Goal: Task Accomplishment & Management: Complete application form

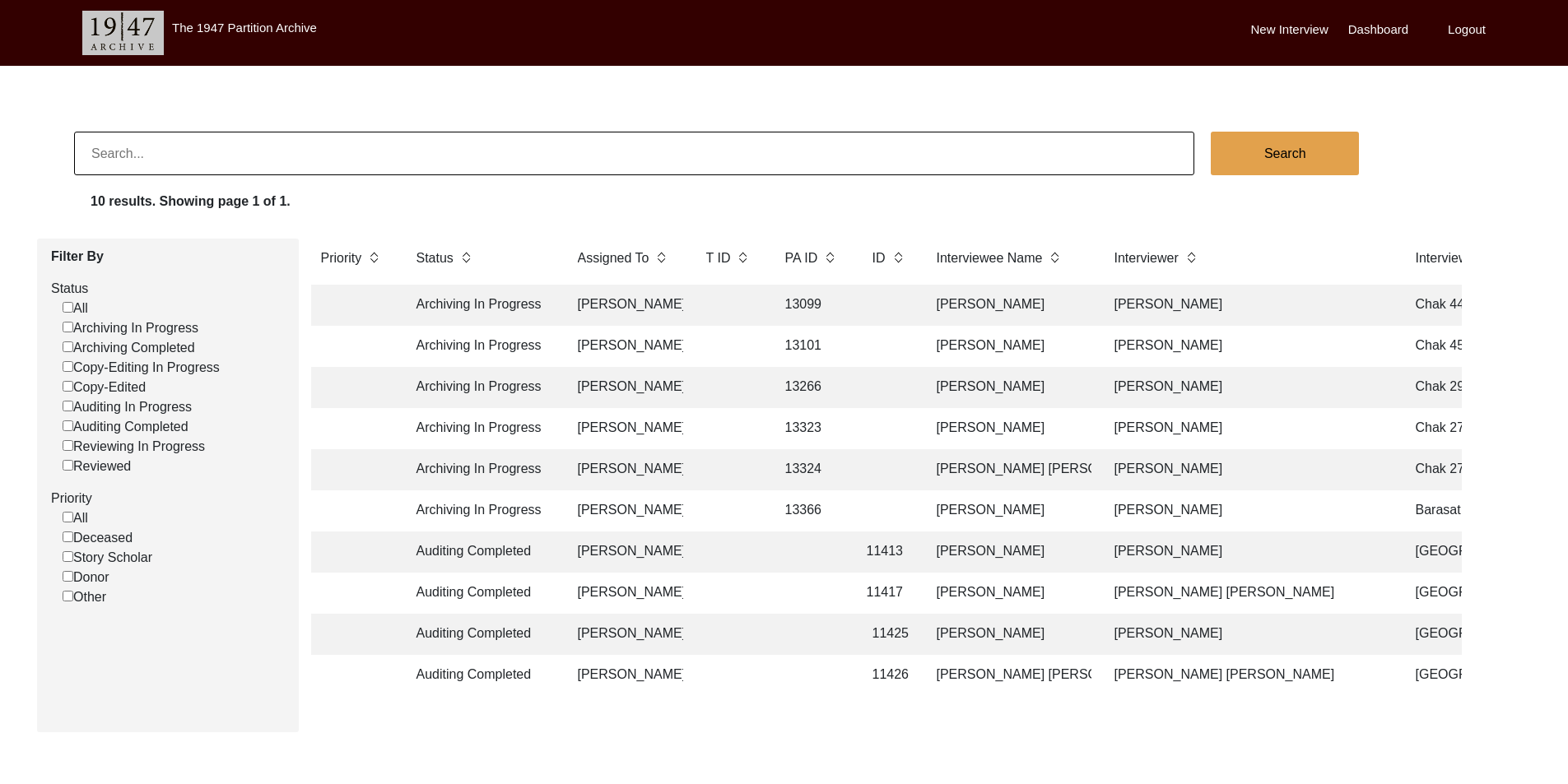
scroll to position [0, 16]
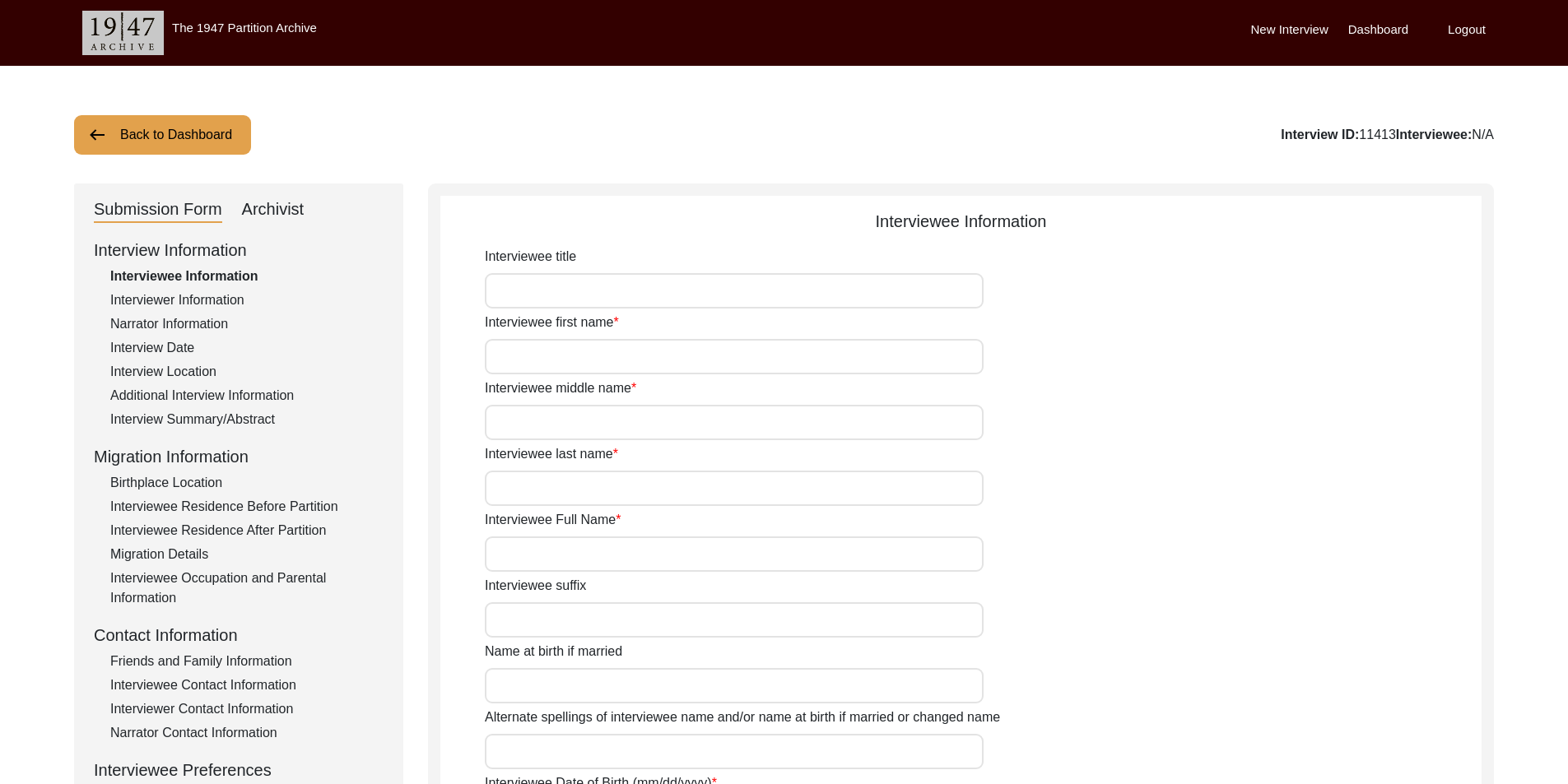
type input "Mrs."
type input "Maryam"
type input "N/A"
type input "Bibi"
type input "[PERSON_NAME]"
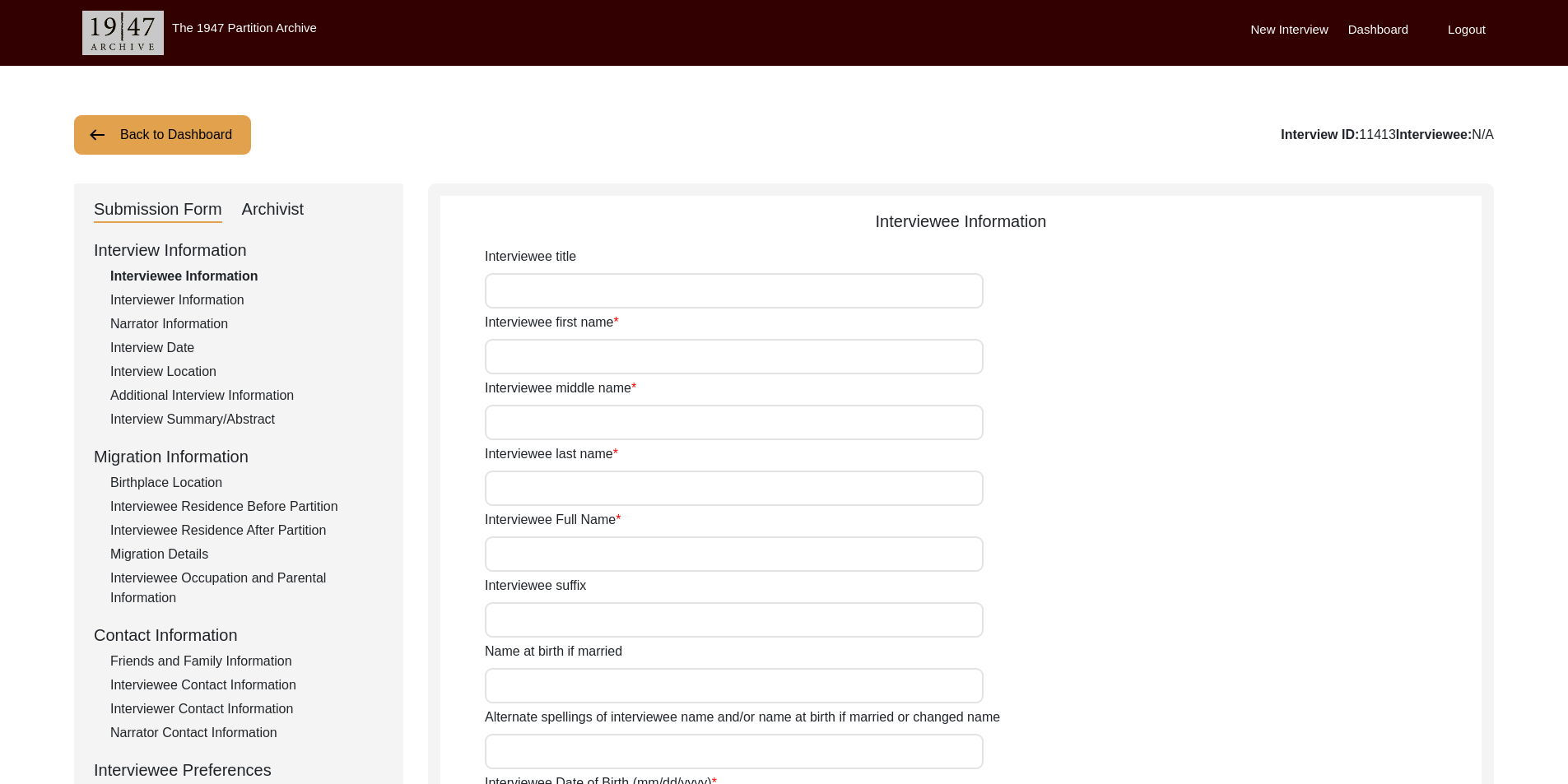
type input "N/A"
type input "Maryam"
type input "1938"
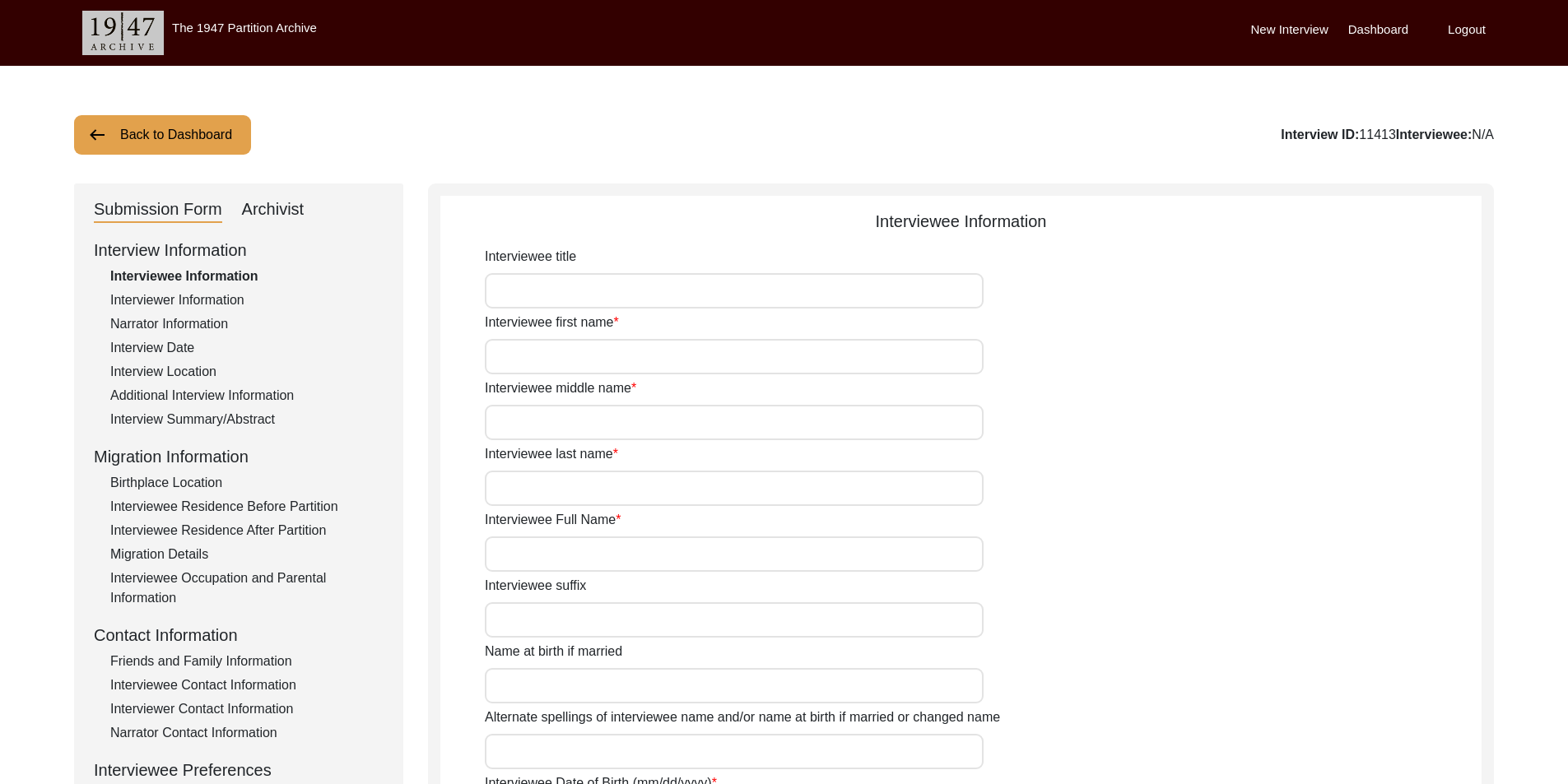
type input "87"
type input "[DEMOGRAPHIC_DATA]"
type input "N/A"
type textarea "N/A"
type input "[PERSON_NAME]"
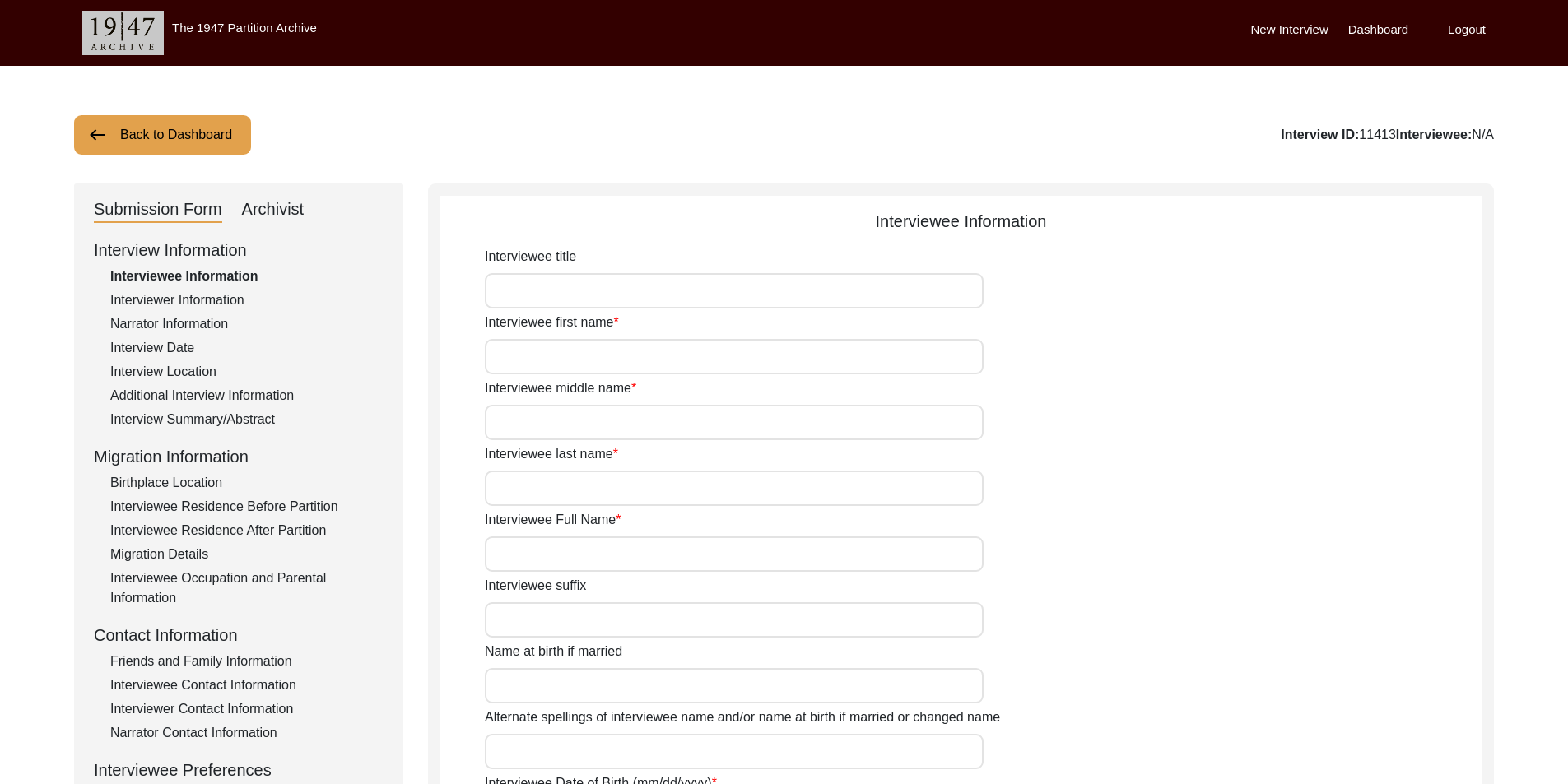
type input "Rohteki"
type input "[DEMOGRAPHIC_DATA]"
type input "Rajput Meo"
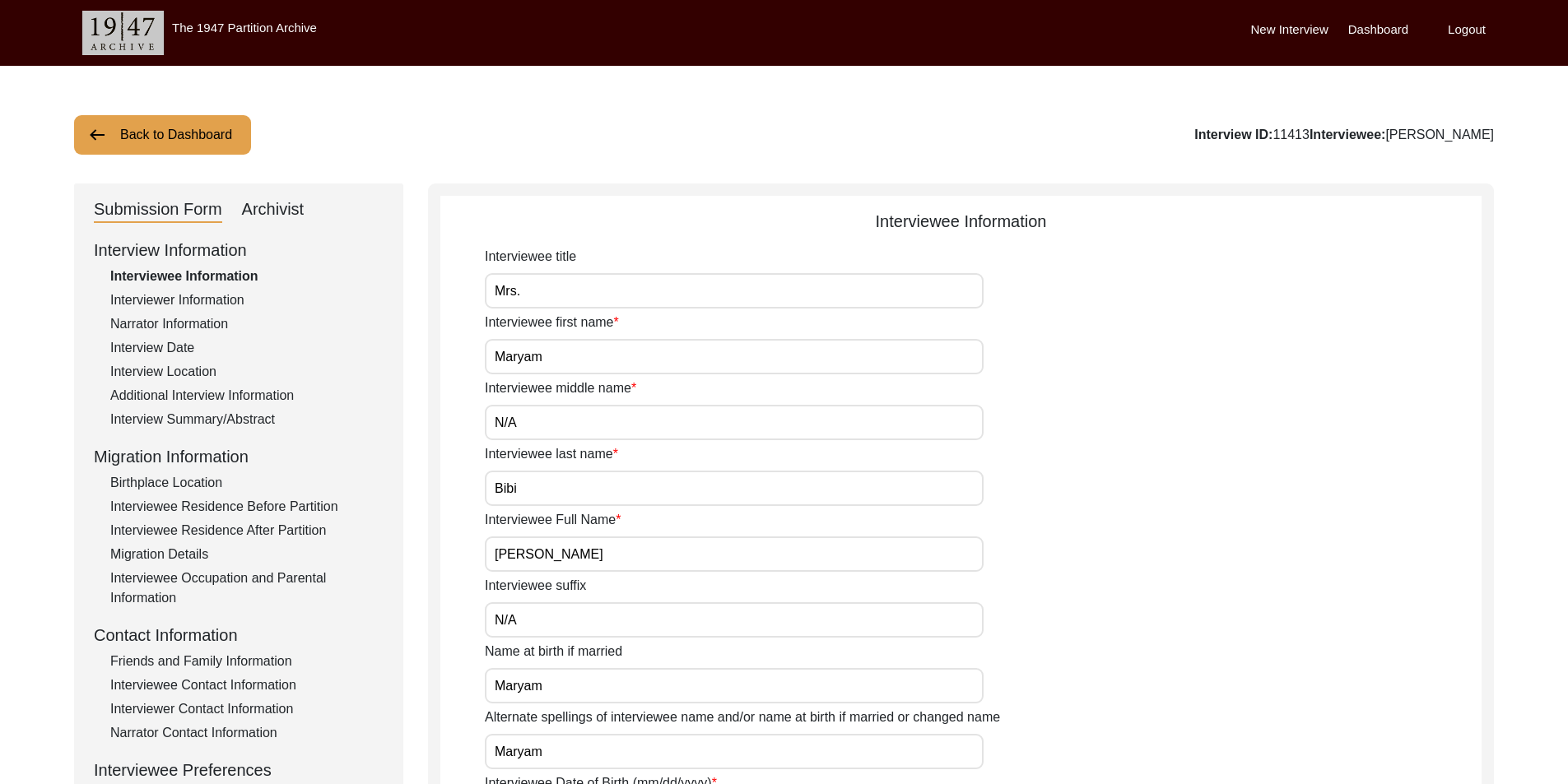
click at [278, 208] on div "Archivist" at bounding box center [273, 210] width 62 height 26
select select "442"
select select "Auditing Completed"
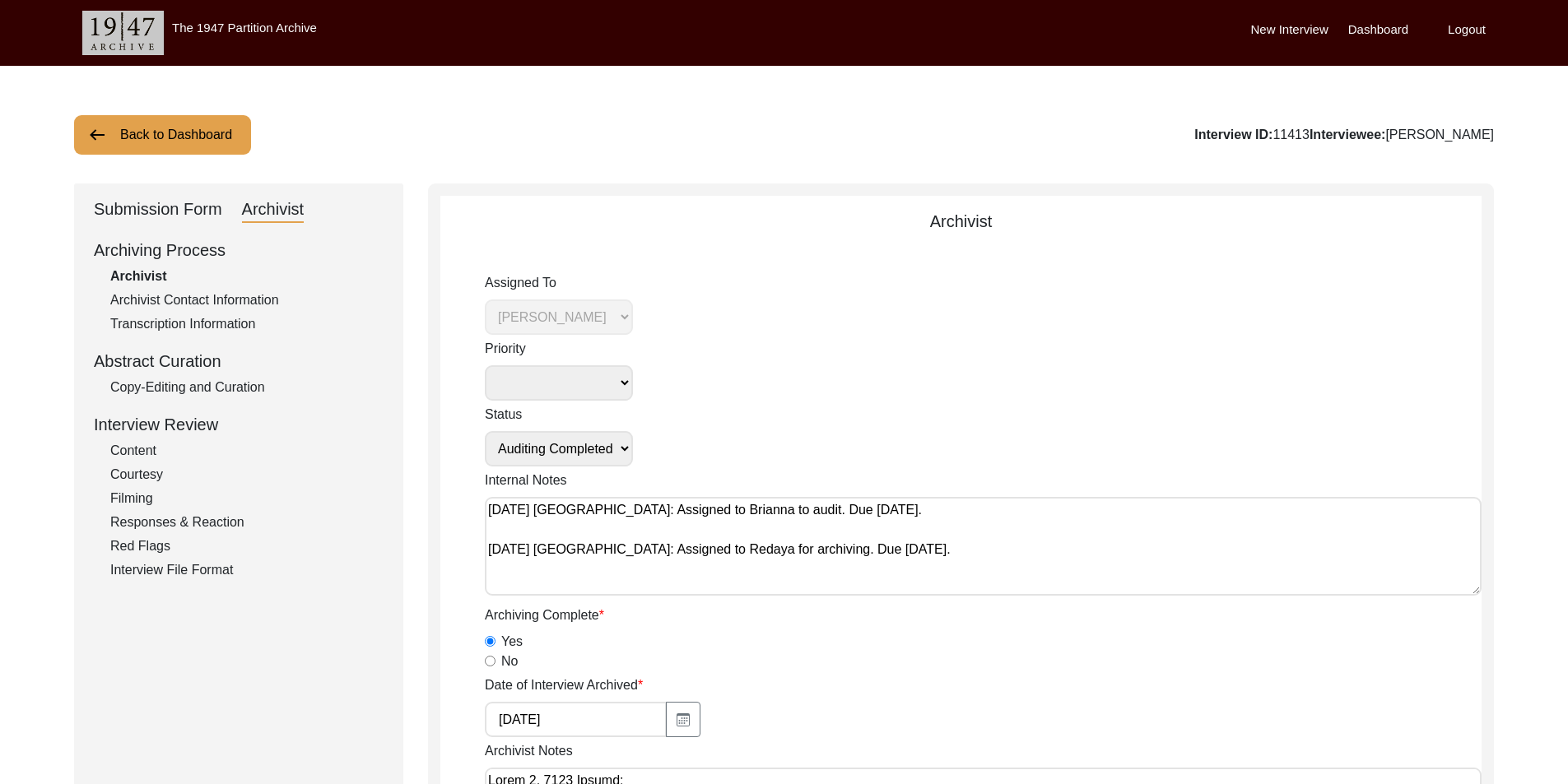
click at [156, 201] on div "Submission Form" at bounding box center [158, 210] width 128 height 26
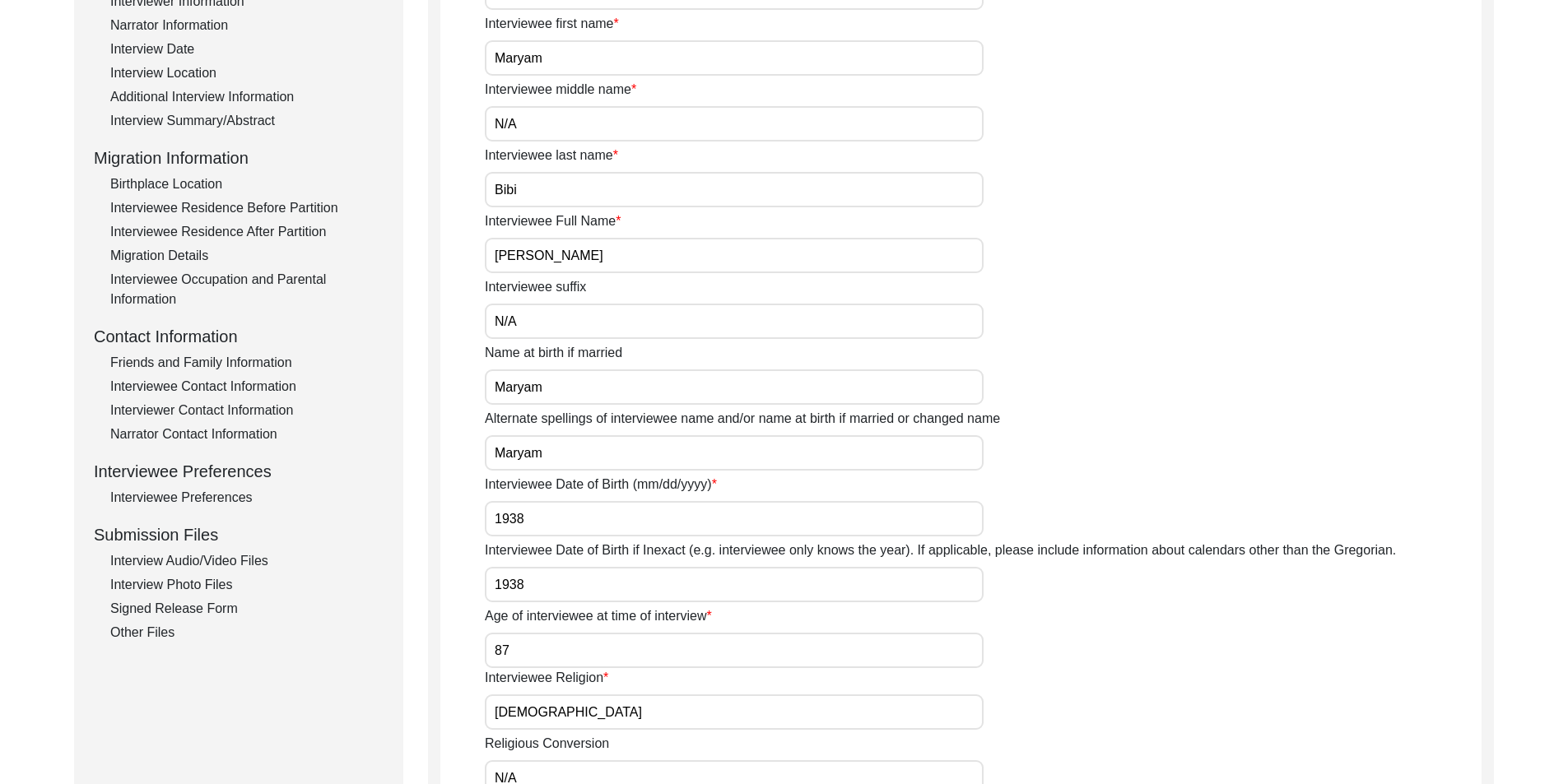
scroll to position [493, 0]
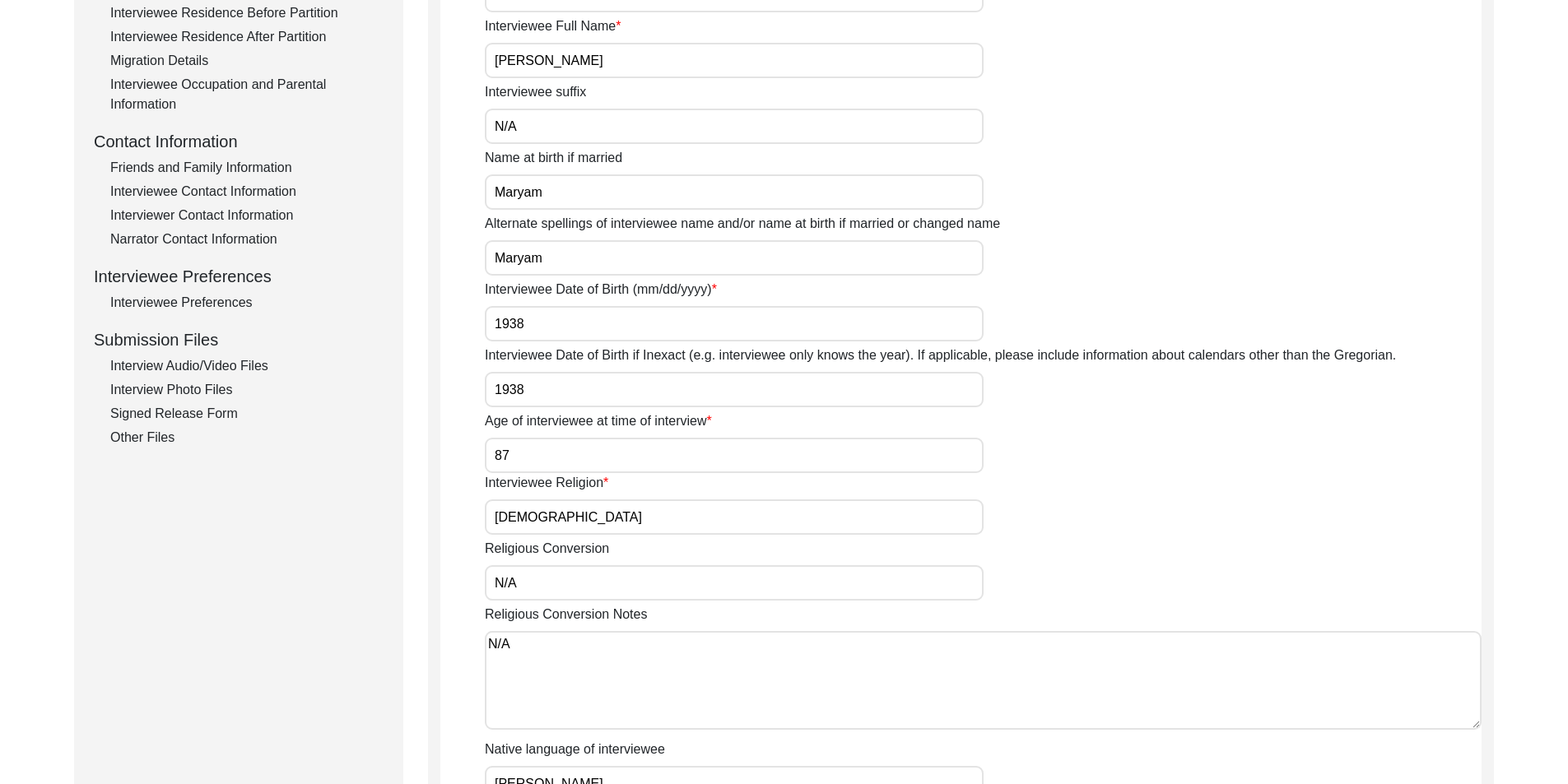
click at [163, 384] on div "Interview Photo Files" at bounding box center [246, 389] width 273 height 20
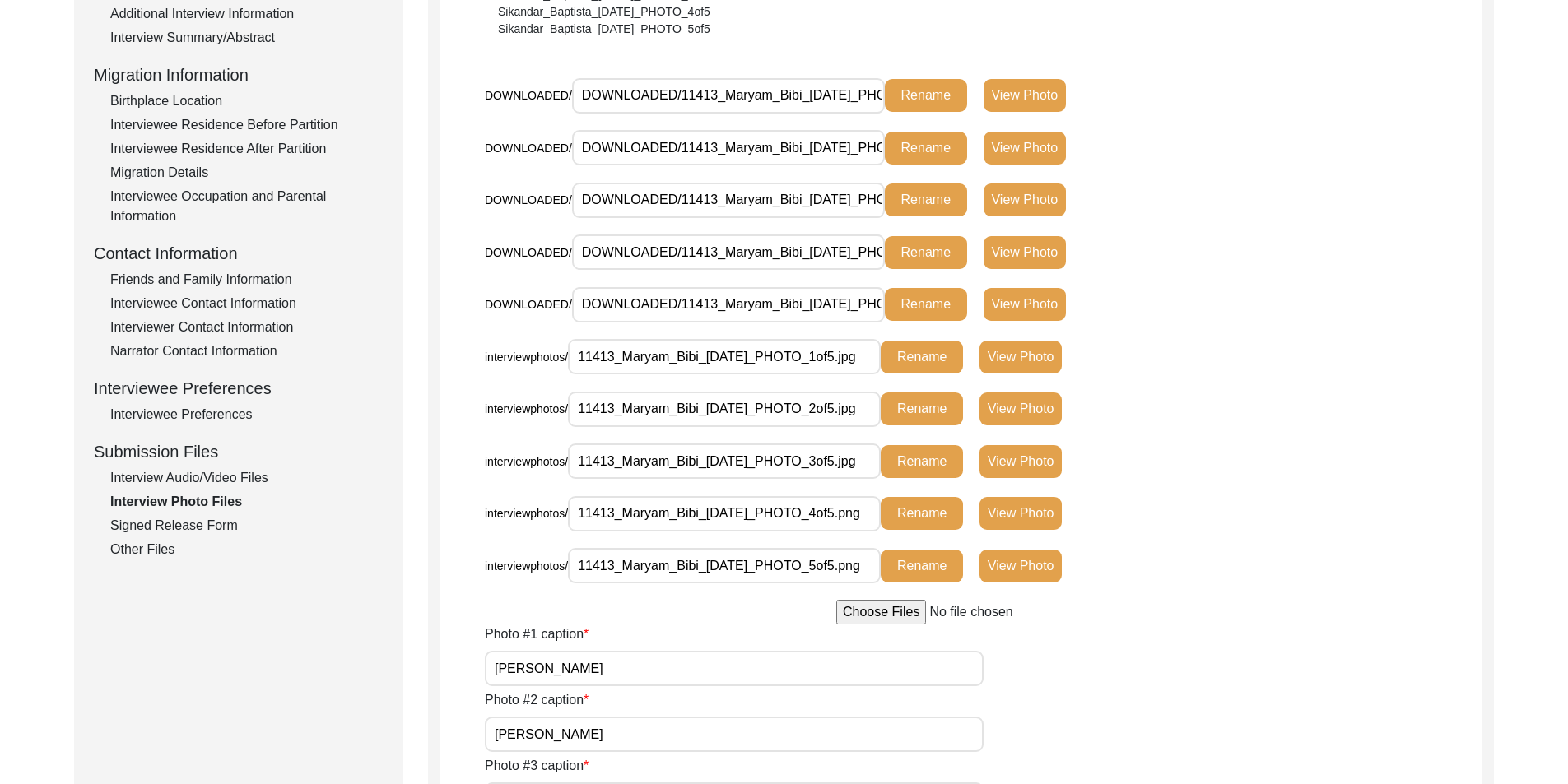
scroll to position [0, 3]
drag, startPoint x: 661, startPoint y: 356, endPoint x: 1012, endPoint y: 357, distance: 351.0
click at [1012, 357] on div "interviewphotos/ 11413_Maryam_Bibi_[DATE]_PHOTO_1of5.jpg Rename View Photo" at bounding box center [833, 357] width 698 height 36
click at [1021, 359] on button "View Photo" at bounding box center [1020, 357] width 82 height 33
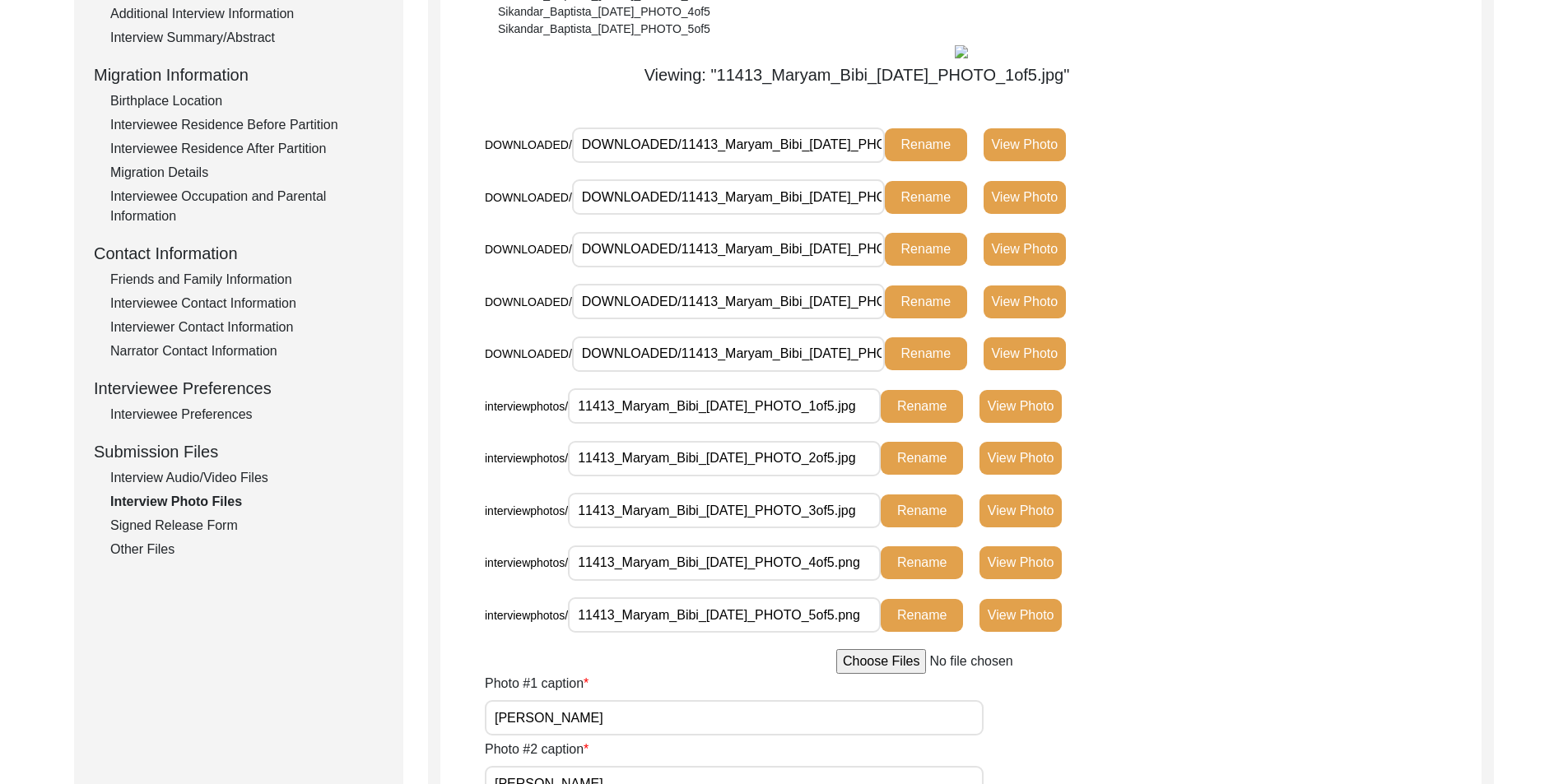
click at [1044, 147] on button "View Photo" at bounding box center [1024, 145] width 82 height 33
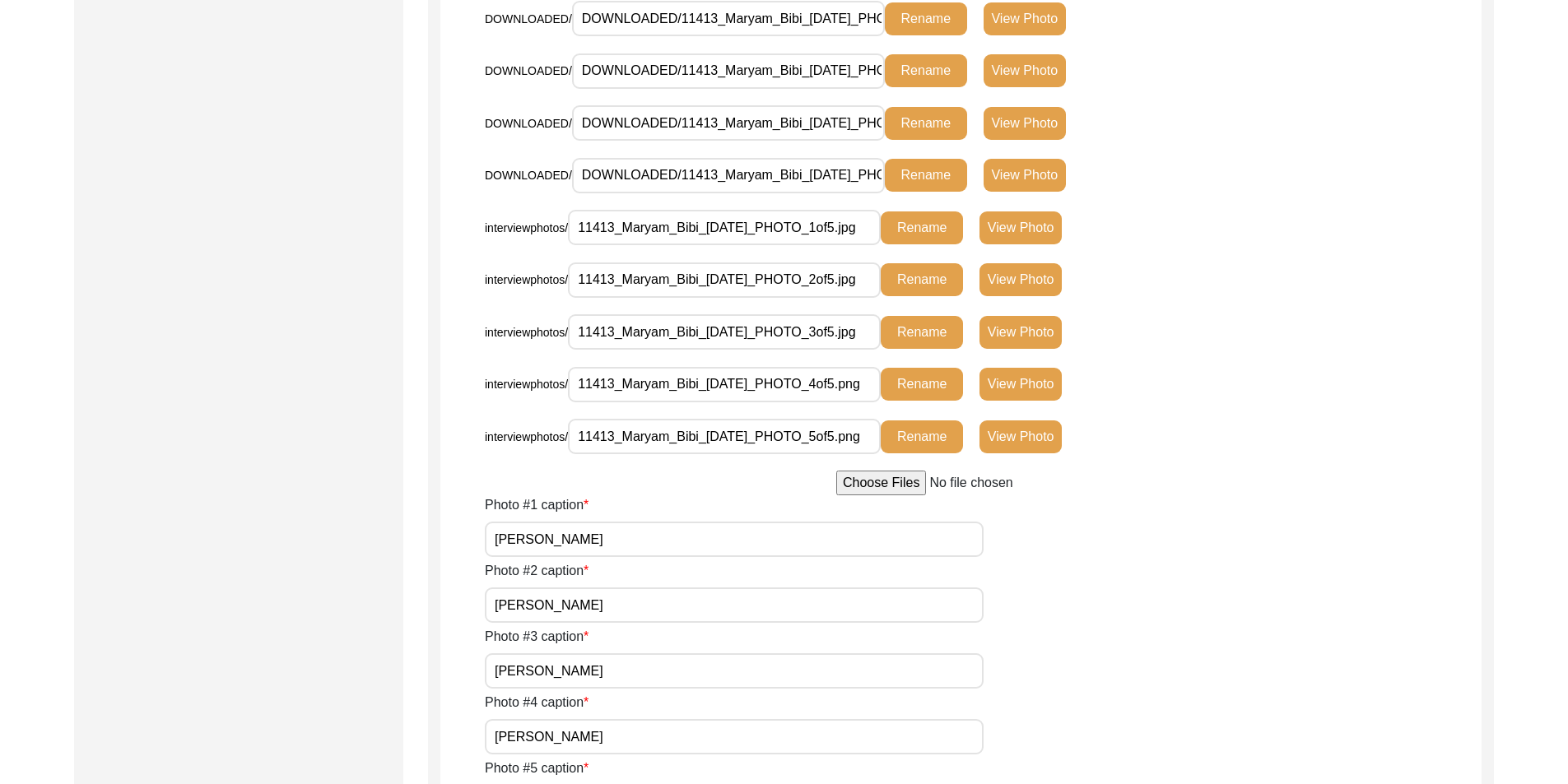
scroll to position [1892, 0]
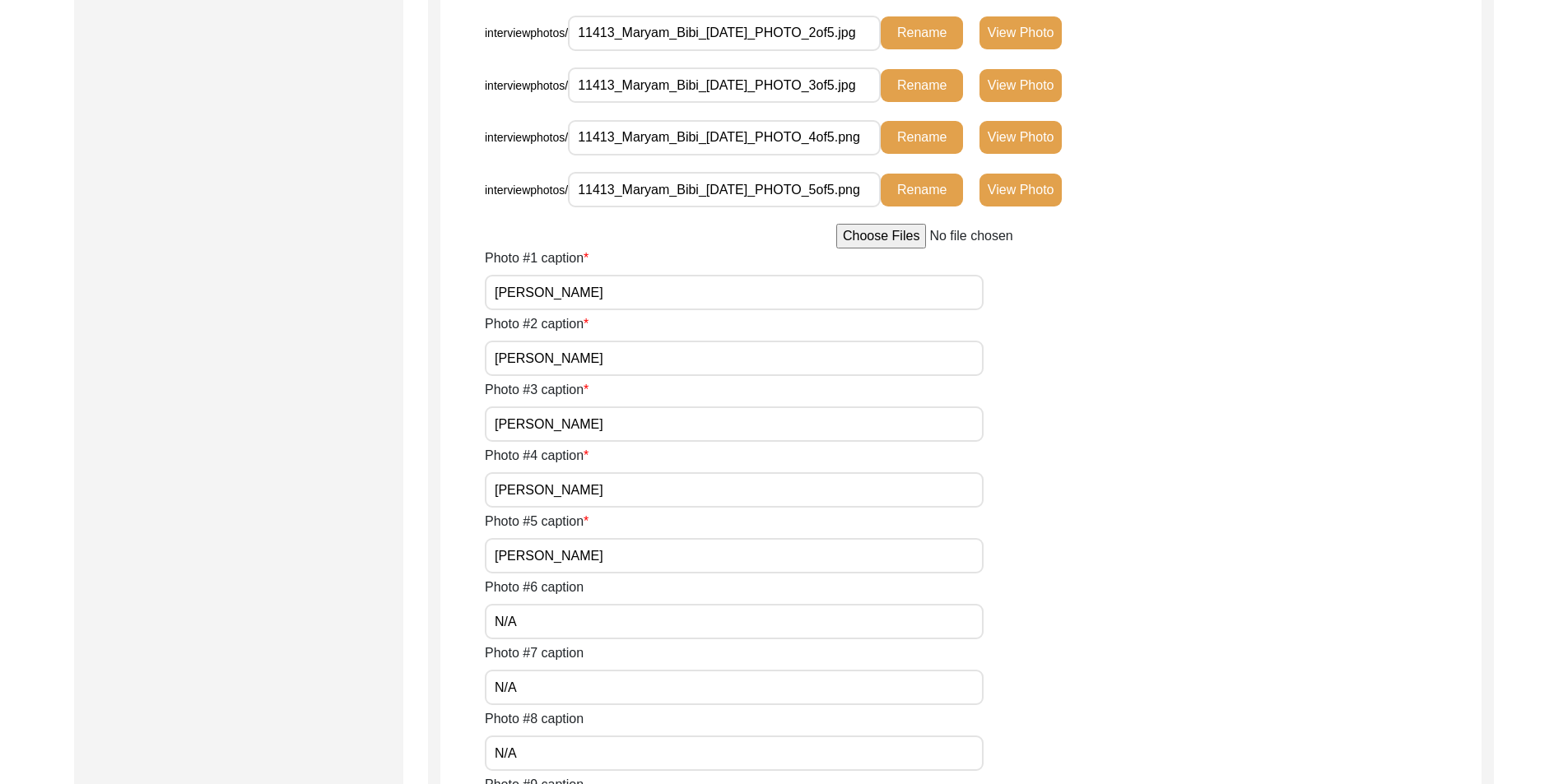
click at [494, 289] on input "[PERSON_NAME]" at bounding box center [734, 292] width 499 height 36
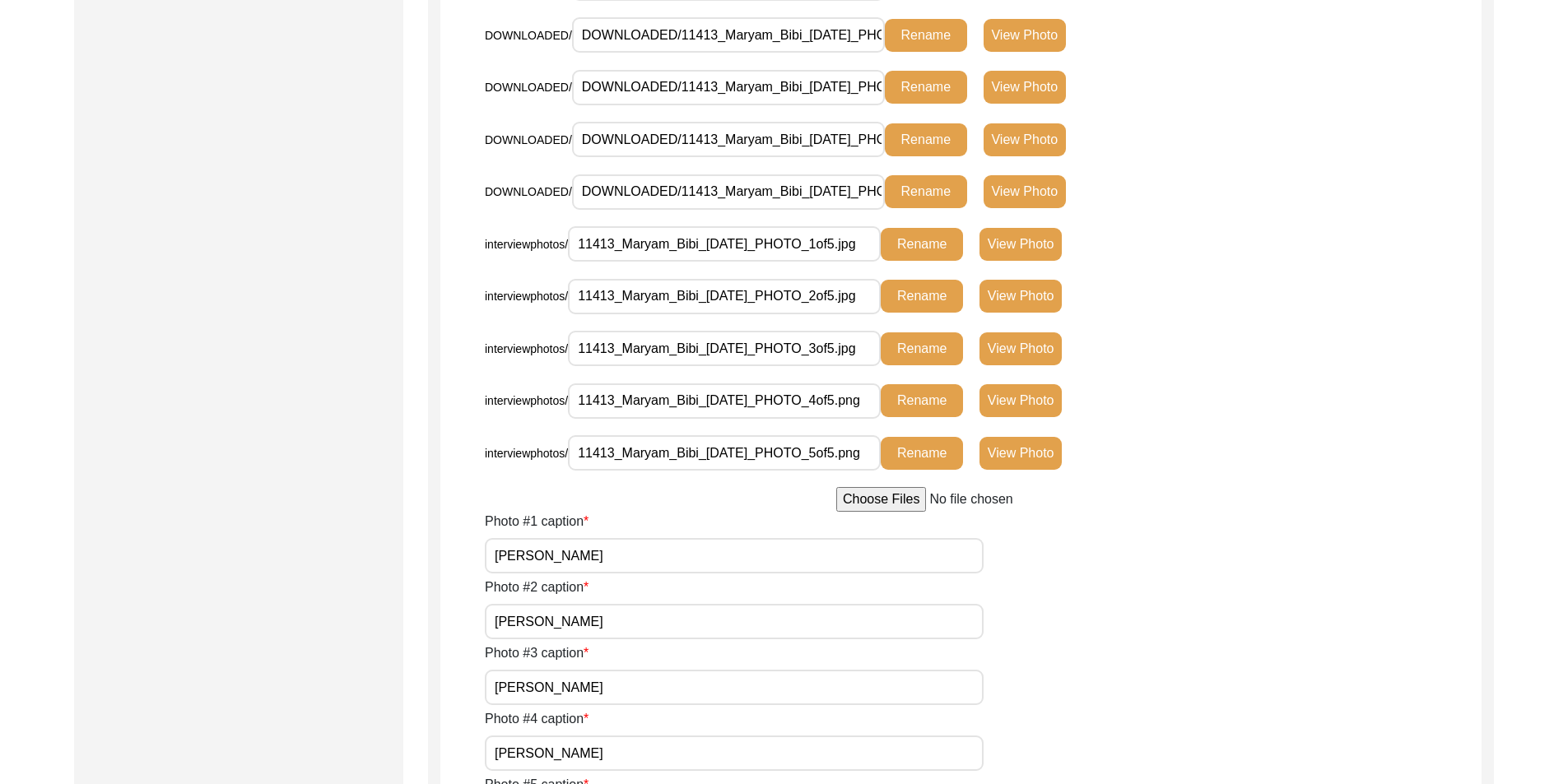
scroll to position [1399, 0]
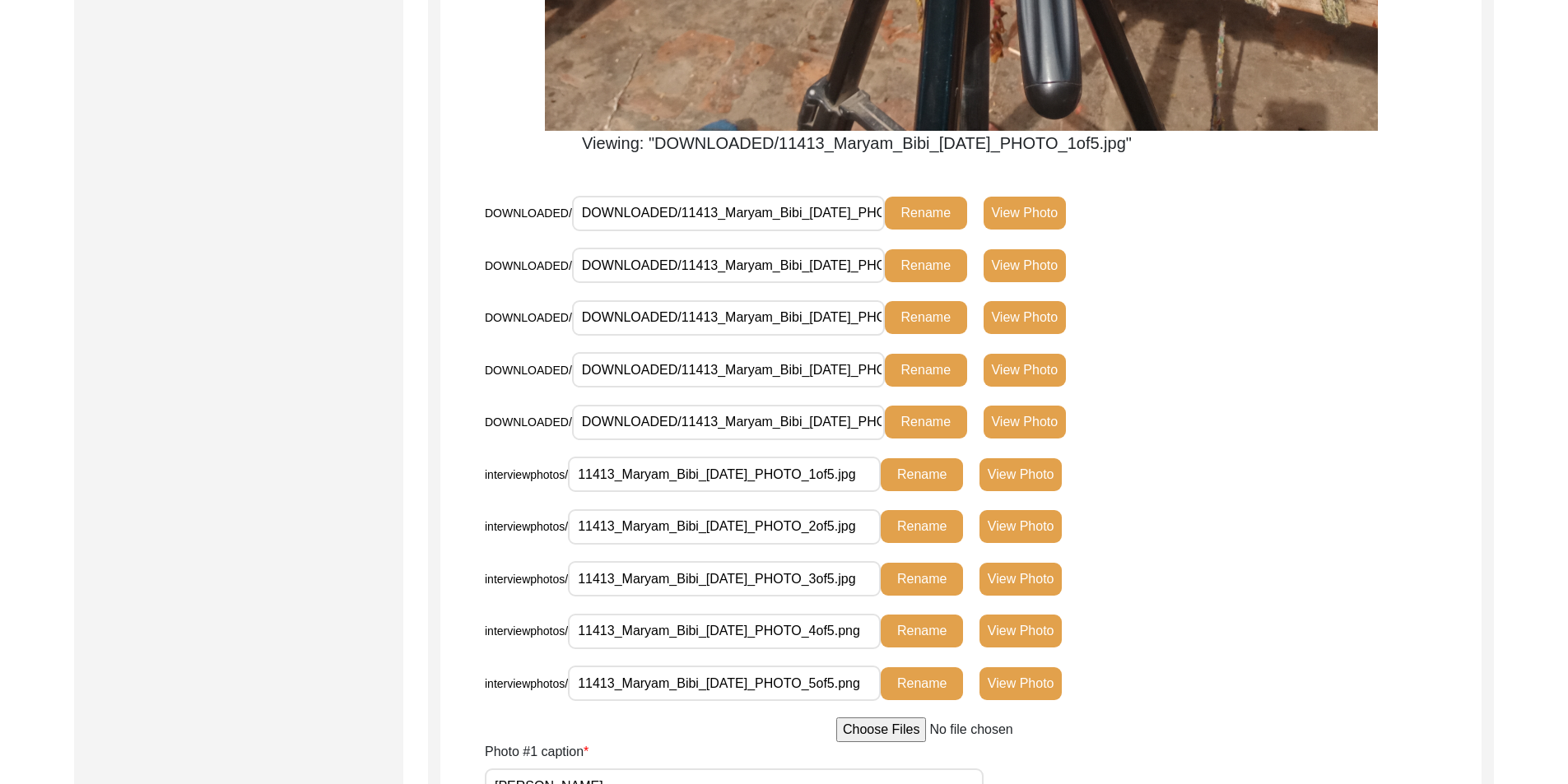
type input "[PERSON_NAME]"
click at [1039, 271] on button "View Photo" at bounding box center [1024, 266] width 82 height 33
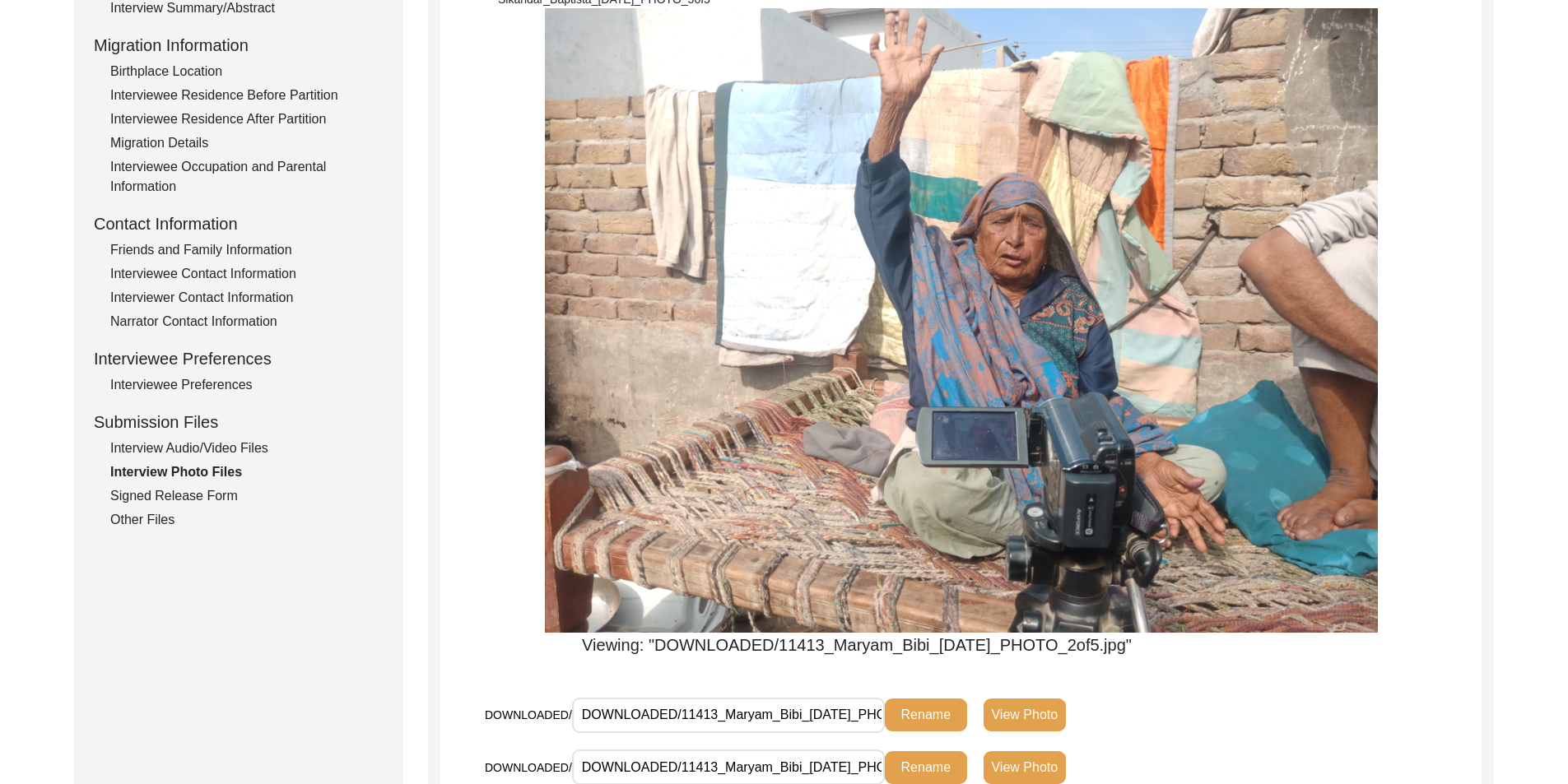
scroll to position [905, 0]
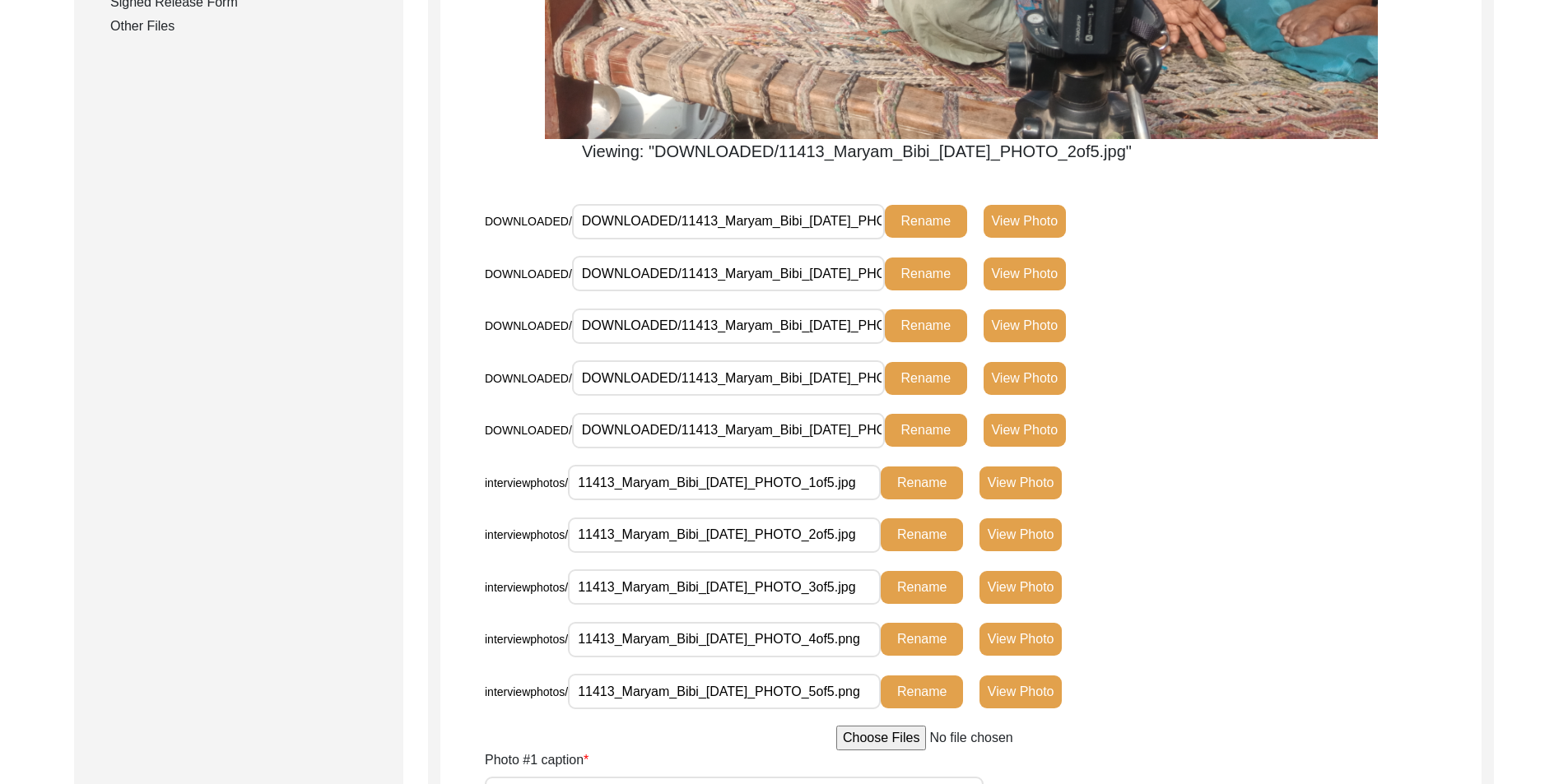
click at [1005, 316] on button "View Photo" at bounding box center [1024, 326] width 82 height 33
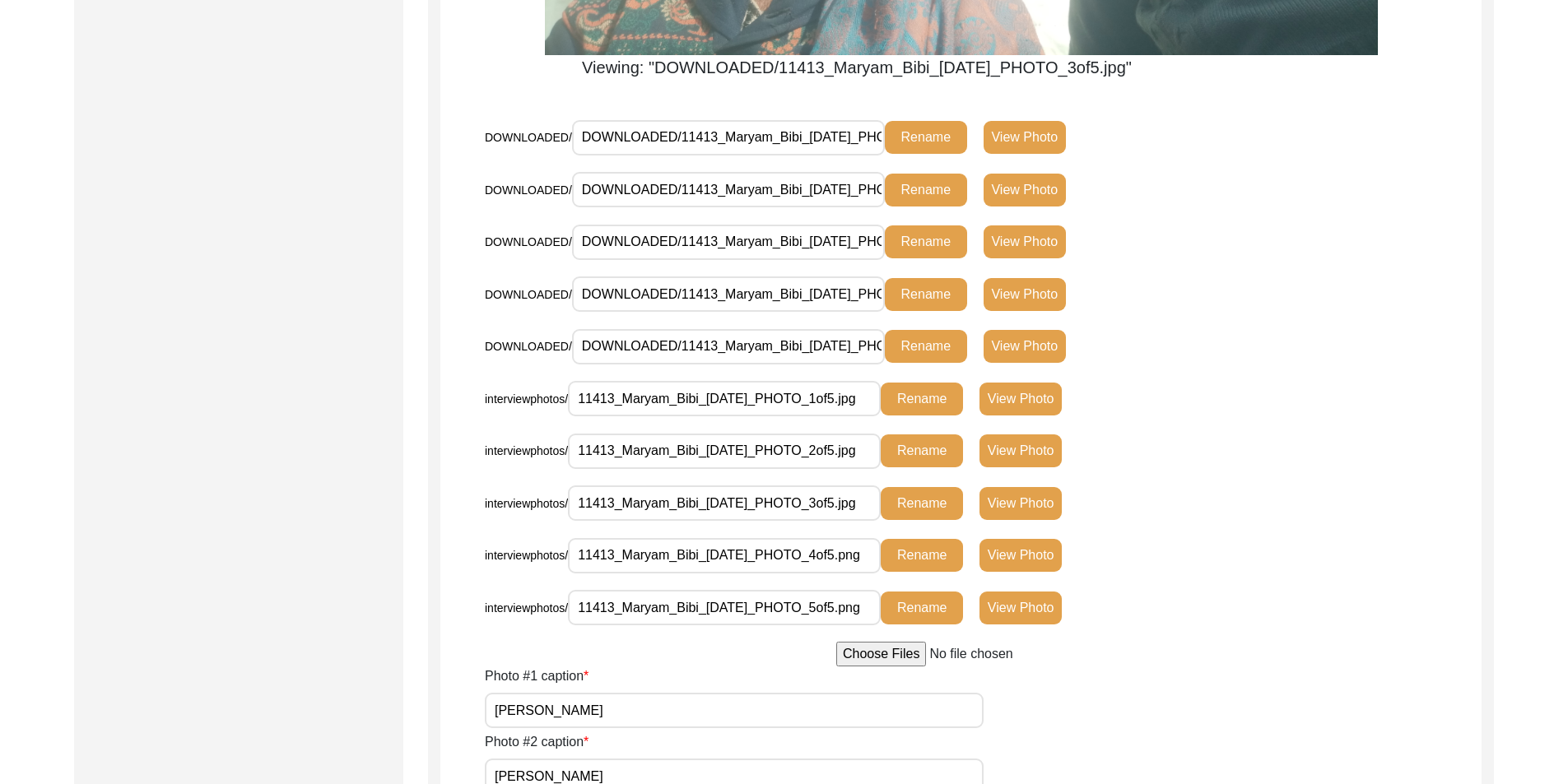
scroll to position [1316, 0]
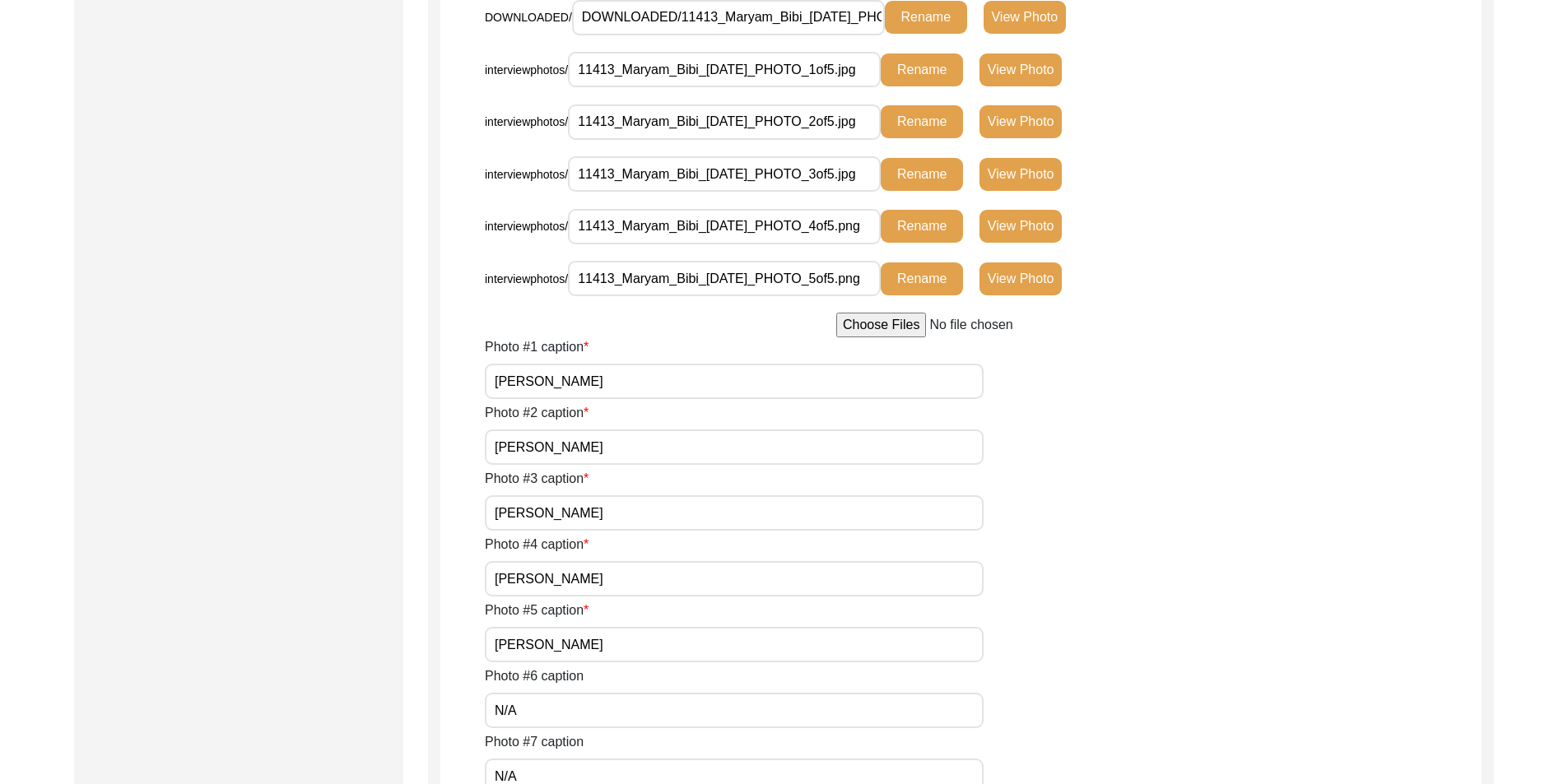
drag, startPoint x: 585, startPoint y: 434, endPoint x: 389, endPoint y: 430, distance: 196.0
click at [389, 430] on div "Submission Form Archivist Interview Information Interviewee Information Intervi…" at bounding box center [783, 154] width 1420 height 2576
paste input "rs."
type input "Mrs. Bibi"
click at [389, 430] on div "Submission Form Archivist Interview Information Interviewee Information Intervi…" at bounding box center [238, 154] width 330 height 2576
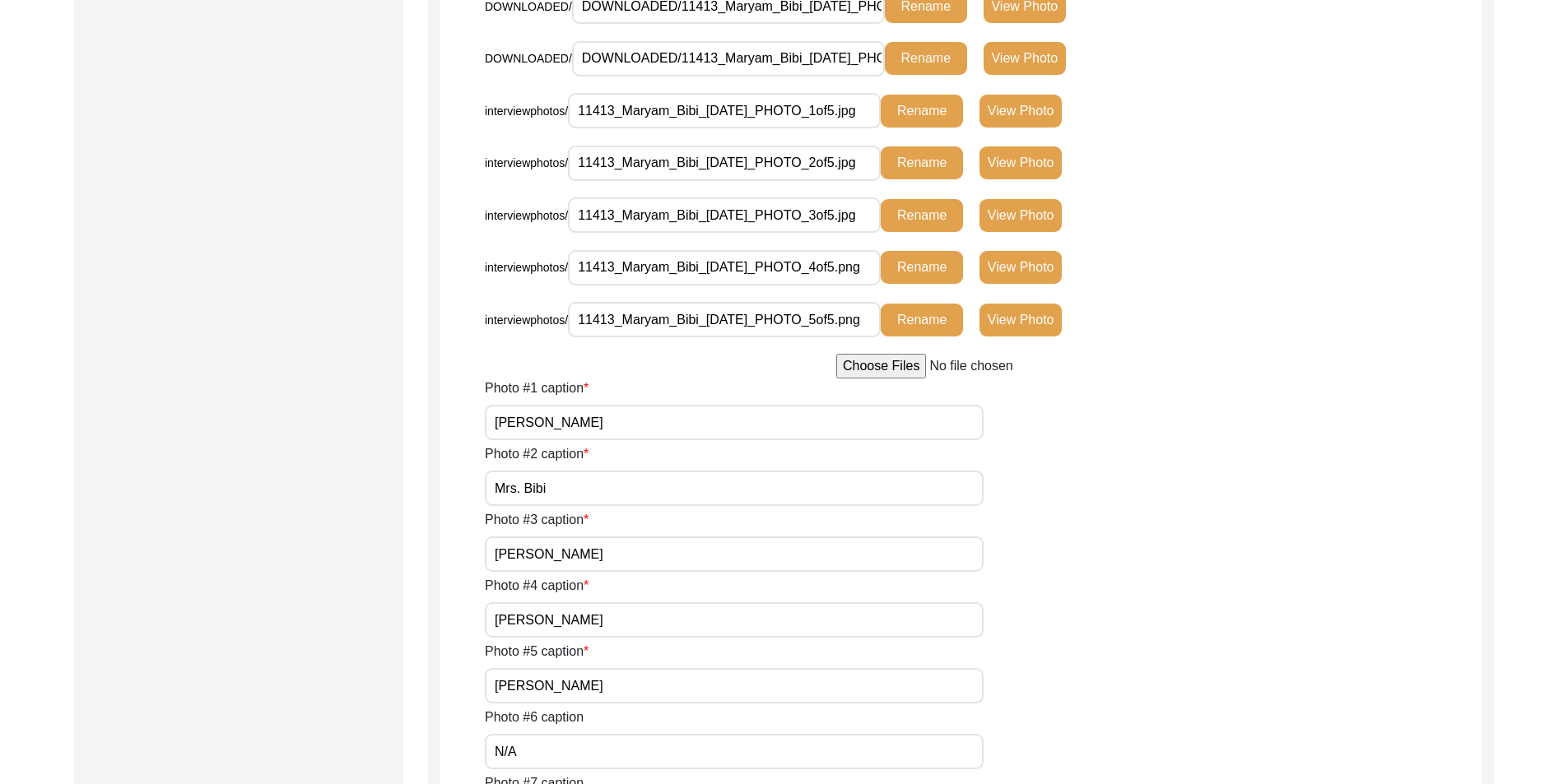
scroll to position [1399, 0]
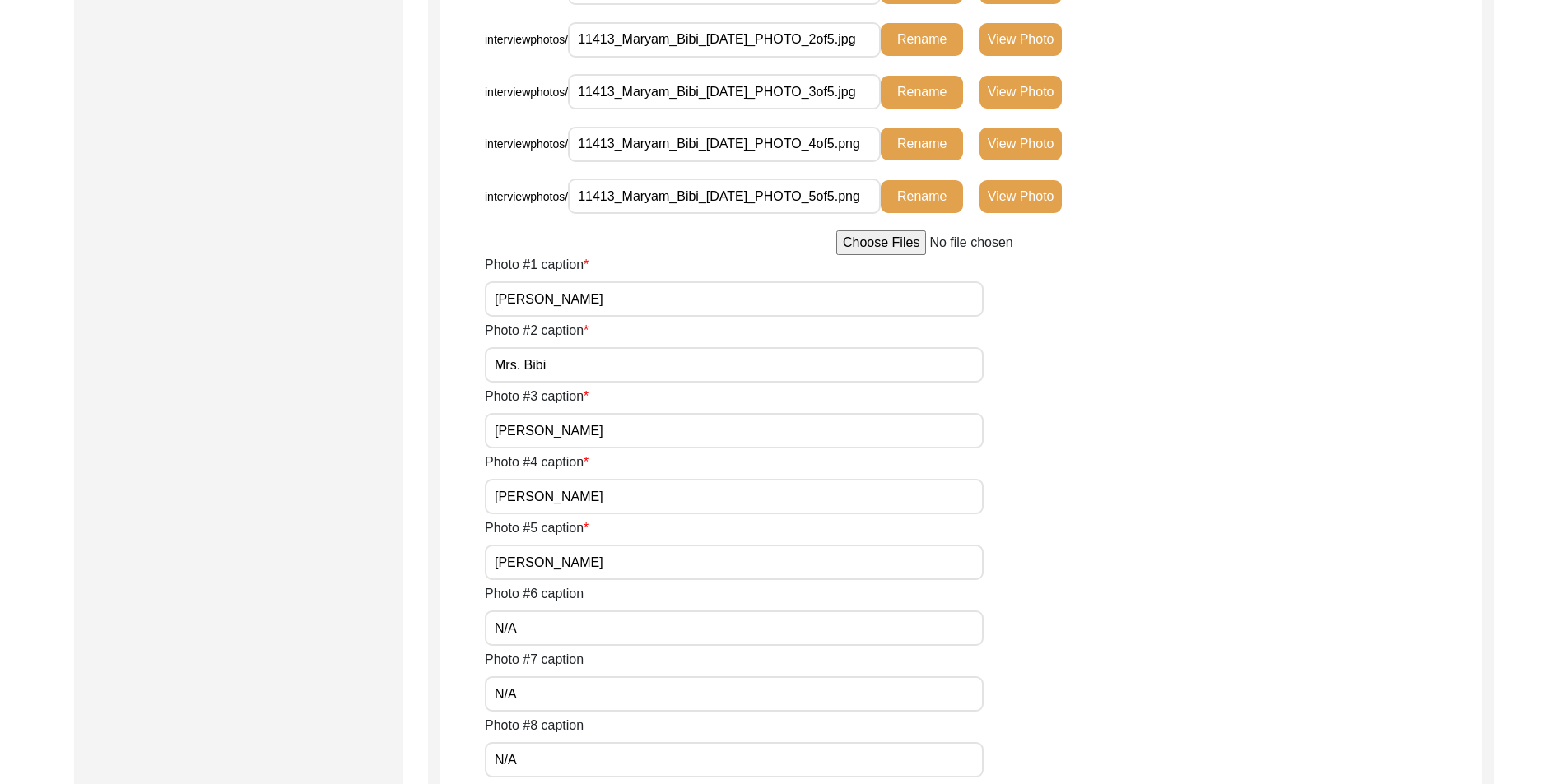
click at [601, 429] on input "[PERSON_NAME]" at bounding box center [734, 430] width 499 height 36
paste input "rs. Bibi with interviewer [PERSON_NAME]"
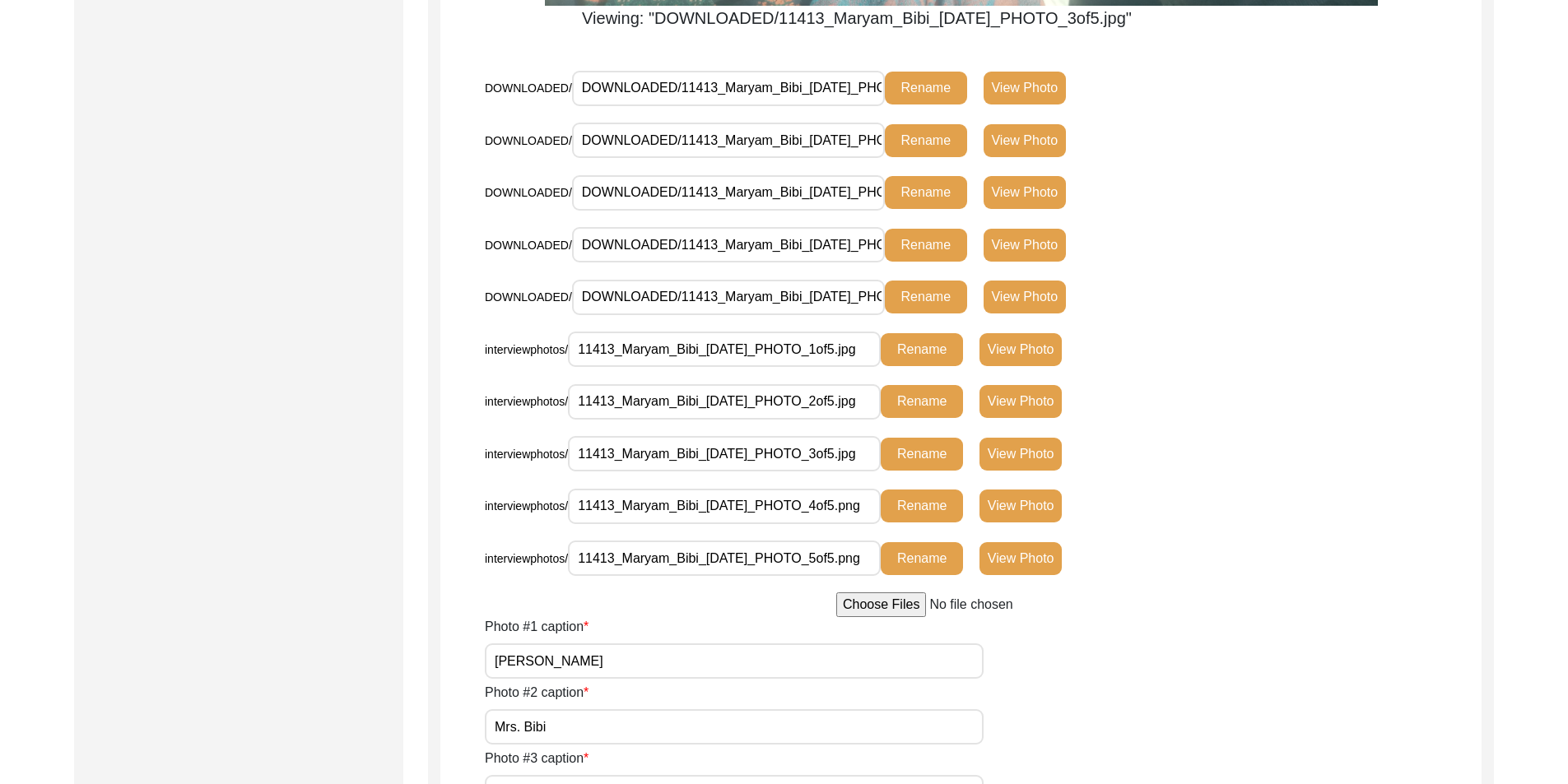
scroll to position [905, 0]
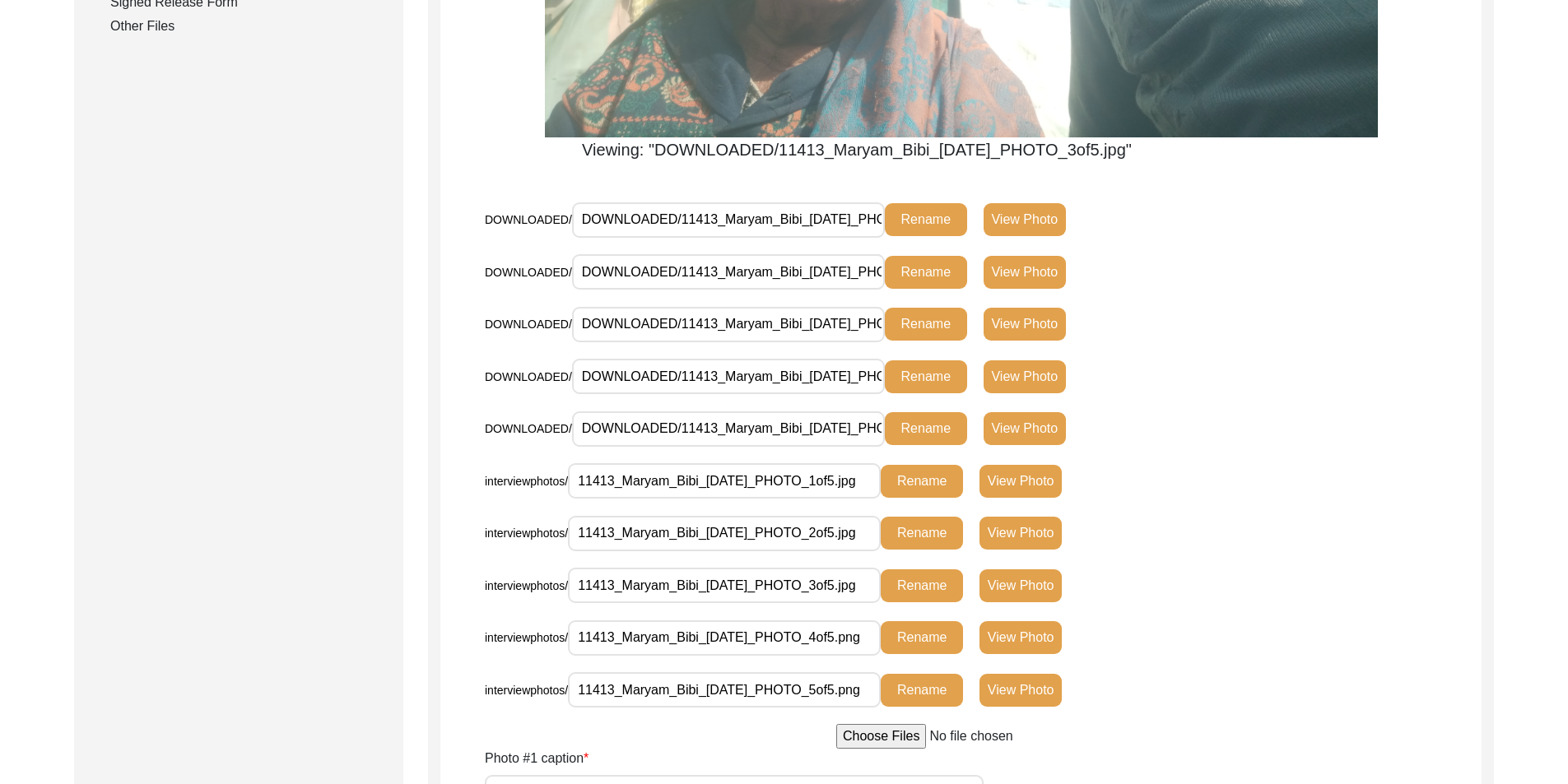
type input "Mrs. Bibi with interviewer [PERSON_NAME]"
click at [1016, 389] on button "View Photo" at bounding box center [1024, 377] width 82 height 33
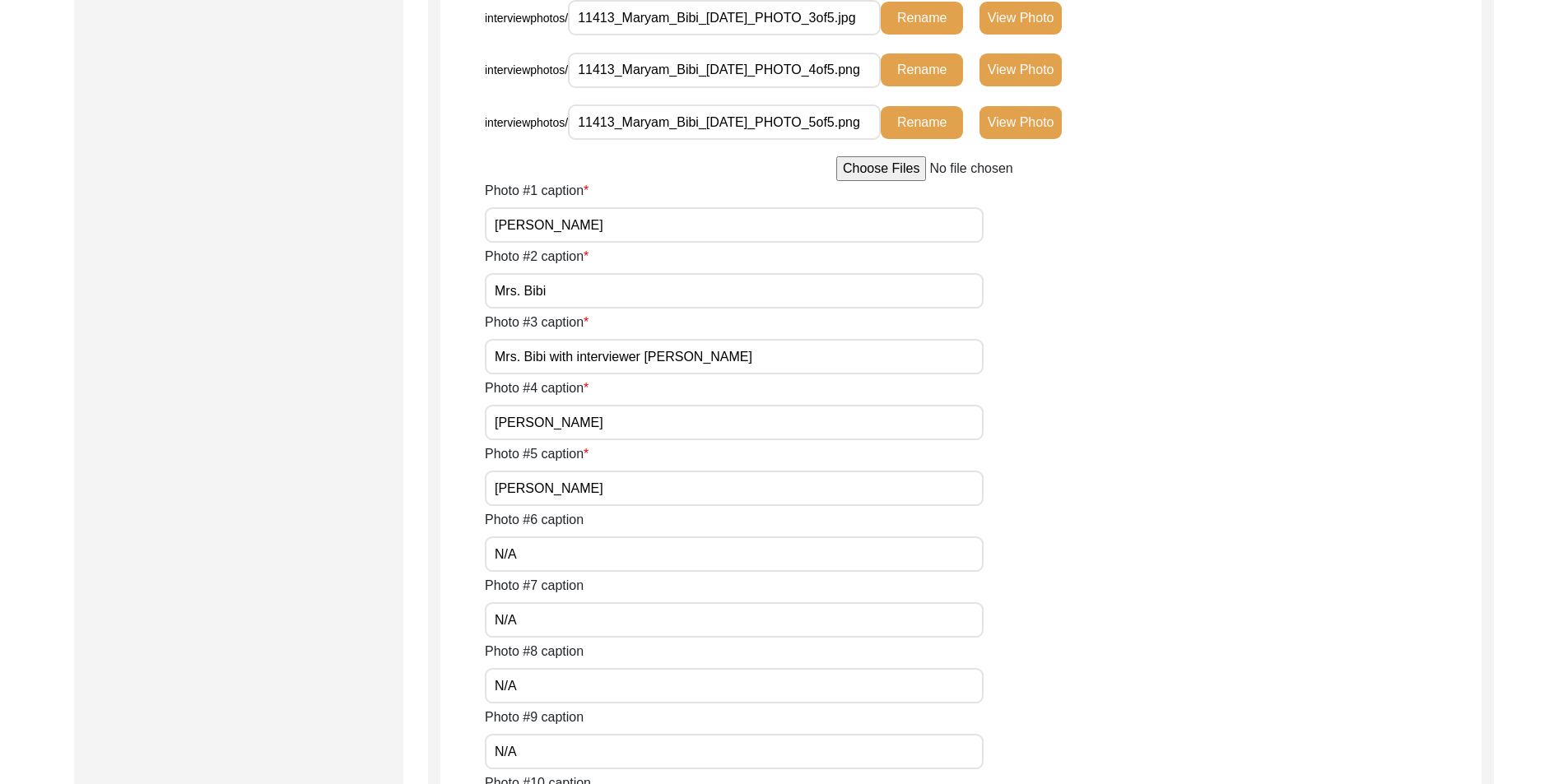
scroll to position [1316, 0]
drag, startPoint x: 574, startPoint y: 430, endPoint x: 415, endPoint y: 427, distance: 159.0
click at [415, 427] on div "Submission Form Archivist Interview Information Interviewee Information Intervi…" at bounding box center [783, 77] width 1420 height 2421
paste input "rs."
type input "Mrs. Bibi"
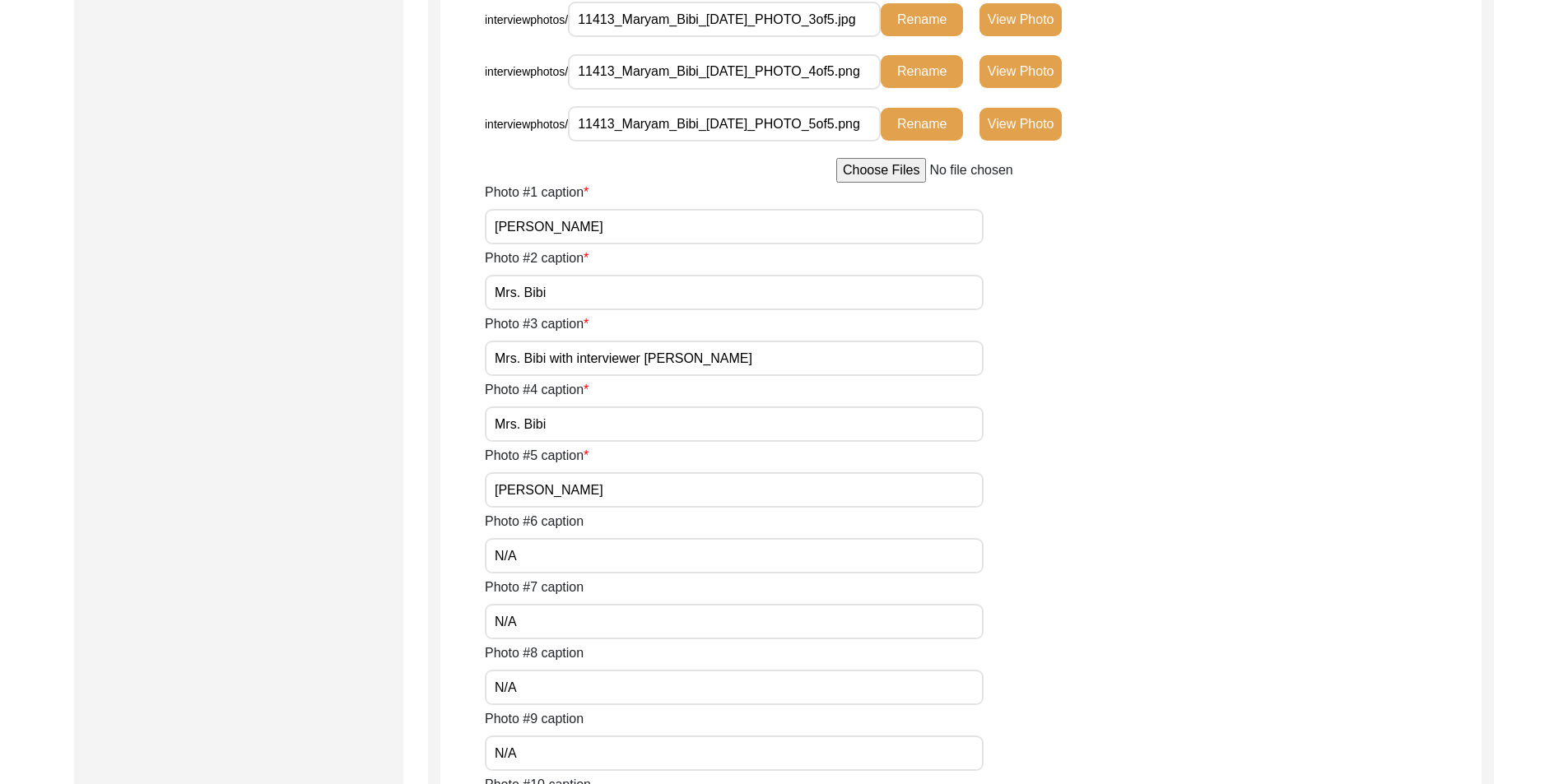
click at [414, 427] on div "Submission Form Archivist Interview Information Interviewee Information Intervi…" at bounding box center [783, 77] width 1420 height 2421
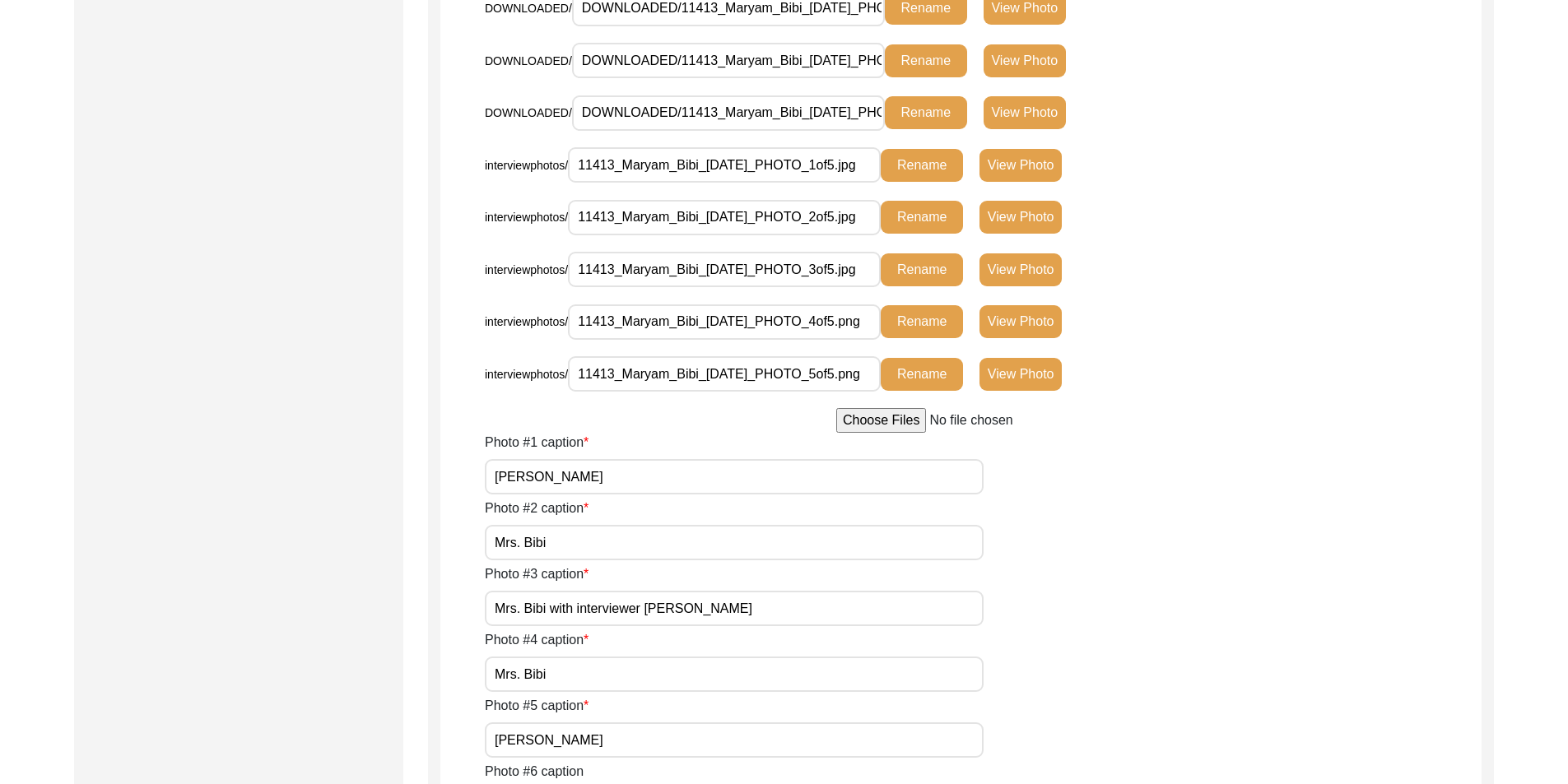
scroll to position [823, 0]
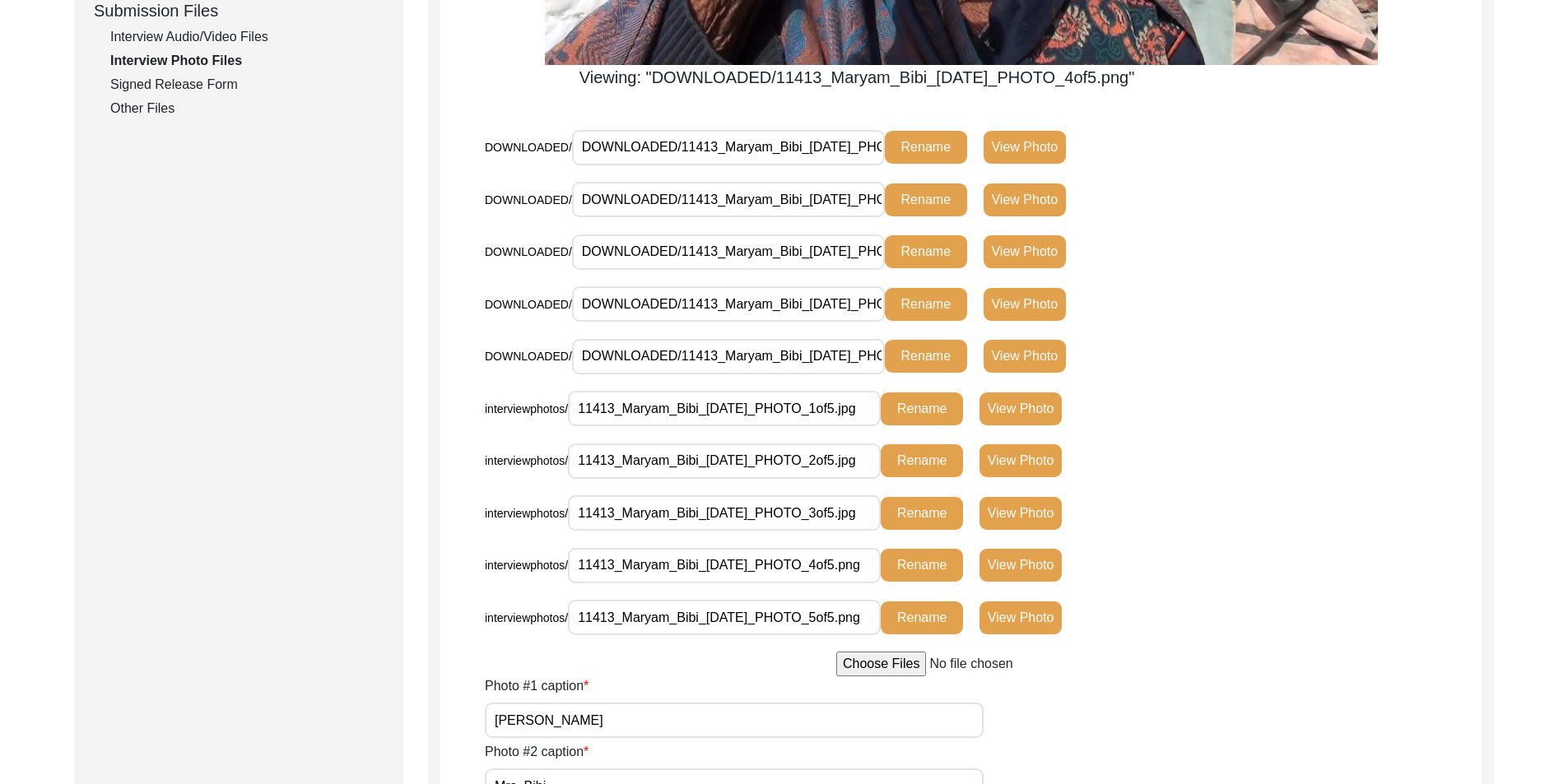
click at [1021, 354] on button "View Photo" at bounding box center [1024, 356] width 82 height 33
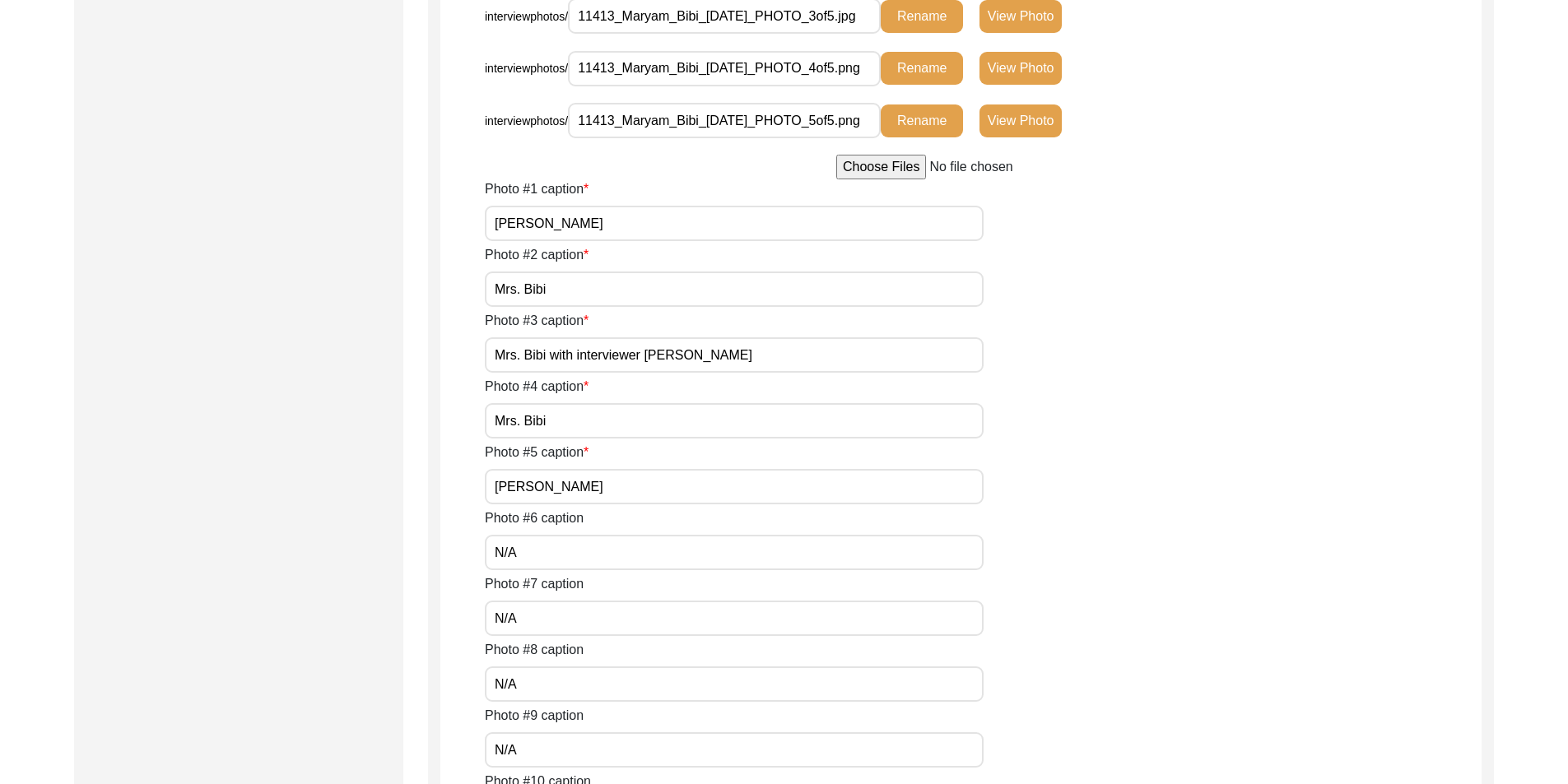
scroll to position [1481, 0]
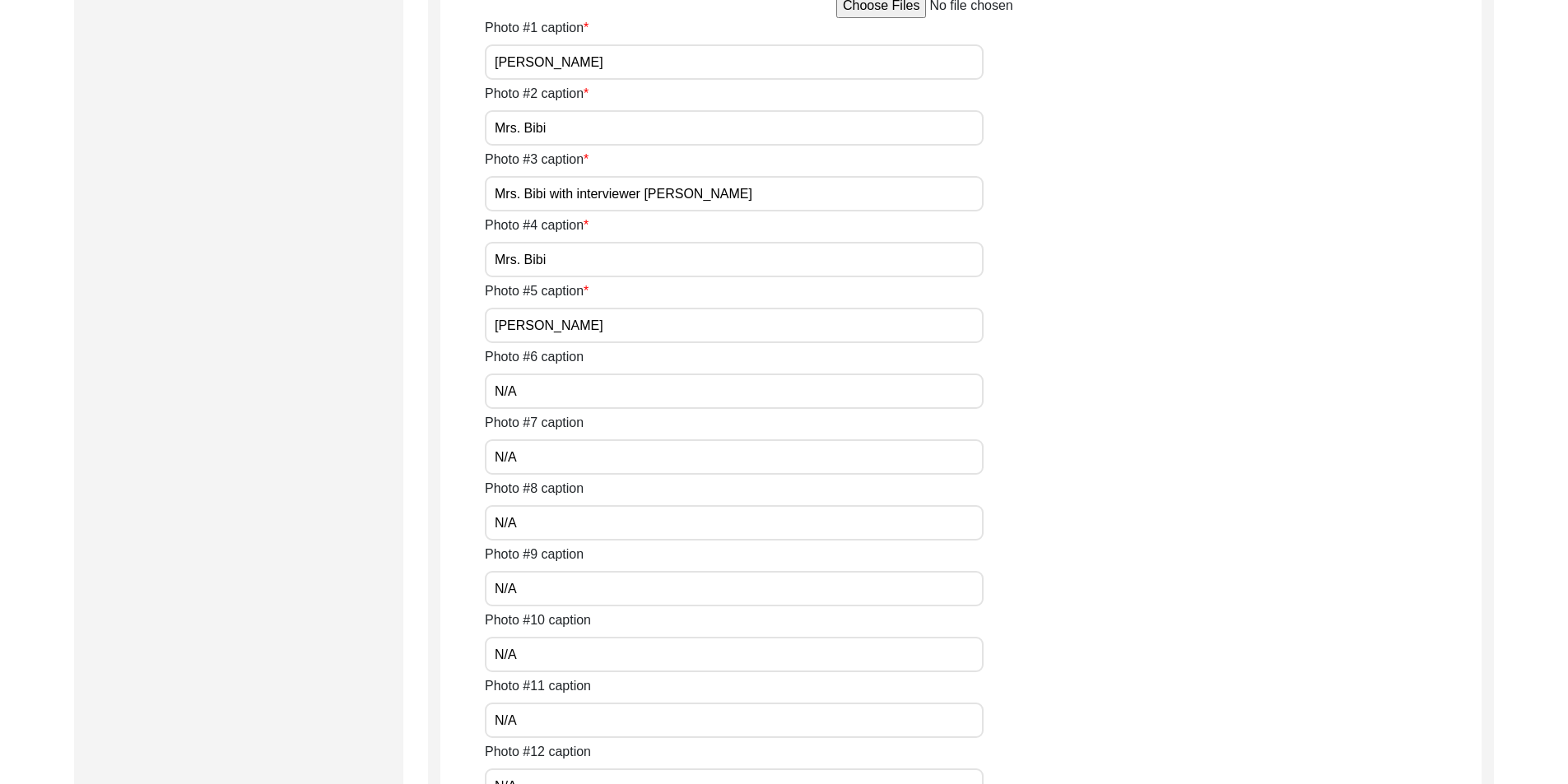
drag, startPoint x: 529, startPoint y: 319, endPoint x: 396, endPoint y: 319, distance: 133.0
paste input "rs."
type input "Mrs. Bibi"
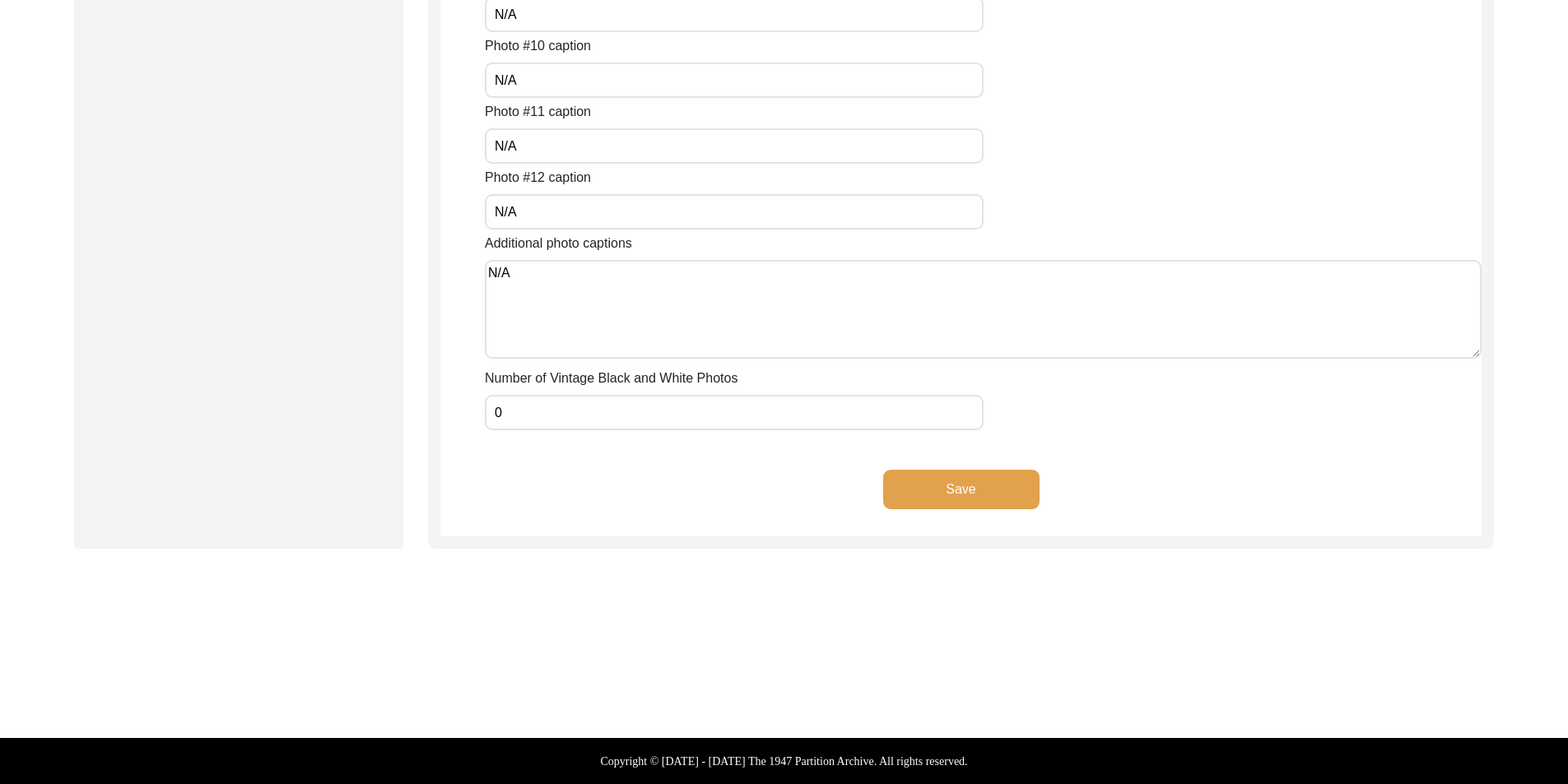
click at [917, 487] on button "Save" at bounding box center [961, 490] width 156 height 40
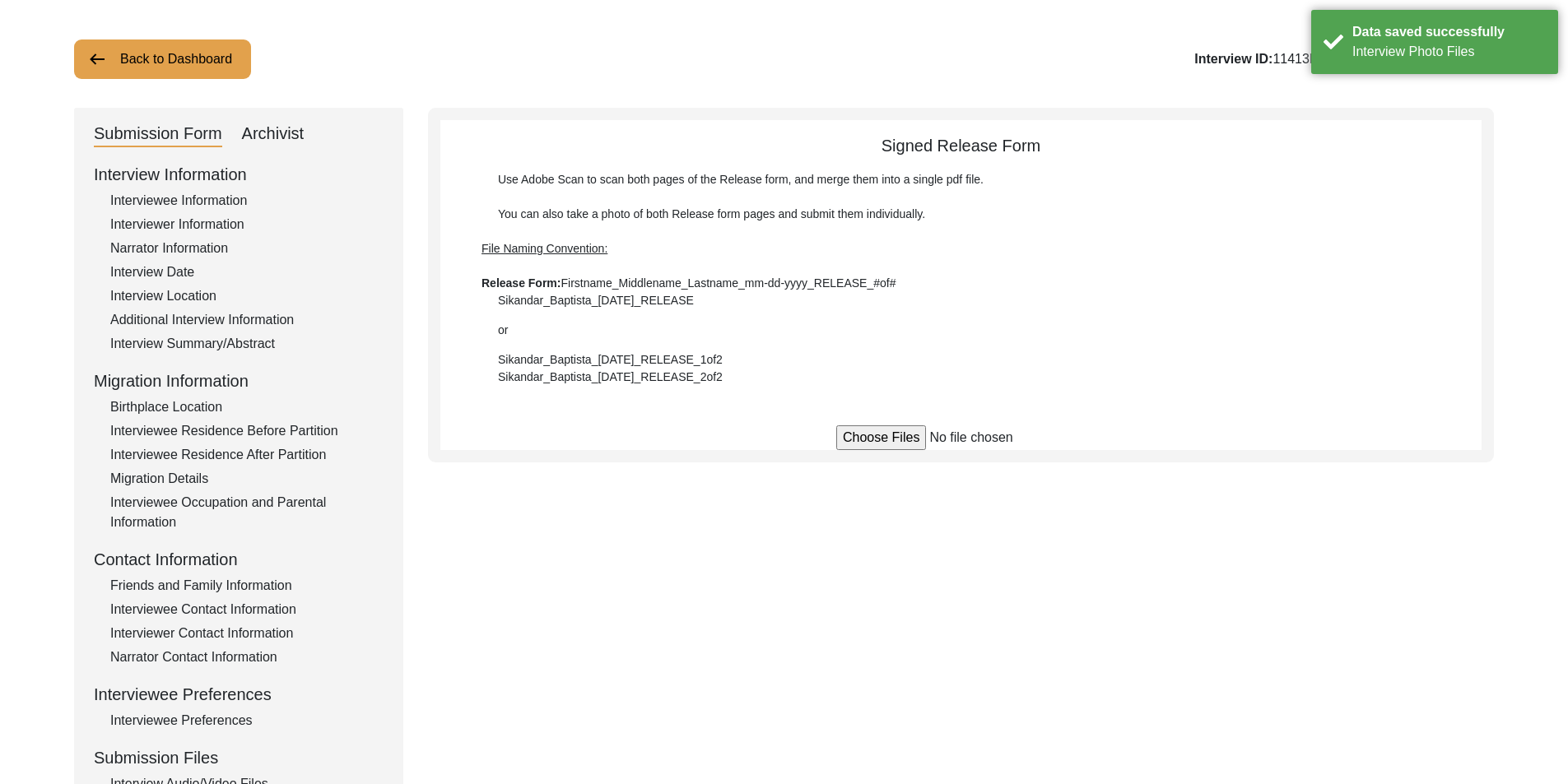
scroll to position [0, 0]
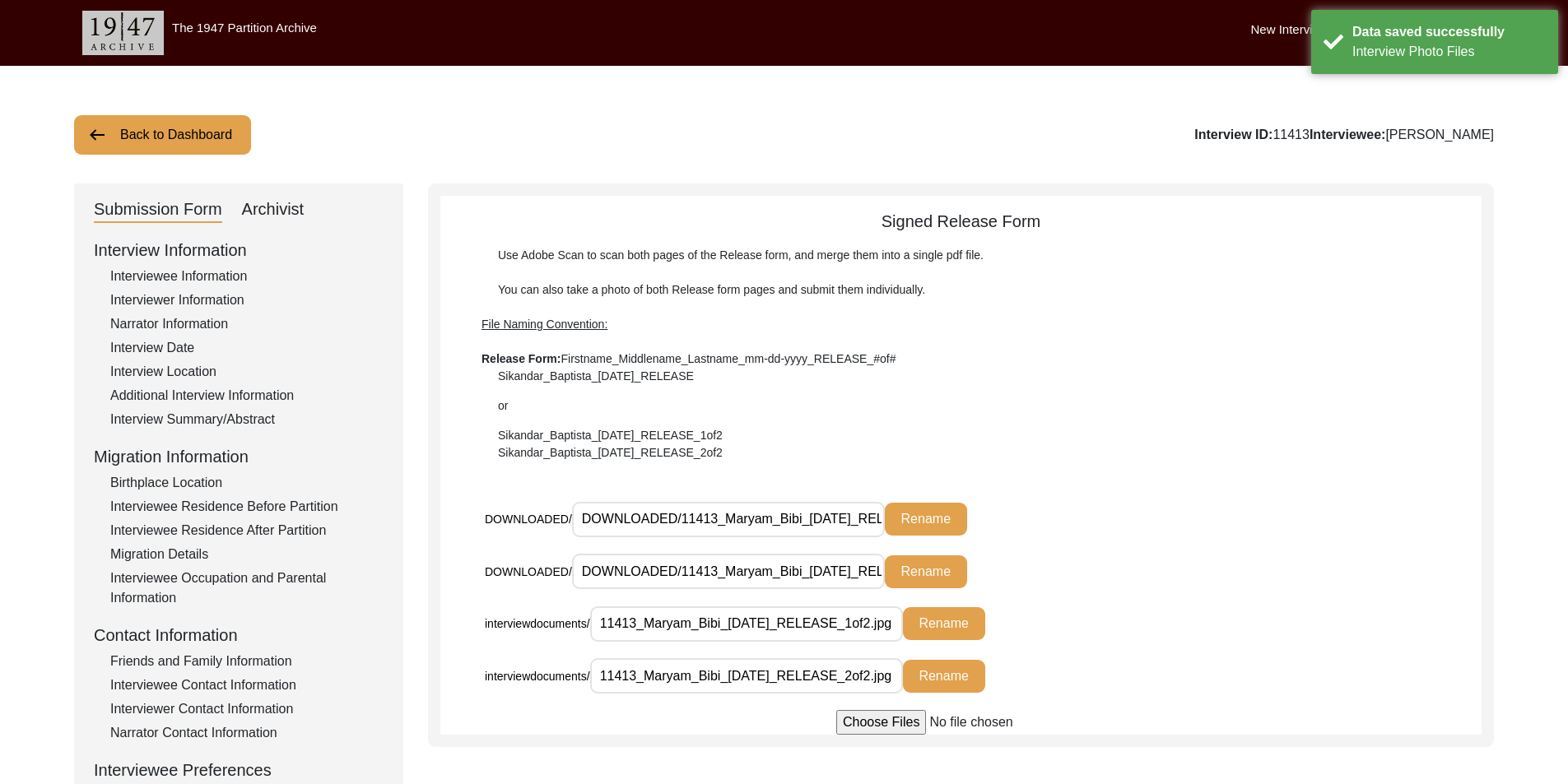
click at [211, 167] on div "Back to Dashboard Interview ID: 11413 Interviewee: [PERSON_NAME] Submission For…" at bounding box center [784, 572] width 1568 height 1012
click at [205, 147] on button "Back to Dashboard" at bounding box center [162, 135] width 177 height 40
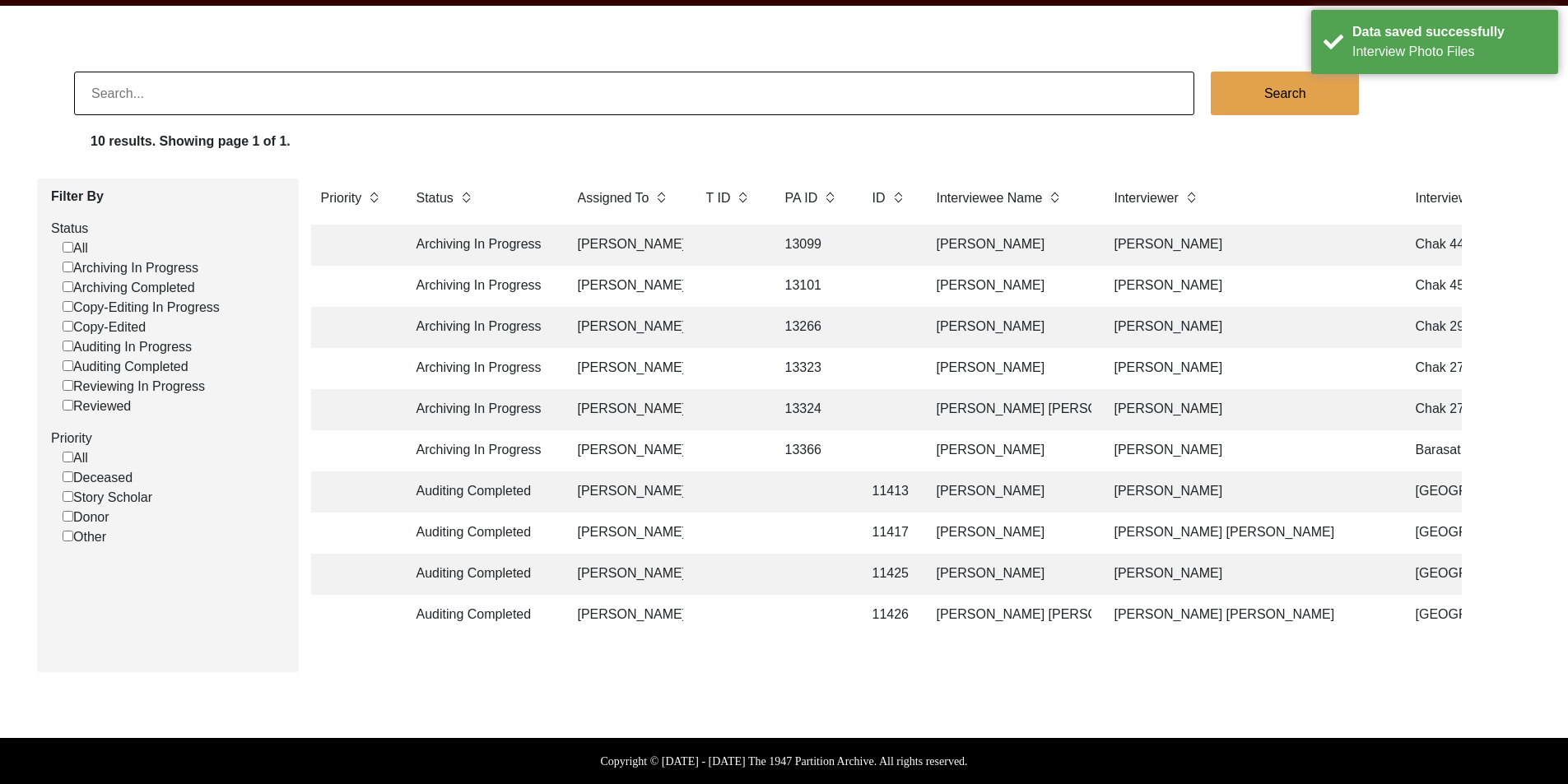
scroll to position [0, 16]
click at [781, 532] on td at bounding box center [812, 532] width 74 height 41
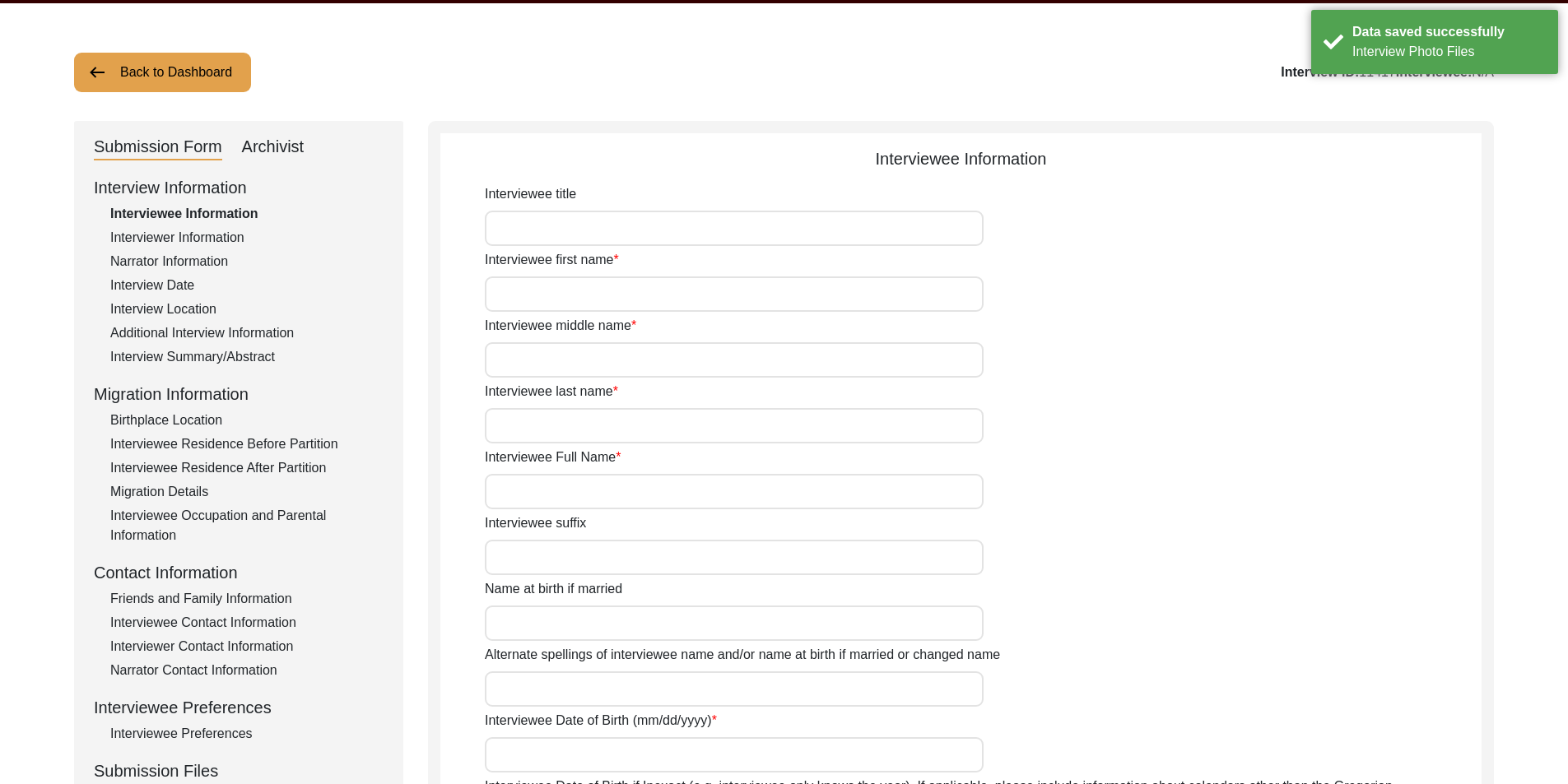
type input "Mrs."
type input "Sheelwanti"
type input "N/A"
type input "[PERSON_NAME]"
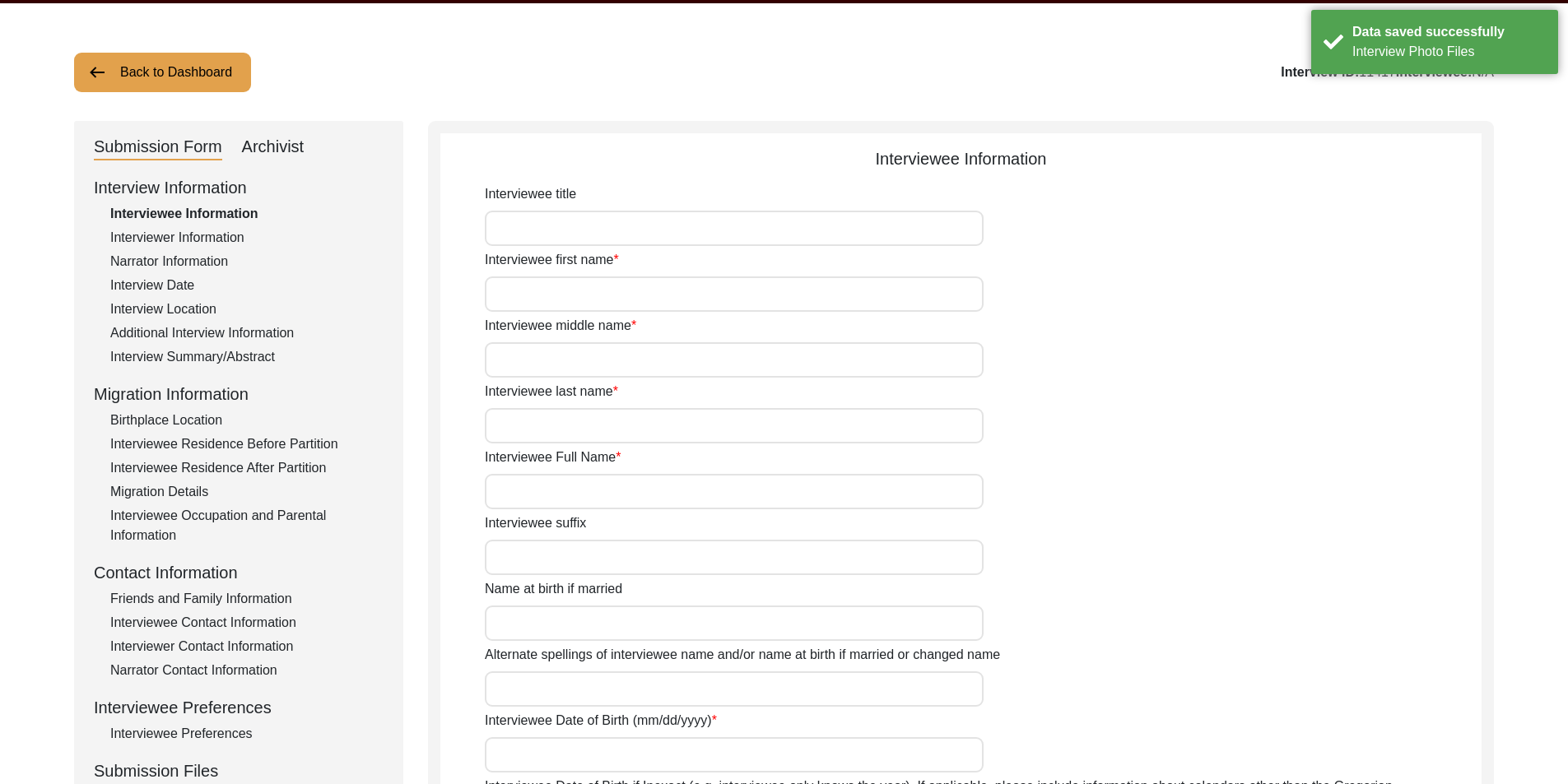
type input "[DATE]"
type input "77"
type input "[DEMOGRAPHIC_DATA]"
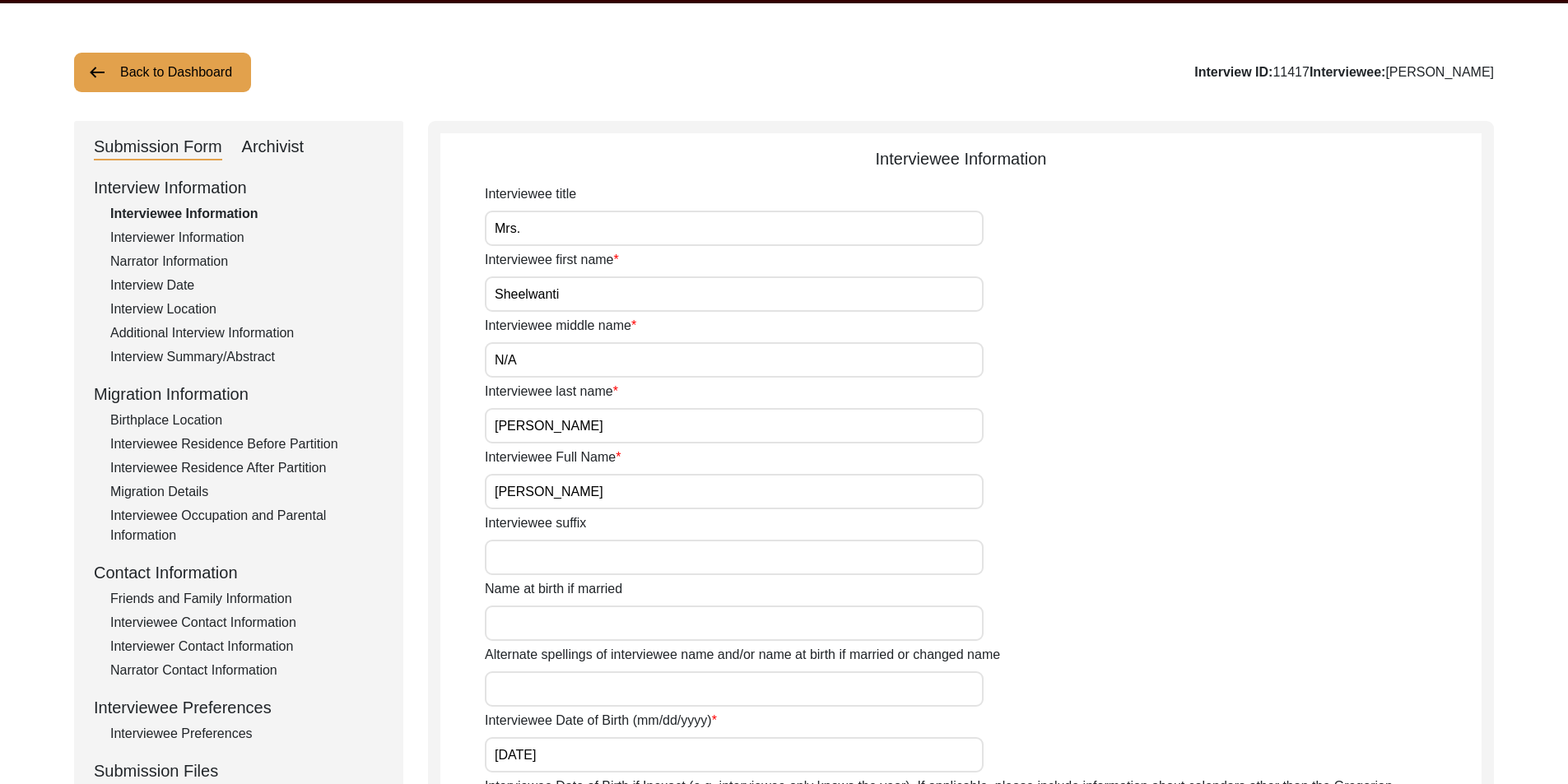
click at [171, 308] on div "Interview Location" at bounding box center [246, 309] width 273 height 20
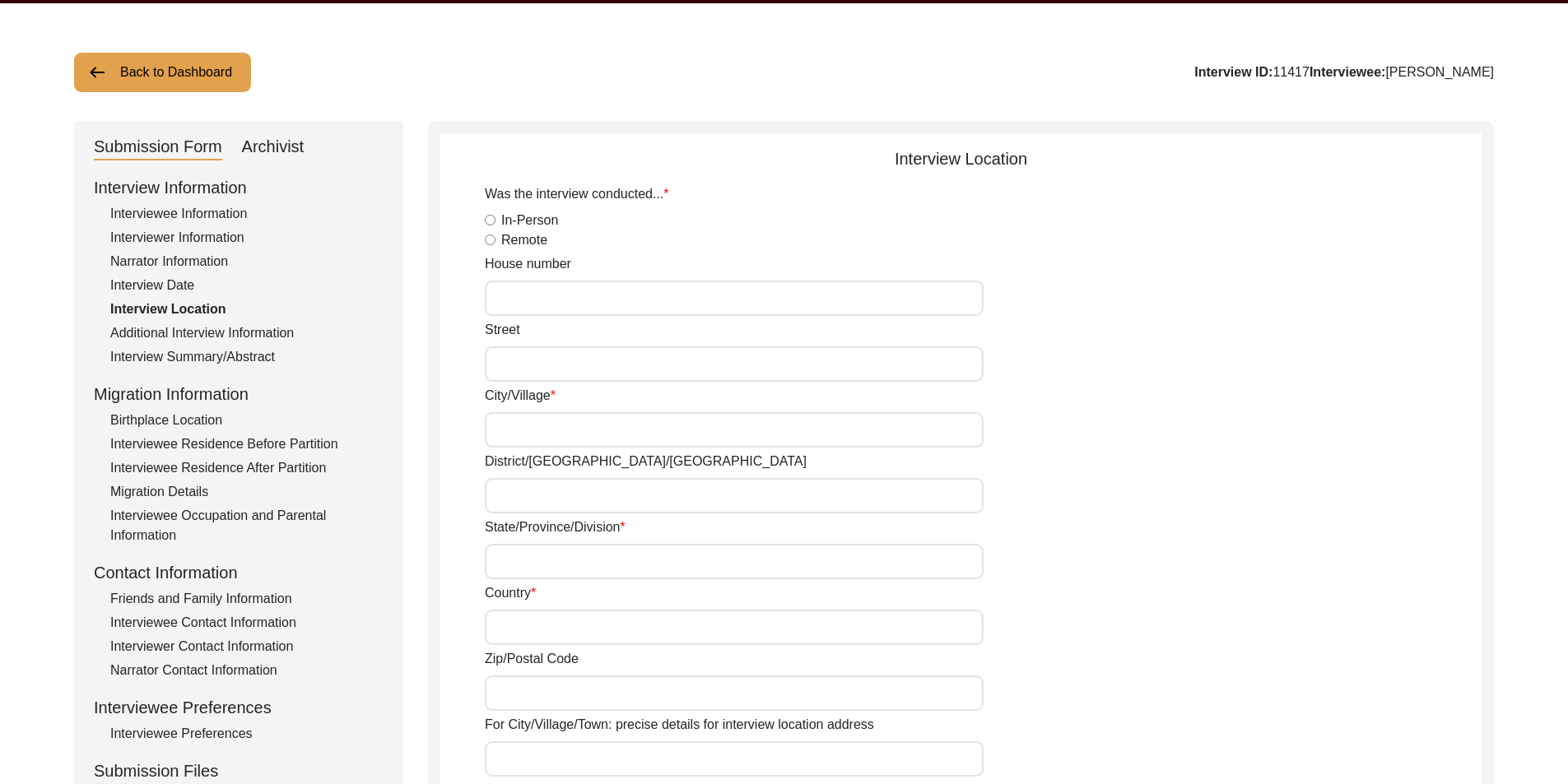
radio input "true"
type input "A 30/31"
type input "Near Mishra Market Awas Vikas"
type input "Unnao"
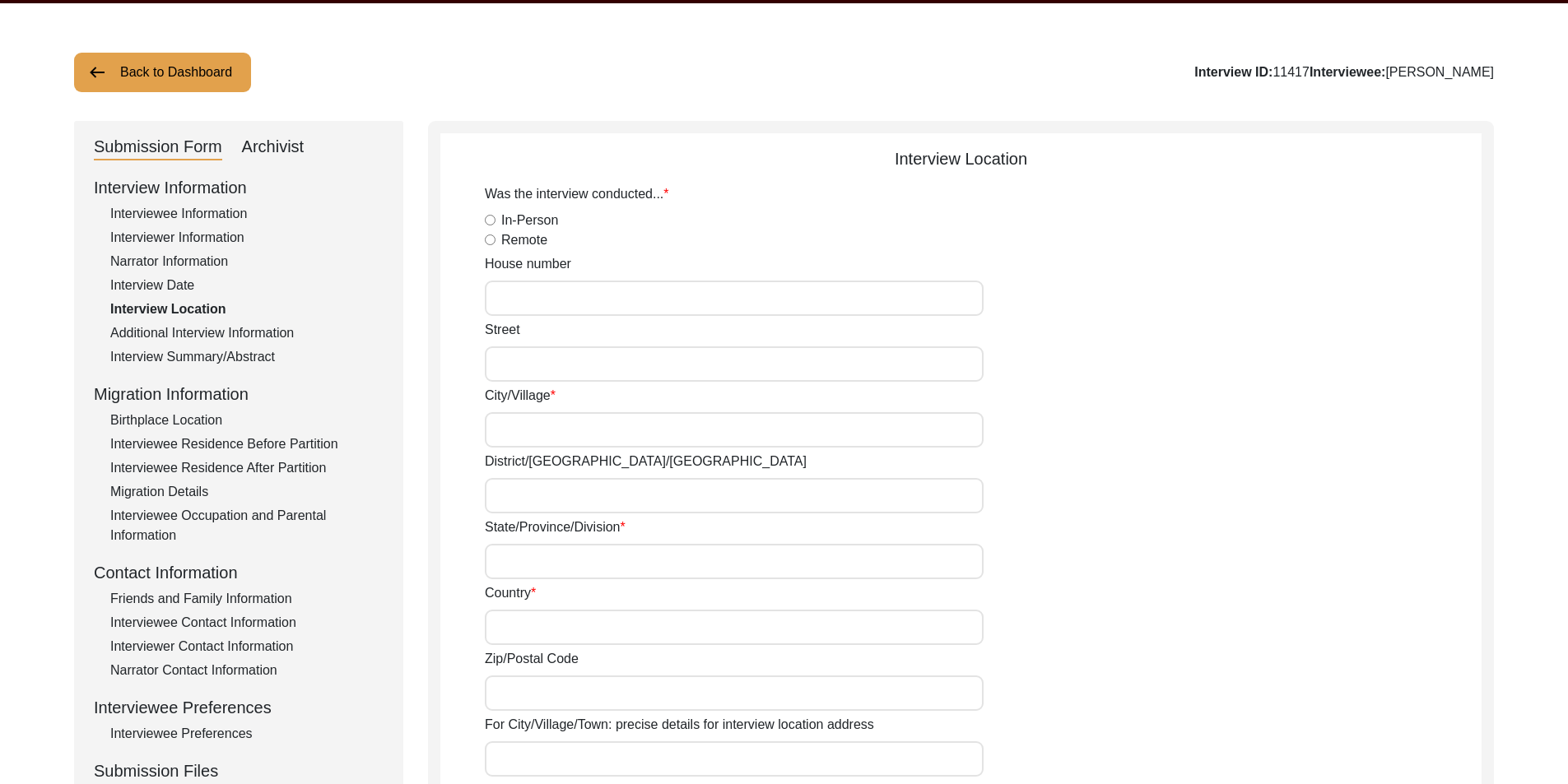
type input "[GEOGRAPHIC_DATA]"
type input "[GEOGRAPHIC_DATA], [GEOGRAPHIC_DATA], [GEOGRAPHIC_DATA]"
type input "26.5393"
type input "80.4878"
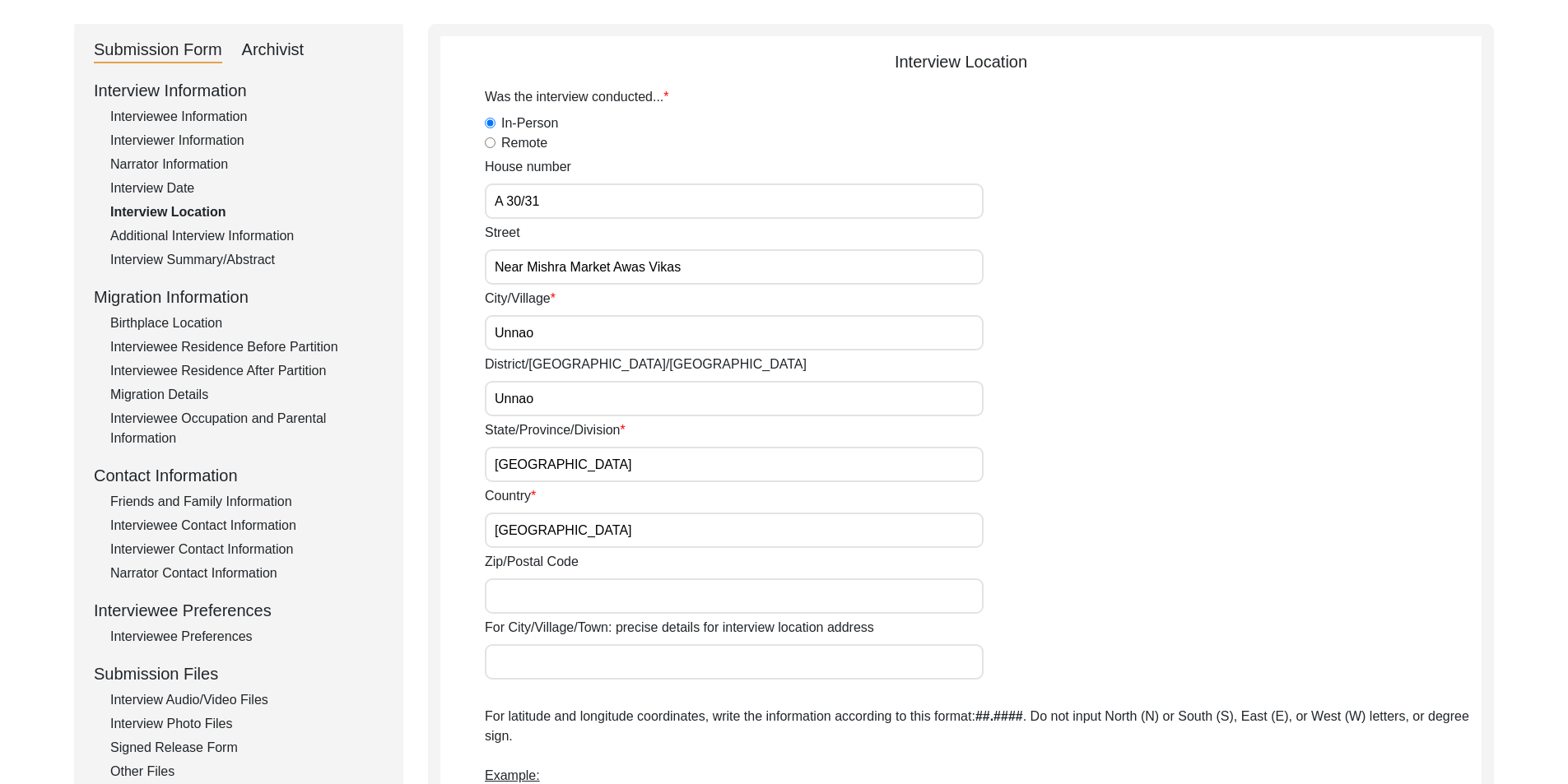
scroll to position [62, 0]
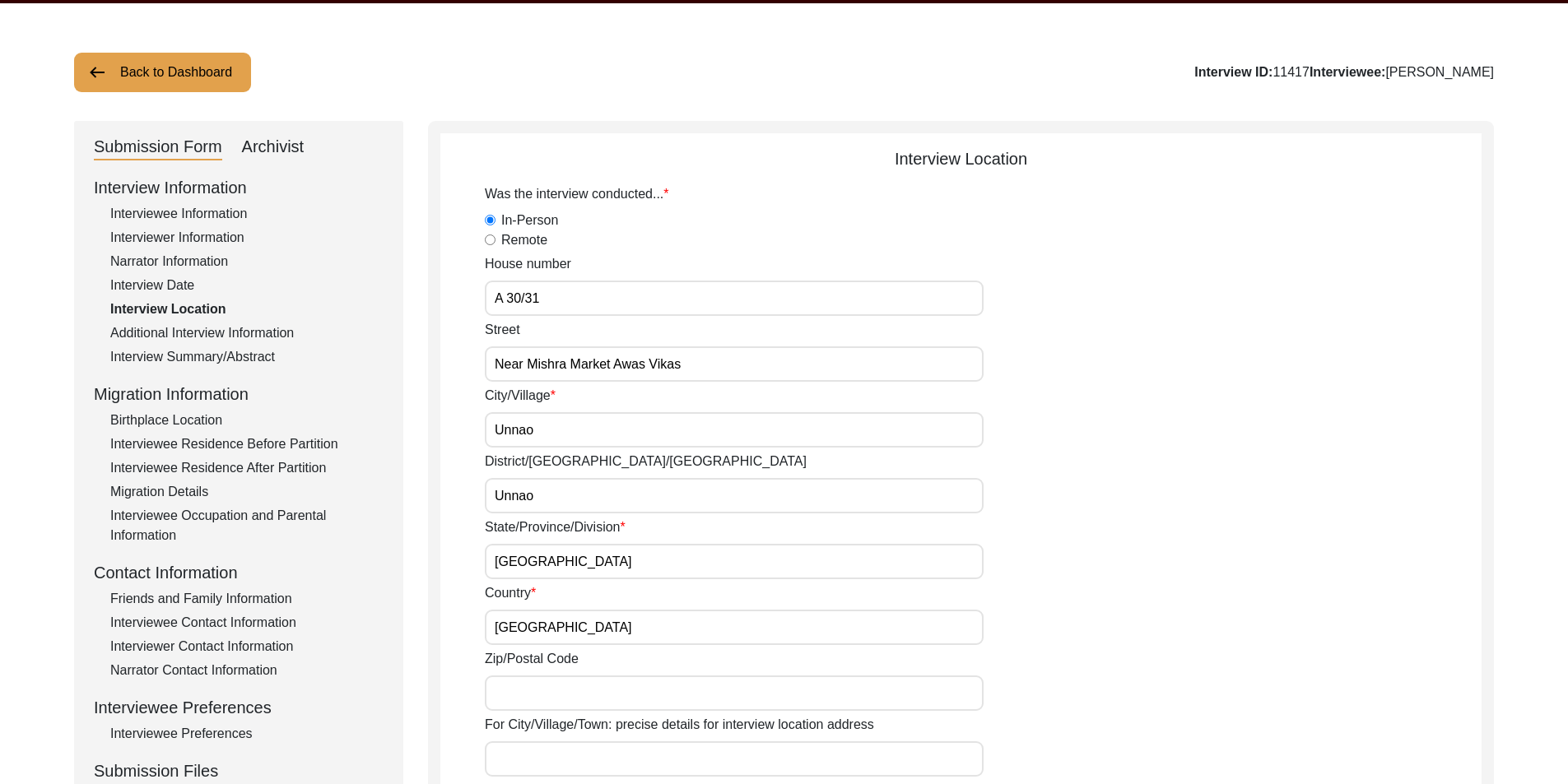
click at [208, 416] on div "Birthplace Location" at bounding box center [246, 420] width 273 height 20
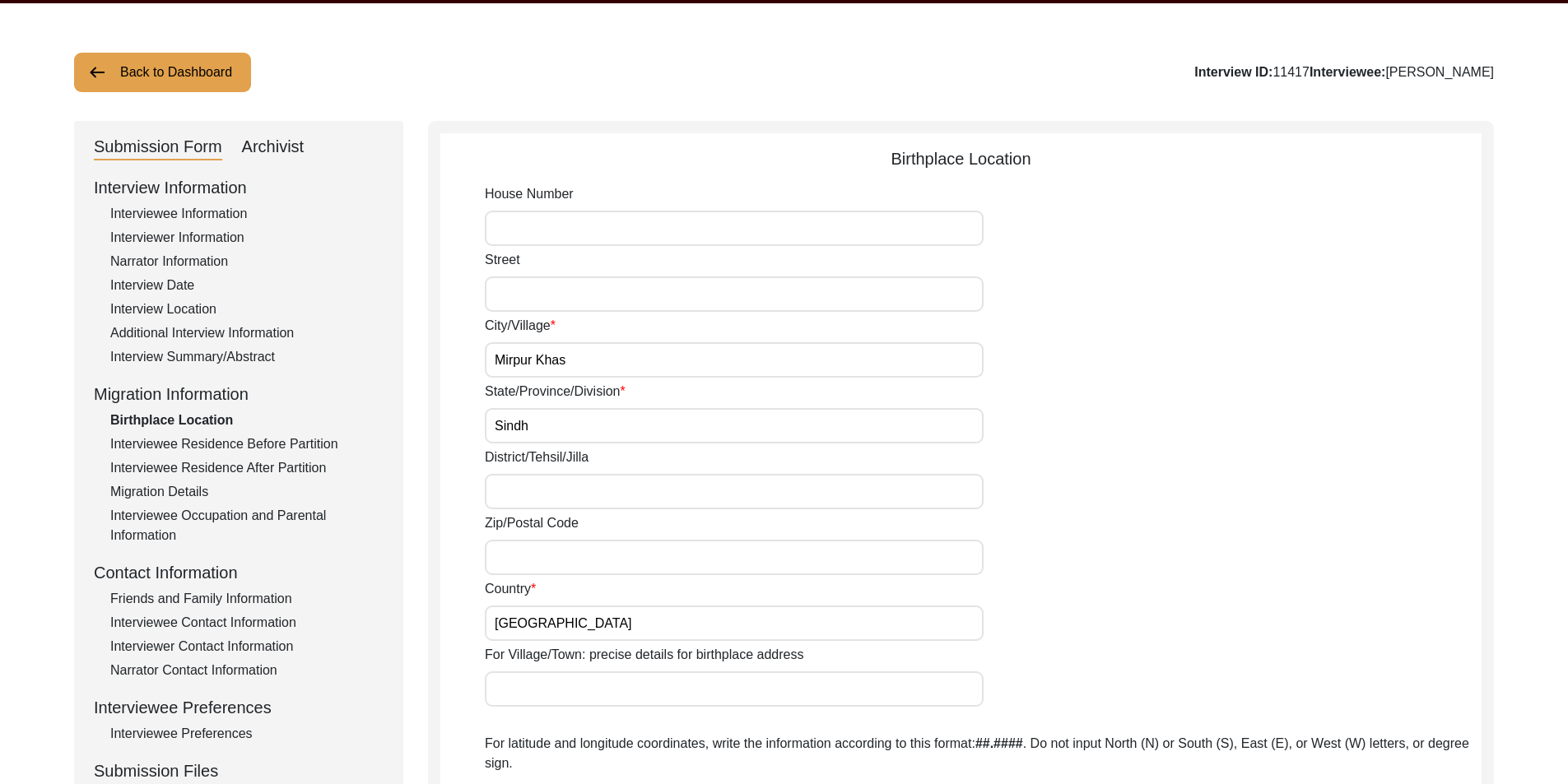
click at [584, 353] on input "Mirpur Khas" at bounding box center [734, 360] width 499 height 36
click at [539, 502] on input "District/Tehsil/Jilla" at bounding box center [734, 492] width 499 height 36
click at [588, 370] on input "Mirpur Khas" at bounding box center [734, 360] width 499 height 36
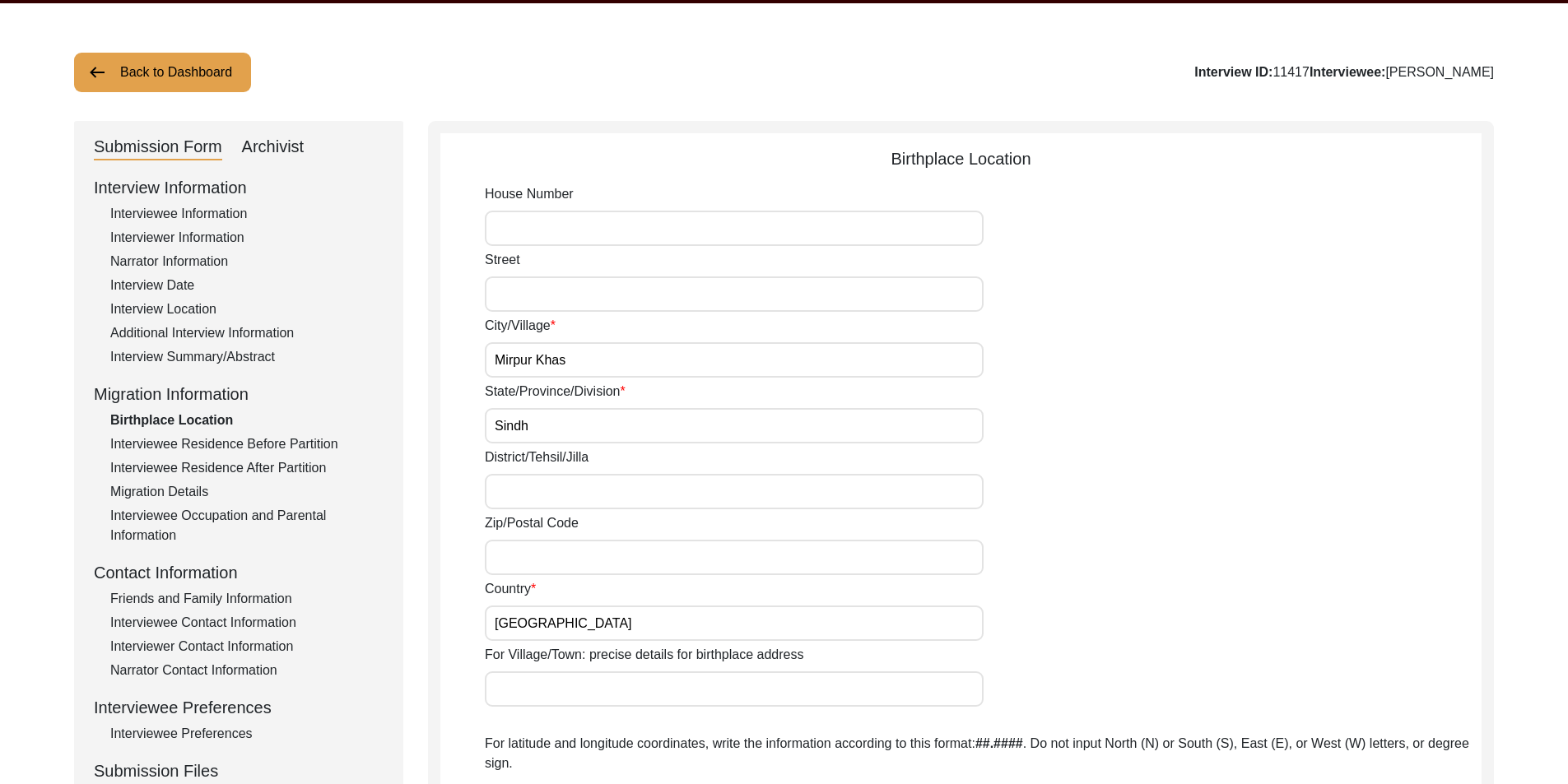
click at [588, 370] on input "Mirpur Khas" at bounding box center [734, 360] width 499 height 36
click at [552, 476] on input "District/Tehsil/Jilla" at bounding box center [734, 492] width 499 height 36
paste input "Mirpur Khas"
type input "Mirpur Khas"
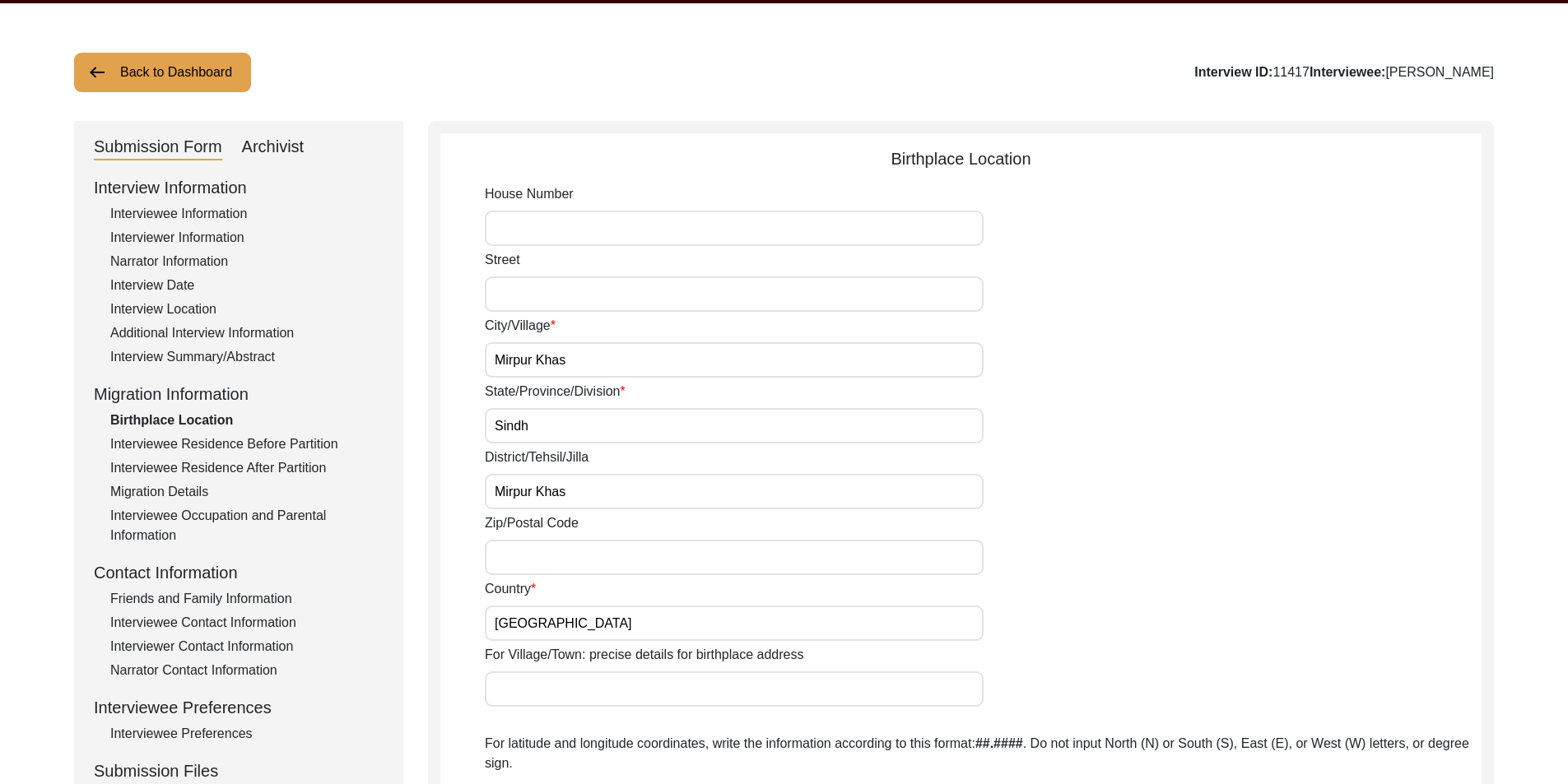
click at [476, 477] on app-birthplace-location "Birthplace Location House [GEOGRAPHIC_DATA]/Village [GEOGRAPHIC_DATA]/Province/…" at bounding box center [961, 666] width 1041 height 1039
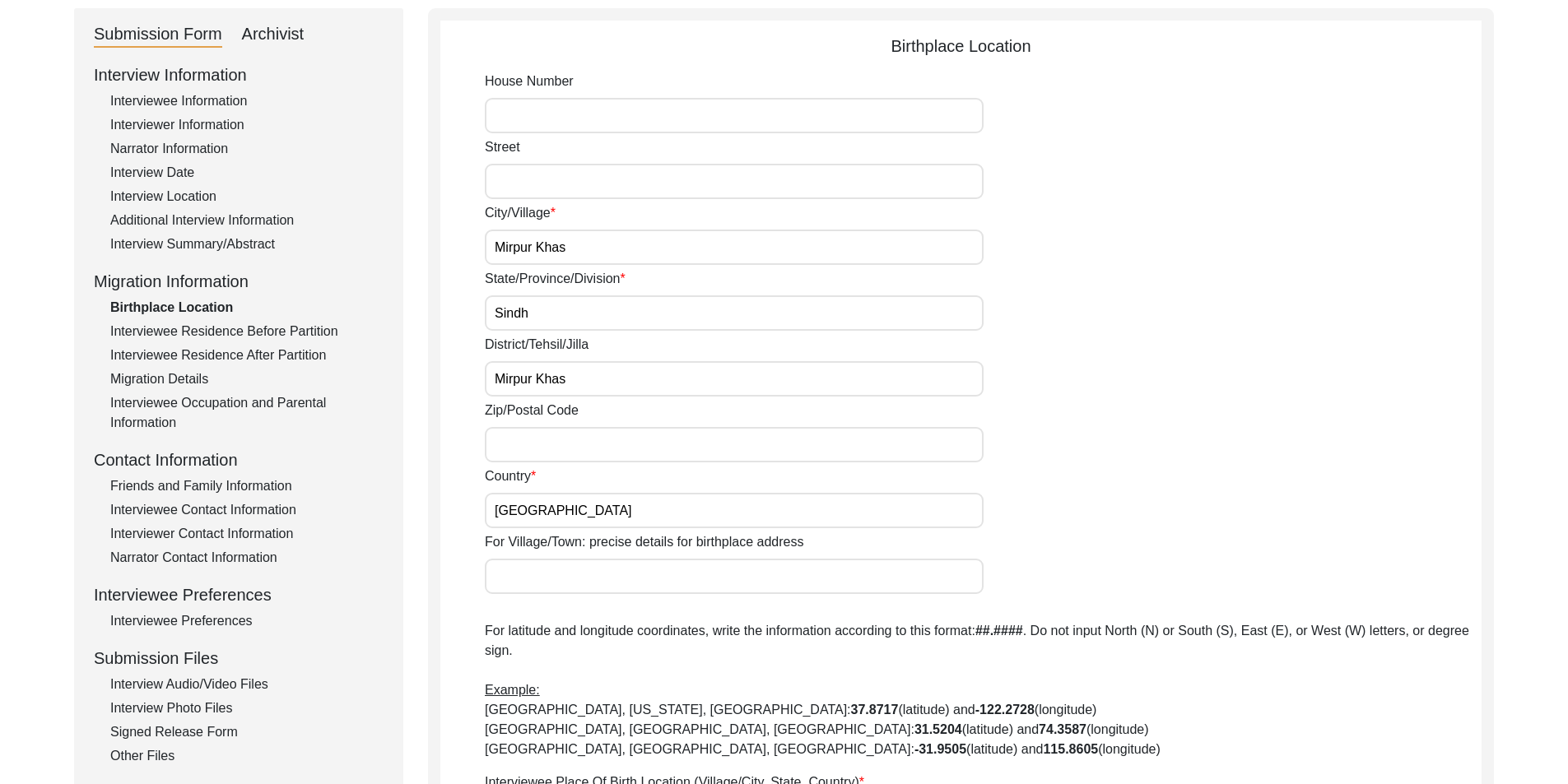
scroll to position [638, 0]
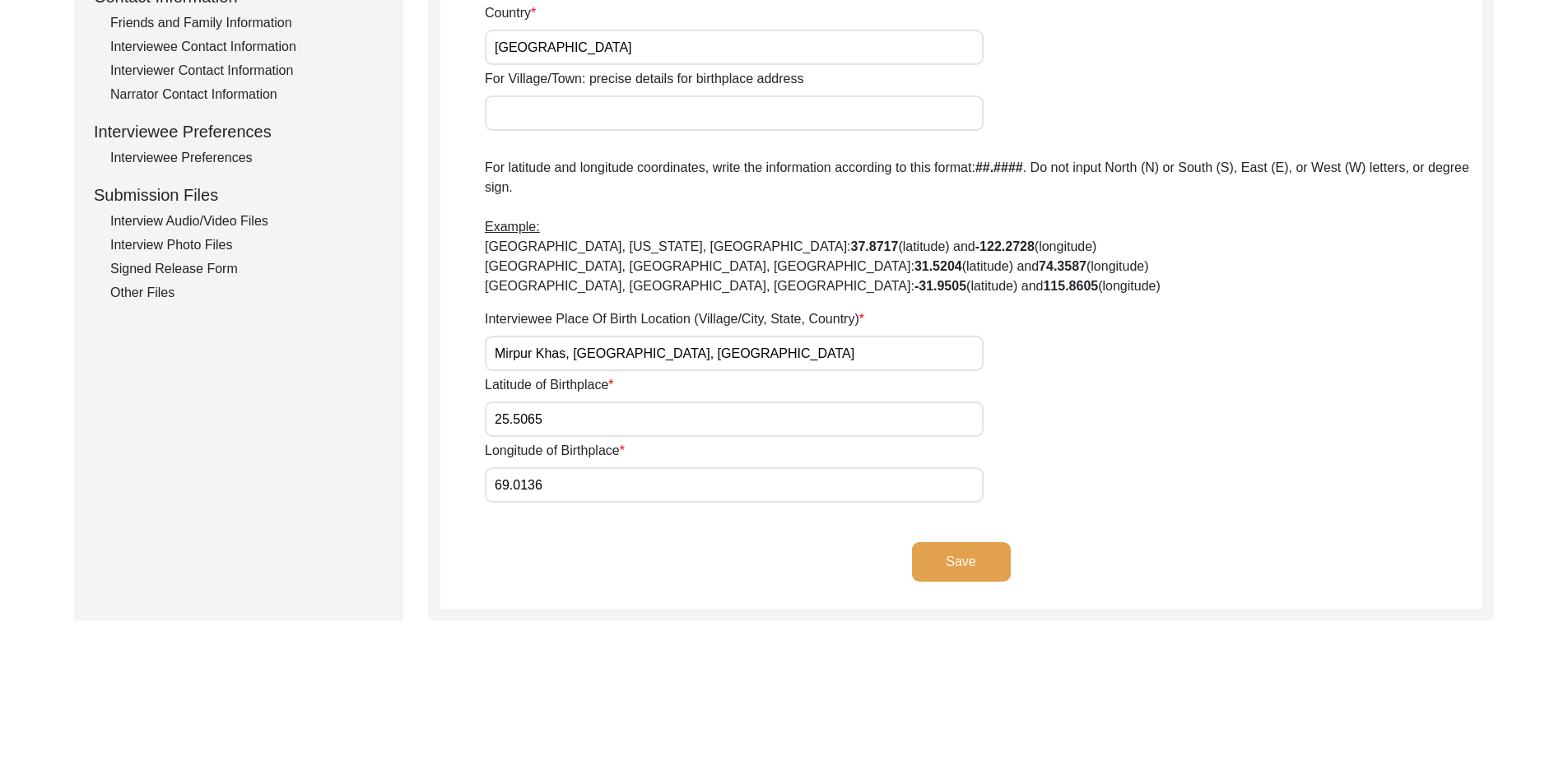
click at [961, 572] on button "Save" at bounding box center [961, 562] width 99 height 40
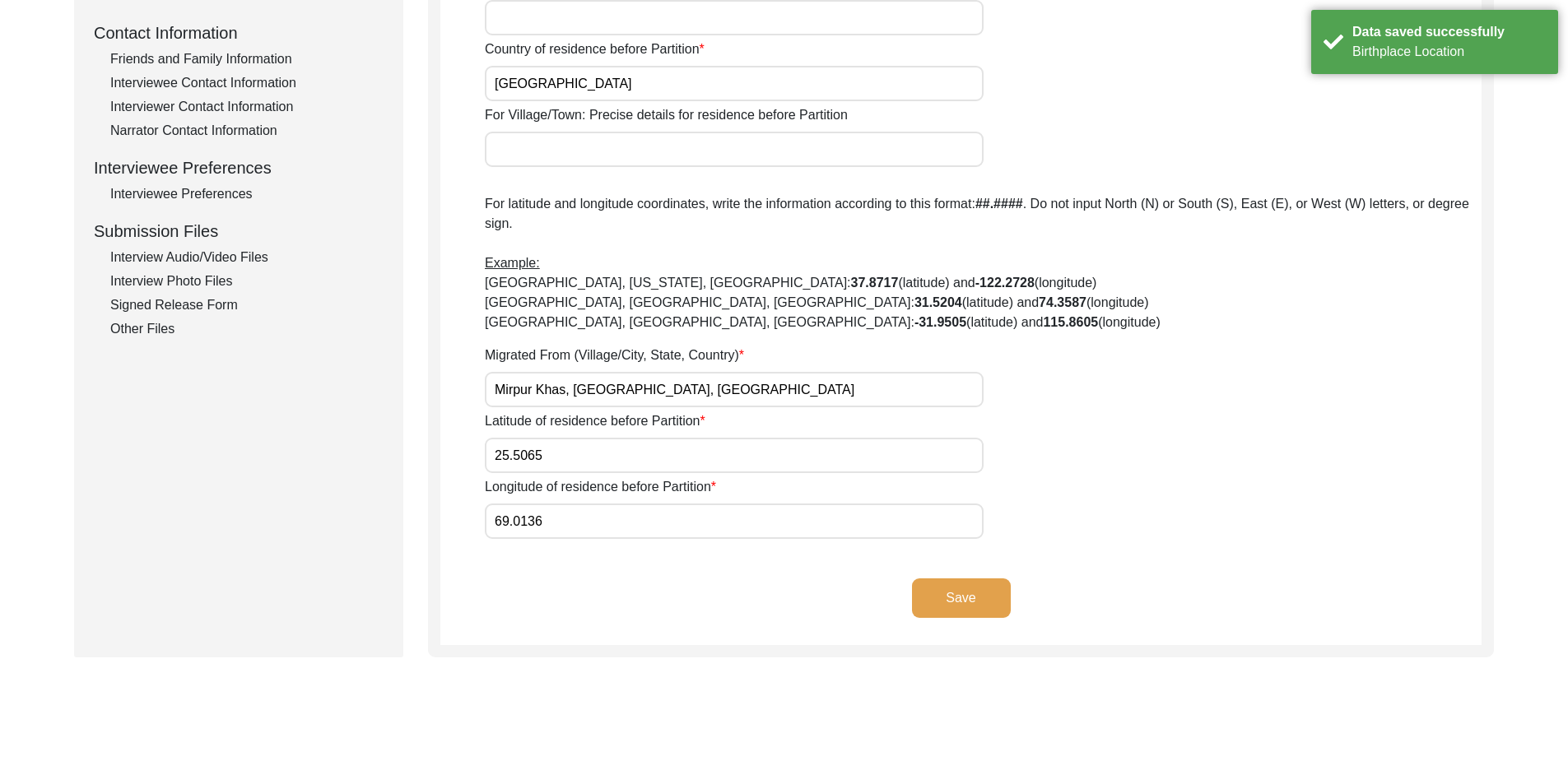
scroll to position [62, 0]
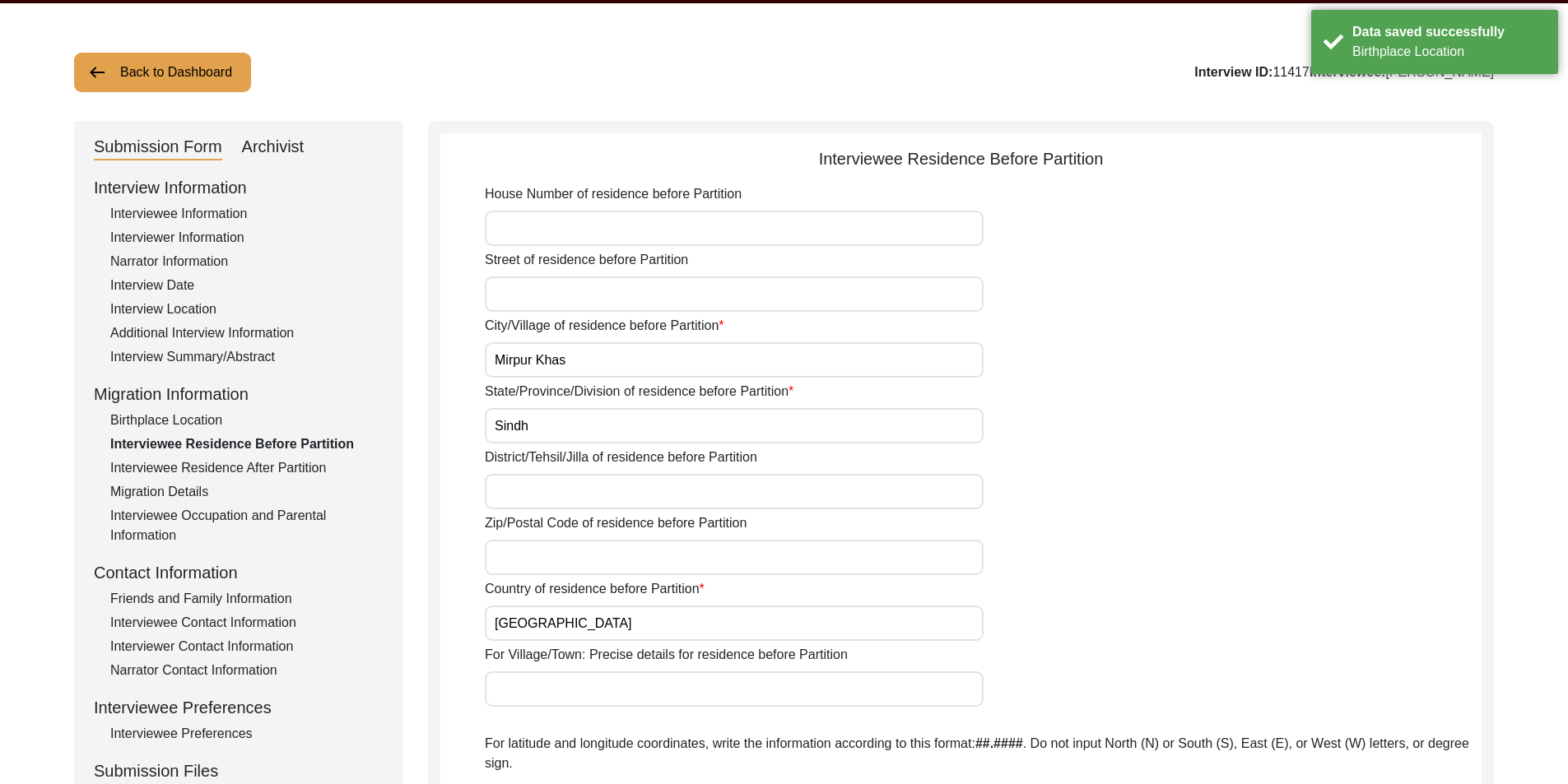
click at [565, 475] on input "District/Tehsil/Jilla of residence before Partition" at bounding box center [734, 492] width 499 height 36
paste input "Mirpur Khas"
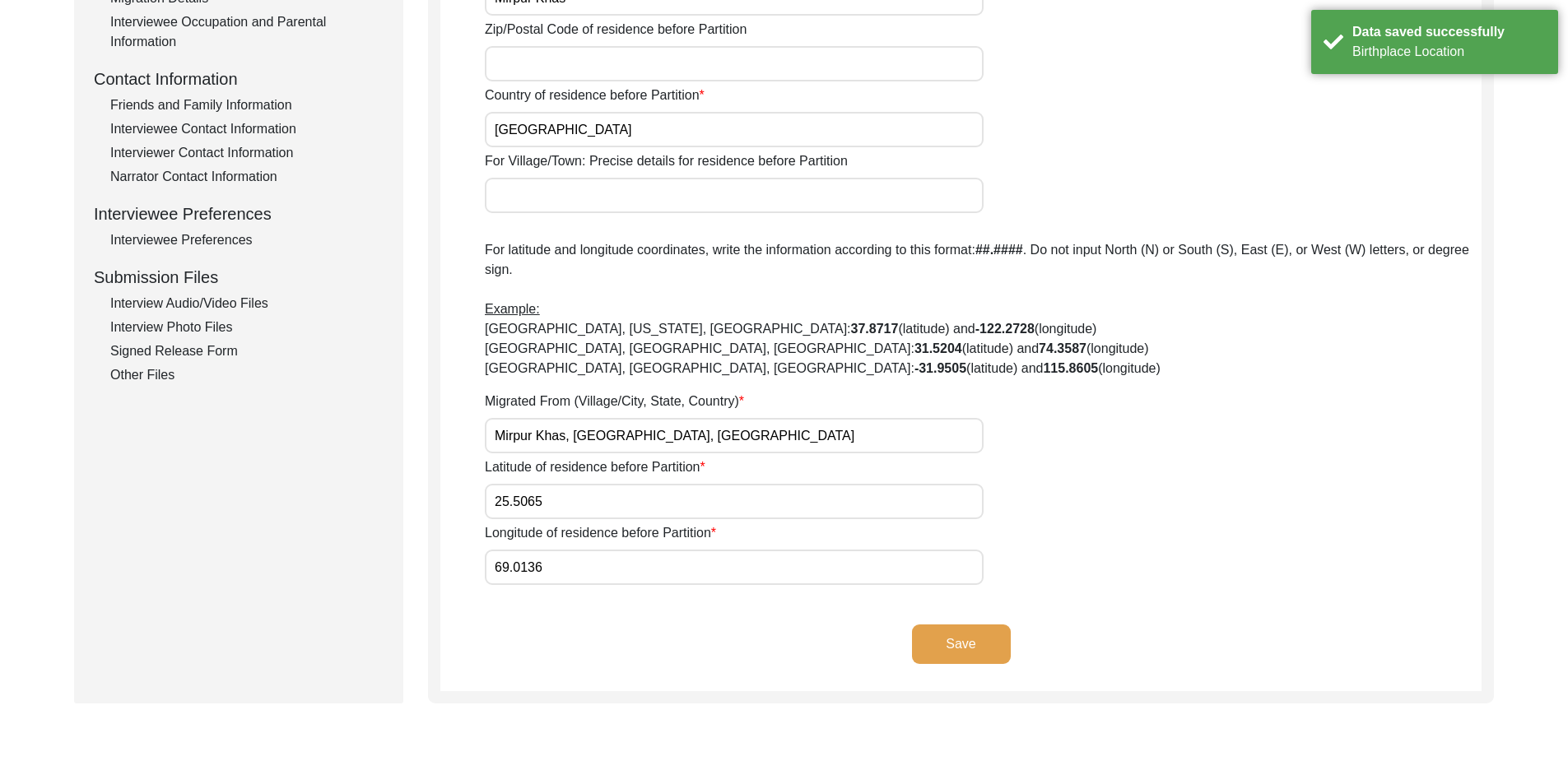
type input "Mirpur Khas"
click at [965, 631] on button "Save" at bounding box center [961, 644] width 99 height 40
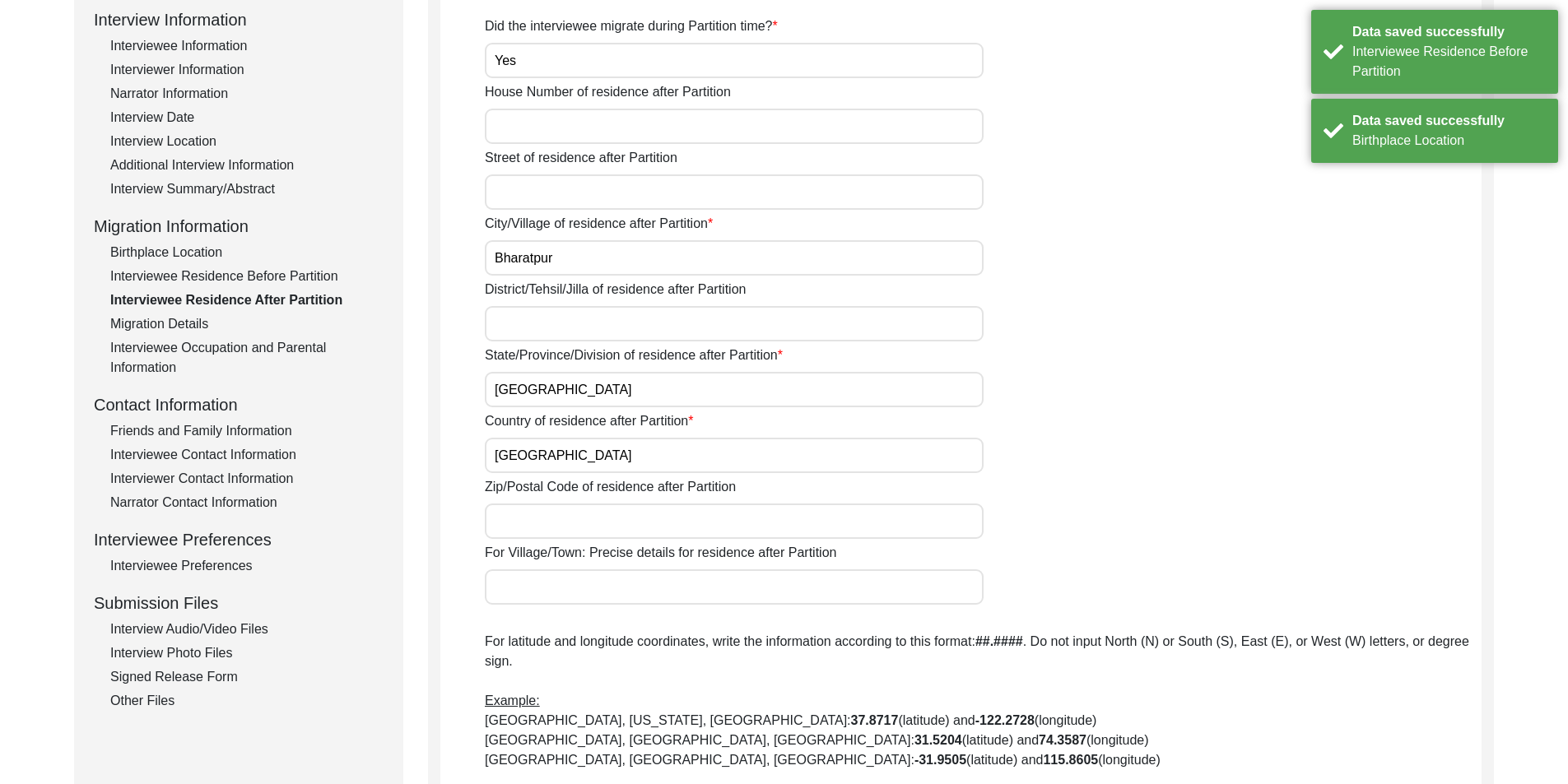
scroll to position [145, 0]
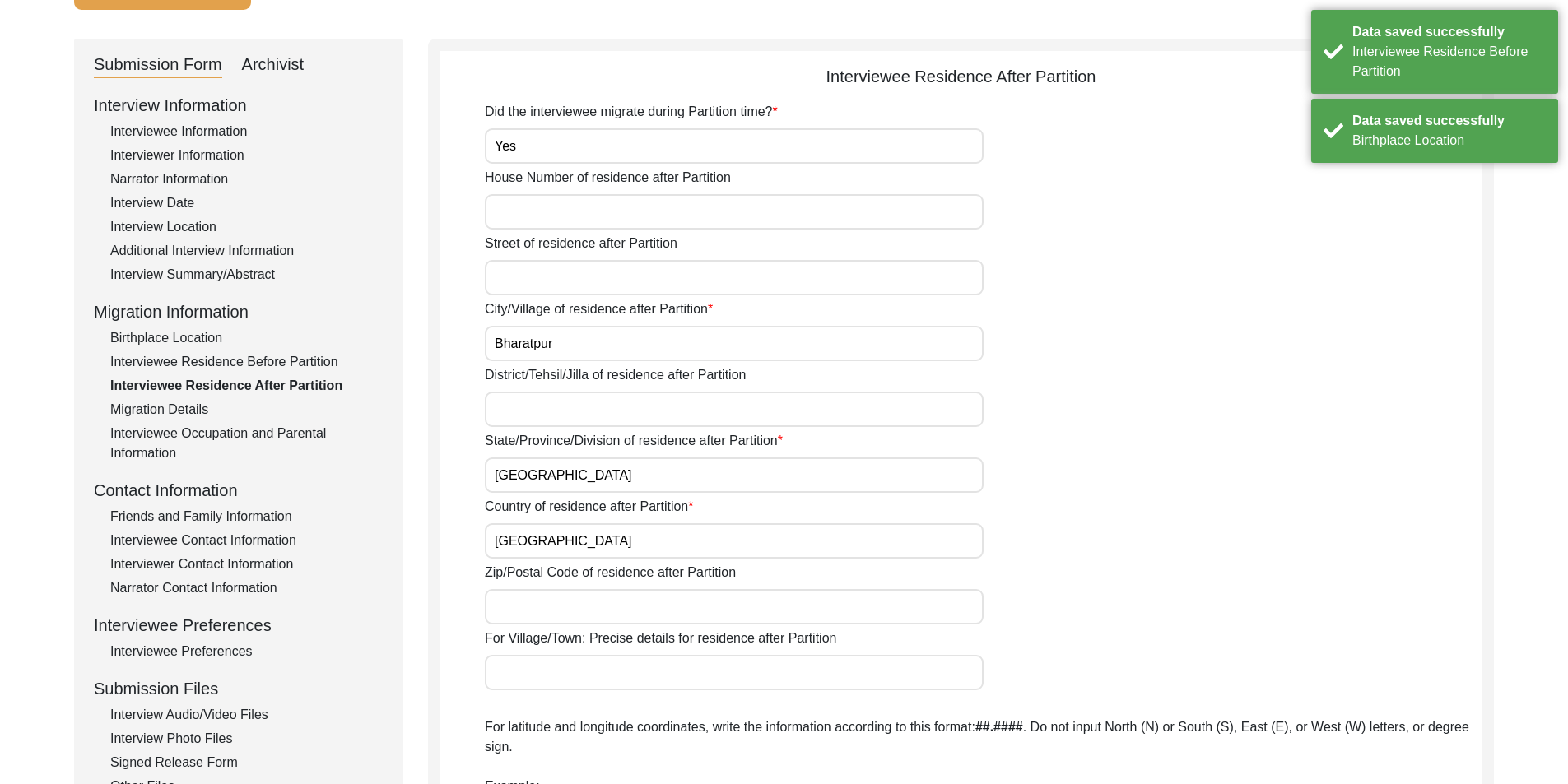
click at [593, 350] on input "Bharatpur" at bounding box center [734, 343] width 499 height 36
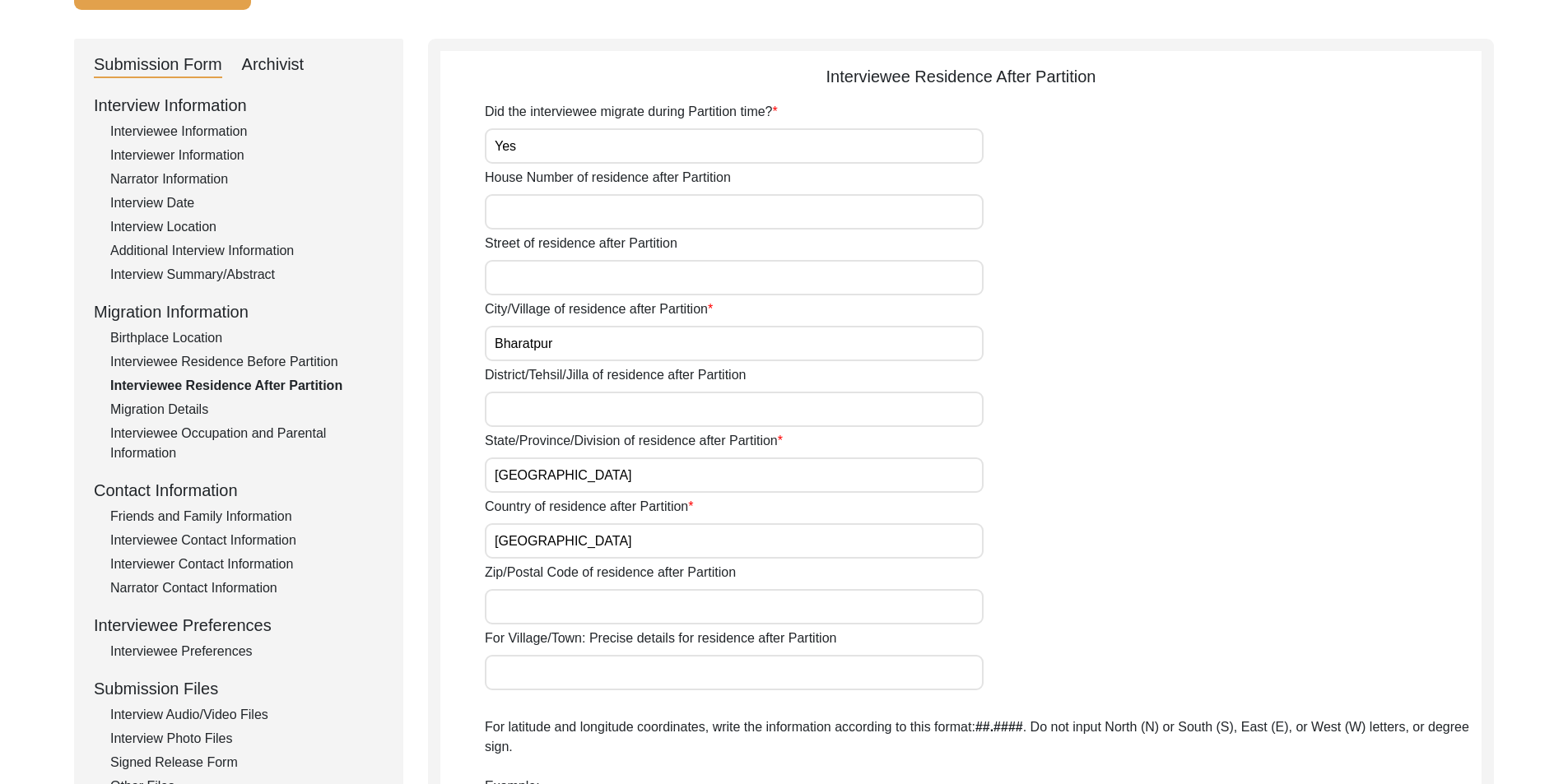
click at [530, 388] on div "District/Tehsil/Jilla of residence after Partition" at bounding box center [983, 395] width 996 height 62
drag, startPoint x: 530, startPoint y: 410, endPoint x: 462, endPoint y: 404, distance: 68.3
click at [530, 410] on input "District/Tehsil/Jilla of residence after Partition" at bounding box center [734, 409] width 499 height 36
paste input "Bharatpur"
type input "Bharatpur"
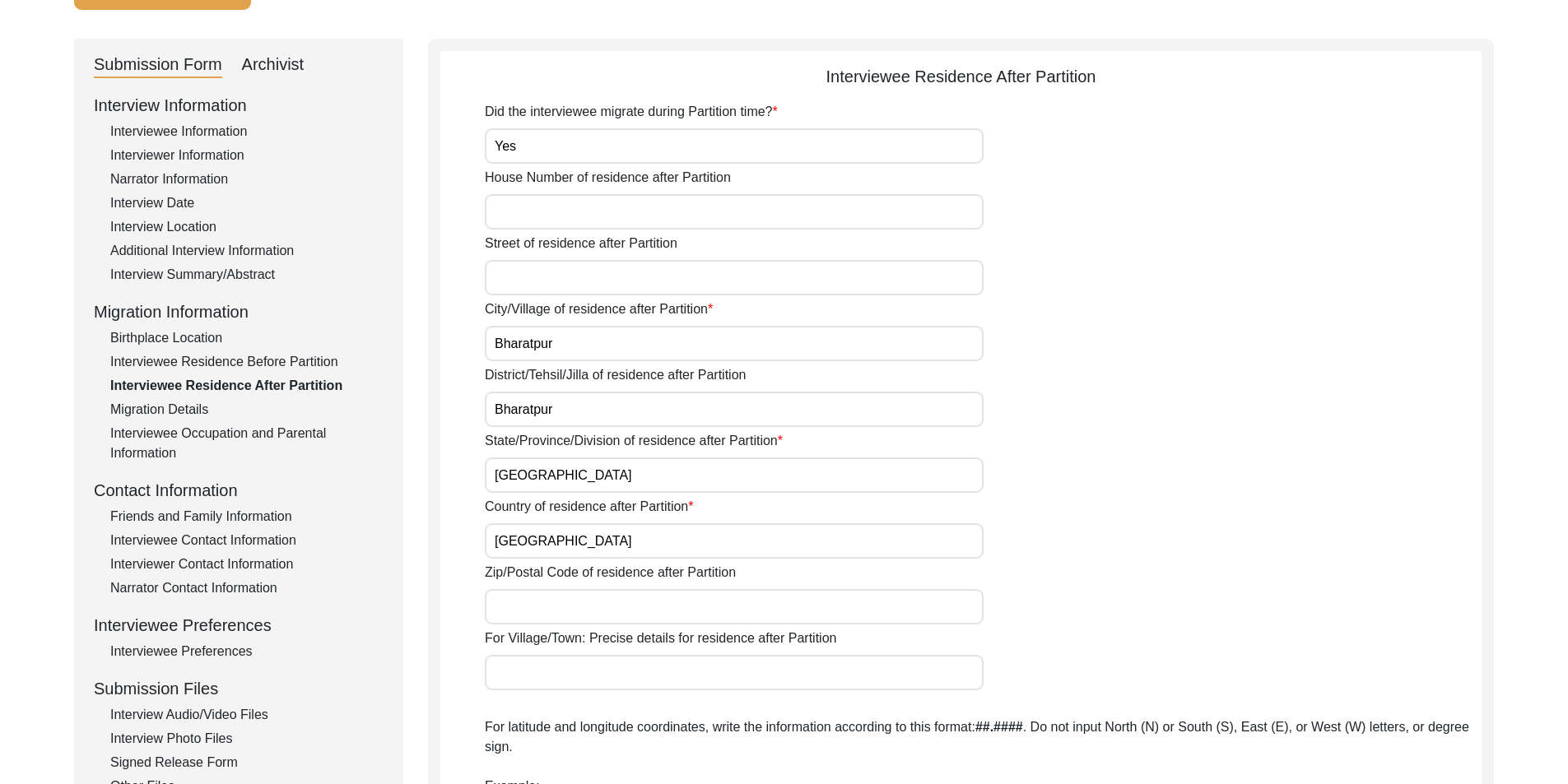
click at [426, 404] on div "Submission Form Archivist Interview Information Interviewee Information Intervi…" at bounding box center [783, 610] width 1420 height 1142
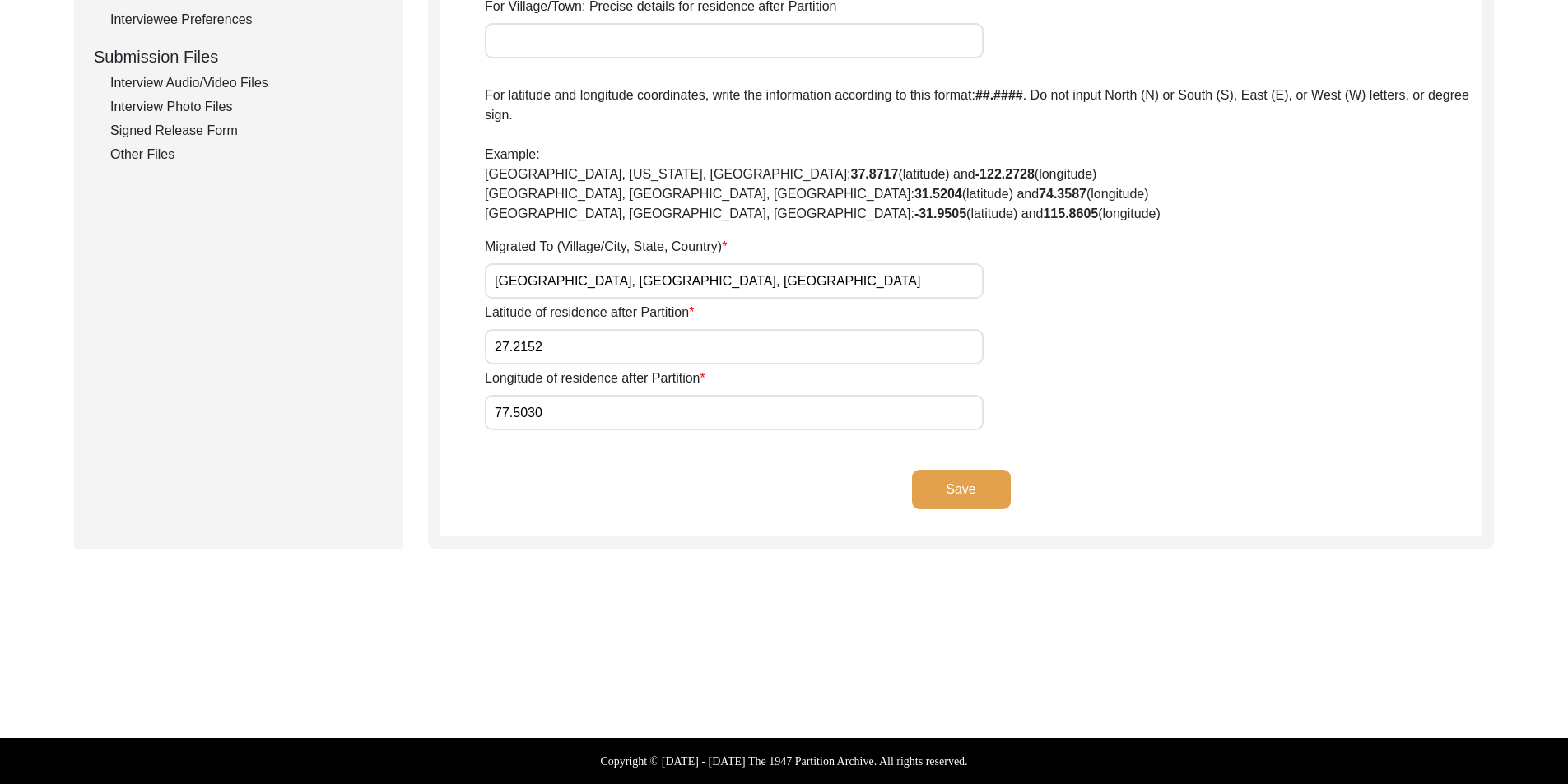
click at [992, 477] on button "Save" at bounding box center [961, 490] width 99 height 40
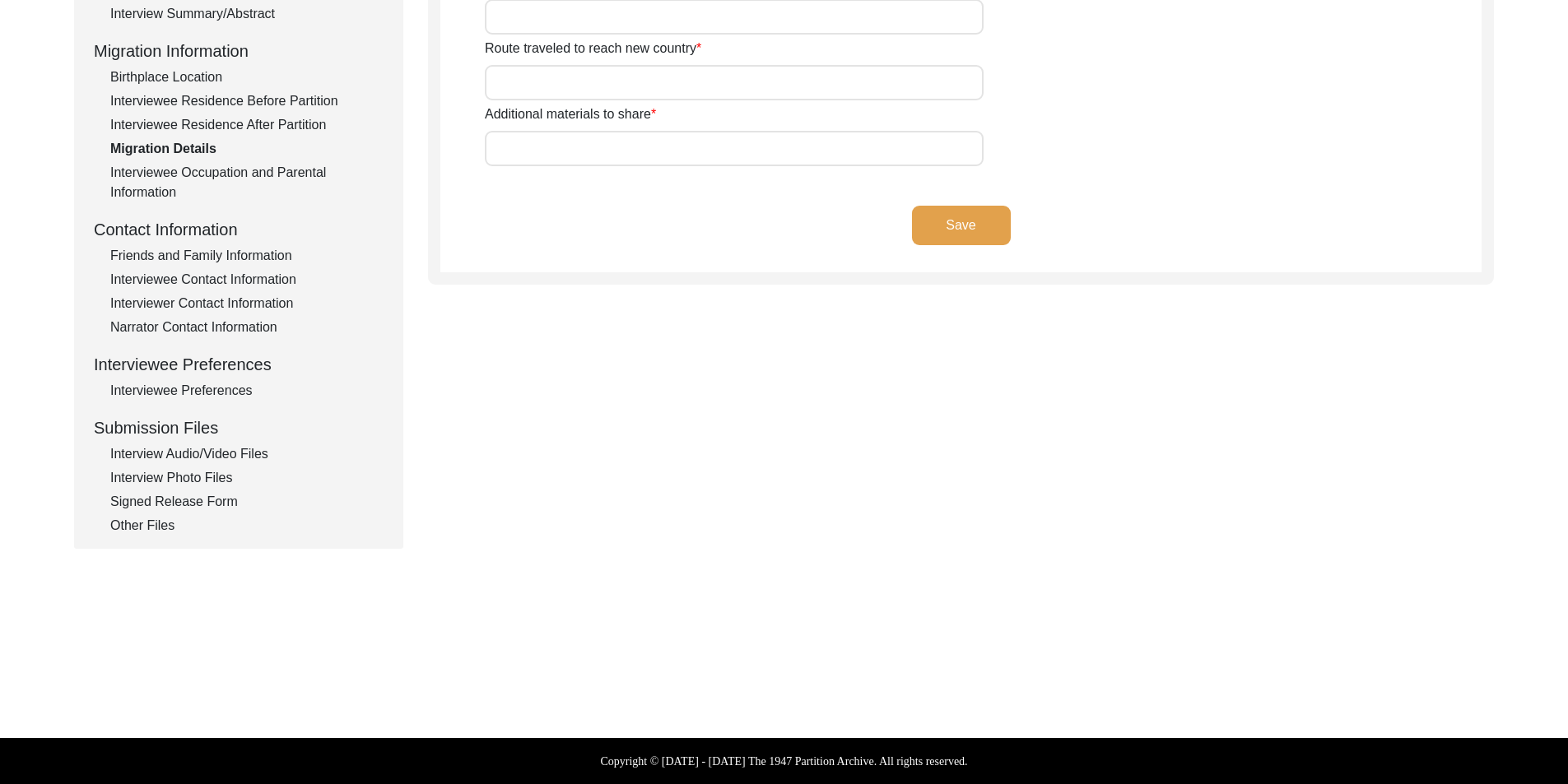
type input "Home, utensils, jewelry"
type input "Free ration"
type input "[GEOGRAPHIC_DATA]"
type input "[GEOGRAPHIC_DATA] - [GEOGRAPHIC_DATA] via ship"
type input "N/A"
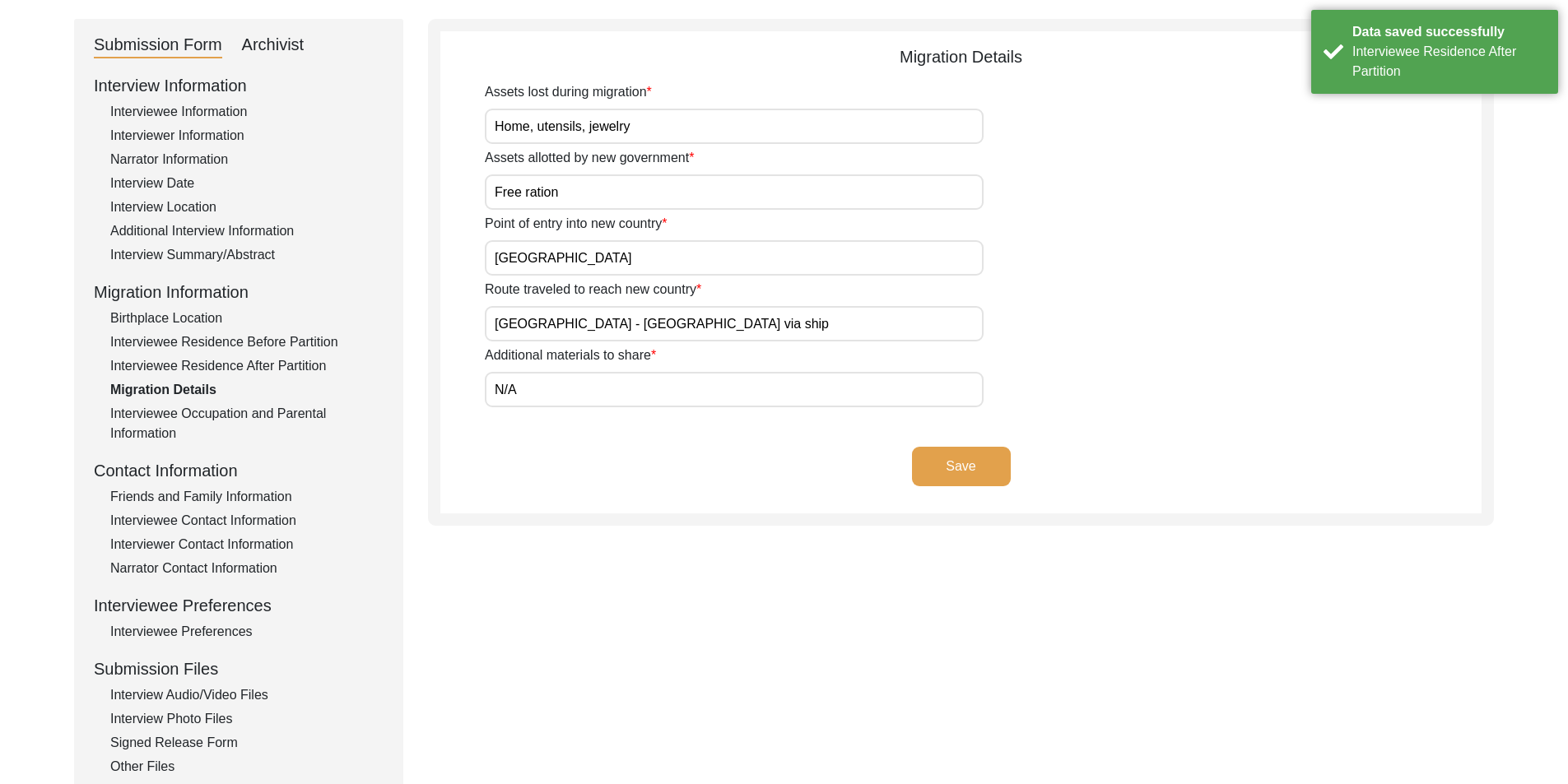
scroll to position [0, 0]
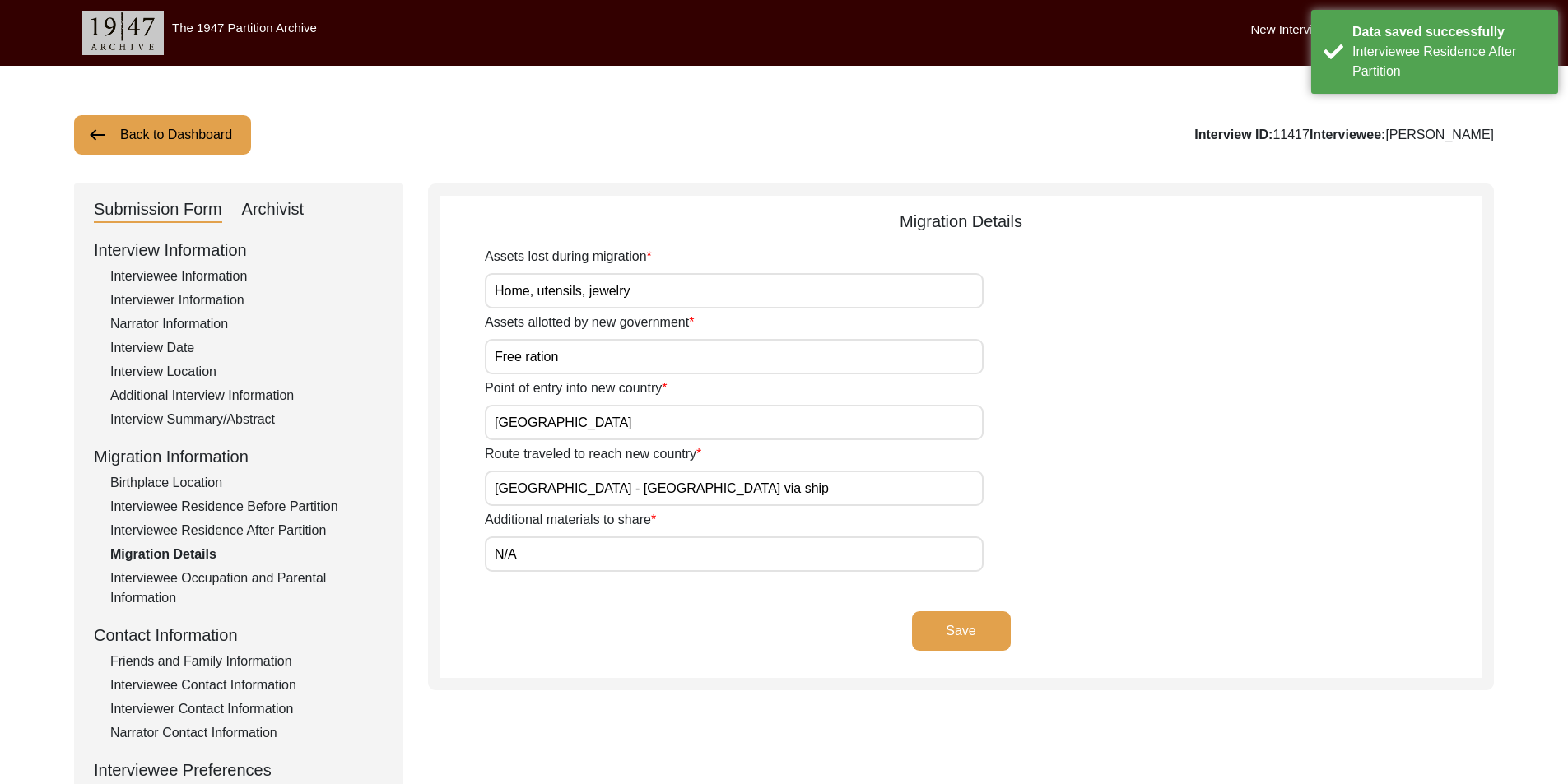
click at [193, 708] on div "Interviewer Contact Information" at bounding box center [246, 709] width 273 height 20
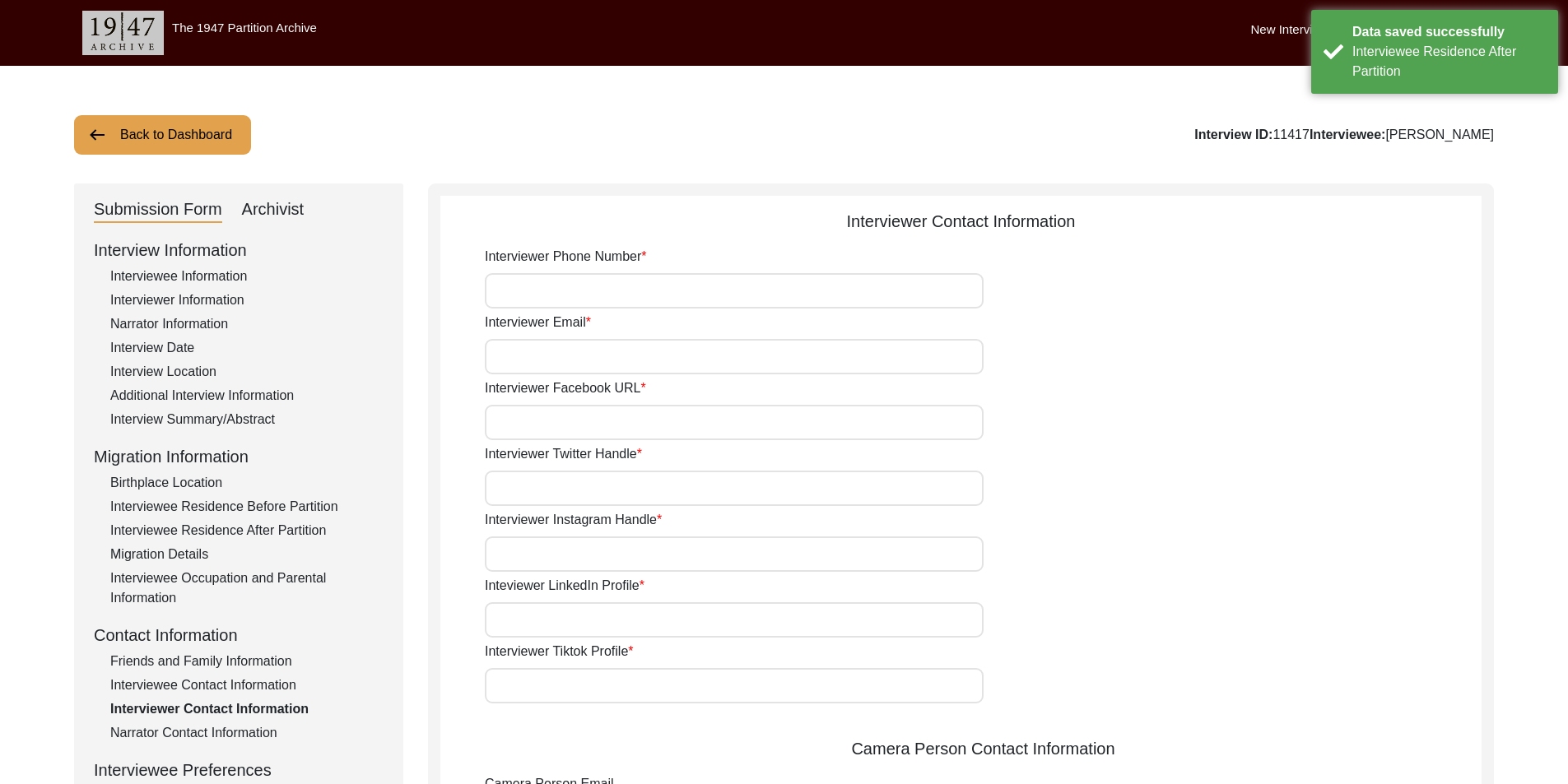
type input "[PHONE_NUMBER]"
type input "[EMAIL_ADDRESS][DOMAIN_NAME]"
type input "[URL][DOMAIN_NAME][PERSON_NAME][PERSON_NAME]"
type input "[URL][DOMAIN_NAME]"
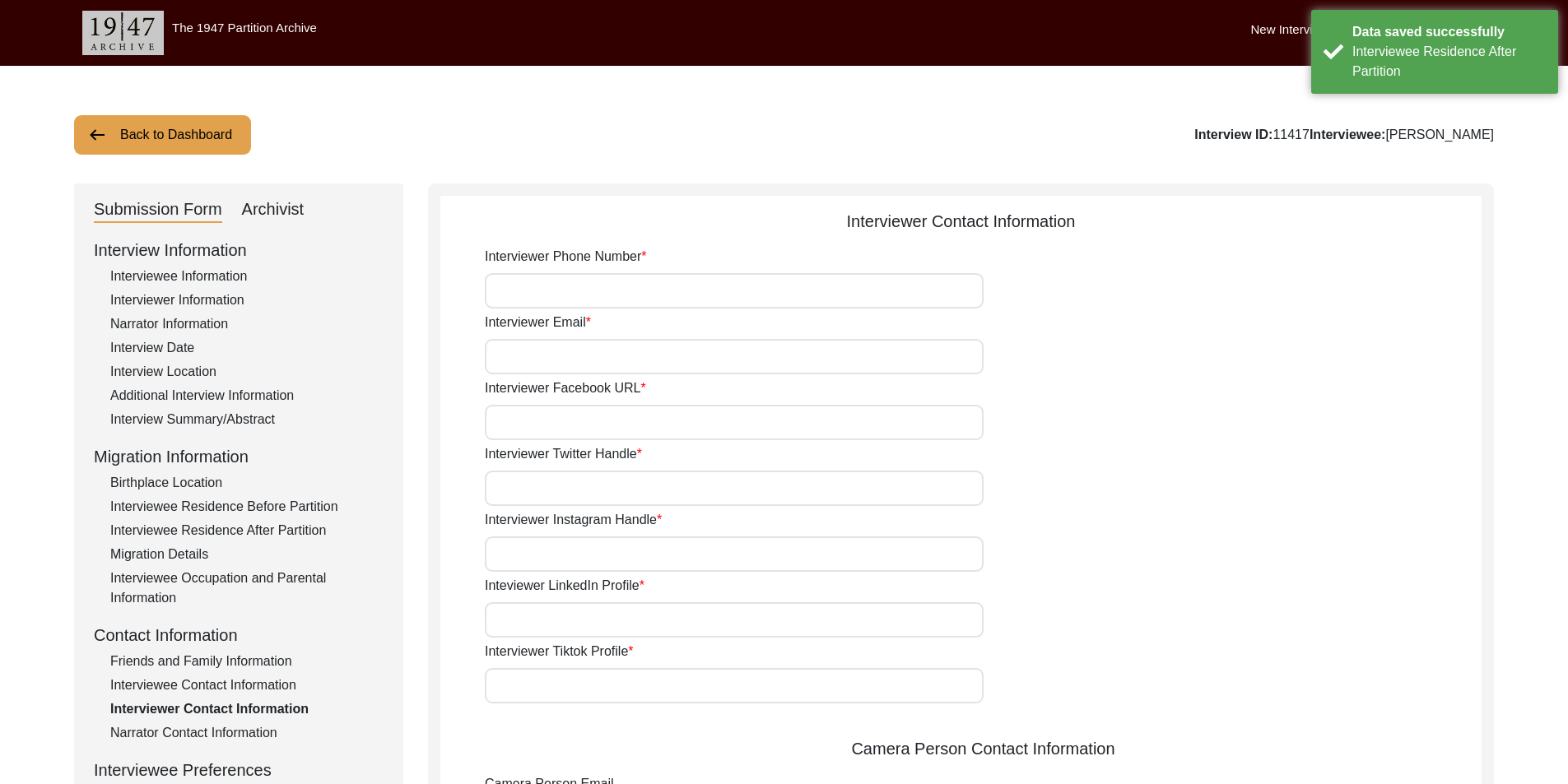
type input "[URL][DOMAIN_NAME][PERSON_NAME]"
type input "N/A"
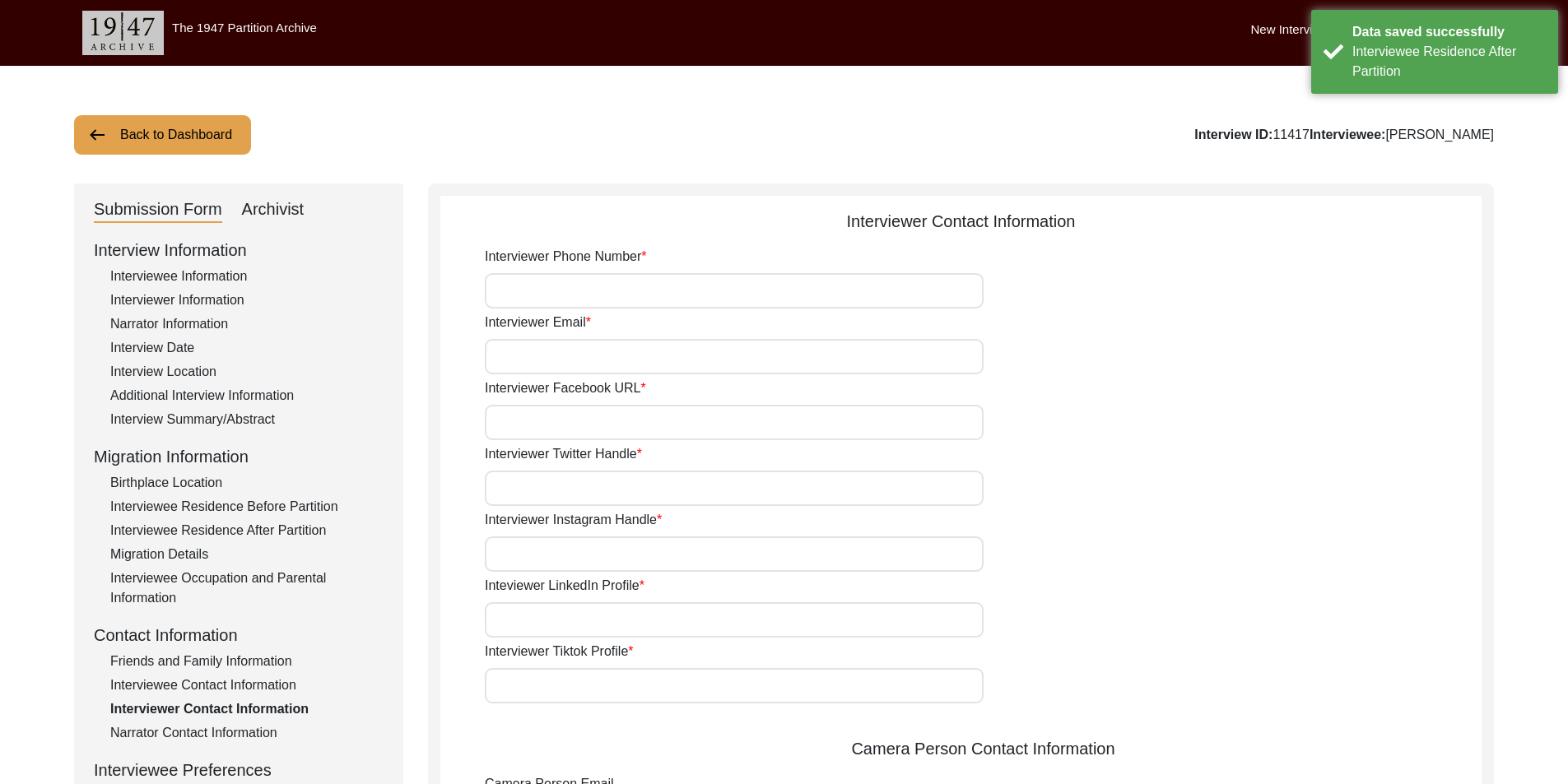
type input "N/A"
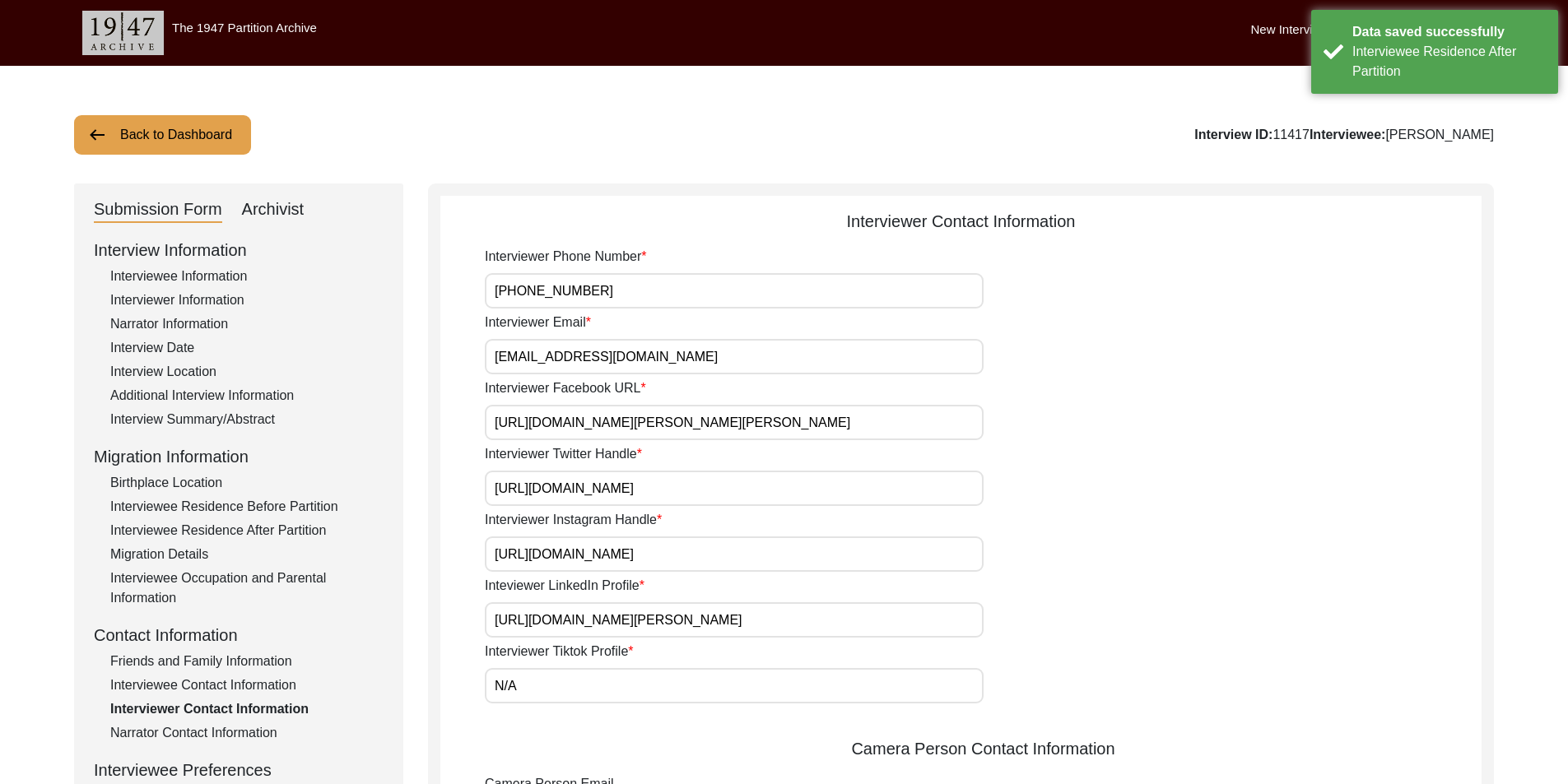
click at [189, 687] on div "Interviewee Contact Information" at bounding box center [246, 685] width 273 height 20
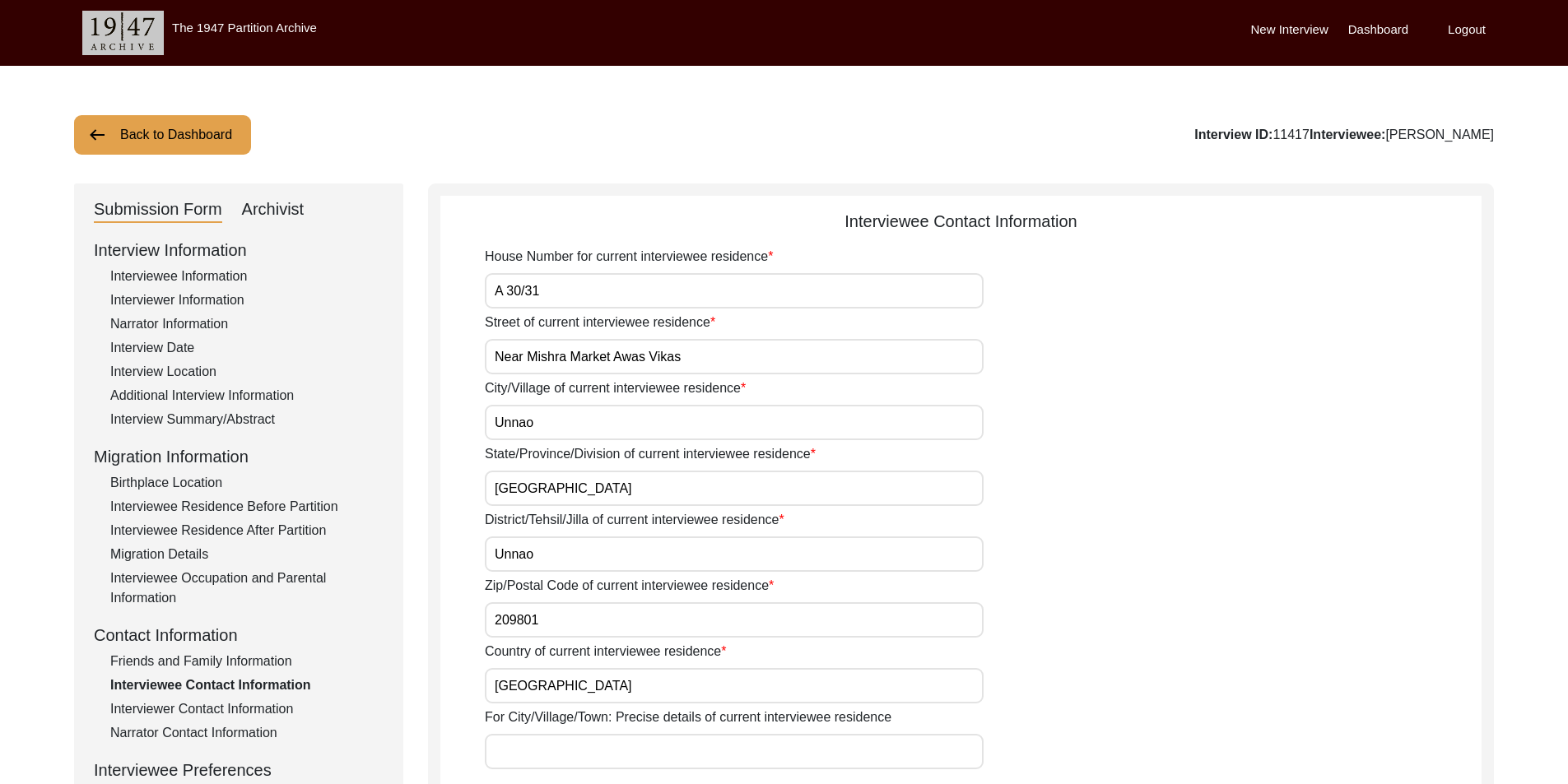
click at [110, 132] on button "Back to Dashboard" at bounding box center [162, 135] width 177 height 40
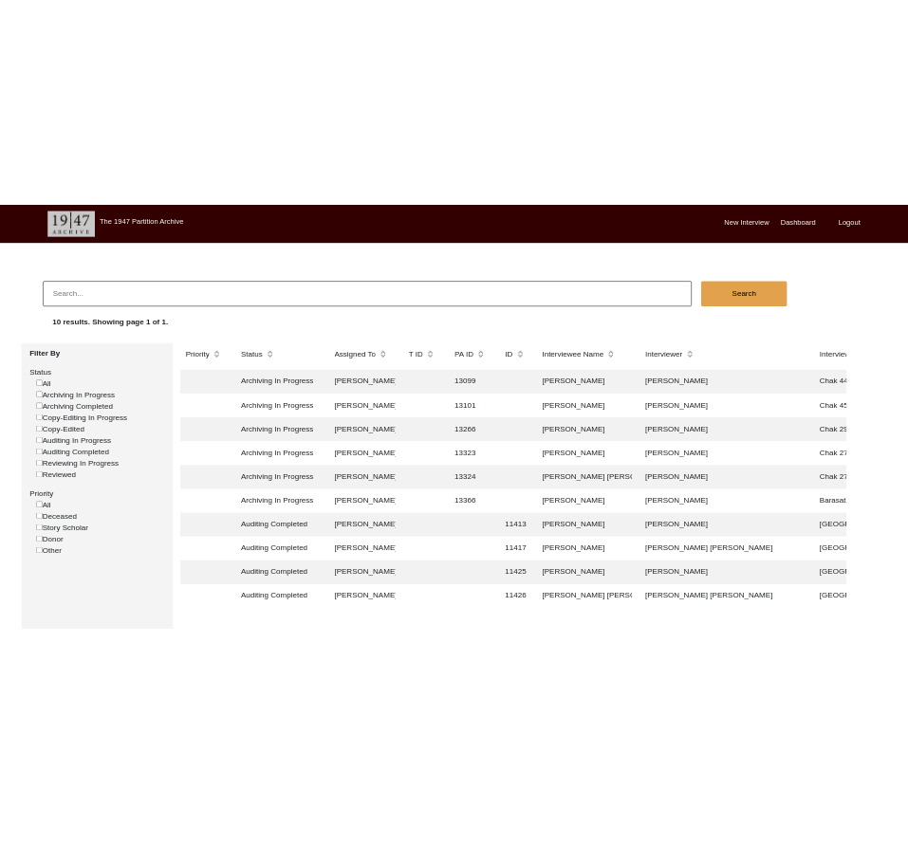
scroll to position [0, 24]
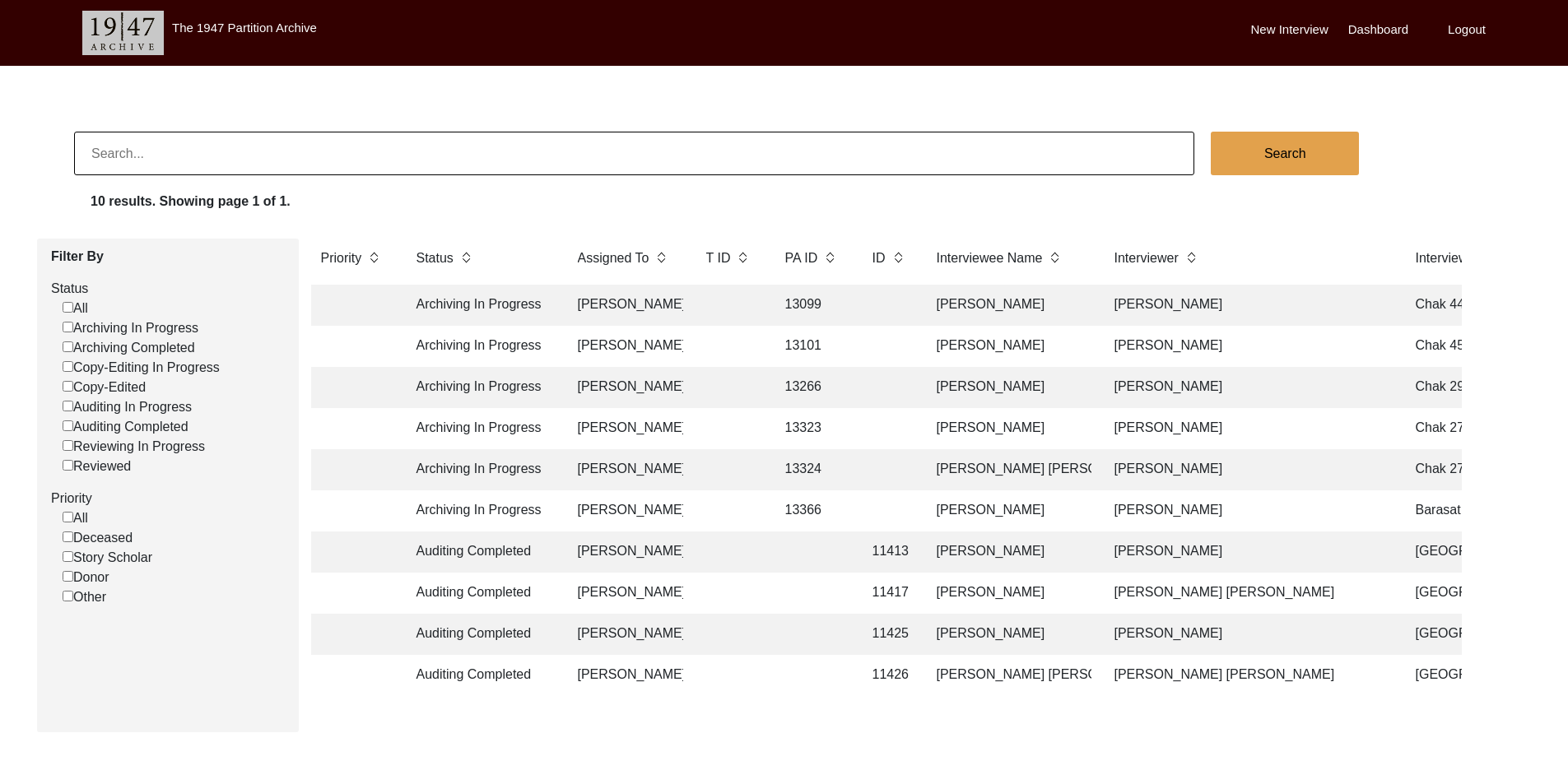
click at [576, 300] on td "[PERSON_NAME]" at bounding box center [625, 304] width 115 height 41
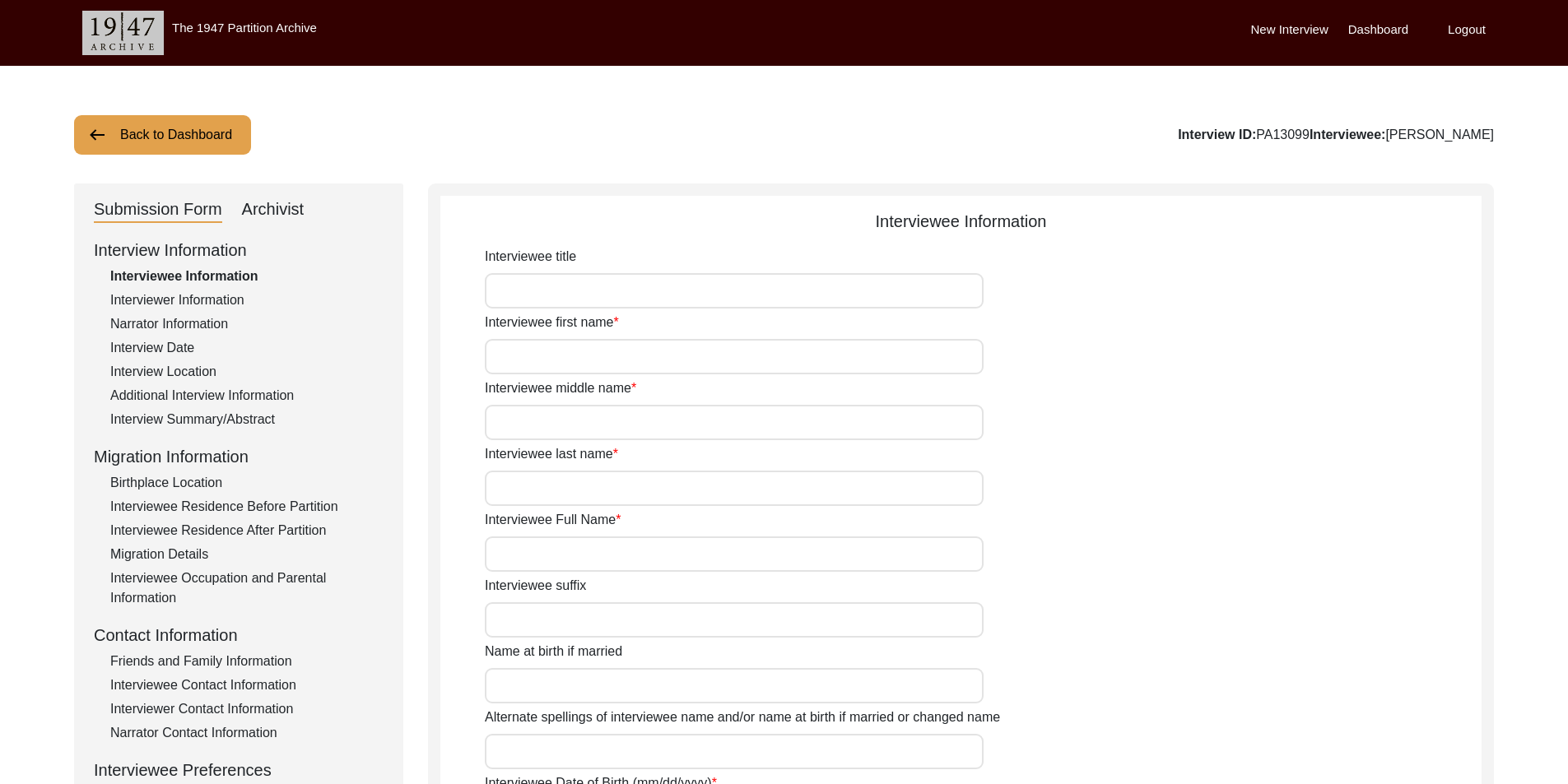
type input "Mr"
type input "[DEMOGRAPHIC_DATA]"
type input "Deen"
type input "Mughal"
type input "[PERSON_NAME]"
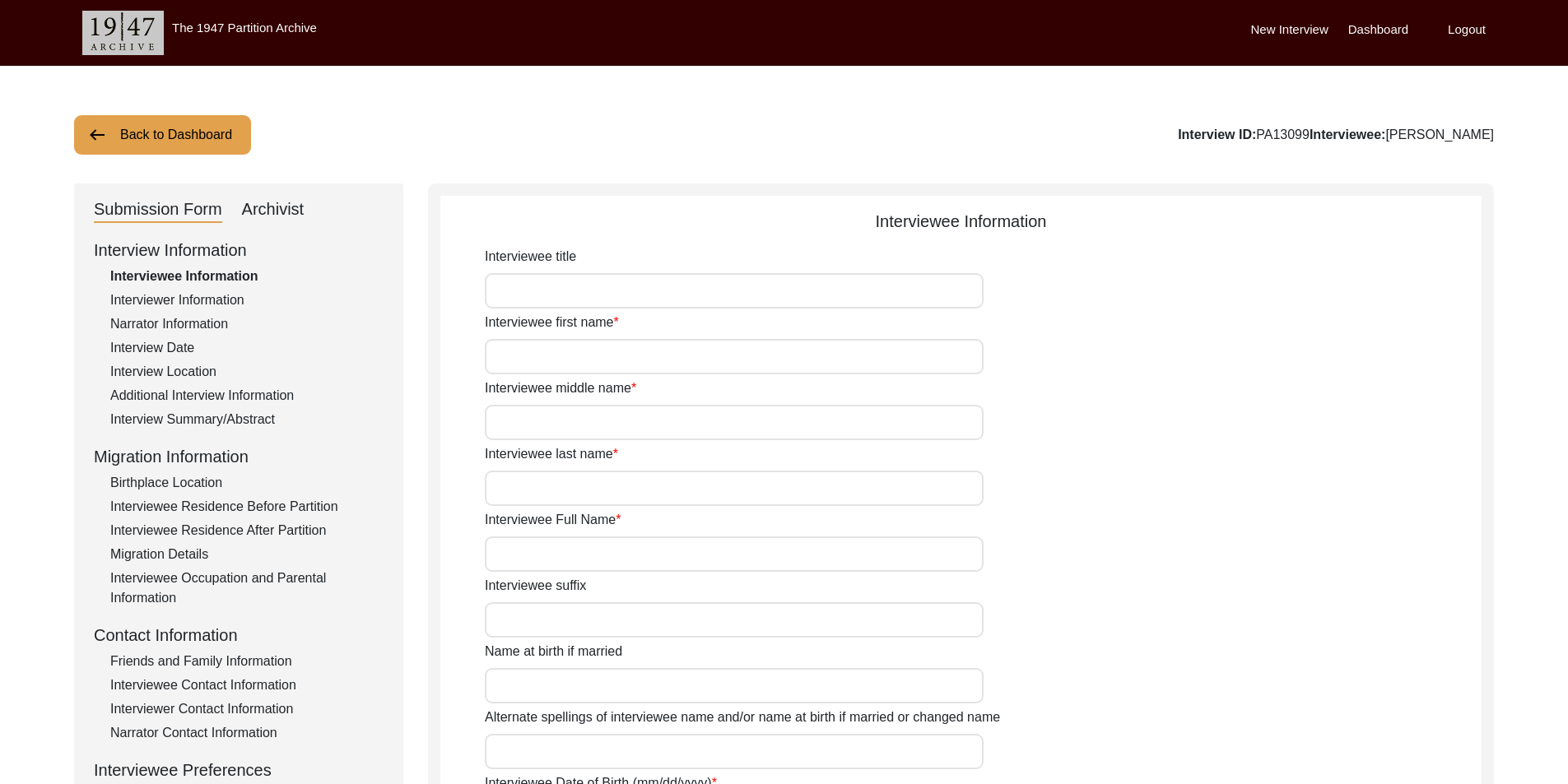
type input "N/A"
type input "[PERSON_NAME]"
type input "1938"
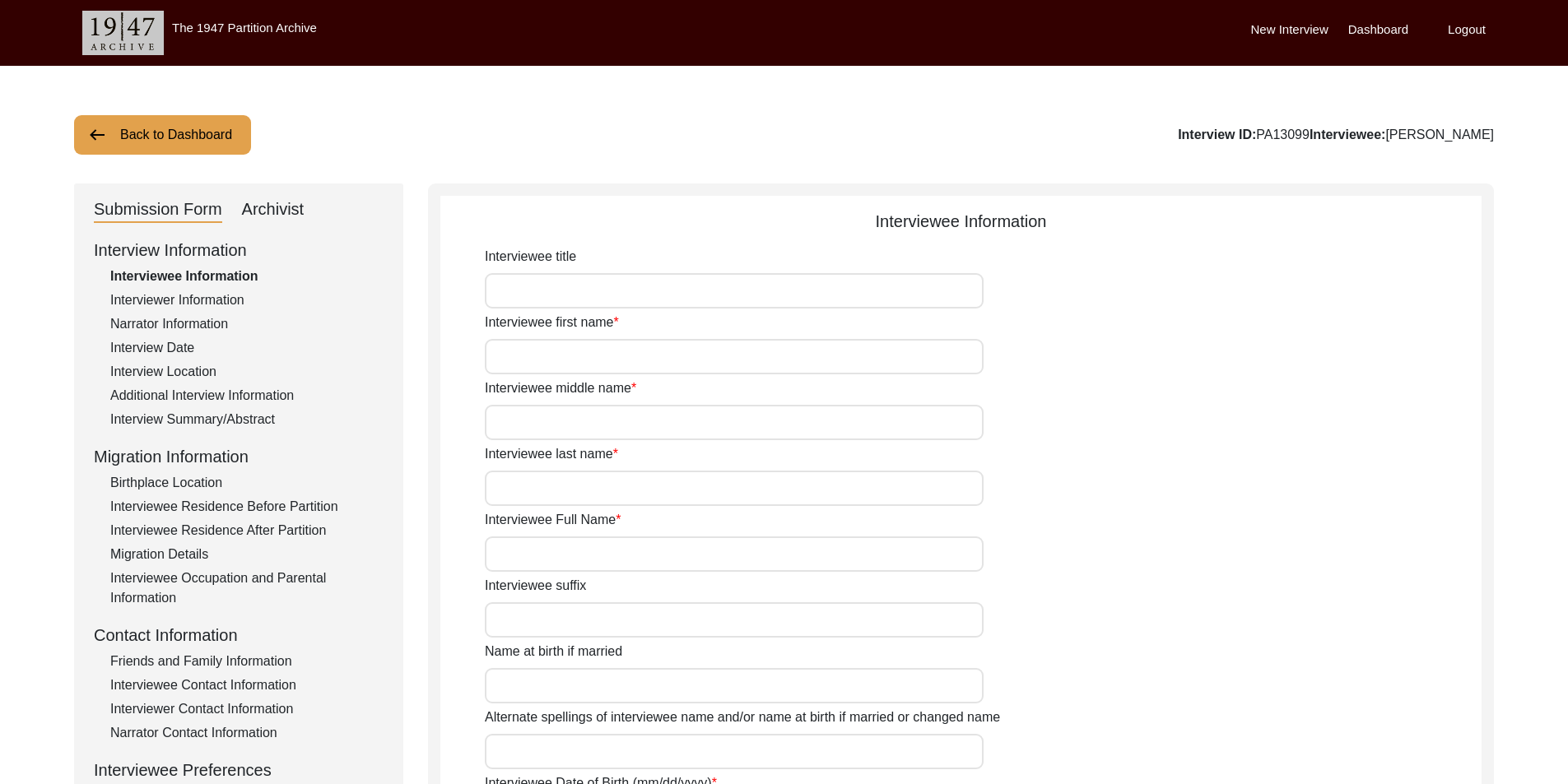
type input "87 Years"
type input "[DEMOGRAPHIC_DATA]"
type input "N/A"
type textarea "N/A"
type input "Punjabi"
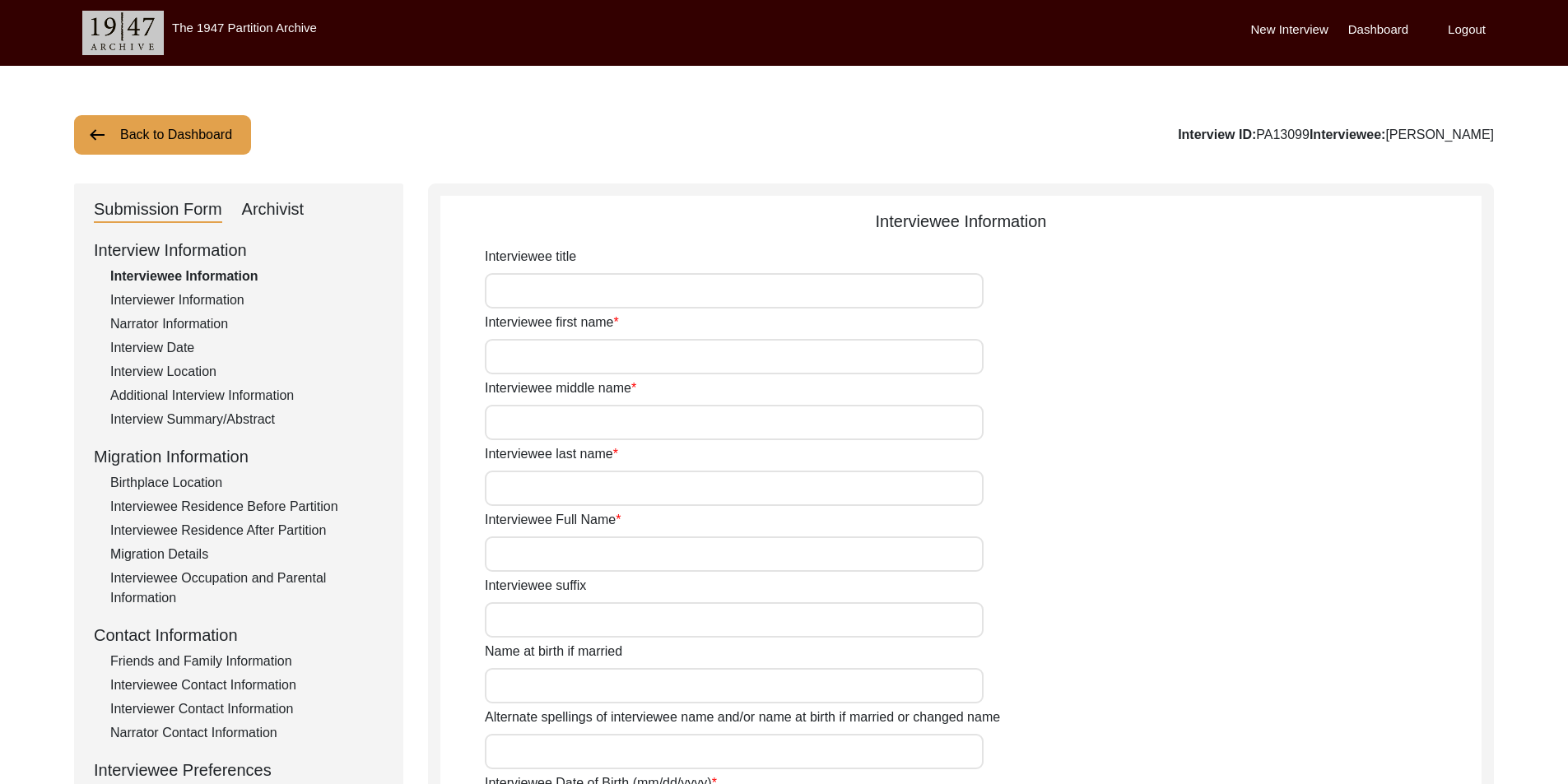
type input "Malwai"
type input "[DEMOGRAPHIC_DATA]"
type input "Mughal"
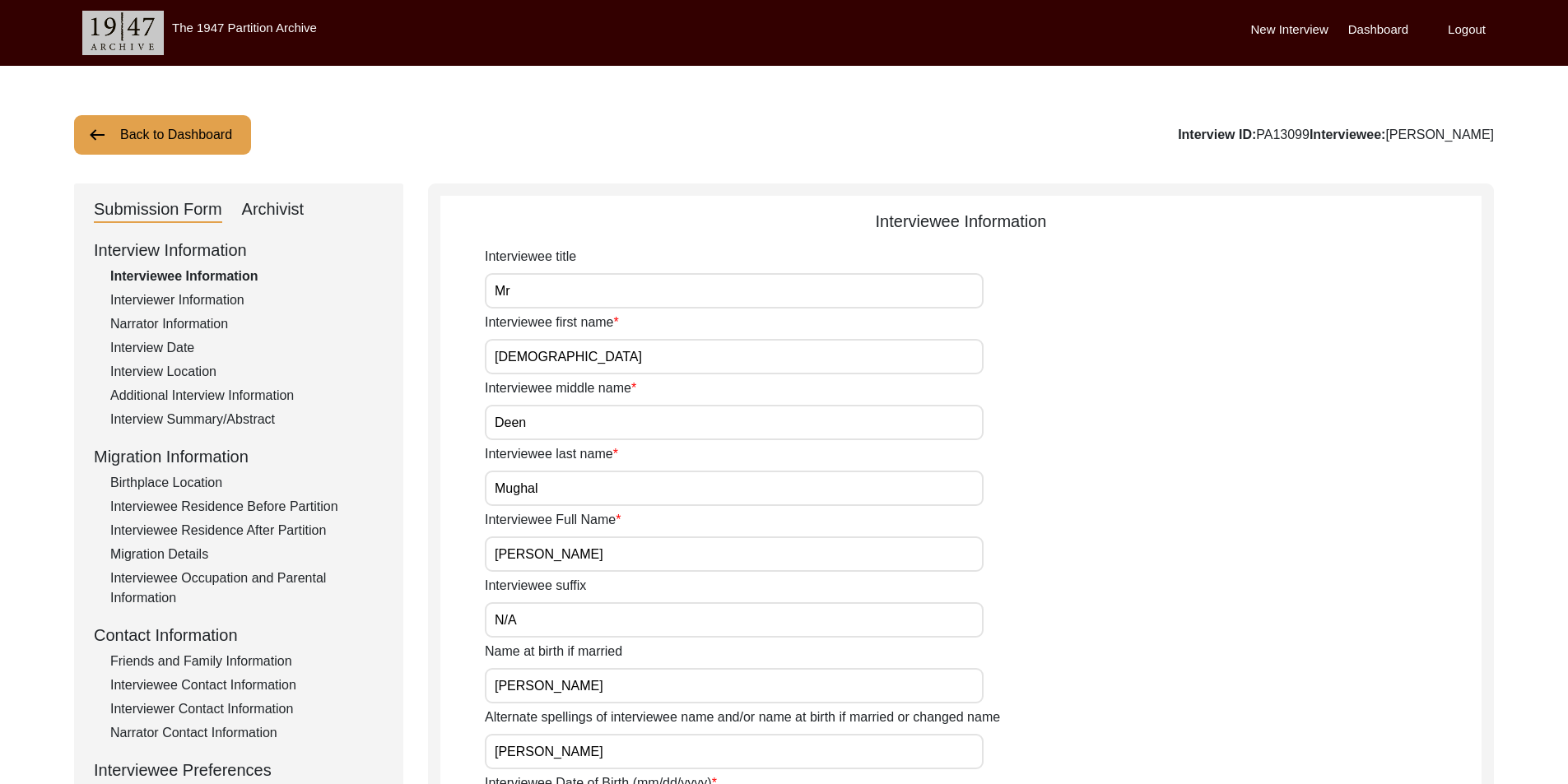
drag, startPoint x: 1205, startPoint y: 135, endPoint x: 1258, endPoint y: 136, distance: 53.0
click at [1258, 136] on div "Interview ID: PA13099 Interviewee: [PERSON_NAME]" at bounding box center [1336, 134] width 316 height 20
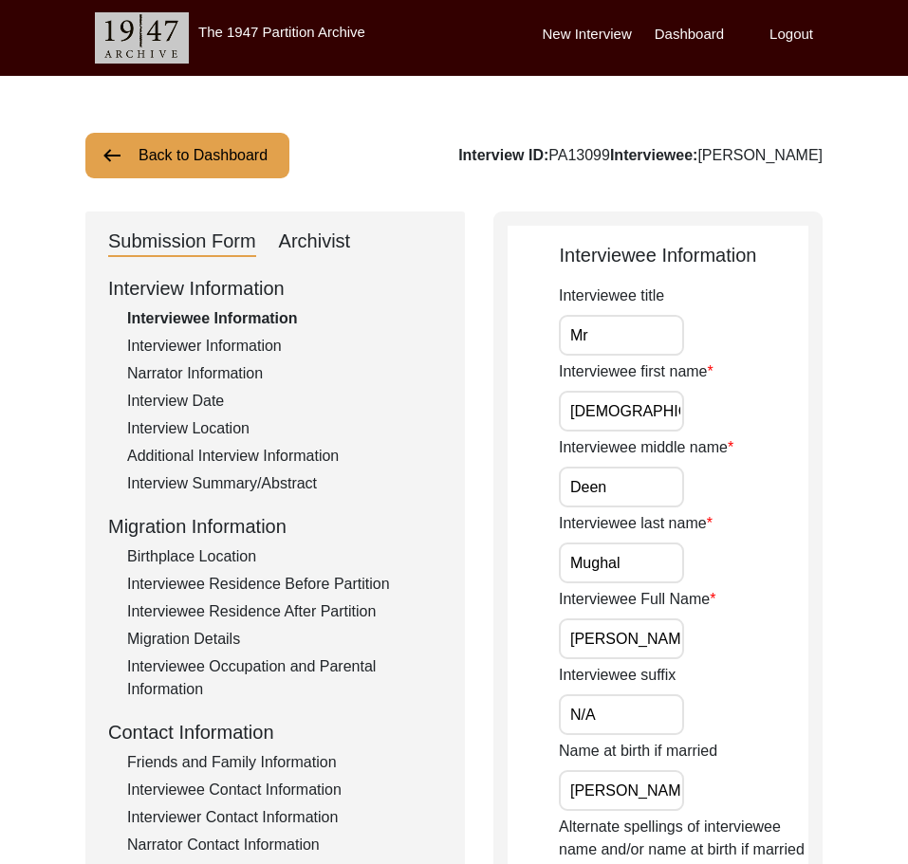
click at [683, 354] on div "Interviewee title Mr" at bounding box center [684, 320] width 250 height 71
click at [677, 349] on input "Mr" at bounding box center [621, 335] width 125 height 41
type input "Mr."
drag, startPoint x: 678, startPoint y: 407, endPoint x: 517, endPoint y: 440, distance: 164.7
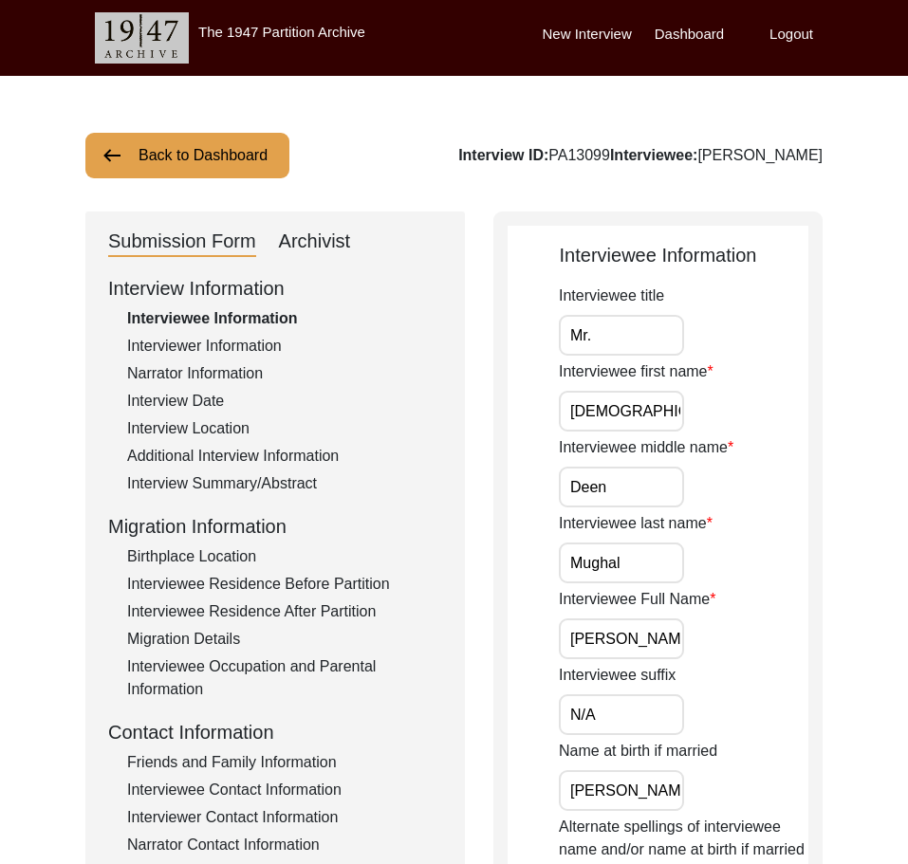
click at [629, 490] on input "Deen" at bounding box center [621, 487] width 125 height 41
drag, startPoint x: 649, startPoint y: 556, endPoint x: 489, endPoint y: 546, distance: 160.7
drag, startPoint x: 573, startPoint y: 632, endPoint x: 733, endPoint y: 690, distance: 170.5
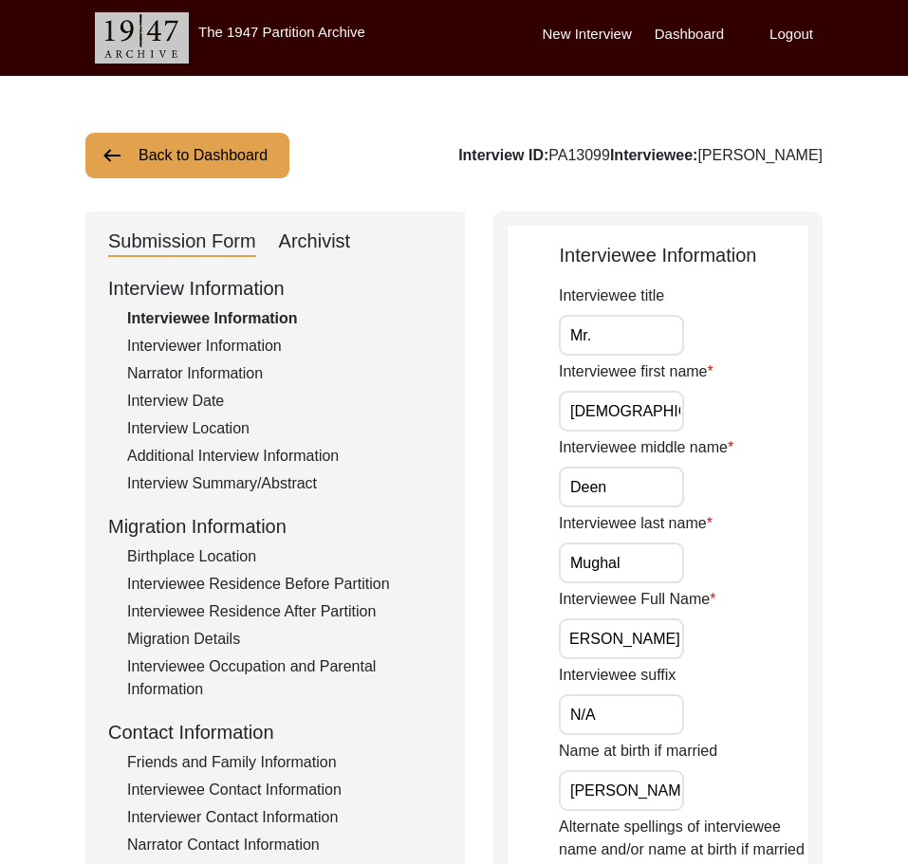
click at [666, 712] on input "N/A" at bounding box center [621, 715] width 125 height 41
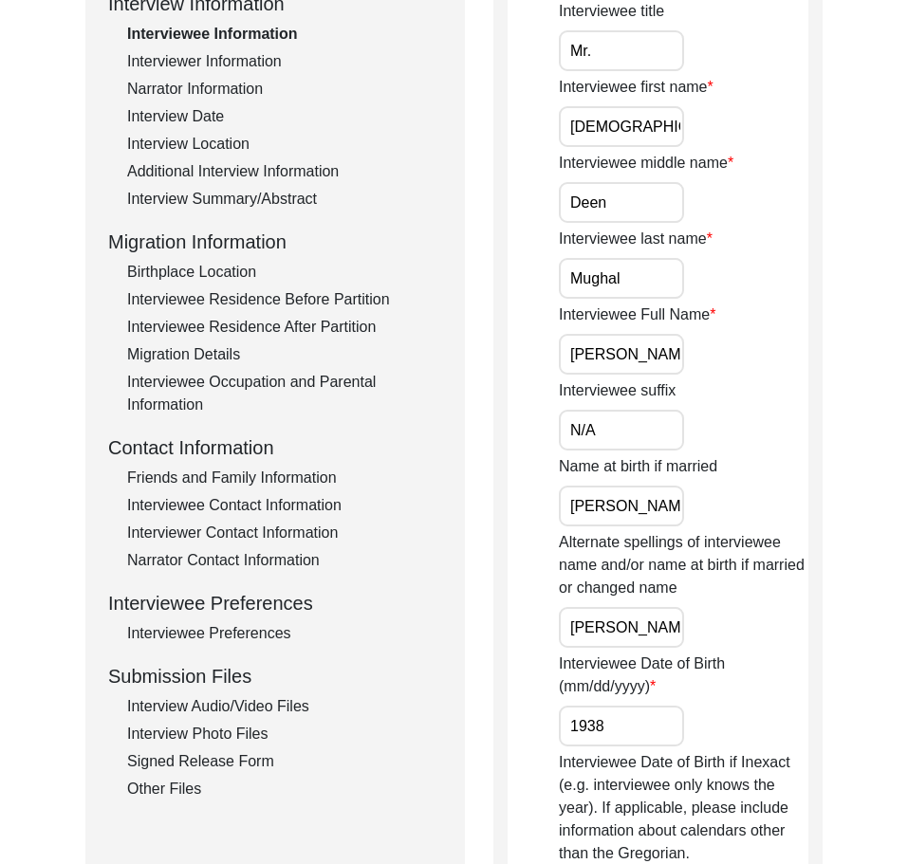
scroll to position [0, 10]
drag, startPoint x: 566, startPoint y: 508, endPoint x: 876, endPoint y: 547, distance: 311.8
click at [907, 526] on div "Back to Dashboard Interview ID: PA13099 Interviewee: [PERSON_NAME] Submission F…" at bounding box center [454, 844] width 908 height 2107
drag, startPoint x: 561, startPoint y: 630, endPoint x: 808, endPoint y: 642, distance: 248.0
click at [808, 641] on div "Interviewee Information Interviewee title Mr. Interviewee first name [PERSON_NA…" at bounding box center [657, 841] width 329 height 1829
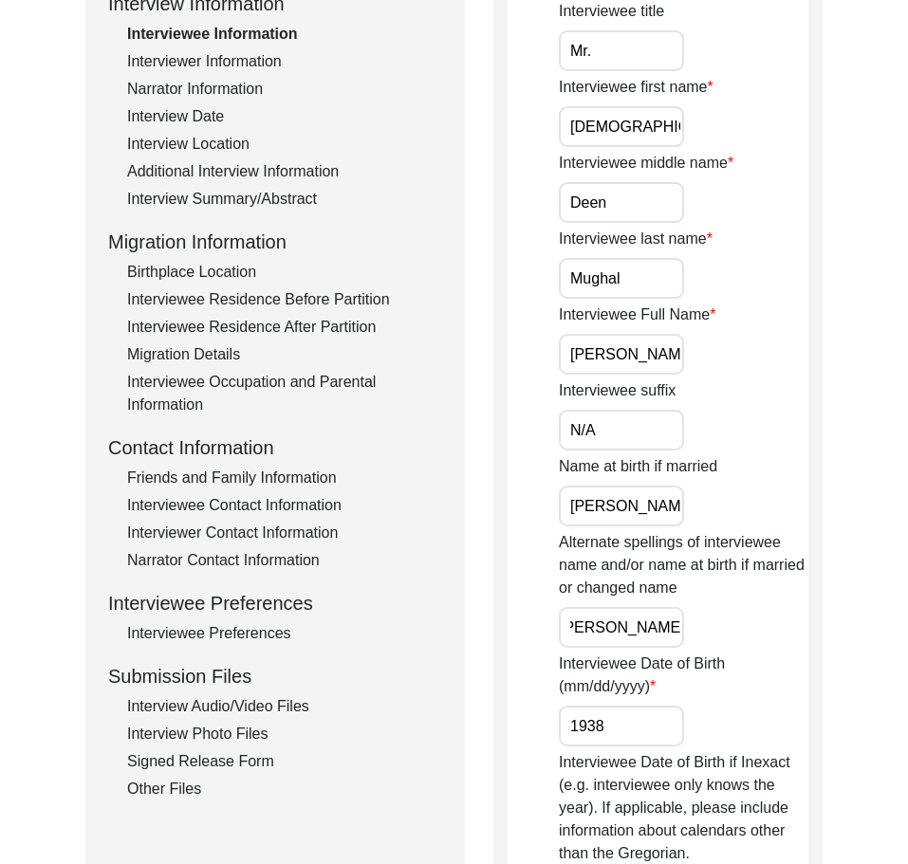
scroll to position [0, 0]
click at [663, 719] on input "1938" at bounding box center [621, 726] width 125 height 41
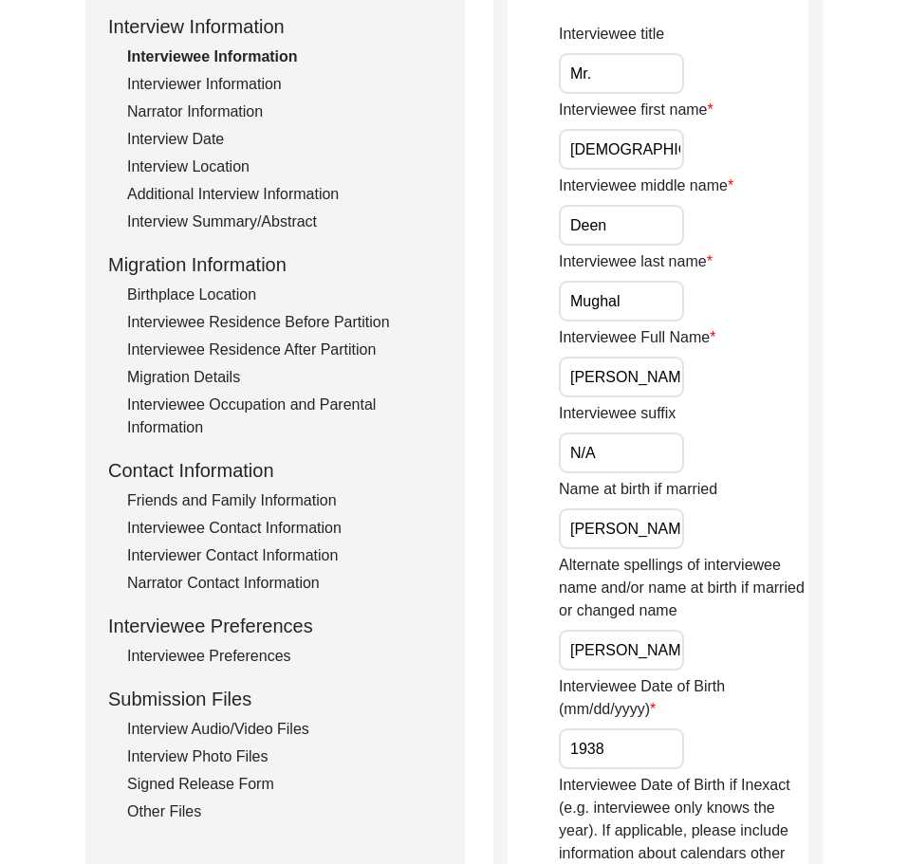
scroll to position [664, 0]
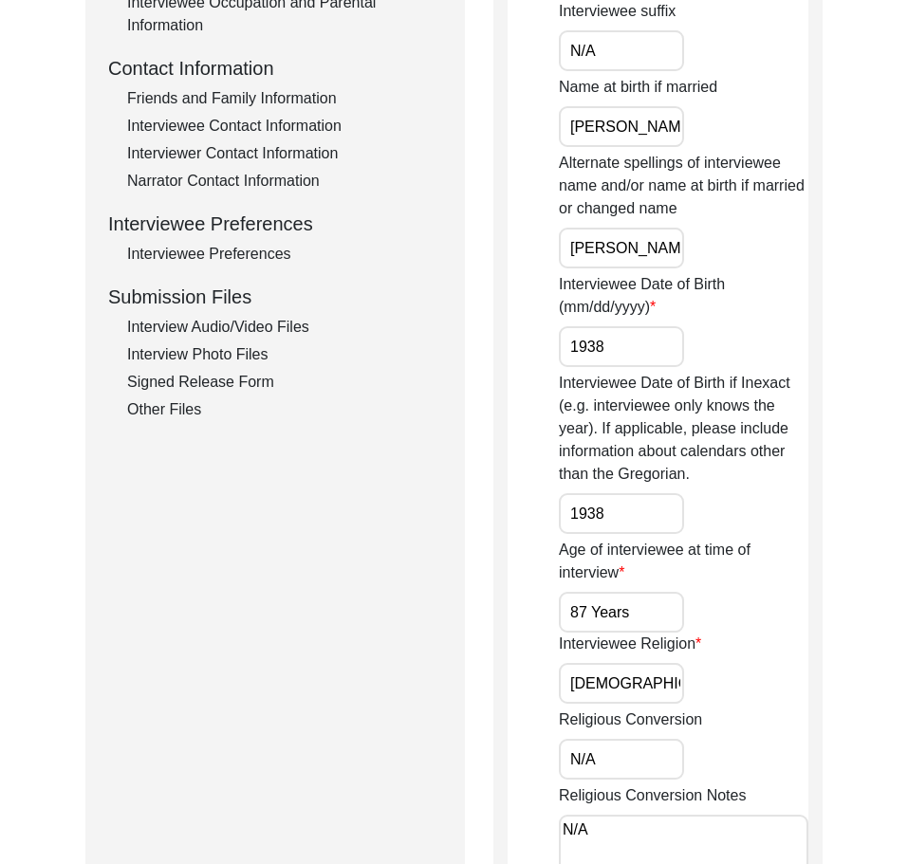
click at [627, 520] on input "1938" at bounding box center [621, 513] width 125 height 41
drag, startPoint x: 637, startPoint y: 613, endPoint x: 587, endPoint y: 613, distance: 49.3
click at [587, 613] on input "87 Years" at bounding box center [621, 612] width 125 height 41
drag, startPoint x: 622, startPoint y: 613, endPoint x: 525, endPoint y: 623, distance: 97.3
click at [524, 618] on app-interviewee-information "Interviewee Information Interviewee title Mr. Interviewee first name [PERSON_NA…" at bounding box center [658, 469] width 301 height 1785
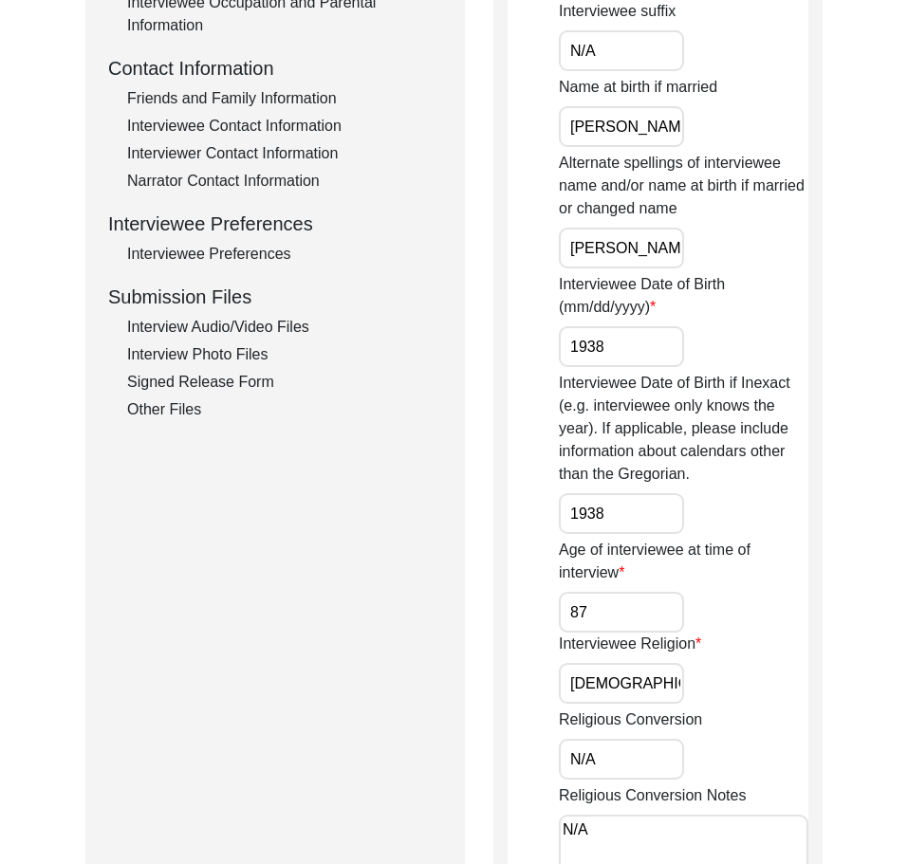
type input "87"
drag, startPoint x: 488, startPoint y: 680, endPoint x: 474, endPoint y: 679, distance: 13.3
click at [477, 680] on div "Submission Form Archivist Interview Information Interviewee Information Intervi…" at bounding box center [453, 461] width 737 height 1829
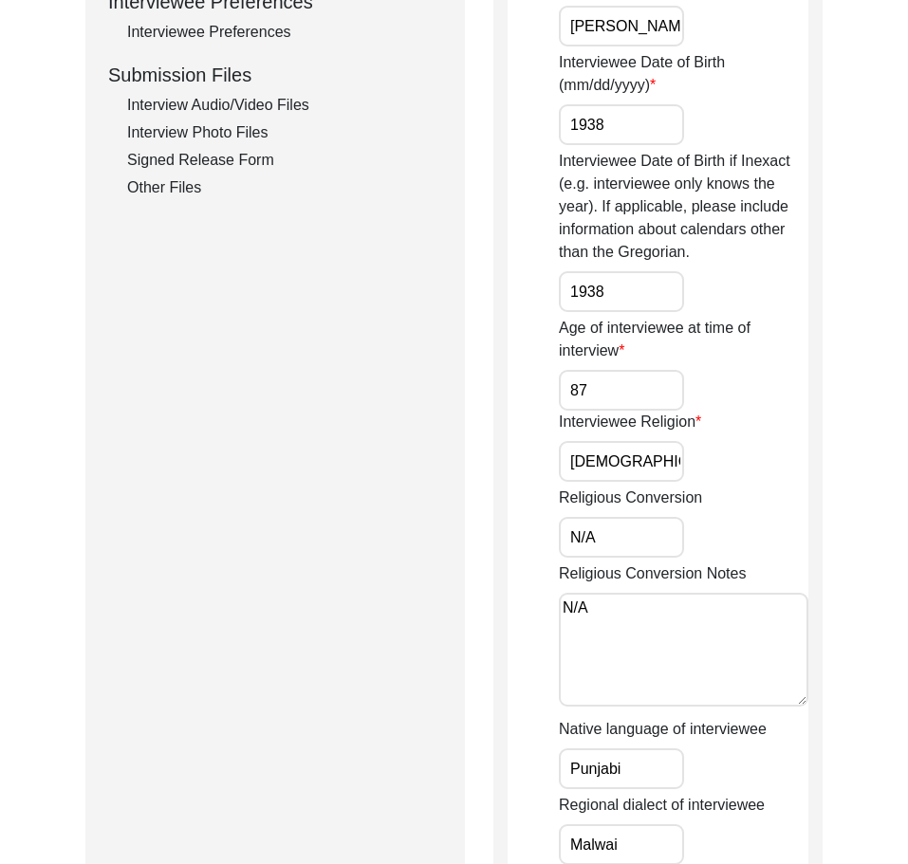
scroll to position [1044, 0]
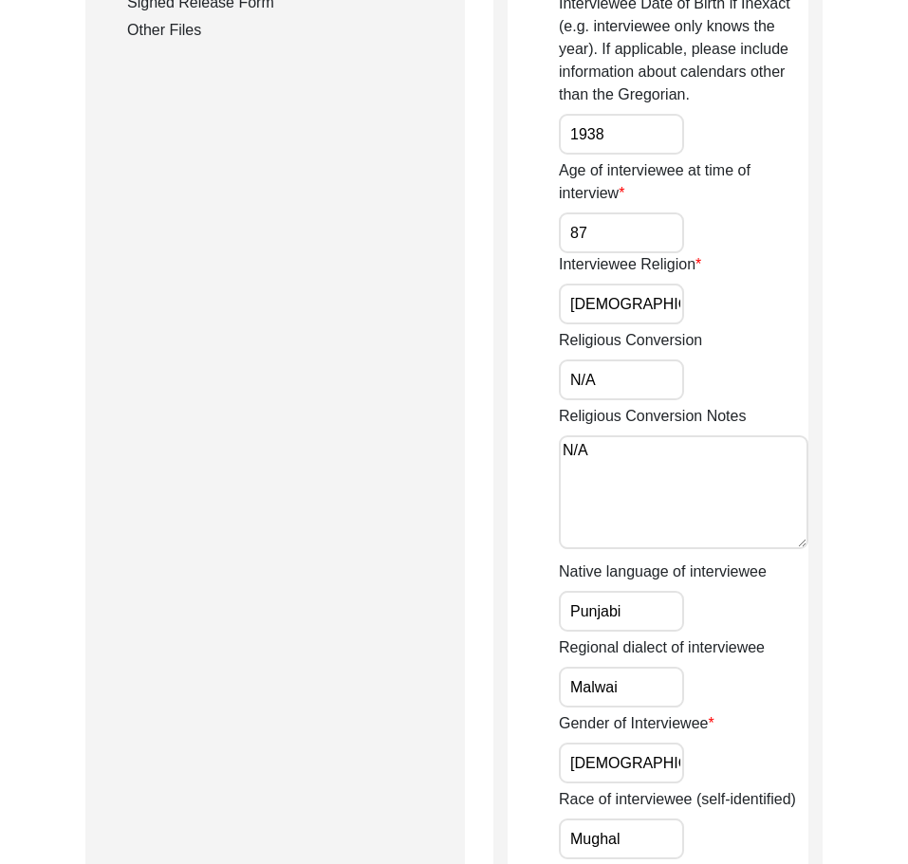
drag, startPoint x: 613, startPoint y: 396, endPoint x: 531, endPoint y: 380, distance: 83.2
click at [543, 381] on app-interviewee-information "Interviewee Information Interviewee title Mr. Interviewee first name [PERSON_NA…" at bounding box center [658, 89] width 301 height 1785
drag, startPoint x: 590, startPoint y: 437, endPoint x: 491, endPoint y: 444, distance: 99.9
click at [493, 436] on div "Interviewee Information Interviewee title Mr. Interviewee first name [PERSON_NA…" at bounding box center [657, 82] width 329 height 1829
drag, startPoint x: 632, startPoint y: 611, endPoint x: 482, endPoint y: 609, distance: 149.9
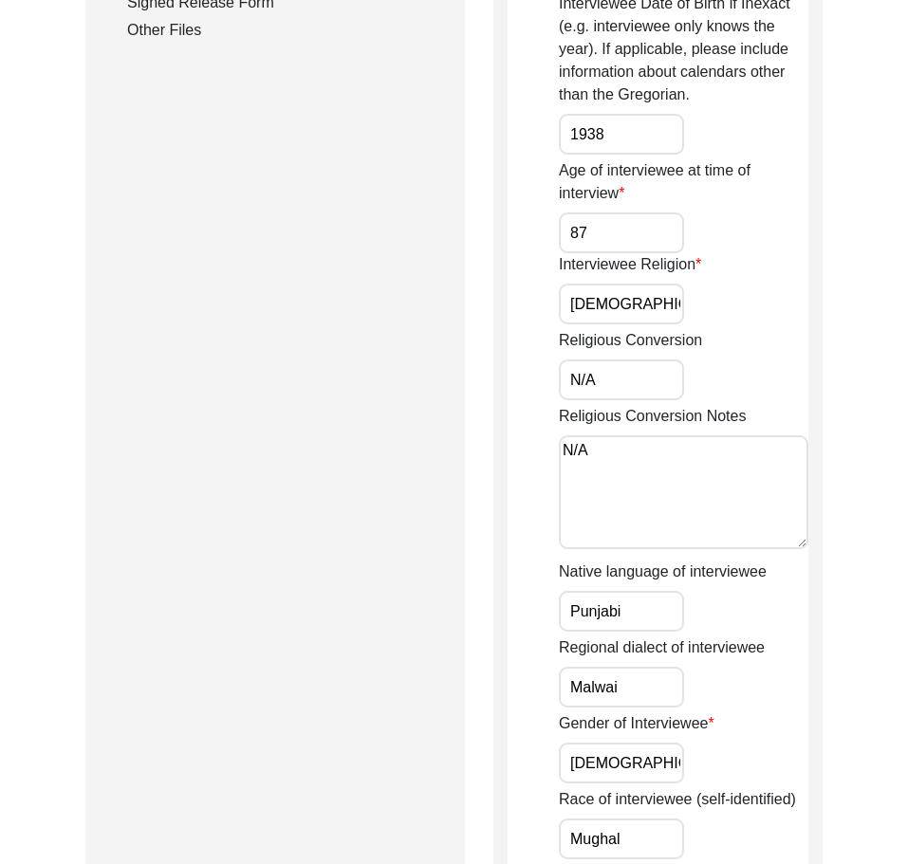
click at [483, 609] on div "Submission Form Archivist Interview Information Interviewee Information Intervi…" at bounding box center [453, 82] width 737 height 1829
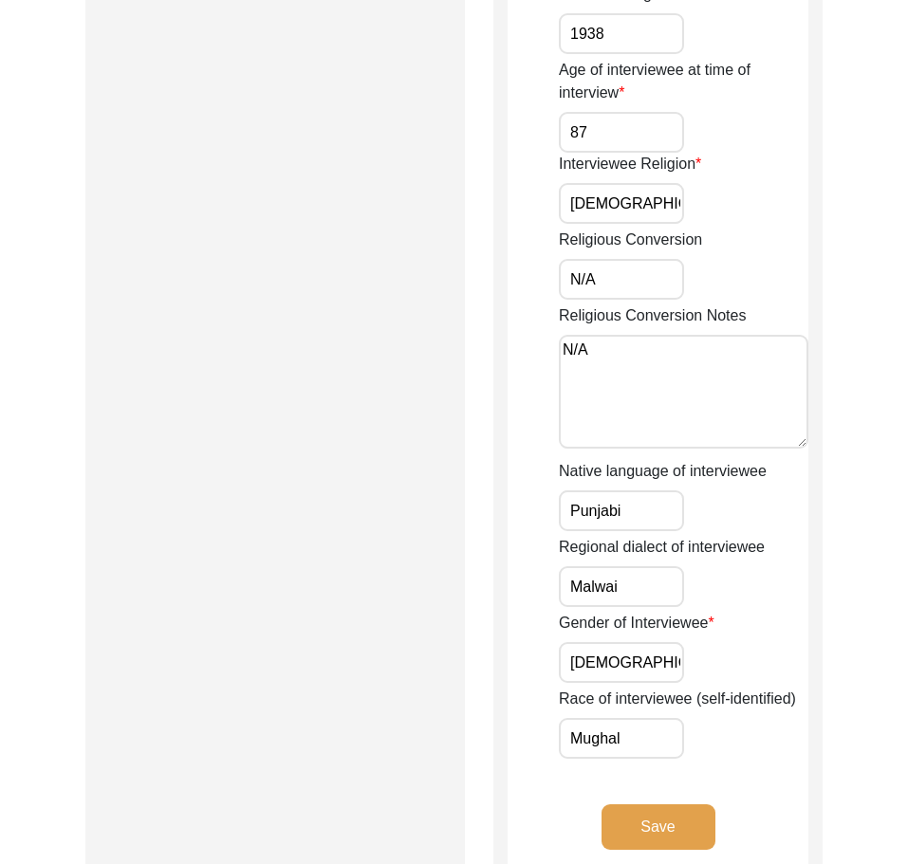
scroll to position [1328, 0]
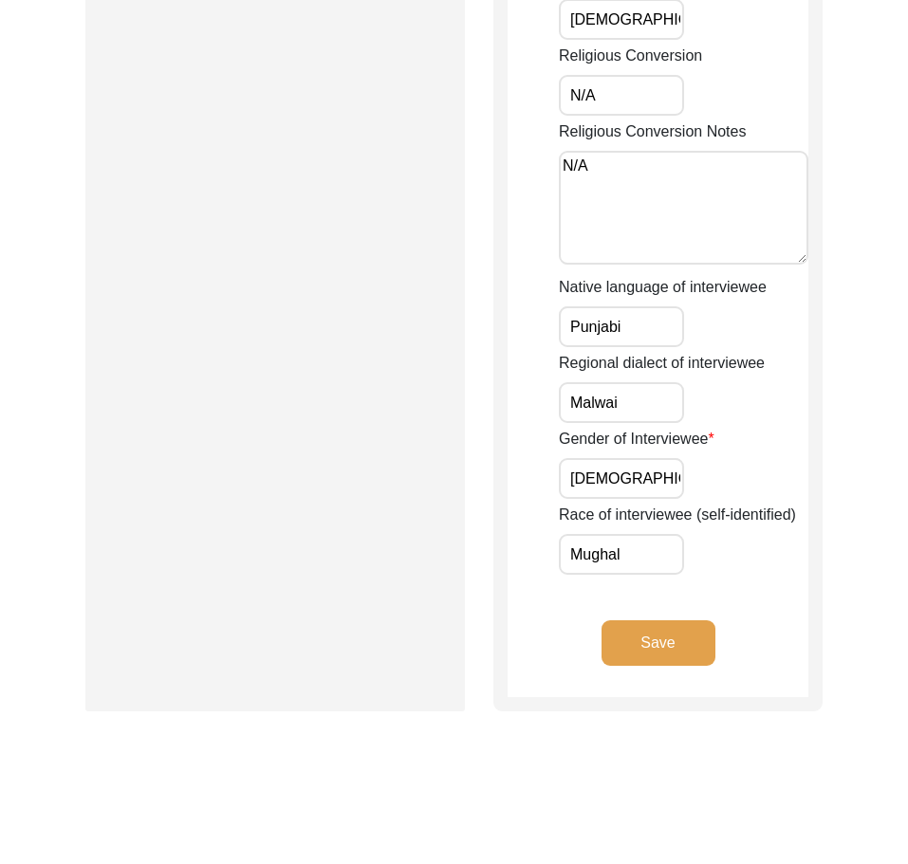
drag, startPoint x: 578, startPoint y: 392, endPoint x: 560, endPoint y: 396, distance: 18.4
click at [561, 394] on input "Malwai" at bounding box center [621, 402] width 125 height 41
drag, startPoint x: 639, startPoint y: 478, endPoint x: 508, endPoint y: 484, distance: 131.1
drag, startPoint x: 616, startPoint y: 546, endPoint x: 541, endPoint y: 548, distance: 75.0
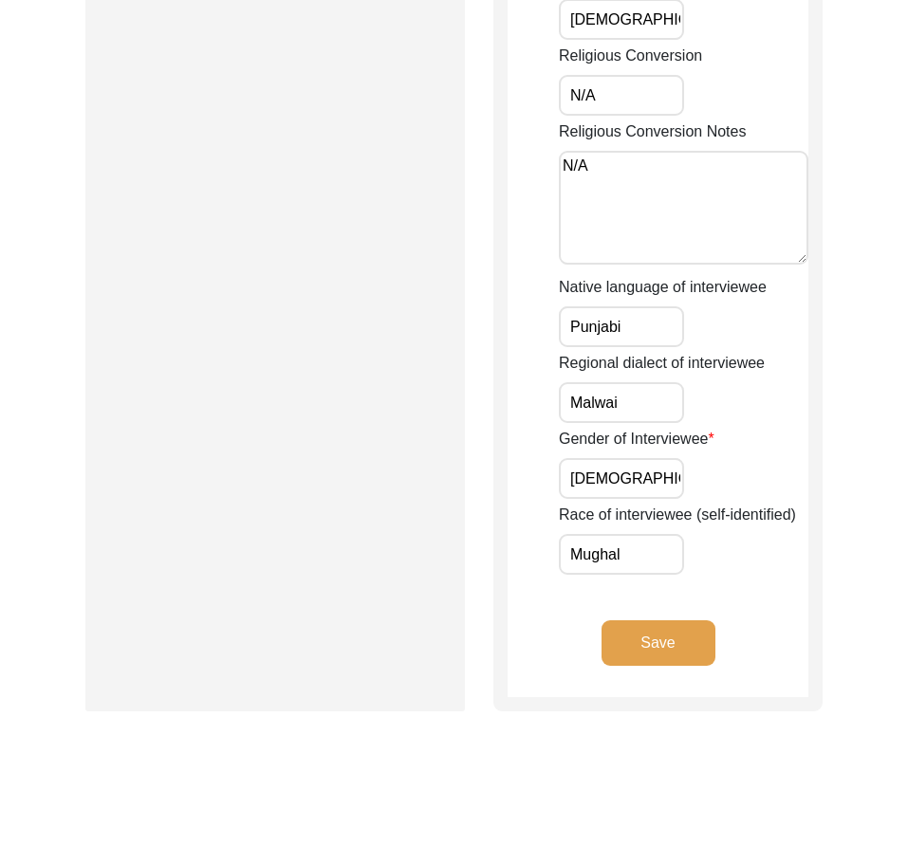
click at [686, 559] on div "Race of interviewee (self-identified) [PERSON_NAME]" at bounding box center [684, 539] width 250 height 71
drag, startPoint x: 672, startPoint y: 559, endPoint x: 535, endPoint y: 570, distance: 137.1
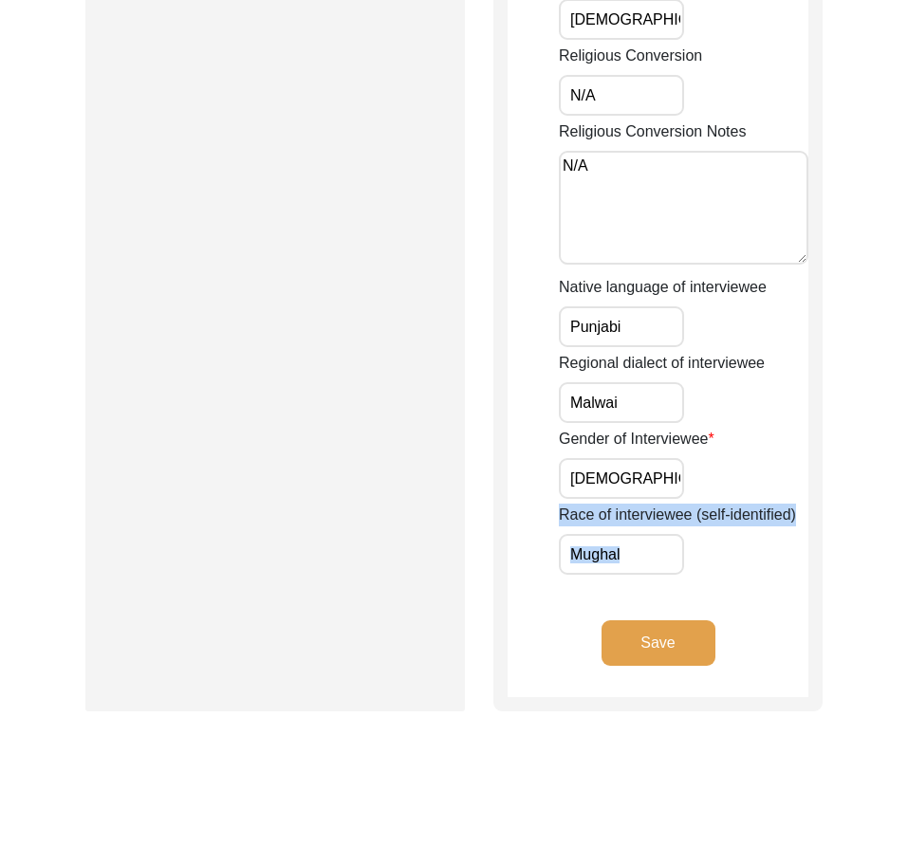
click at [689, 554] on div "Race of interviewee (self-identified) [PERSON_NAME]" at bounding box center [684, 539] width 250 height 71
click at [669, 554] on input "Mughal" at bounding box center [621, 554] width 125 height 41
type input "Mughal"
drag, startPoint x: 553, startPoint y: 553, endPoint x: 683, endPoint y: 648, distance: 160.9
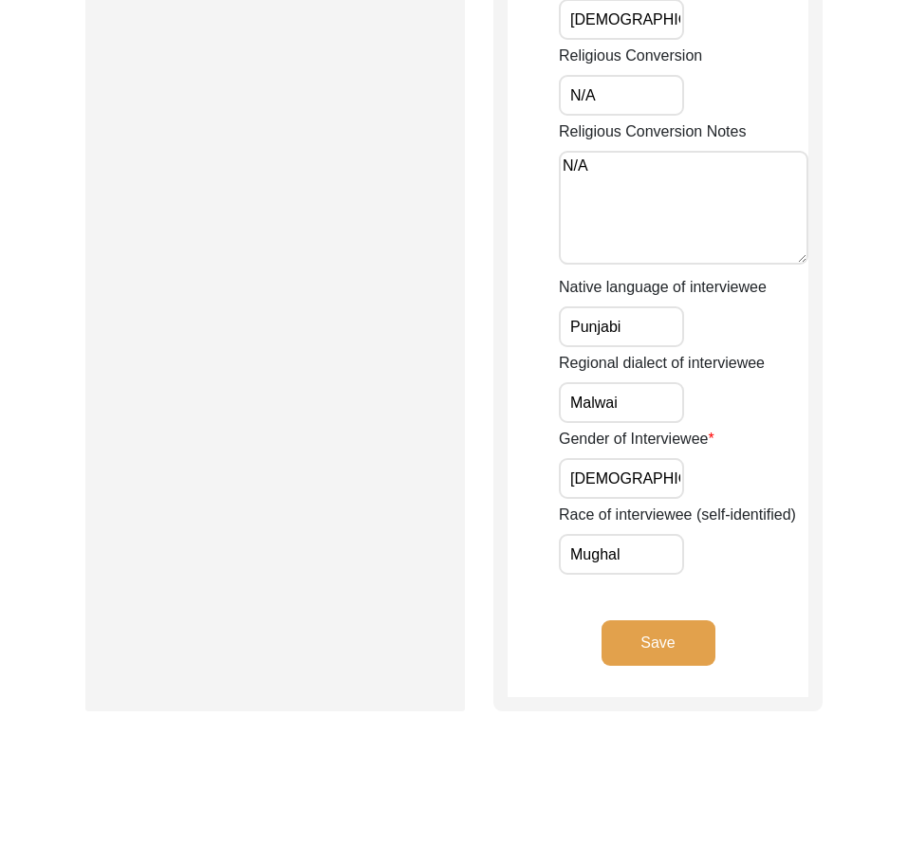
click at [727, 666] on div "Save" at bounding box center [658, 659] width 301 height 77
click at [699, 648] on button "Save" at bounding box center [659, 644] width 114 height 46
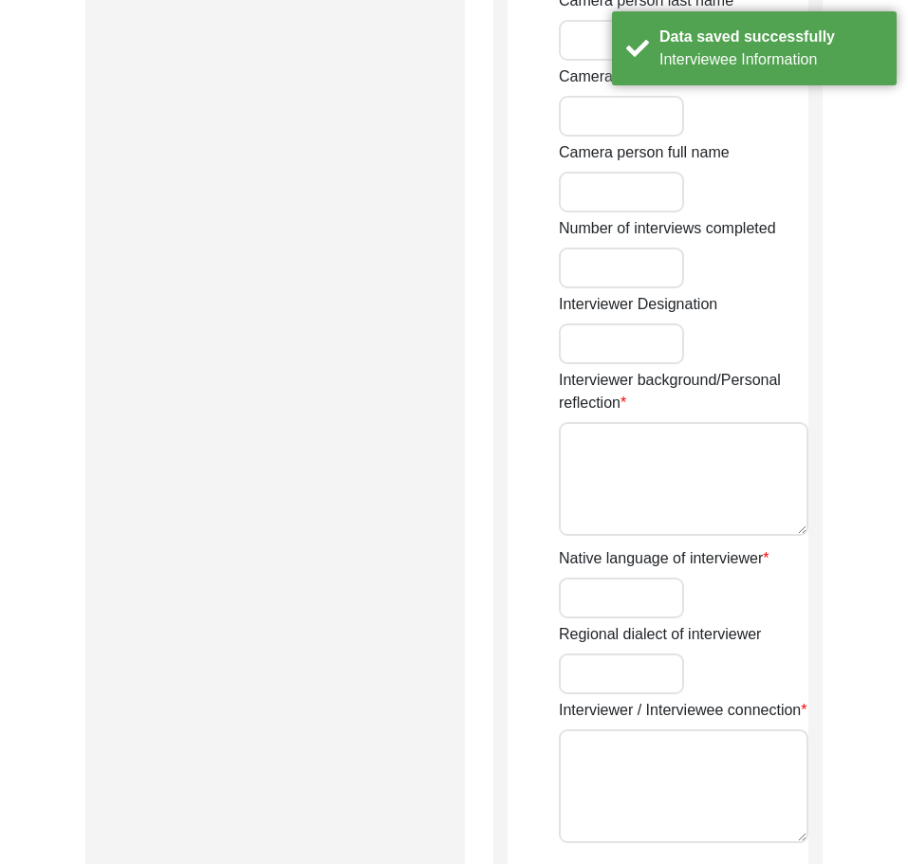
type input "Mr"
type input "[DEMOGRAPHIC_DATA]"
type input "[PERSON_NAME]"
type input "N/A"
type input "[PERSON_NAME]"
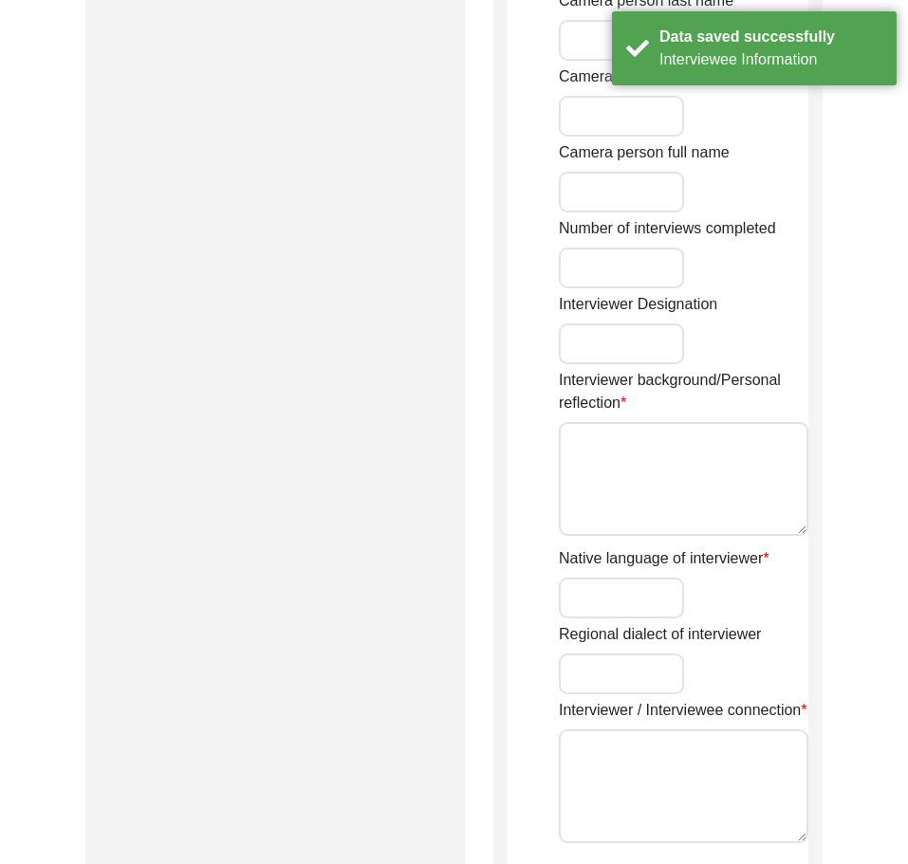
type input "[DEMOGRAPHIC_DATA]"
type input "[DATE]"
type input "[GEOGRAPHIC_DATA] , [GEOGRAPHIC_DATA] , [GEOGRAPHIC_DATA]"
type input "Retired Govt Servant"
type input "Mr"
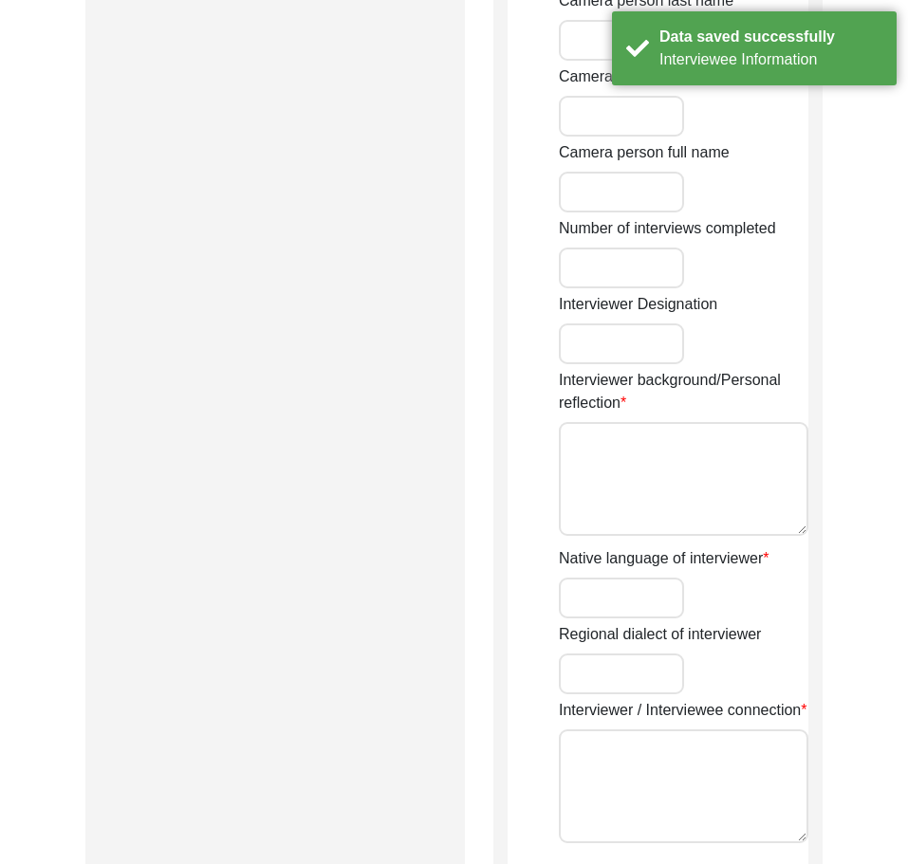
type input "[DEMOGRAPHIC_DATA]"
type input "[PERSON_NAME]"
type input "N/A"
type input "[PERSON_NAME]"
type textarea "A graduate in the subjects of education and [DEMOGRAPHIC_DATA] history."
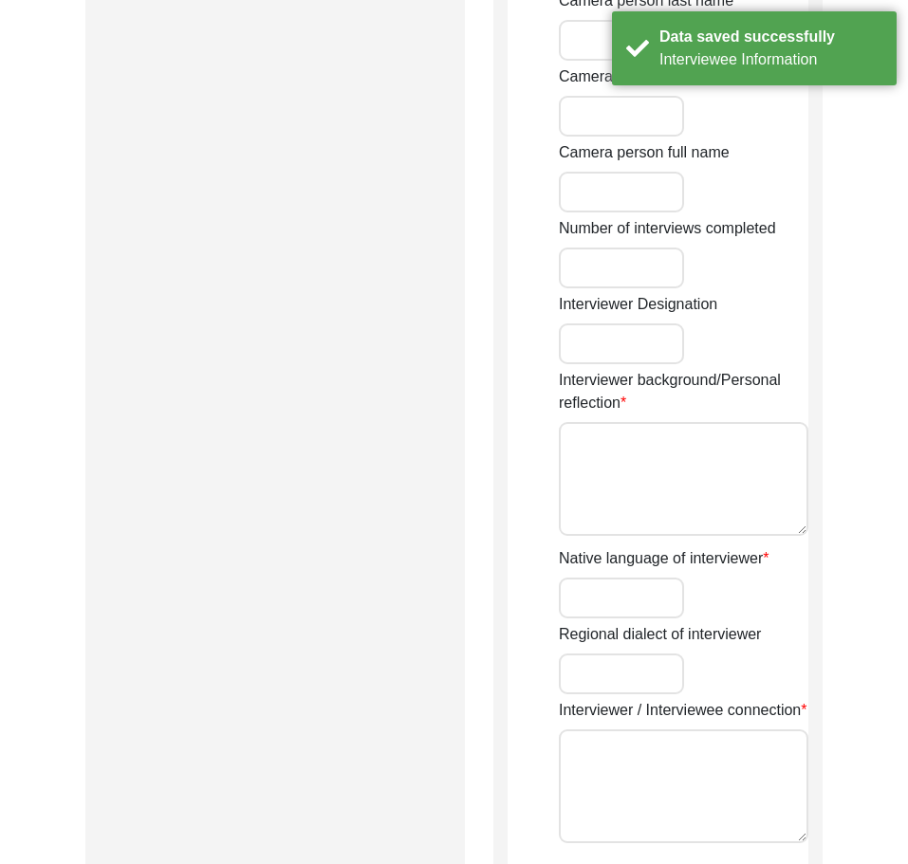
type input "Punjabi"
type input "Malwai"
type textarea "N/A"
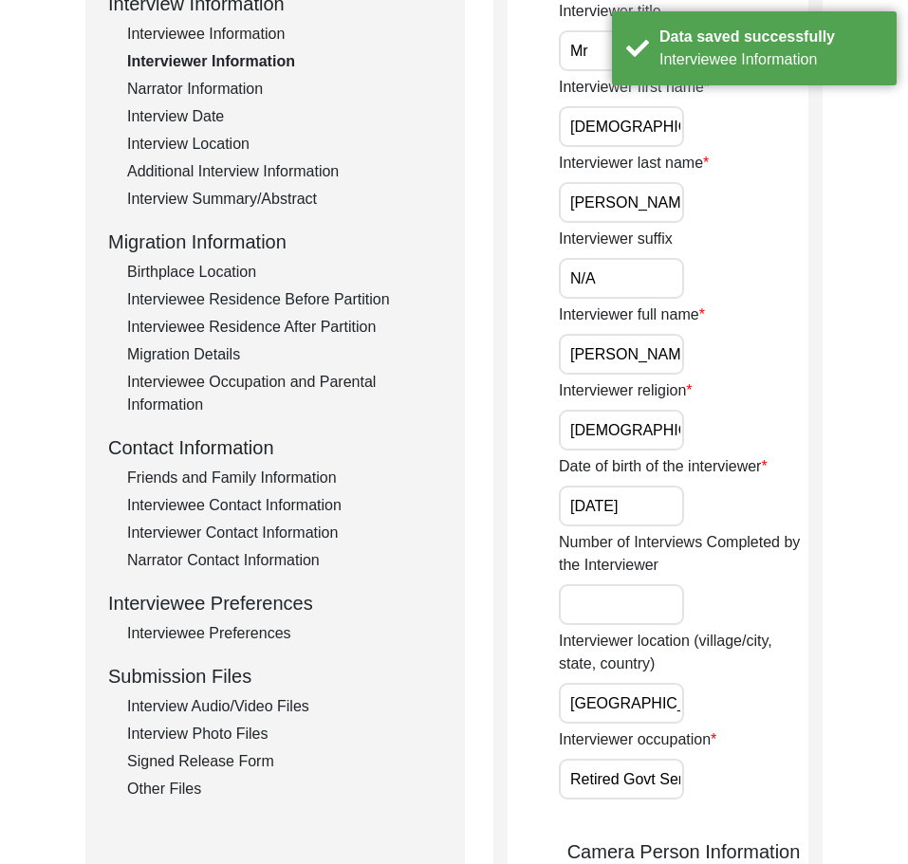
scroll to position [0, 0]
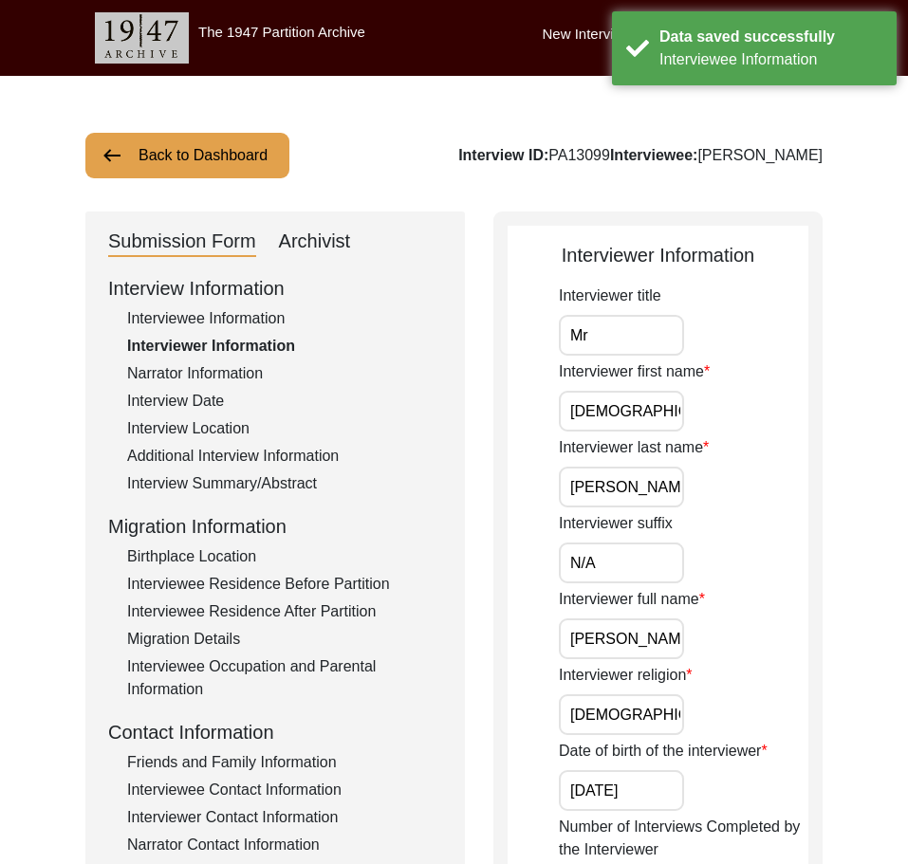
click at [618, 344] on input "Mr" at bounding box center [621, 335] width 125 height 41
type input "Mr."
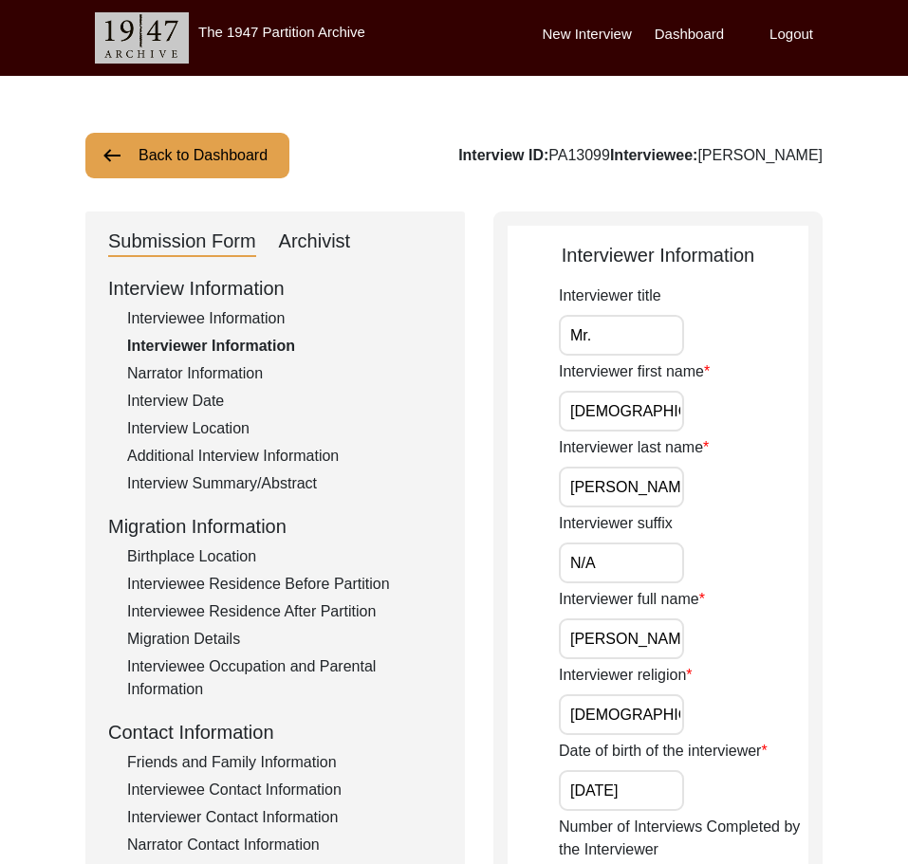
click at [641, 335] on input "Mr." at bounding box center [621, 335] width 125 height 41
drag, startPoint x: 672, startPoint y: 421, endPoint x: 560, endPoint y: 457, distance: 117.6
drag, startPoint x: 640, startPoint y: 490, endPoint x: 508, endPoint y: 491, distance: 131.9
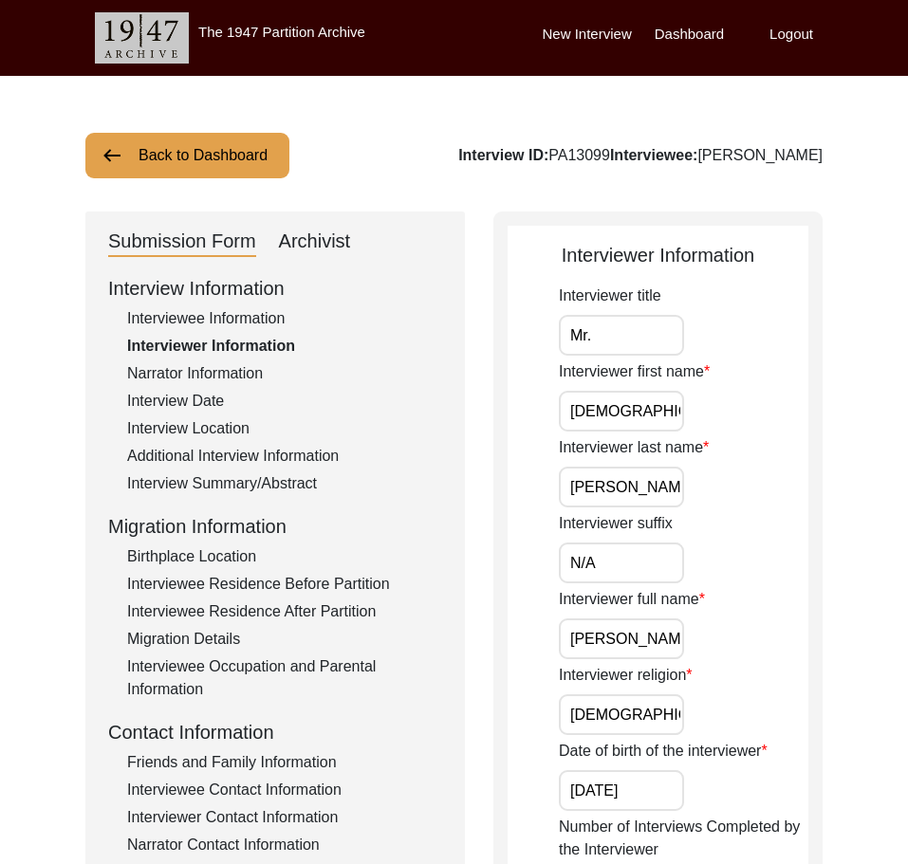
drag, startPoint x: 621, startPoint y: 566, endPoint x: 511, endPoint y: 560, distance: 109.3
drag, startPoint x: 515, startPoint y: 581, endPoint x: 549, endPoint y: 614, distance: 47.6
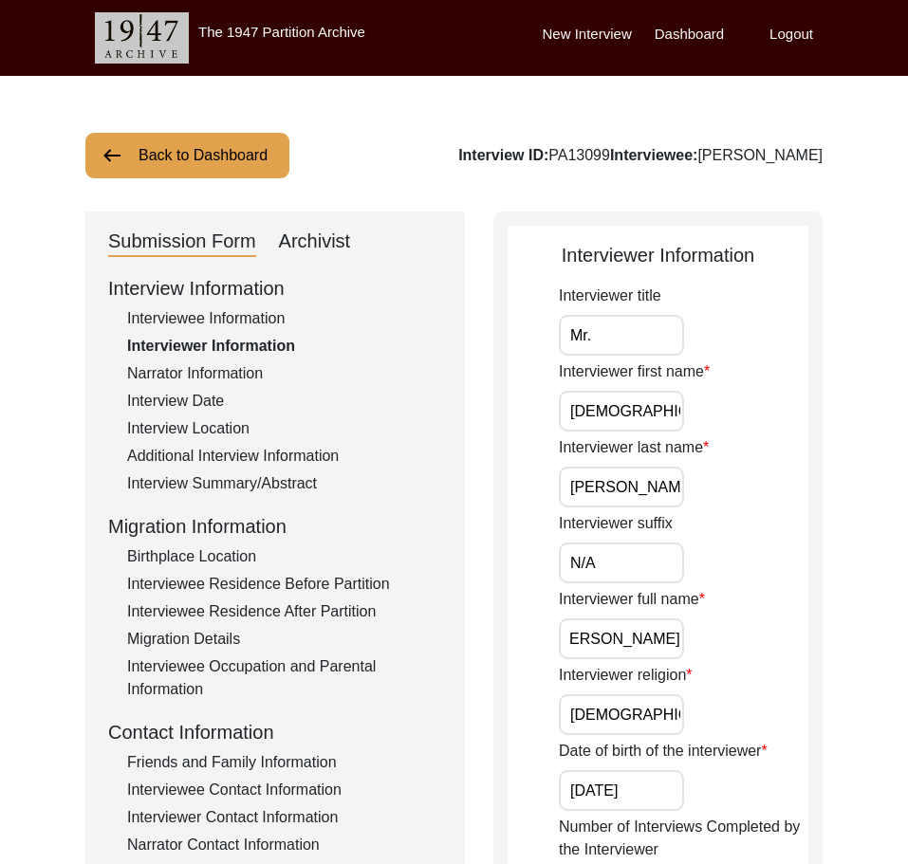
drag, startPoint x: 562, startPoint y: 628, endPoint x: 863, endPoint y: 656, distance: 303.0
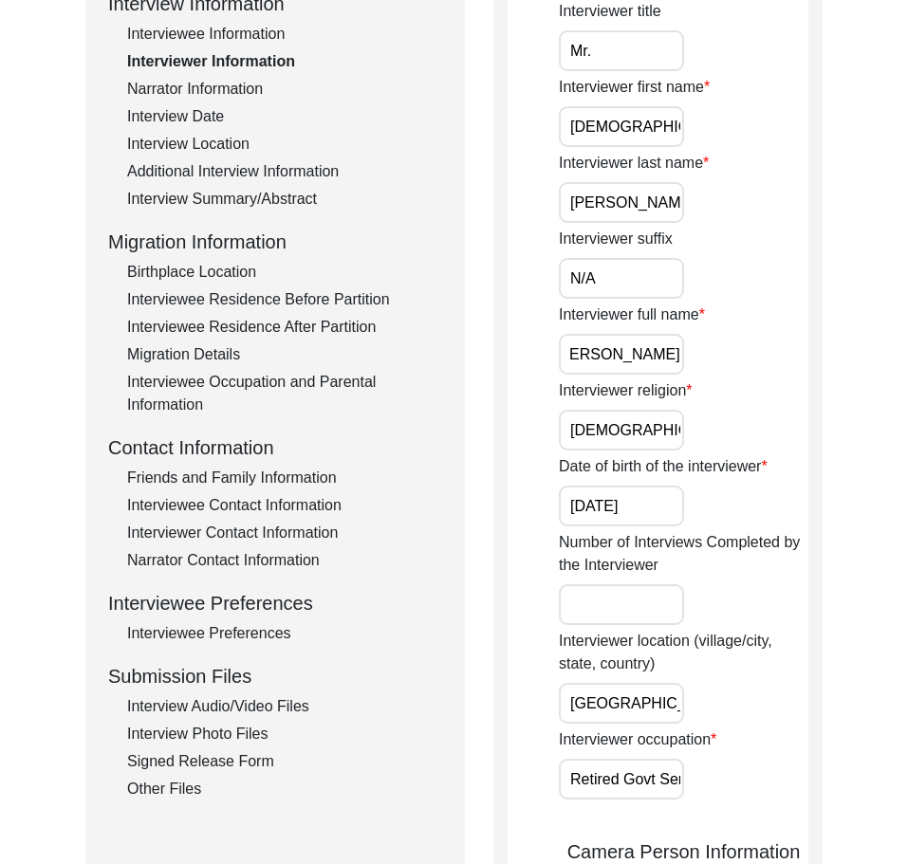
scroll to position [0, 0]
drag, startPoint x: 561, startPoint y: 426, endPoint x: 529, endPoint y: 430, distance: 32.5
click at [687, 510] on div "Date of birth of the interviewer [DATE]" at bounding box center [684, 490] width 250 height 71
click at [685, 509] on div "Date of birth of the interviewer [DATE]" at bounding box center [684, 490] width 250 height 71
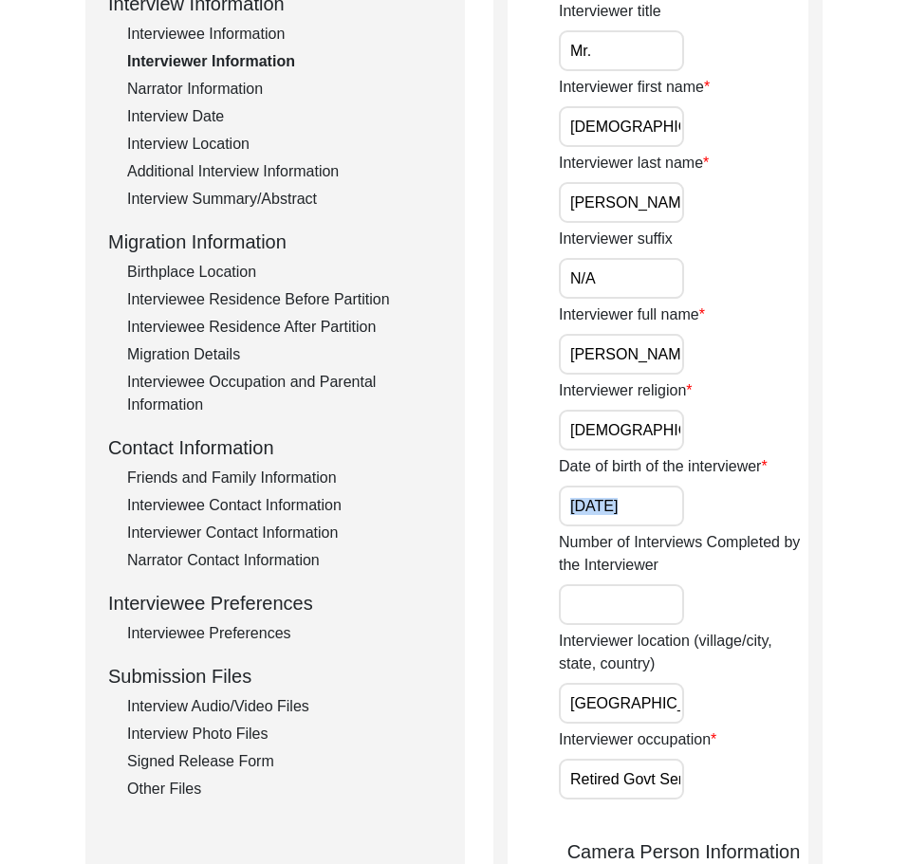
click at [678, 507] on input "[DATE]" at bounding box center [621, 506] width 125 height 41
click at [646, 712] on input "[GEOGRAPHIC_DATA] , [GEOGRAPHIC_DATA] , [GEOGRAPHIC_DATA]" at bounding box center [621, 703] width 125 height 41
click at [645, 712] on input "[GEOGRAPHIC_DATA] , [GEOGRAPHIC_DATA] , [GEOGRAPHIC_DATA]" at bounding box center [621, 703] width 125 height 41
type input "[GEOGRAPHIC_DATA], [GEOGRAPHIC_DATA], [GEOGRAPHIC_DATA]"
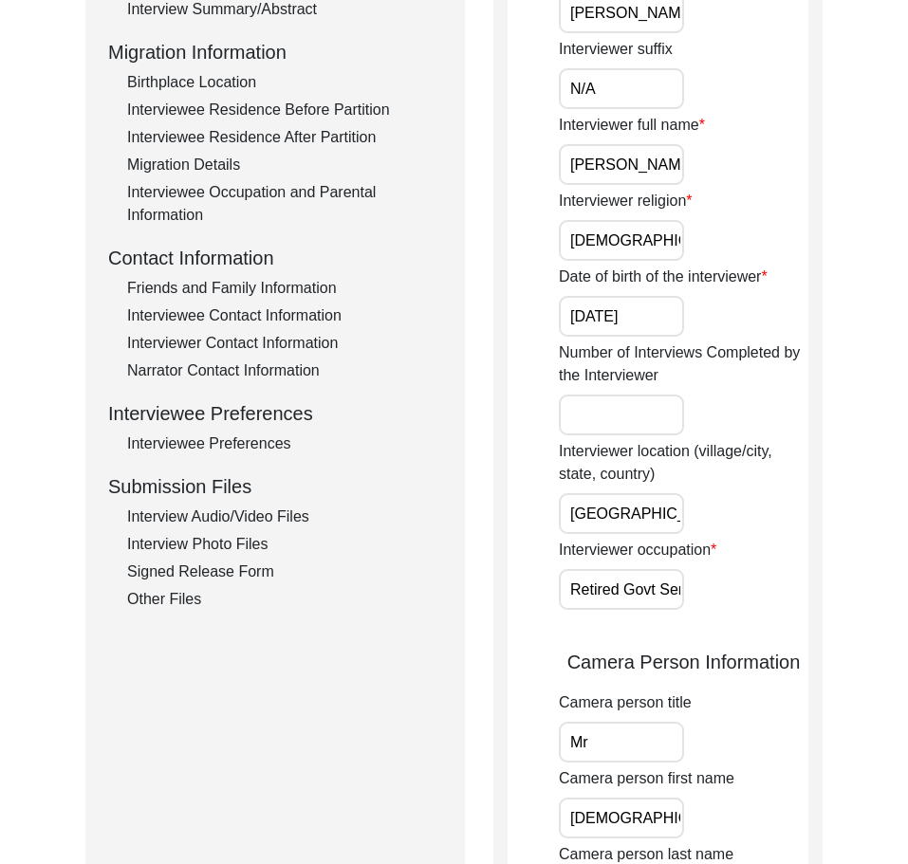
scroll to position [0, 31]
drag, startPoint x: 565, startPoint y: 589, endPoint x: 808, endPoint y: 603, distance: 243.3
click at [808, 603] on div "Interviewer occupation Retired Govt Servant" at bounding box center [684, 574] width 250 height 71
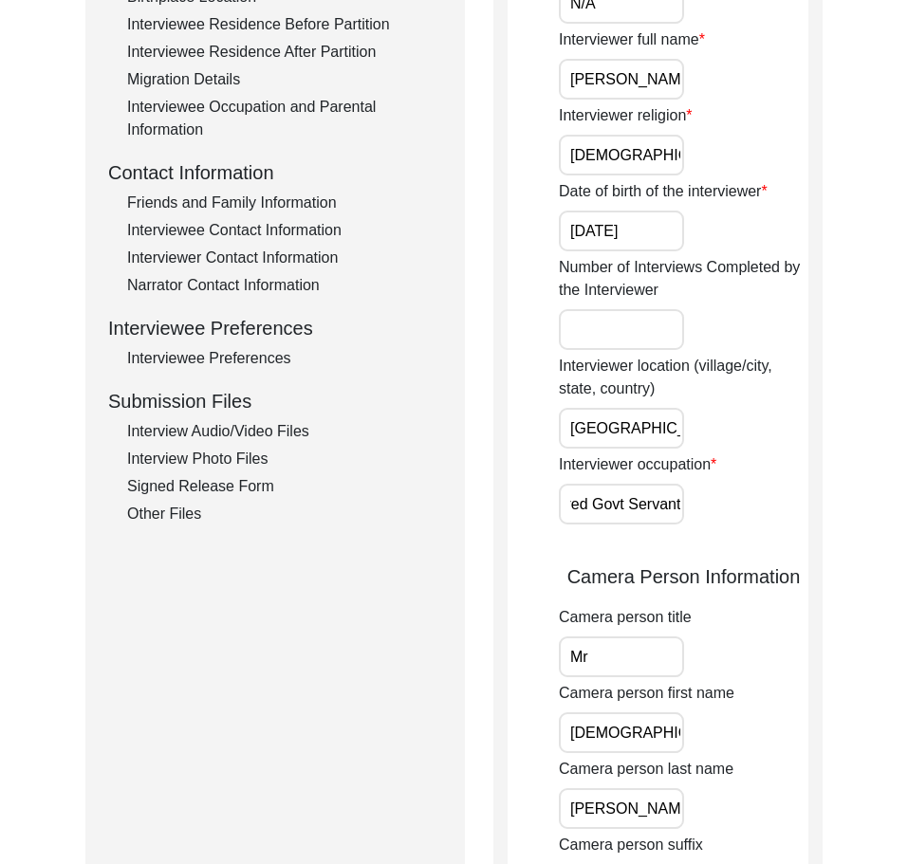
scroll to position [664, 0]
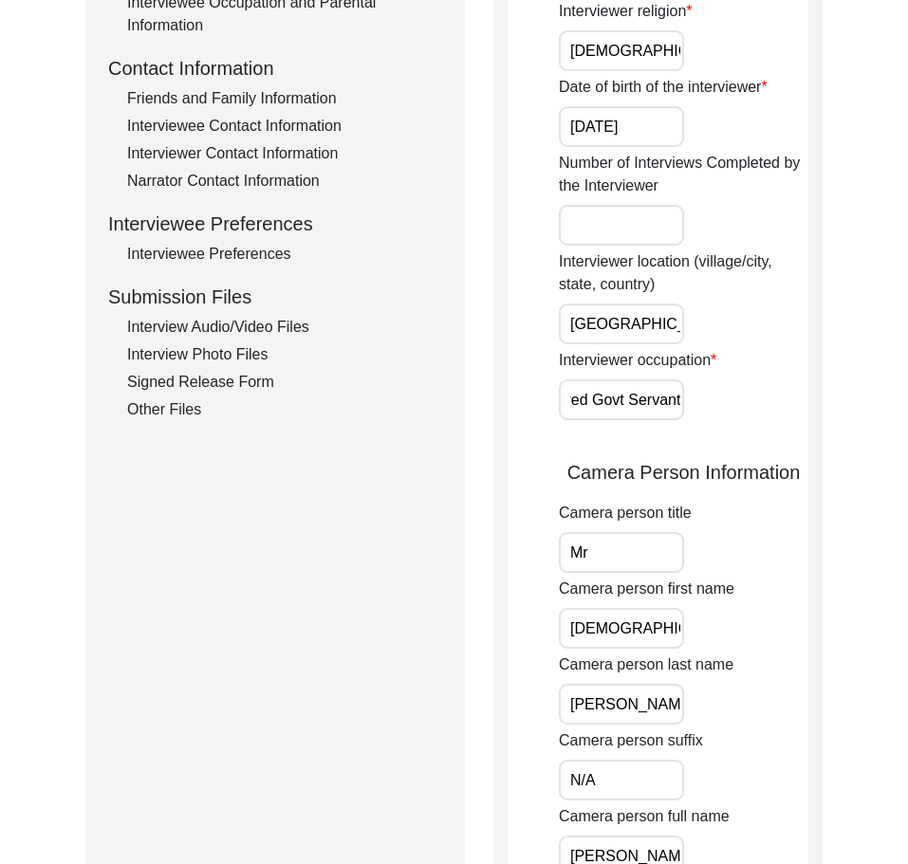
click at [633, 569] on input "Mr" at bounding box center [621, 552] width 125 height 41
type input "Mr."
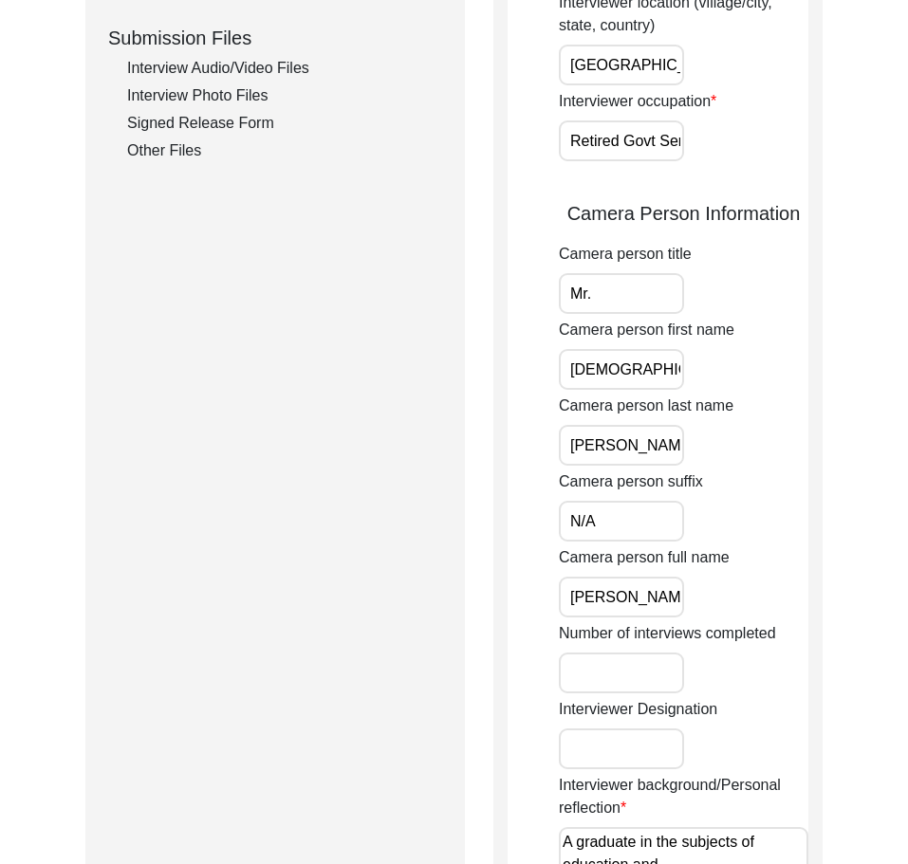
scroll to position [949, 0]
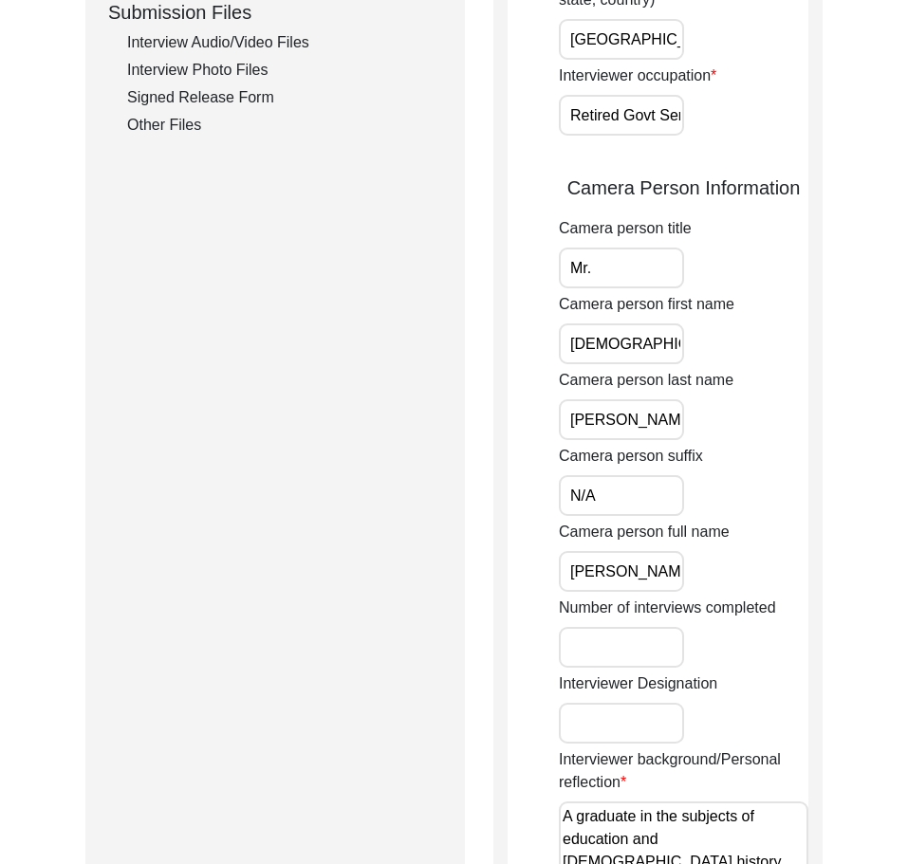
click at [660, 360] on input "[DEMOGRAPHIC_DATA]" at bounding box center [621, 344] width 125 height 41
drag, startPoint x: 654, startPoint y: 414, endPoint x: 634, endPoint y: 461, distance: 51.5
click at [654, 416] on input "[PERSON_NAME]" at bounding box center [621, 419] width 125 height 41
click at [630, 489] on input "N/A" at bounding box center [621, 495] width 125 height 41
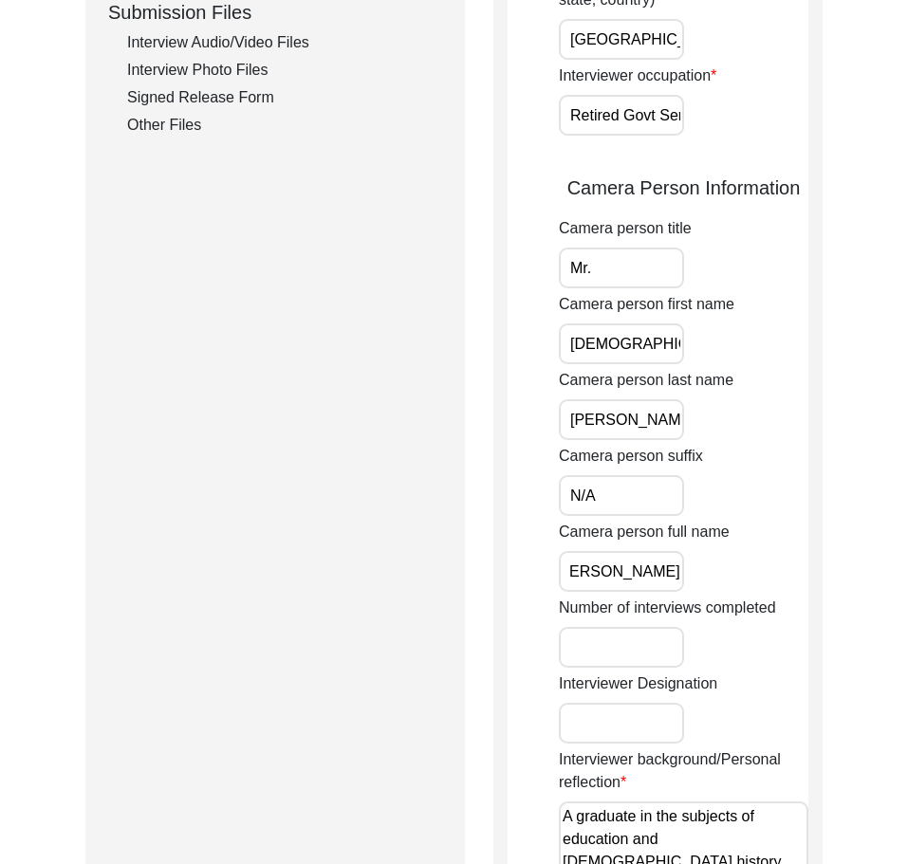
drag, startPoint x: 621, startPoint y: 564, endPoint x: 791, endPoint y: 575, distance: 171.2
click at [791, 575] on div "Camera person full name [PERSON_NAME]" at bounding box center [684, 556] width 250 height 71
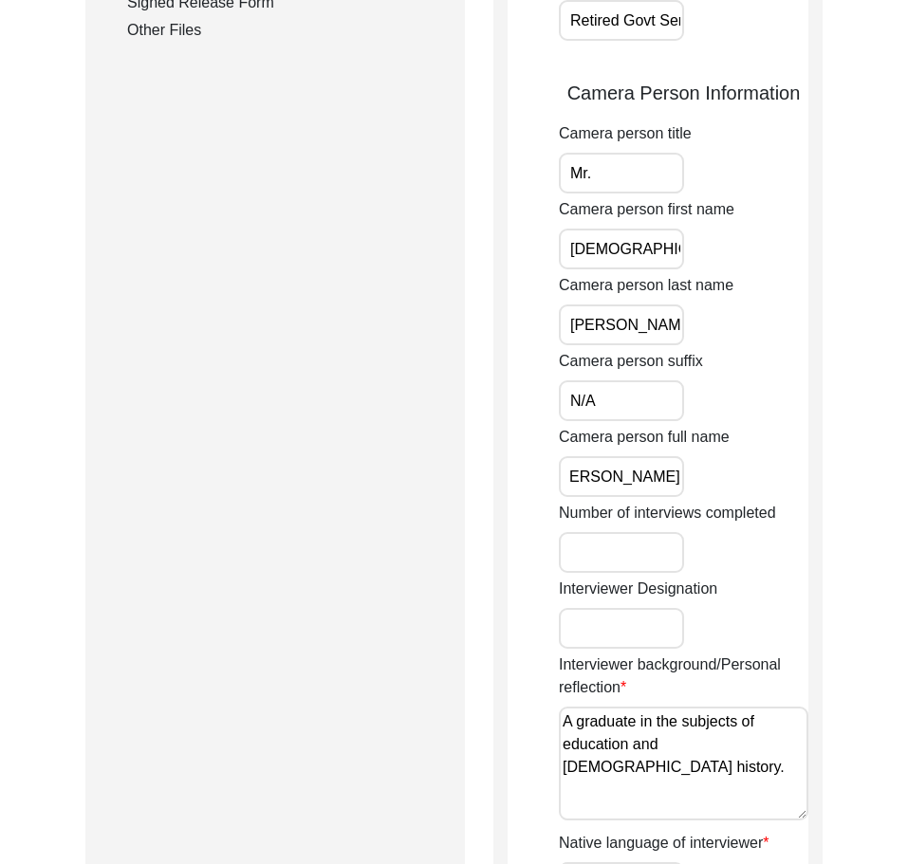
click at [672, 469] on input "[PERSON_NAME]" at bounding box center [621, 476] width 125 height 41
click at [545, 456] on app-interviewer-information "Interviewer Information Interviewer title Mr. Interviewer first name [PERSON_NA…" at bounding box center [658, 227] width 301 height 2060
type input "[PERSON_NAME]"
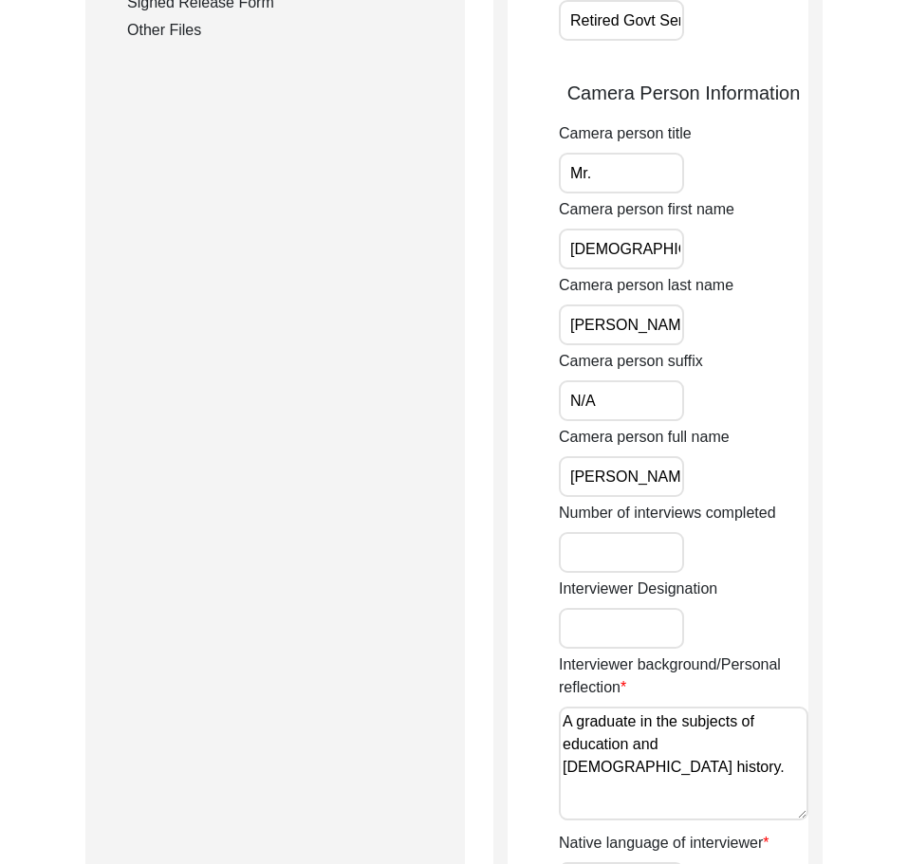
click at [544, 456] on app-interviewer-information "Interviewer Information Interviewer title Mr. Interviewer first name [PERSON_NA…" at bounding box center [658, 227] width 301 height 2060
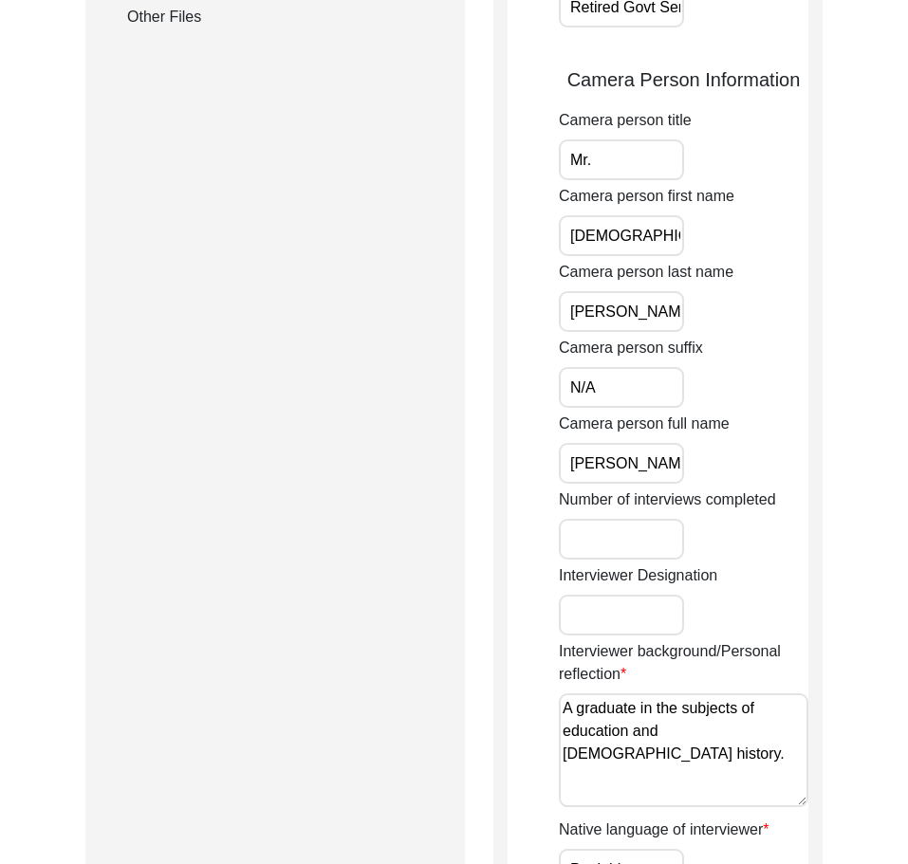
scroll to position [1234, 0]
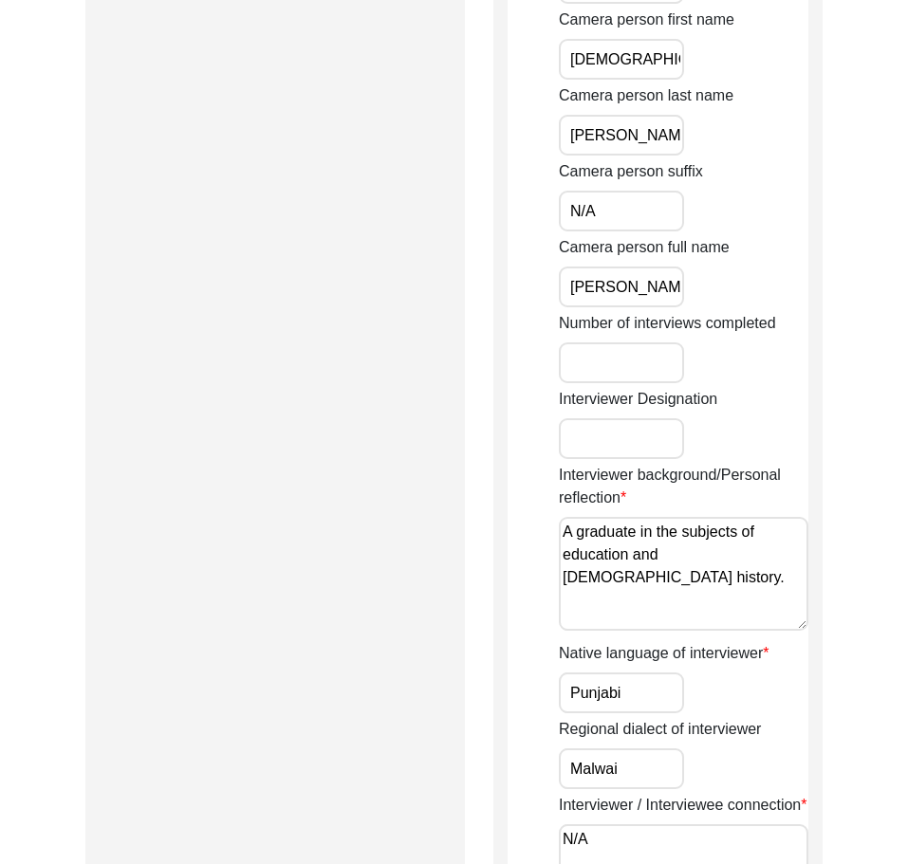
drag, startPoint x: 776, startPoint y: 555, endPoint x: 444, endPoint y: 505, distance: 335.9
click at [444, 505] on div "Submission Form Archivist Interview Information Interviewee Information Intervi…" at bounding box center [453, 30] width 737 height 2104
click at [561, 528] on textarea "A graduate in the subjects of education and [DEMOGRAPHIC_DATA] history." at bounding box center [684, 574] width 250 height 114
click at [568, 529] on textarea "A graduate in the subjects of education and [DEMOGRAPHIC_DATA] history." at bounding box center [684, 574] width 250 height 114
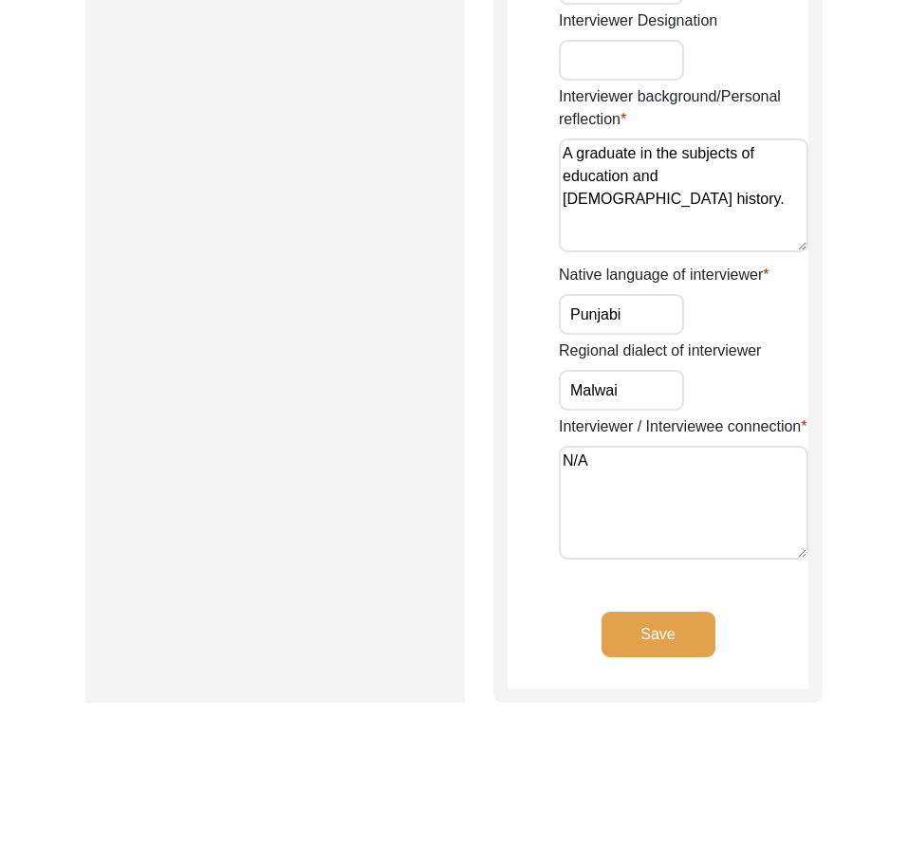
scroll to position [1613, 0]
type textarea "A graduate in the subjects of education and [DEMOGRAPHIC_DATA] history."
drag, startPoint x: 639, startPoint y: 317, endPoint x: 457, endPoint y: 312, distance: 181.3
drag, startPoint x: 623, startPoint y: 400, endPoint x: 488, endPoint y: 414, distance: 136.3
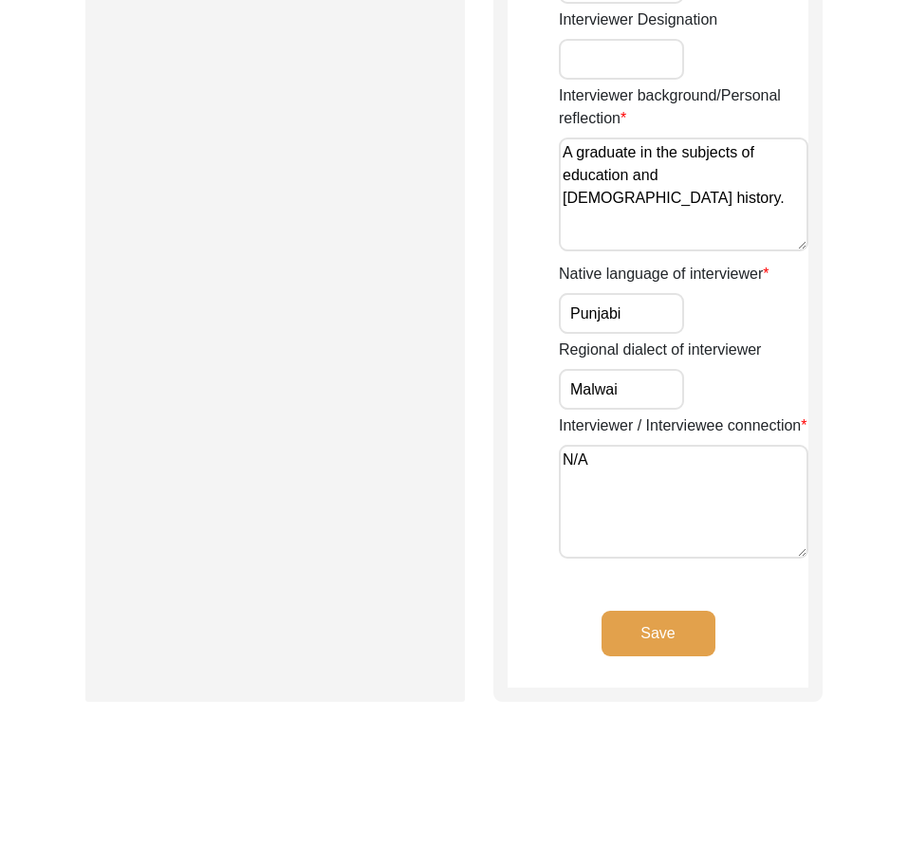
click at [605, 487] on textarea "N/A" at bounding box center [684, 502] width 250 height 114
click at [616, 635] on button "Save" at bounding box center [659, 634] width 114 height 46
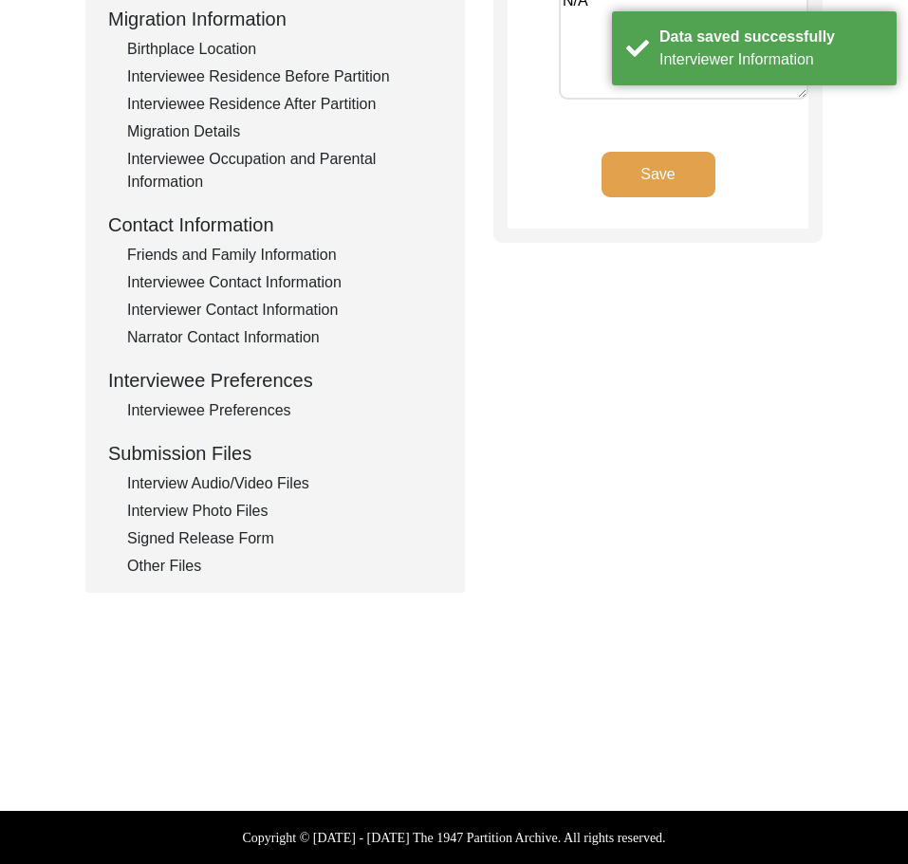
scroll to position [0, 0]
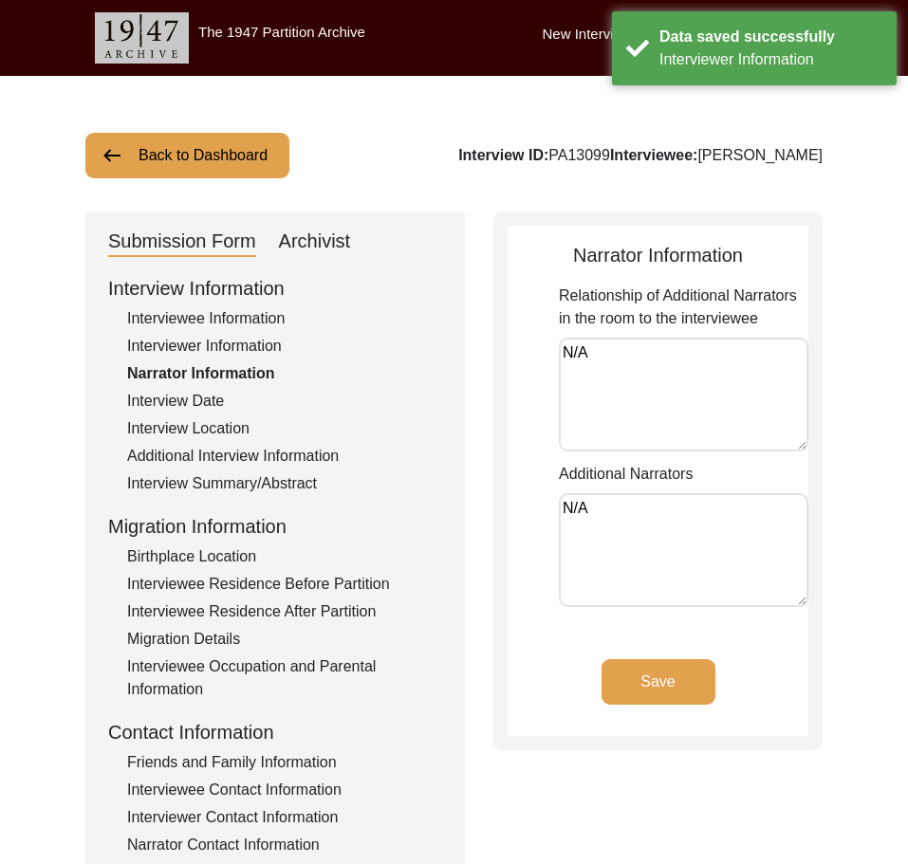
drag, startPoint x: 459, startPoint y: 399, endPoint x: 437, endPoint y: 424, distance: 32.9
click at [431, 400] on div "Submission Form Archivist Interview Information Interviewee Information Intervi…" at bounding box center [453, 656] width 737 height 889
drag, startPoint x: 643, startPoint y: 503, endPoint x: 479, endPoint y: 473, distance: 166.9
click at [479, 473] on div "Submission Form Archivist Interview Information Interviewee Information Intervi…" at bounding box center [453, 656] width 737 height 889
click at [311, 399] on div "Interview Date" at bounding box center [284, 401] width 315 height 23
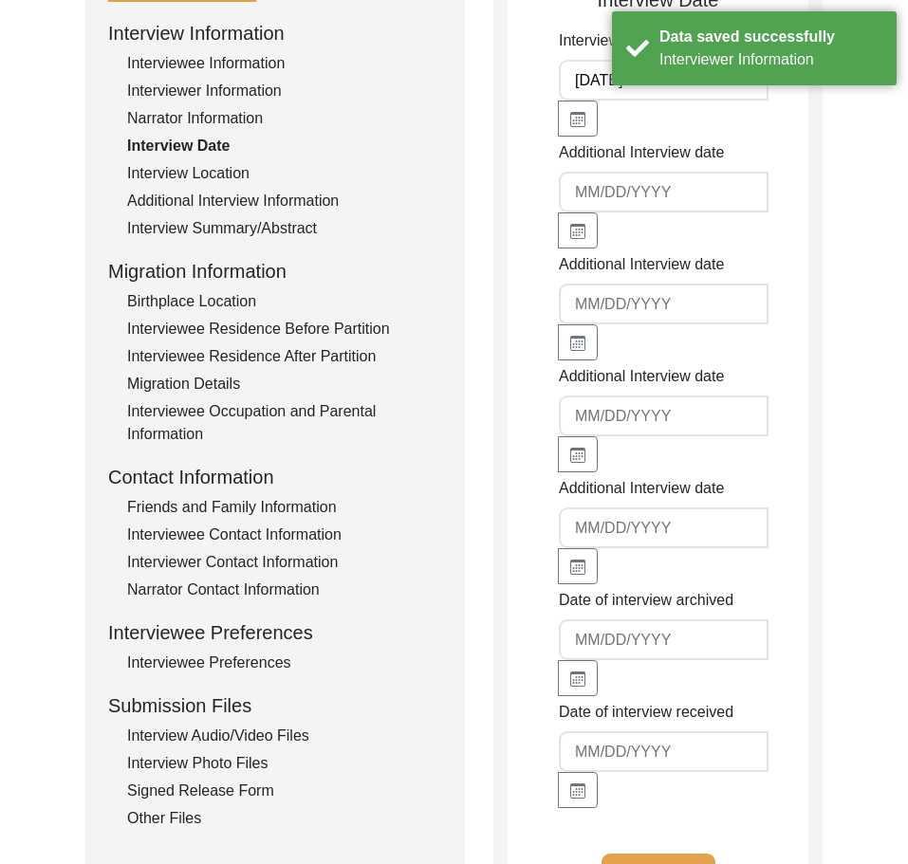
scroll to position [126, 0]
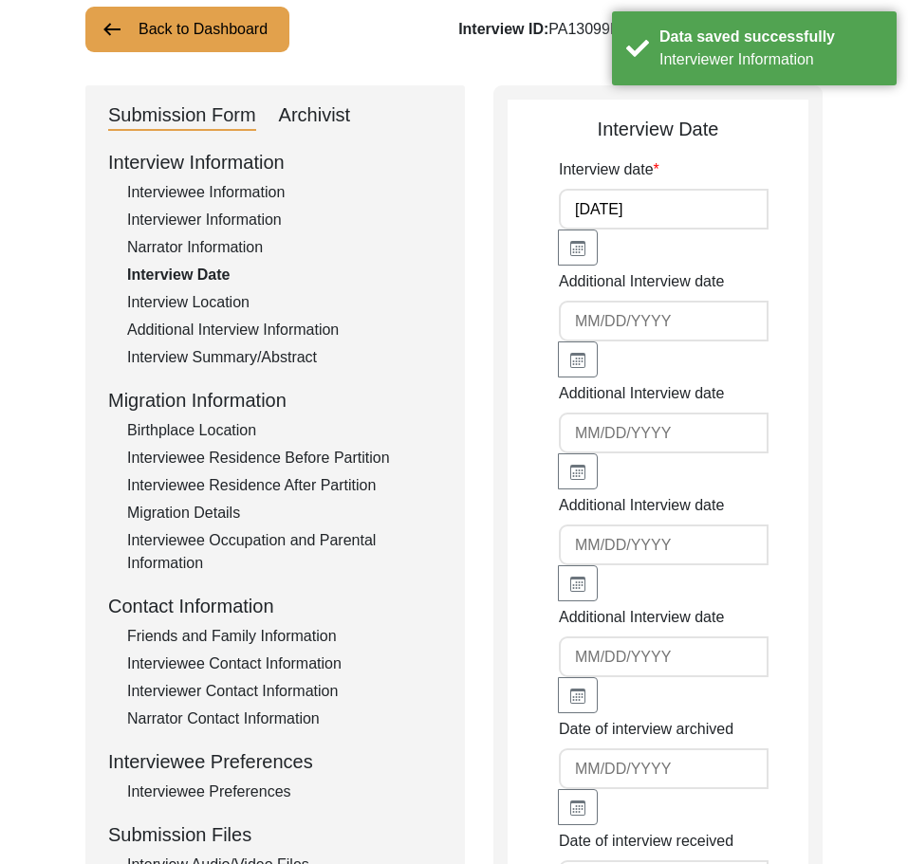
click at [200, 302] on div "Interview Location" at bounding box center [284, 302] width 315 height 23
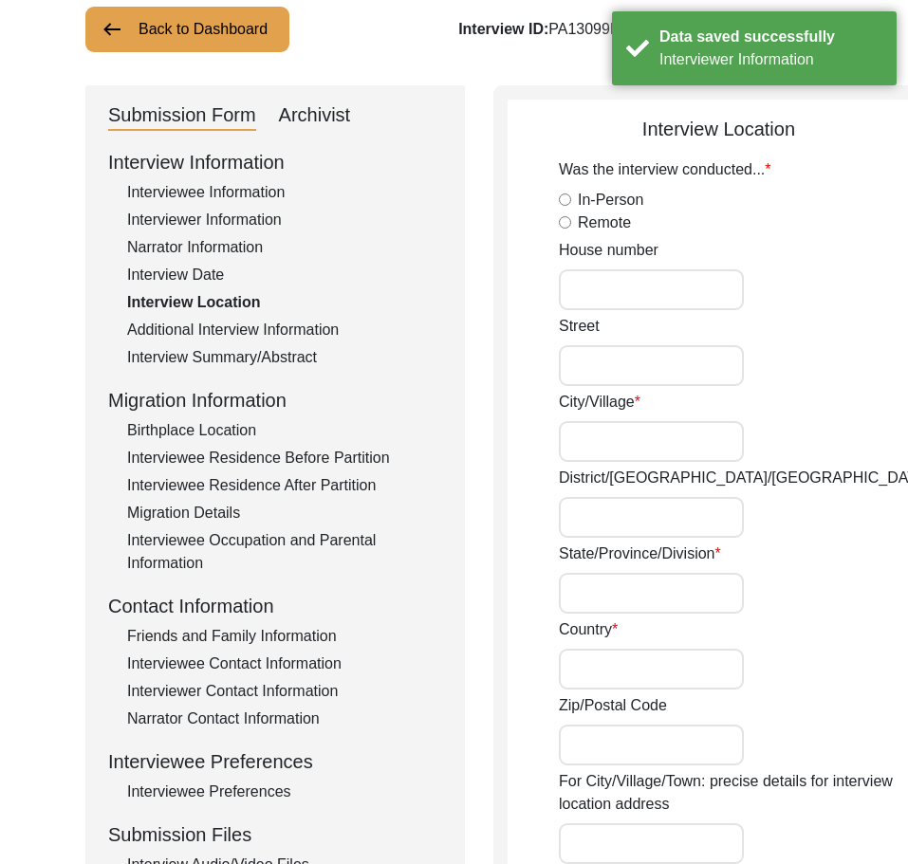
radio input "true"
type input "N/A"
type input "Chak 44 DB"
type input "Bahawalpur / [PERSON_NAME]"
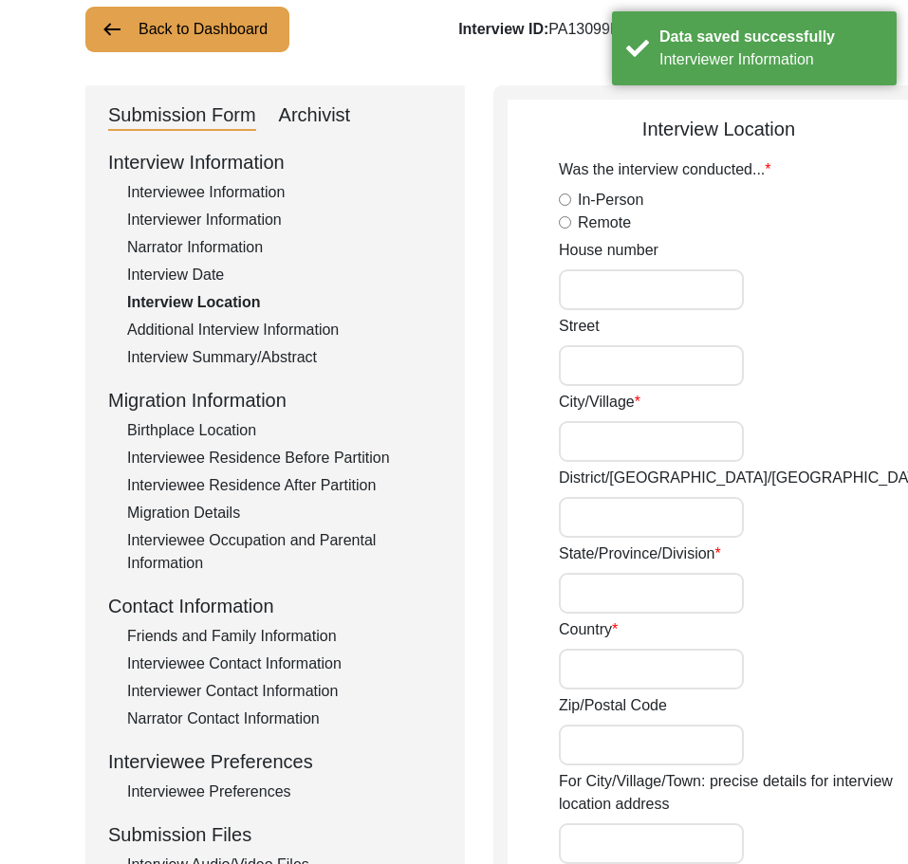
type input "[GEOGRAPHIC_DATA]"
type input "63210"
type input "Chak 44 DB / [GEOGRAPHIC_DATA]"
type input "Chak 44 DB , [GEOGRAPHIC_DATA], [GEOGRAPHIC_DATA]"
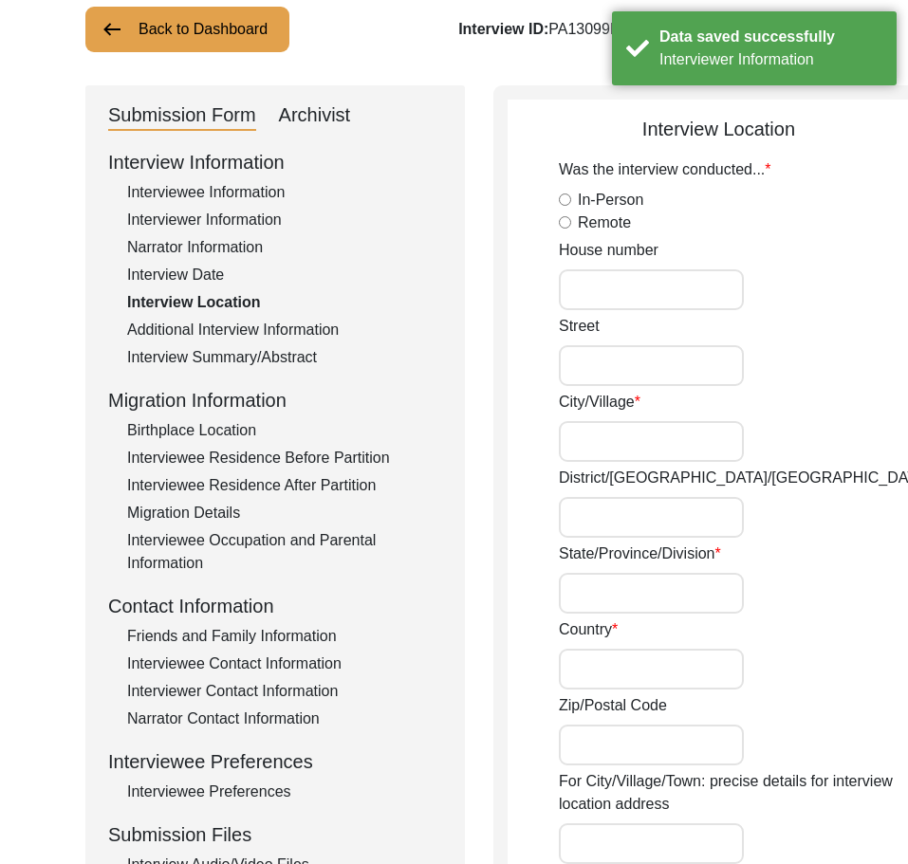
type input "N/A"
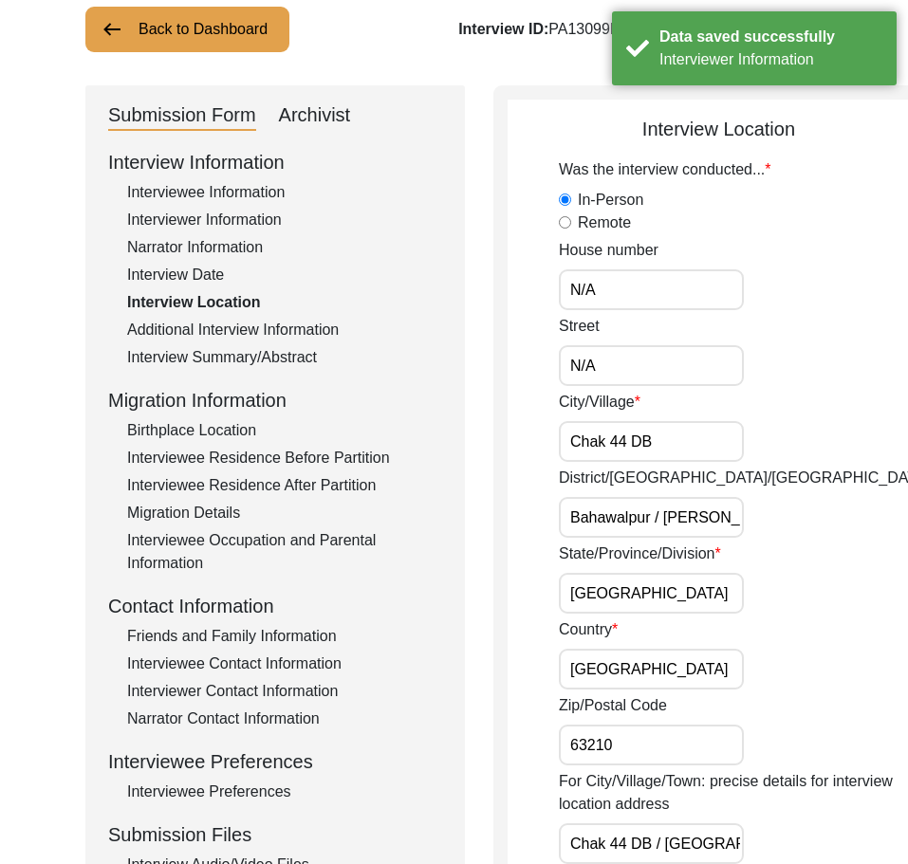
click at [631, 301] on input "N/A" at bounding box center [651, 289] width 185 height 41
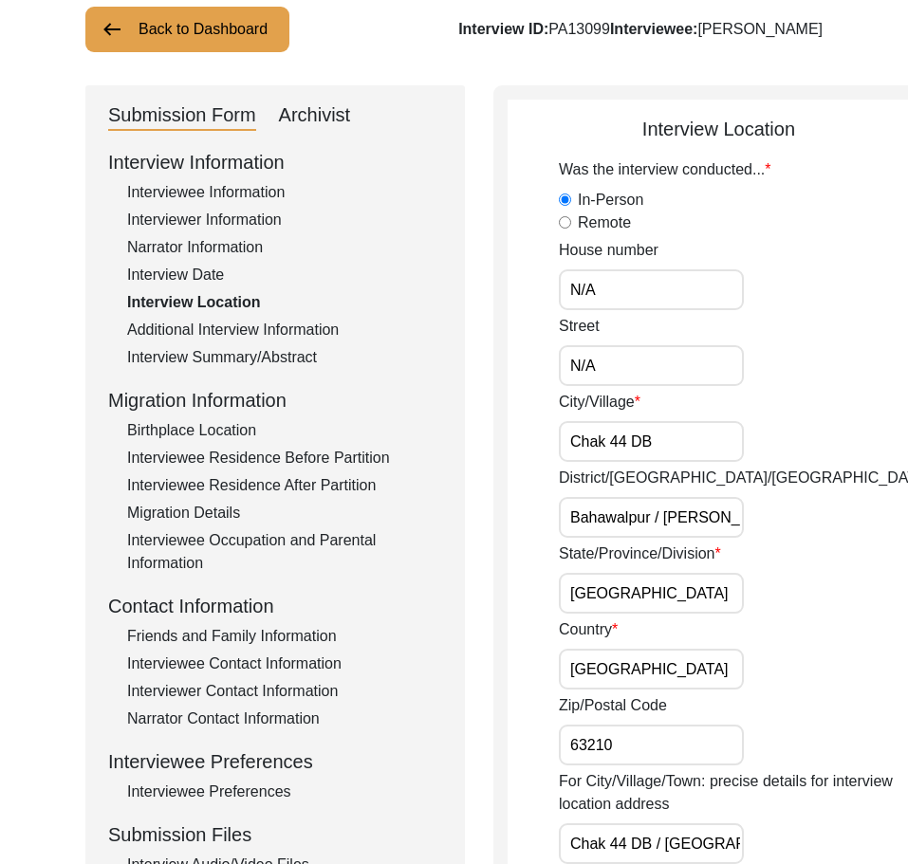
click at [624, 371] on input "N/A" at bounding box center [651, 365] width 185 height 41
click at [666, 425] on input "Chak 44 DB" at bounding box center [651, 441] width 185 height 41
click at [771, 429] on div "City/Village Chak 44 DB" at bounding box center [744, 426] width 371 height 71
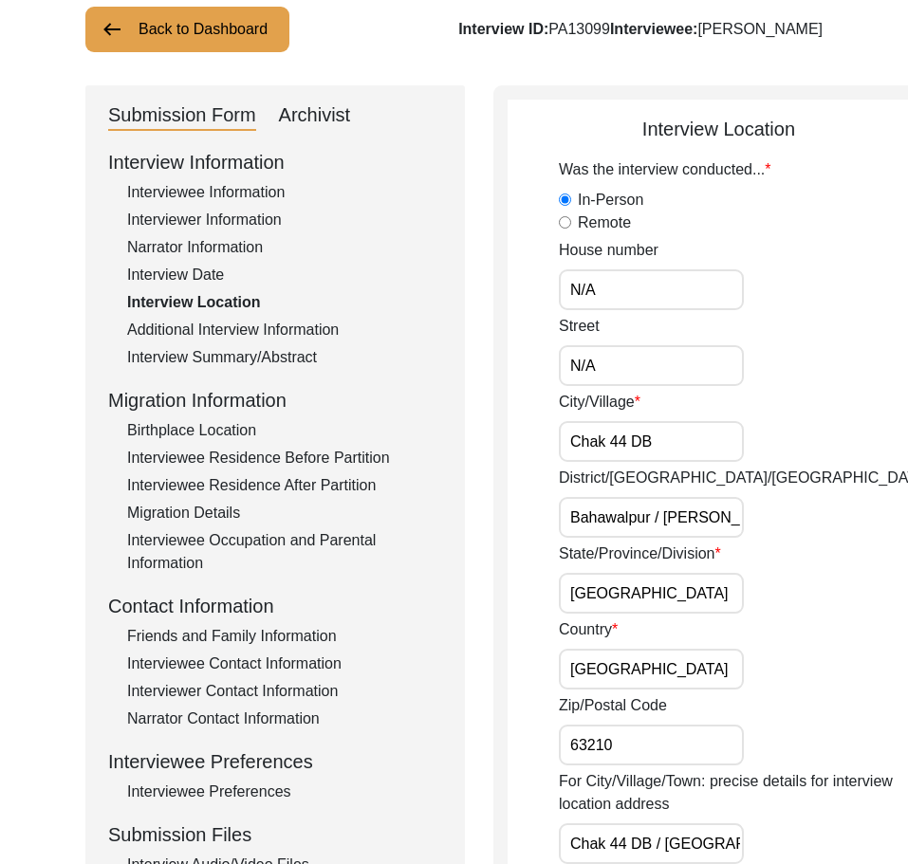
drag, startPoint x: 679, startPoint y: 441, endPoint x: 541, endPoint y: 448, distance: 138.7
click at [541, 448] on app-interview-location "Interview Location Was the interview conducted... In-Person Remote House number…" at bounding box center [719, 856] width 422 height 1483
click at [658, 514] on input "Bahawalpur / [PERSON_NAME]" at bounding box center [651, 517] width 185 height 41
click at [654, 514] on input "Bahawalpur / [PERSON_NAME]" at bounding box center [651, 517] width 185 height 41
click at [660, 517] on input "Bahawalpur/ [PERSON_NAME]" at bounding box center [651, 517] width 185 height 41
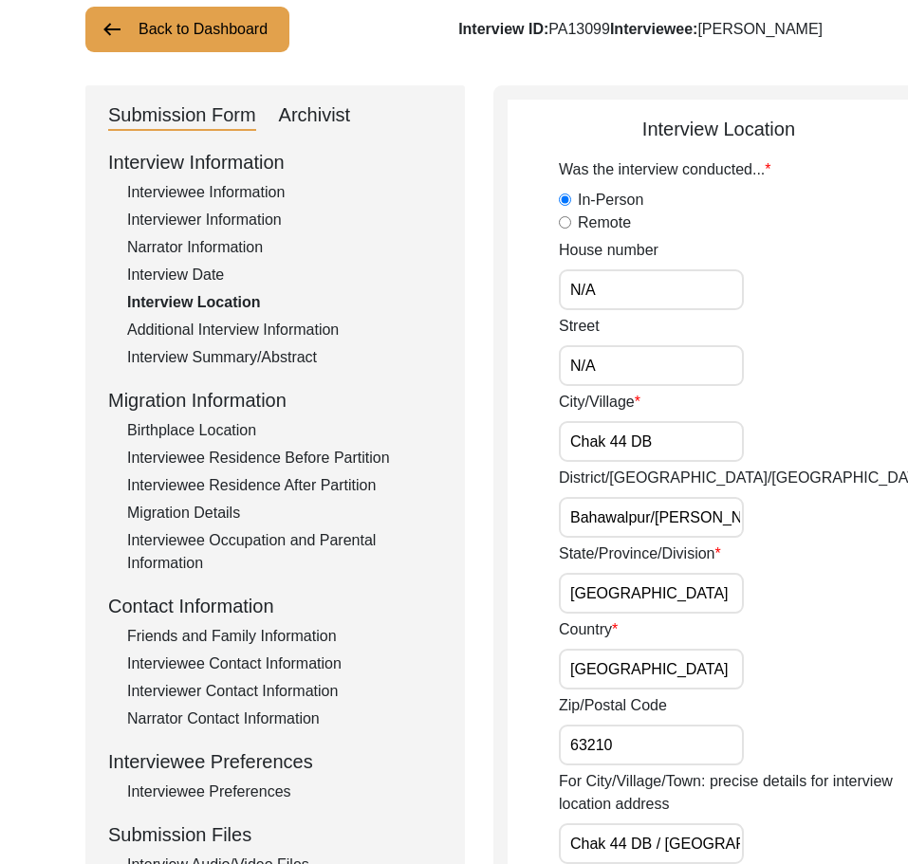
scroll to position [0, 74]
drag, startPoint x: 667, startPoint y: 517, endPoint x: 738, endPoint y: 524, distance: 71.5
click at [738, 524] on div "District/[GEOGRAPHIC_DATA]/Jilla Bahawalpur/Mundi Yazman" at bounding box center [744, 502] width 371 height 71
drag, startPoint x: 650, startPoint y: 515, endPoint x: 792, endPoint y: 518, distance: 142.4
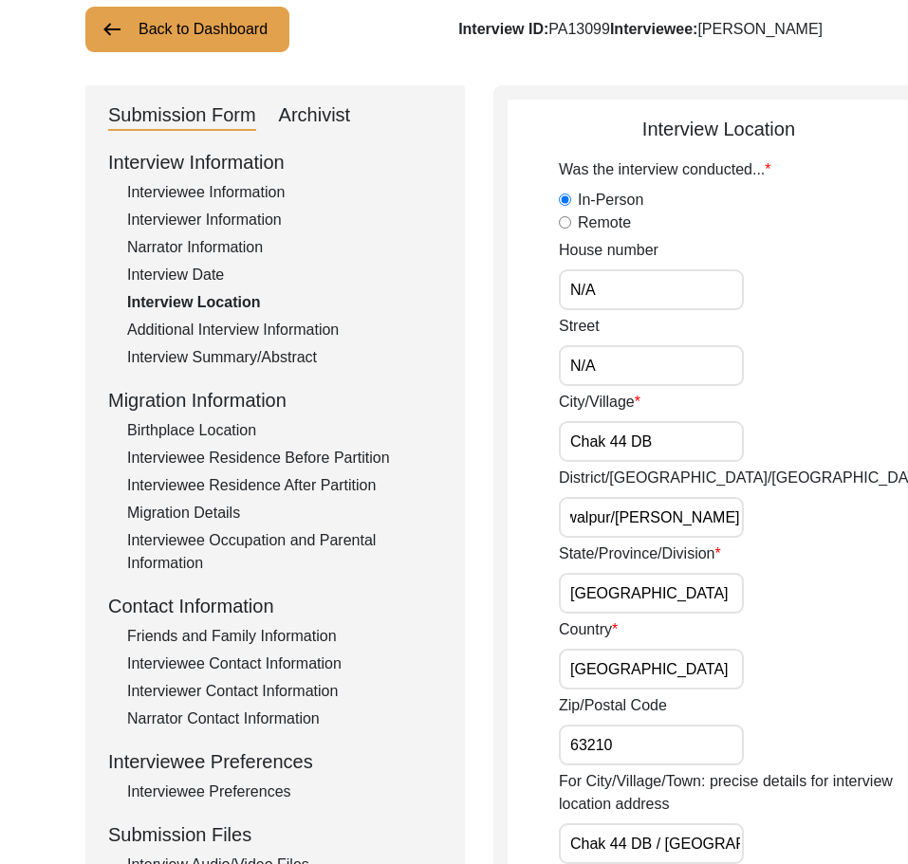
click at [792, 518] on div "District/[GEOGRAPHIC_DATA]/Jilla Bahawalpur/Mundi Yazman" at bounding box center [744, 502] width 371 height 71
type input "Bahawalpur"
click at [793, 518] on div "District/[GEOGRAPHIC_DATA]/Jilla [GEOGRAPHIC_DATA]" at bounding box center [744, 502] width 371 height 71
click at [675, 440] on input "Chak 44 DB" at bounding box center [651, 441] width 185 height 41
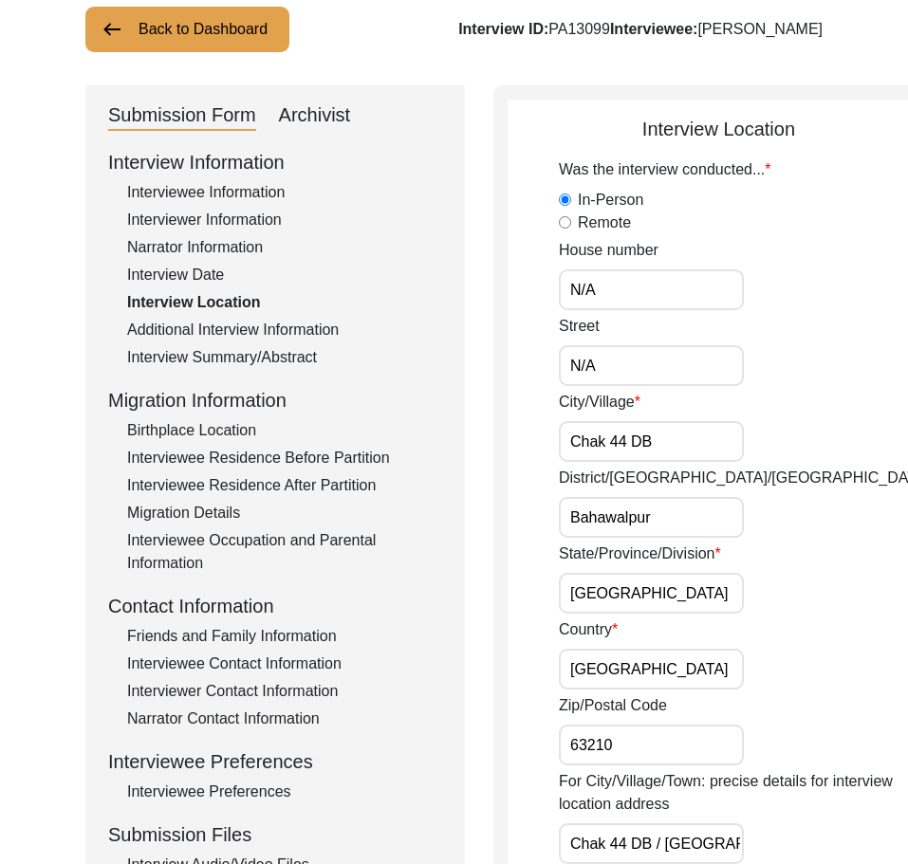
click at [646, 369] on input "N/A" at bounding box center [651, 365] width 185 height 41
click at [638, 299] on input "N/A" at bounding box center [651, 289] width 185 height 41
click at [665, 412] on div "City/Village Chak 44 DB" at bounding box center [744, 426] width 371 height 71
click at [663, 428] on input "Chak 44 DB" at bounding box center [651, 441] width 185 height 41
click at [662, 498] on input "Bahawalpur" at bounding box center [651, 517] width 185 height 41
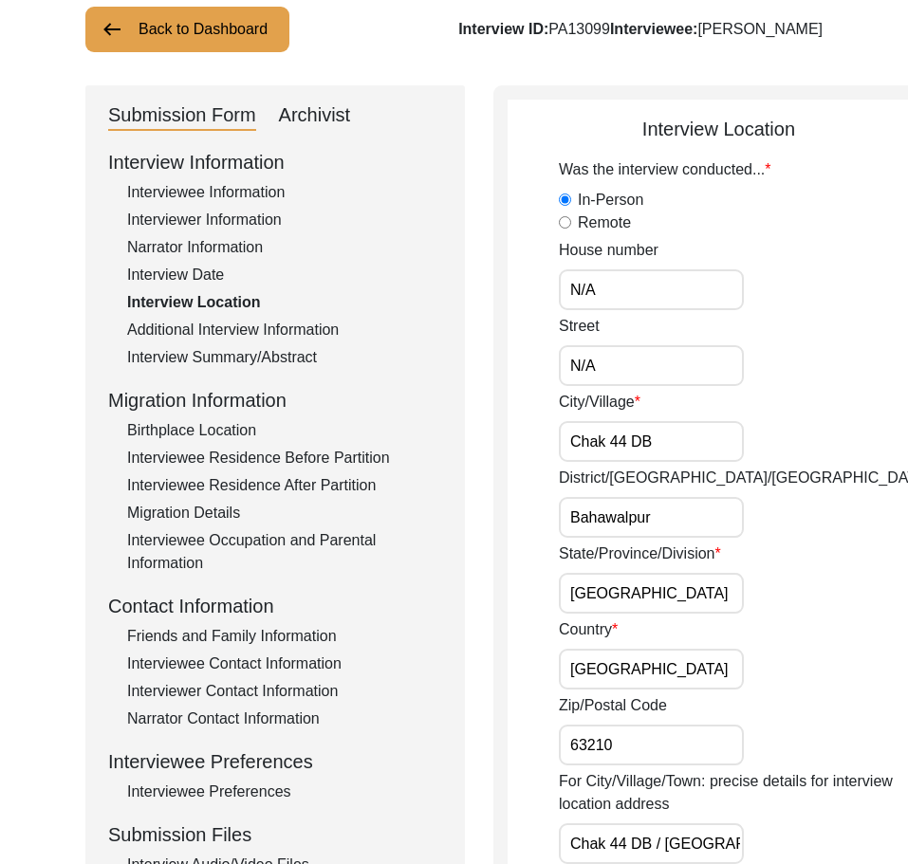
click at [541, 528] on app-interview-location "Interview Location Was the interview conducted... In-Person Remote House number…" at bounding box center [719, 856] width 422 height 1483
click at [628, 580] on input "[GEOGRAPHIC_DATA]" at bounding box center [651, 593] width 185 height 41
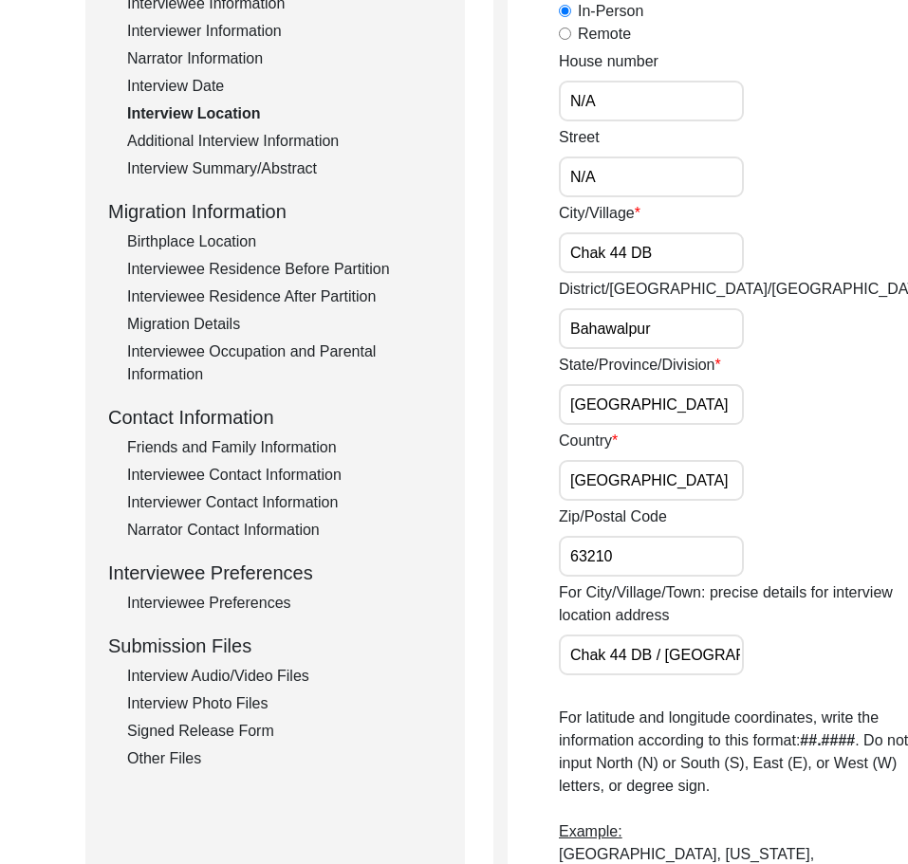
scroll to position [316, 0]
click at [640, 502] on div "Was the interview conducted... In-Person Remote House number N/A Street N/A Cit…" at bounding box center [744, 627] width 371 height 1317
drag, startPoint x: 640, startPoint y: 487, endPoint x: 638, endPoint y: 536, distance: 49.4
click at [640, 490] on input "[GEOGRAPHIC_DATA]" at bounding box center [651, 479] width 185 height 41
click at [638, 537] on input "63210" at bounding box center [651, 555] width 185 height 41
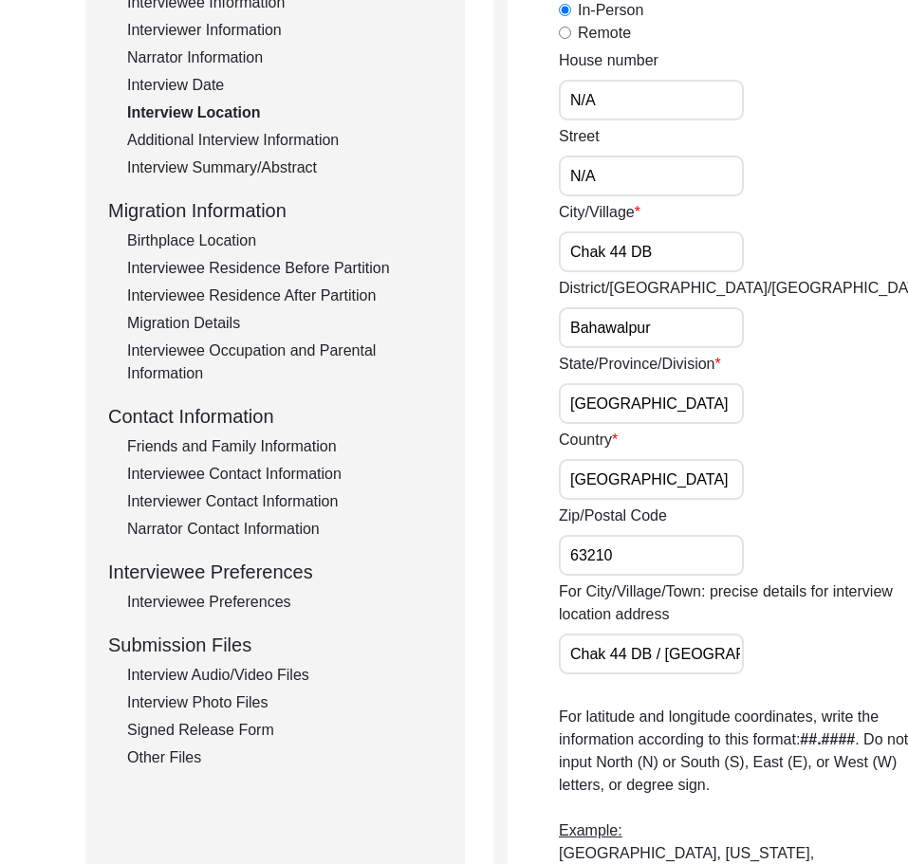
scroll to position [0, 187]
drag, startPoint x: 585, startPoint y: 646, endPoint x: 763, endPoint y: 658, distance: 177.8
click at [763, 658] on div "For City/Village/Town: precise details for interview location address Chak 44 D…" at bounding box center [744, 628] width 371 height 94
click at [757, 649] on div "For City/Village/Town: precise details for interview location address Chak 44 D…" at bounding box center [744, 628] width 371 height 94
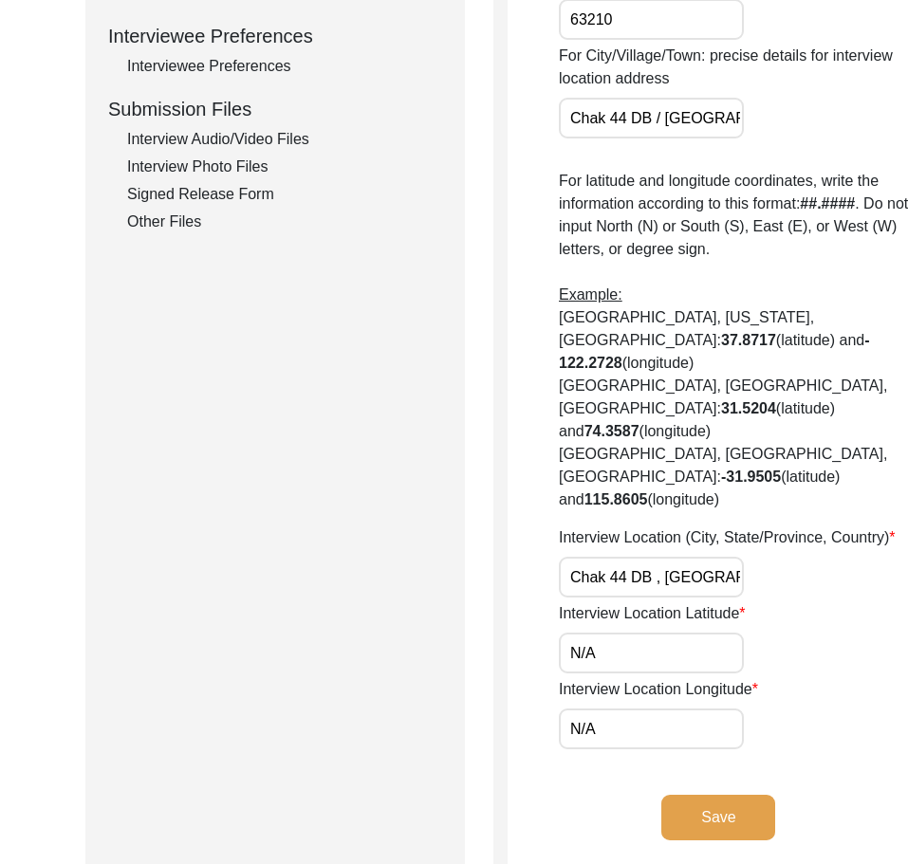
scroll to position [885, 0]
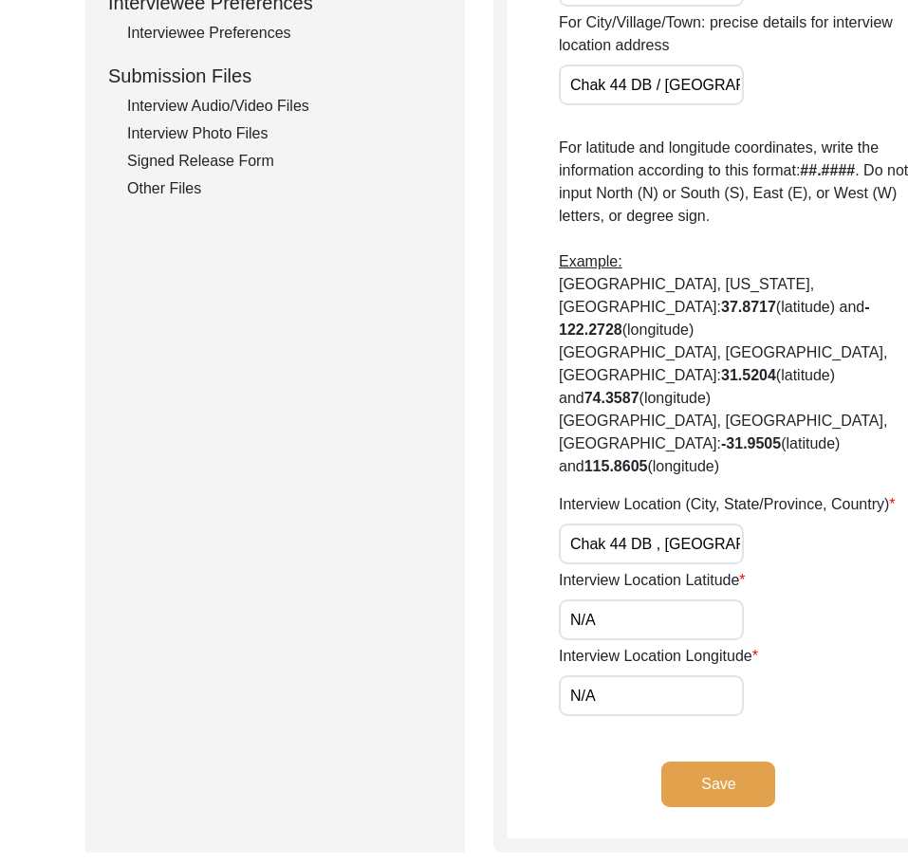
click at [642, 565] on input "Chak 44 DB , [GEOGRAPHIC_DATA], [GEOGRAPHIC_DATA]" at bounding box center [651, 544] width 185 height 41
paste input "text"
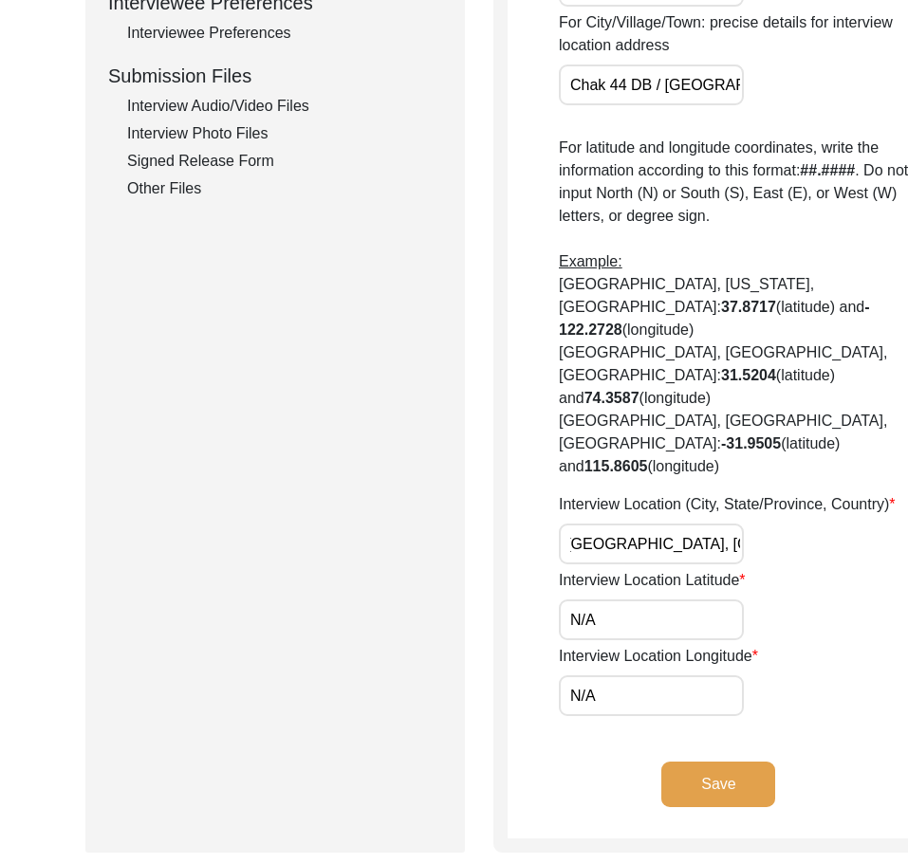
scroll to position [0, 0]
click at [746, 561] on div "Interview Location (City, State/Province, Country) Chak 44 DB, [GEOGRAPHIC_DATA…" at bounding box center [744, 528] width 371 height 71
click at [781, 687] on div "Interview Location Longitude N/A" at bounding box center [744, 680] width 371 height 71
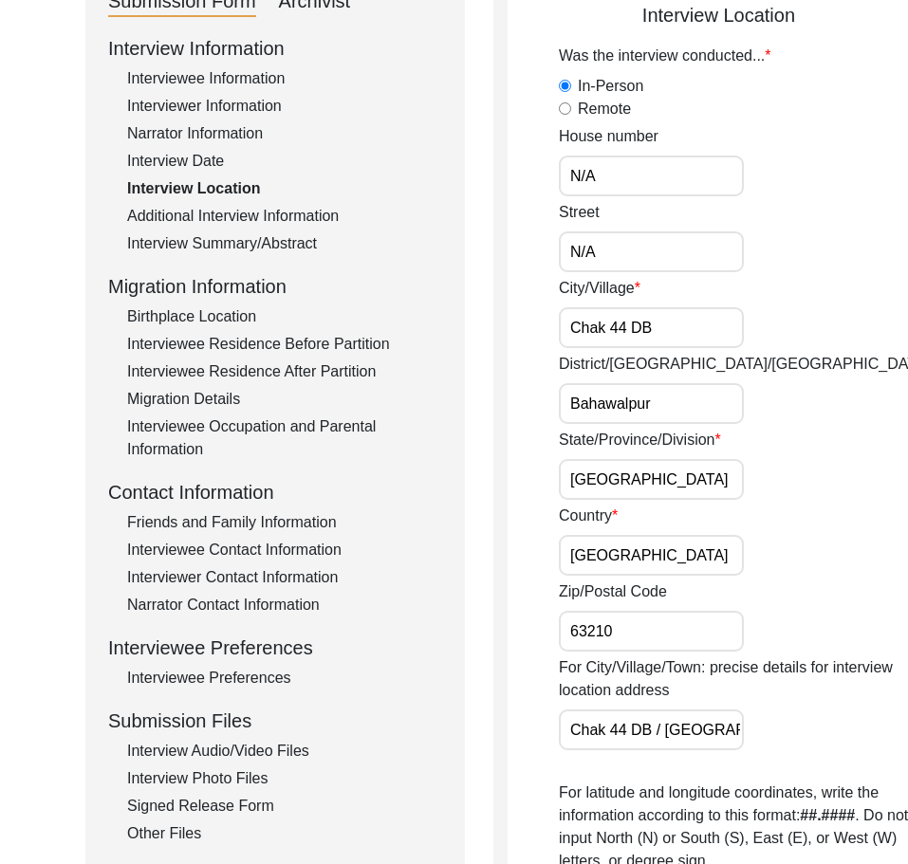
scroll to position [221, 0]
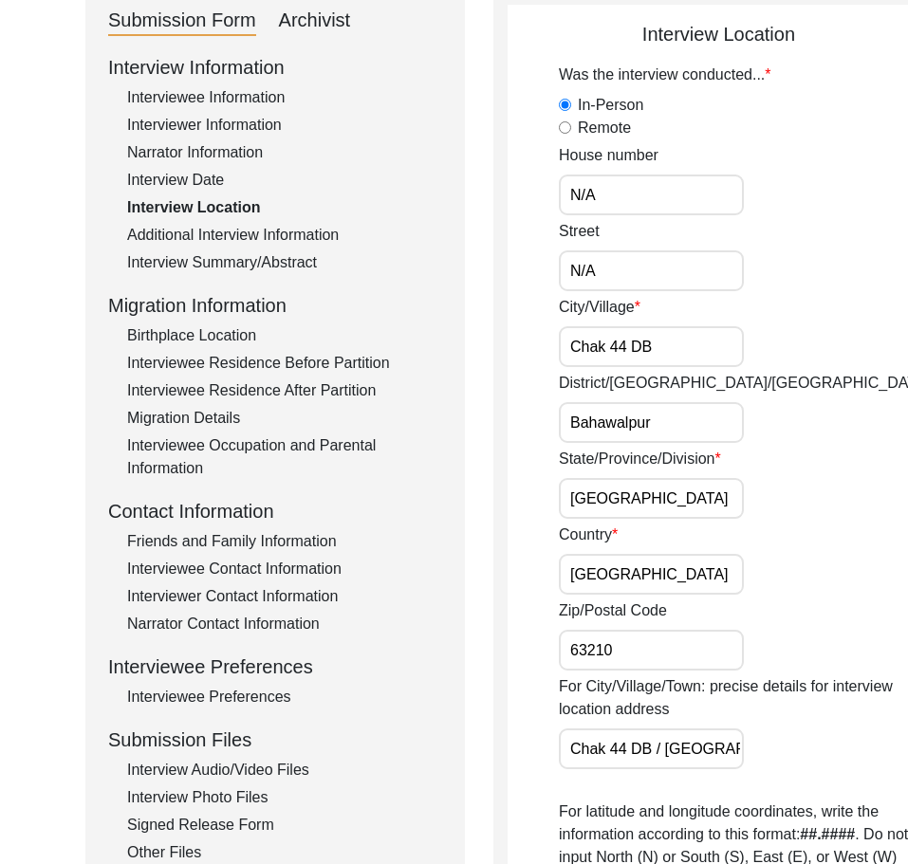
click at [688, 394] on div "District/[GEOGRAPHIC_DATA]/Jilla [GEOGRAPHIC_DATA]" at bounding box center [744, 407] width 371 height 71
click at [674, 412] on input "Bahawalpur" at bounding box center [651, 422] width 185 height 41
click at [667, 424] on input "Bahawalpur" at bounding box center [651, 422] width 185 height 41
click at [521, 454] on app-interview-location "Interview Location Was the interview conducted... In-Person Remote House number…" at bounding box center [719, 761] width 422 height 1483
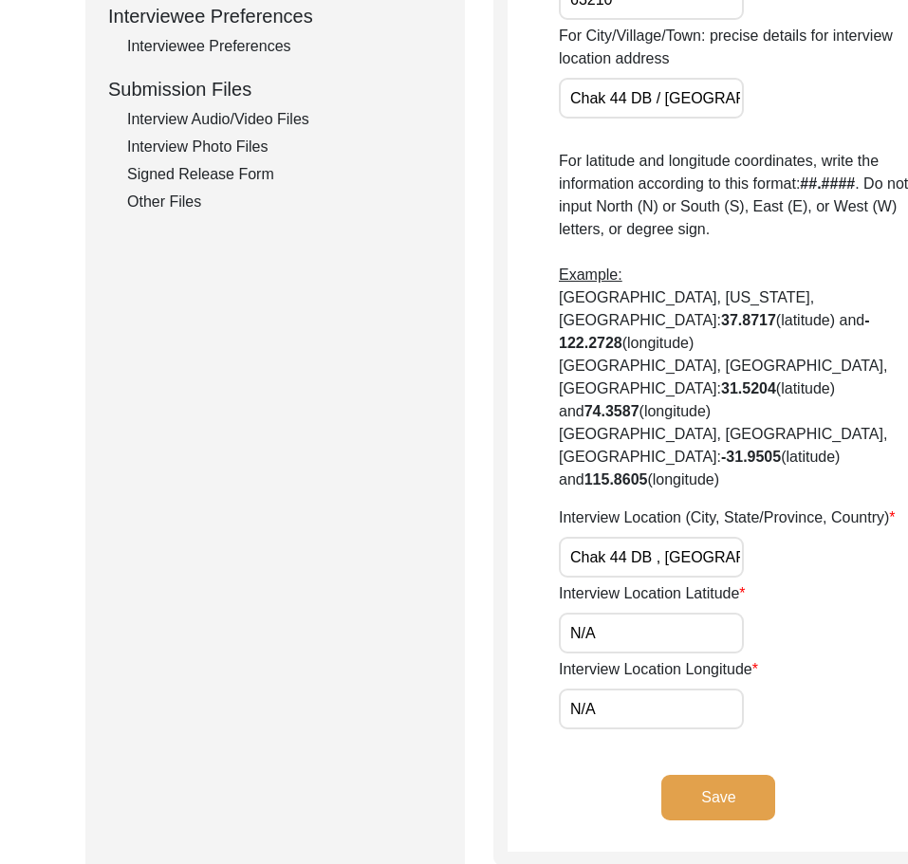
scroll to position [885, 0]
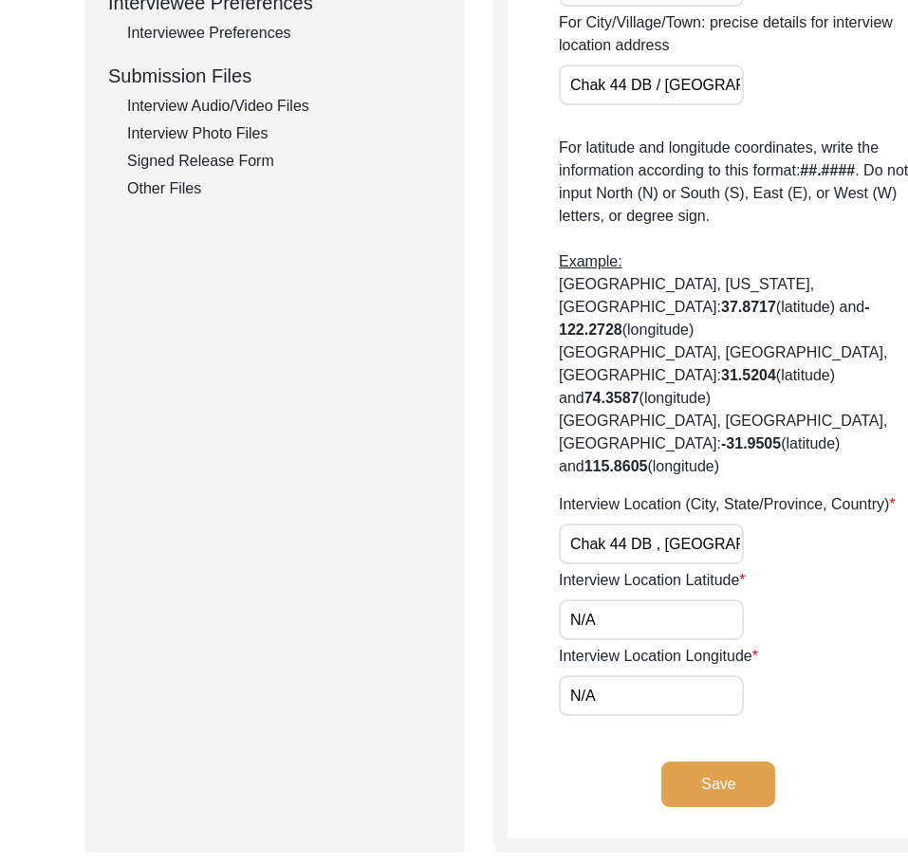
click at [650, 561] on input "Chak 44 DB , [GEOGRAPHIC_DATA], [GEOGRAPHIC_DATA]" at bounding box center [651, 544] width 185 height 41
paste input "text"
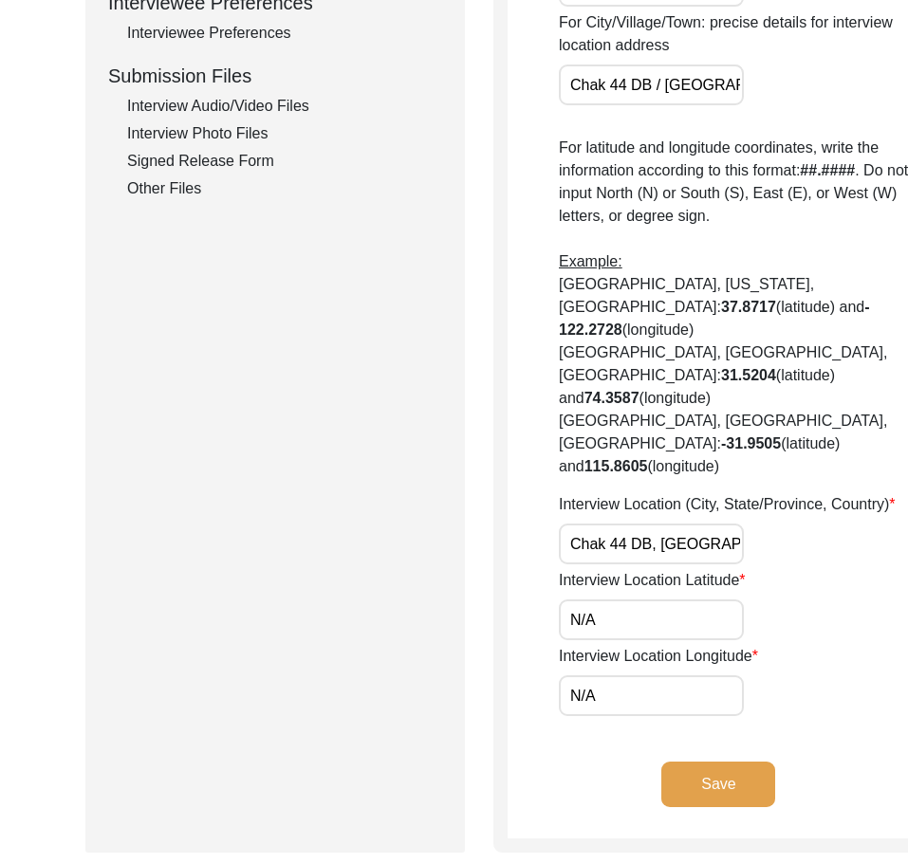
scroll to position [0, 94]
type input "Chak 44 DB, [GEOGRAPHIC_DATA], [GEOGRAPHIC_DATA]"
click at [717, 564] on div "Interview Location (City, State/Province, Country) Chak 44 DB, [GEOGRAPHIC_DATA…" at bounding box center [744, 528] width 371 height 71
click at [658, 628] on input "N/A" at bounding box center [651, 620] width 185 height 41
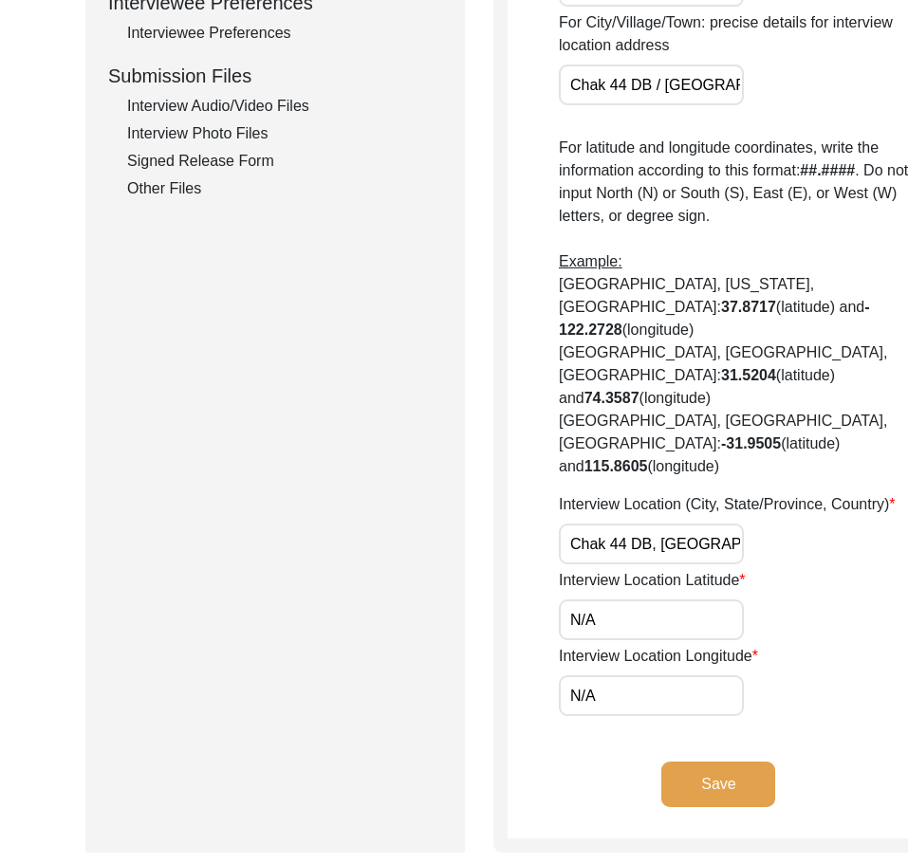
click at [658, 628] on input "N/A" at bounding box center [651, 620] width 185 height 41
click at [629, 641] on input "N/A" at bounding box center [651, 620] width 185 height 41
paste input "29.2258"
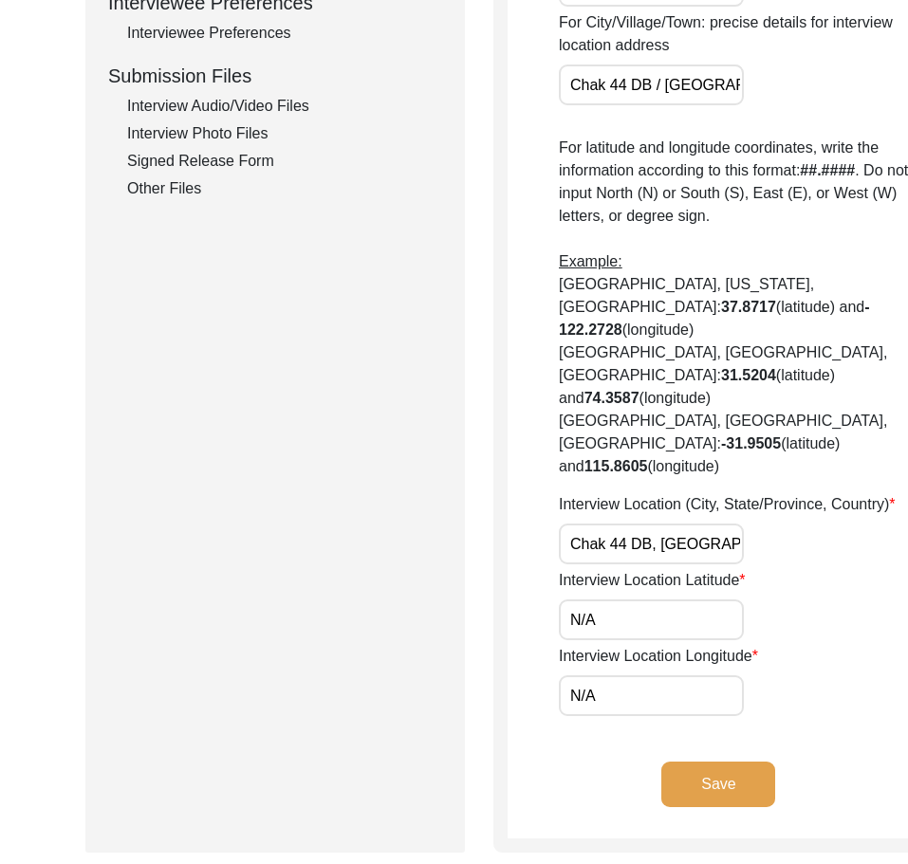
click at [629, 641] on input "N/A" at bounding box center [651, 620] width 185 height 41
type input "29.2258"
click at [626, 716] on input "N/A" at bounding box center [651, 696] width 185 height 41
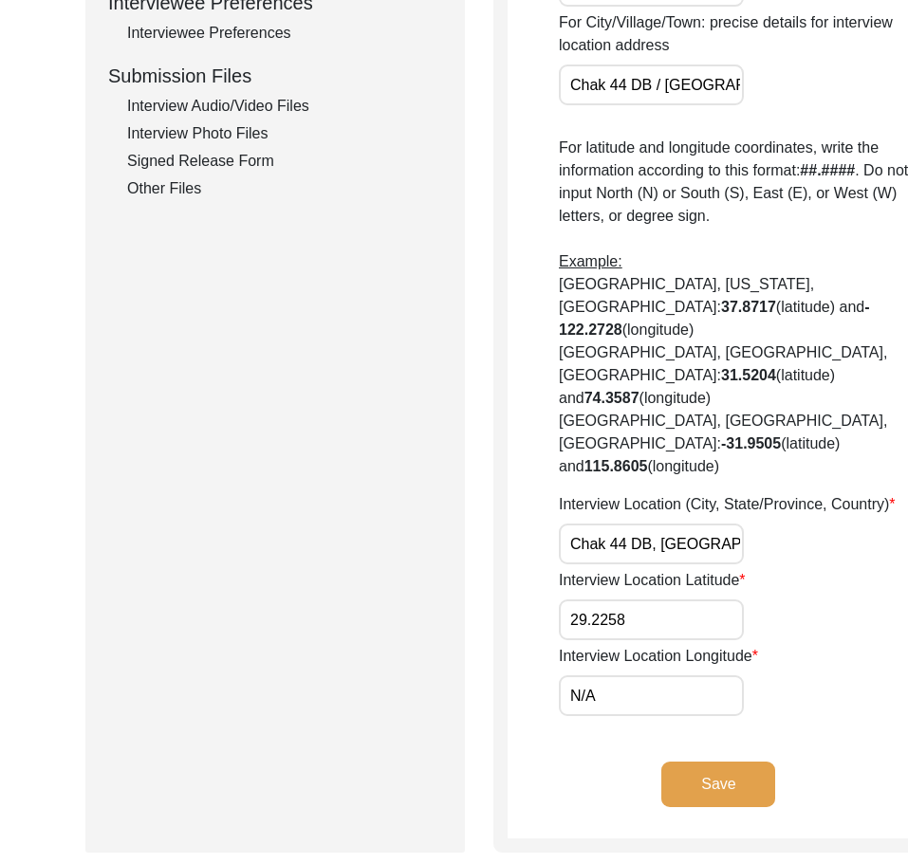
paste input "71.7637"
type input "71.7637"
click at [763, 716] on div "Interview Location Longitude 71.7637" at bounding box center [744, 680] width 371 height 71
click at [681, 641] on div "Interview Location Latitude 29.2258" at bounding box center [744, 604] width 371 height 71
click at [678, 641] on input "29.2258" at bounding box center [651, 620] width 185 height 41
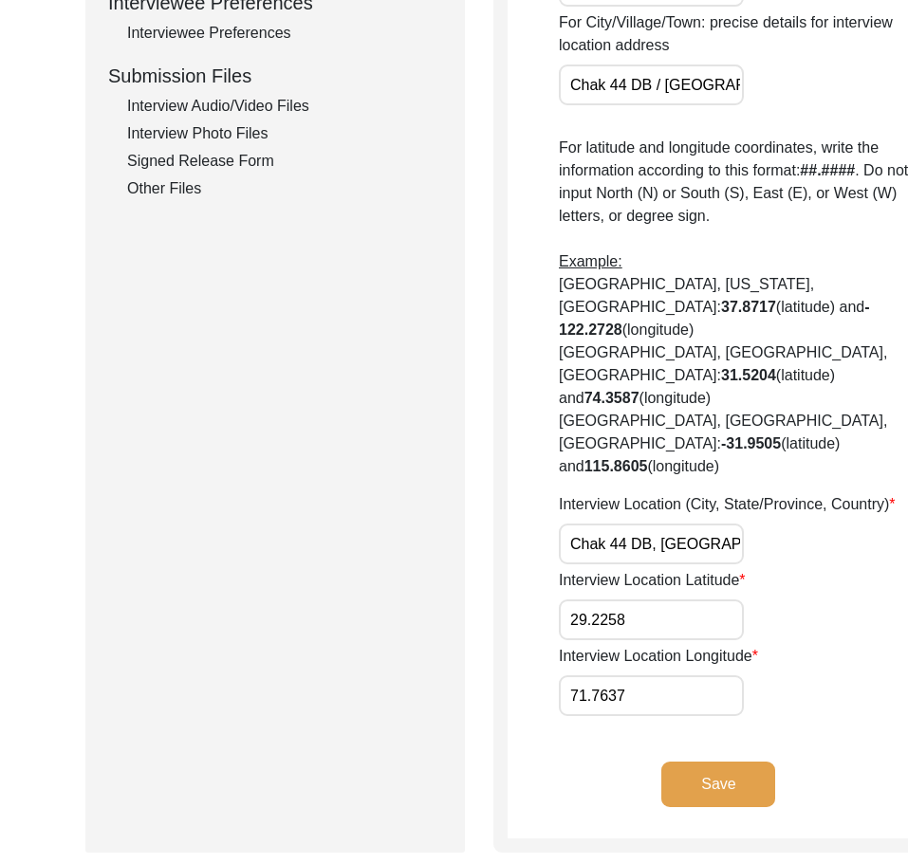
click at [678, 641] on input "29.2258" at bounding box center [651, 620] width 185 height 41
click at [659, 707] on input "71.7637" at bounding box center [651, 696] width 185 height 41
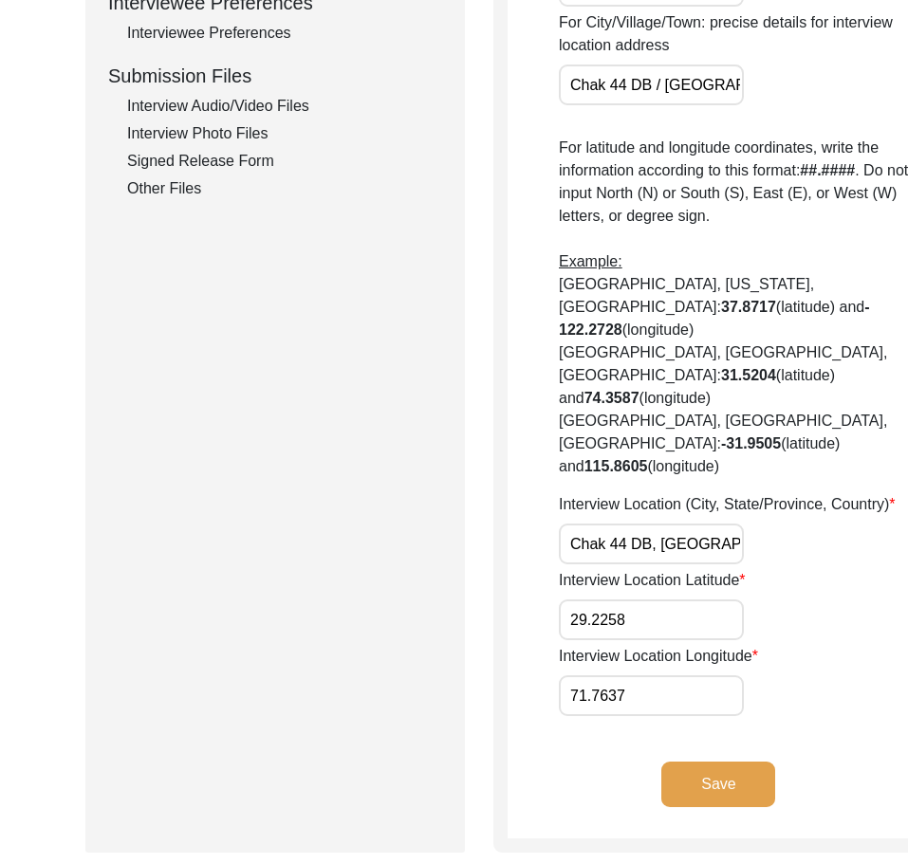
click at [588, 617] on div "Interview Location Latitude 29.2258" at bounding box center [744, 604] width 371 height 71
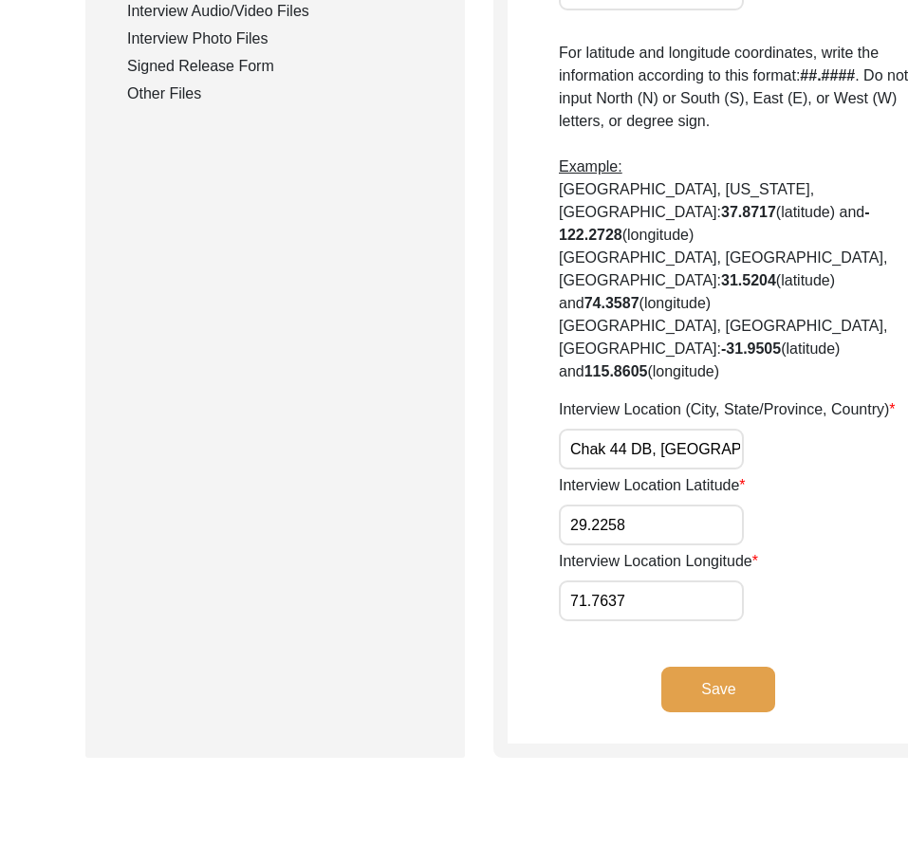
click at [661, 713] on button "Save" at bounding box center [718, 690] width 114 height 46
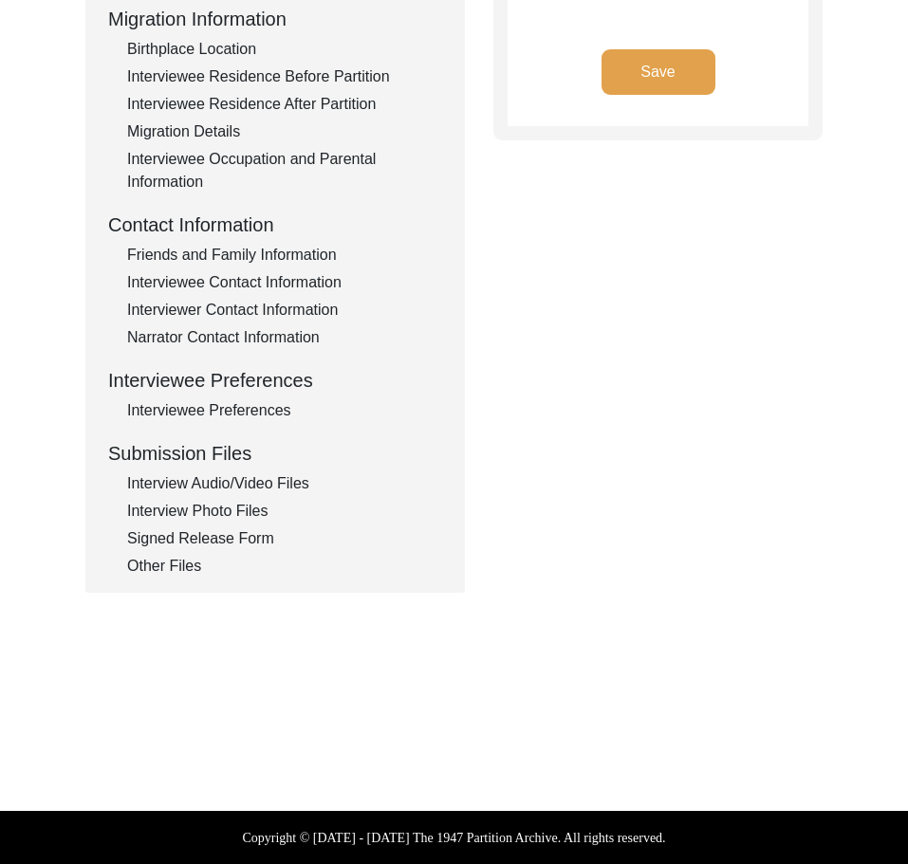
type input "Punjabi"
type textarea "N/A"
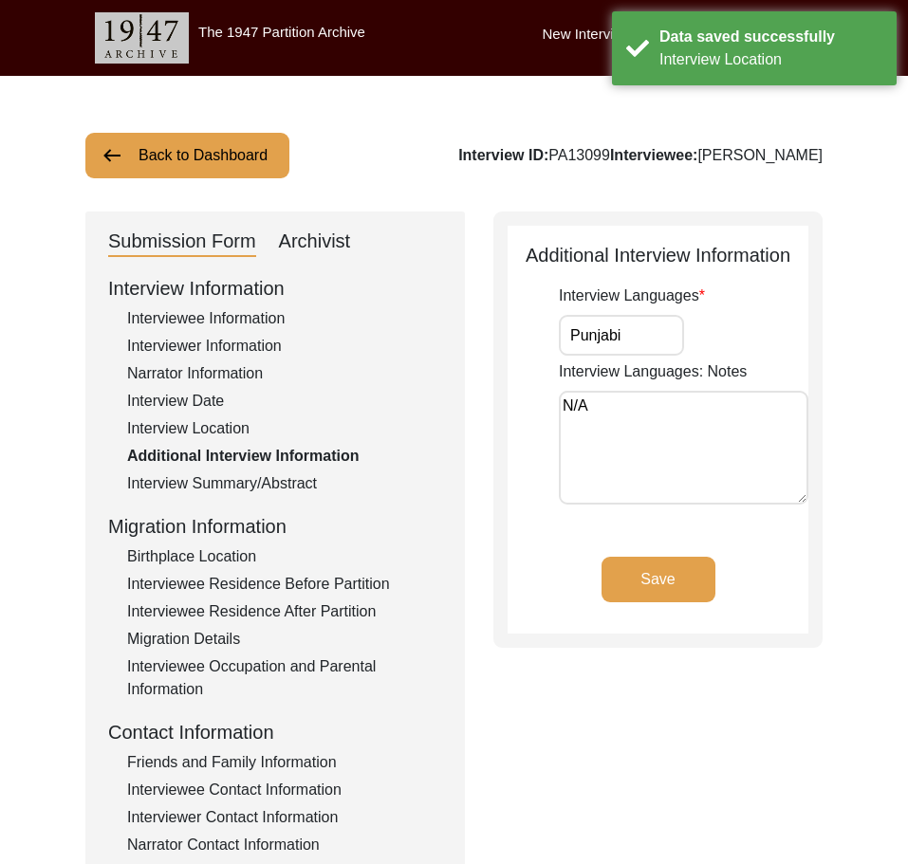
drag, startPoint x: 659, startPoint y: 326, endPoint x: 521, endPoint y: 348, distance: 140.2
click at [512, 330] on app-additional-information "Additional Interview Information Interview Languages Punjabi Interview Language…" at bounding box center [658, 437] width 301 height 393
click at [566, 390] on div "Interview Languages: Notes N/A" at bounding box center [684, 436] width 250 height 151
drag, startPoint x: 606, startPoint y: 403, endPoint x: 465, endPoint y: 442, distance: 146.6
click at [484, 414] on div "Submission Form Archivist Interview Information Interviewee Information Intervi…" at bounding box center [453, 656] width 737 height 889
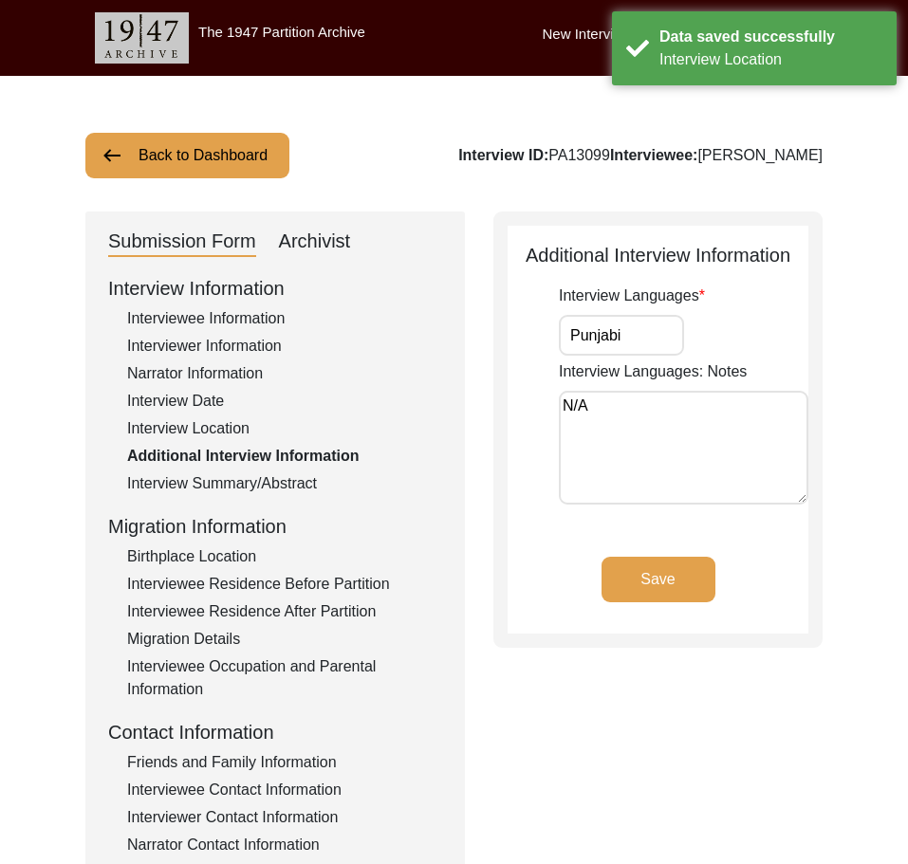
click at [260, 486] on div "Interview Summary/Abstract" at bounding box center [284, 484] width 315 height 23
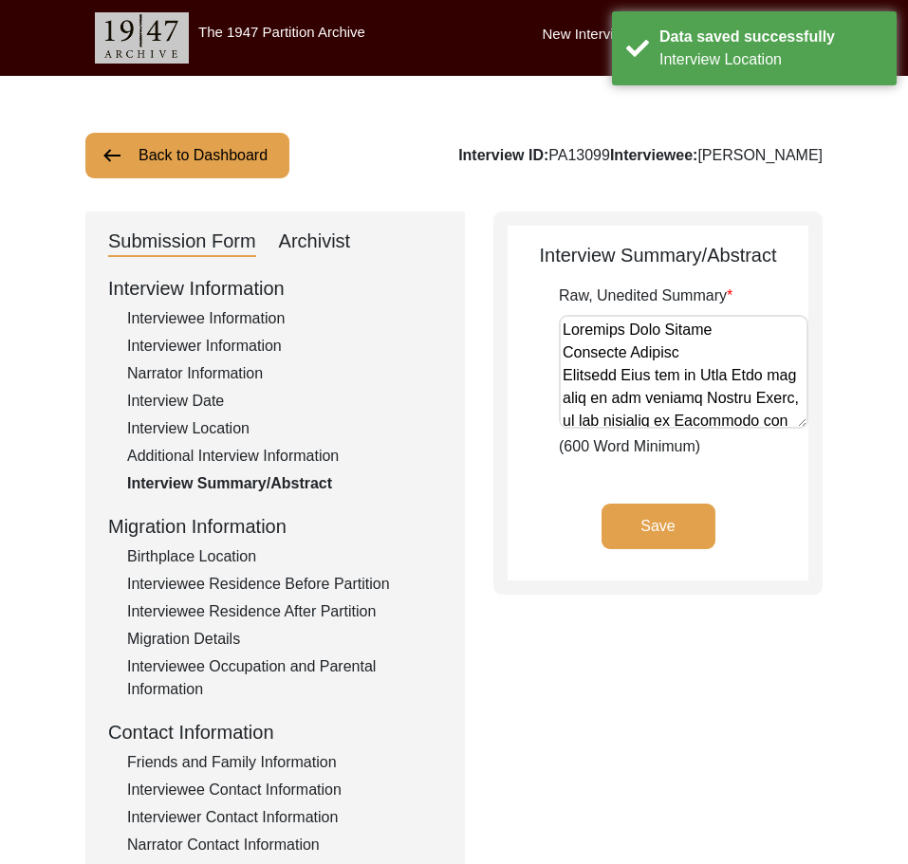
click at [248, 560] on div "Birthplace Location" at bounding box center [284, 557] width 315 height 23
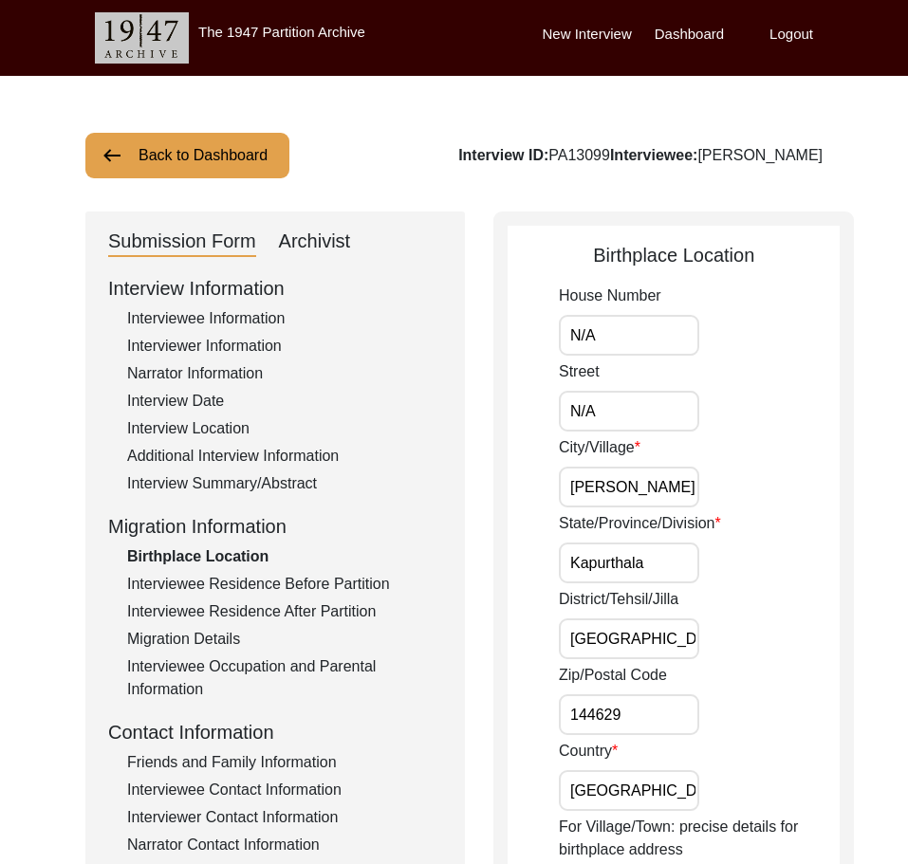
drag, startPoint x: 634, startPoint y: 334, endPoint x: 609, endPoint y: 382, distance: 54.3
click at [633, 334] on input "N/A" at bounding box center [629, 335] width 140 height 41
click at [603, 406] on input "N/A" at bounding box center [629, 411] width 140 height 41
click at [667, 472] on input "[PERSON_NAME]" at bounding box center [629, 487] width 140 height 41
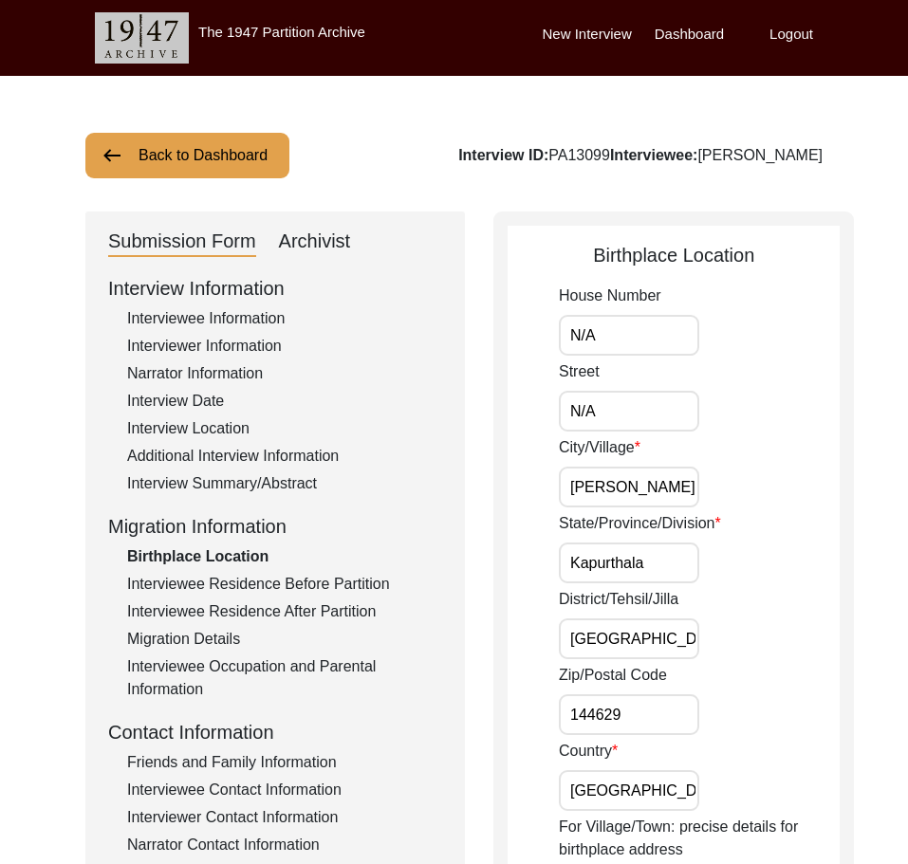
click at [667, 472] on input "[PERSON_NAME]" at bounding box center [629, 487] width 140 height 41
click at [777, 456] on div "City/[GEOGRAPHIC_DATA]" at bounding box center [699, 471] width 281 height 71
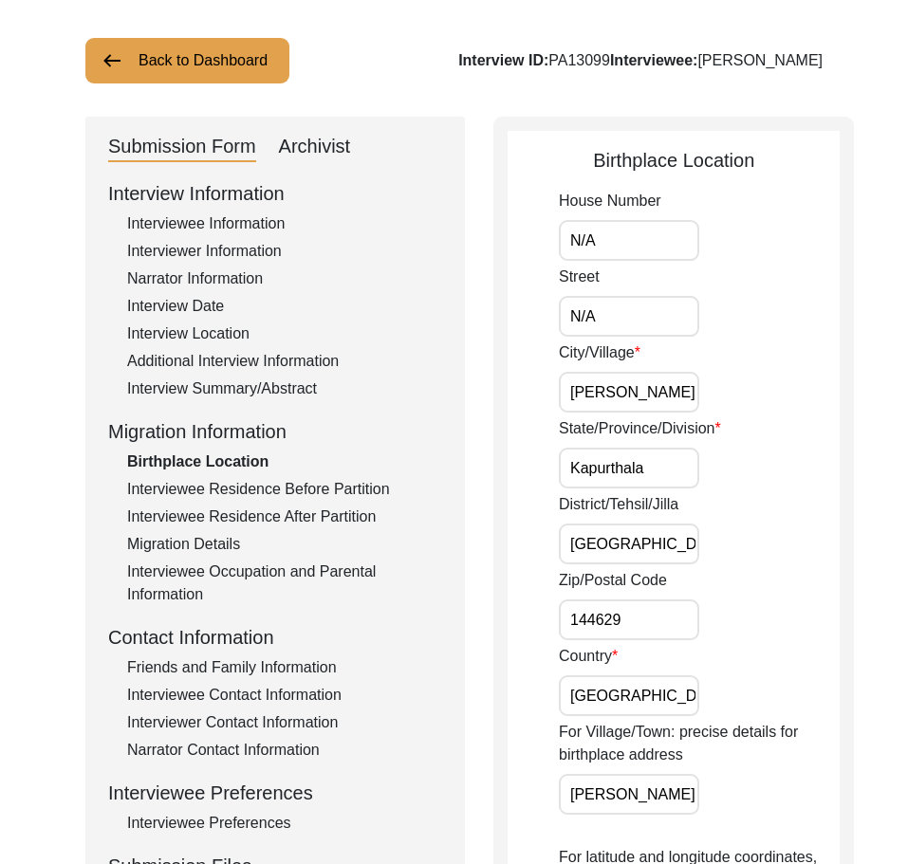
scroll to position [0, 76]
drag, startPoint x: 693, startPoint y: 542, endPoint x: 751, endPoint y: 542, distance: 57.9
click at [751, 542] on div "District/[GEOGRAPHIC_DATA]/[PERSON_NAME] / [GEOGRAPHIC_DATA]" at bounding box center [699, 528] width 281 height 71
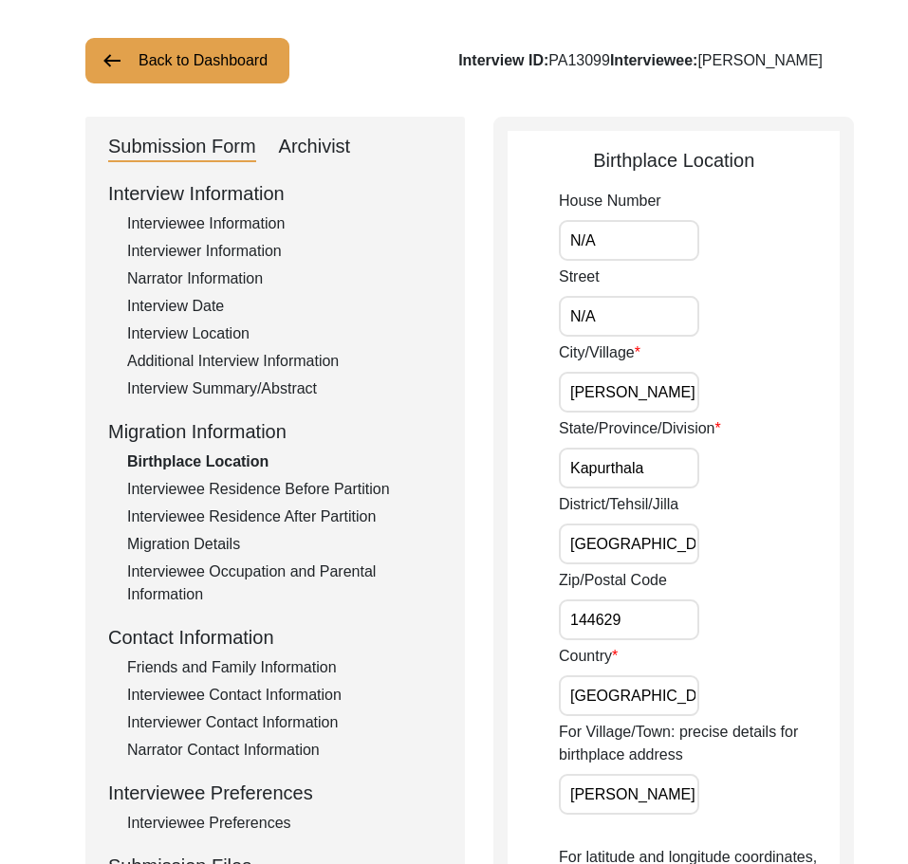
click at [614, 233] on input "N/A" at bounding box center [629, 240] width 140 height 41
click at [621, 308] on input "N/A" at bounding box center [629, 316] width 140 height 41
click at [662, 394] on input "[PERSON_NAME]" at bounding box center [629, 392] width 140 height 41
click at [665, 455] on input "Kapurthala" at bounding box center [629, 468] width 140 height 41
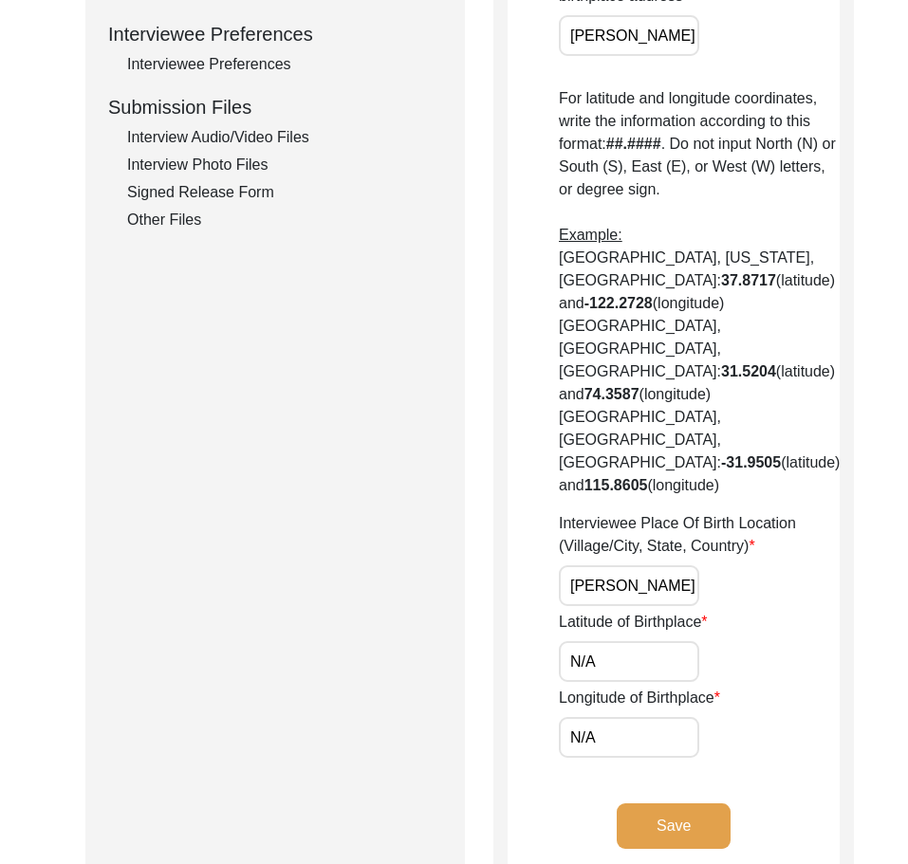
scroll to position [0, 110]
drag, startPoint x: 625, startPoint y: 537, endPoint x: 733, endPoint y: 526, distance: 107.8
click at [733, 526] on div "Interviewee Place Of Birth Location (Village/City, State, Country) [GEOGRAPHIC_…" at bounding box center [699, 559] width 281 height 94
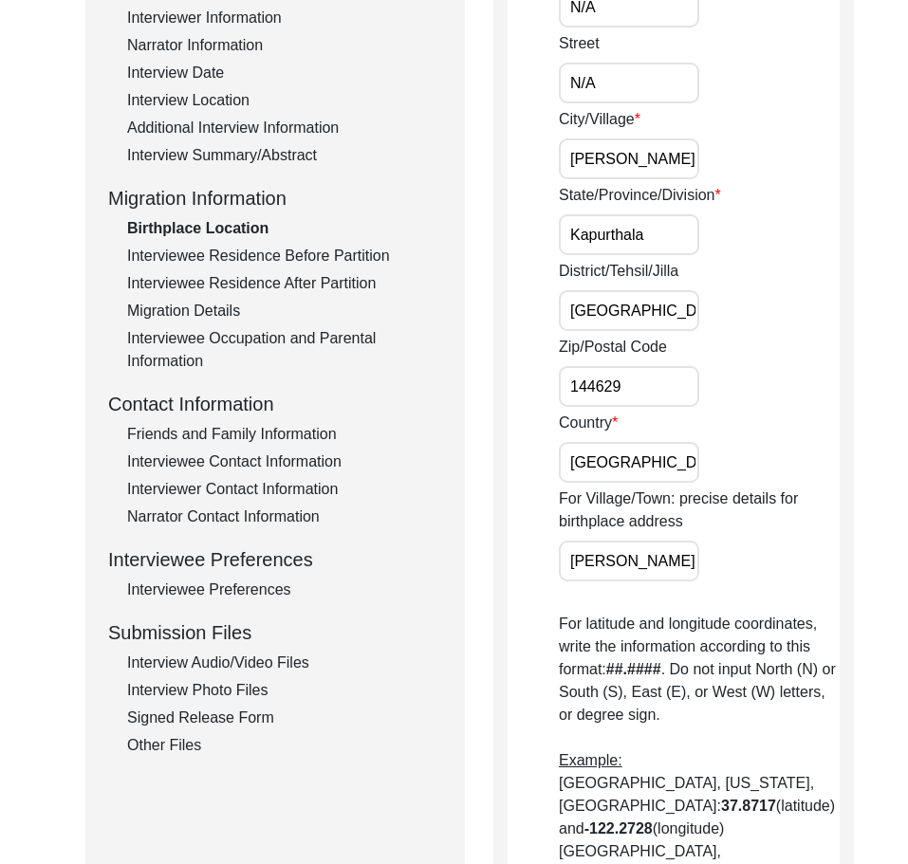
scroll to position [233, 0]
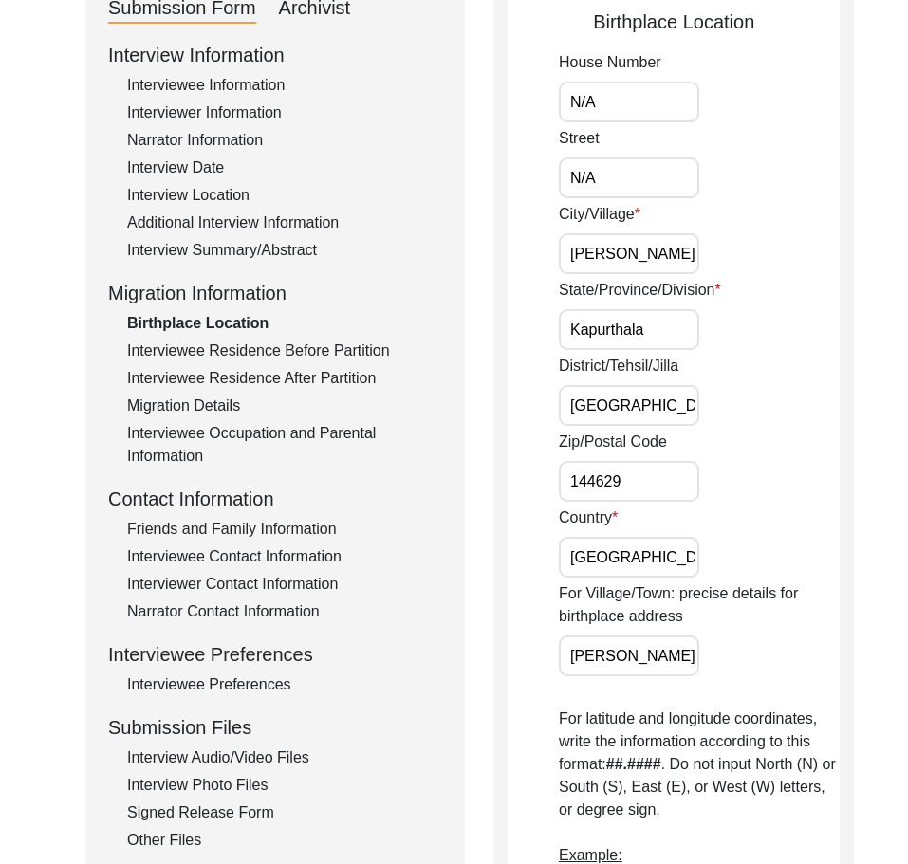
click at [590, 339] on input "Kapurthala" at bounding box center [629, 329] width 140 height 41
click at [590, 338] on input "Kapurthala" at bounding box center [629, 329] width 140 height 41
type input "[GEOGRAPHIC_DATA]"
click at [774, 295] on div "State/Province/Division [GEOGRAPHIC_DATA]" at bounding box center [699, 314] width 281 height 71
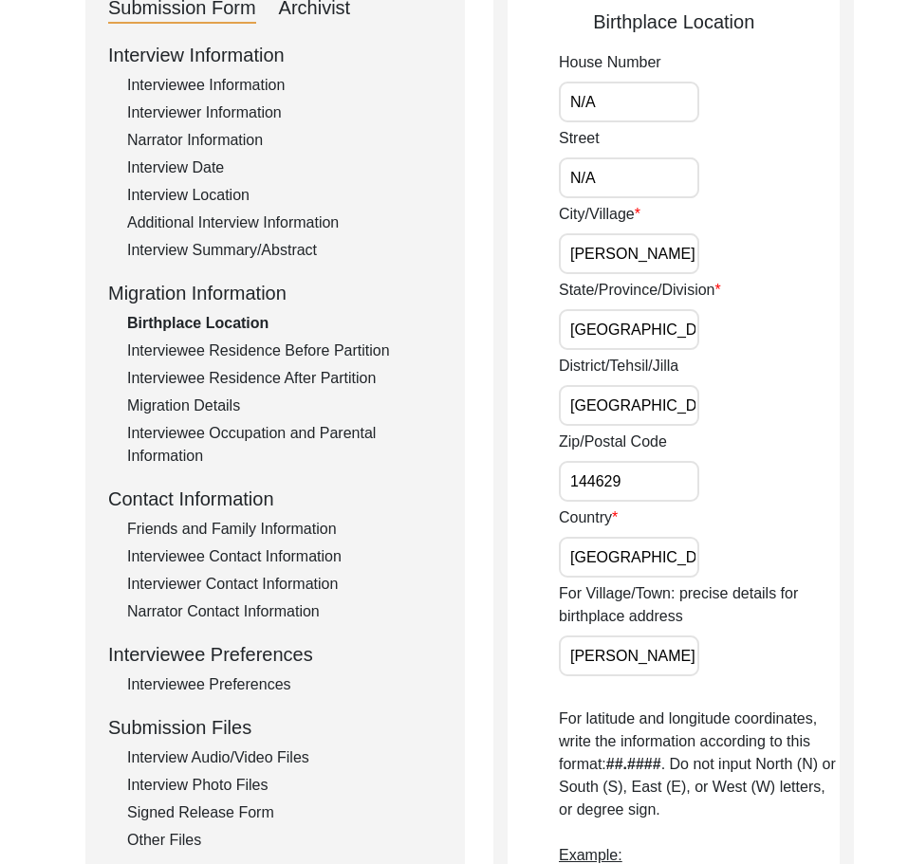
scroll to position [0, 76]
drag, startPoint x: 637, startPoint y: 397, endPoint x: 745, endPoint y: 399, distance: 108.2
click at [745, 399] on div "District/[GEOGRAPHIC_DATA]/[PERSON_NAME] / [GEOGRAPHIC_DATA]" at bounding box center [699, 390] width 281 height 71
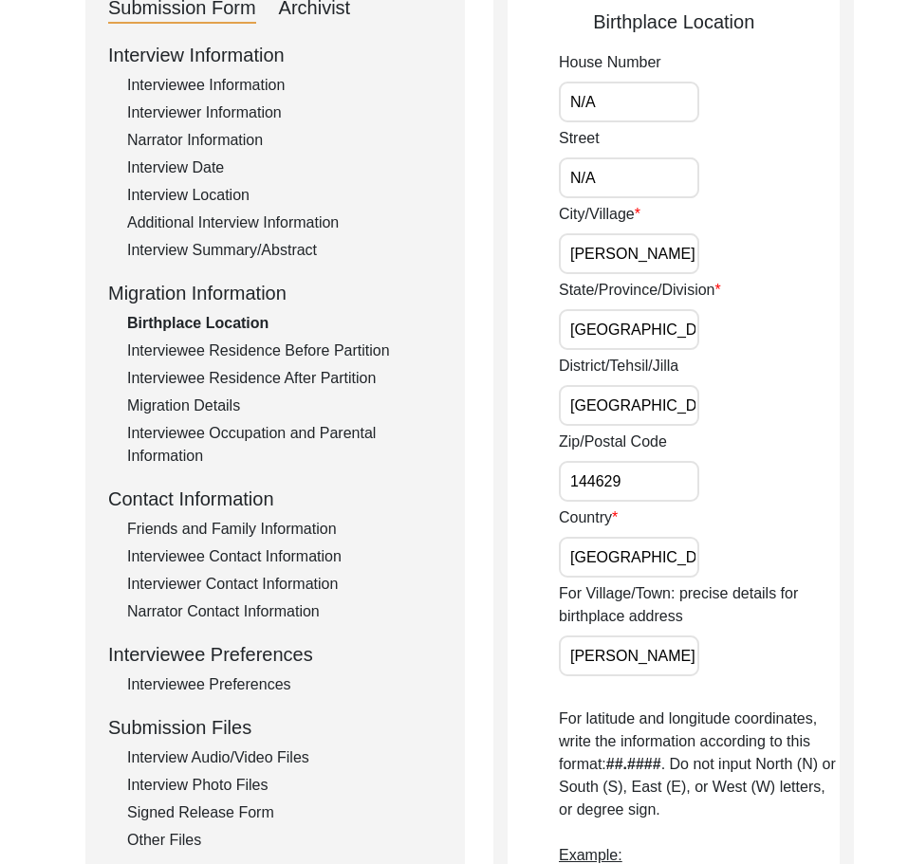
click at [614, 412] on input "[GEOGRAPHIC_DATA] / [GEOGRAPHIC_DATA]" at bounding box center [629, 405] width 140 height 41
click at [624, 414] on input "[GEOGRAPHIC_DATA] / [GEOGRAPHIC_DATA]" at bounding box center [629, 405] width 140 height 41
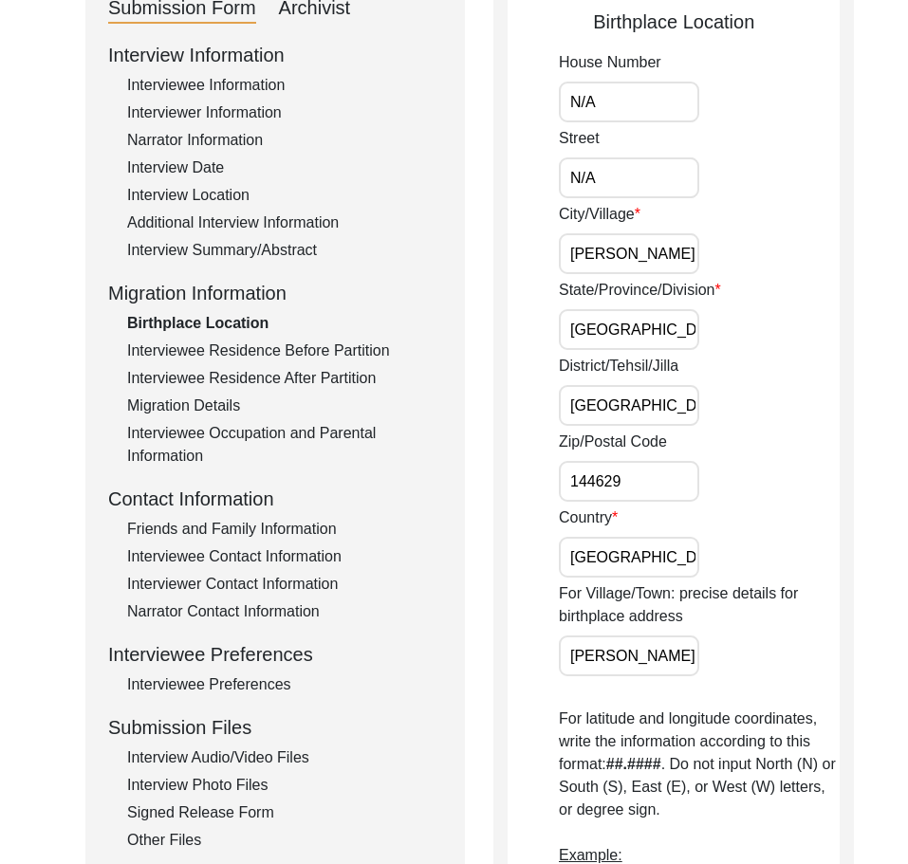
click at [624, 414] on input "[GEOGRAPHIC_DATA] / [GEOGRAPHIC_DATA]" at bounding box center [629, 405] width 140 height 41
type input "Kapurthala"
click at [779, 371] on div "District/Tehsil/[PERSON_NAME]" at bounding box center [699, 390] width 281 height 71
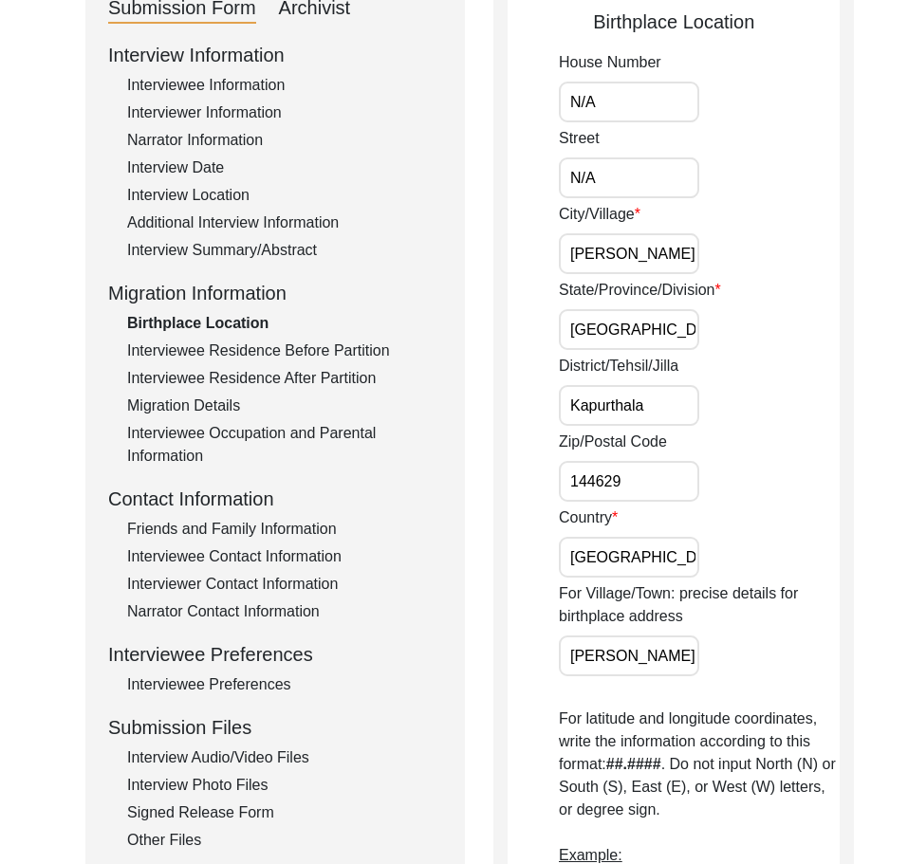
click at [668, 406] on input "Kapurthala" at bounding box center [629, 405] width 140 height 41
click at [659, 442] on label "Zip/Postal Code" at bounding box center [613, 442] width 108 height 23
click at [659, 461] on input "144629" at bounding box center [629, 481] width 140 height 41
click at [663, 466] on input "144629" at bounding box center [629, 481] width 140 height 41
click at [640, 559] on input "[GEOGRAPHIC_DATA]" at bounding box center [629, 557] width 140 height 41
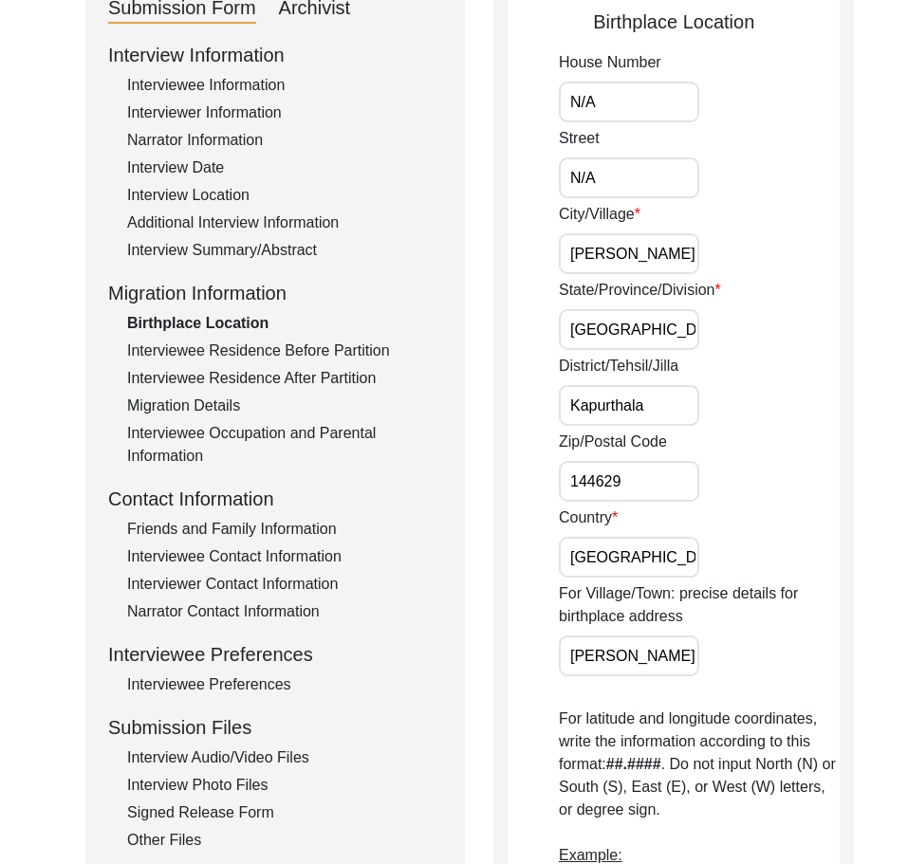
drag, startPoint x: 572, startPoint y: 655, endPoint x: 731, endPoint y: 657, distance: 158.5
click at [731, 657] on div "For Village/Town: precise details for birthplace address Sheikh Manga" at bounding box center [699, 630] width 281 height 94
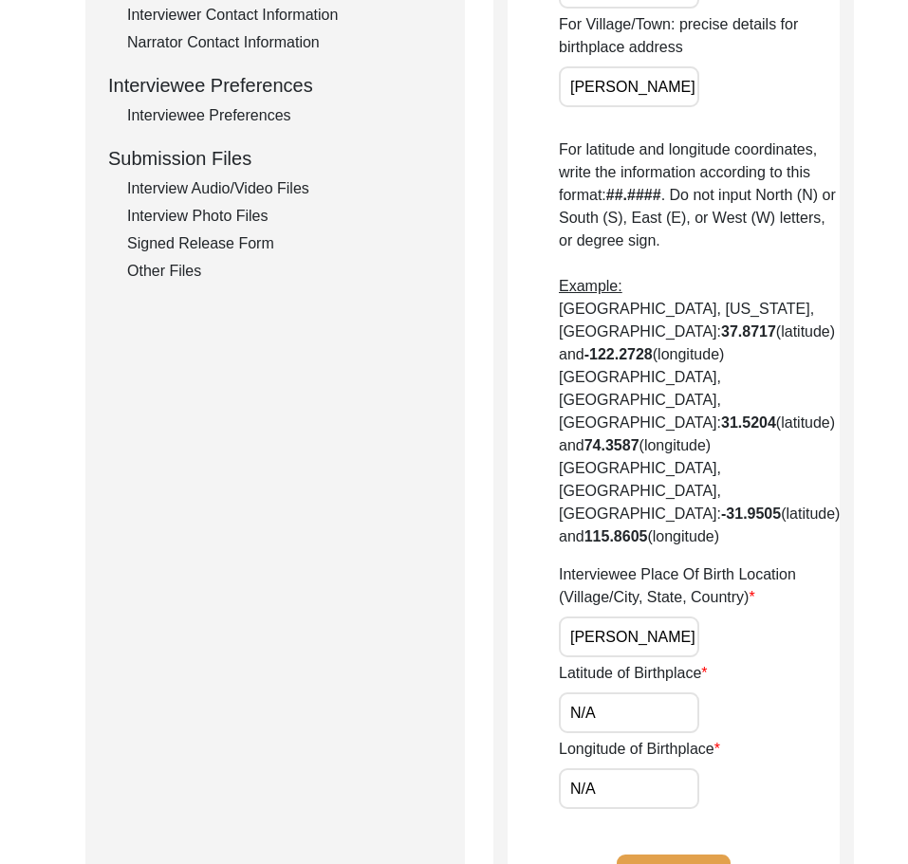
scroll to position [0, 110]
drag, startPoint x: 566, startPoint y: 564, endPoint x: 814, endPoint y: 564, distance: 248.6
click at [814, 564] on div "Birthplace Location House Number N/A Street N/A City/Village [GEOGRAPHIC_DATA]/…" at bounding box center [673, 177] width 361 height 1537
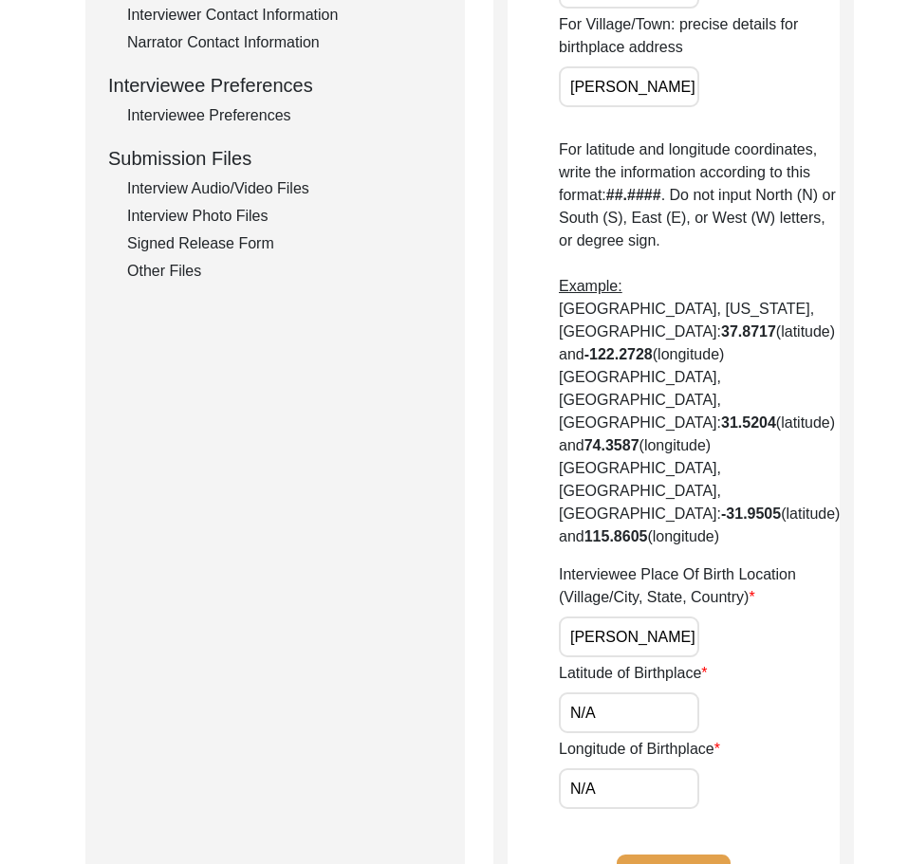
click at [589, 617] on input "[PERSON_NAME], [GEOGRAPHIC_DATA], [GEOGRAPHIC_DATA]" at bounding box center [629, 637] width 140 height 41
paste input "[GEOGRAPHIC_DATA]"
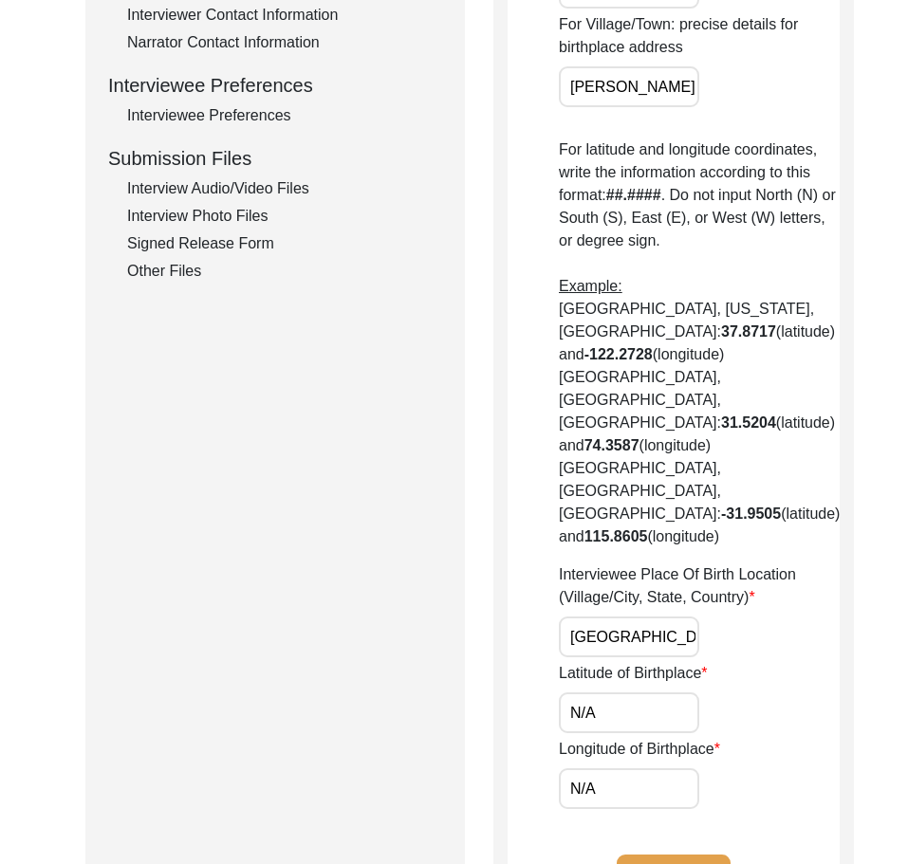
scroll to position [0, 84]
type input "[GEOGRAPHIC_DATA] Manga, [GEOGRAPHIC_DATA], [GEOGRAPHIC_DATA]"
click at [791, 564] on div "Interviewee Place Of Birth Location (Village/City, State, Country) [GEOGRAPHIC_…" at bounding box center [699, 611] width 281 height 94
click at [665, 693] on input "N/A" at bounding box center [629, 713] width 140 height 41
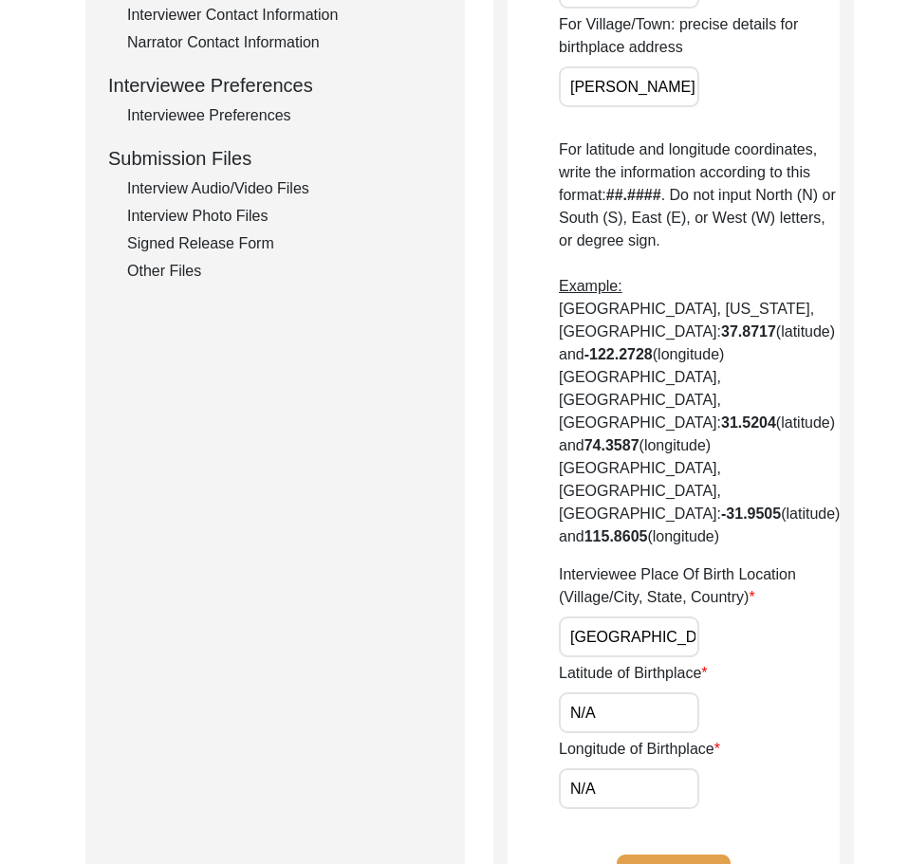
click at [646, 693] on input "N/A" at bounding box center [629, 713] width 140 height 41
paste input "31.1825"
type input "31.1825"
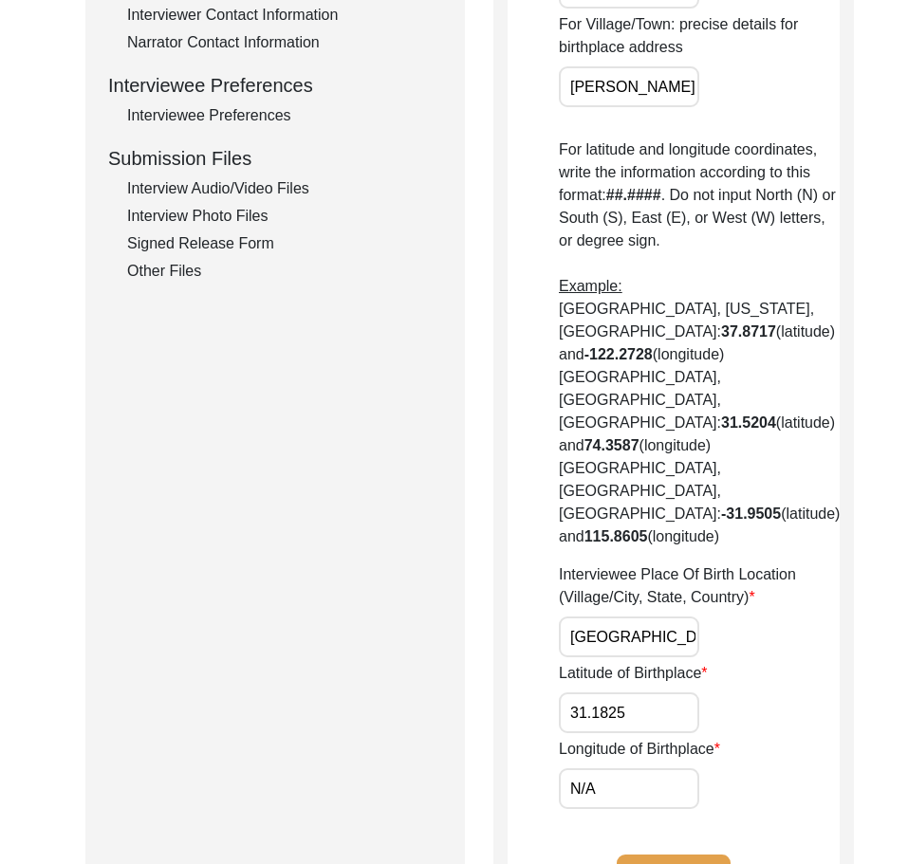
click at [641, 769] on input "N/A" at bounding box center [629, 789] width 140 height 41
paste input "75.0932"
type input "75.0932"
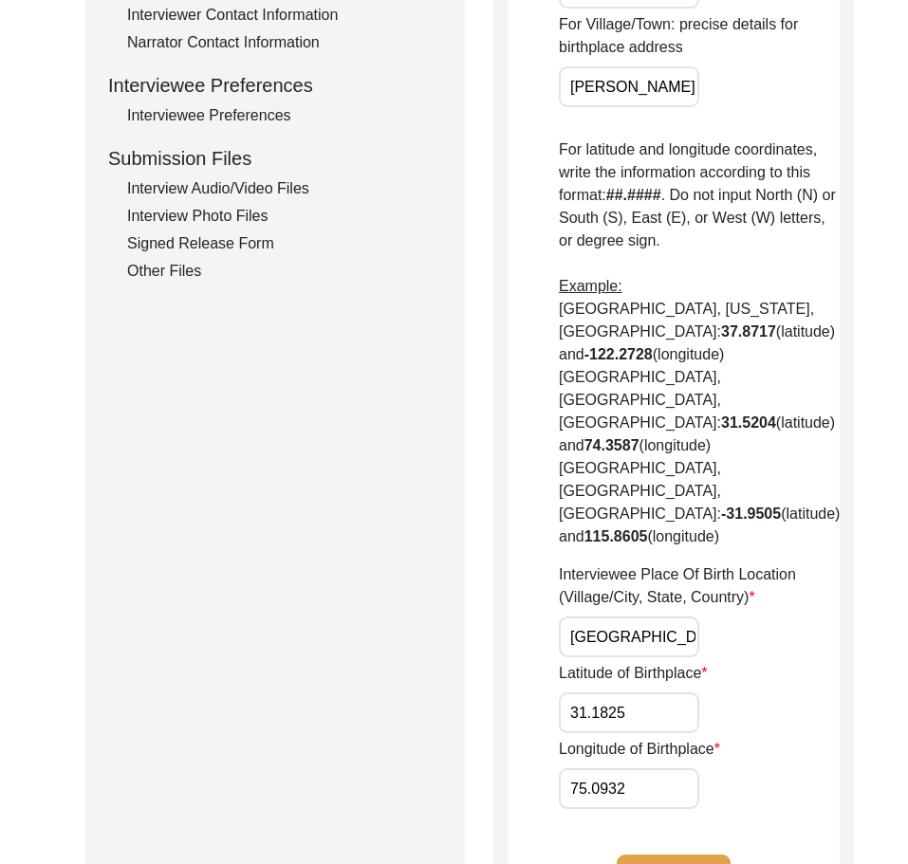
click at [660, 693] on input "31.1825" at bounding box center [629, 713] width 140 height 41
drag, startPoint x: 662, startPoint y: 719, endPoint x: 525, endPoint y: 713, distance: 137.8
click at [512, 713] on app-birthplace-location "Birthplace Location House Number N/A Street N/A City/Village [GEOGRAPHIC_DATA]/…" at bounding box center [674, 185] width 332 height 1494
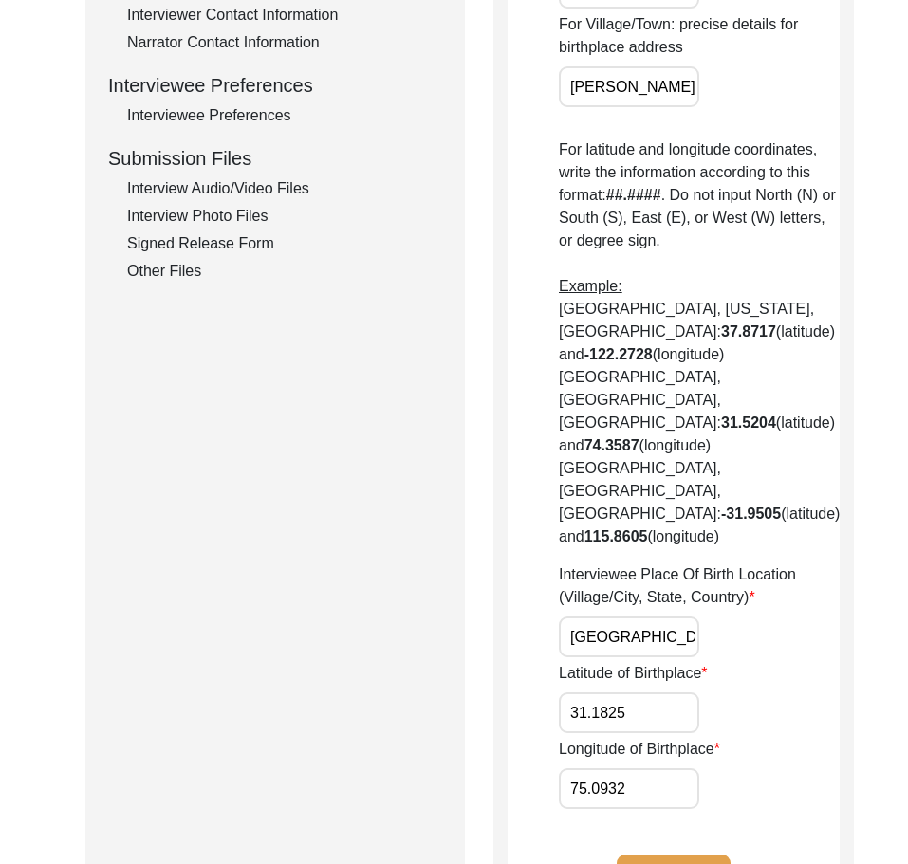
click at [607, 769] on input "75.0932" at bounding box center [629, 789] width 140 height 41
click at [702, 855] on button "Save" at bounding box center [674, 878] width 114 height 46
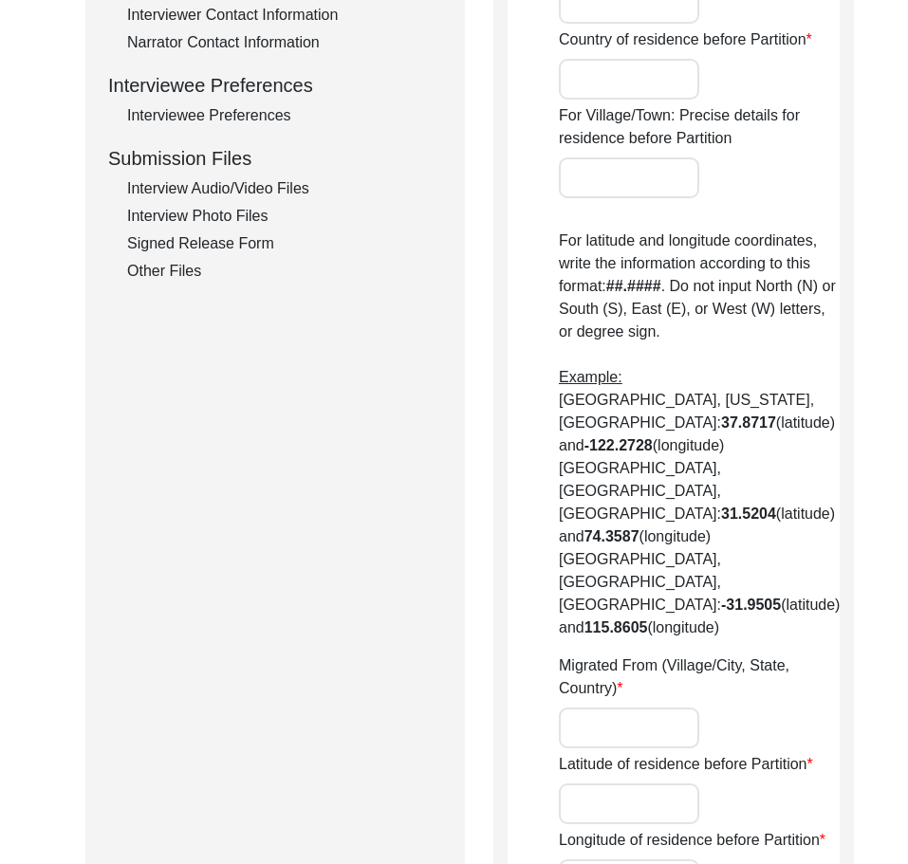
type input "N/A"
type input "[PERSON_NAME]"
type input "Kapurthala"
type input "[GEOGRAPHIC_DATA]/ [GEOGRAPHIC_DATA]"
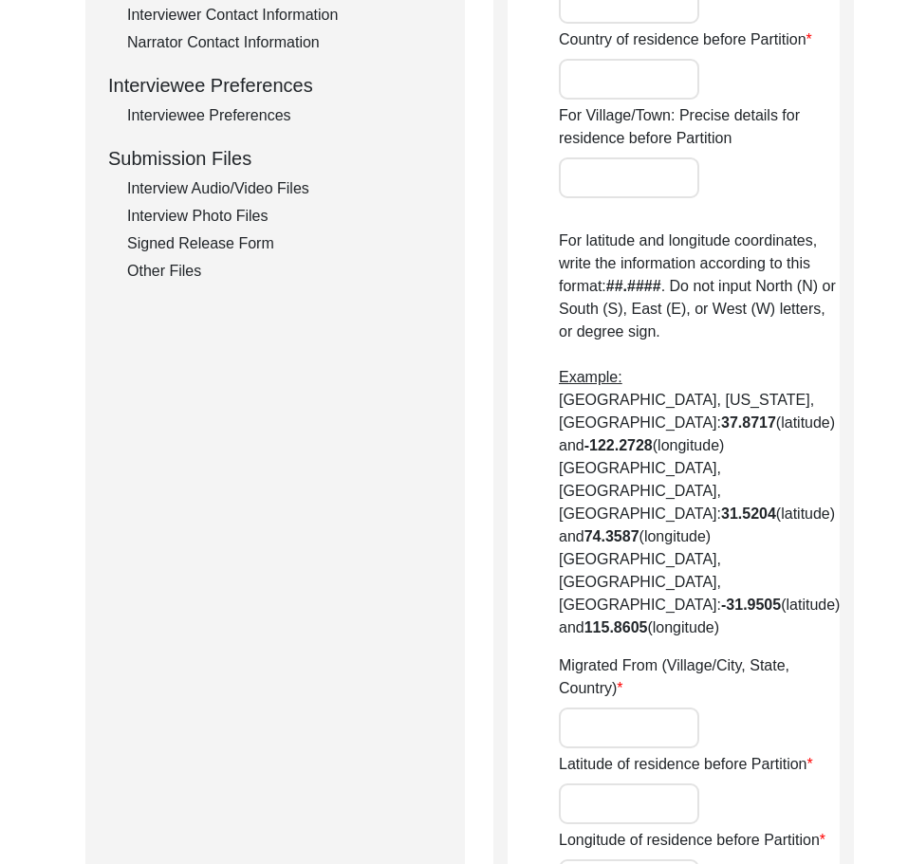
type input "144629"
type input "[GEOGRAPHIC_DATA]"
type input "[PERSON_NAME]"
type input "Sheikh Manga, [GEOGRAPHIC_DATA], [GEOGRAPHIC_DATA]"
type input "N/A"
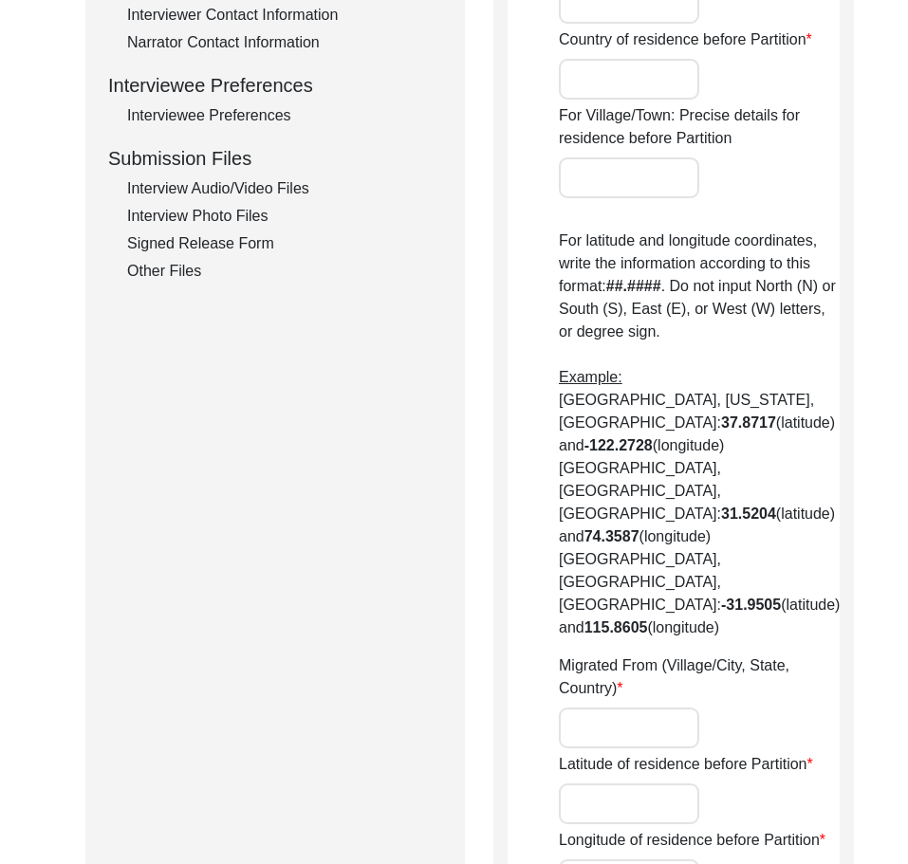
type input "N/A"
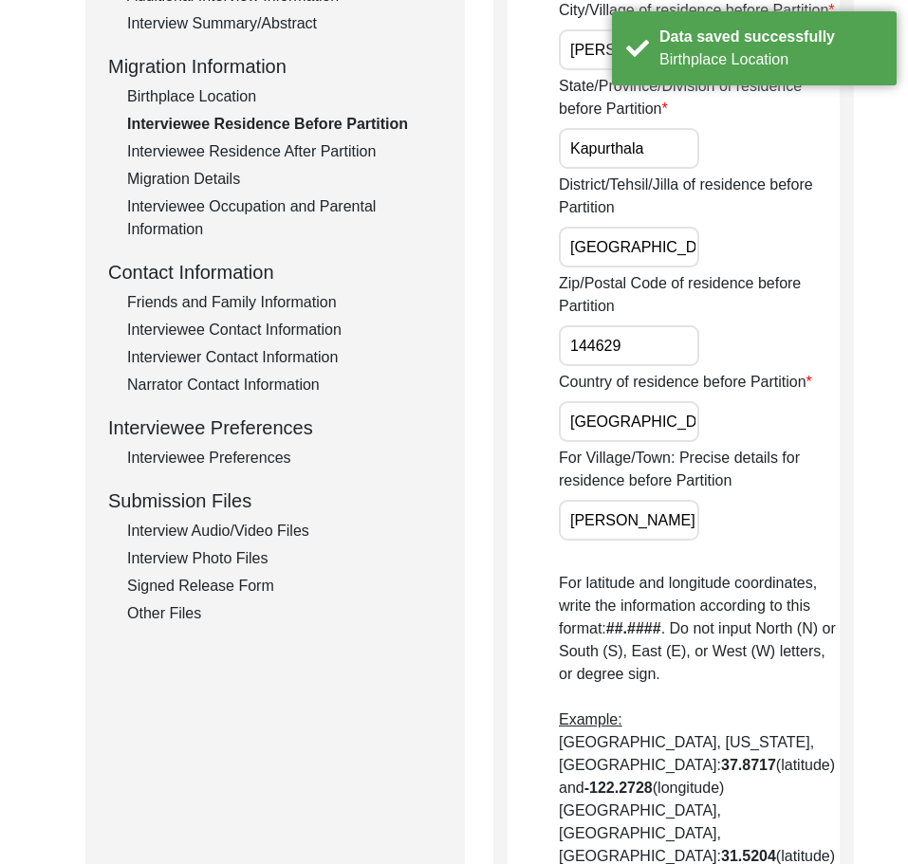
scroll to position [233, 0]
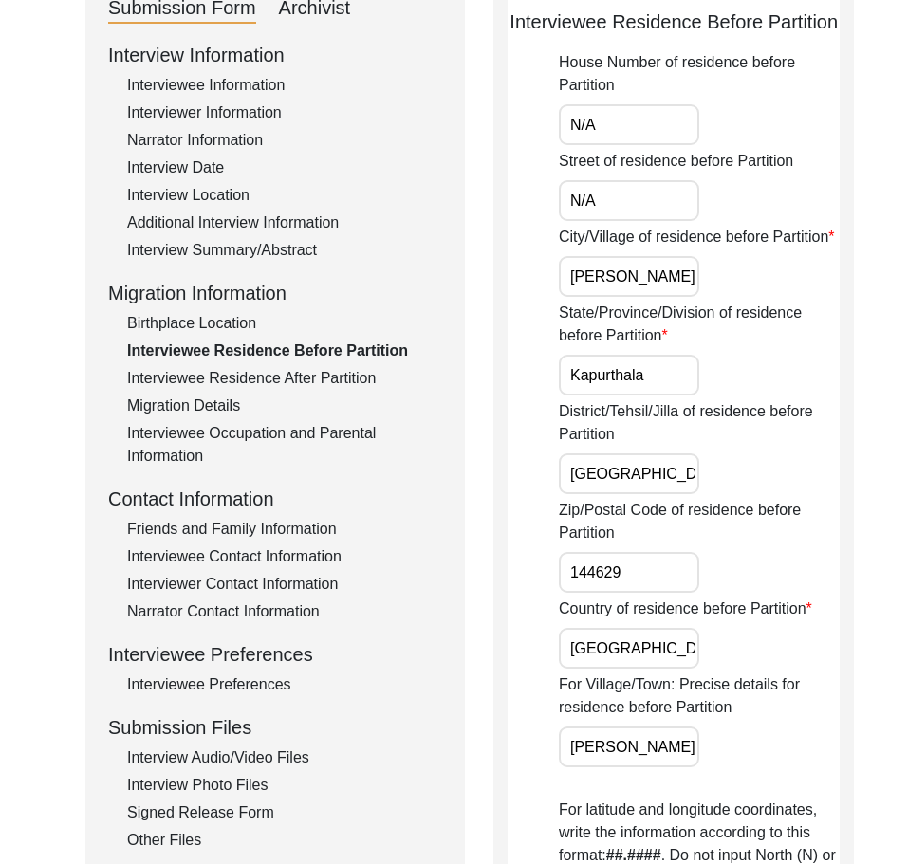
click at [684, 396] on div "State/Province/Division of residence before Partition Kapurthala" at bounding box center [699, 349] width 281 height 94
click at [672, 396] on input "Kapurthala" at bounding box center [629, 375] width 140 height 41
type input "[GEOGRAPHIC_DATA]"
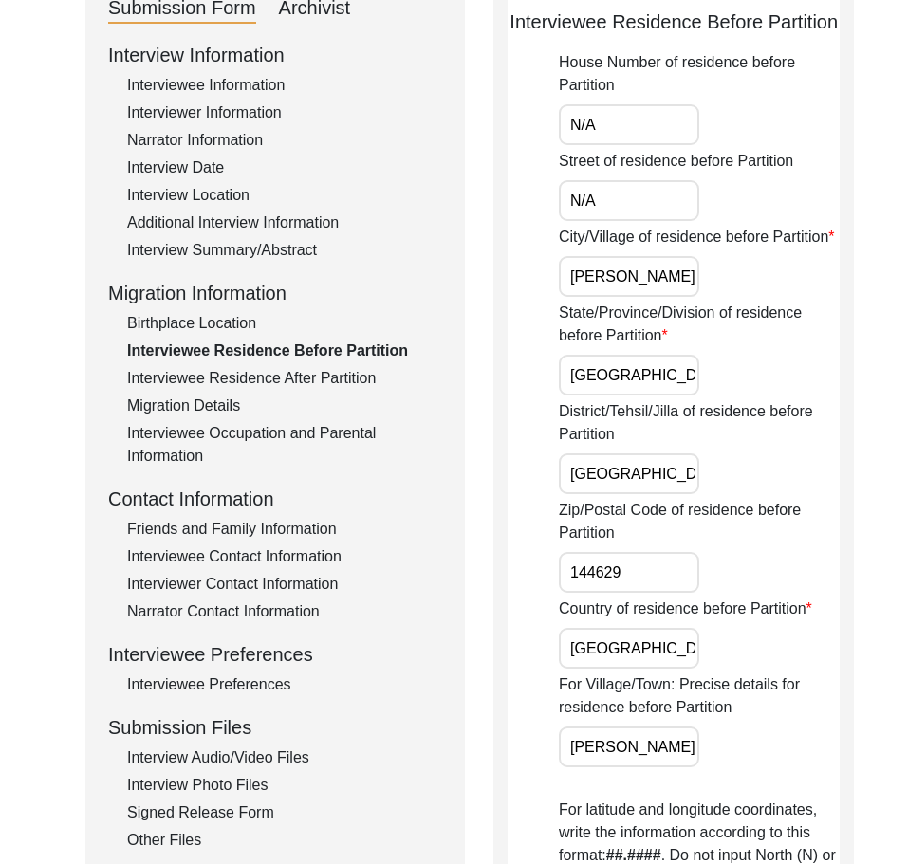
click at [645, 494] on input "[GEOGRAPHIC_DATA]/ [GEOGRAPHIC_DATA]" at bounding box center [629, 474] width 140 height 41
type input "Kapurthala"
click at [660, 593] on input "144629" at bounding box center [629, 572] width 140 height 41
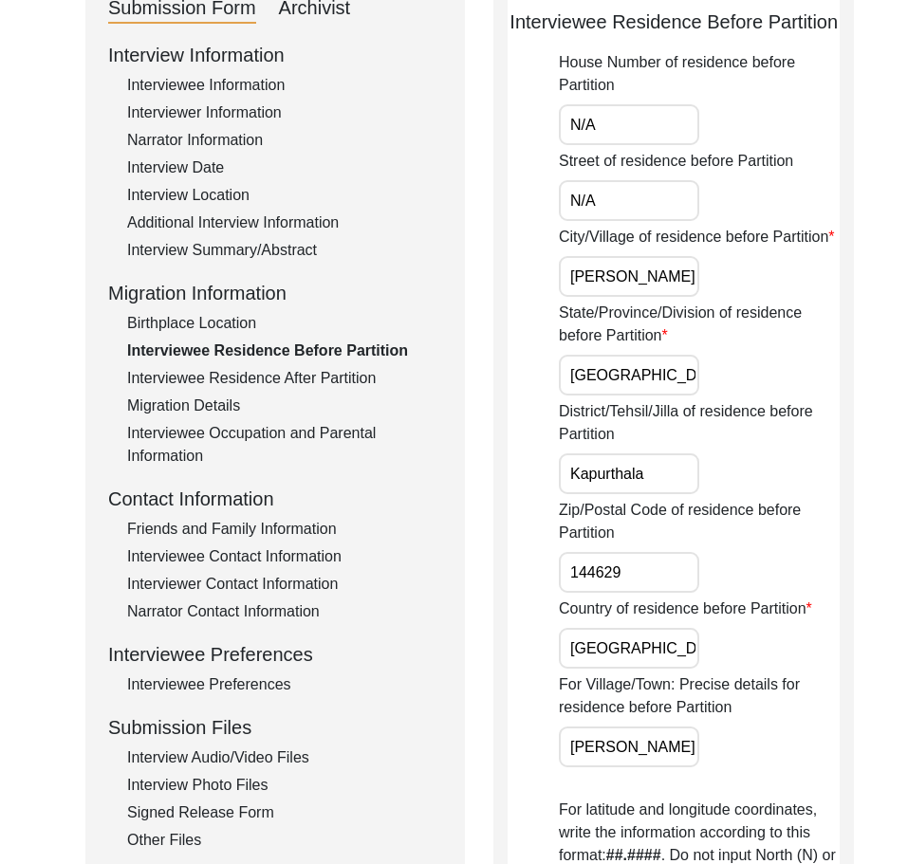
click at [628, 669] on div "Country of residence before Partition [DEMOGRAPHIC_DATA]" at bounding box center [699, 633] width 281 height 71
click at [628, 669] on input "[GEOGRAPHIC_DATA]" at bounding box center [629, 648] width 140 height 41
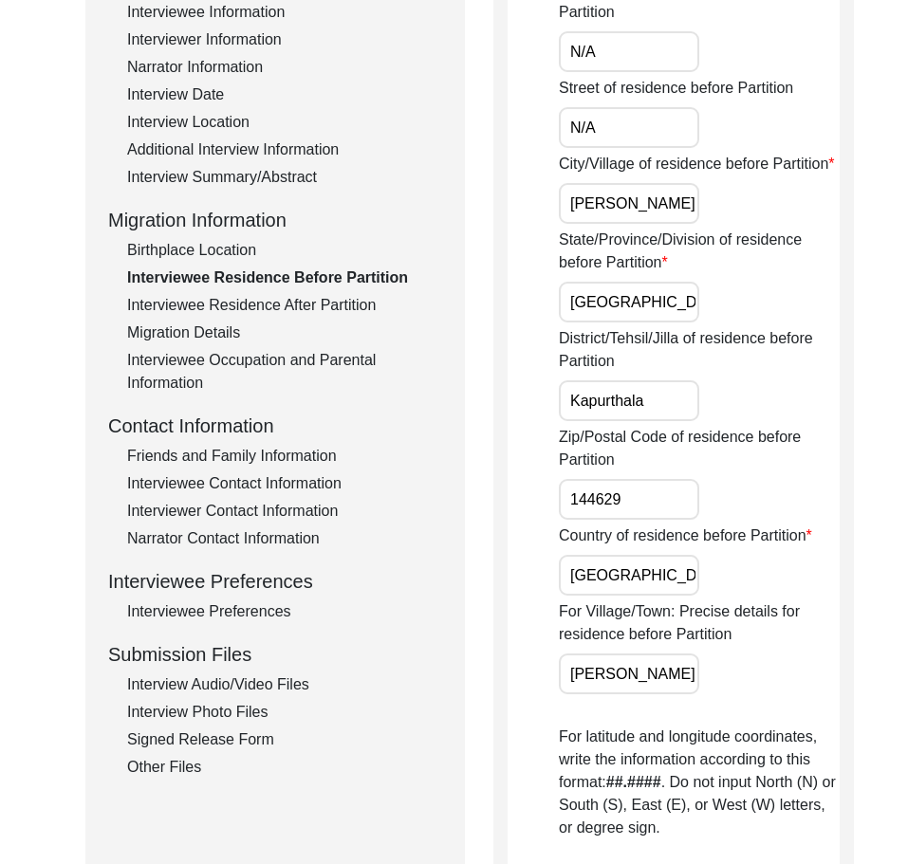
scroll to position [423, 0]
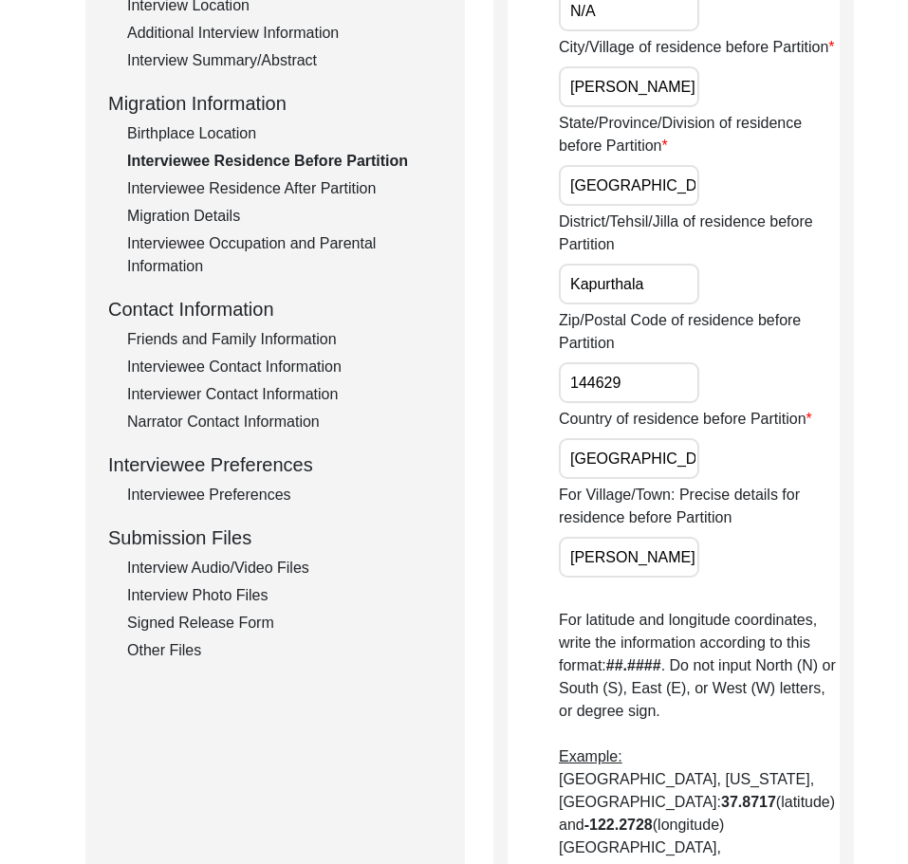
drag, startPoint x: 572, startPoint y: 622, endPoint x: 678, endPoint y: 622, distance: 105.3
click at [678, 578] on input "[PERSON_NAME]" at bounding box center [629, 557] width 140 height 41
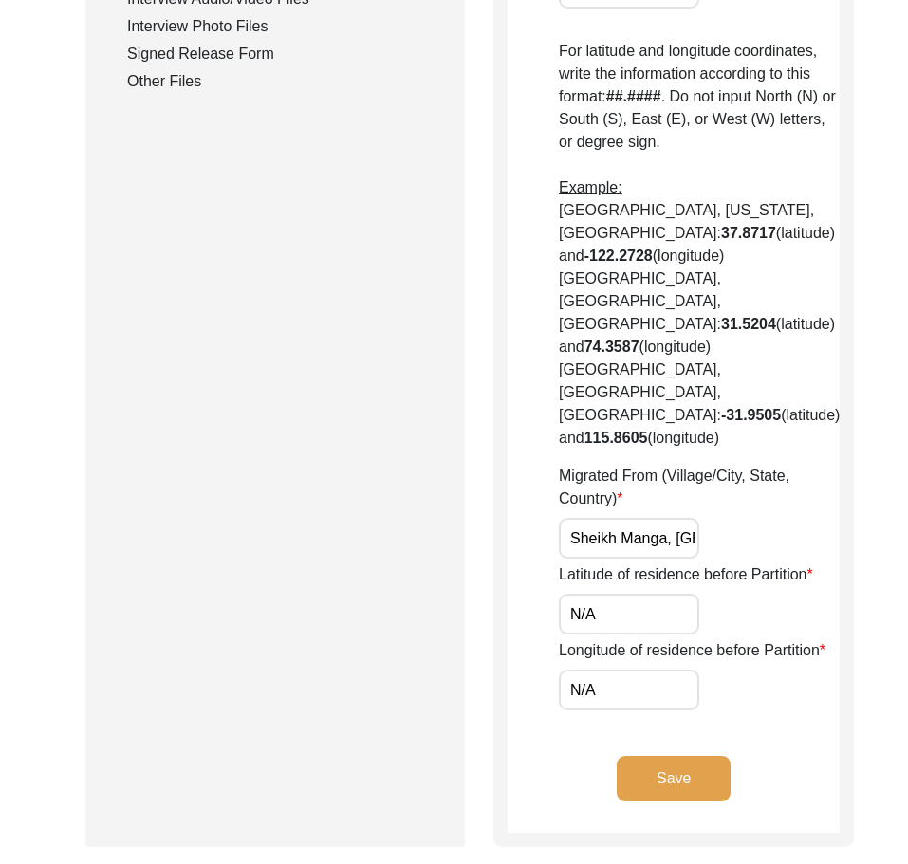
scroll to position [0, 109]
drag, startPoint x: 665, startPoint y: 548, endPoint x: 784, endPoint y: 553, distance: 118.7
click at [784, 553] on div "Migrated From (Village/City, State, Country) [GEOGRAPHIC_DATA], [GEOGRAPHIC_DAT…" at bounding box center [699, 512] width 281 height 94
click at [786, 553] on div "Migrated From (Village/City, State, Country) [GEOGRAPHIC_DATA], [GEOGRAPHIC_DAT…" at bounding box center [699, 512] width 281 height 94
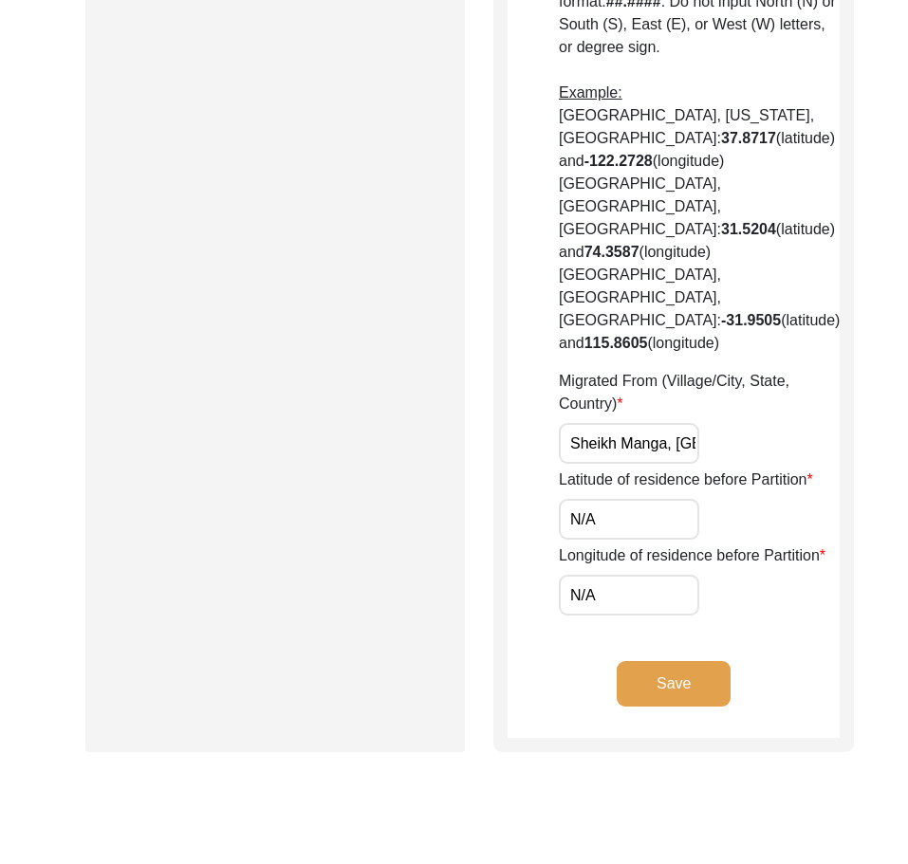
click at [611, 540] on input "N/A" at bounding box center [629, 519] width 140 height 41
paste input "31.1825"
type input "31.1825"
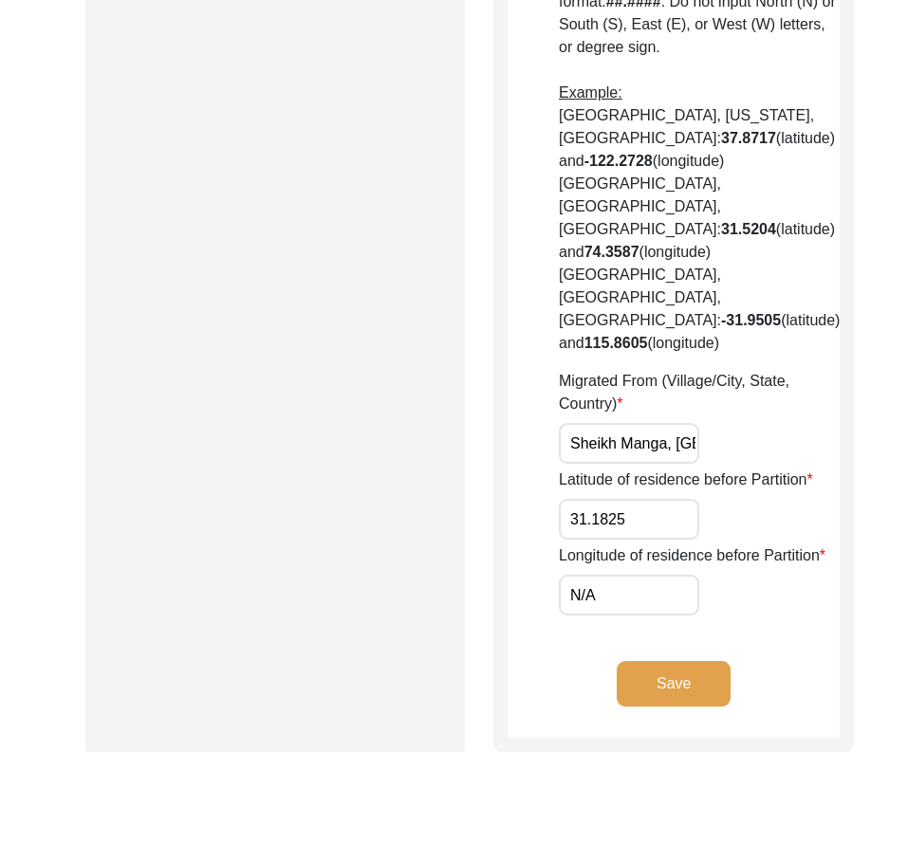
click at [613, 616] on input "N/A" at bounding box center [629, 595] width 140 height 41
paste input "75.0932"
type input "75.0932"
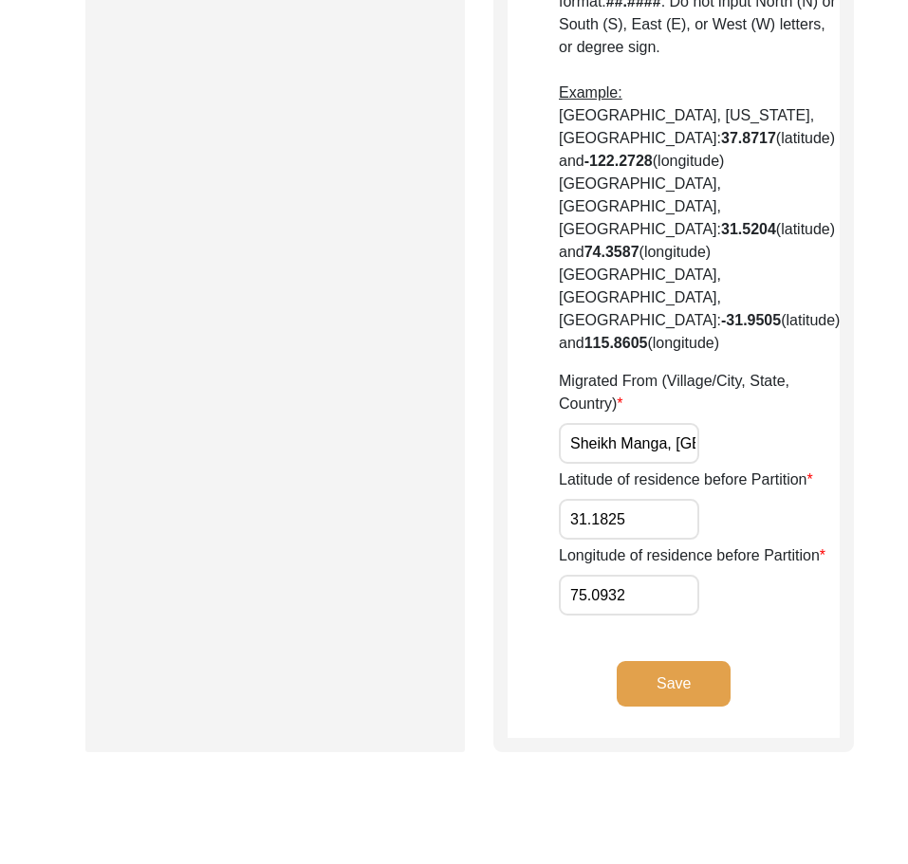
click at [726, 616] on div "Longitude of residence before Partition 75.0932" at bounding box center [699, 580] width 281 height 71
click at [698, 707] on button "Save" at bounding box center [674, 684] width 114 height 46
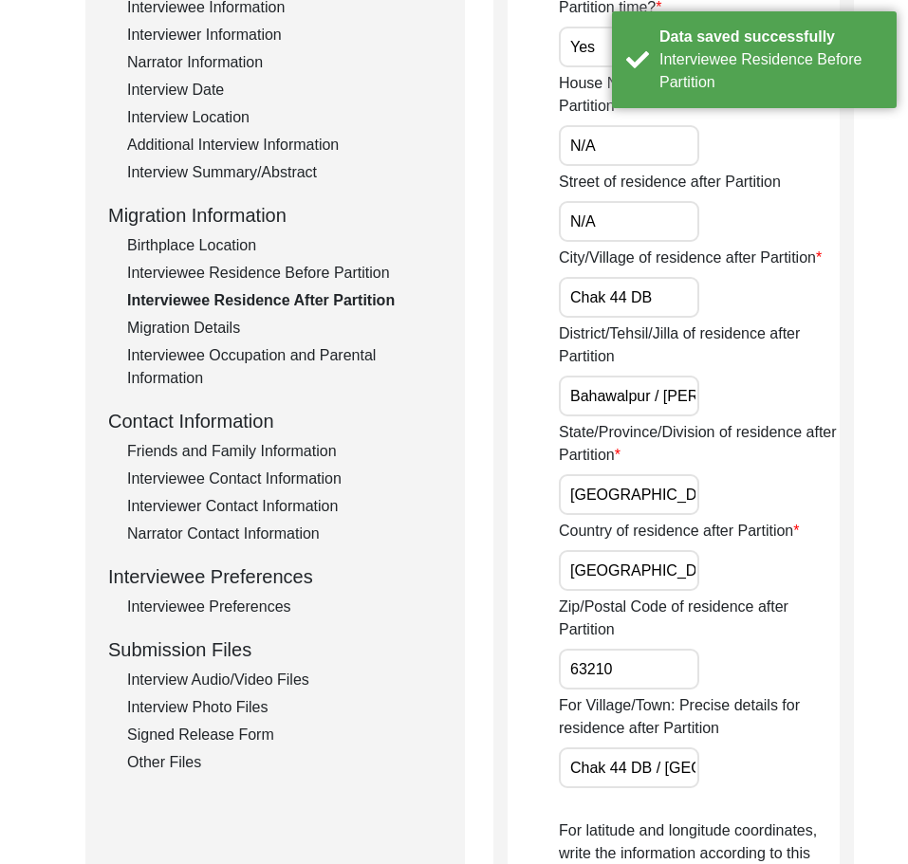
scroll to position [139, 0]
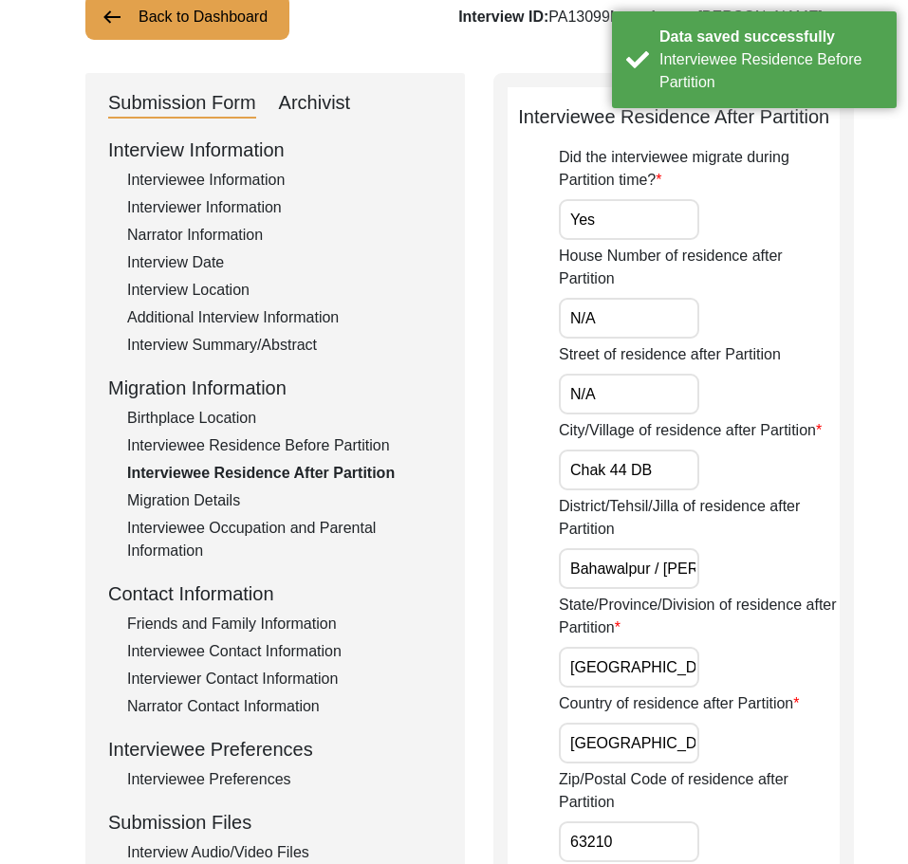
click at [624, 240] on input "Yes" at bounding box center [629, 219] width 140 height 41
drag, startPoint x: 624, startPoint y: 257, endPoint x: 539, endPoint y: 257, distance: 85.4
click at [624, 333] on input "N/A" at bounding box center [629, 318] width 140 height 41
drag, startPoint x: 622, startPoint y: 344, endPoint x: 530, endPoint y: 343, distance: 92.1
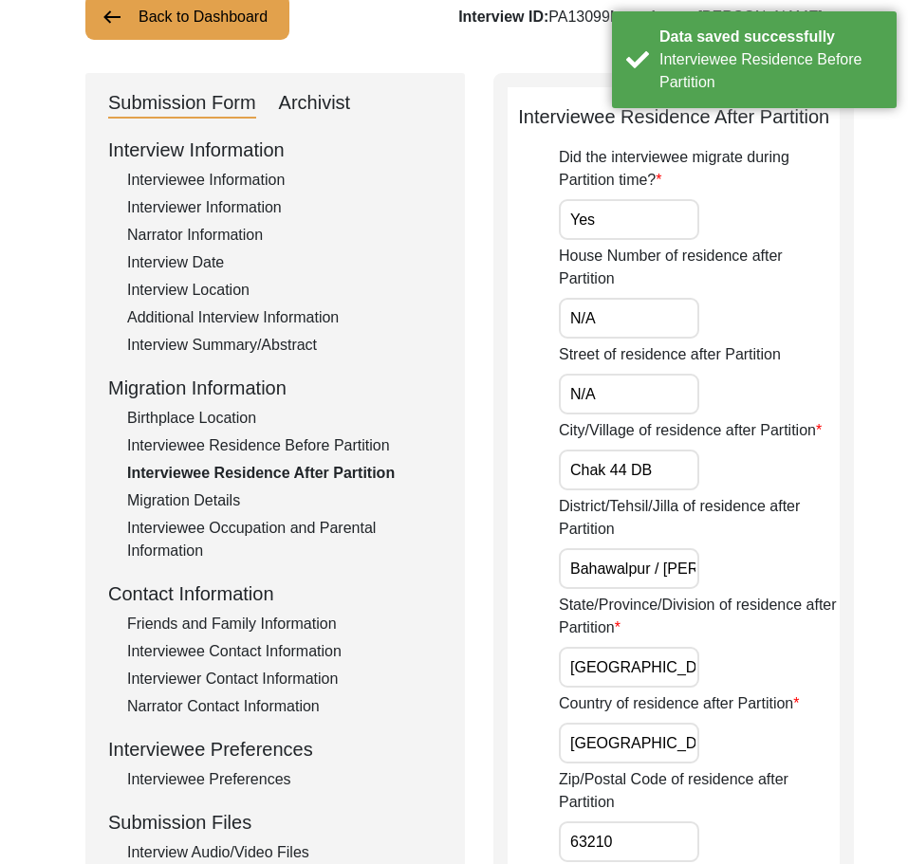
drag, startPoint x: 603, startPoint y: 431, endPoint x: 535, endPoint y: 424, distance: 67.7
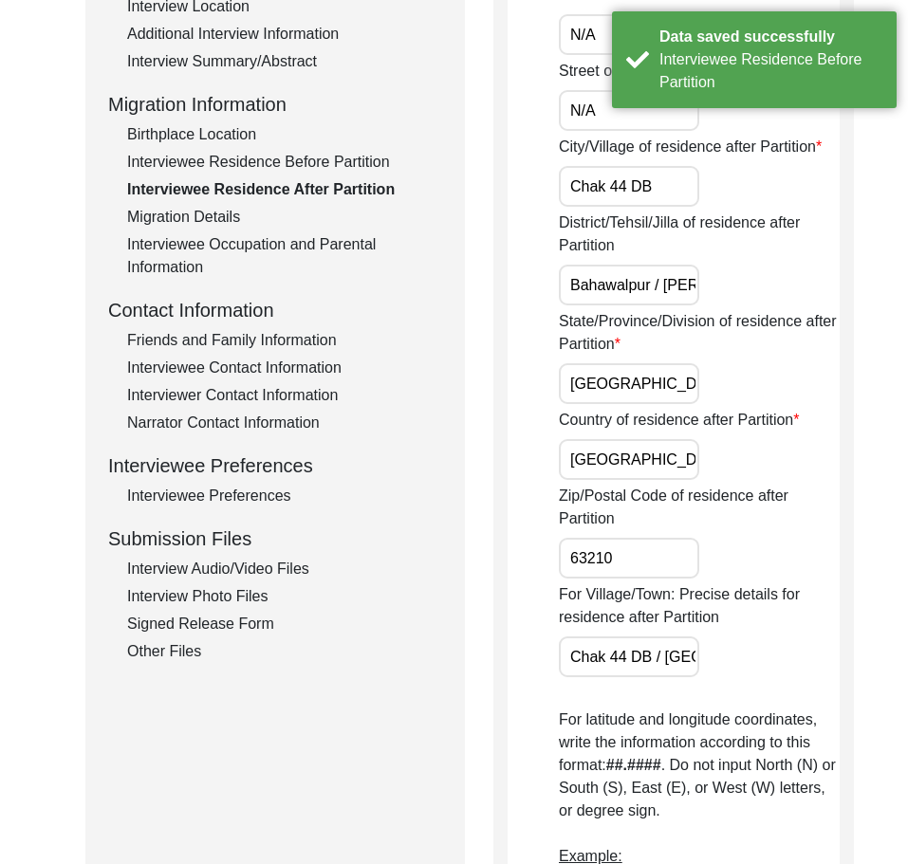
scroll to position [423, 0]
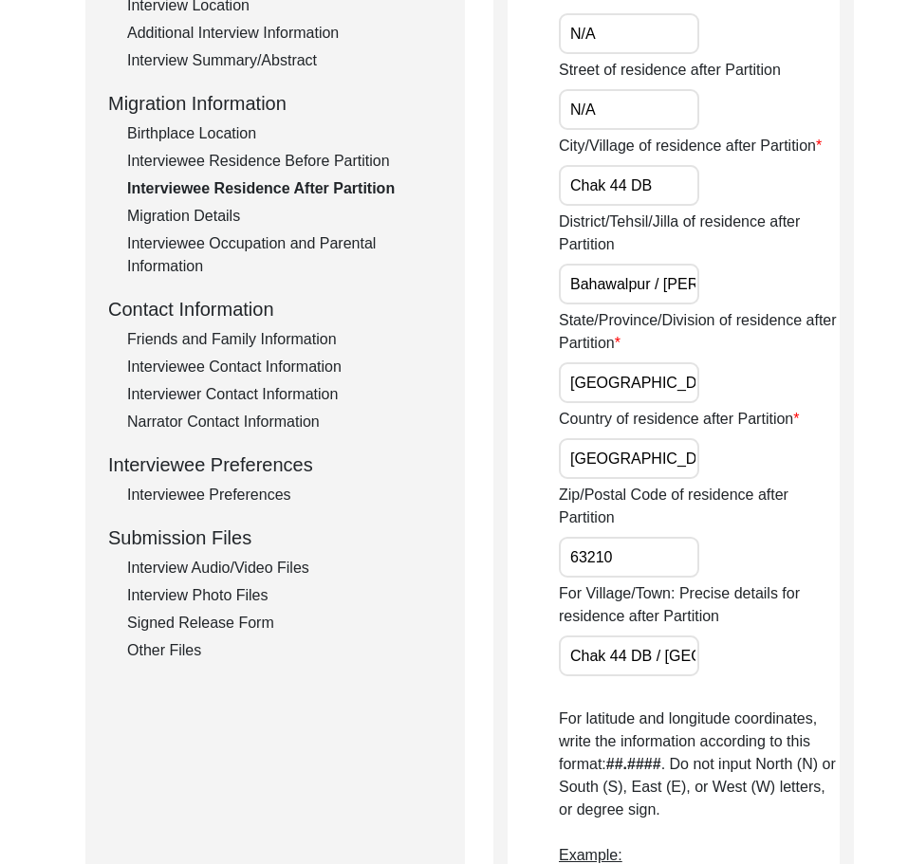
drag, startPoint x: 665, startPoint y: 236, endPoint x: 500, endPoint y: 236, distance: 165.1
click at [500, 236] on div "Interviewee Residence After Partition Did the interviewee migrate during Partit…" at bounding box center [673, 640] width 361 height 1704
click at [658, 305] on input "Bahawalpur / [PERSON_NAME]" at bounding box center [629, 284] width 140 height 41
drag, startPoint x: 673, startPoint y: 347, endPoint x: 730, endPoint y: 347, distance: 56.9
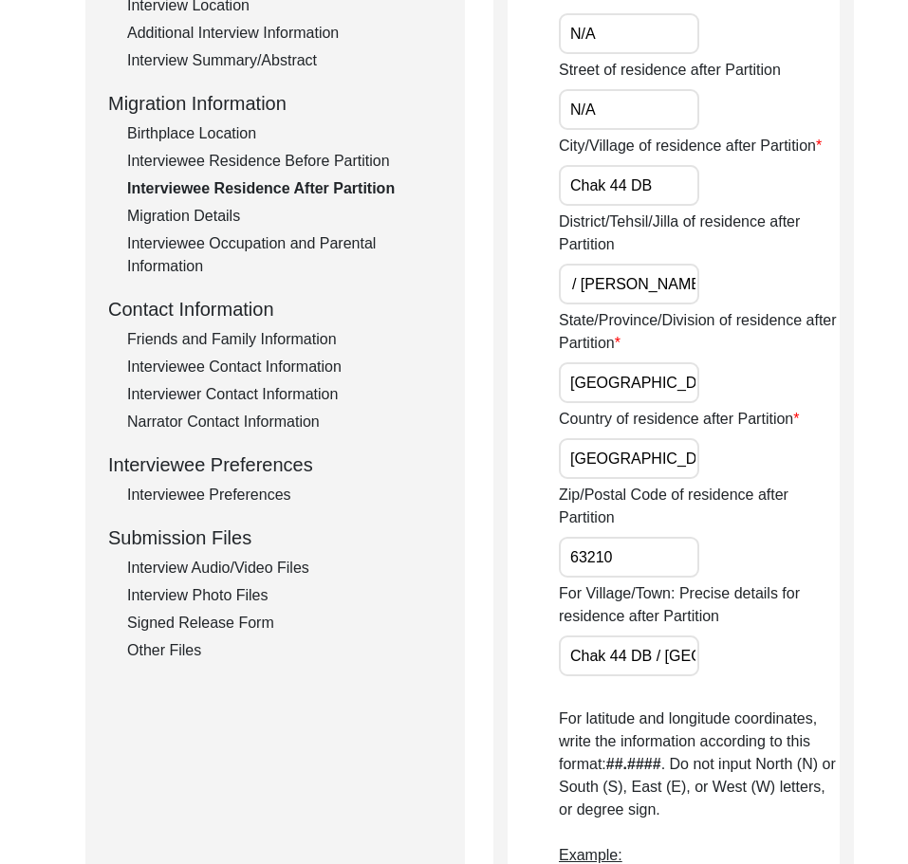
click at [730, 305] on div "District/Tehsil/Jilla of residence after Partition Bahawalpur / [PERSON_NAME]" at bounding box center [699, 258] width 281 height 94
click at [744, 305] on div "District/Tehsil/Jilla of residence after Partition Bahawalpur / [PERSON_NAME]" at bounding box center [699, 258] width 281 height 94
drag, startPoint x: 647, startPoint y: 337, endPoint x: 824, endPoint y: 337, distance: 176.5
click at [823, 337] on div "Back to Dashboard Interview ID: PA13099 Interviewee: [PERSON_NAME] Submission F…" at bounding box center [454, 644] width 908 height 1982
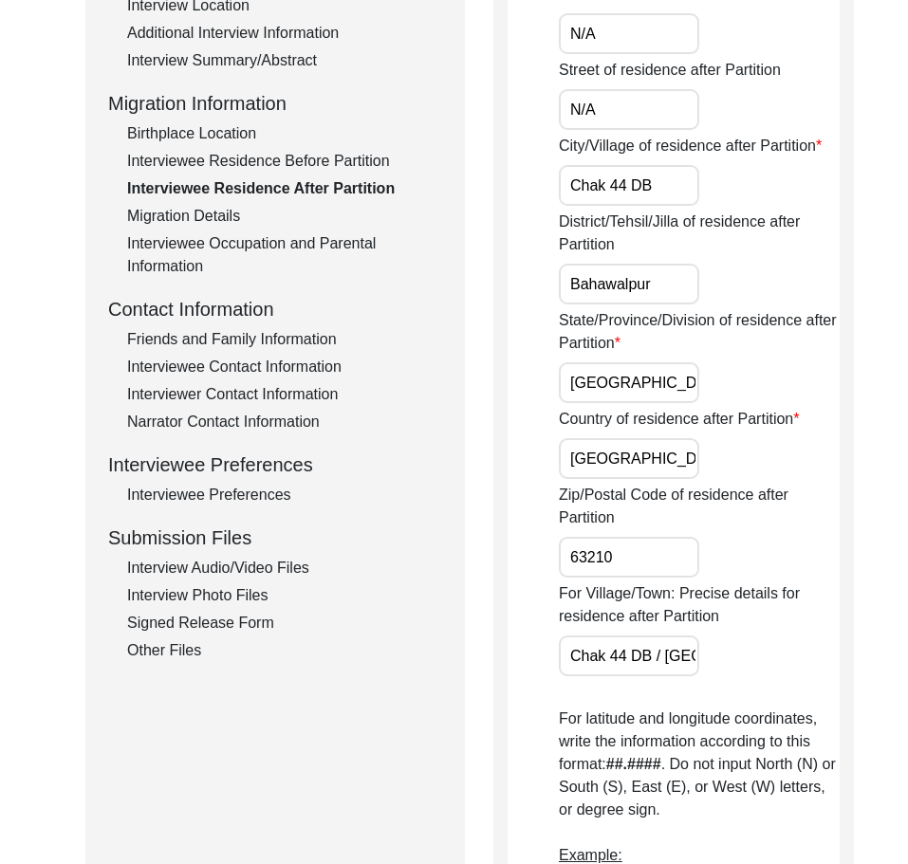
type input "Bahawalpur"
click at [729, 256] on label "District/Tehsil/Jilla of residence after Partition" at bounding box center [699, 234] width 281 height 46
click at [699, 288] on input "Bahawalpur" at bounding box center [629, 284] width 140 height 41
drag, startPoint x: 660, startPoint y: 237, endPoint x: 515, endPoint y: 258, distance: 146.7
click at [523, 256] on app-residence-after-partition "Interviewee Residence After Partition Did the interviewee migrate during Partit…" at bounding box center [674, 648] width 332 height 1661
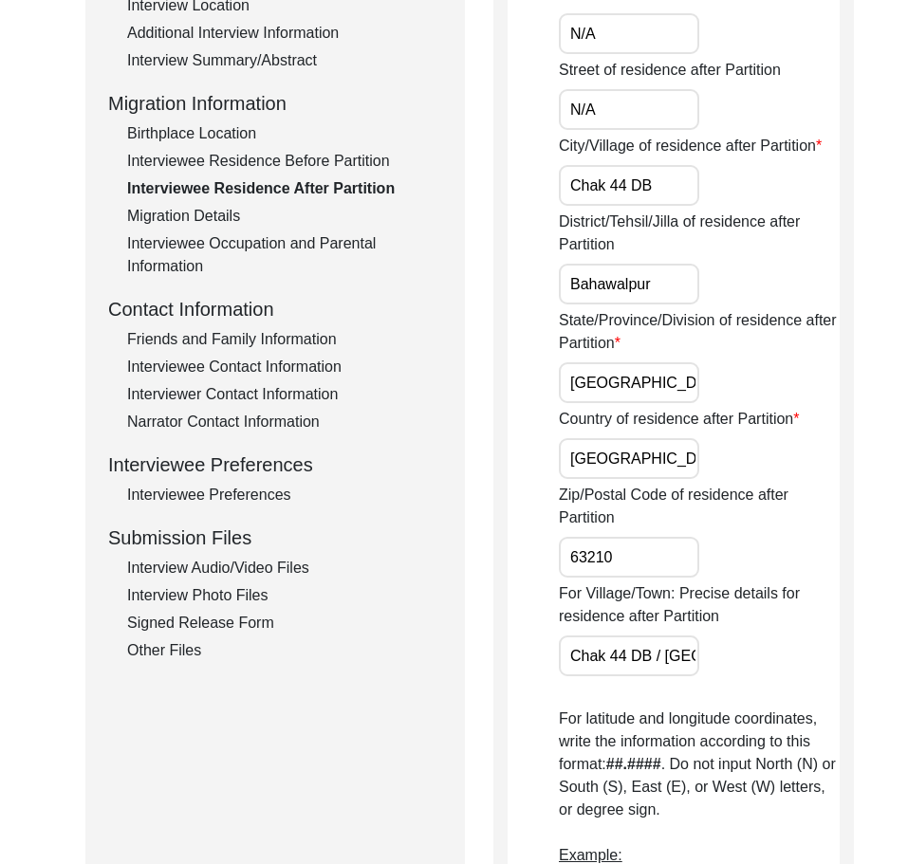
drag, startPoint x: 659, startPoint y: 335, endPoint x: 470, endPoint y: 342, distance: 188.9
click at [467, 335] on div "Submission Form Archivist Interview Information Interviewee Information Intervi…" at bounding box center [453, 640] width 737 height 1704
click at [522, 386] on app-residence-after-partition "Interviewee Residence After Partition Did the interviewee migrate during Partit…" at bounding box center [674, 648] width 332 height 1661
drag, startPoint x: 624, startPoint y: 431, endPoint x: 506, endPoint y: 422, distance: 118.9
click at [508, 420] on app-residence-after-partition "Interviewee Residence After Partition Did the interviewee migrate during Partit…" at bounding box center [674, 648] width 332 height 1661
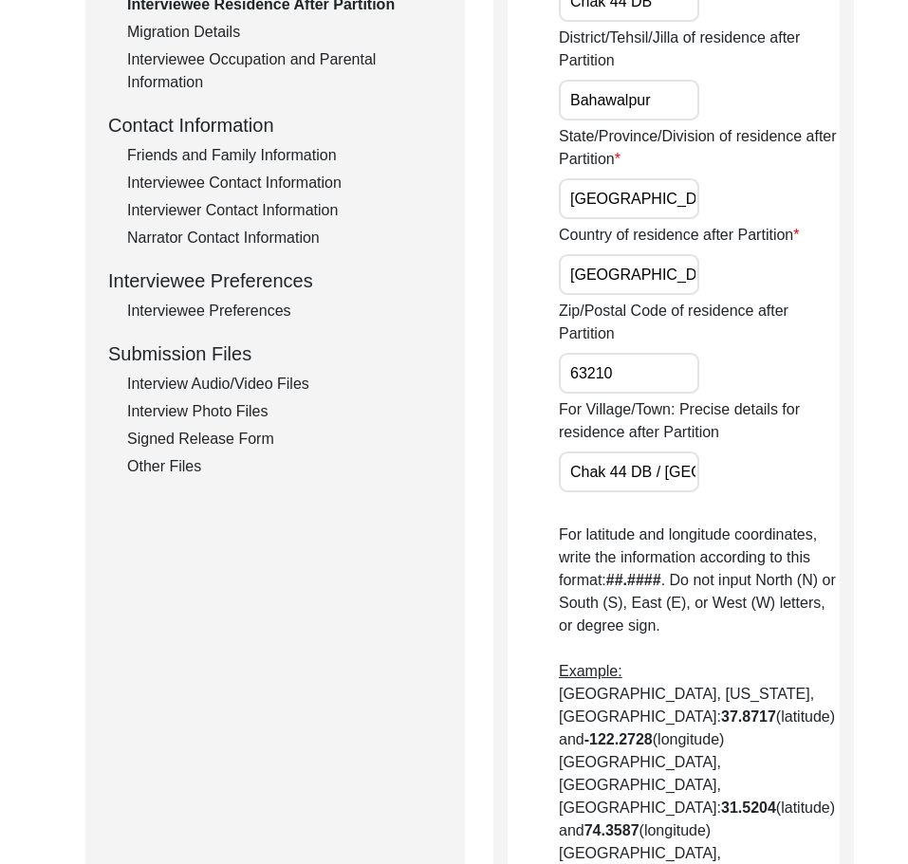
scroll to position [613, 0]
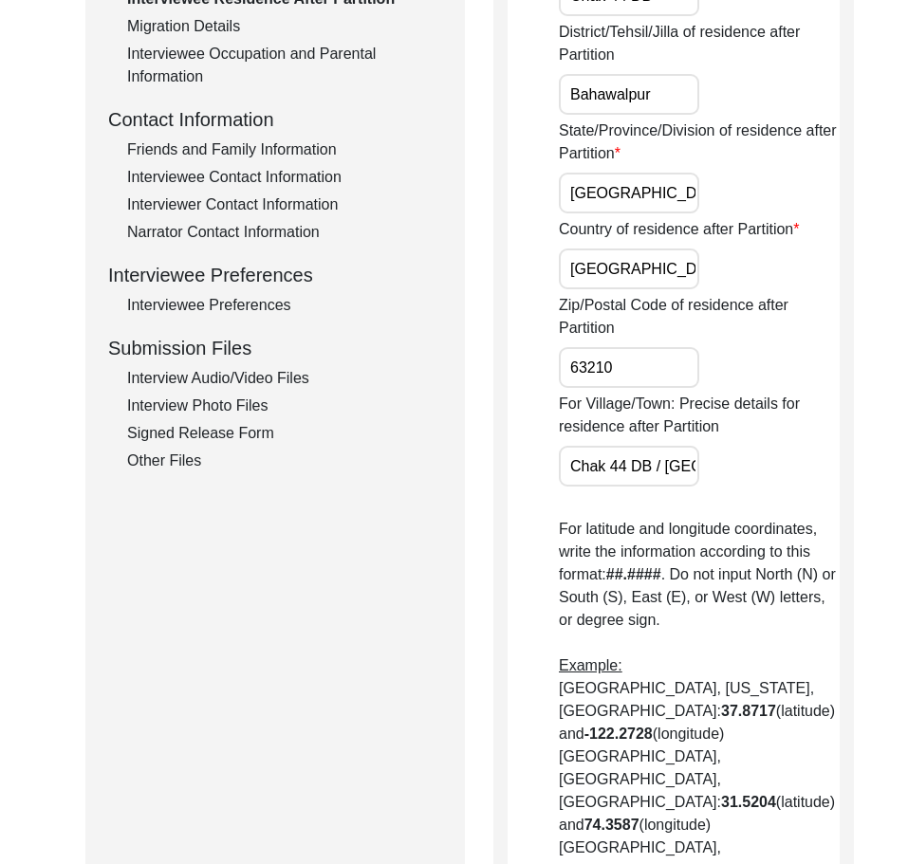
drag, startPoint x: 638, startPoint y: 327, endPoint x: 529, endPoint y: 333, distance: 108.3
click at [526, 326] on app-residence-after-partition "Interviewee Residence After Partition Did the interviewee migrate during Partit…" at bounding box center [674, 458] width 332 height 1661
drag, startPoint x: 644, startPoint y: 413, endPoint x: 512, endPoint y: 409, distance: 132.0
click at [512, 409] on app-residence-after-partition "Interviewee Residence After Partition Did the interviewee migrate during Partit…" at bounding box center [674, 458] width 332 height 1661
click at [574, 487] on div "For Village/Town: Precise details for residence after Partition Chak 44 DB / [G…" at bounding box center [699, 440] width 281 height 94
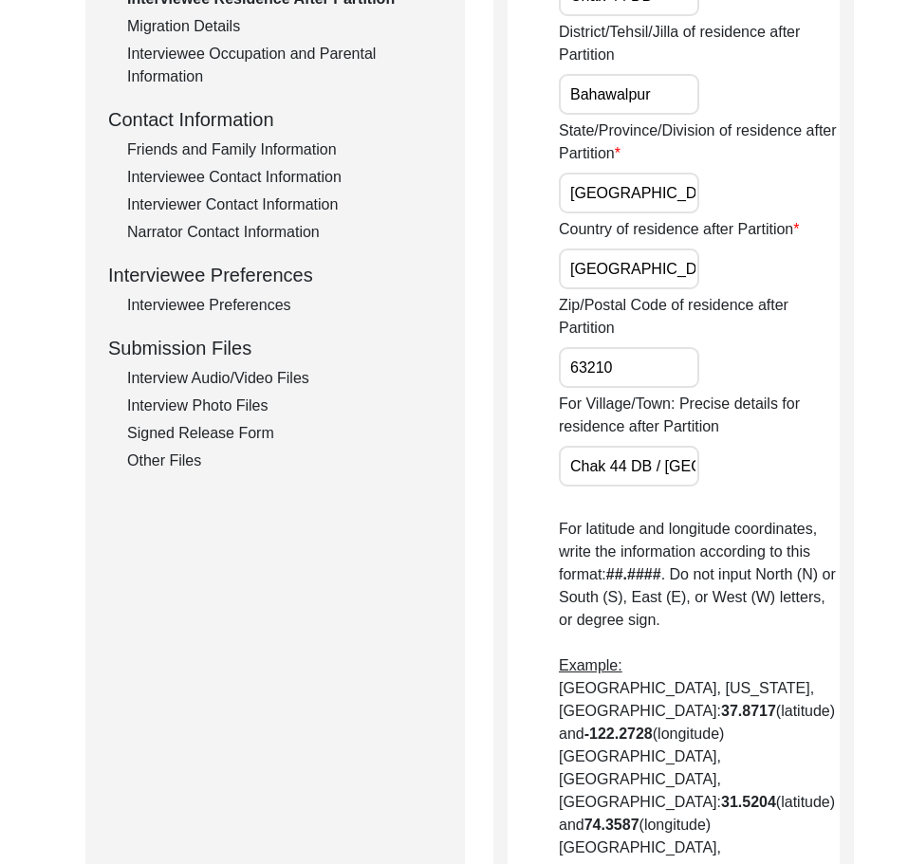
scroll to position [0, 183]
drag, startPoint x: 587, startPoint y: 511, endPoint x: 783, endPoint y: 520, distance: 195.7
click at [783, 487] on div "For Village/Town: Precise details for residence after Partition Chak 44 DB / [G…" at bounding box center [699, 440] width 281 height 94
click at [773, 487] on div "For Village/Town: Precise details for residence after Partition Chak 44 DB / [G…" at bounding box center [699, 440] width 281 height 94
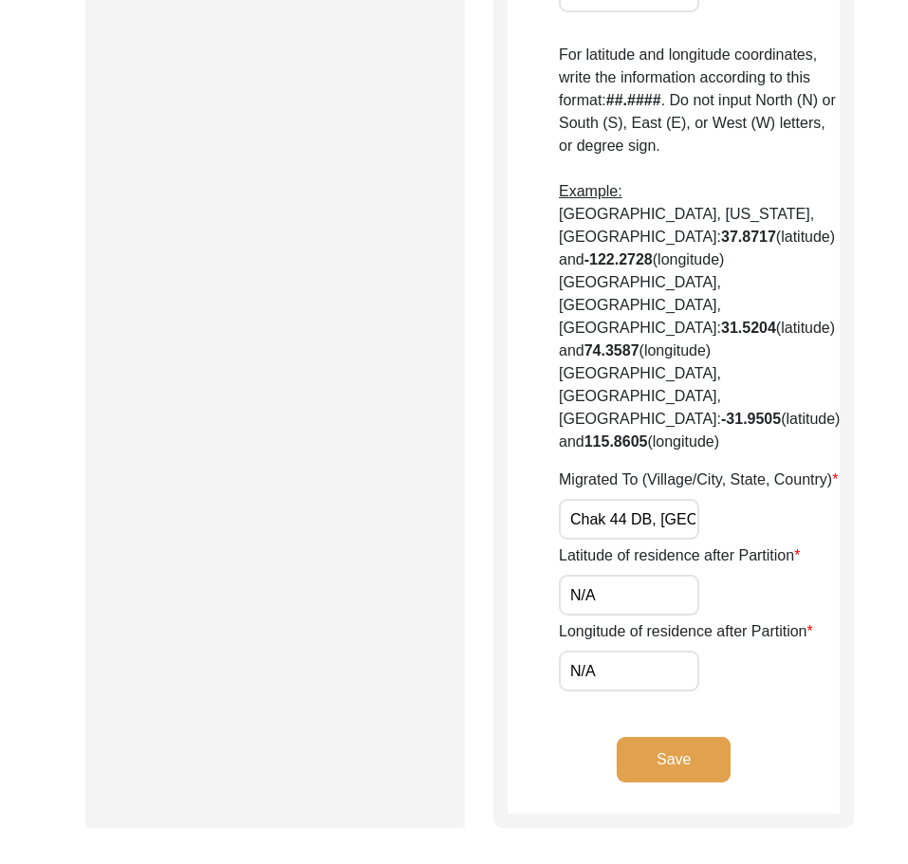
scroll to position [0, 94]
drag, startPoint x: 589, startPoint y: 519, endPoint x: 780, endPoint y: 519, distance: 190.7
click at [780, 519] on div "Migrated To (Village/City, State, Country) Chak 44 DB, [GEOGRAPHIC_DATA], [GEOG…" at bounding box center [699, 504] width 281 height 71
click at [781, 520] on div "Migrated To (Village/City, State, Country) Chak 44 DB, [GEOGRAPHIC_DATA], [GEOG…" at bounding box center [699, 504] width 281 height 71
drag, startPoint x: 641, startPoint y: 517, endPoint x: 735, endPoint y: 518, distance: 93.9
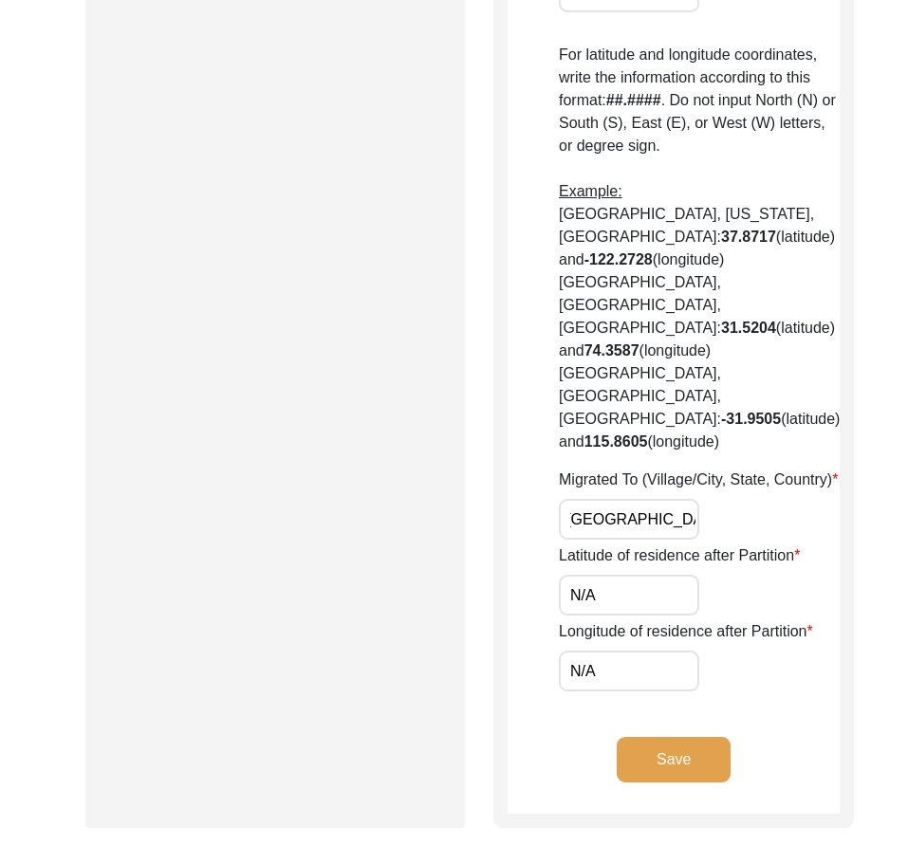
click at [735, 518] on div "Migrated To (Village/City, State, Country) Chak 44 DB, [GEOGRAPHIC_DATA], [GEOG…" at bounding box center [699, 504] width 281 height 71
drag, startPoint x: 602, startPoint y: 605, endPoint x: 519, endPoint y: 591, distance: 83.8
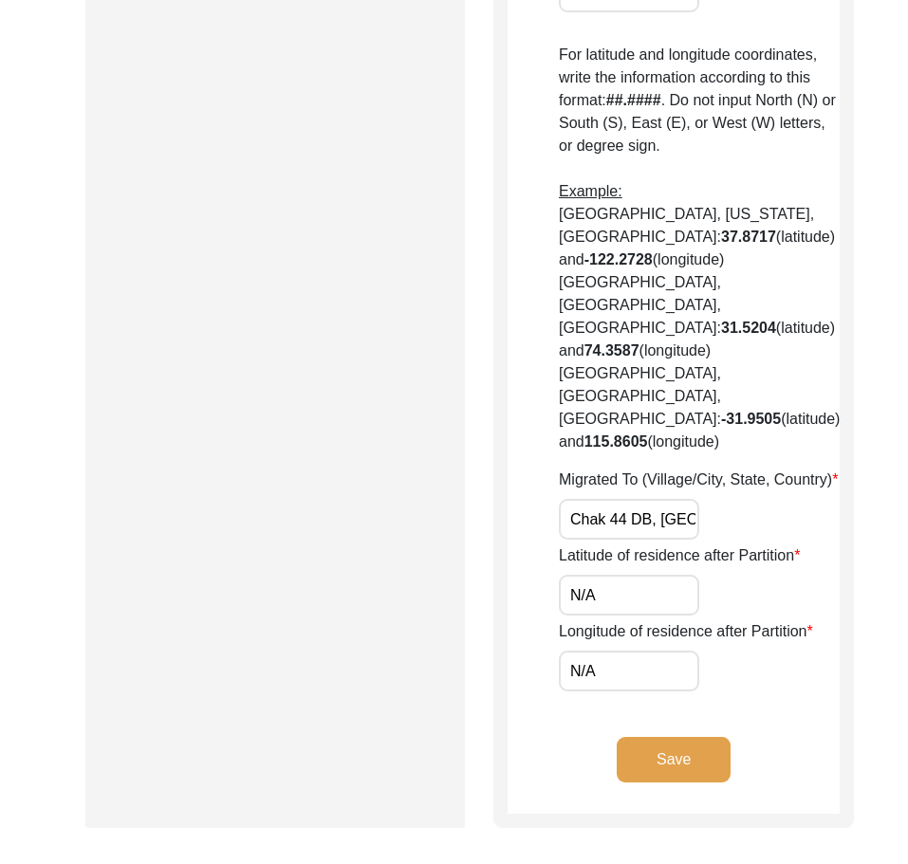
paste input "29.2258"
type input "29.2258"
drag, startPoint x: 602, startPoint y: 706, endPoint x: 479, endPoint y: 704, distance: 122.4
paste input "71.7637"
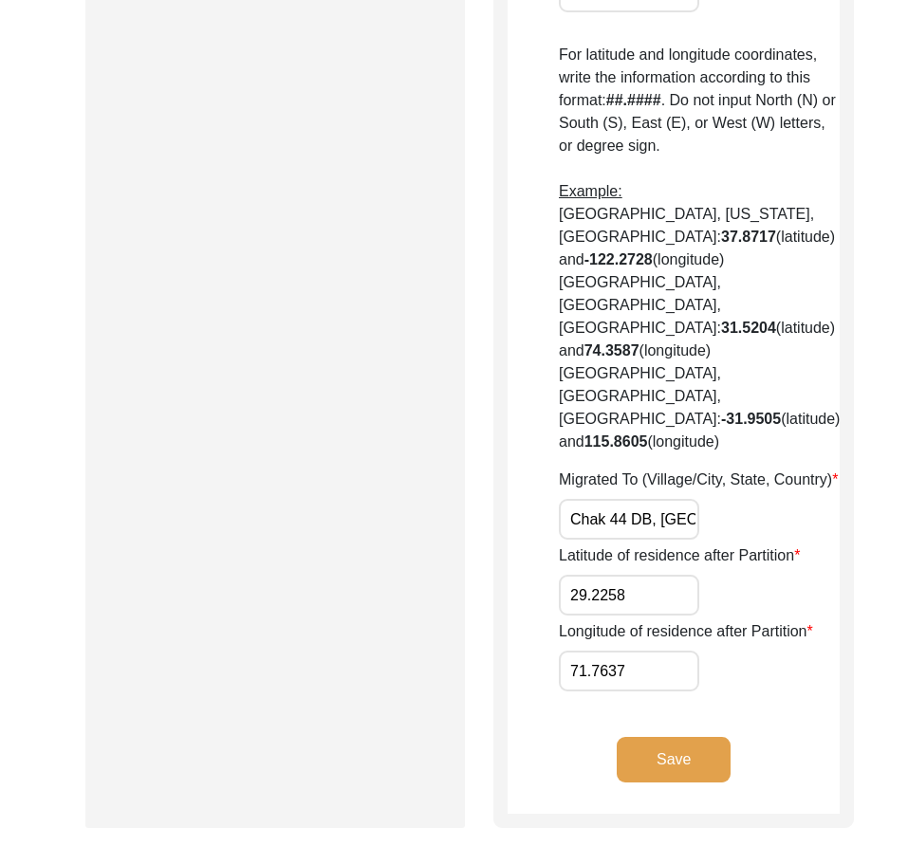
type input "71.7637"
click at [664, 783] on button "Save" at bounding box center [674, 760] width 114 height 46
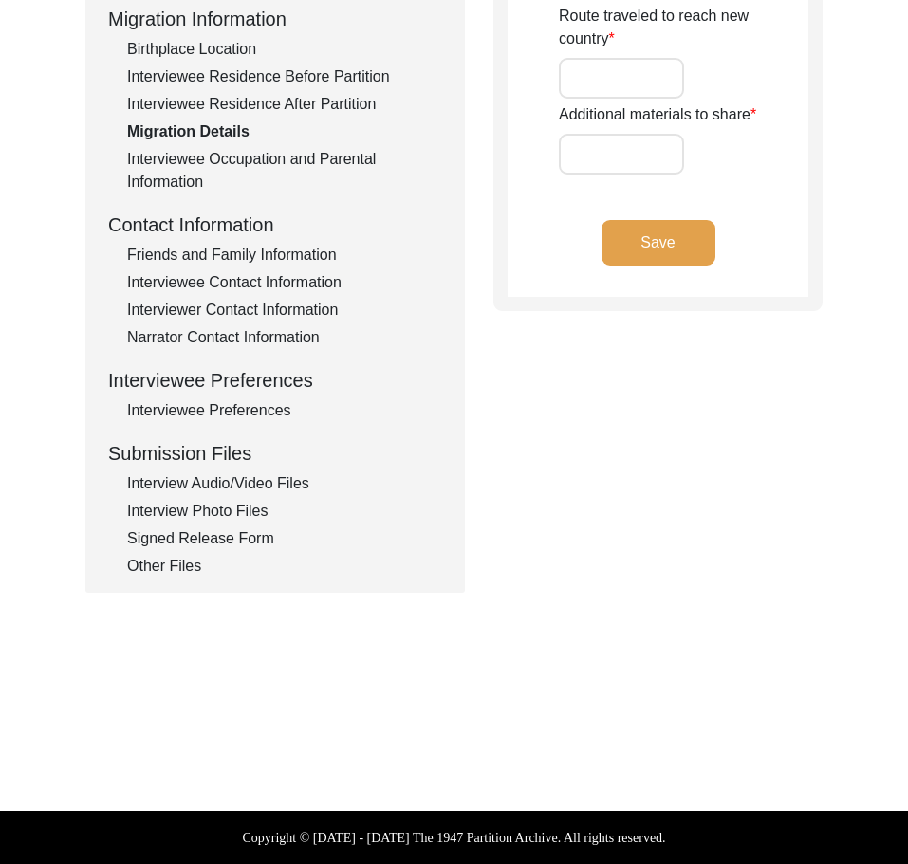
type input "land, Home"
type input "Land Home"
type input "Wagah"
type input "Amristsar, [GEOGRAPHIC_DATA]"
type input "N/A"
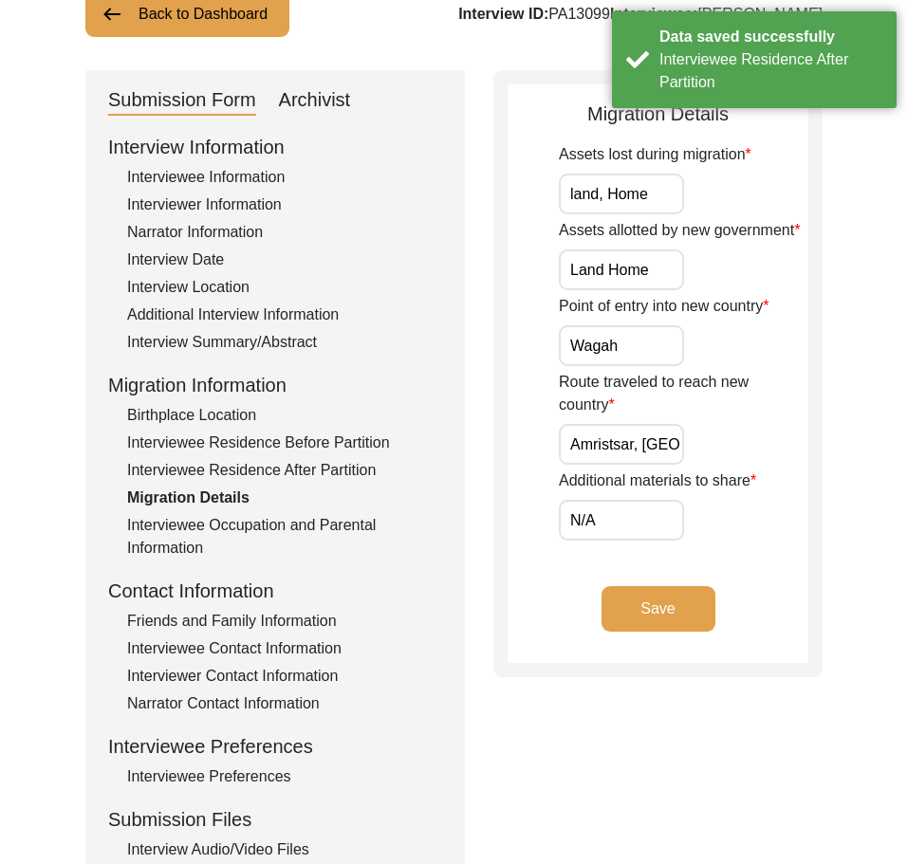
scroll to position [128, 0]
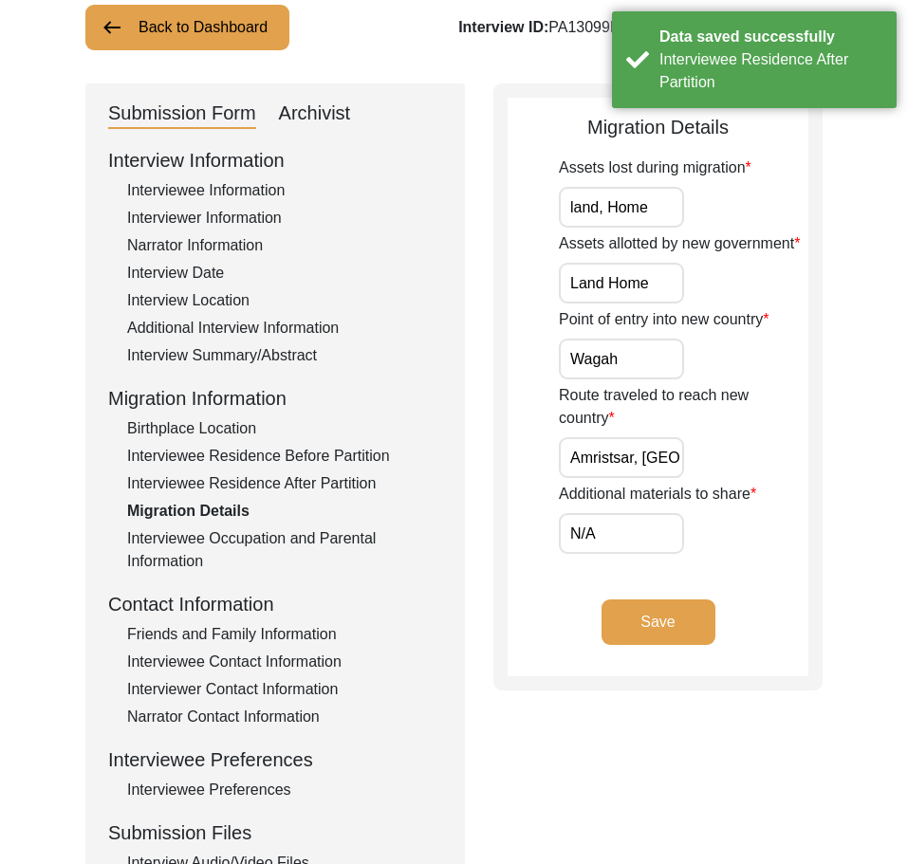
click at [654, 204] on input "land, Home" at bounding box center [621, 207] width 125 height 41
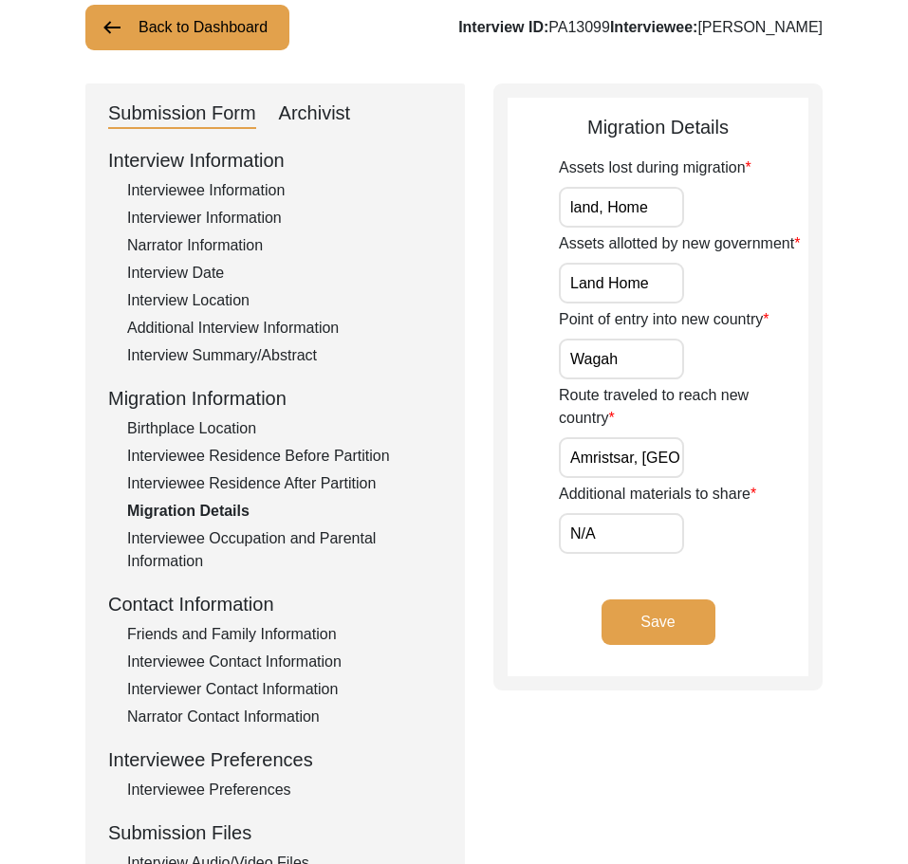
click at [659, 219] on input "land, Home" at bounding box center [621, 207] width 125 height 41
type input "Land, home"
click at [659, 282] on input "Land Home" at bounding box center [621, 283] width 125 height 41
click at [607, 287] on input "Land Home" at bounding box center [621, 283] width 125 height 41
click at [654, 286] on input "Land Home" at bounding box center [621, 283] width 125 height 41
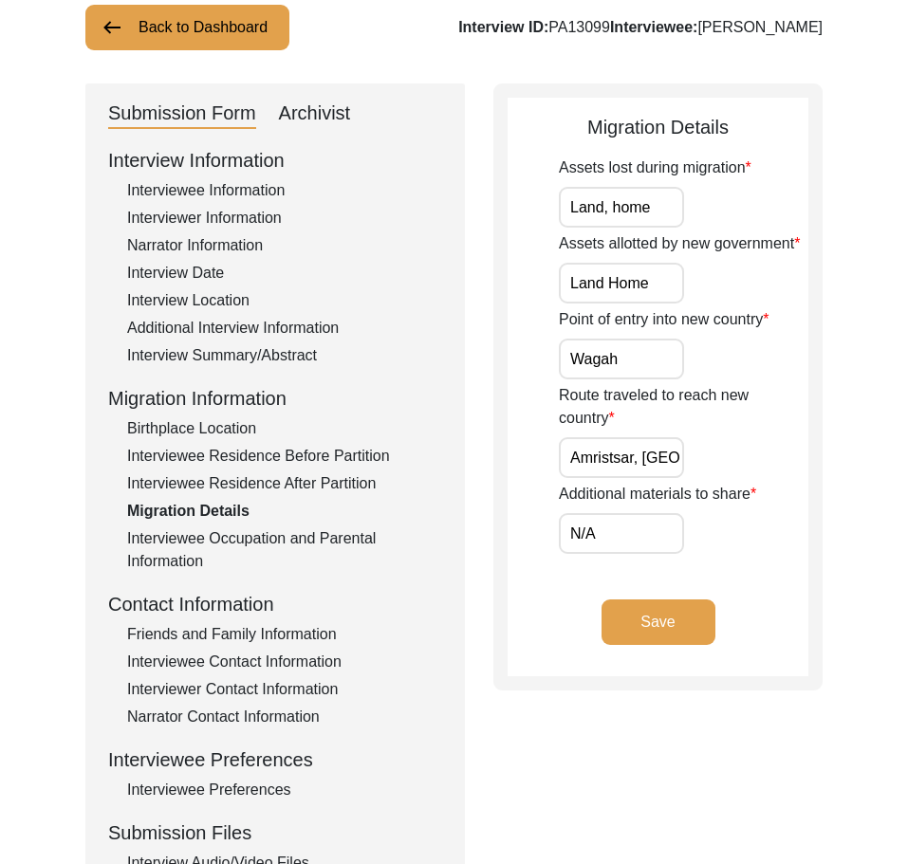
drag, startPoint x: 620, startPoint y: 286, endPoint x: 607, endPoint y: 288, distance: 12.5
click at [607, 288] on input "Land Home" at bounding box center [621, 283] width 125 height 41
click at [637, 301] on input "Land, food and schools" at bounding box center [621, 283] width 125 height 41
click at [637, 300] on input "Land, food and schools" at bounding box center [621, 283] width 125 height 41
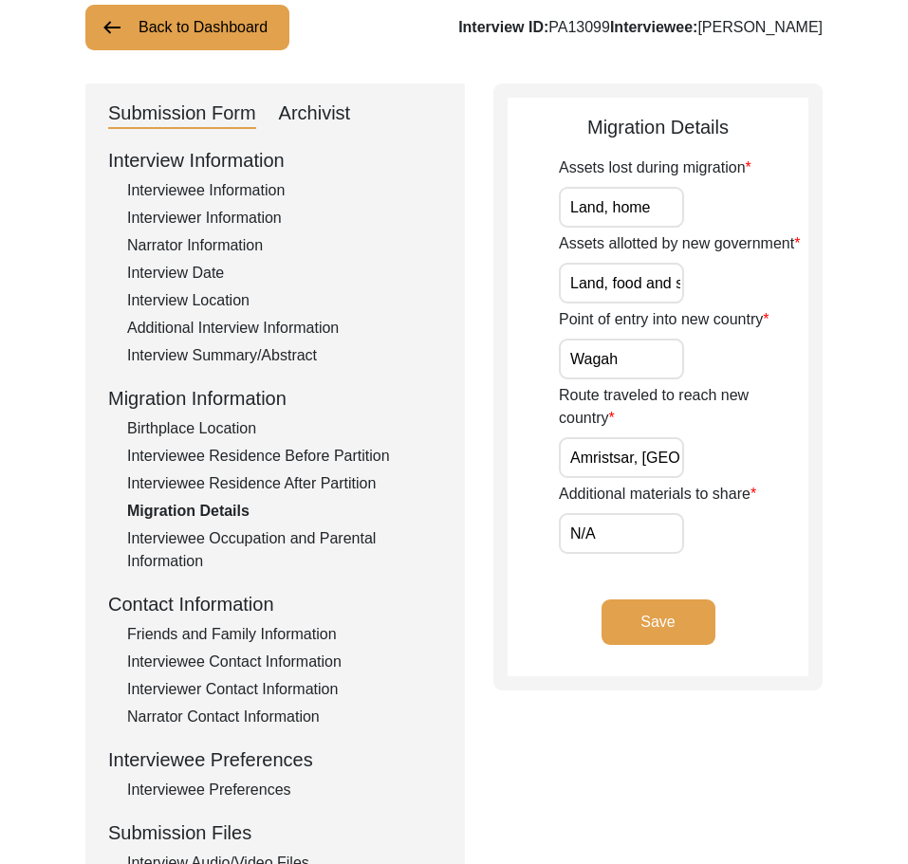
click at [637, 300] on input "Land, food and schools" at bounding box center [621, 283] width 125 height 41
type input "a"
type input "Land, home"
click at [564, 351] on input "Wagah" at bounding box center [621, 359] width 125 height 41
drag, startPoint x: 634, startPoint y: 353, endPoint x: 550, endPoint y: 373, distance: 85.8
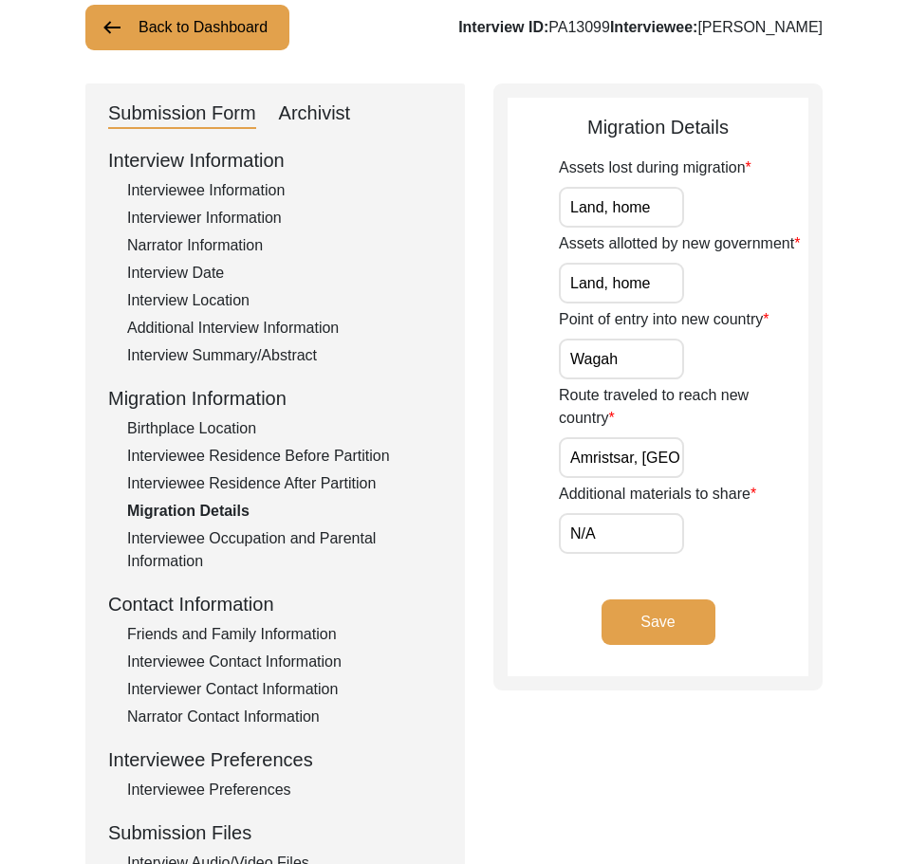
click at [550, 357] on app-migration-details "Migration Details Assets lost during migration Land, home Assets allotted by ne…" at bounding box center [658, 395] width 301 height 564
drag, startPoint x: 586, startPoint y: 448, endPoint x: 660, endPoint y: 521, distance: 104.0
click at [749, 453] on div "Route traveled to reach new country [GEOGRAPHIC_DATA], [GEOGRAPHIC_DATA]" at bounding box center [684, 431] width 250 height 94
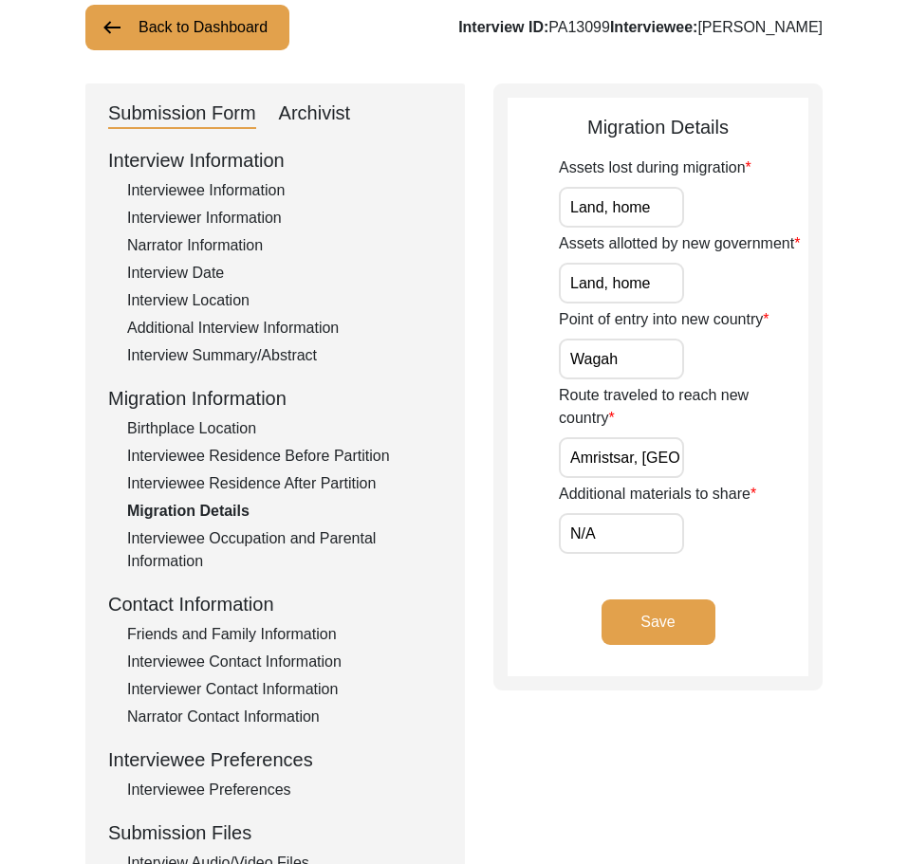
click at [606, 548] on input "N/A" at bounding box center [621, 533] width 125 height 41
click at [512, 535] on app-migration-details "Migration Details Assets lost during migration Land, home Assets allotted by ne…" at bounding box center [658, 395] width 301 height 564
click at [644, 613] on button "Save" at bounding box center [659, 623] width 114 height 46
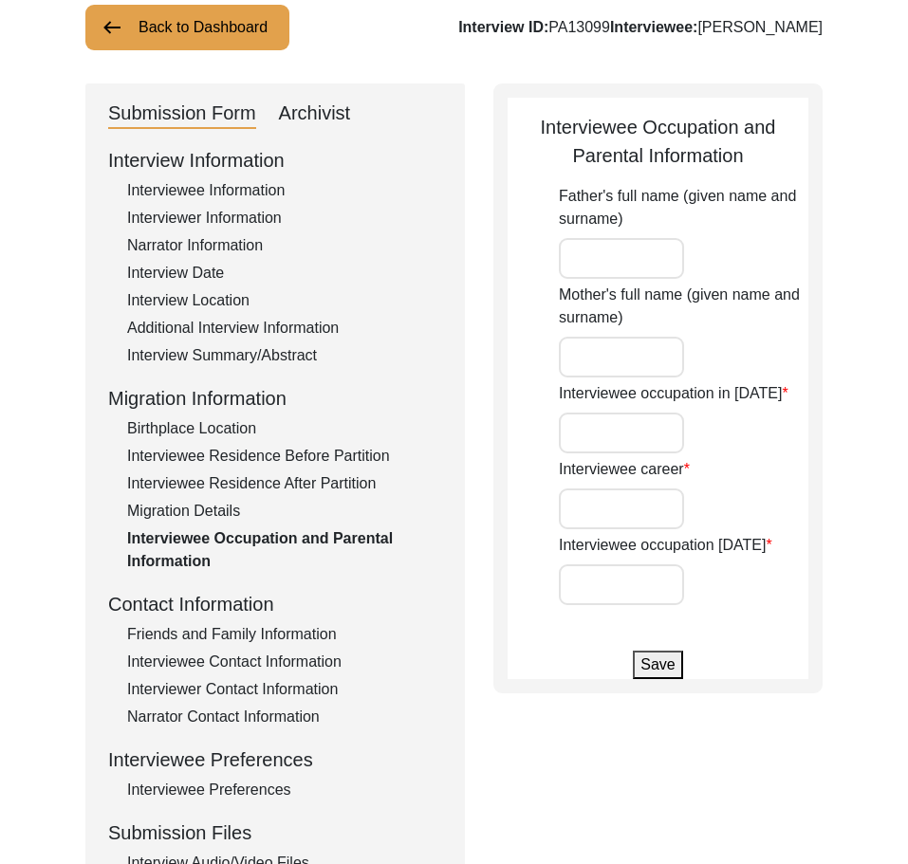
type input "Beer Deen"
type input "Rehmat Bibi"
type input "Laborer,"
type input "Do Not work Any more"
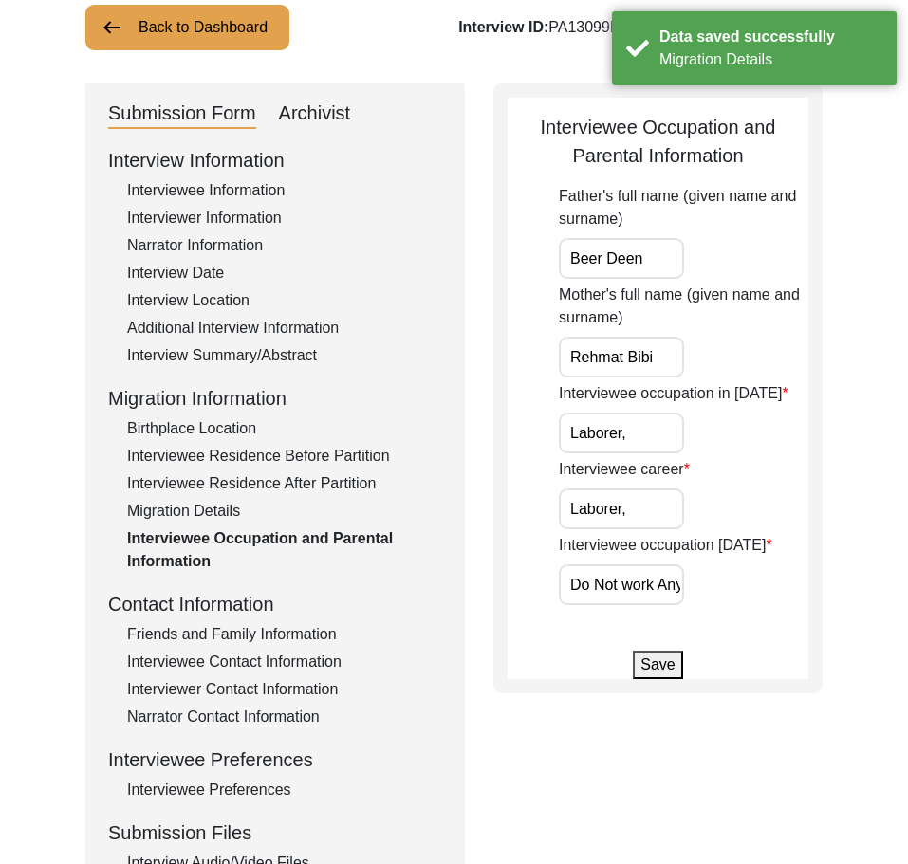
click at [645, 244] on input "Beer Deen" at bounding box center [621, 258] width 125 height 41
drag, startPoint x: 620, startPoint y: 251, endPoint x: 547, endPoint y: 251, distance: 73.1
click at [548, 251] on app-parental-information "Interviewee Occupation and Parental Information Father's full name (given name …" at bounding box center [658, 396] width 301 height 566
drag, startPoint x: 665, startPoint y: 359, endPoint x: 492, endPoint y: 352, distance: 173.8
click at [490, 350] on div "Submission Form Archivist Interview Information Interviewee Information Intervi…" at bounding box center [453, 528] width 737 height 889
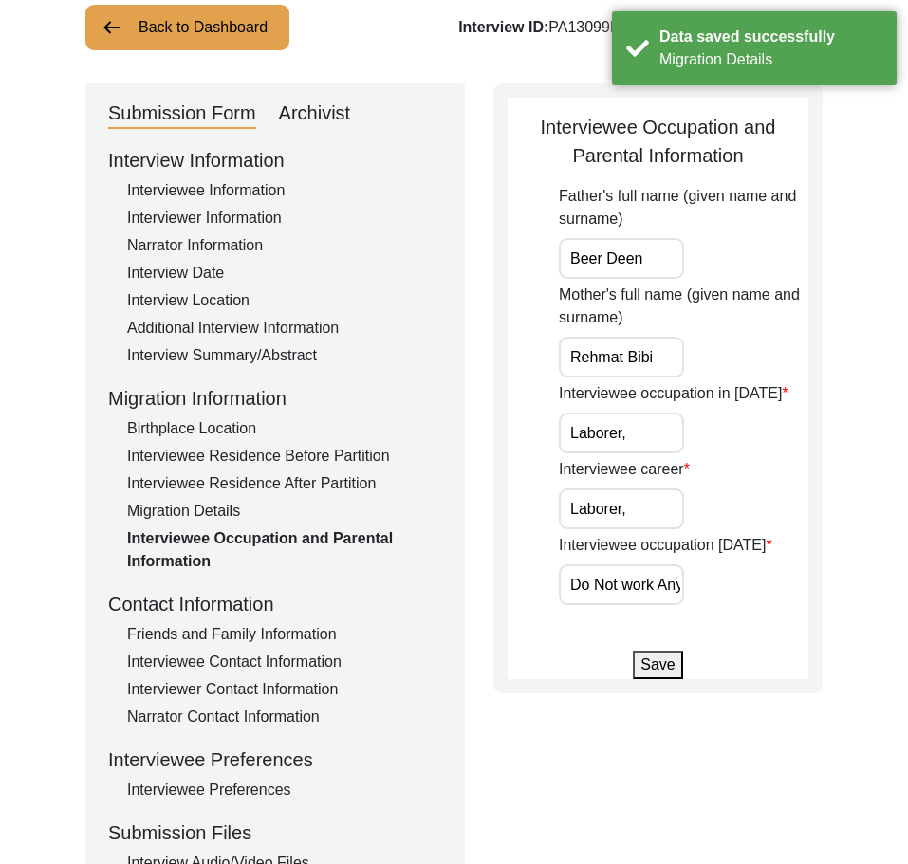
click at [642, 420] on input "Laborer," at bounding box center [621, 433] width 125 height 41
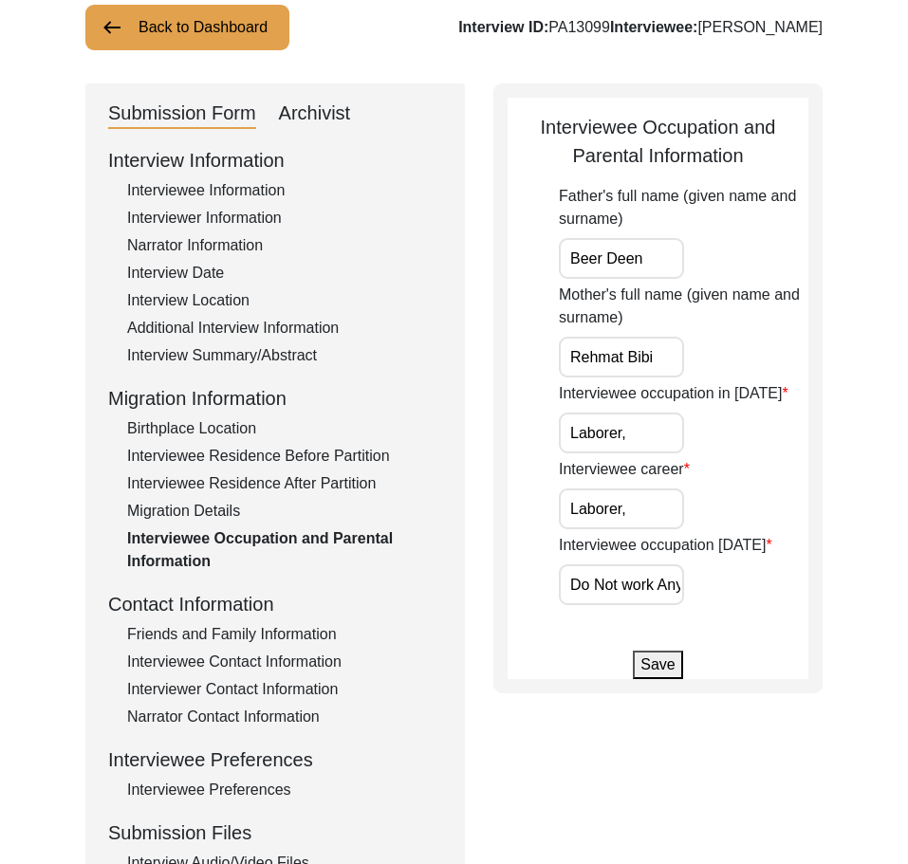
click at [660, 422] on input "Laborer," at bounding box center [621, 433] width 125 height 41
type input "Laborer"
click at [648, 506] on input "Laborer," at bounding box center [621, 509] width 125 height 41
type input "Laborer"
click at [755, 466] on div "Interviewee career Laborer" at bounding box center [684, 493] width 250 height 71
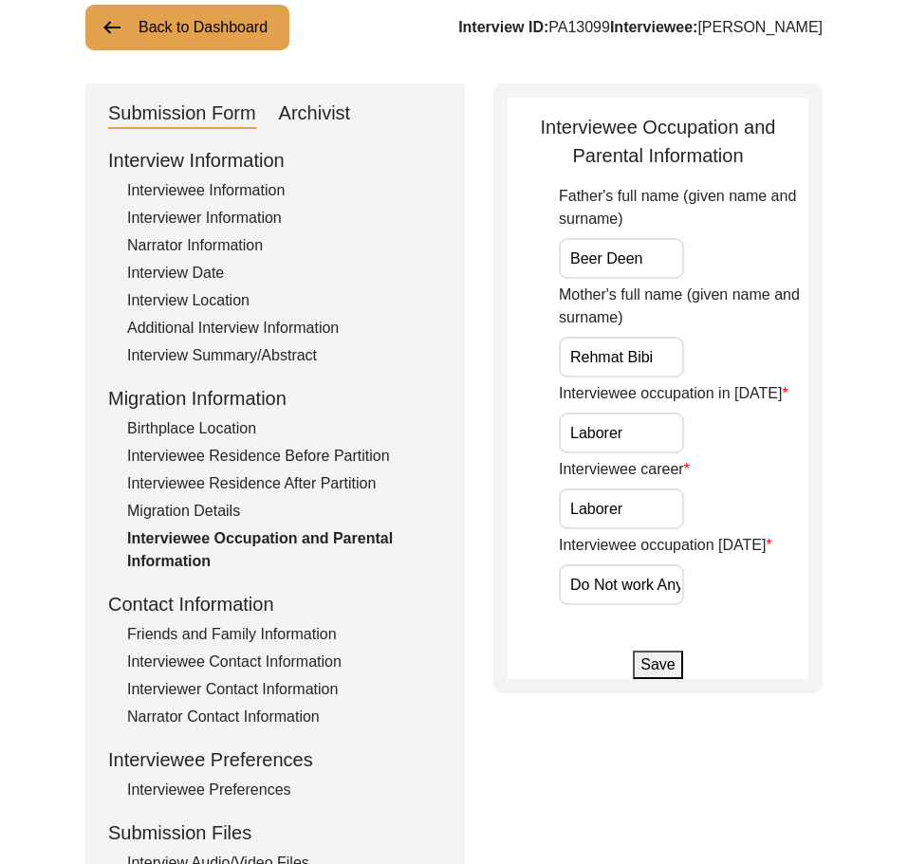
click at [638, 579] on input "Do Not work Any more" at bounding box center [621, 585] width 125 height 41
click at [631, 585] on input "Do Not work Any more" at bounding box center [621, 585] width 125 height 41
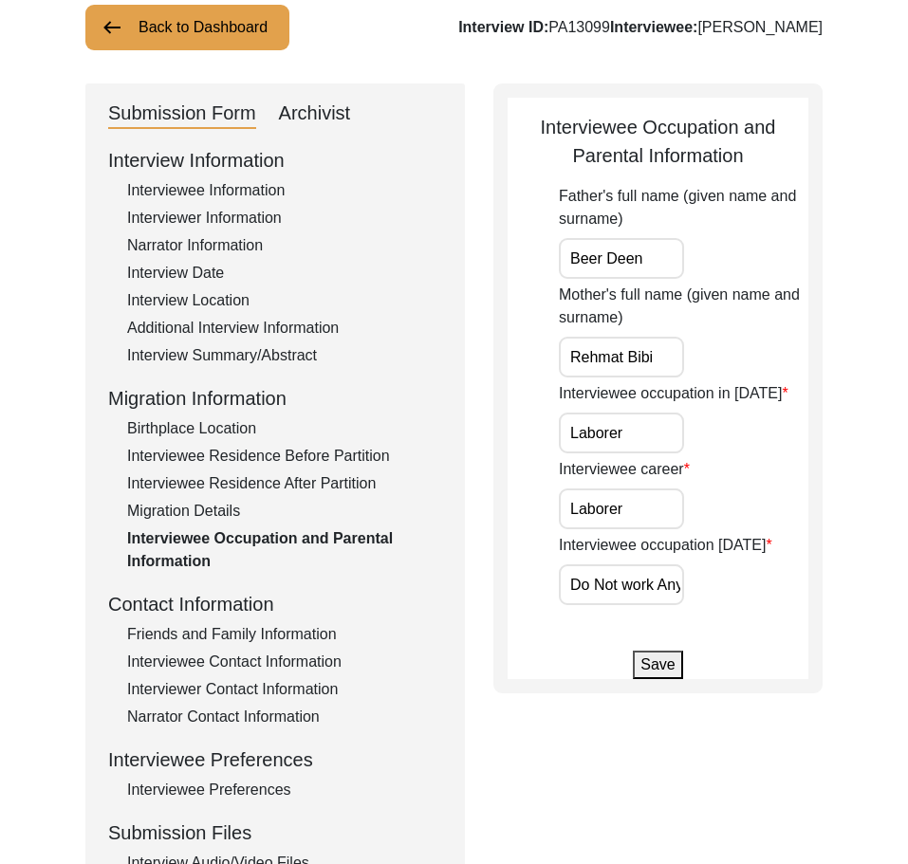
click at [631, 585] on input "Do Not work Any more" at bounding box center [621, 585] width 125 height 41
type input "Retired"
click at [697, 605] on app-parental-information "Interviewee Occupation and Parental Information Father's full name (given name …" at bounding box center [658, 396] width 301 height 566
click at [659, 670] on button "Save" at bounding box center [657, 665] width 49 height 28
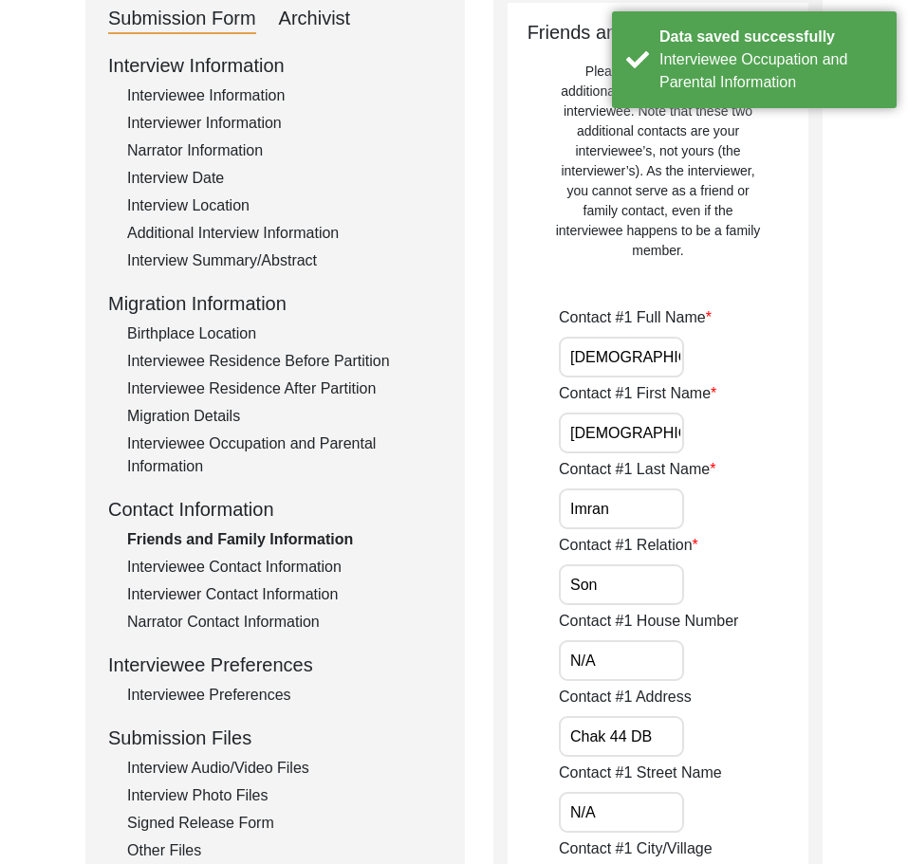
scroll to position [0, 13]
drag, startPoint x: 566, startPoint y: 359, endPoint x: 858, endPoint y: 372, distance: 292.6
drag, startPoint x: 678, startPoint y: 414, endPoint x: 672, endPoint y: 429, distance: 16.6
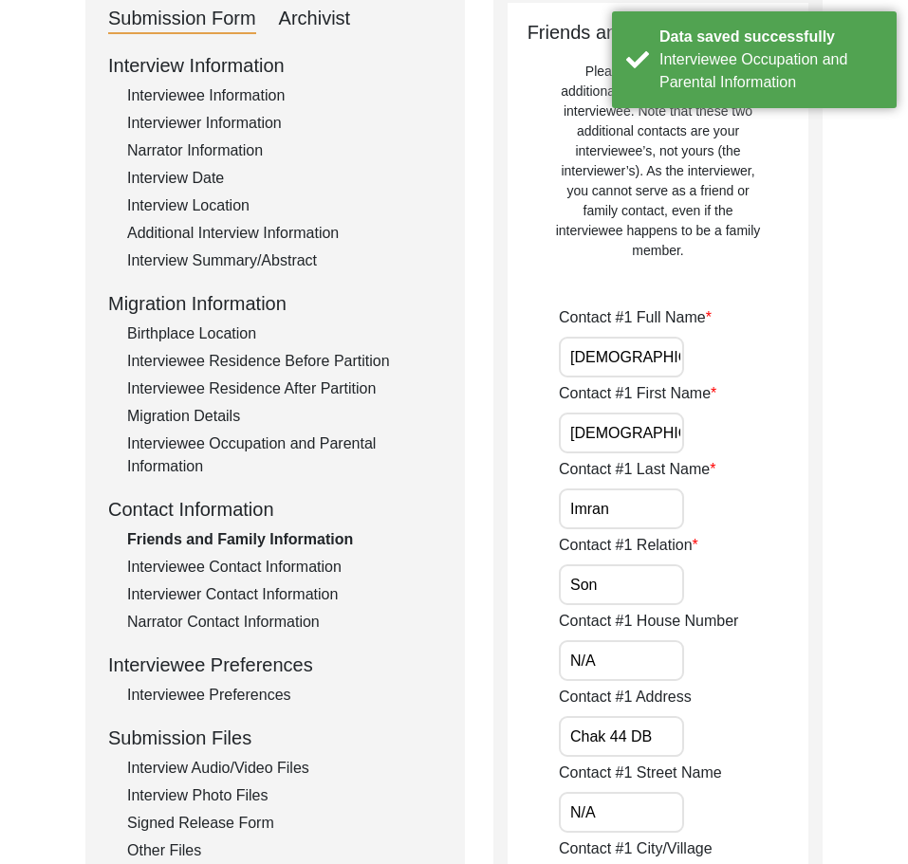
click at [677, 416] on input "[DEMOGRAPHIC_DATA]" at bounding box center [621, 433] width 125 height 41
click at [654, 493] on input "Imran" at bounding box center [621, 509] width 125 height 41
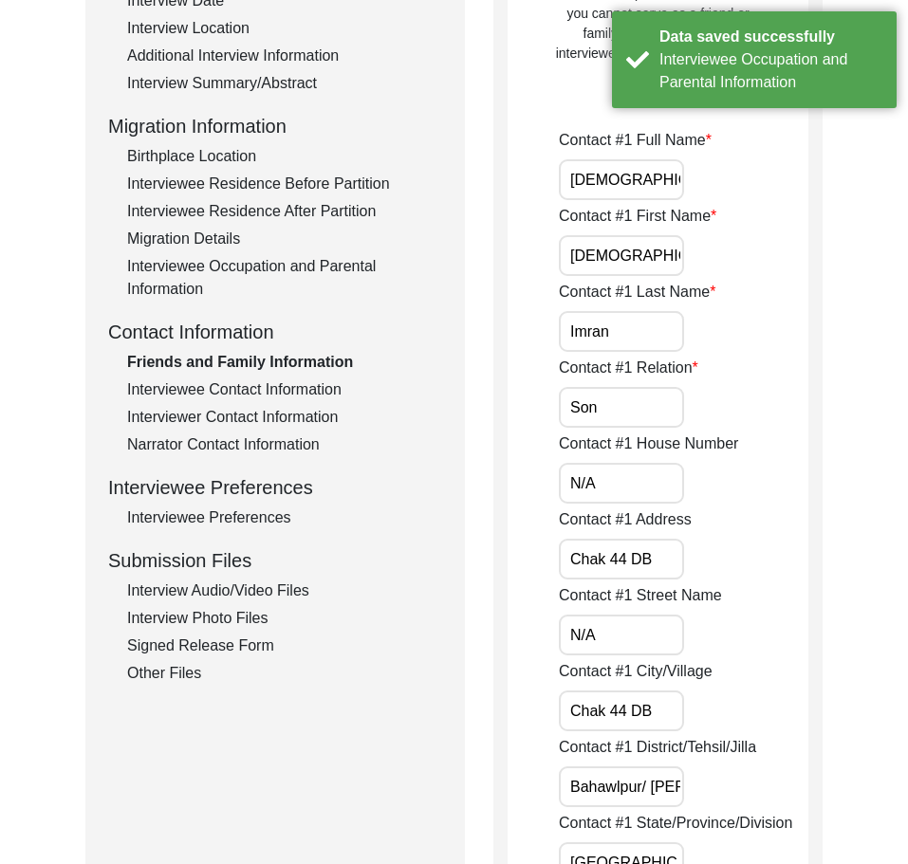
scroll to position [603, 0]
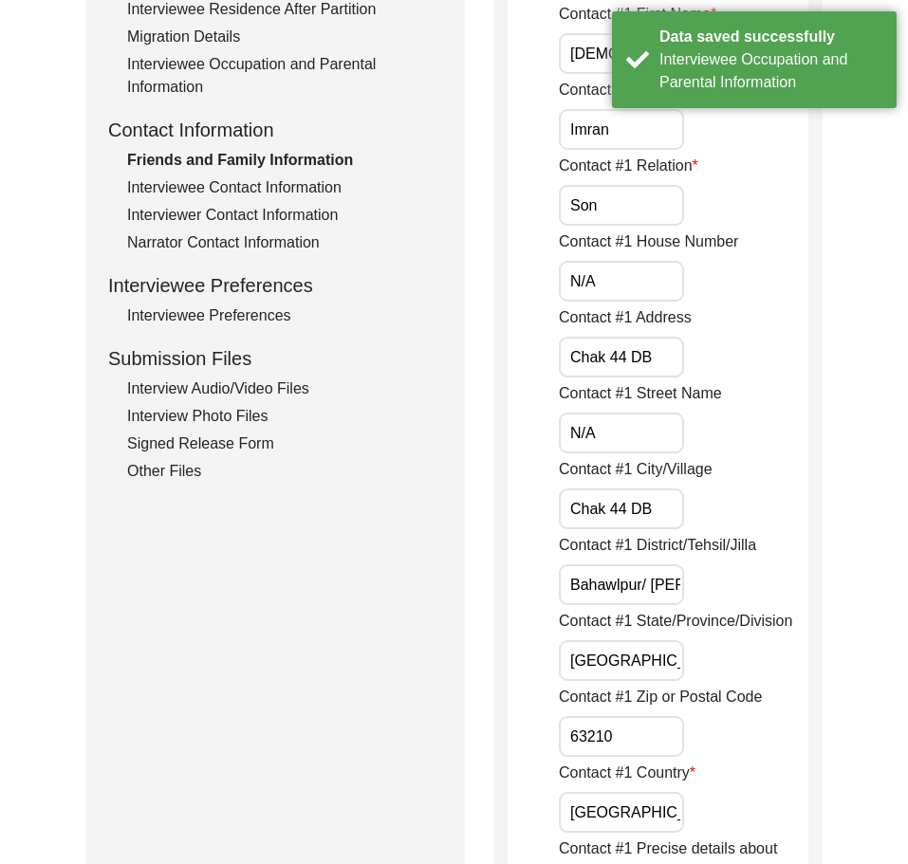
drag, startPoint x: 585, startPoint y: 213, endPoint x: 531, endPoint y: 212, distance: 54.1
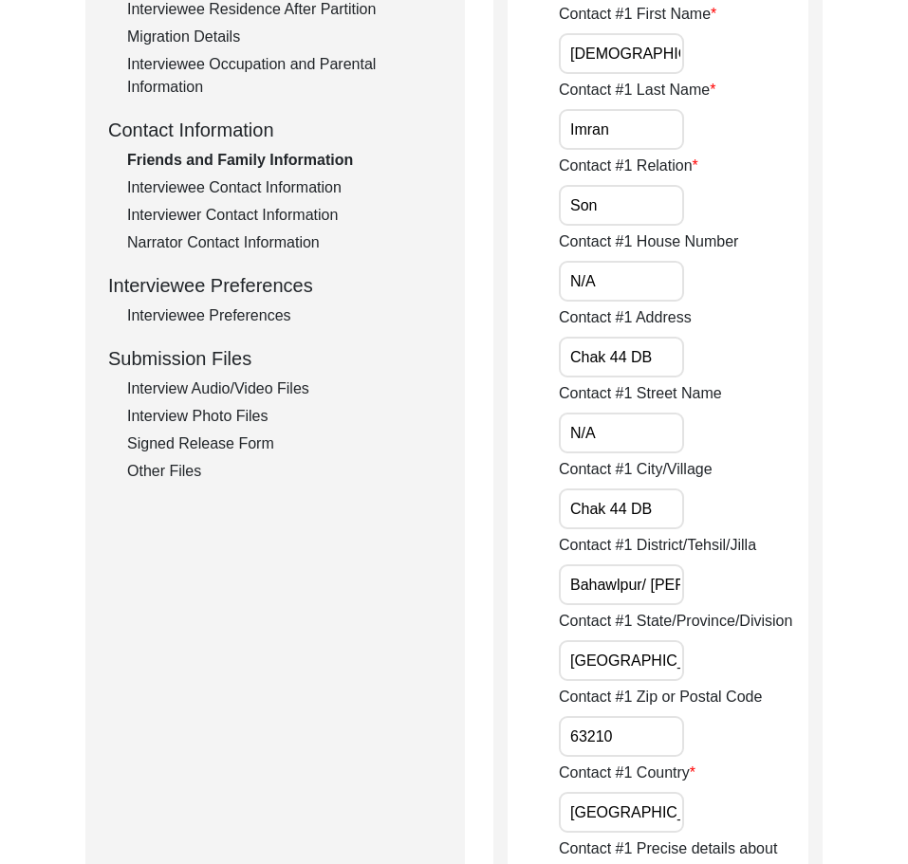
drag, startPoint x: 595, startPoint y: 279, endPoint x: 548, endPoint y: 279, distance: 47.4
drag, startPoint x: 656, startPoint y: 355, endPoint x: 555, endPoint y: 352, distance: 100.6
drag, startPoint x: 585, startPoint y: 419, endPoint x: 520, endPoint y: 418, distance: 65.5
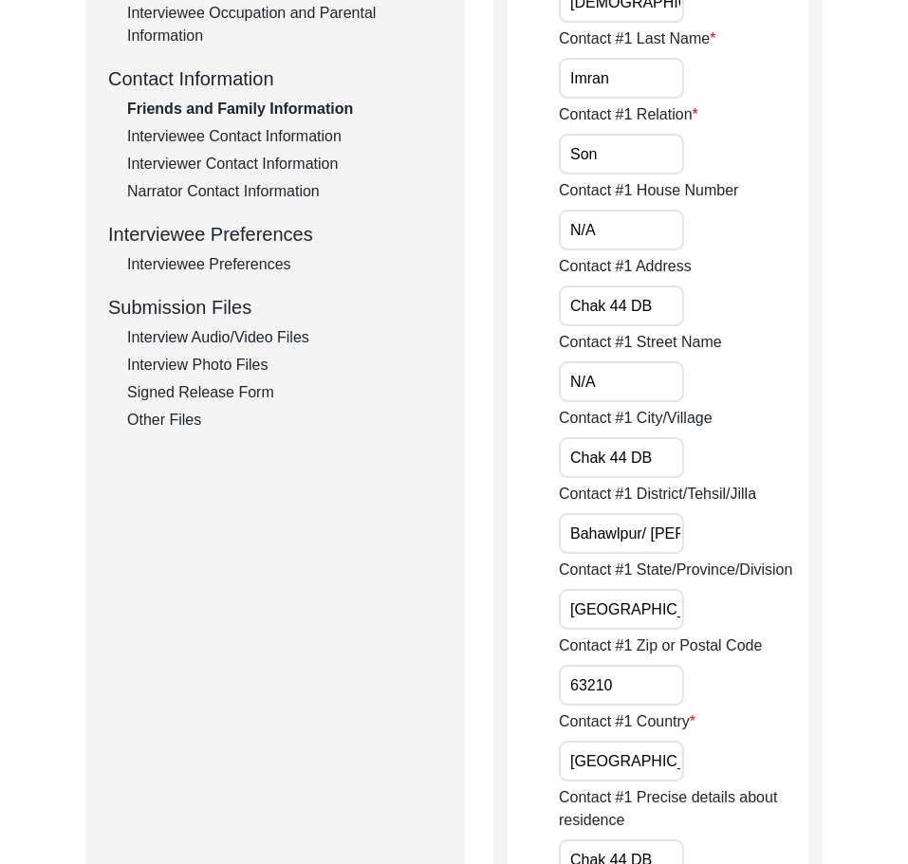
scroll to position [697, 0]
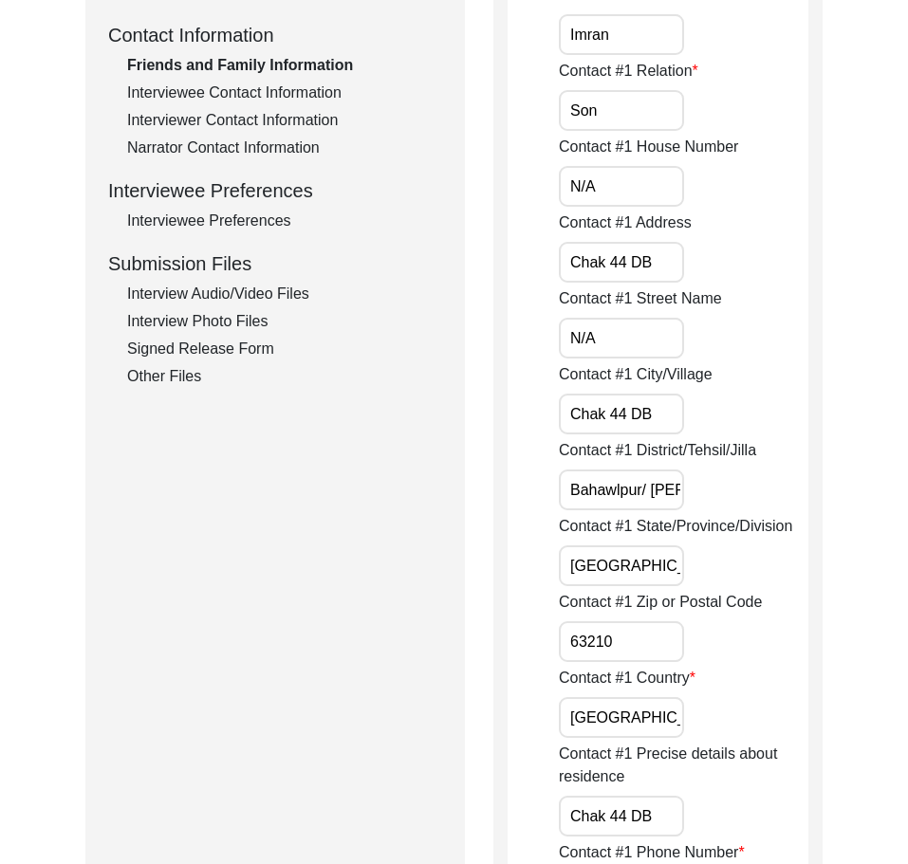
drag, startPoint x: 676, startPoint y: 404, endPoint x: 556, endPoint y: 421, distance: 120.8
click at [638, 484] on input "Bahawlpur/ [PERSON_NAME]" at bounding box center [621, 490] width 125 height 41
drag, startPoint x: 640, startPoint y: 485, endPoint x: 778, endPoint y: 489, distance: 138.6
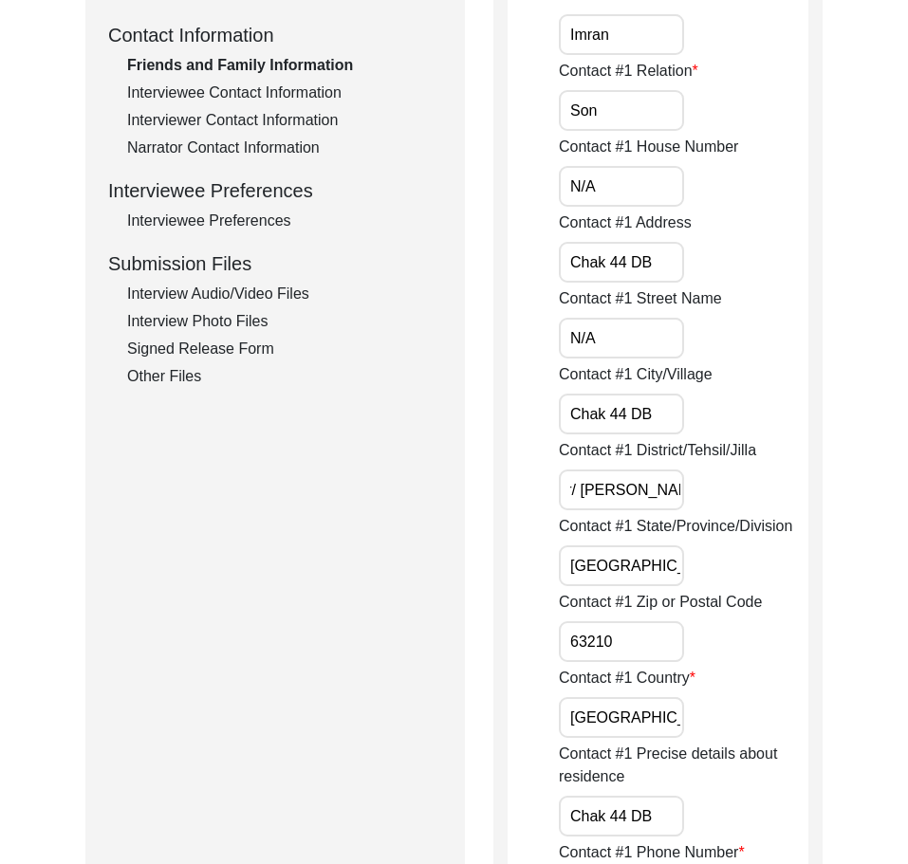
click at [778, 489] on div "Contact #1 District/Tehsil/[PERSON_NAME]/ [PERSON_NAME]" at bounding box center [684, 474] width 250 height 71
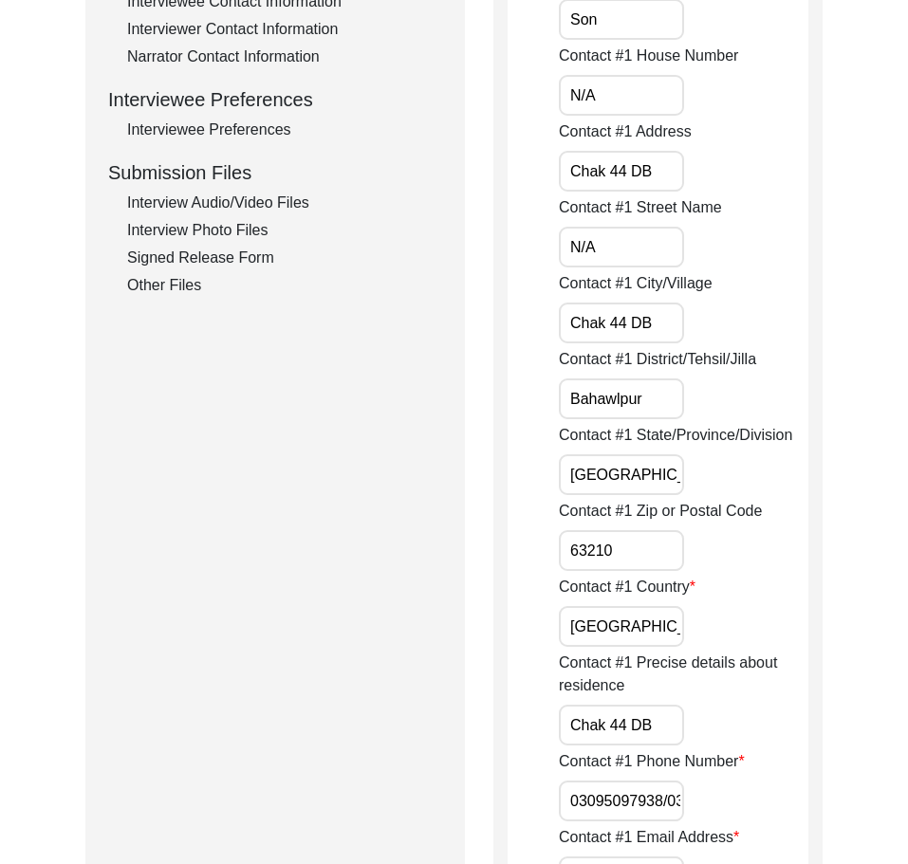
scroll to position [887, 0]
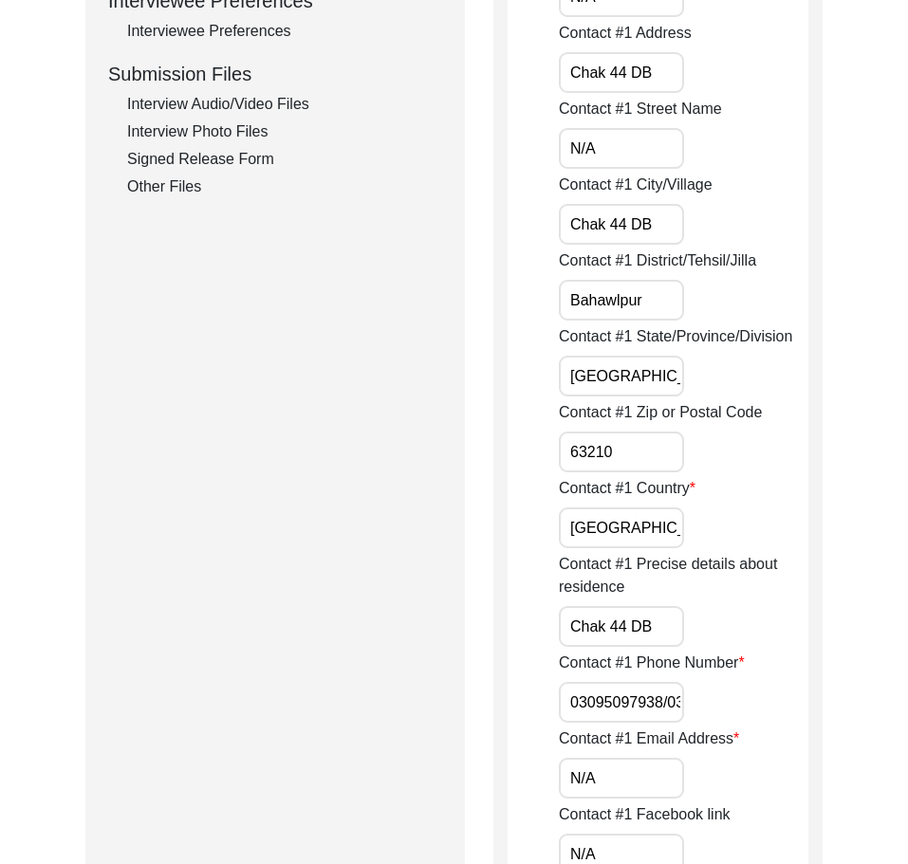
type input "Bahawlpur"
drag, startPoint x: 635, startPoint y: 360, endPoint x: 488, endPoint y: 382, distance: 148.8
drag, startPoint x: 626, startPoint y: 443, endPoint x: 557, endPoint y: 479, distance: 78.1
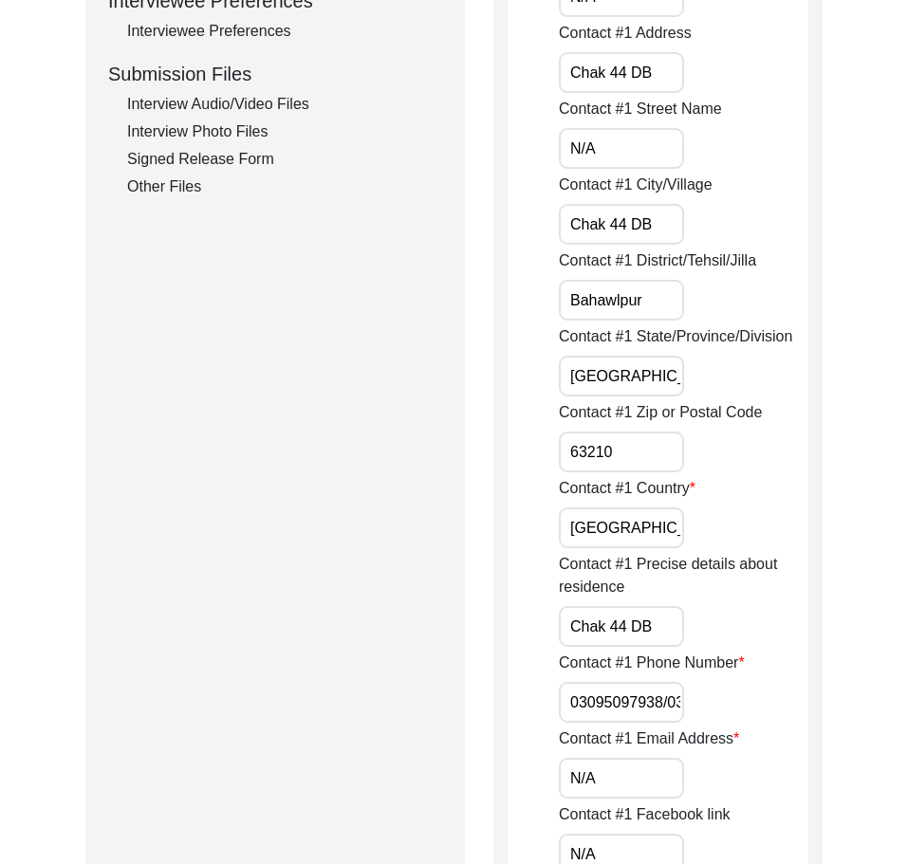
drag, startPoint x: 641, startPoint y: 515, endPoint x: 456, endPoint y: 513, distance: 184.1
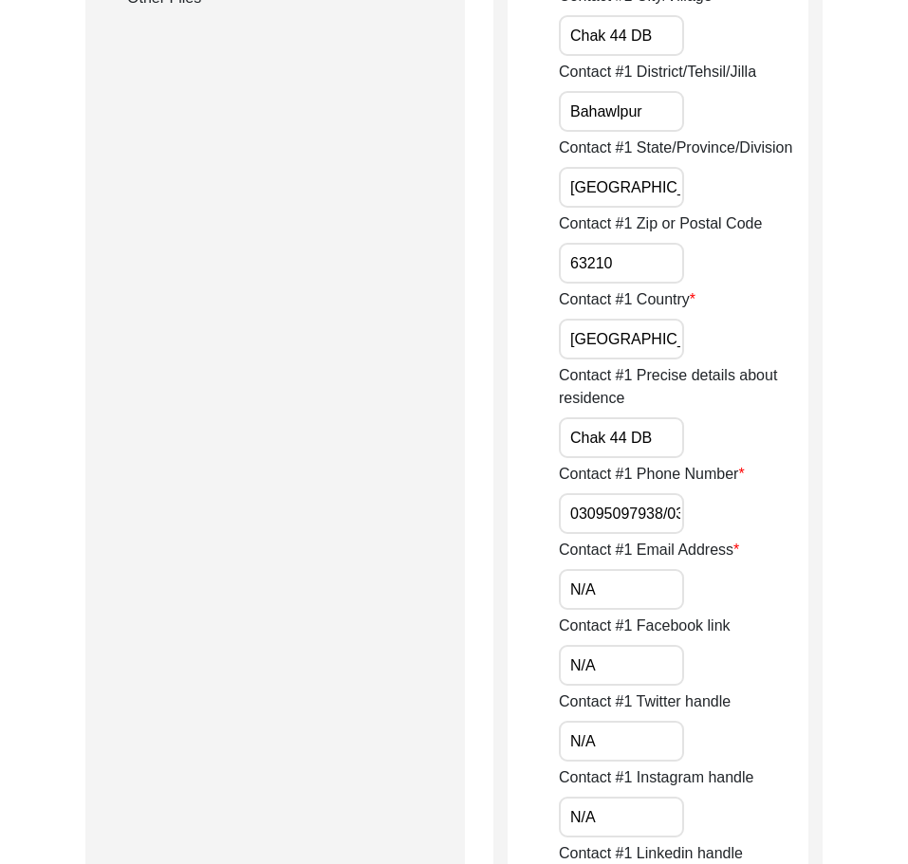
scroll to position [1077, 0]
click at [568, 509] on input "03095097938/03468873638" at bounding box center [621, 512] width 125 height 41
paste input "+92"
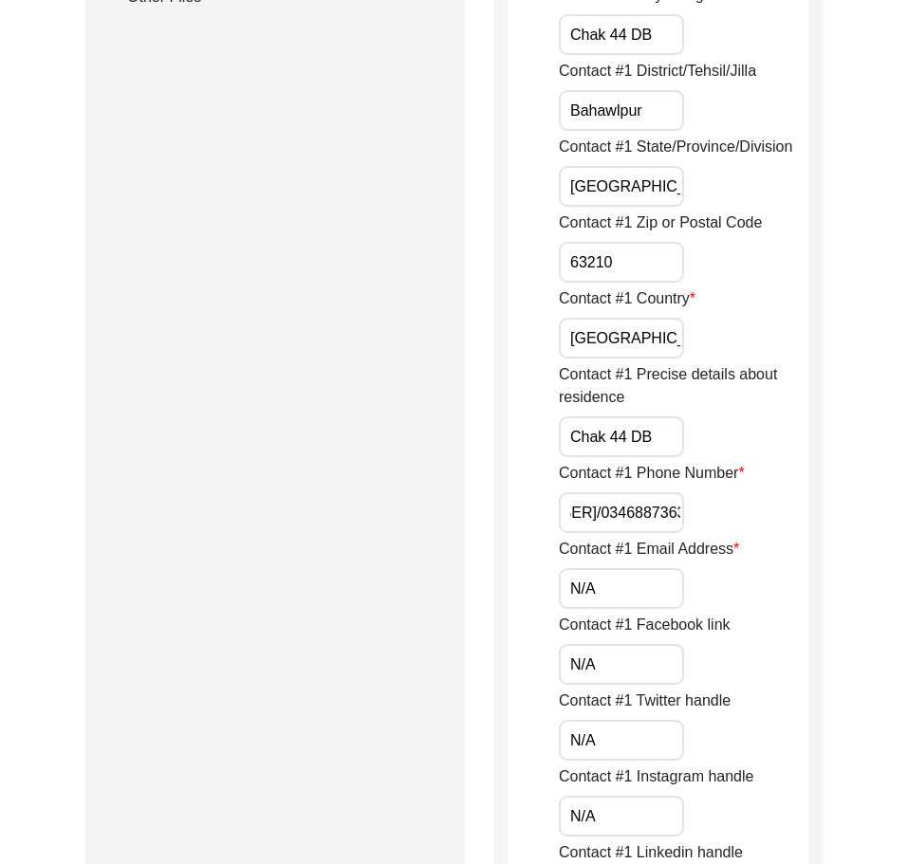
drag, startPoint x: 568, startPoint y: 509, endPoint x: 804, endPoint y: 522, distance: 235.7
click at [804, 522] on div "Contact #1 Phone Number [PHONE_NUMBER]/03468873638" at bounding box center [684, 497] width 250 height 71
click at [644, 585] on input "N/A" at bounding box center [621, 588] width 125 height 41
click at [644, 511] on input "[PHONE_NUMBER]/03468873638" at bounding box center [621, 512] width 125 height 41
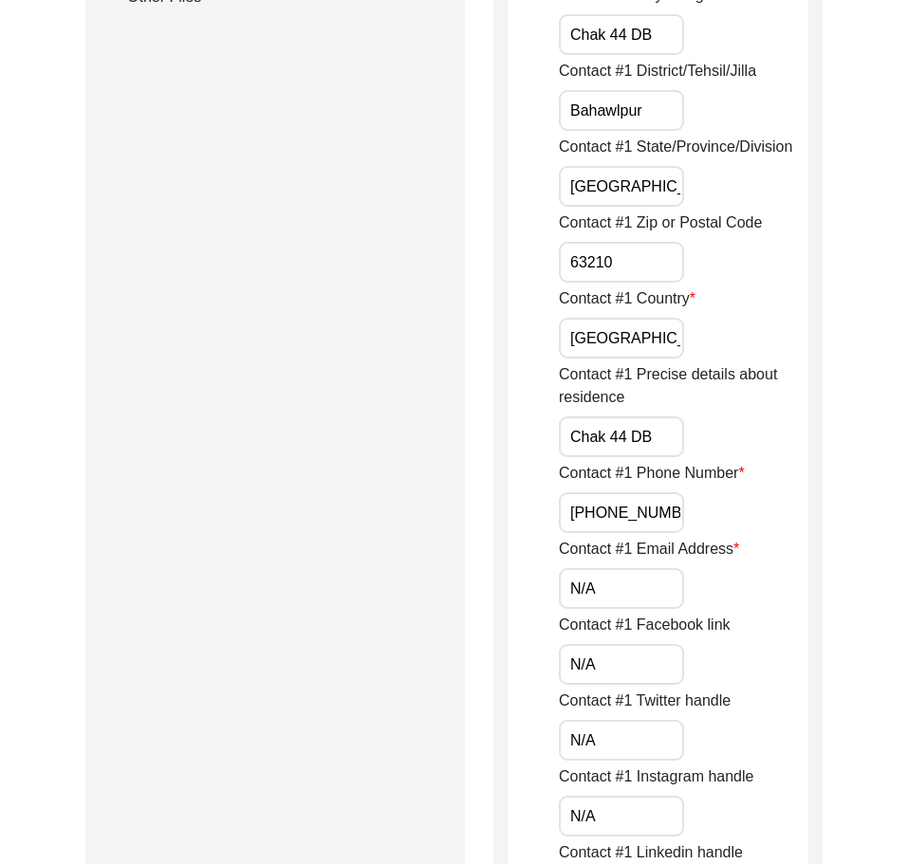
scroll to position [0, 52]
paste input "+92"
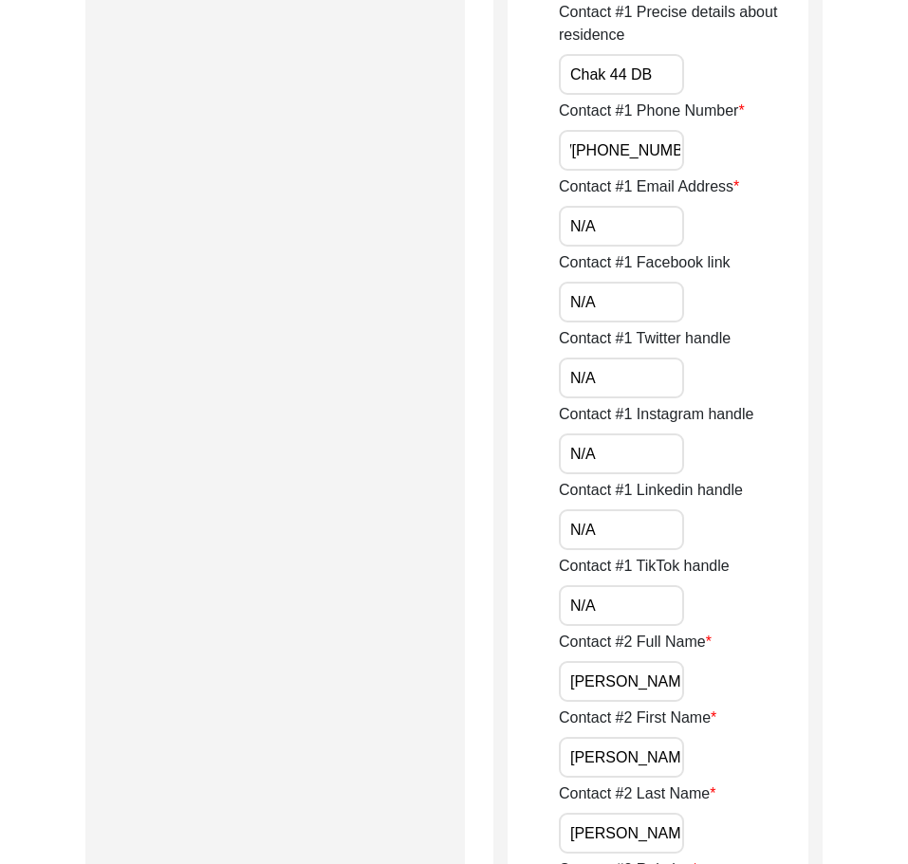
scroll to position [1646, 0]
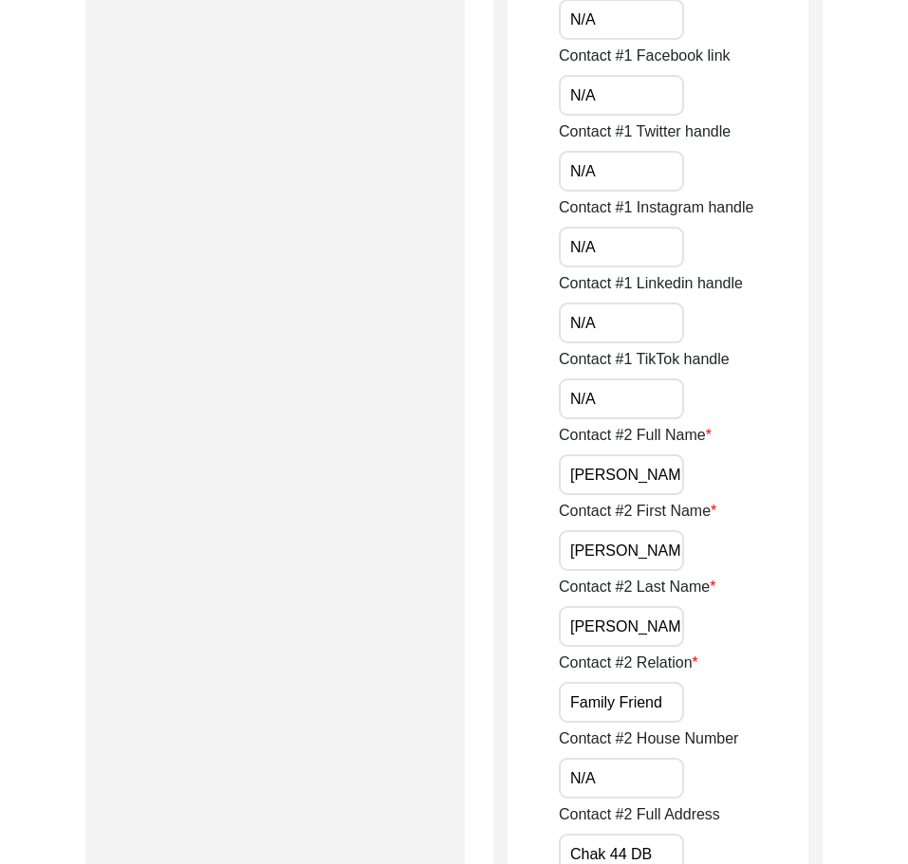
type input "[PHONE_NUMBER]/[PHONE_NUMBER]"
drag, startPoint x: 606, startPoint y: 92, endPoint x: 524, endPoint y: 97, distance: 82.7
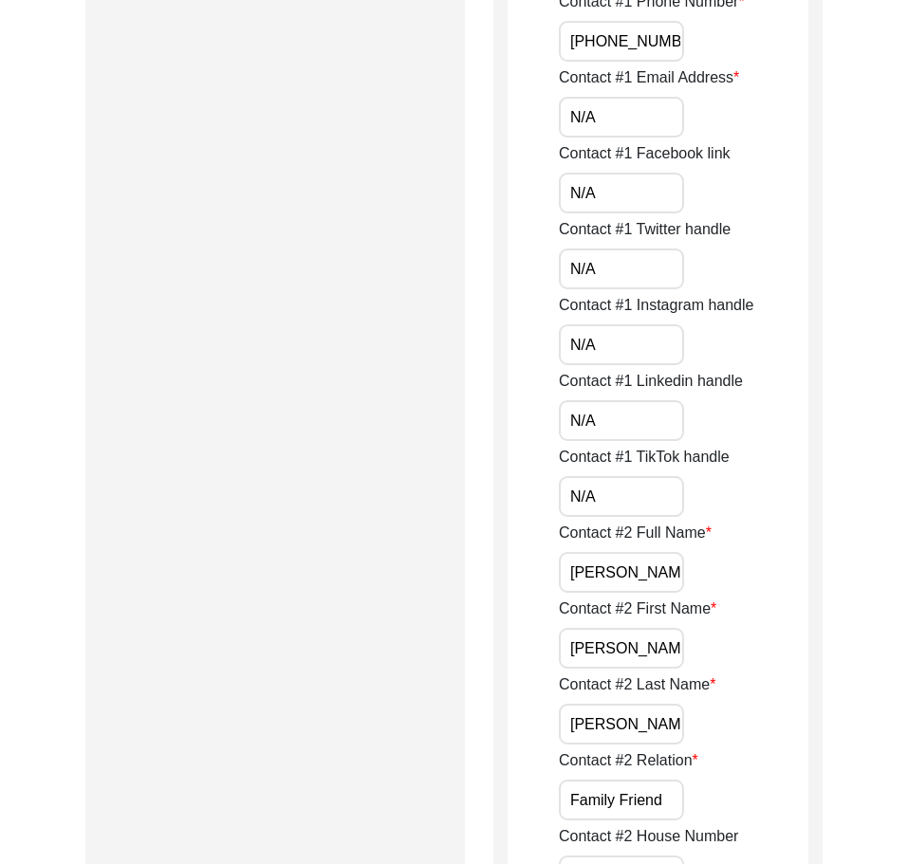
scroll to position [1457, 0]
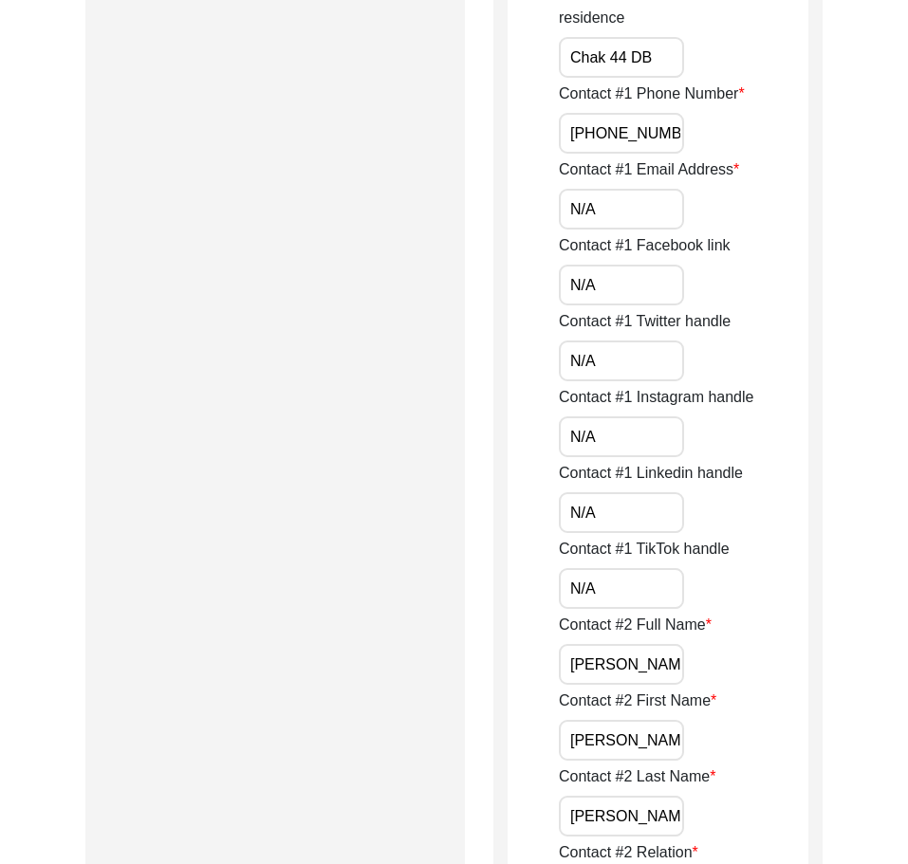
drag, startPoint x: 601, startPoint y: 214, endPoint x: 544, endPoint y: 242, distance: 63.7
drag, startPoint x: 585, startPoint y: 365, endPoint x: 460, endPoint y: 365, distance: 124.3
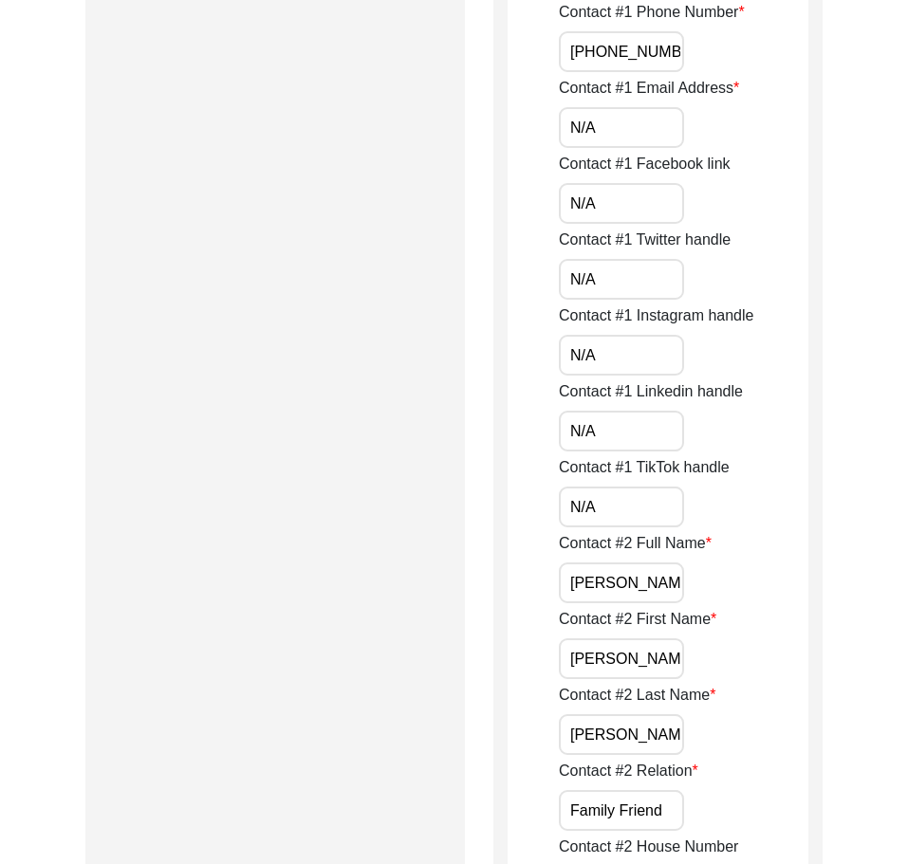
scroll to position [1646, 0]
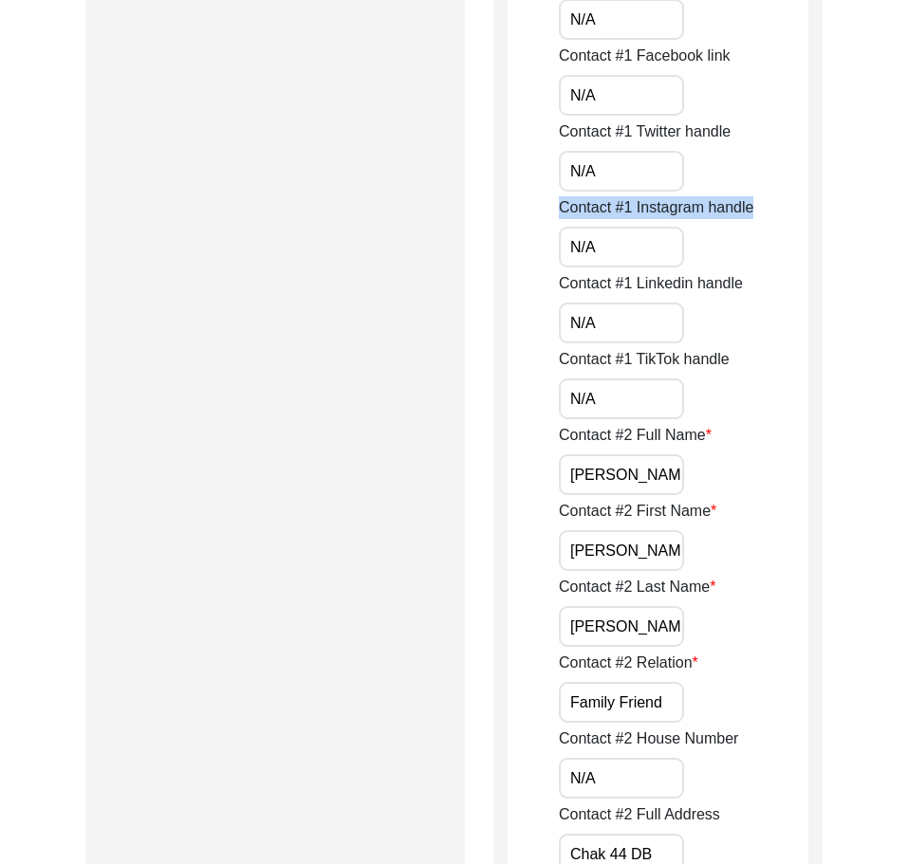
drag, startPoint x: 618, startPoint y: 224, endPoint x: 629, endPoint y: 259, distance: 36.9
drag, startPoint x: 629, startPoint y: 259, endPoint x: 422, endPoint y: 262, distance: 206.9
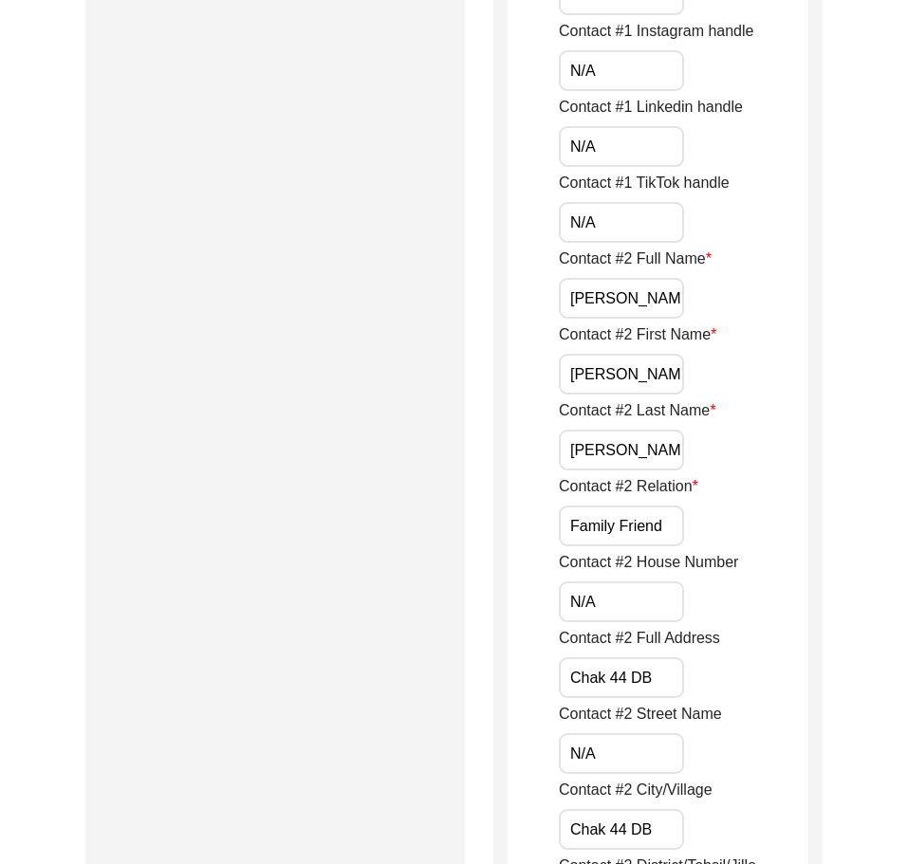
scroll to position [1836, 0]
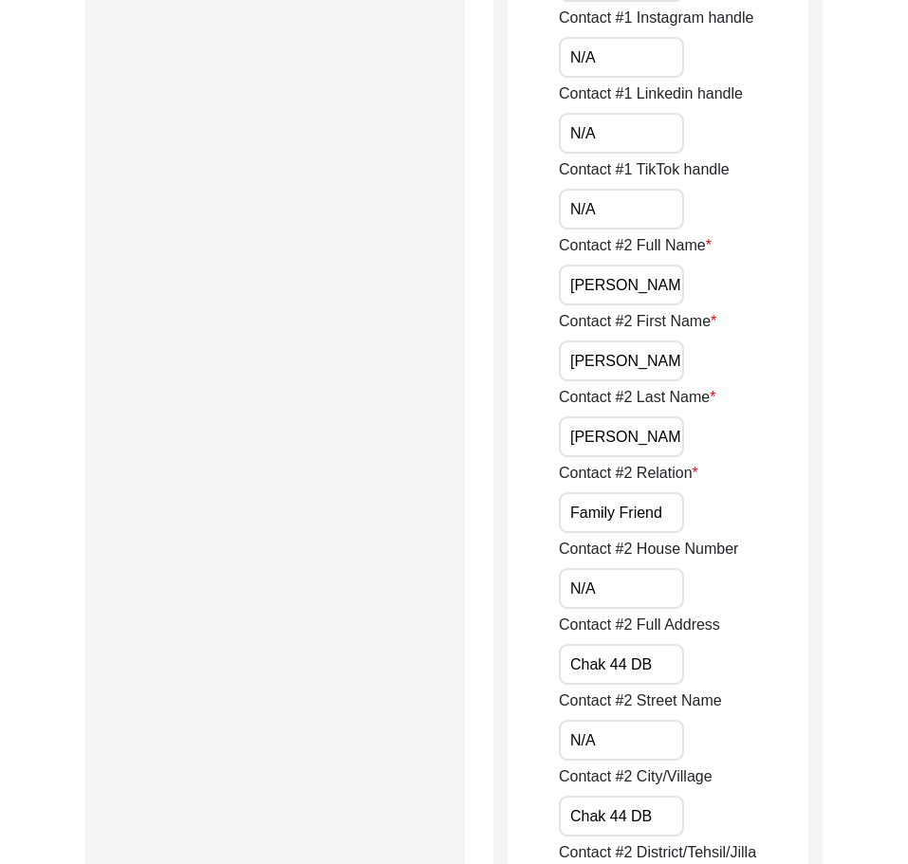
drag, startPoint x: 567, startPoint y: 130, endPoint x: 471, endPoint y: 139, distance: 97.2
click at [580, 210] on input "N/A" at bounding box center [621, 209] width 125 height 41
drag, startPoint x: 566, startPoint y: 205, endPoint x: 605, endPoint y: 233, distance: 48.2
click at [638, 214] on input "N/A" at bounding box center [621, 209] width 125 height 41
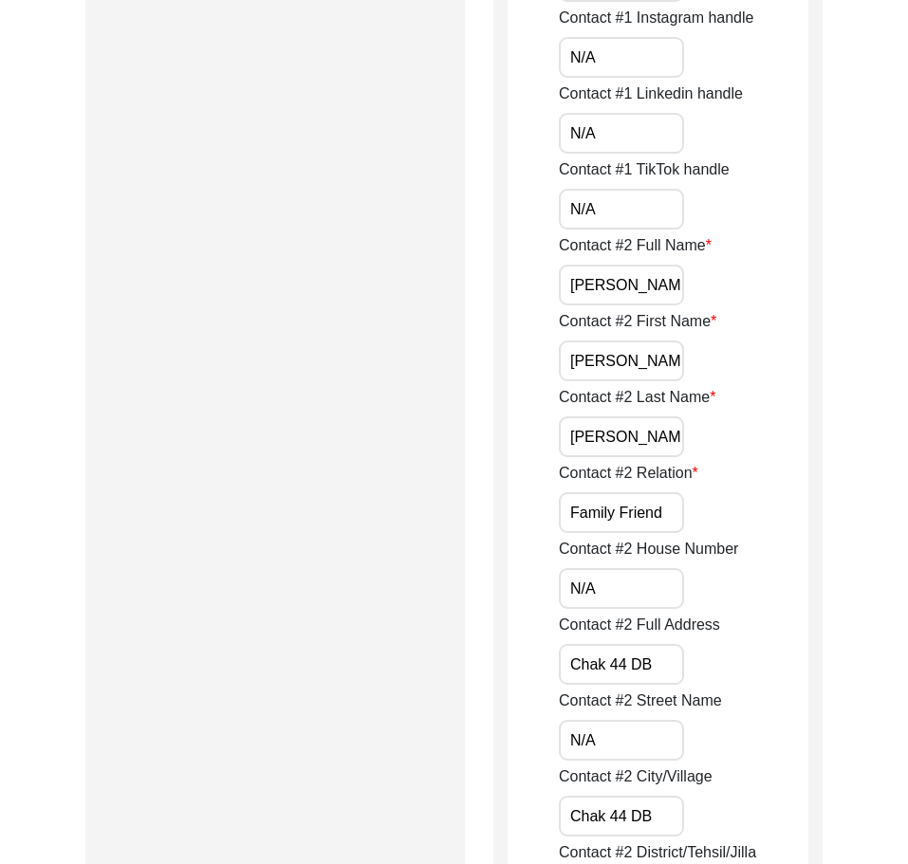
drag, startPoint x: 563, startPoint y: 279, endPoint x: 764, endPoint y: 285, distance: 201.2
click at [765, 284] on div "Contact #2 Full Name [PERSON_NAME]" at bounding box center [684, 269] width 250 height 71
click at [679, 346] on input "[PERSON_NAME]" at bounding box center [621, 361] width 125 height 41
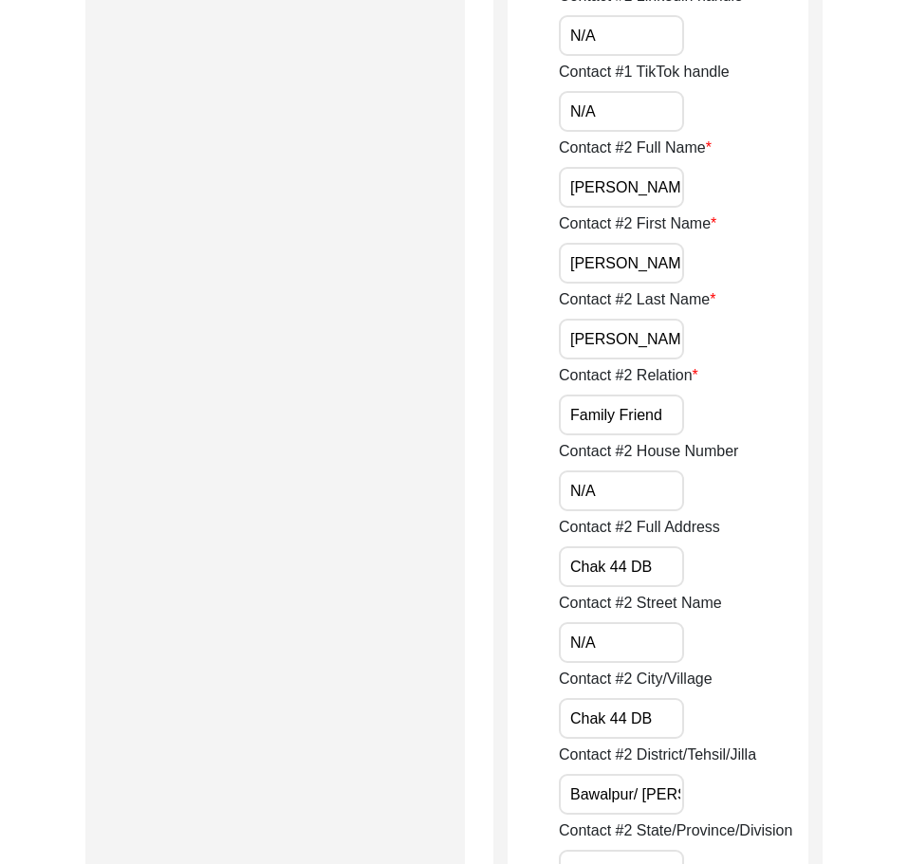
scroll to position [2026, 0]
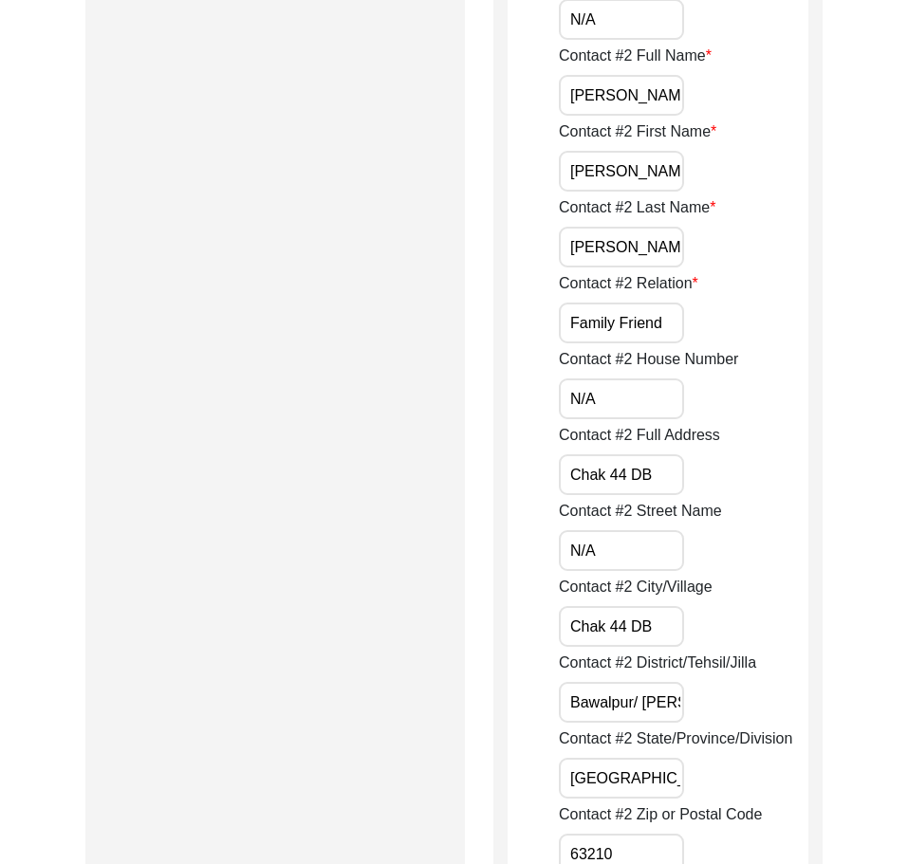
click at [646, 243] on input "[PERSON_NAME]" at bounding box center [621, 247] width 125 height 41
drag, startPoint x: 659, startPoint y: 310, endPoint x: 535, endPoint y: 313, distance: 124.3
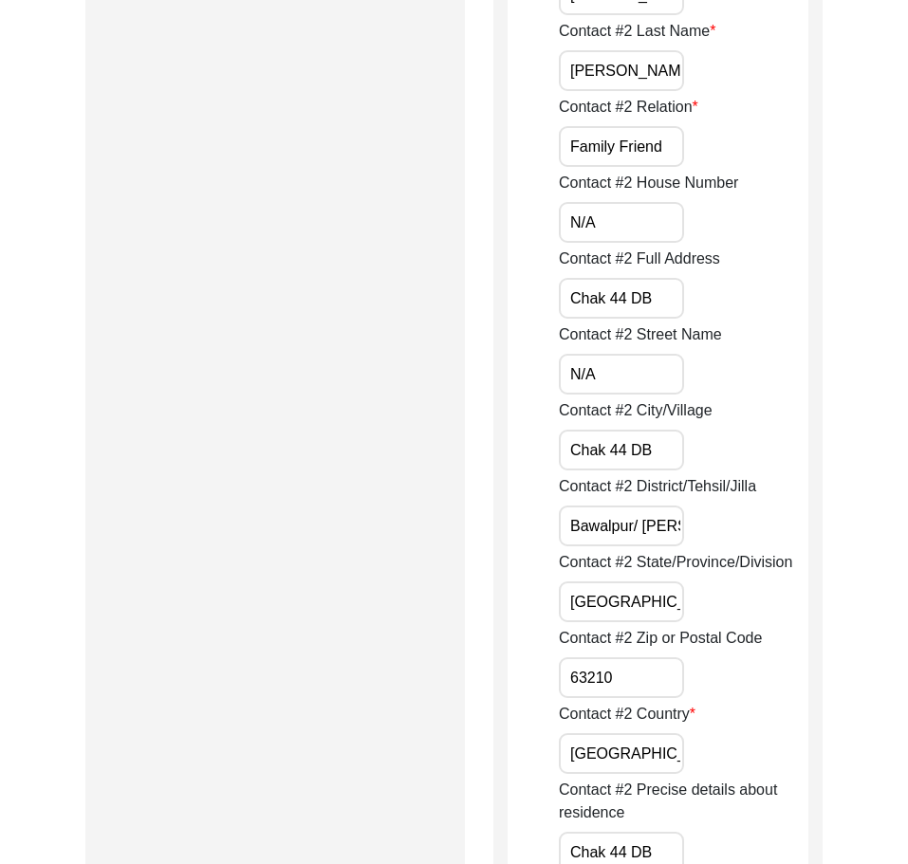
scroll to position [2216, 0]
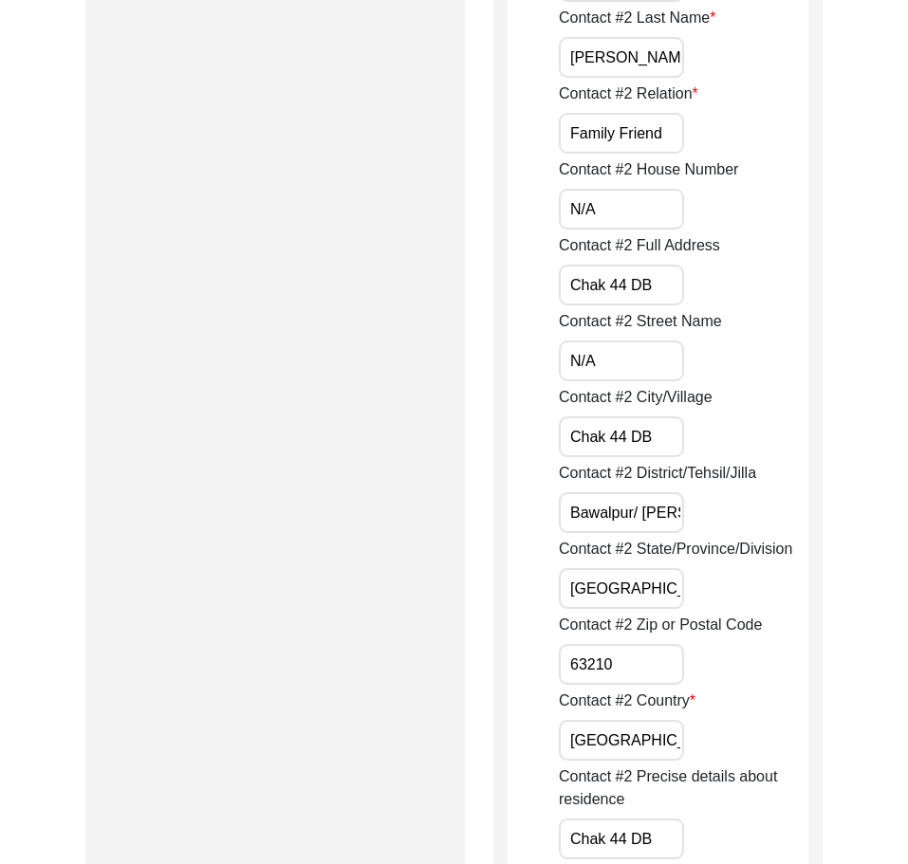
drag, startPoint x: 559, startPoint y: 205, endPoint x: 548, endPoint y: 205, distance: 11.4
drag, startPoint x: 655, startPoint y: 274, endPoint x: 509, endPoint y: 286, distance: 146.6
drag, startPoint x: 601, startPoint y: 362, endPoint x: 496, endPoint y: 357, distance: 104.5
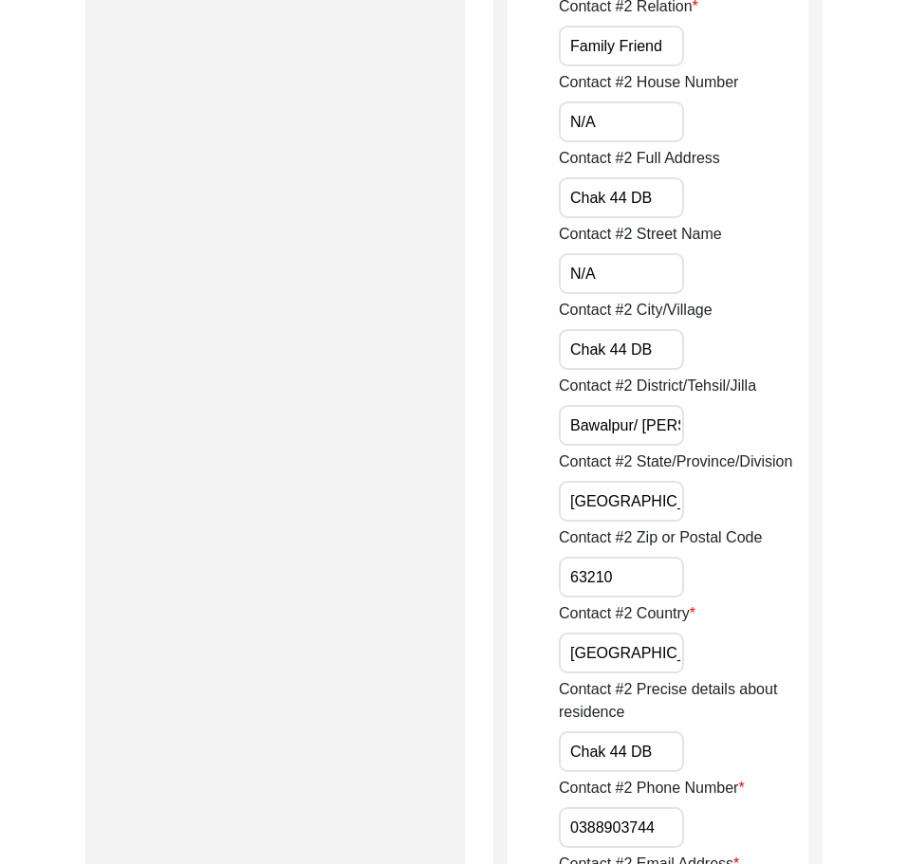
scroll to position [2405, 0]
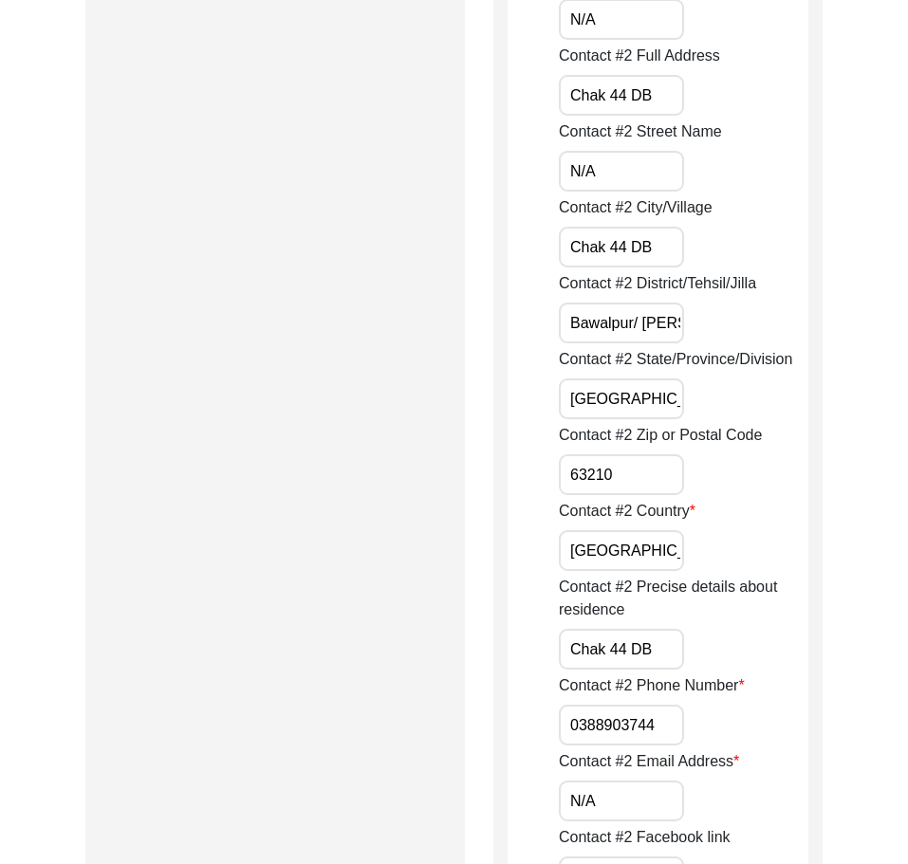
drag, startPoint x: 656, startPoint y: 251, endPoint x: 514, endPoint y: 251, distance: 141.4
drag, startPoint x: 634, startPoint y: 321, endPoint x: 752, endPoint y: 343, distance: 119.7
click at [752, 343] on div "Contact #2 District/Tehsil/[PERSON_NAME]/ [PERSON_NAME]" at bounding box center [684, 307] width 250 height 71
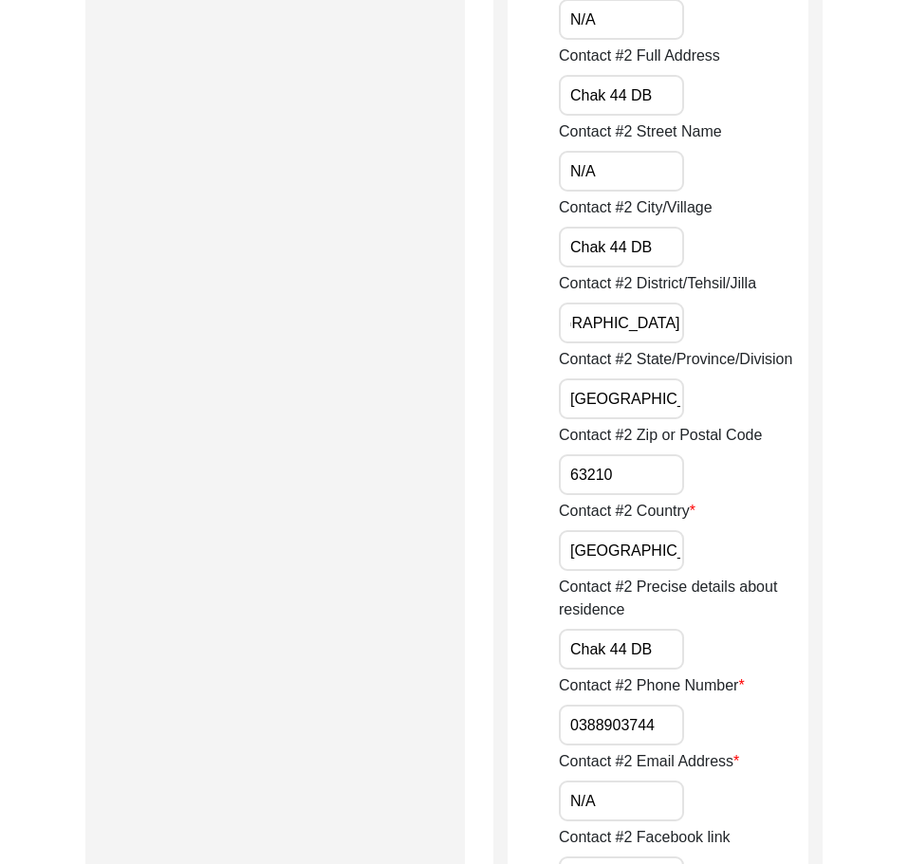
scroll to position [0, 0]
type input "[GEOGRAPHIC_DATA]"
click at [757, 326] on div "Contact #2 District/Tehsil/[PERSON_NAME]" at bounding box center [684, 307] width 250 height 71
drag, startPoint x: 641, startPoint y: 403, endPoint x: 530, endPoint y: 391, distance: 111.7
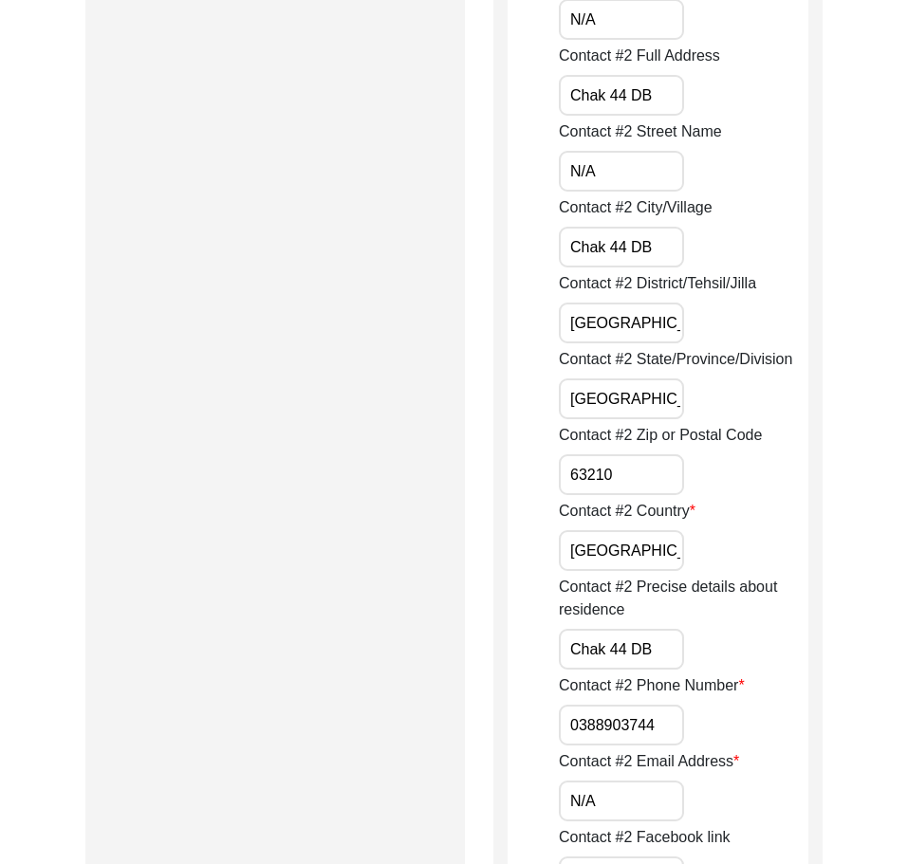
scroll to position [2595, 0]
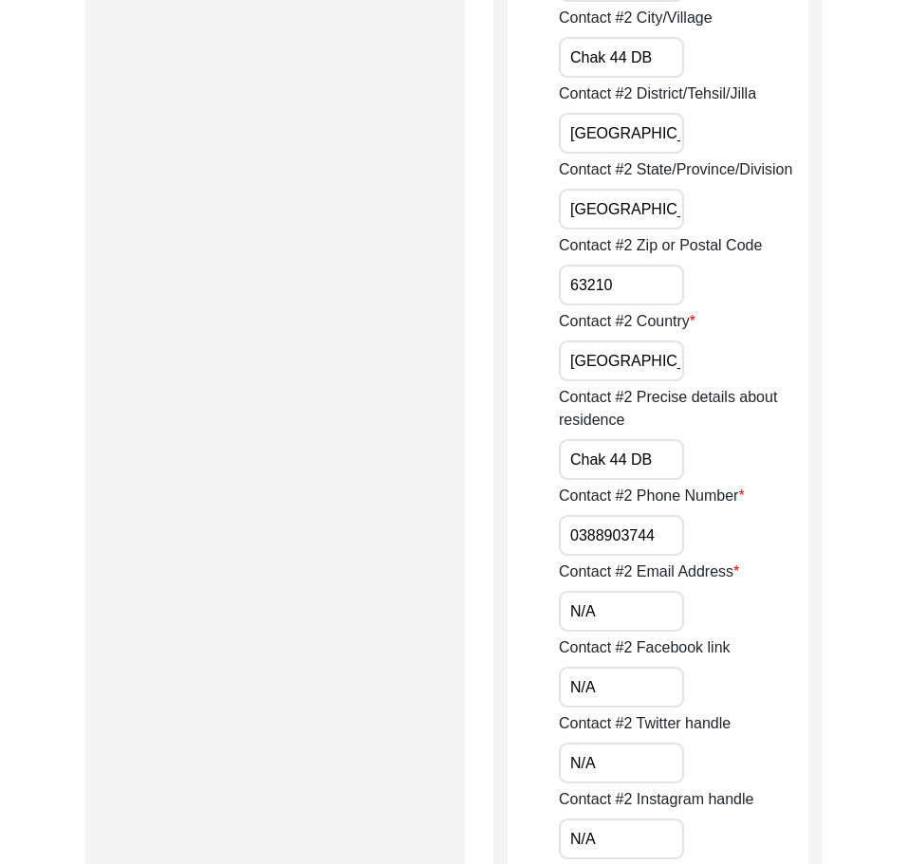
click at [640, 292] on input "63210" at bounding box center [621, 285] width 125 height 41
click at [645, 358] on input "[GEOGRAPHIC_DATA]" at bounding box center [621, 361] width 125 height 41
drag, startPoint x: 662, startPoint y: 449, endPoint x: 547, endPoint y: 445, distance: 115.8
click at [570, 527] on input "0388903744" at bounding box center [621, 535] width 125 height 41
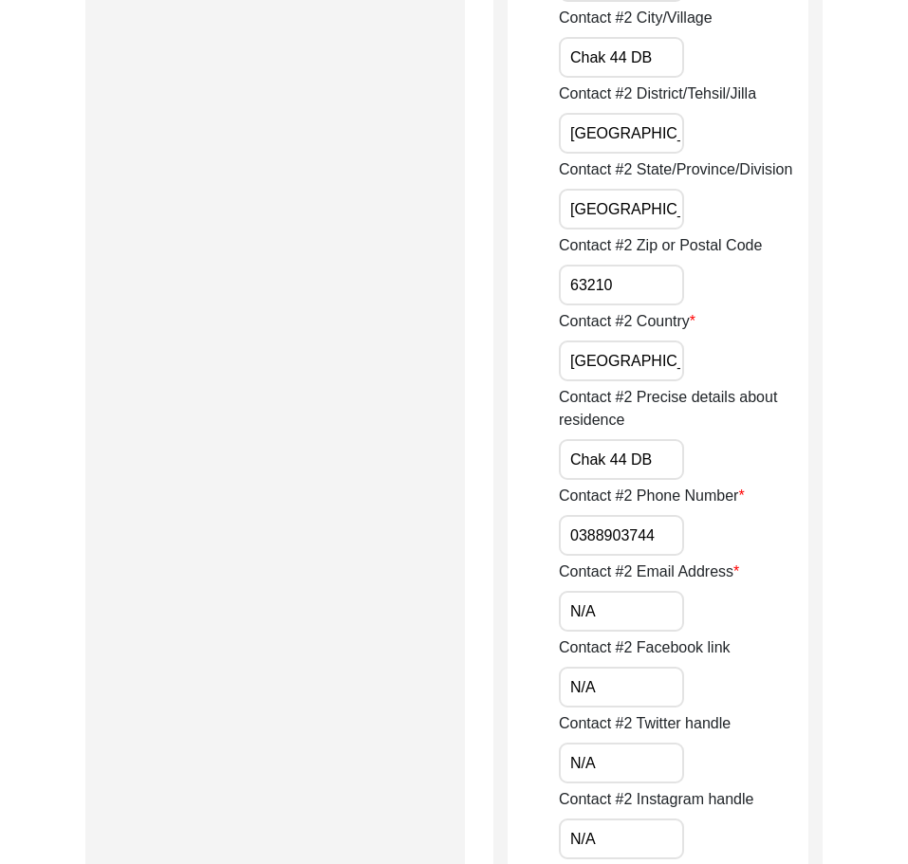
paste input "+92"
drag, startPoint x: 564, startPoint y: 540, endPoint x: 737, endPoint y: 550, distance: 174.0
click at [737, 550] on div "Contact #2 Phone Number [PHONE_NUMBER]" at bounding box center [684, 520] width 250 height 71
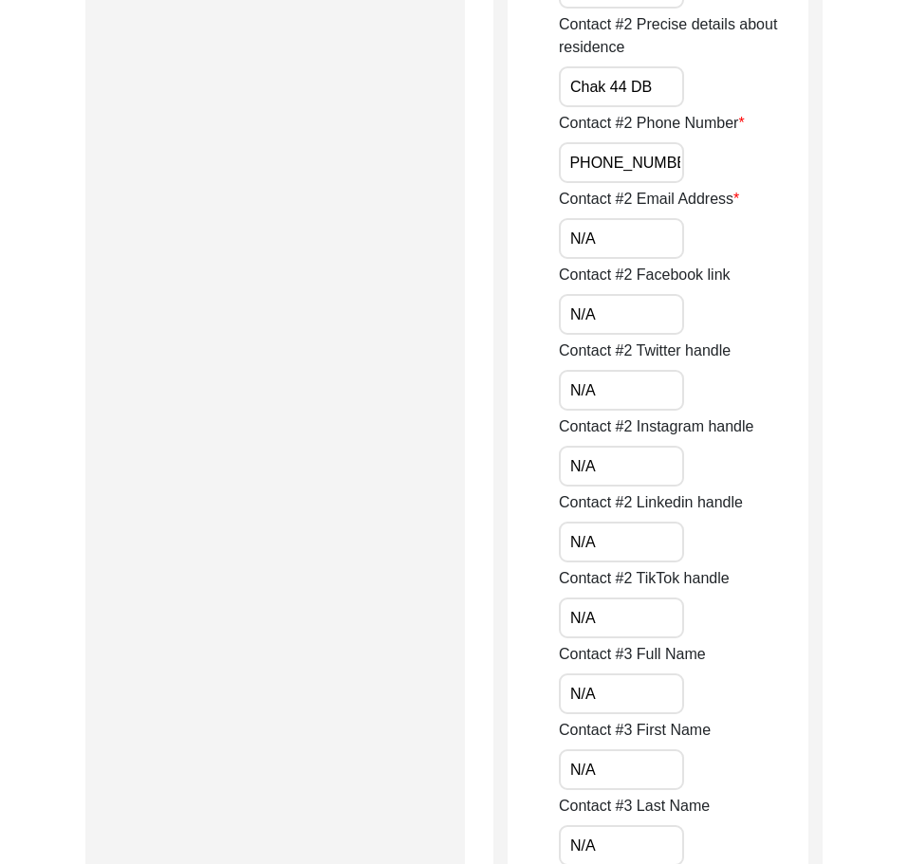
scroll to position [2975, 0]
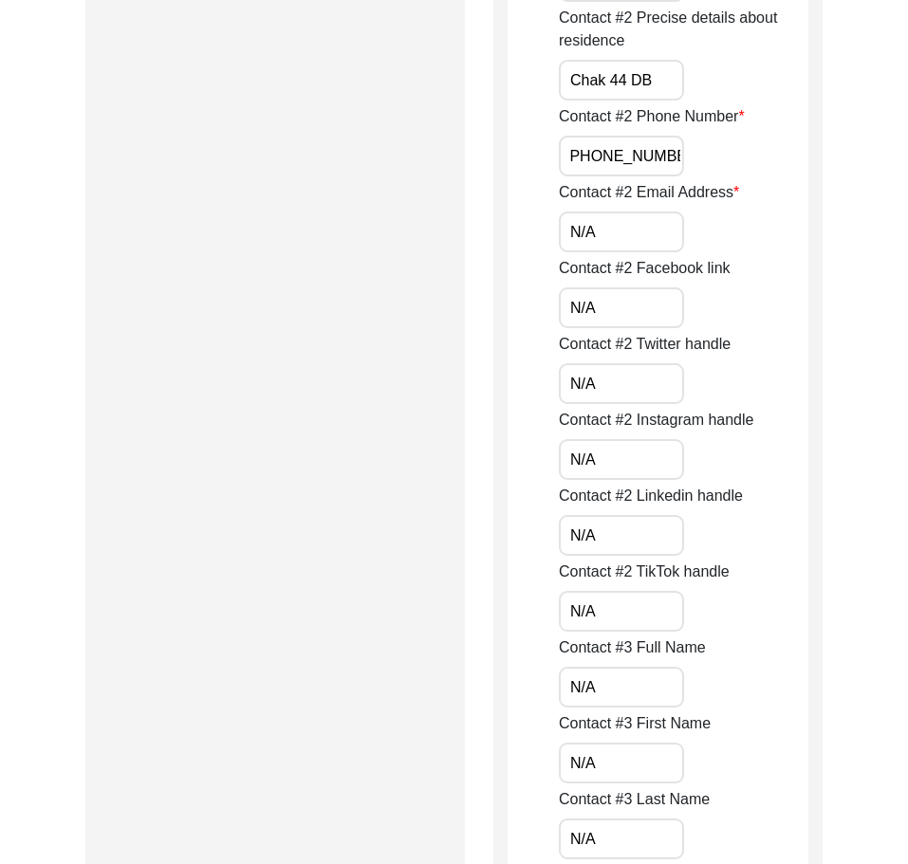
type input "[PHONE_NUMBER]"
drag, startPoint x: 630, startPoint y: 236, endPoint x: 556, endPoint y: 231, distance: 74.2
click at [592, 306] on input "N/A" at bounding box center [621, 308] width 125 height 41
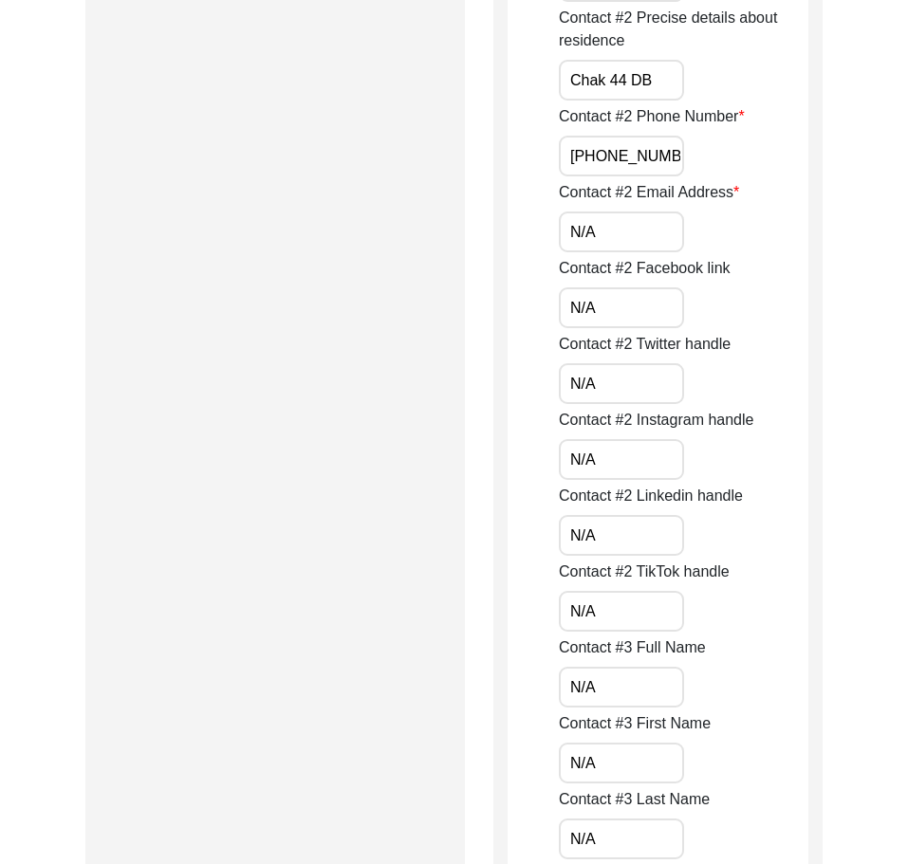
click at [593, 307] on input "N/A" at bounding box center [621, 308] width 125 height 41
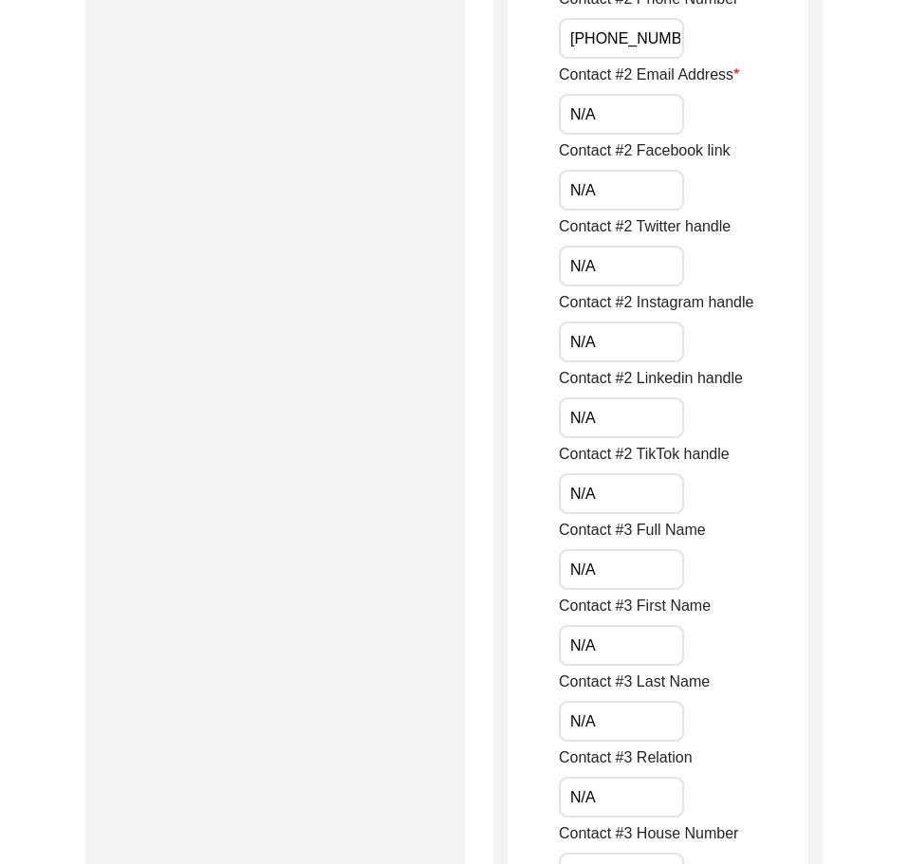
scroll to position [3259, 0]
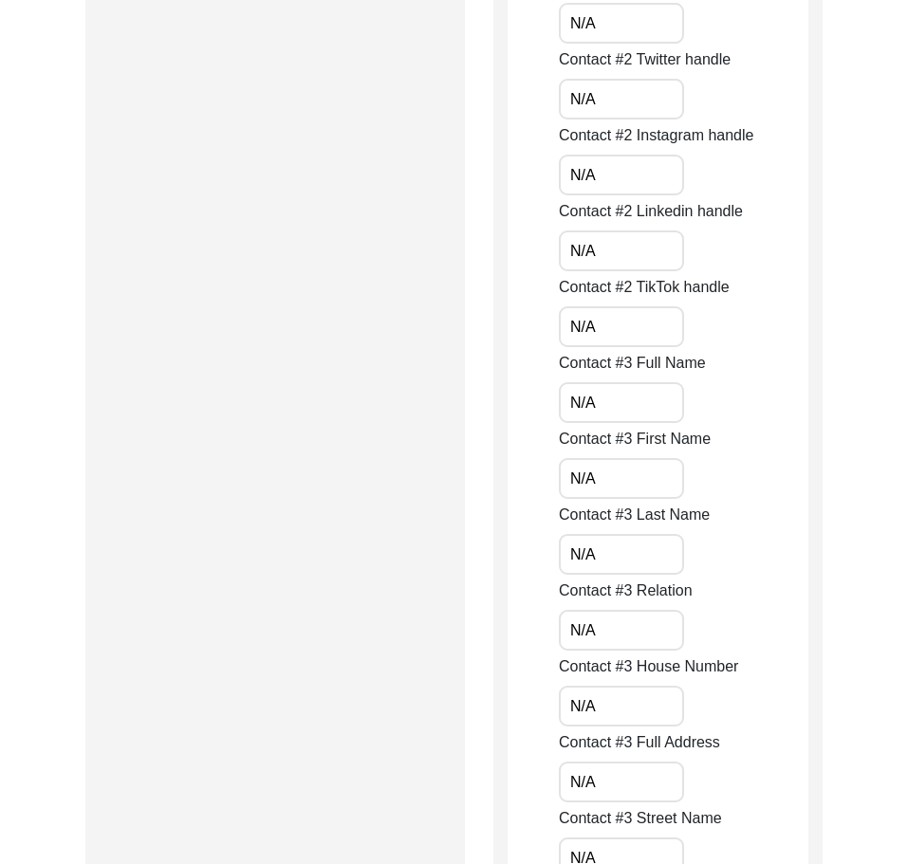
drag, startPoint x: 623, startPoint y: 106, endPoint x: 549, endPoint y: 103, distance: 74.1
drag, startPoint x: 602, startPoint y: 168, endPoint x: 548, endPoint y: 176, distance: 53.7
click at [563, 172] on input "N/A" at bounding box center [621, 175] width 125 height 41
drag, startPoint x: 613, startPoint y: 243, endPoint x: 524, endPoint y: 255, distance: 90.0
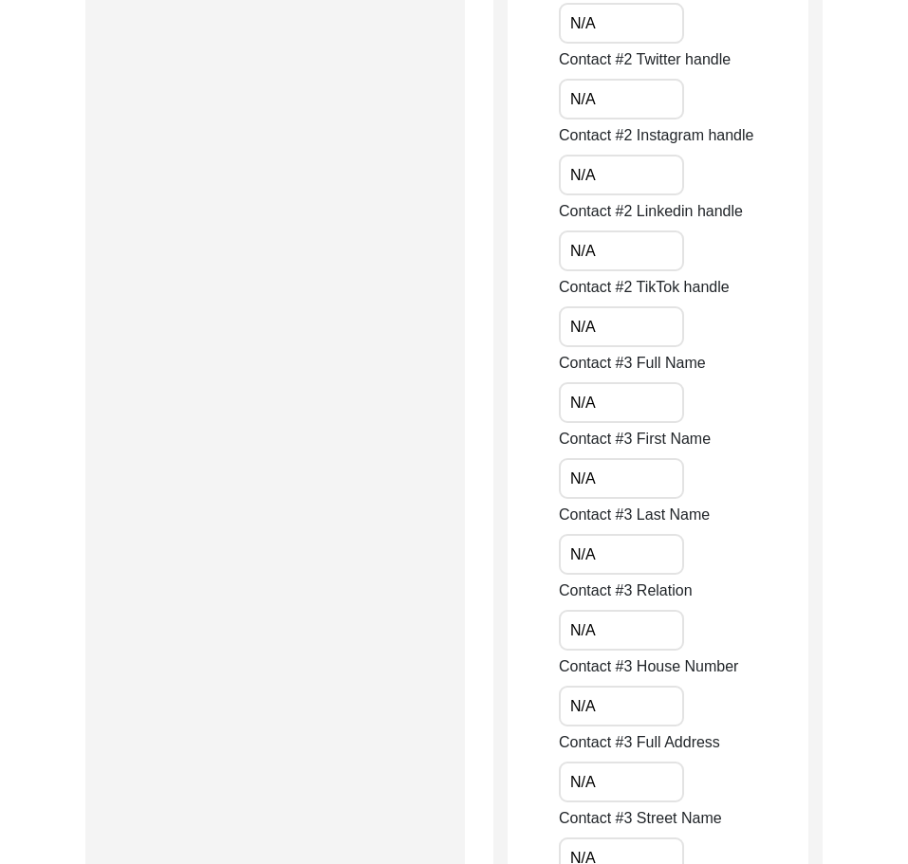
drag, startPoint x: 598, startPoint y: 317, endPoint x: 511, endPoint y: 316, distance: 86.4
drag, startPoint x: 481, startPoint y: 404, endPoint x: 353, endPoint y: 439, distance: 132.8
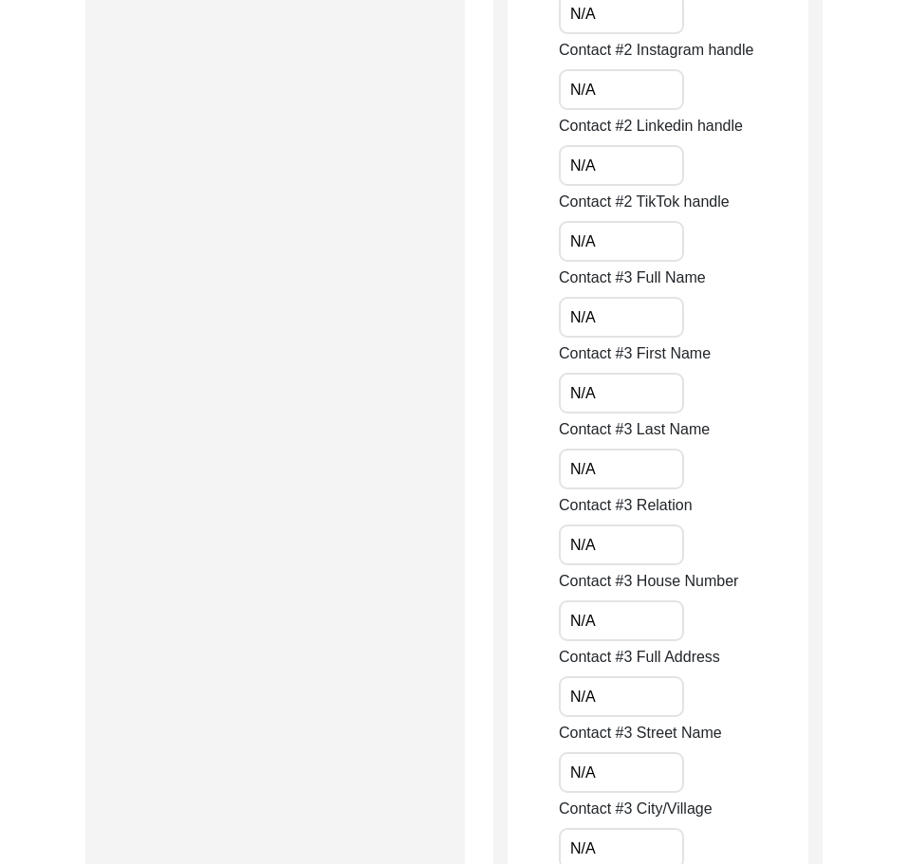
scroll to position [3449, 0]
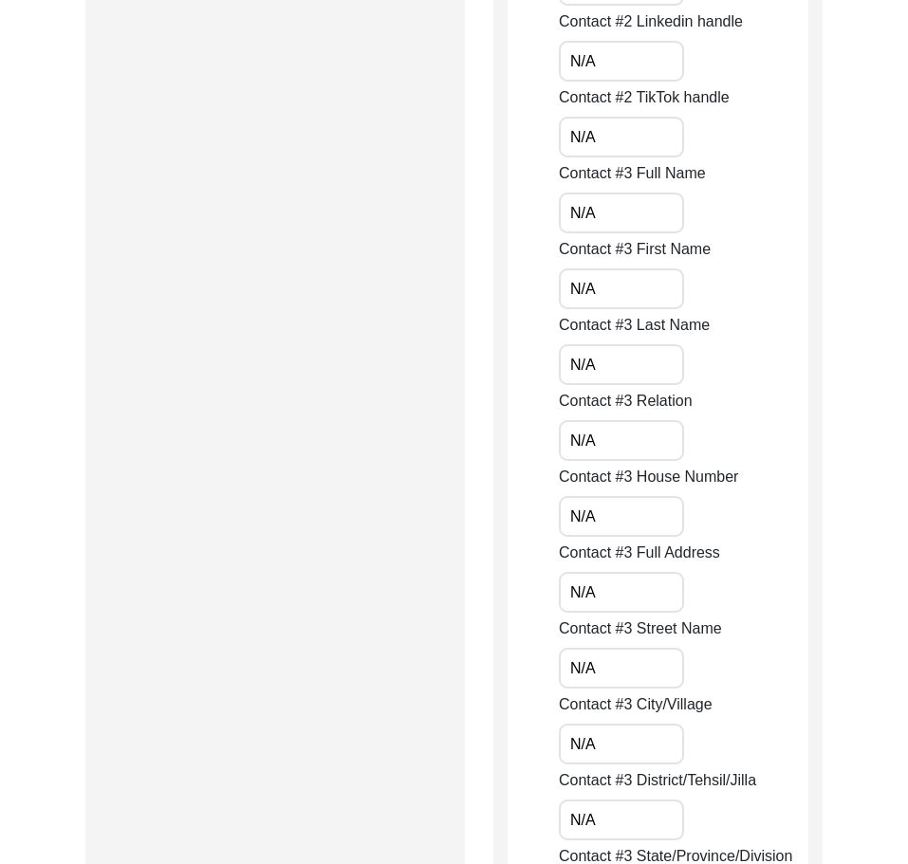
drag, startPoint x: 624, startPoint y: 284, endPoint x: 493, endPoint y: 311, distance: 133.8
drag, startPoint x: 620, startPoint y: 371, endPoint x: 414, endPoint y: 360, distance: 206.2
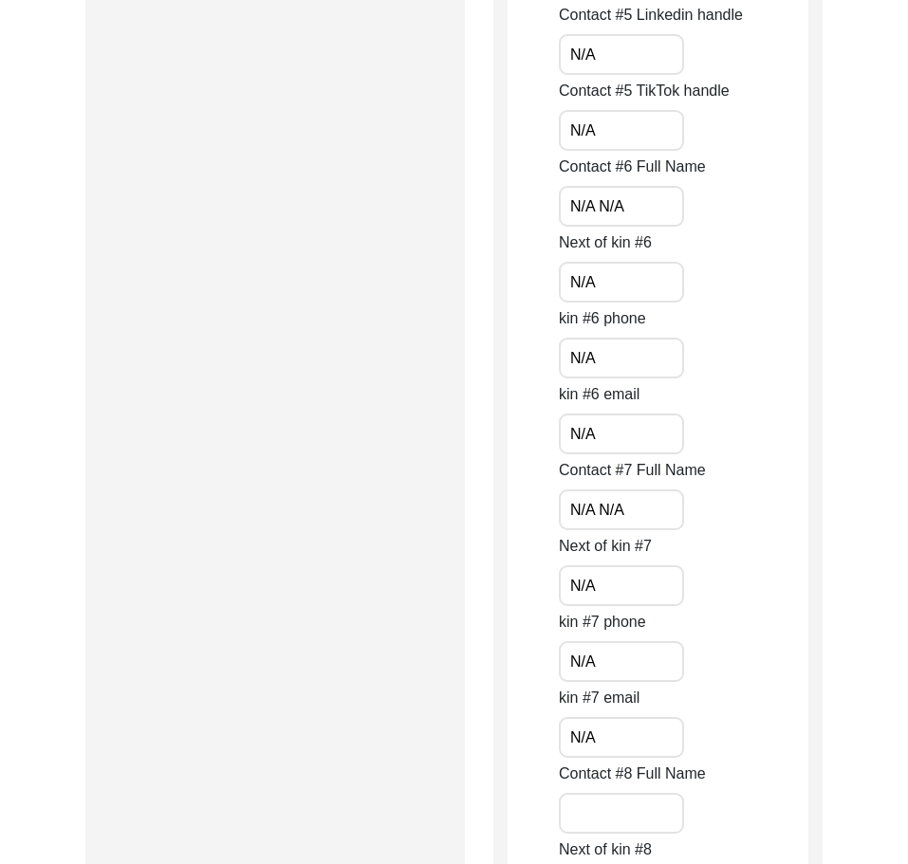
scroll to position [8289, 0]
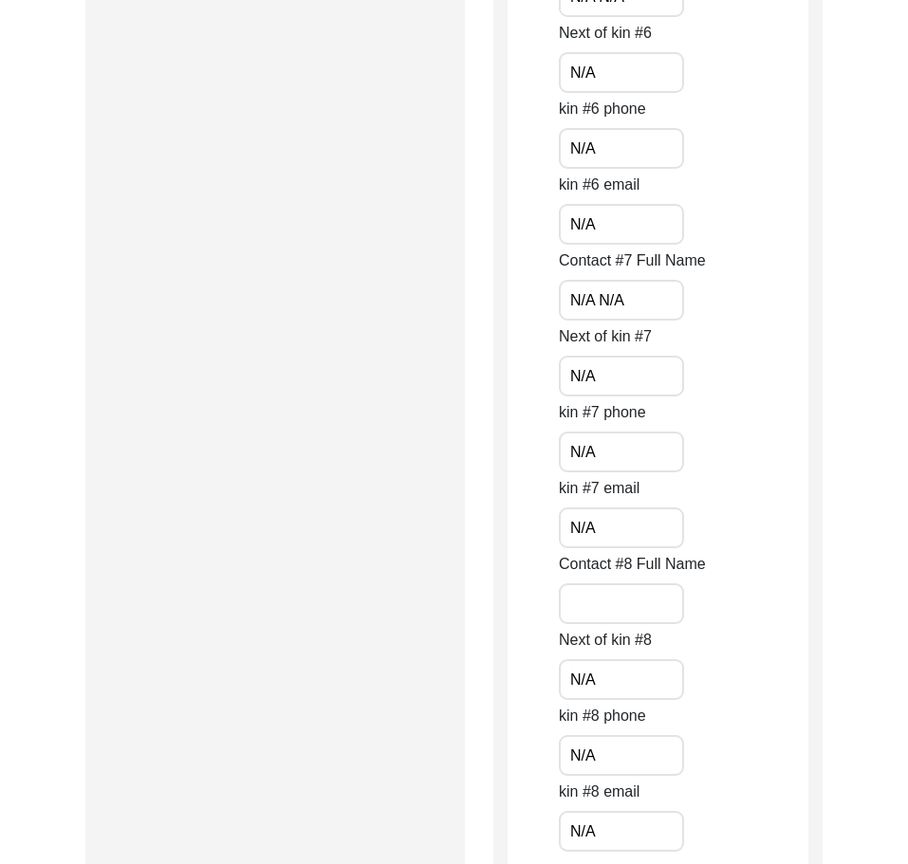
drag, startPoint x: 646, startPoint y: 307, endPoint x: 594, endPoint y: 301, distance: 52.6
click at [594, 301] on input "N/A N/A" at bounding box center [621, 300] width 125 height 41
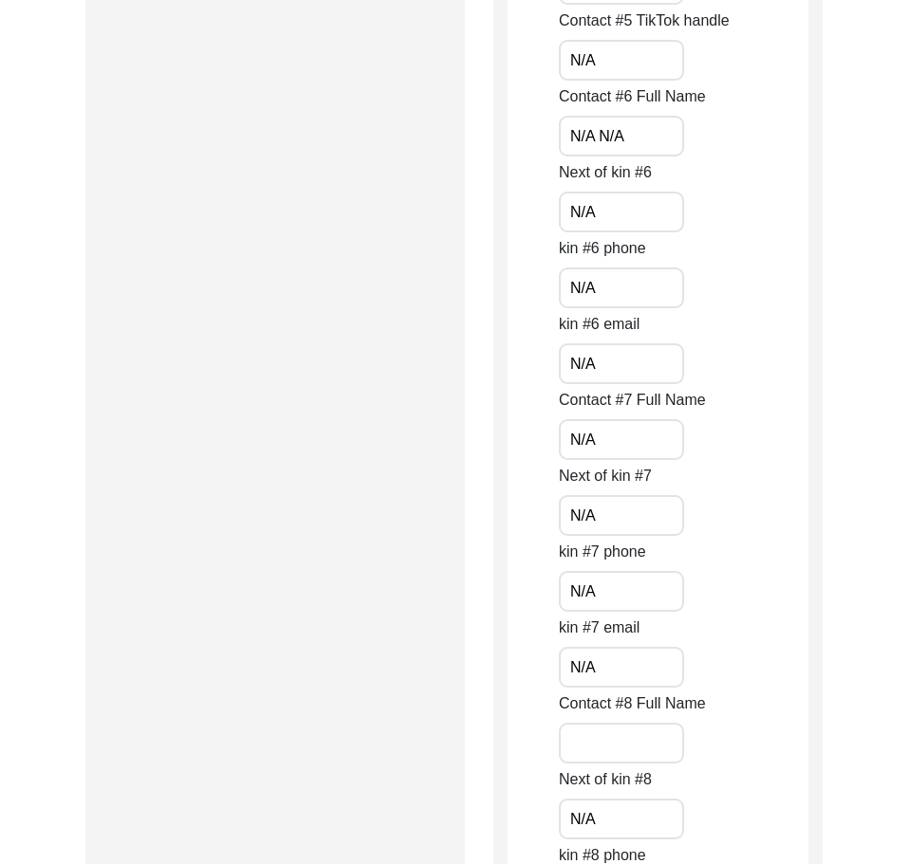
scroll to position [7909, 0]
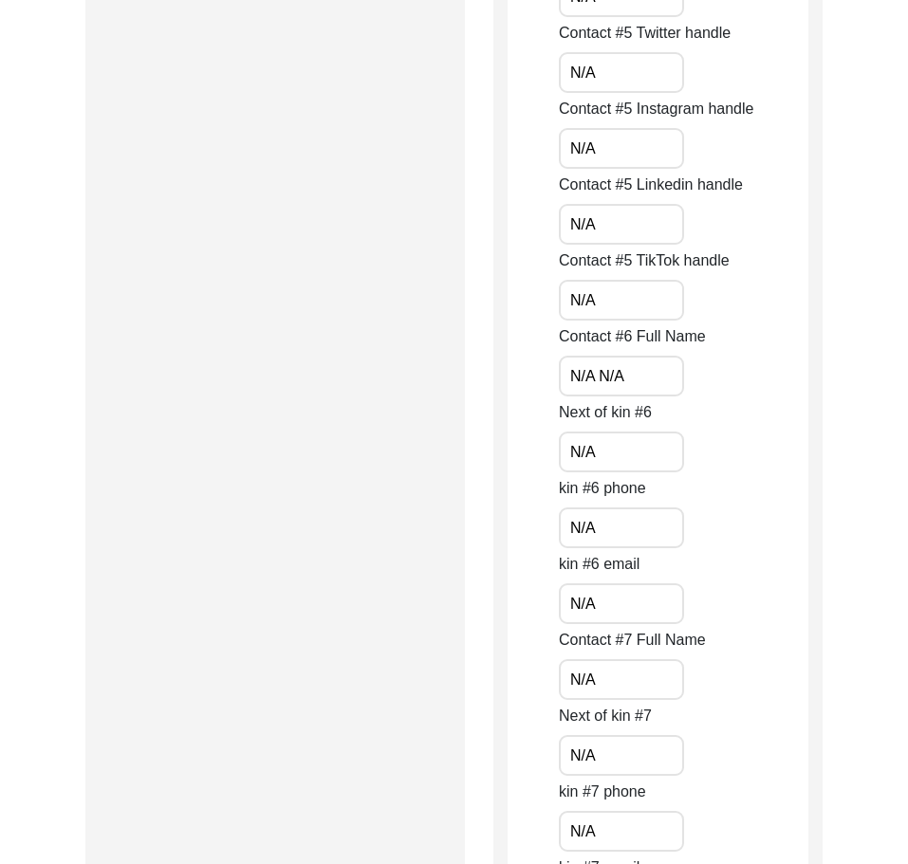
type input "N/A"
drag, startPoint x: 635, startPoint y: 375, endPoint x: 594, endPoint y: 377, distance: 40.8
click at [594, 377] on input "N/A N/A" at bounding box center [621, 376] width 125 height 41
type input "N/A"
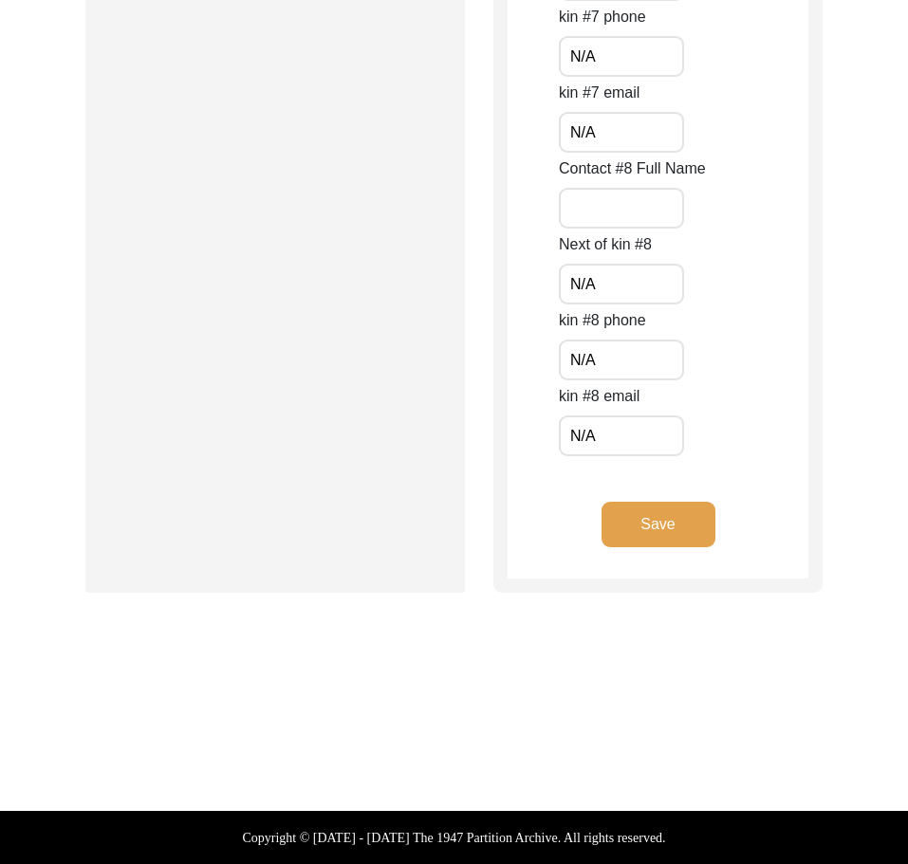
click at [659, 518] on button "Save" at bounding box center [659, 525] width 114 height 46
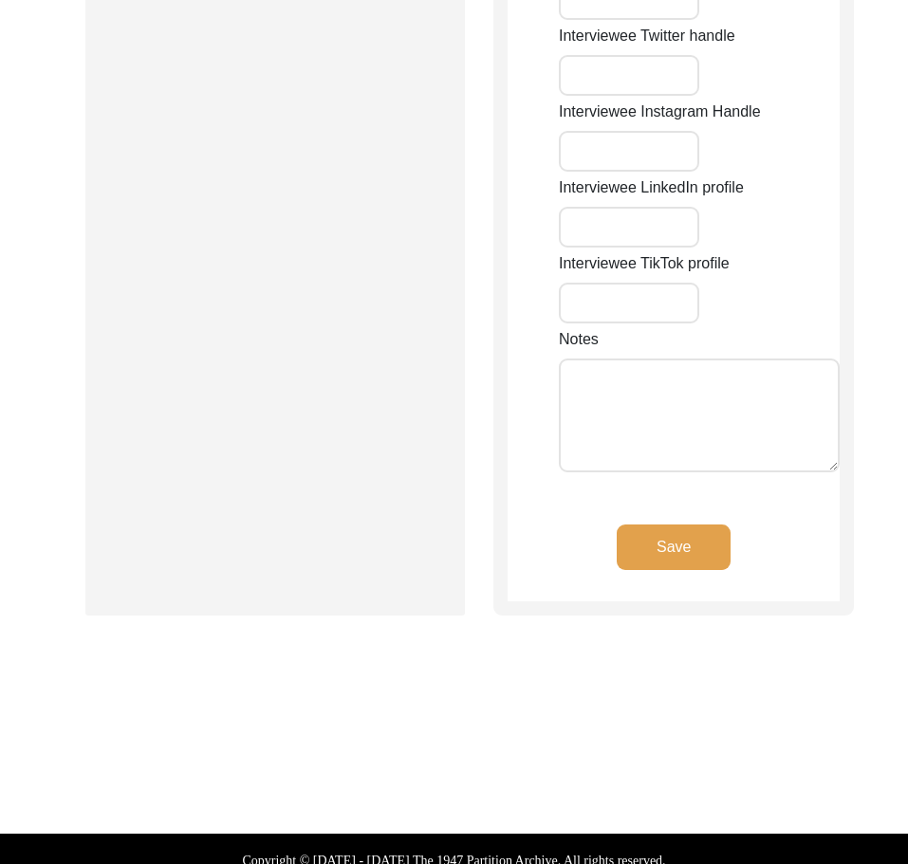
type input "N/A"
type input "Chak 44 DB"
type input "[GEOGRAPHIC_DATA]"
type input "Bahawalpur / [PERSON_NAME]"
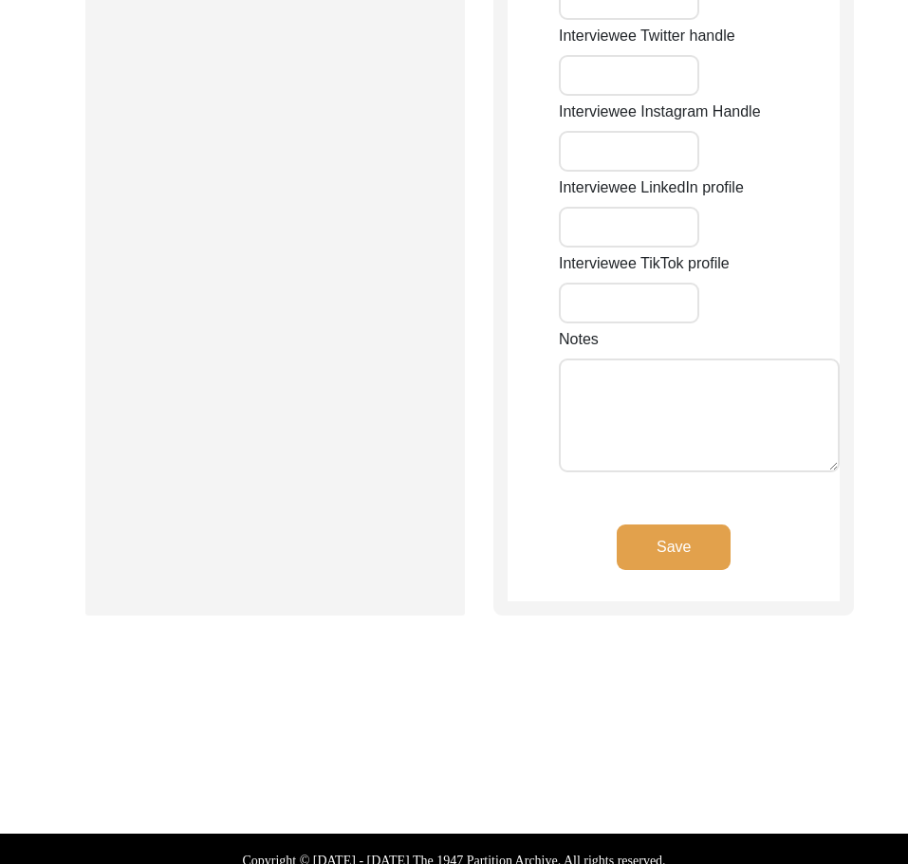
type input "63210"
type input "[GEOGRAPHIC_DATA]"
type input "Chak 44 DB/ [GEOGRAPHIC_DATA]"
type input "Chak 44 DB, [GEOGRAPHIC_DATA], [GEOGRAPHIC_DATA]"
type input "N/A"
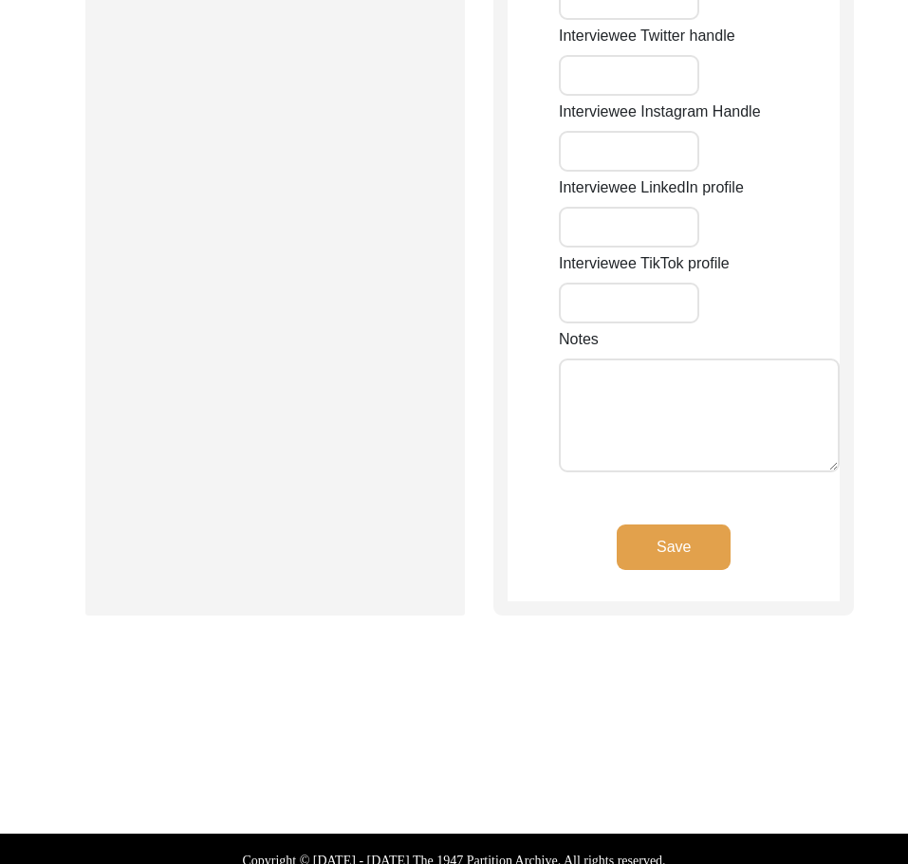
type input "N/A"
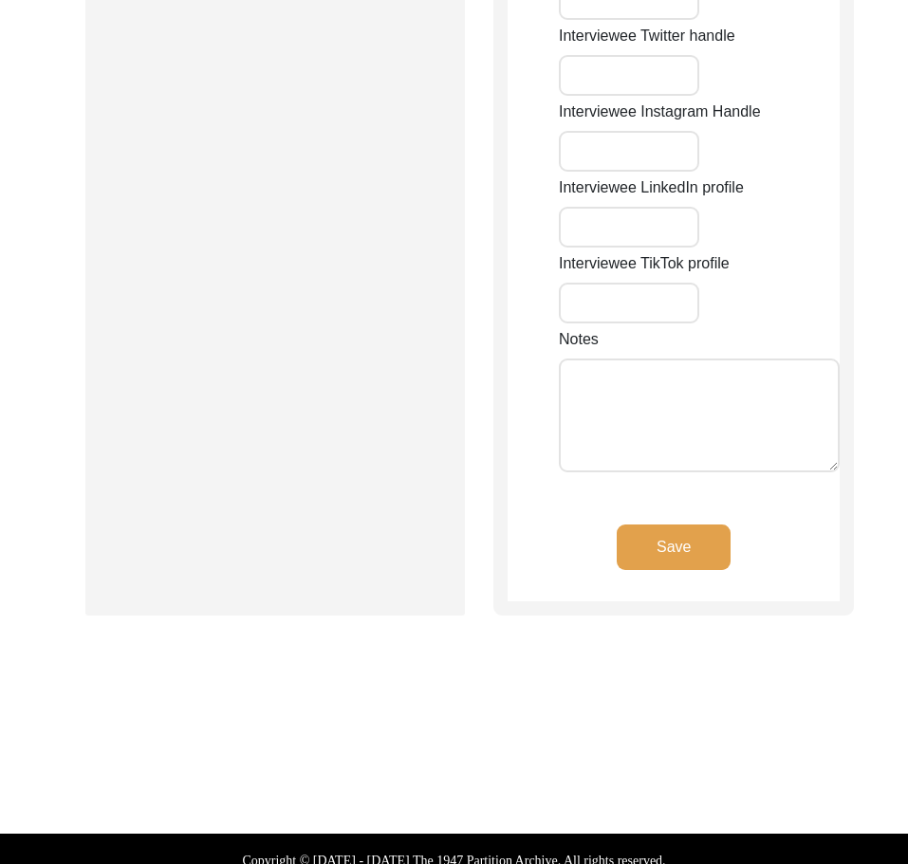
type input "N/A"
type textarea "N/A"
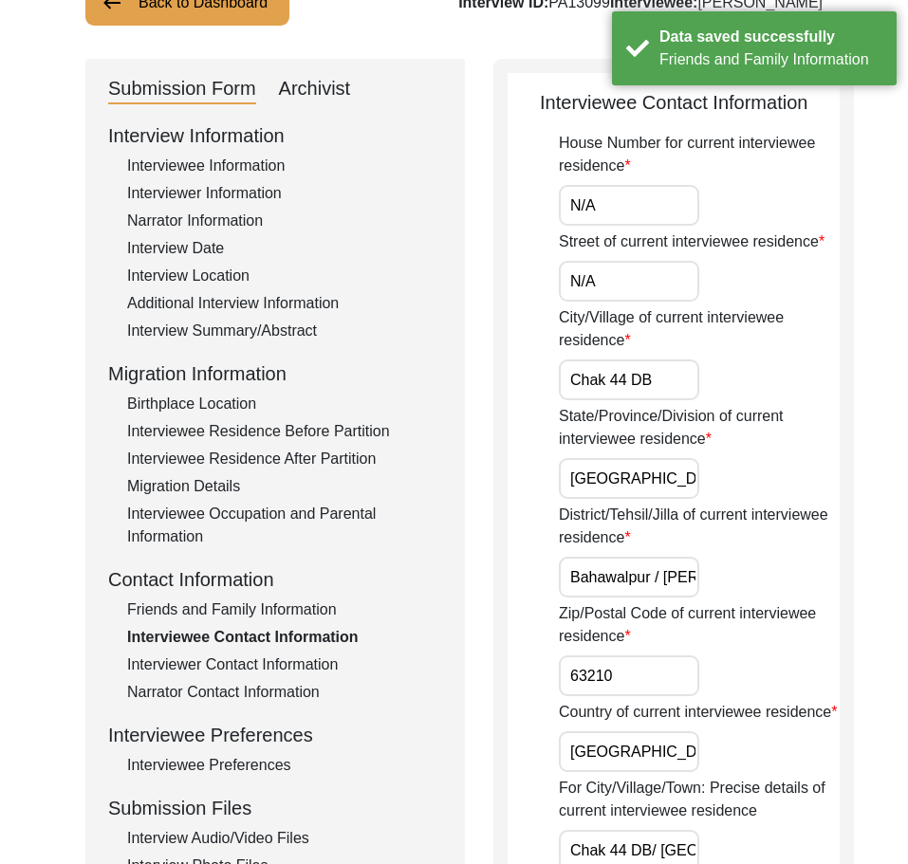
scroll to position [131, 0]
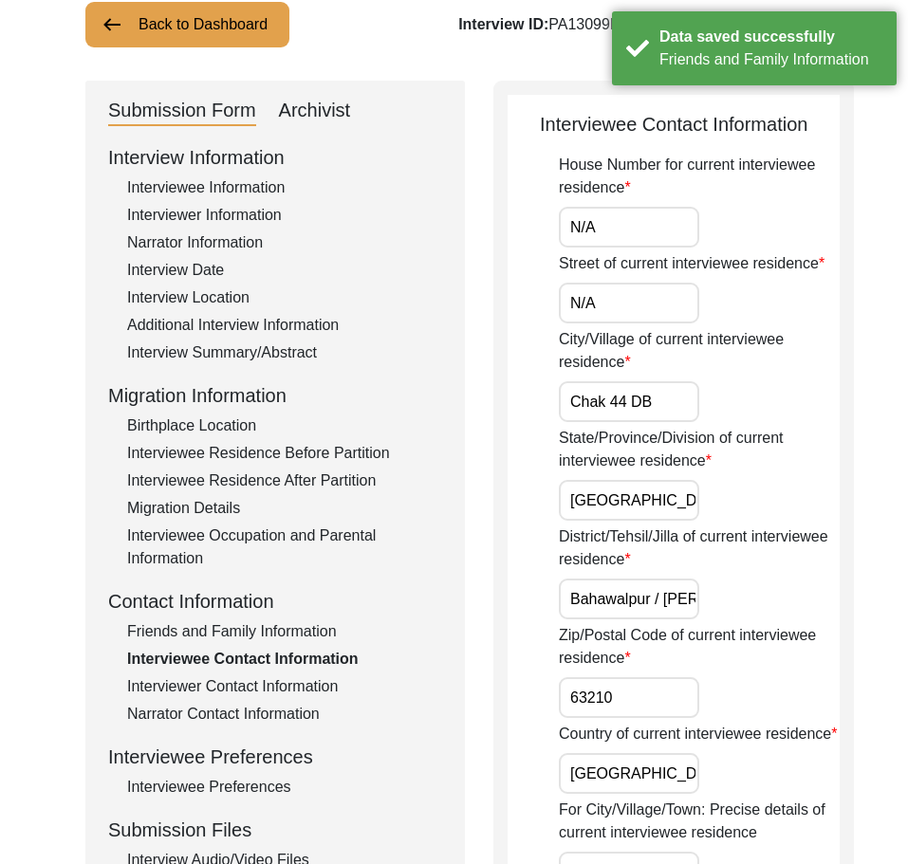
drag, startPoint x: 631, startPoint y: 223, endPoint x: 629, endPoint y: 233, distance: 10.6
click at [631, 223] on input "N/A" at bounding box center [629, 227] width 140 height 41
click at [591, 318] on input "N/A" at bounding box center [629, 303] width 140 height 41
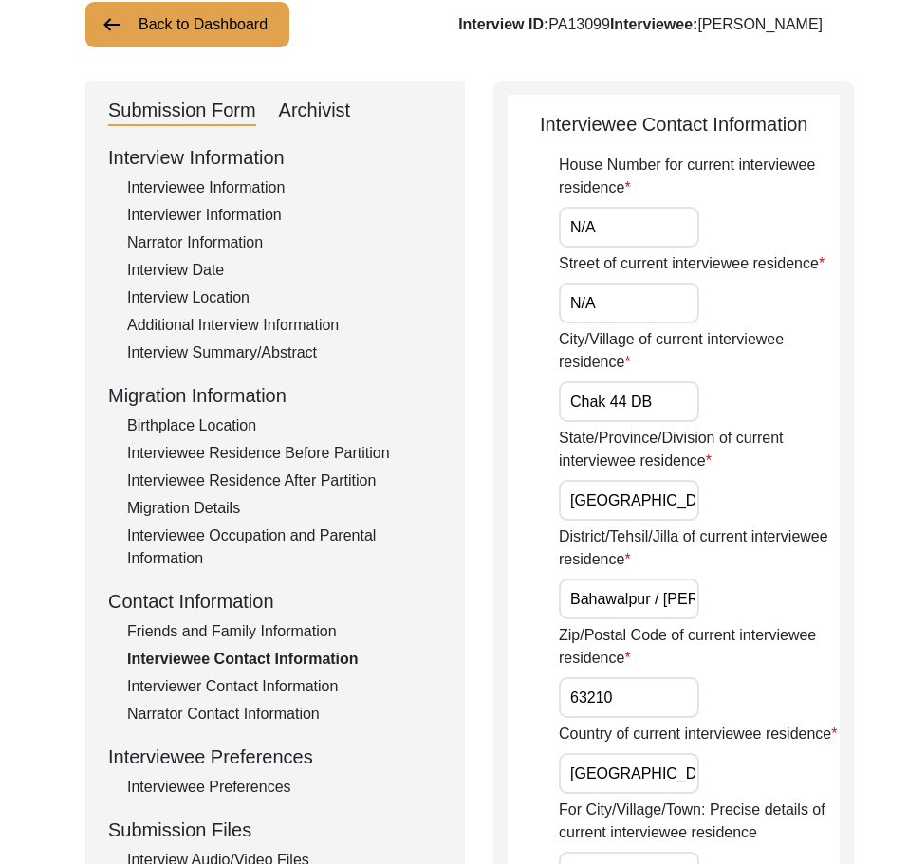
drag, startPoint x: 656, startPoint y: 423, endPoint x: 612, endPoint y: 477, distance: 69.5
click at [641, 521] on input "[GEOGRAPHIC_DATA]" at bounding box center [629, 500] width 140 height 41
click at [648, 620] on input "Bahawalpur / [PERSON_NAME]" at bounding box center [629, 599] width 140 height 41
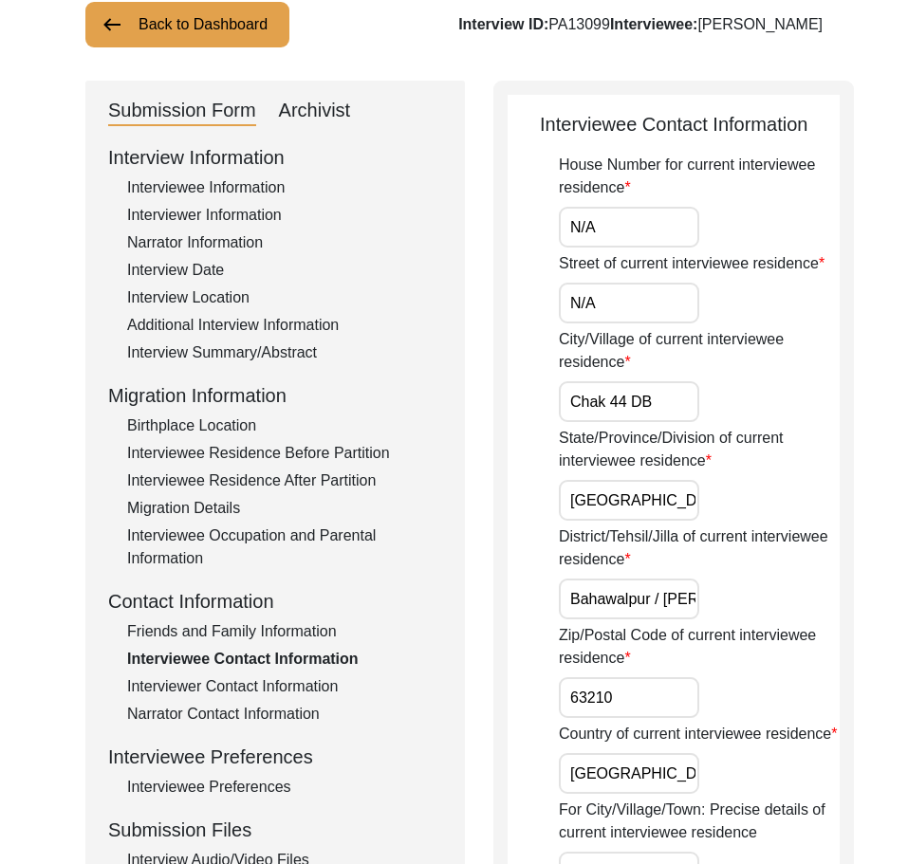
scroll to position [0, 83]
drag, startPoint x: 651, startPoint y: 622, endPoint x: 757, endPoint y: 637, distance: 107.2
click at [757, 620] on div "District/Tehsil/Jilla of current interviewee residence [GEOGRAPHIC_DATA] / [PER…" at bounding box center [699, 573] width 281 height 94
click at [761, 571] on label "District/Tehsil/Jilla of current interviewee residence" at bounding box center [699, 549] width 281 height 46
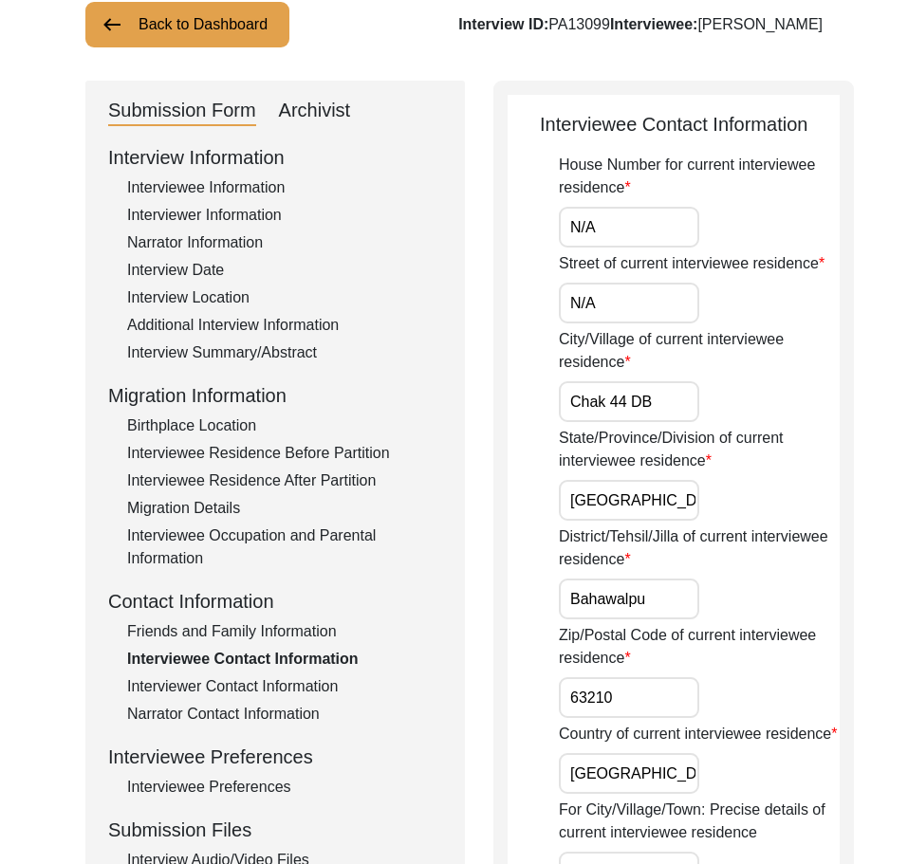
click at [699, 587] on input "Bahawalpu" at bounding box center [629, 599] width 140 height 41
type input "Bahawalpur"
click at [761, 571] on label "District/Tehsil/Jilla of current interviewee residence" at bounding box center [699, 549] width 281 height 46
click at [699, 587] on input "Bahawalpur" at bounding box center [629, 599] width 140 height 41
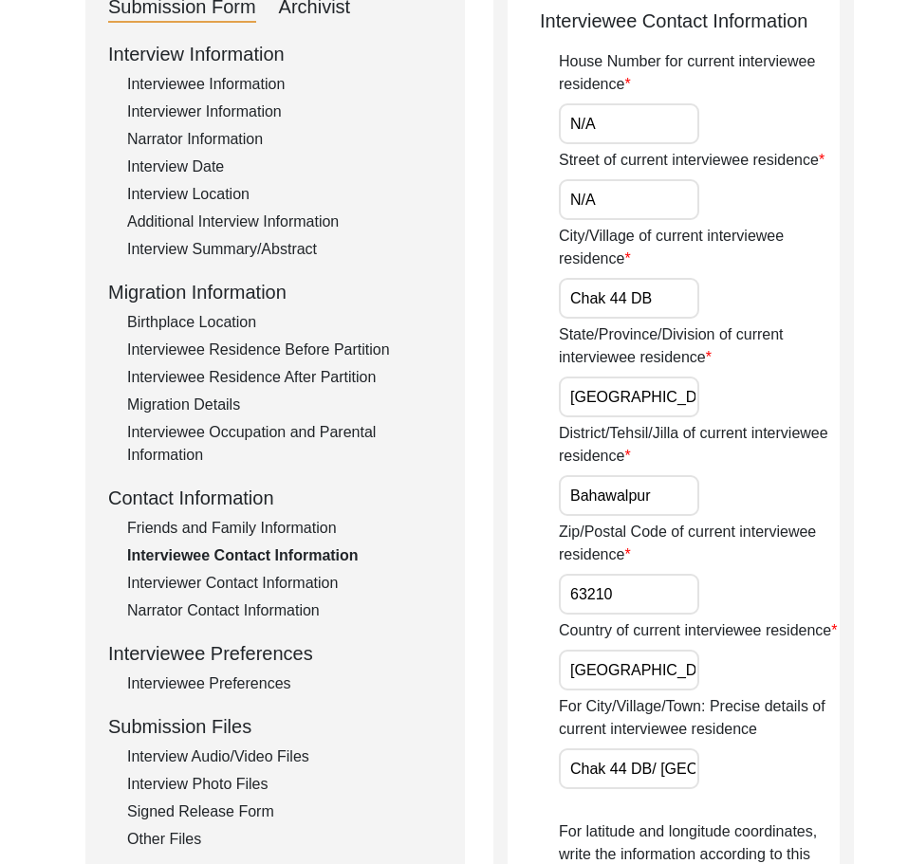
scroll to position [416, 0]
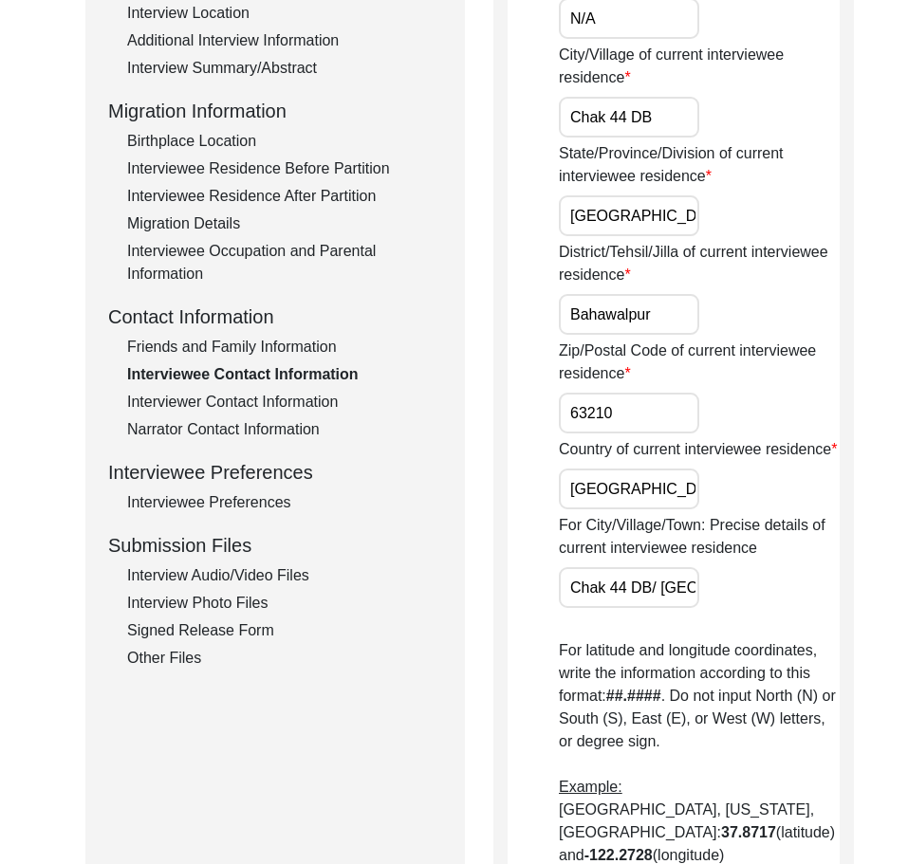
drag, startPoint x: 630, startPoint y: 455, endPoint x: 564, endPoint y: 451, distance: 66.6
click at [564, 434] on input "63210" at bounding box center [629, 413] width 140 height 41
click at [639, 510] on input "[GEOGRAPHIC_DATA]" at bounding box center [629, 489] width 140 height 41
drag, startPoint x: 574, startPoint y: 619, endPoint x: 804, endPoint y: 633, distance: 230.1
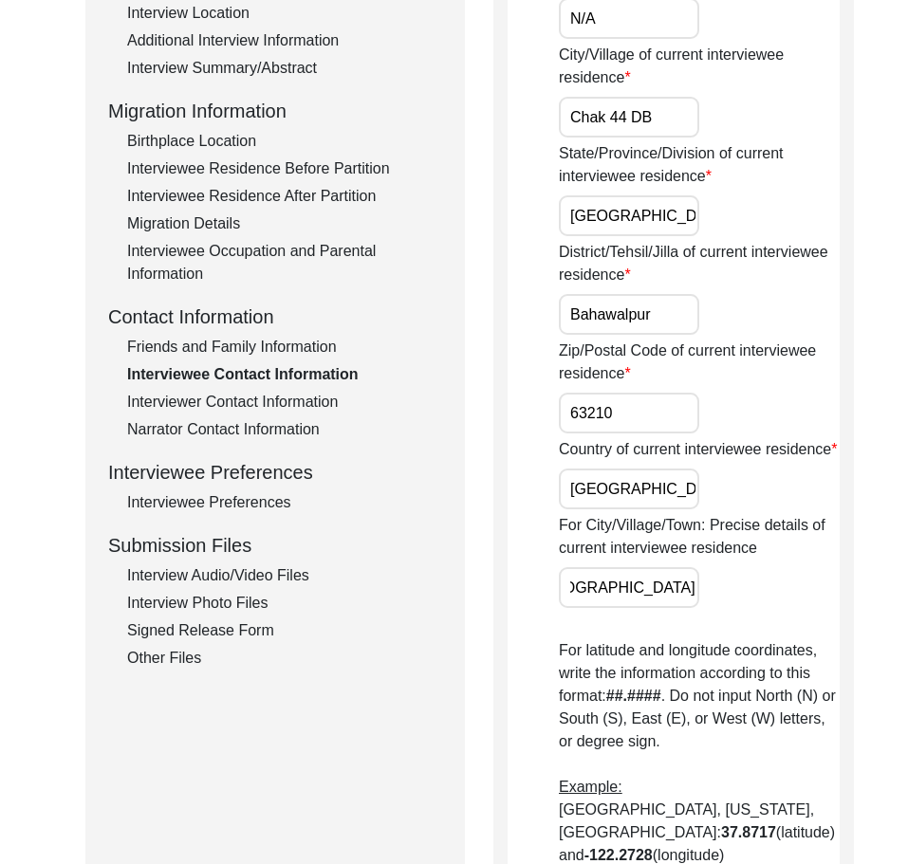
click at [804, 608] on div "For City/Village/Town: Precise details of current interviewee residence Chak 44…" at bounding box center [699, 561] width 281 height 94
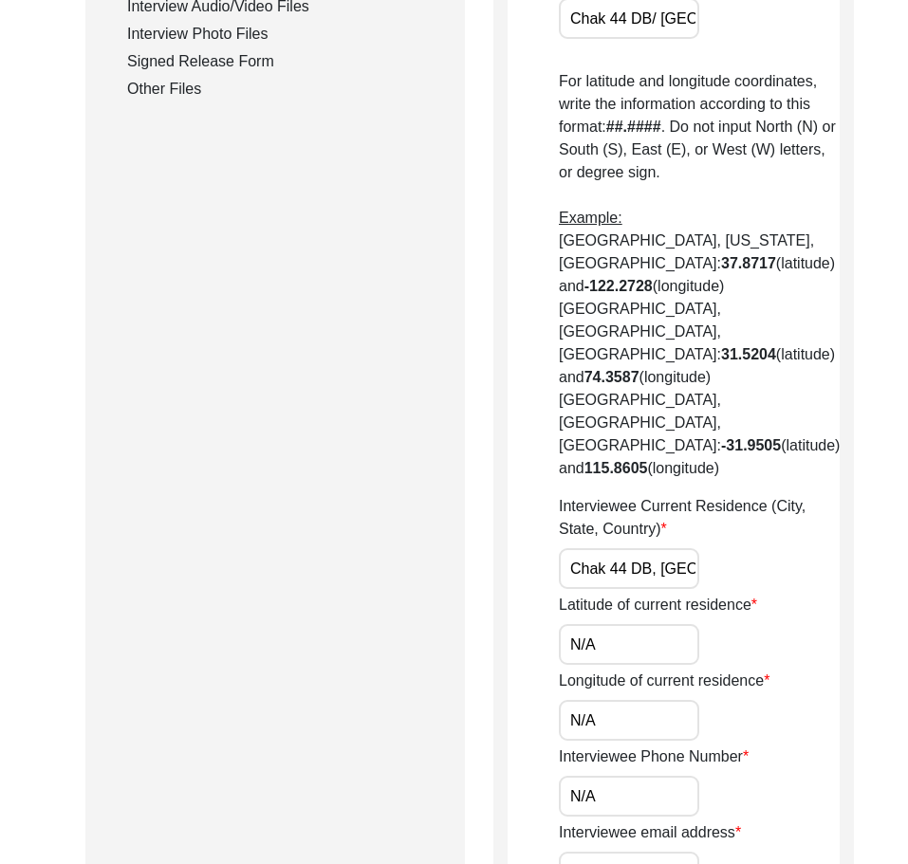
scroll to position [0, 94]
drag, startPoint x: 602, startPoint y: 536, endPoint x: 768, endPoint y: 548, distance: 166.5
click at [768, 548] on div "Interviewee Current Residence (City, State, Country) Chak 44 DB, [GEOGRAPHIC_DA…" at bounding box center [699, 542] width 281 height 94
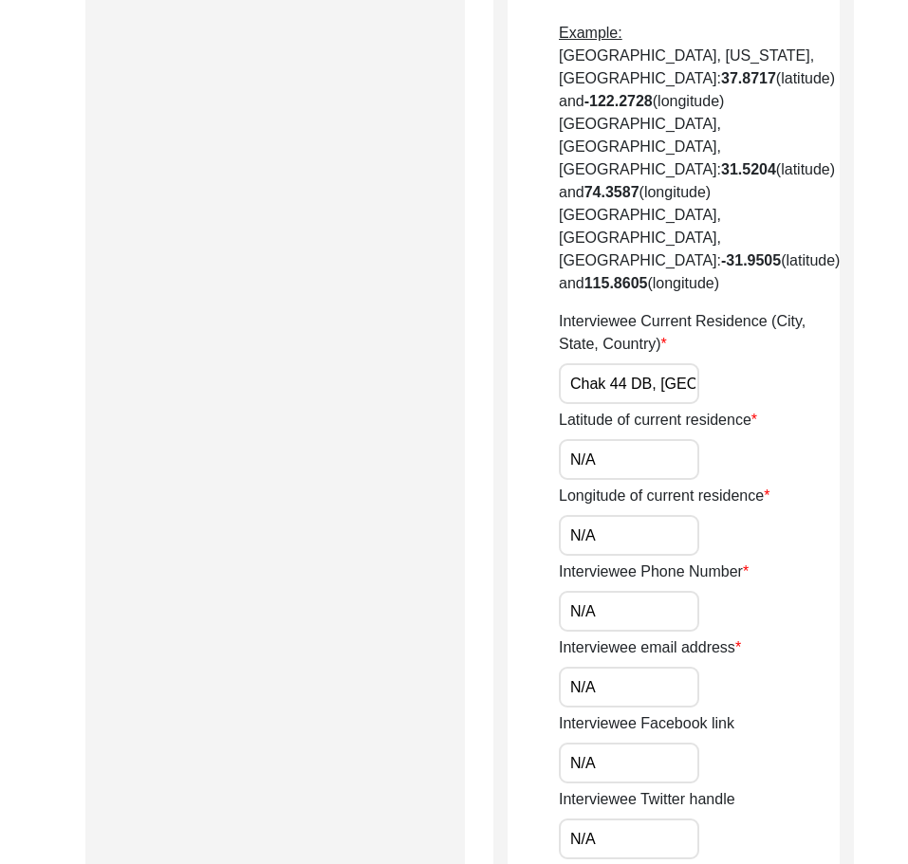
scroll to position [1175, 0]
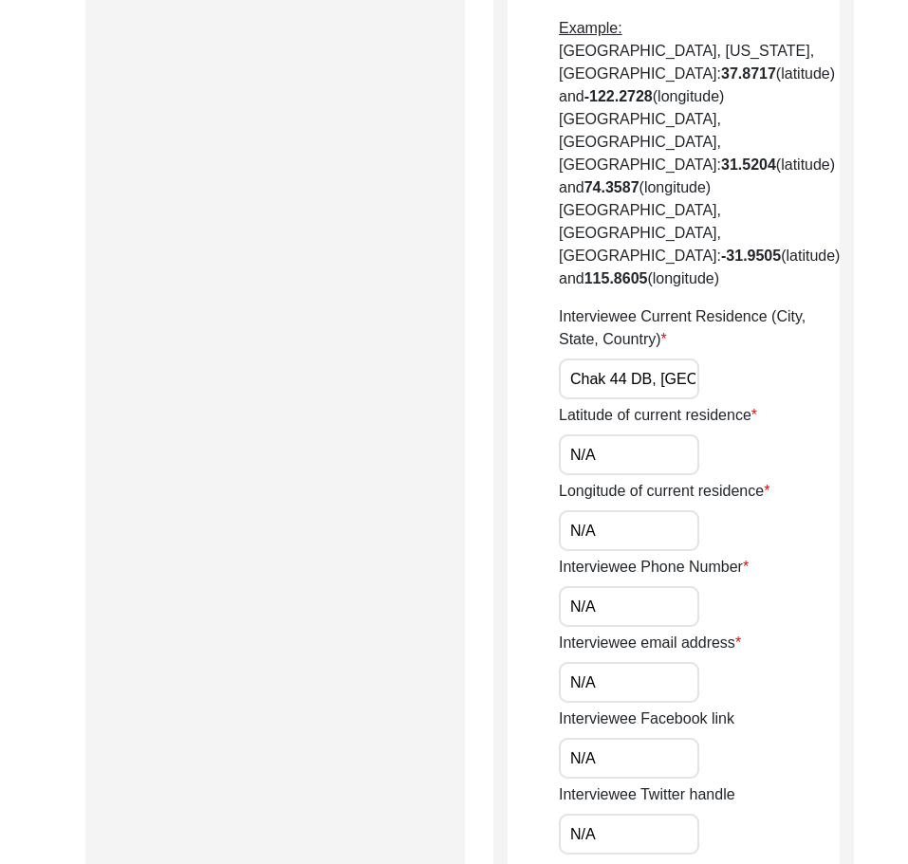
click at [623, 446] on input "N/A" at bounding box center [629, 455] width 140 height 41
paste input "29.2258"
type input "29.2258"
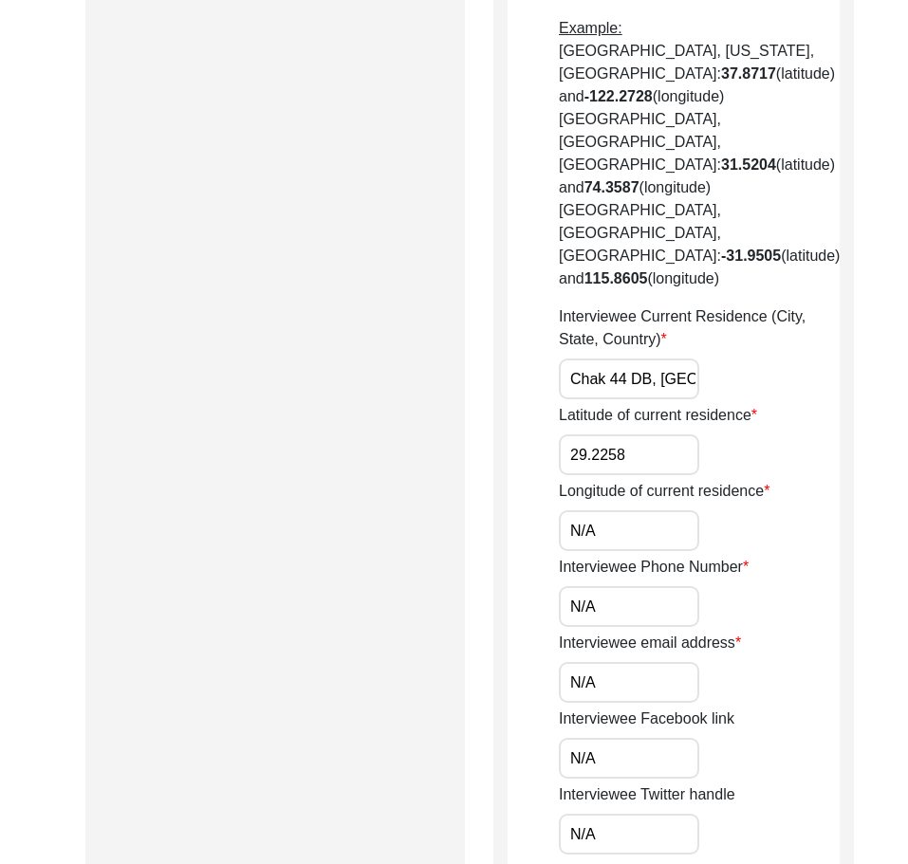
click at [611, 518] on input "N/A" at bounding box center [629, 531] width 140 height 41
paste input "71.7637"
type input "71.7637"
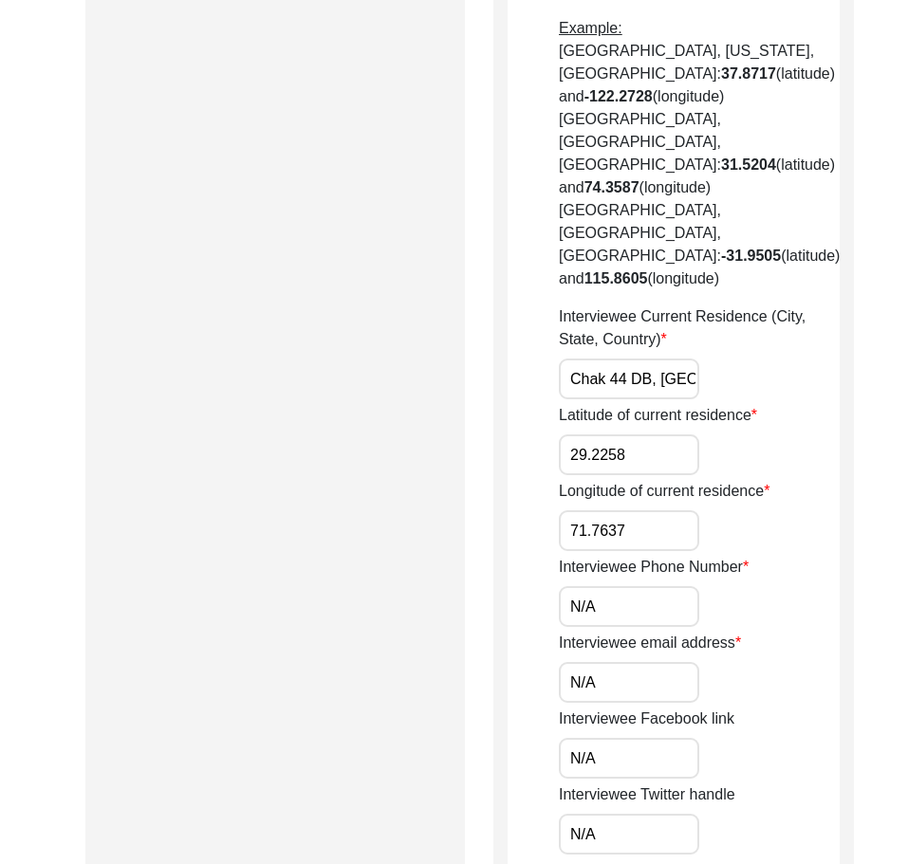
click at [518, 552] on app-contact-information "Interviewee Contact Information House Number for current interviewee residence …" at bounding box center [674, 213] width 332 height 2294
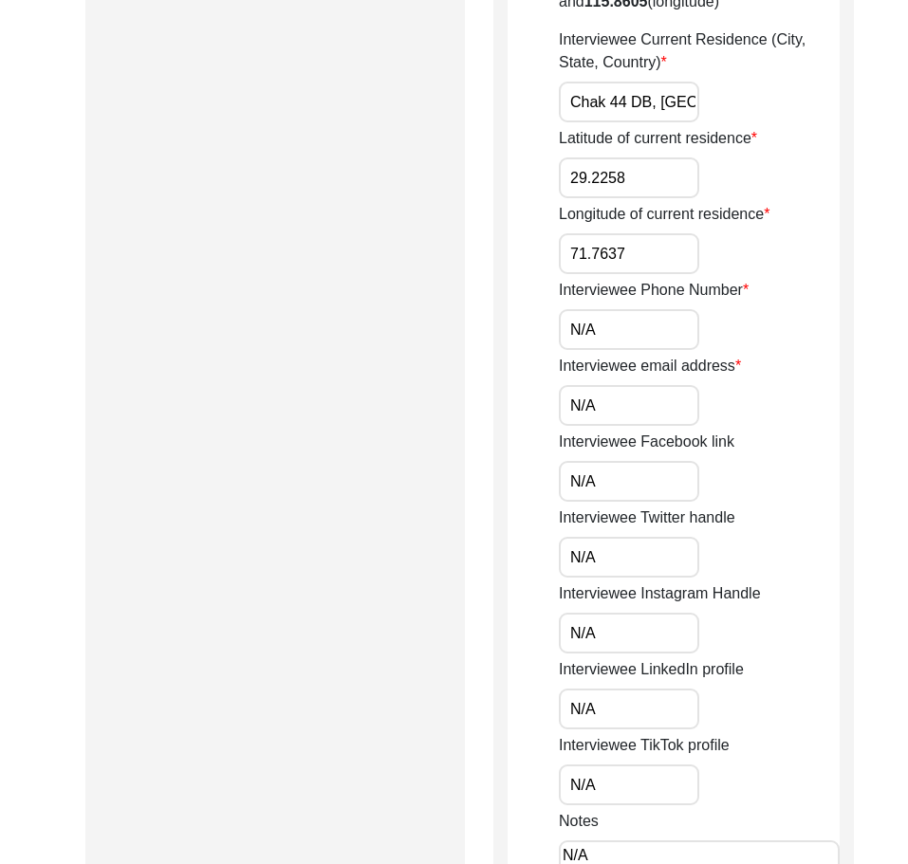
scroll to position [1554, 0]
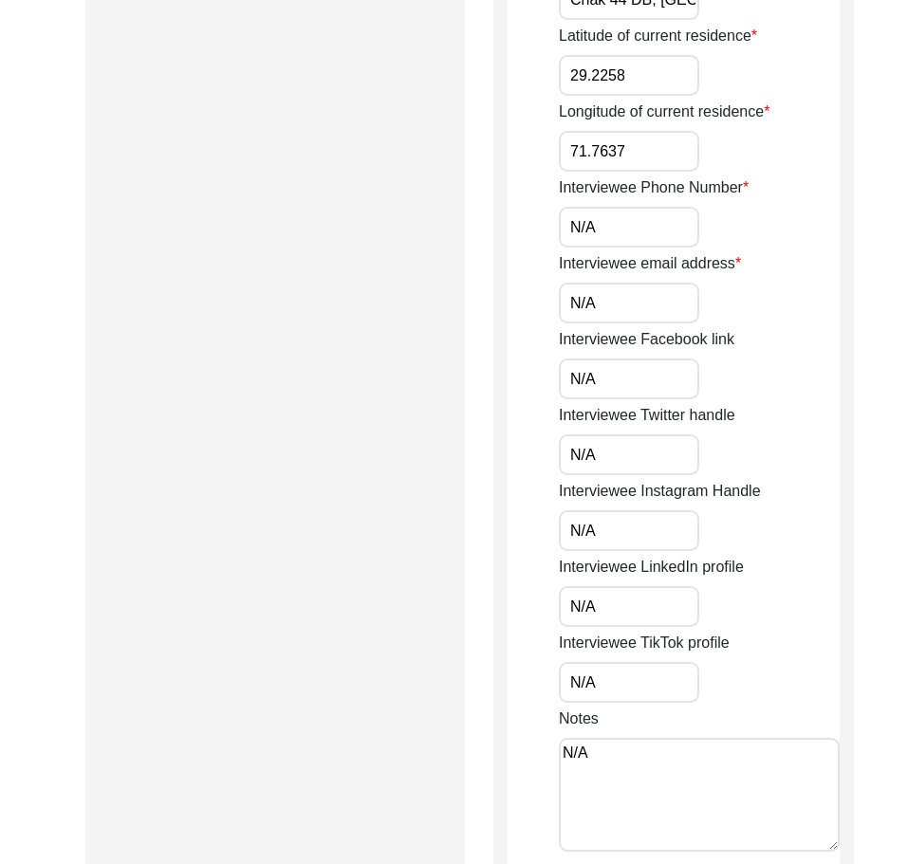
drag, startPoint x: 602, startPoint y: 206, endPoint x: 504, endPoint y: 209, distance: 97.8
click at [566, 283] on input "N/A" at bounding box center [629, 303] width 140 height 41
drag, startPoint x: 572, startPoint y: 280, endPoint x: 641, endPoint y: 292, distance: 69.4
click at [641, 292] on input "N/A" at bounding box center [629, 303] width 140 height 41
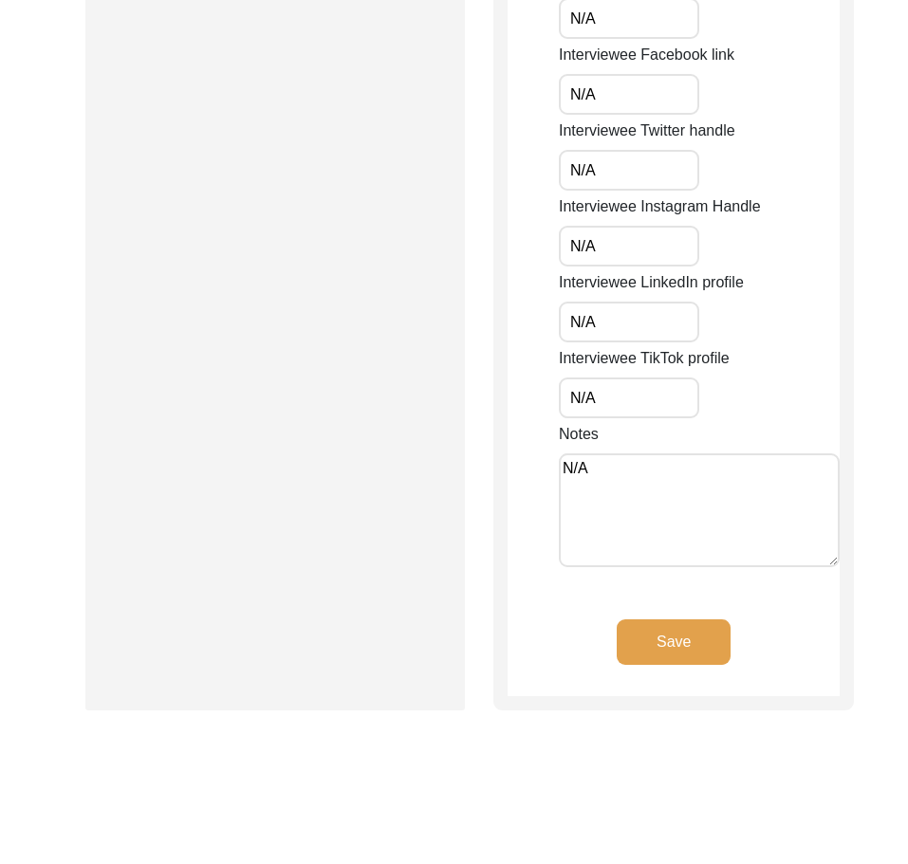
click at [559, 150] on input "N/A" at bounding box center [629, 170] width 140 height 41
drag, startPoint x: 597, startPoint y: 217, endPoint x: 560, endPoint y: 232, distance: 39.6
click at [561, 230] on input "N/A" at bounding box center [629, 246] width 140 height 41
drag, startPoint x: 595, startPoint y: 291, endPoint x: 529, endPoint y: 300, distance: 66.0
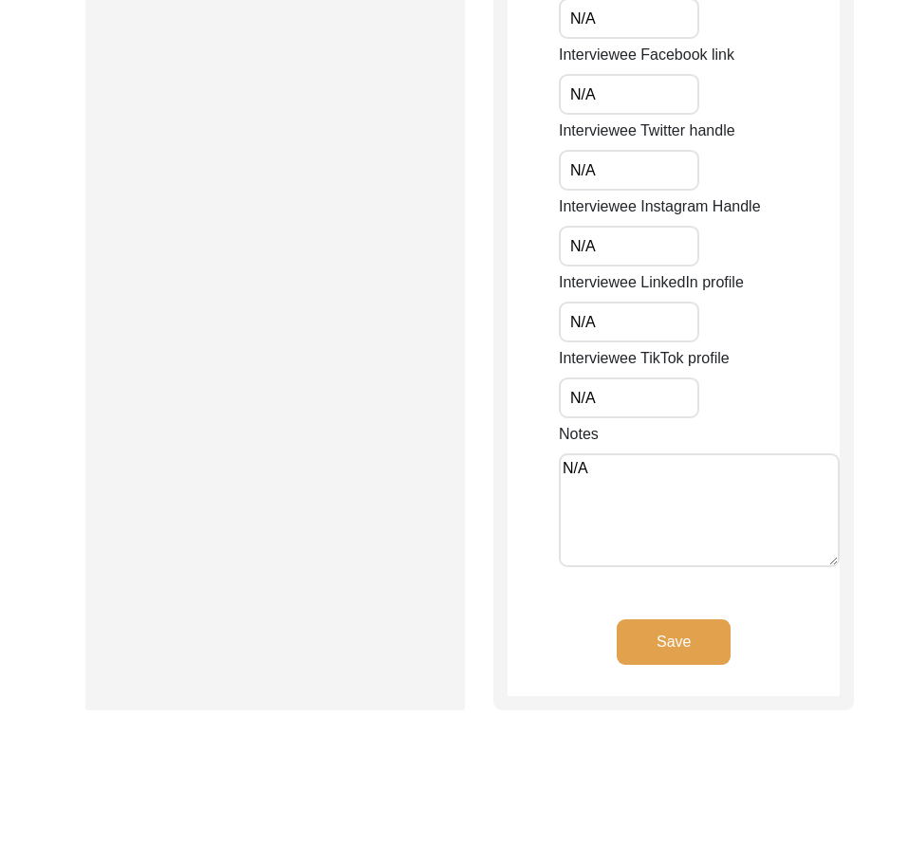
drag, startPoint x: 632, startPoint y: 379, endPoint x: 577, endPoint y: 458, distance: 96.9
drag, startPoint x: 587, startPoint y: 466, endPoint x: 502, endPoint y: 462, distance: 85.5
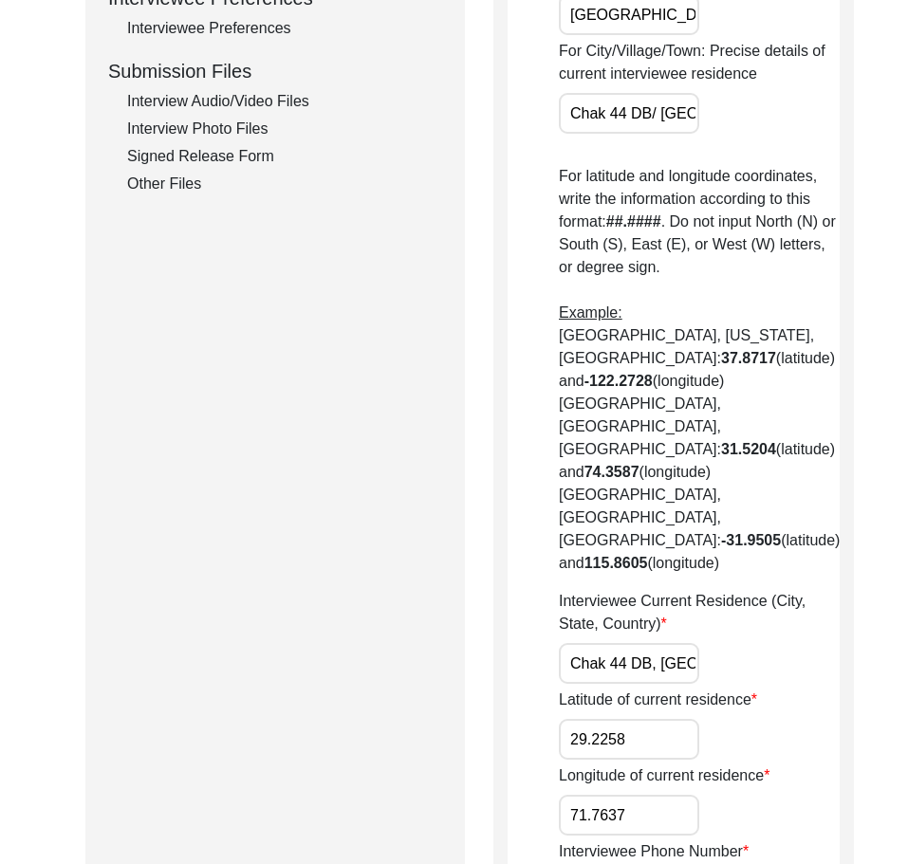
scroll to position [1744, 0]
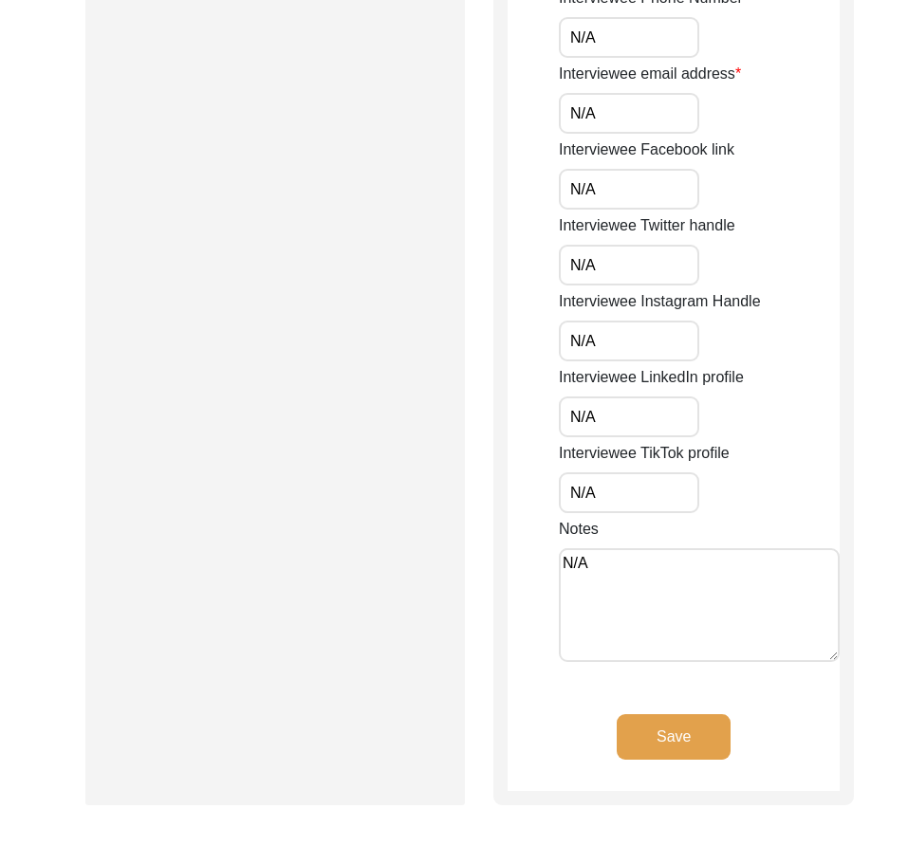
click at [662, 715] on button "Save" at bounding box center [674, 738] width 114 height 46
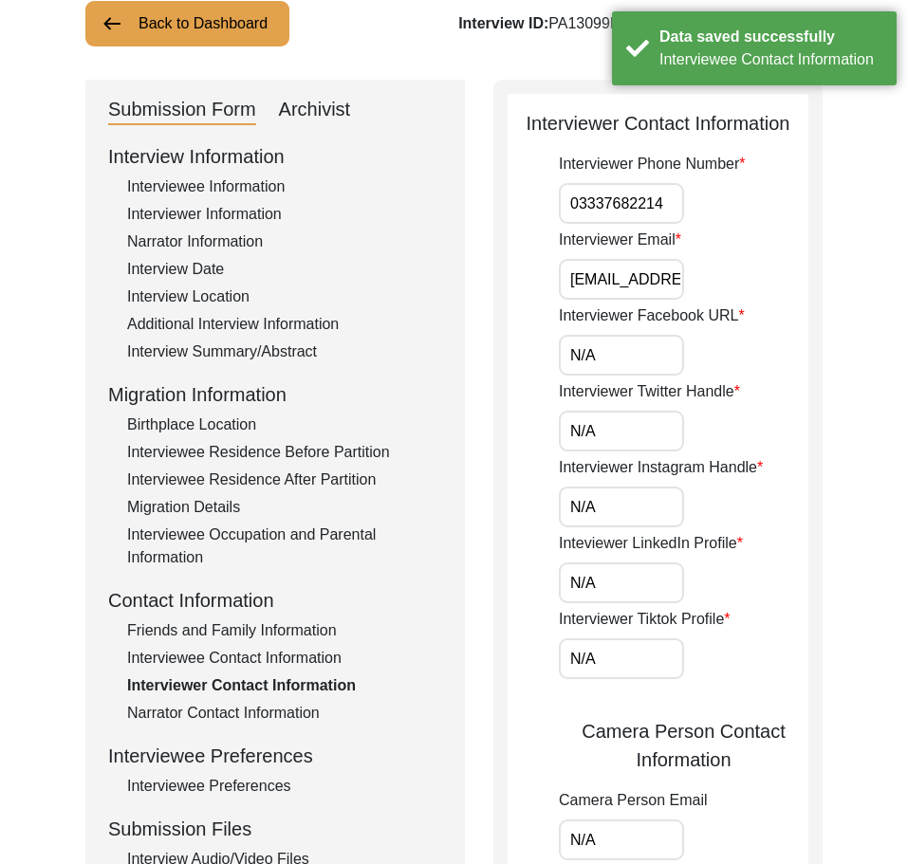
scroll to position [0, 0]
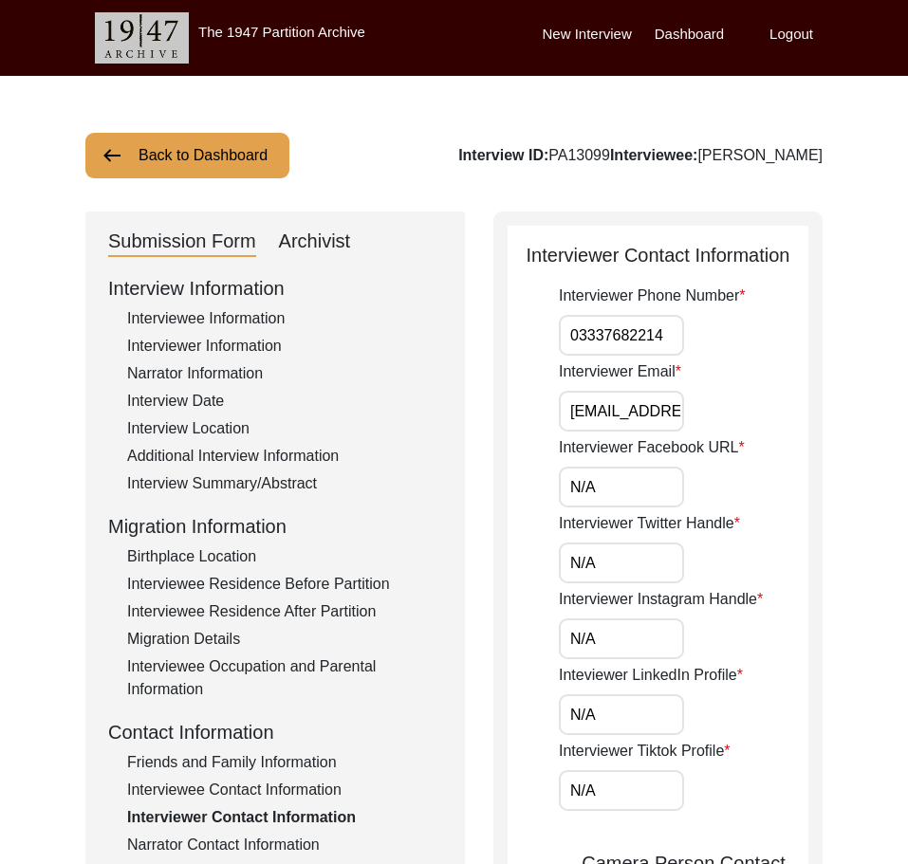
click at [569, 346] on input "03337682214" at bounding box center [621, 335] width 125 height 41
drag, startPoint x: 575, startPoint y: 338, endPoint x: 797, endPoint y: 341, distance: 222.1
click at [797, 341] on div "Interviewer Phone Number [PHONE_NUMBER]" at bounding box center [684, 320] width 250 height 71
type input "[PHONE_NUMBER]"
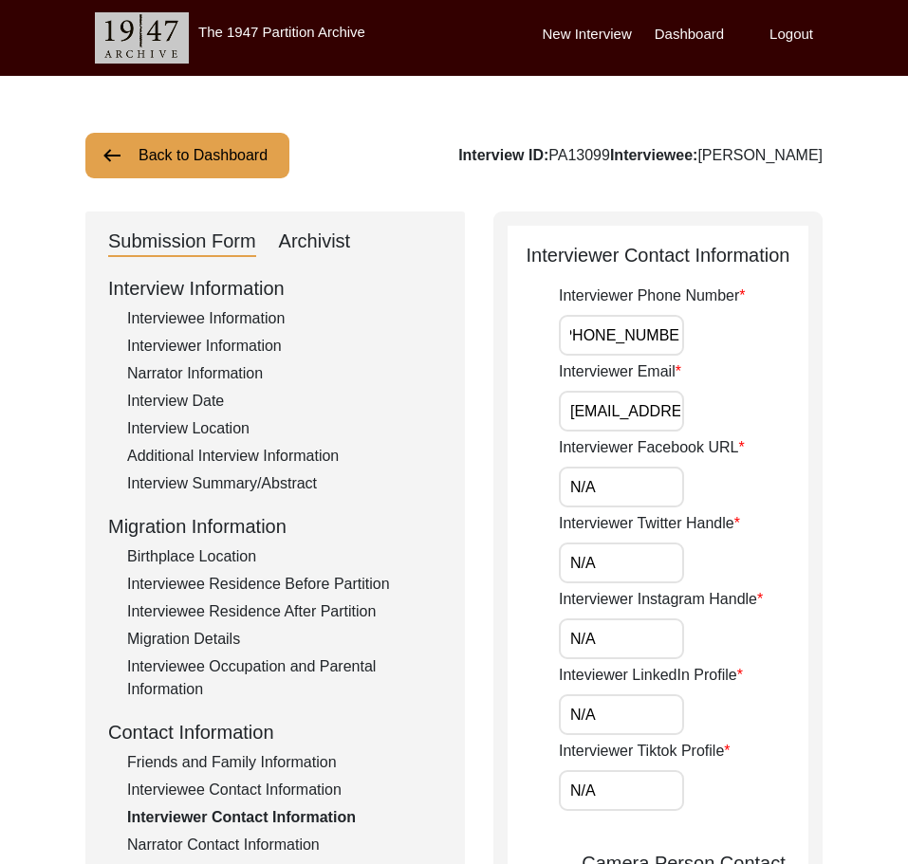
scroll to position [0, 0]
click at [797, 341] on div "Interviewer Phone Number [PHONE_NUMBER]" at bounding box center [684, 320] width 250 height 71
drag, startPoint x: 555, startPoint y: 418, endPoint x: 739, endPoint y: 411, distance: 184.2
click at [647, 412] on input "[EMAIL_ADDRESS][DOMAIN_NAME]" at bounding box center [621, 411] width 125 height 41
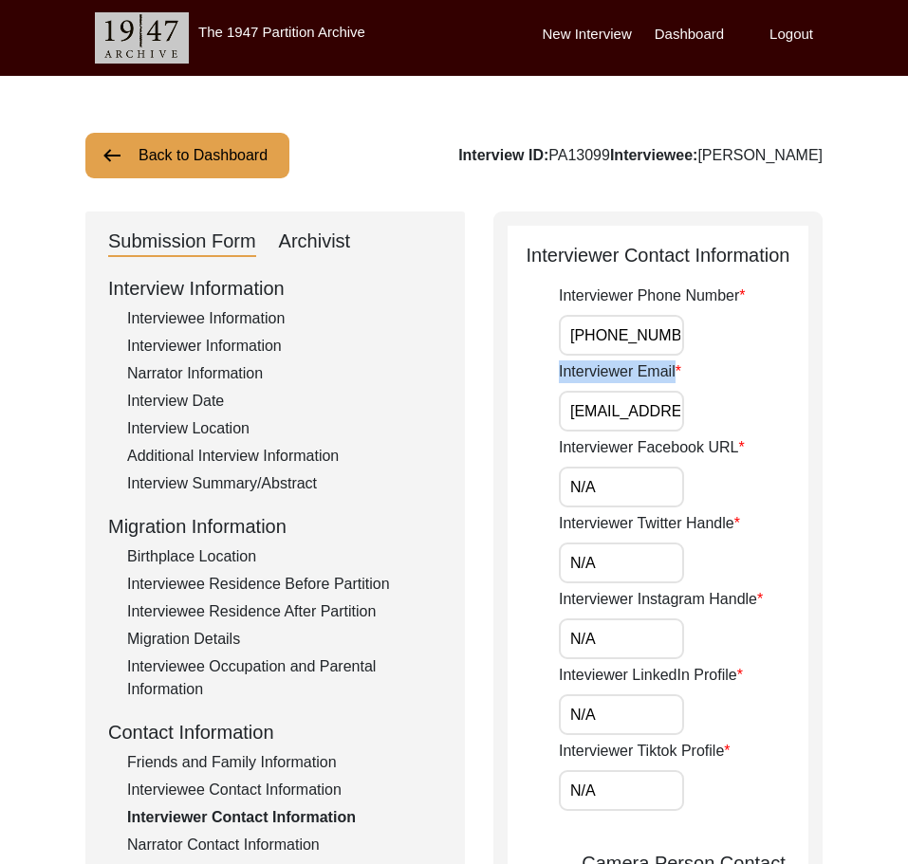
click at [650, 414] on input "[EMAIL_ADDRESS][DOMAIN_NAME]" at bounding box center [621, 411] width 125 height 41
drag, startPoint x: 650, startPoint y: 414, endPoint x: 732, endPoint y: 416, distance: 81.6
click at [732, 416] on div "Interviewer Email [EMAIL_ADDRESS][DOMAIN_NAME]" at bounding box center [684, 396] width 250 height 71
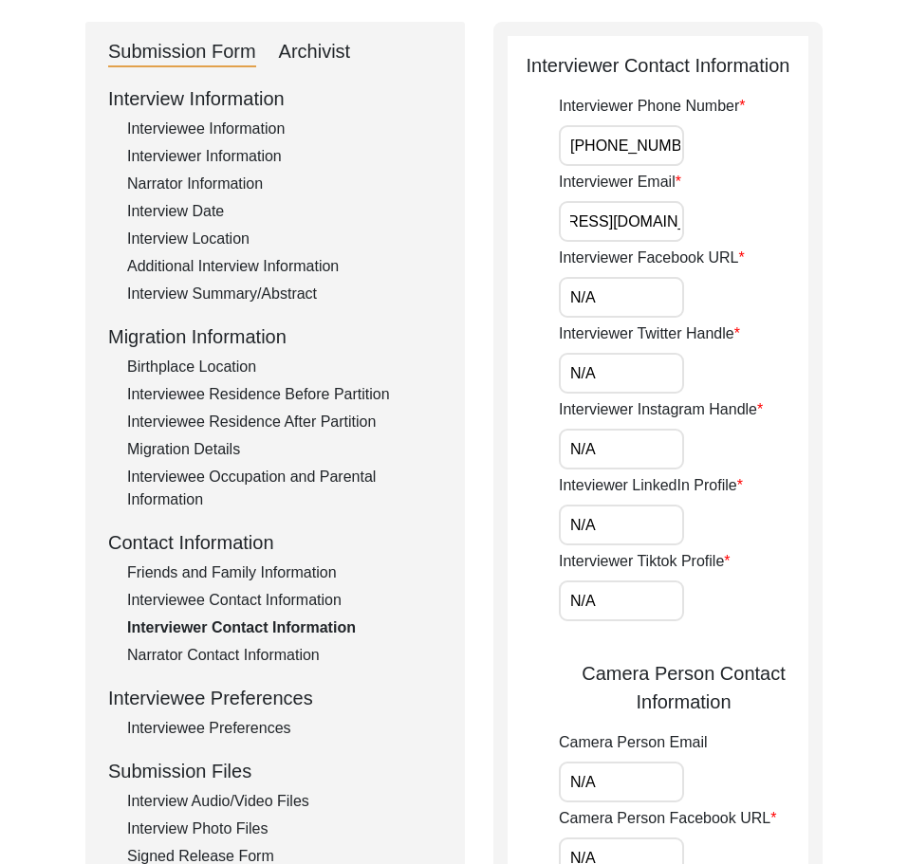
scroll to position [0, 0]
drag, startPoint x: 566, startPoint y: 298, endPoint x: 552, endPoint y: 305, distance: 15.7
click at [551, 298] on app-interviewer-contact-information "Interviewer Contact Information Interviewer Phone Number [PHONE_NUMBER] Intervi…" at bounding box center [658, 715] width 301 height 1329
click at [569, 344] on label "Interviewer Twitter Handle" at bounding box center [649, 334] width 181 height 23
click at [569, 353] on input "N/A" at bounding box center [621, 373] width 125 height 41
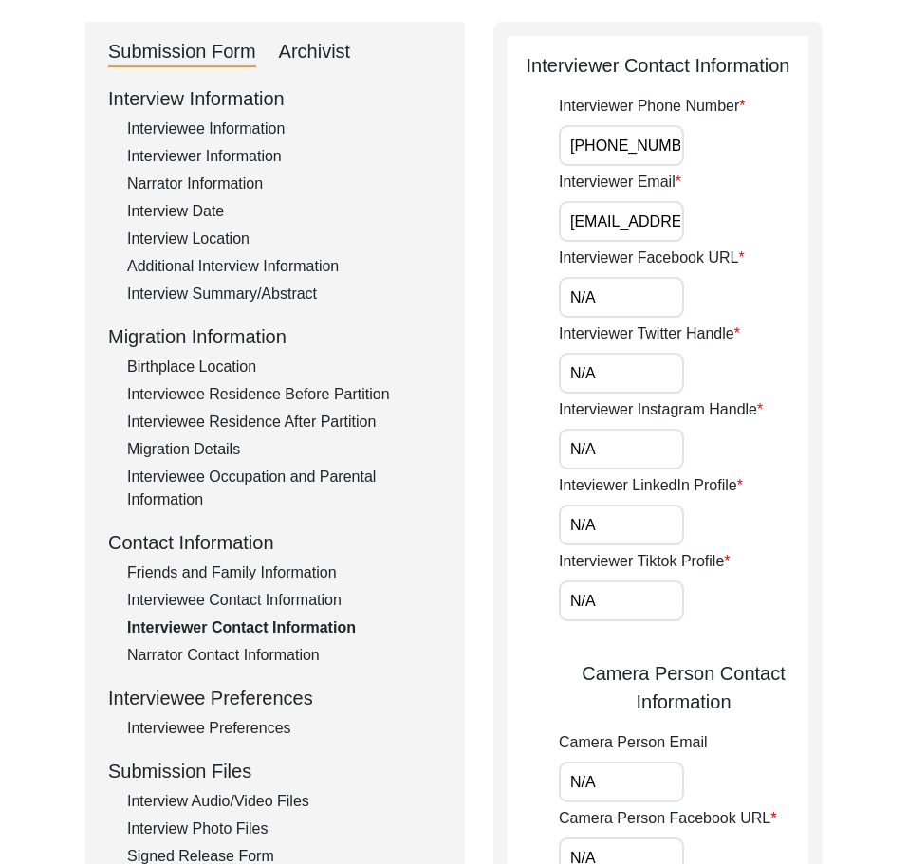
drag, startPoint x: 591, startPoint y: 362, endPoint x: 557, endPoint y: 362, distance: 34.2
click at [558, 362] on app-interviewer-contact-information "Interviewer Contact Information Interviewer Phone Number [PHONE_NUMBER] Intervi…" at bounding box center [658, 715] width 301 height 1329
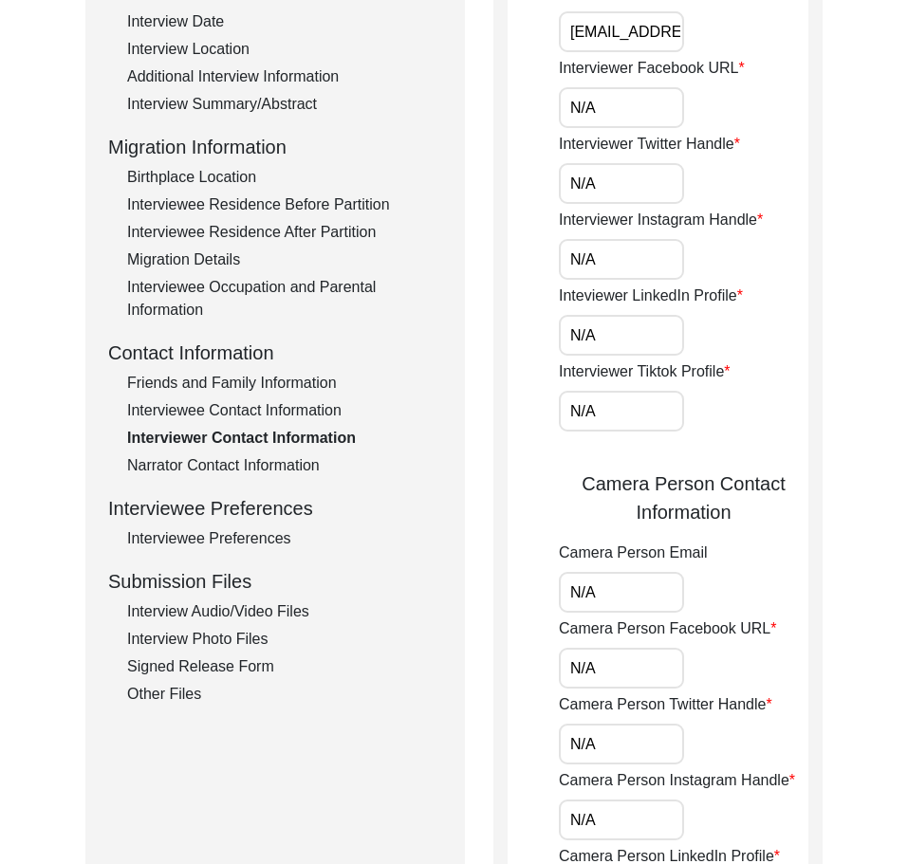
drag, startPoint x: 613, startPoint y: 272, endPoint x: 552, endPoint y: 271, distance: 60.7
click at [552, 271] on app-interviewer-contact-information "Interviewer Contact Information Interviewer Phone Number [PHONE_NUMBER] Intervi…" at bounding box center [658, 525] width 301 height 1329
click at [570, 312] on div "Inteviewer LinkedIn Profile N/A" at bounding box center [684, 320] width 250 height 71
drag, startPoint x: 599, startPoint y: 329, endPoint x: 548, endPoint y: 335, distance: 50.6
click at [548, 335] on app-interviewer-contact-information "Interviewer Contact Information Interviewer Phone Number [PHONE_NUMBER] Intervi…" at bounding box center [658, 525] width 301 height 1329
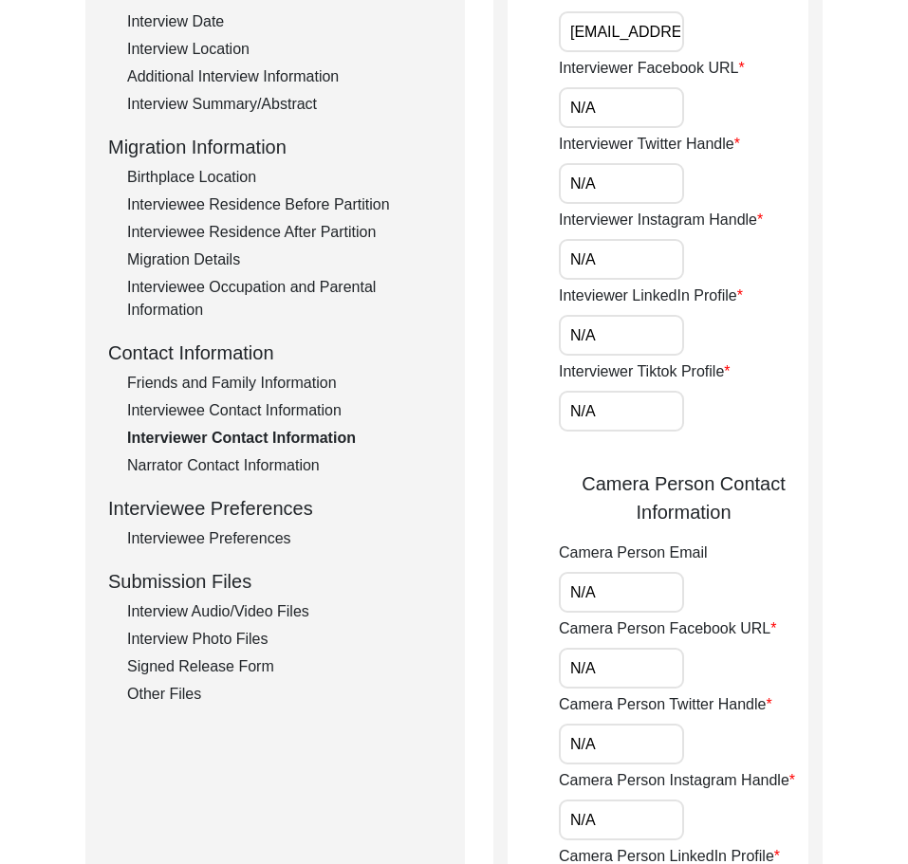
click at [548, 343] on app-interviewer-contact-information "Interviewer Contact Information Interviewer Phone Number [PHONE_NUMBER] Intervi…" at bounding box center [658, 525] width 301 height 1329
drag, startPoint x: 598, startPoint y: 396, endPoint x: 548, endPoint y: 395, distance: 49.4
click at [548, 395] on app-interviewer-contact-information "Interviewer Contact Information Interviewer Phone Number [PHONE_NUMBER] Intervi…" at bounding box center [658, 525] width 301 height 1329
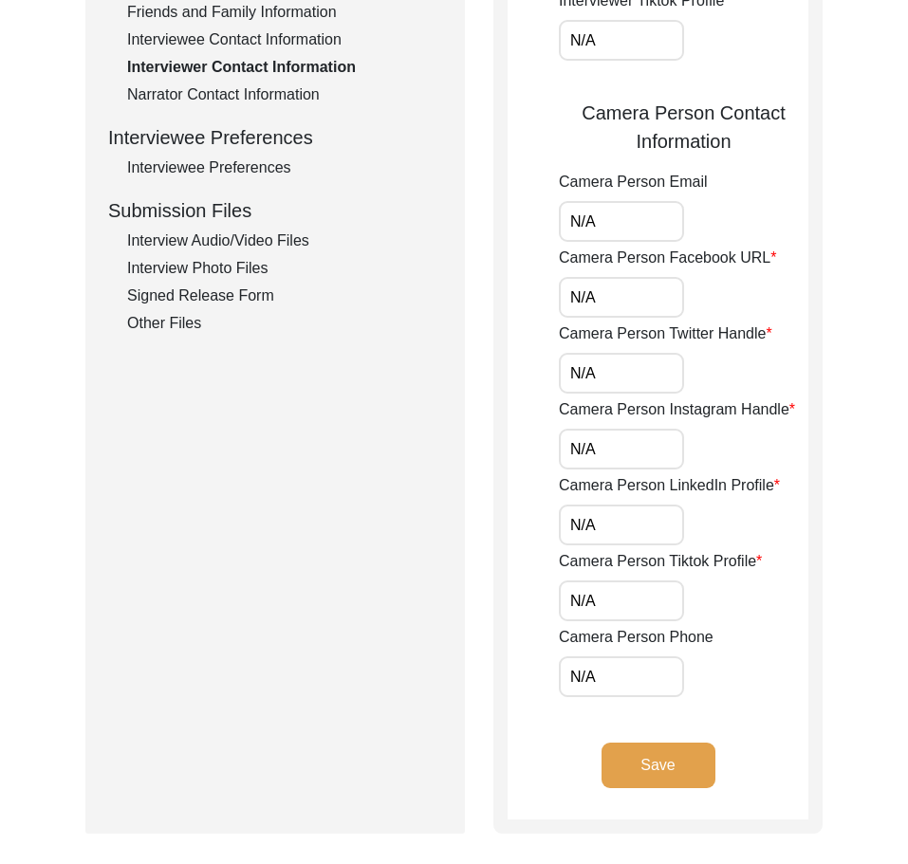
scroll to position [759, 0]
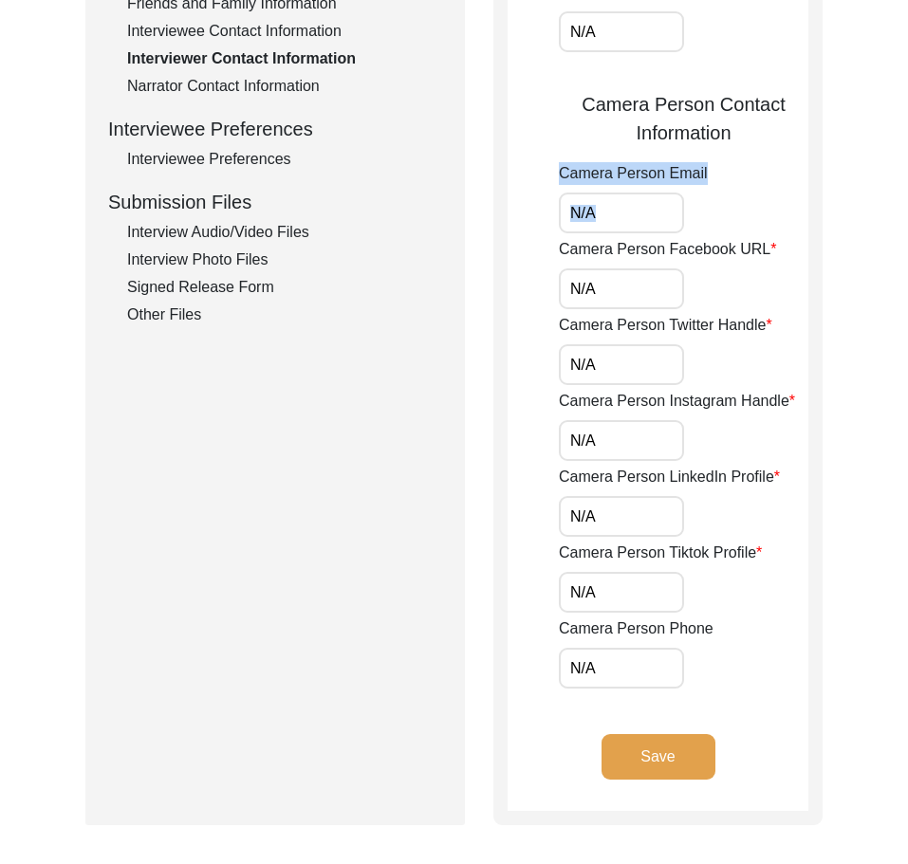
drag, startPoint x: 623, startPoint y: 233, endPoint x: 566, endPoint y: 222, distance: 59.0
click at [566, 222] on div "Interviewer Phone Number [PHONE_NUMBER] Interviewer Email [EMAIL_ADDRESS][DOMAI…" at bounding box center [684, 107] width 250 height 1163
drag, startPoint x: 610, startPoint y: 279, endPoint x: 512, endPoint y: 288, distance: 98.1
click at [513, 287] on app-interviewer-contact-information "Interviewer Contact Information Interviewer Phone Number [PHONE_NUMBER] Intervi…" at bounding box center [658, 146] width 301 height 1329
click at [517, 297] on app-interviewer-contact-information "Interviewer Contact Information Interviewer Phone Number [PHONE_NUMBER] Intervi…" at bounding box center [658, 146] width 301 height 1329
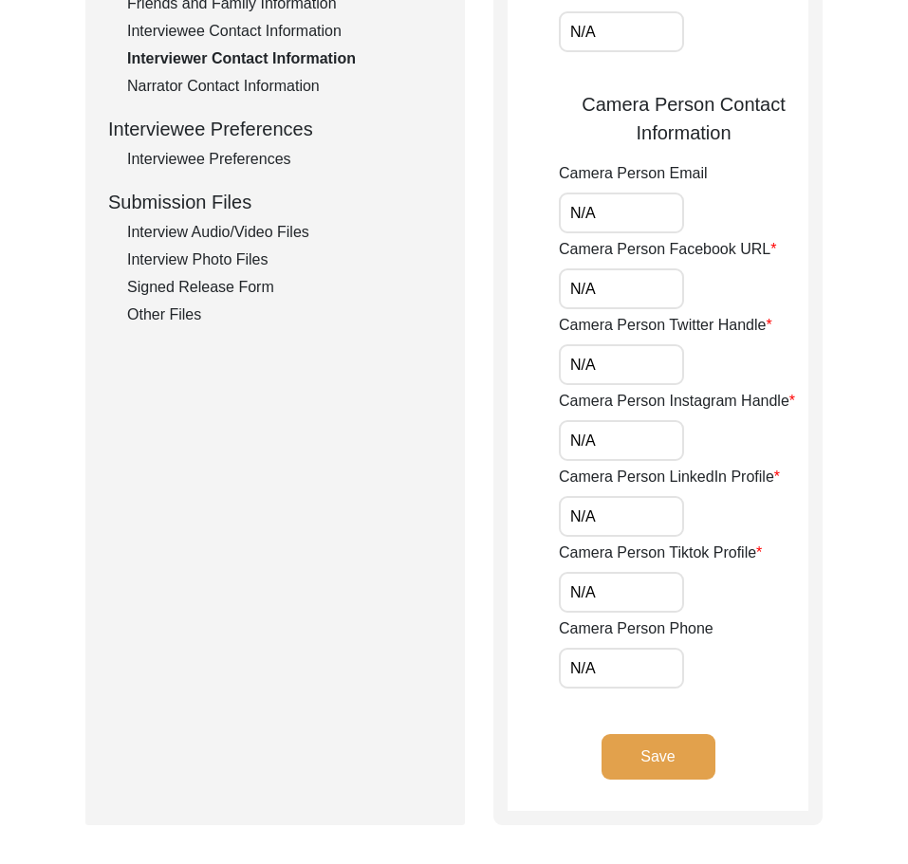
drag, startPoint x: 610, startPoint y: 372, endPoint x: 532, endPoint y: 375, distance: 77.9
click at [532, 375] on app-interviewer-contact-information "Interviewer Contact Information Interviewer Phone Number [PHONE_NUMBER] Intervi…" at bounding box center [658, 146] width 301 height 1329
drag, startPoint x: 594, startPoint y: 445, endPoint x: 529, endPoint y: 436, distance: 65.1
click at [538, 436] on app-interviewer-contact-information "Interviewer Contact Information Interviewer Phone Number [PHONE_NUMBER] Intervi…" at bounding box center [658, 146] width 301 height 1329
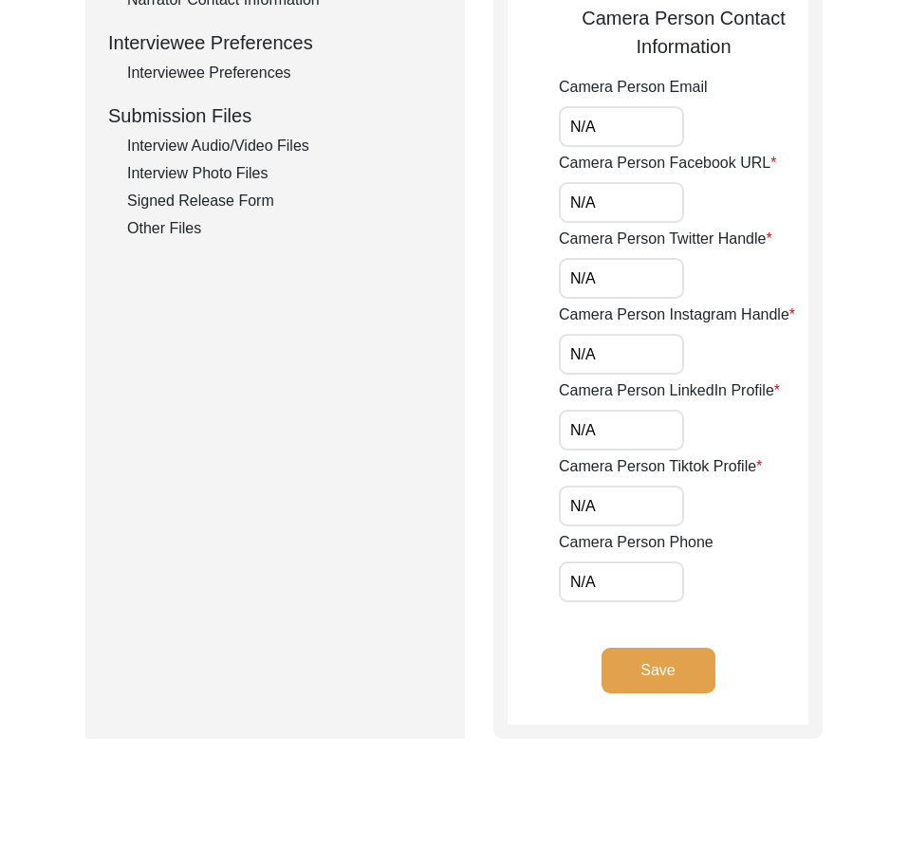
scroll to position [949, 0]
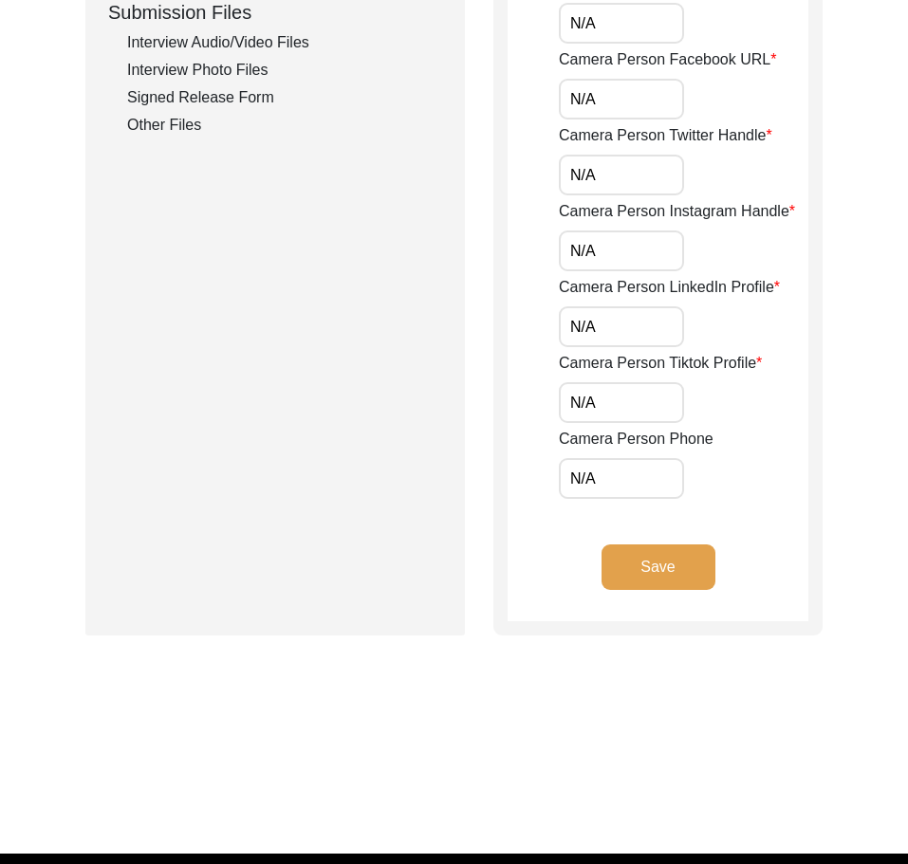
drag, startPoint x: 608, startPoint y: 325, endPoint x: 526, endPoint y: 316, distance: 83.1
drag, startPoint x: 616, startPoint y: 419, endPoint x: 526, endPoint y: 406, distance: 91.1
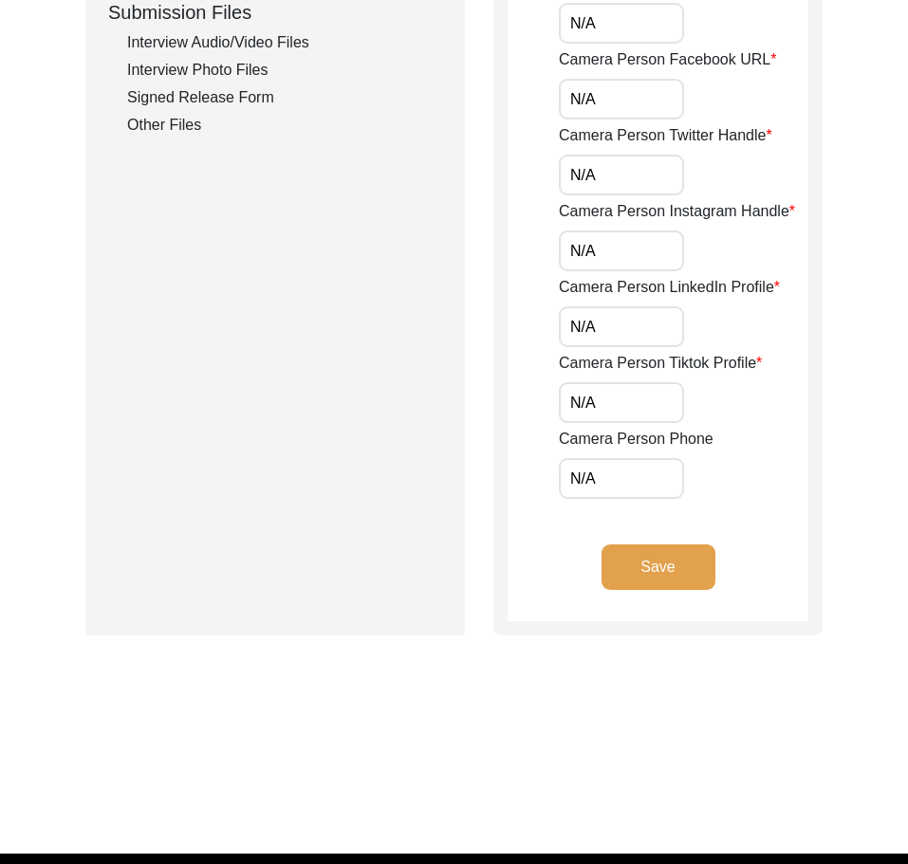
drag, startPoint x: 607, startPoint y: 469, endPoint x: 485, endPoint y: 463, distance: 122.5
drag, startPoint x: 485, startPoint y: 463, endPoint x: 562, endPoint y: 553, distance: 118.5
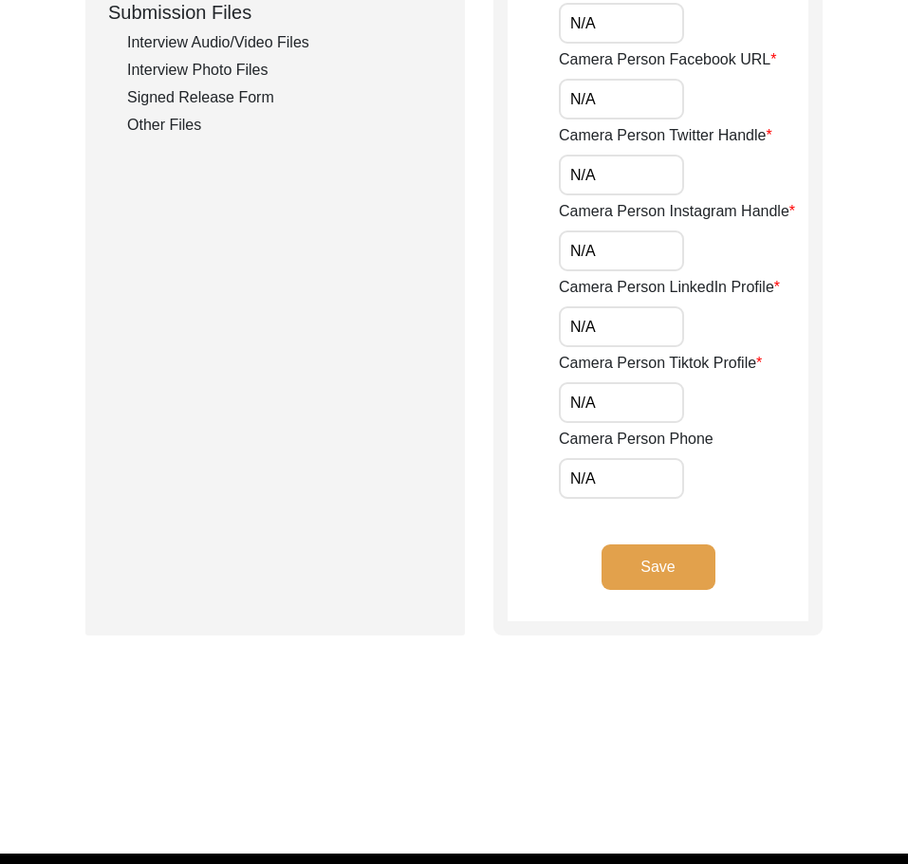
click at [629, 586] on button "Save" at bounding box center [659, 568] width 114 height 46
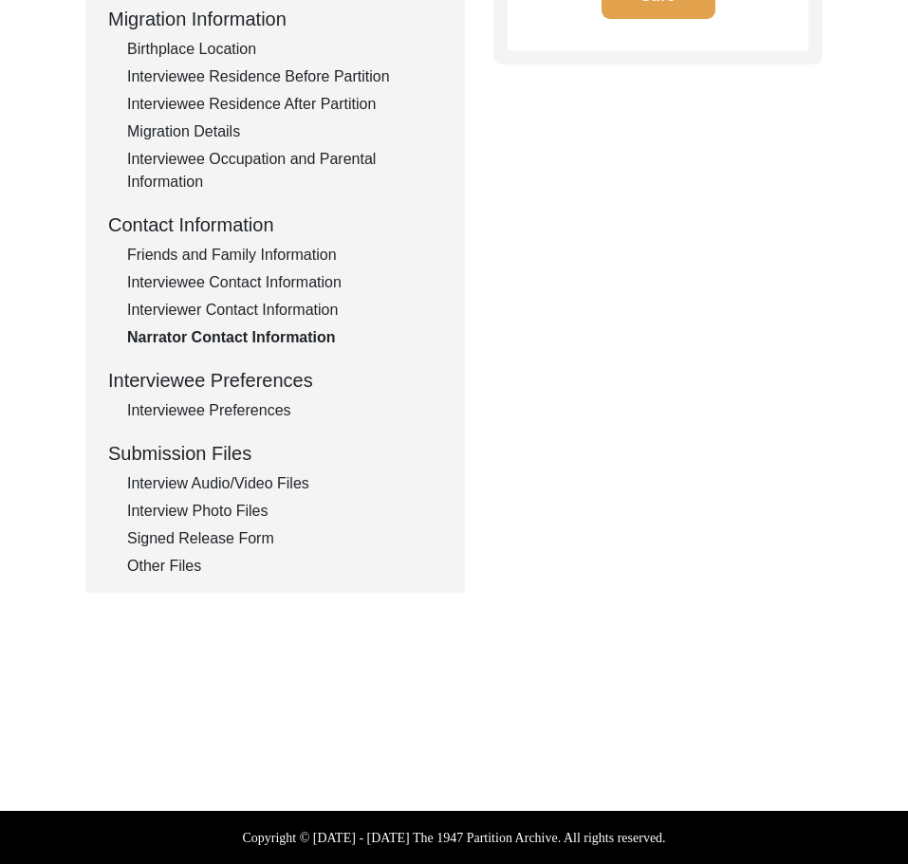
type textarea "N/A"
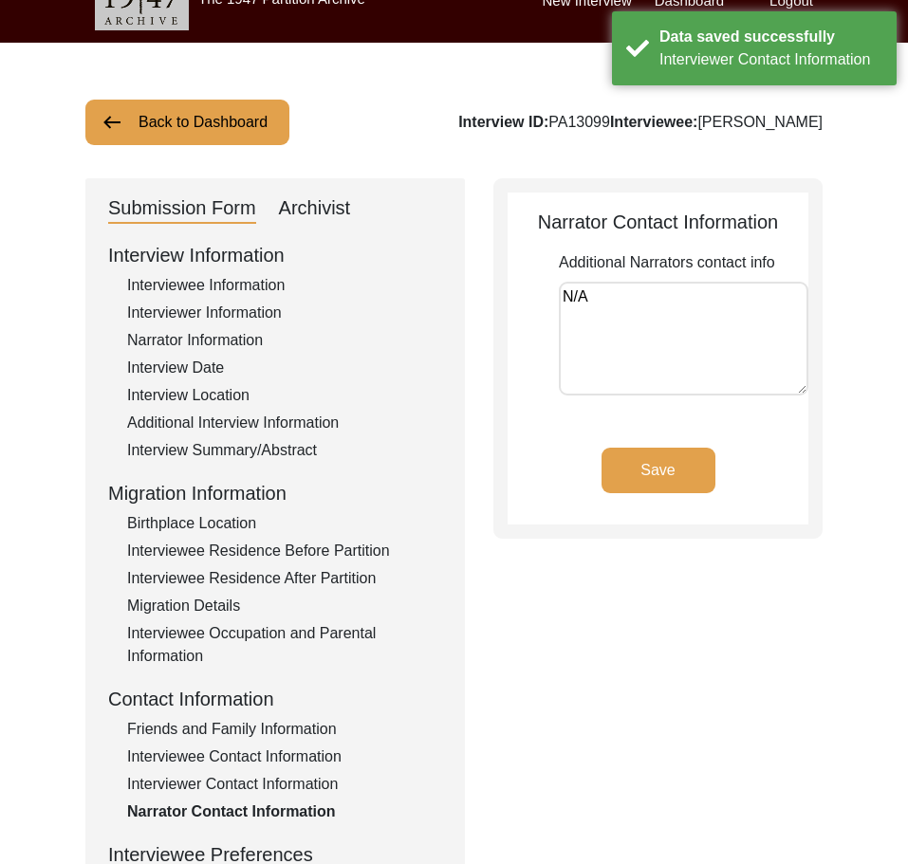
drag, startPoint x: 492, startPoint y: 355, endPoint x: 454, endPoint y: 362, distance: 38.7
click at [473, 358] on div "Submission Form Archivist Interview Information Interviewee Information Intervi…" at bounding box center [453, 622] width 737 height 889
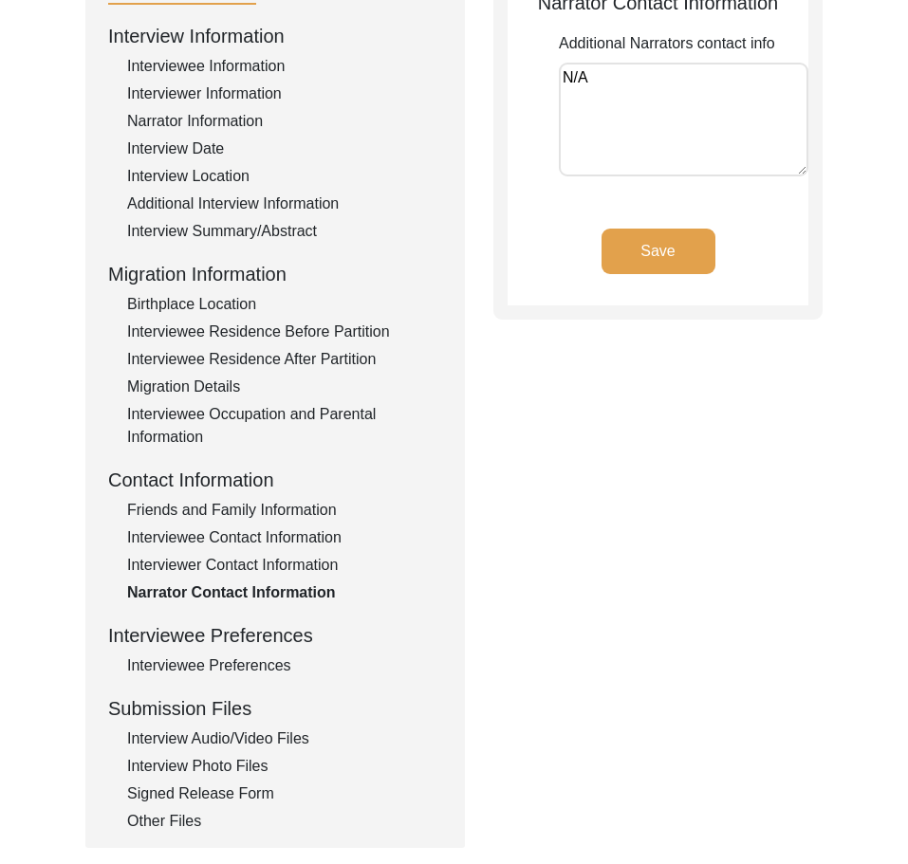
scroll to position [0, 0]
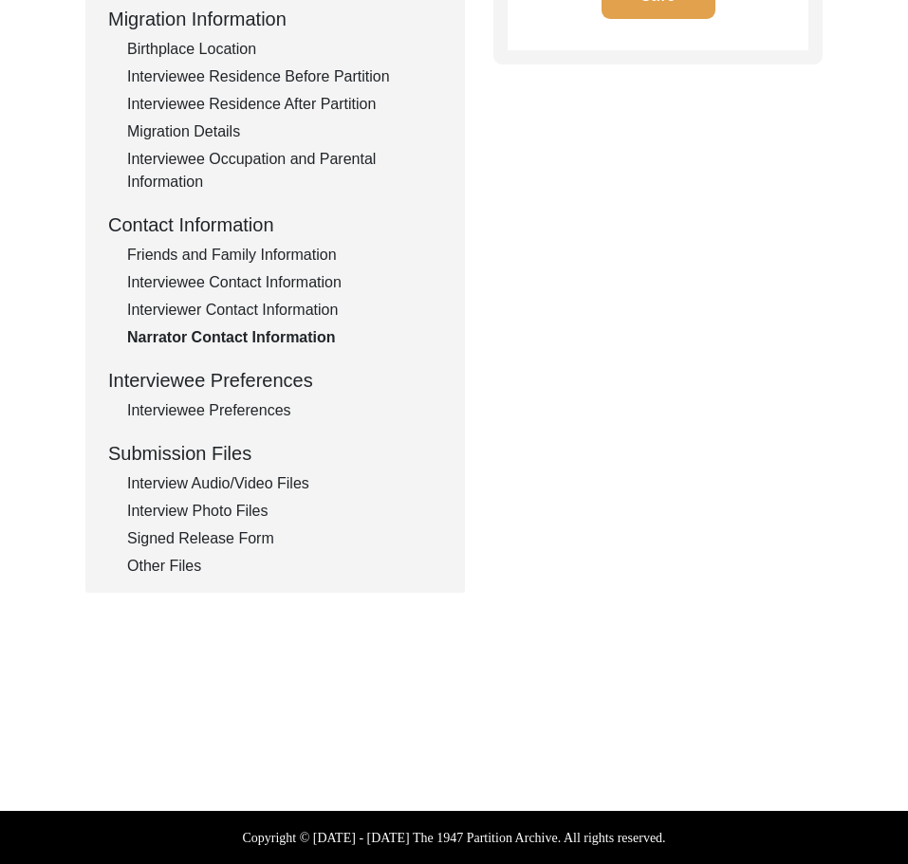
click at [238, 412] on div "Interviewee Preferences" at bounding box center [284, 410] width 315 height 23
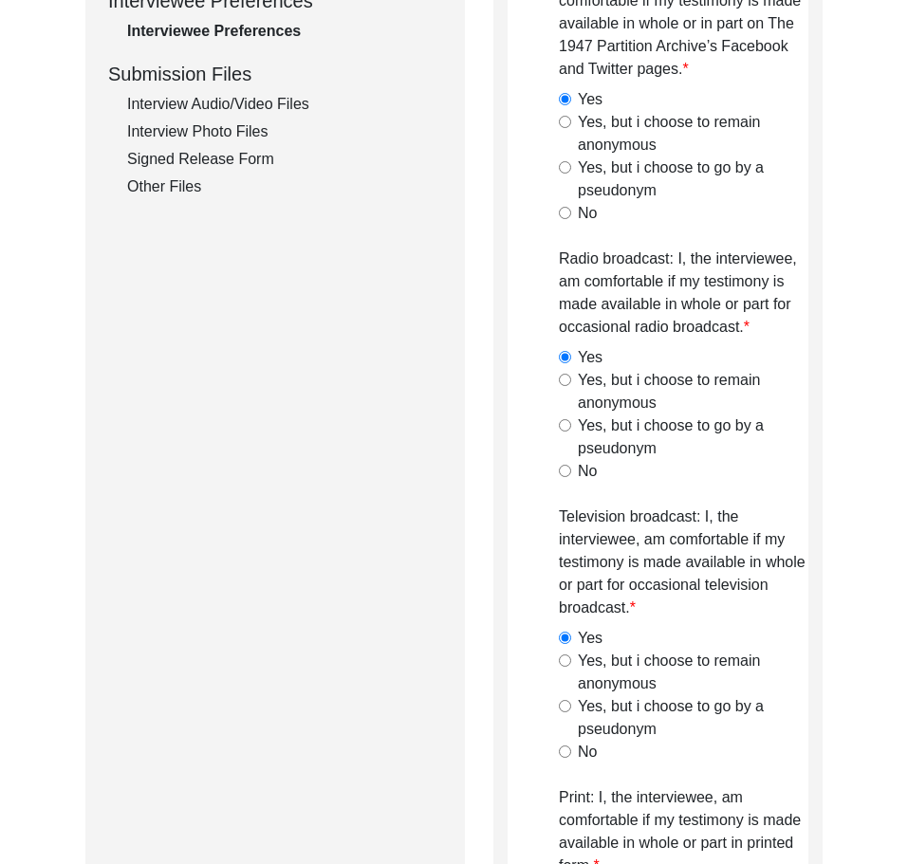
scroll to position [508, 0]
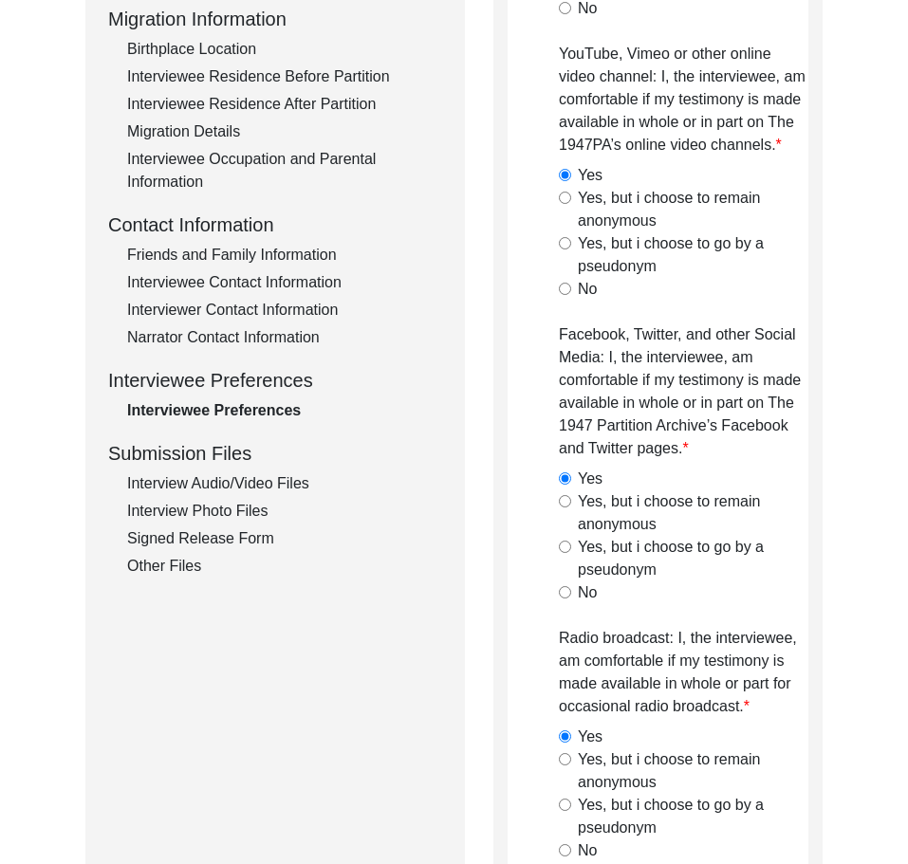
click at [216, 303] on div "Interviewer Contact Information" at bounding box center [284, 310] width 315 height 23
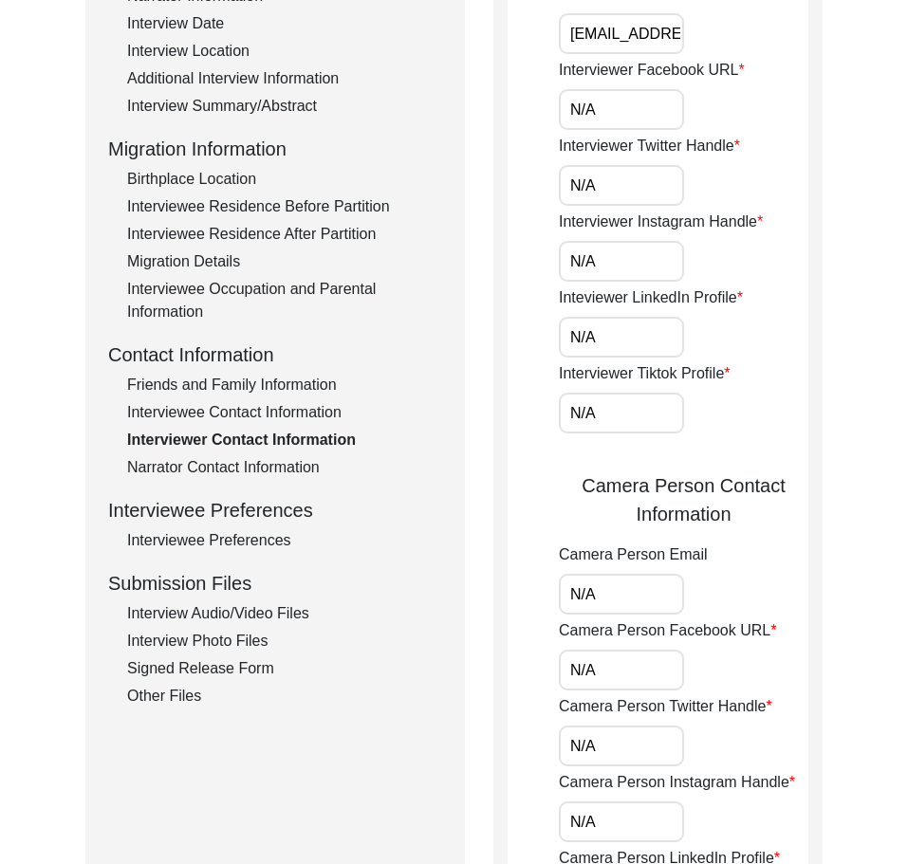
scroll to position [697, 0]
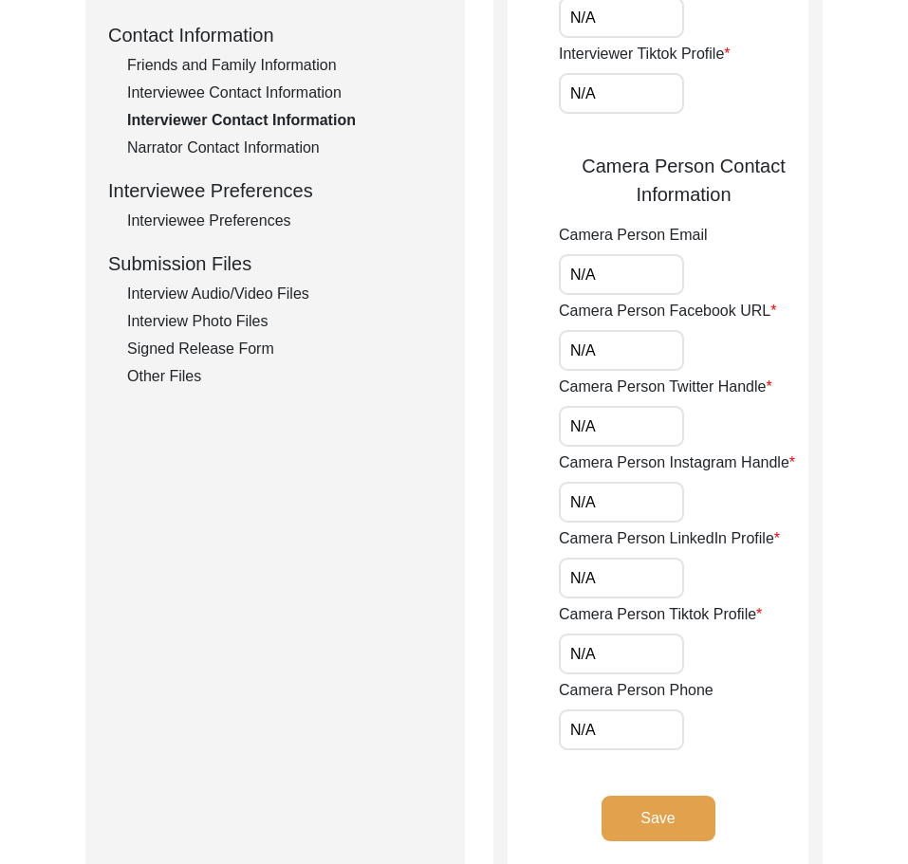
click at [246, 302] on div "Interview Audio/Video Files" at bounding box center [284, 294] width 315 height 23
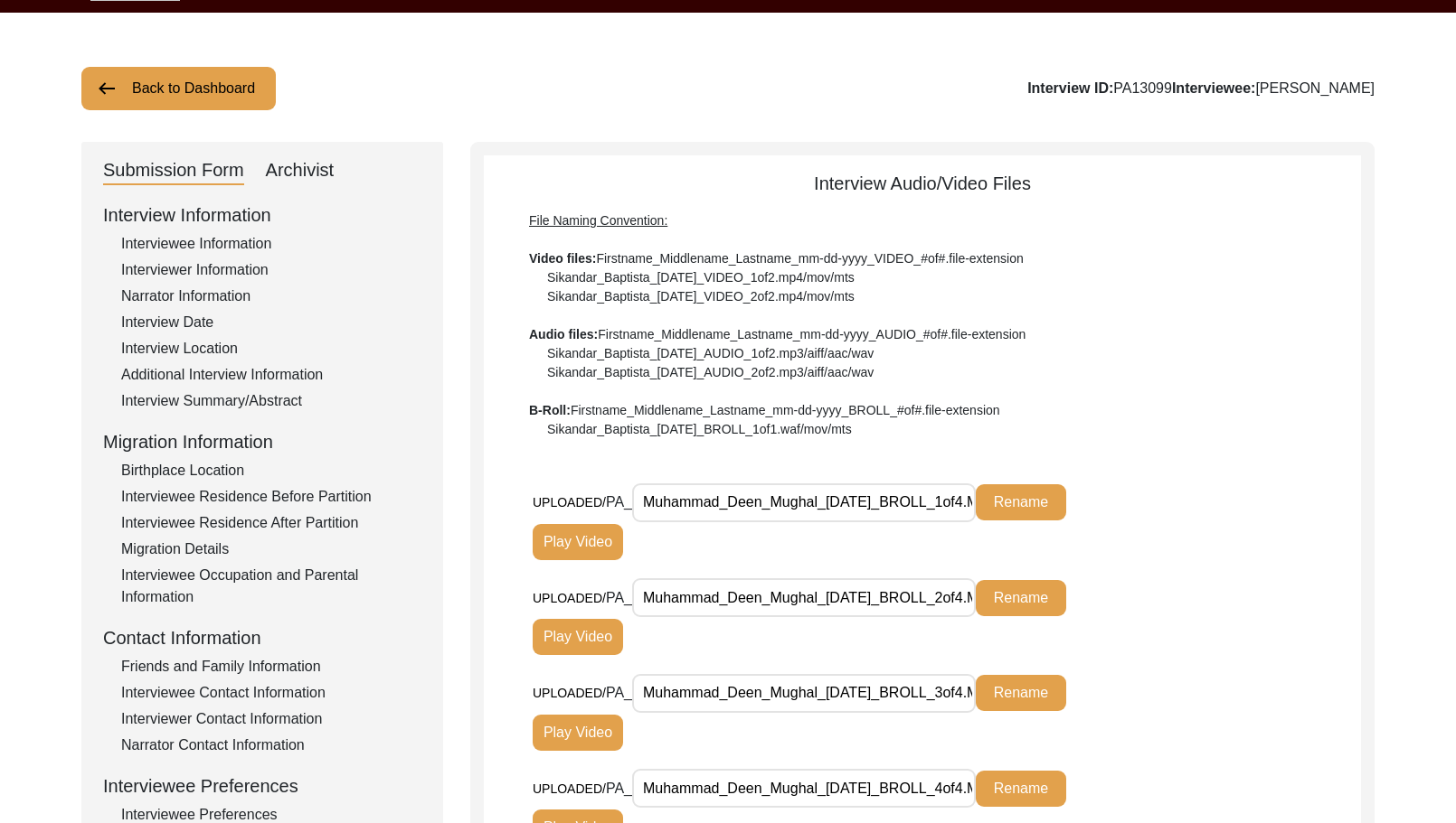
scroll to position [90, 0]
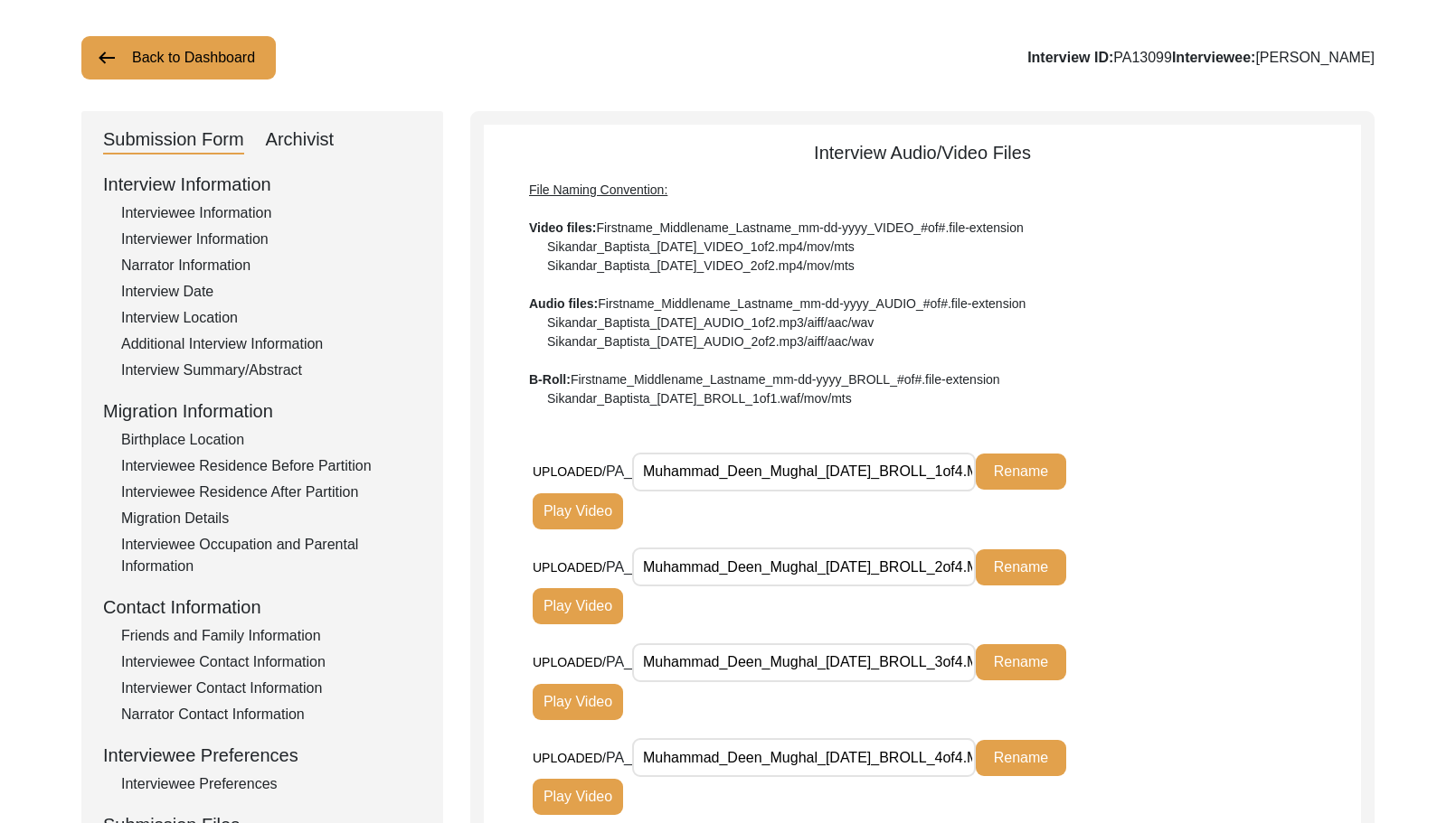
click at [681, 384] on div "File Naming Convention: Video files: Firstname_Middlename_Lastname_mm-dd-yyyy_V…" at bounding box center [922, 294] width 787 height 228
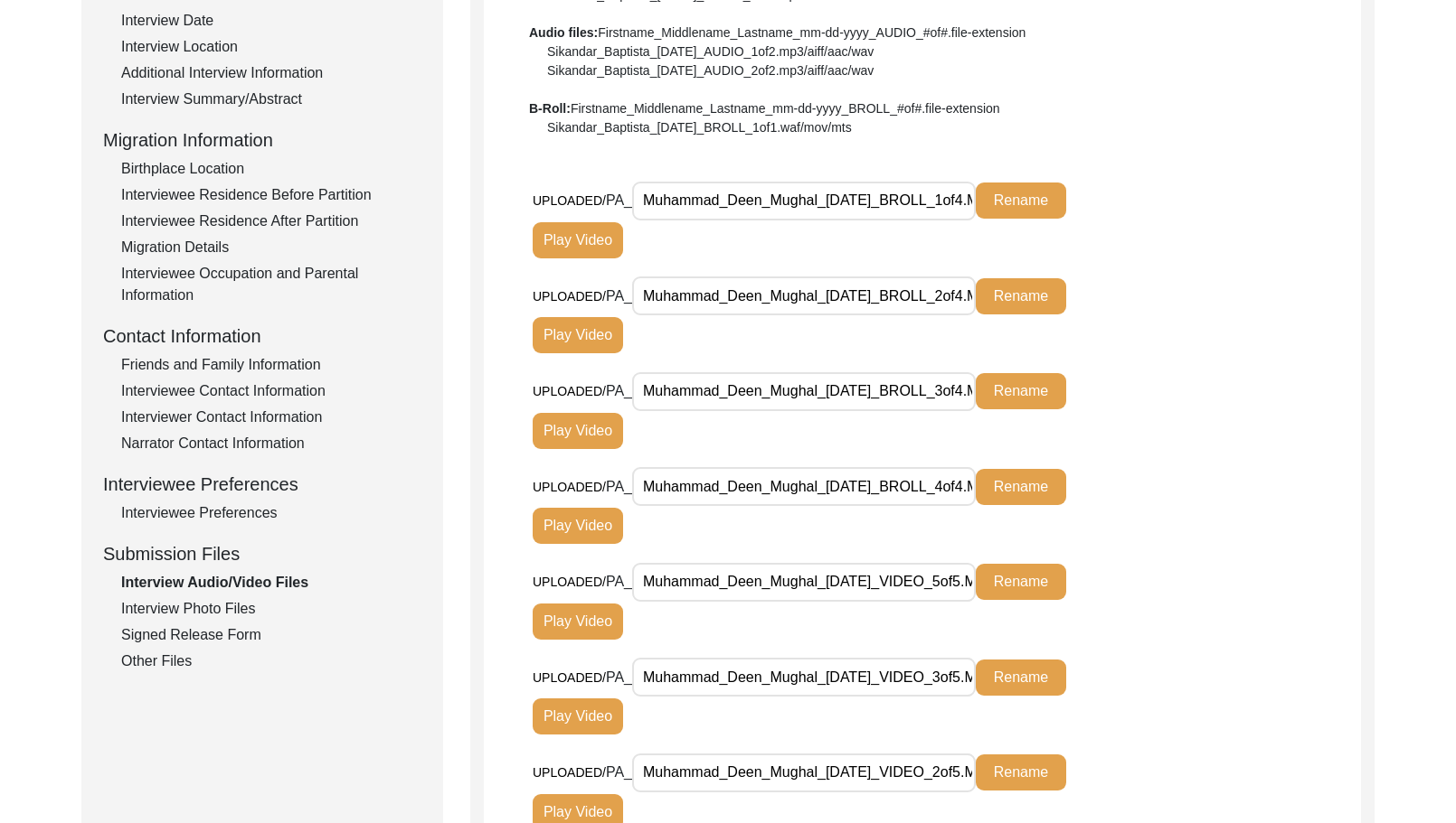
scroll to position [0, 53]
drag, startPoint x: 830, startPoint y: 206, endPoint x: 1203, endPoint y: 206, distance: 373.0
click at [1203, 206] on div "UPLOADED/ PA_ Muhammad_Deen_Mughal_[DATE]_BROLL_1of4.MTS Rename Play Video" at bounding box center [946, 229] width 828 height 96
drag, startPoint x: 741, startPoint y: 287, endPoint x: 1159, endPoint y: 294, distance: 418.1
click at [1159, 292] on div "UPLOADED/ PA_ Muhammad_Deen_Mughal_[DATE]_BROLL_2of4.MTS Rename Play Video" at bounding box center [946, 324] width 828 height 96
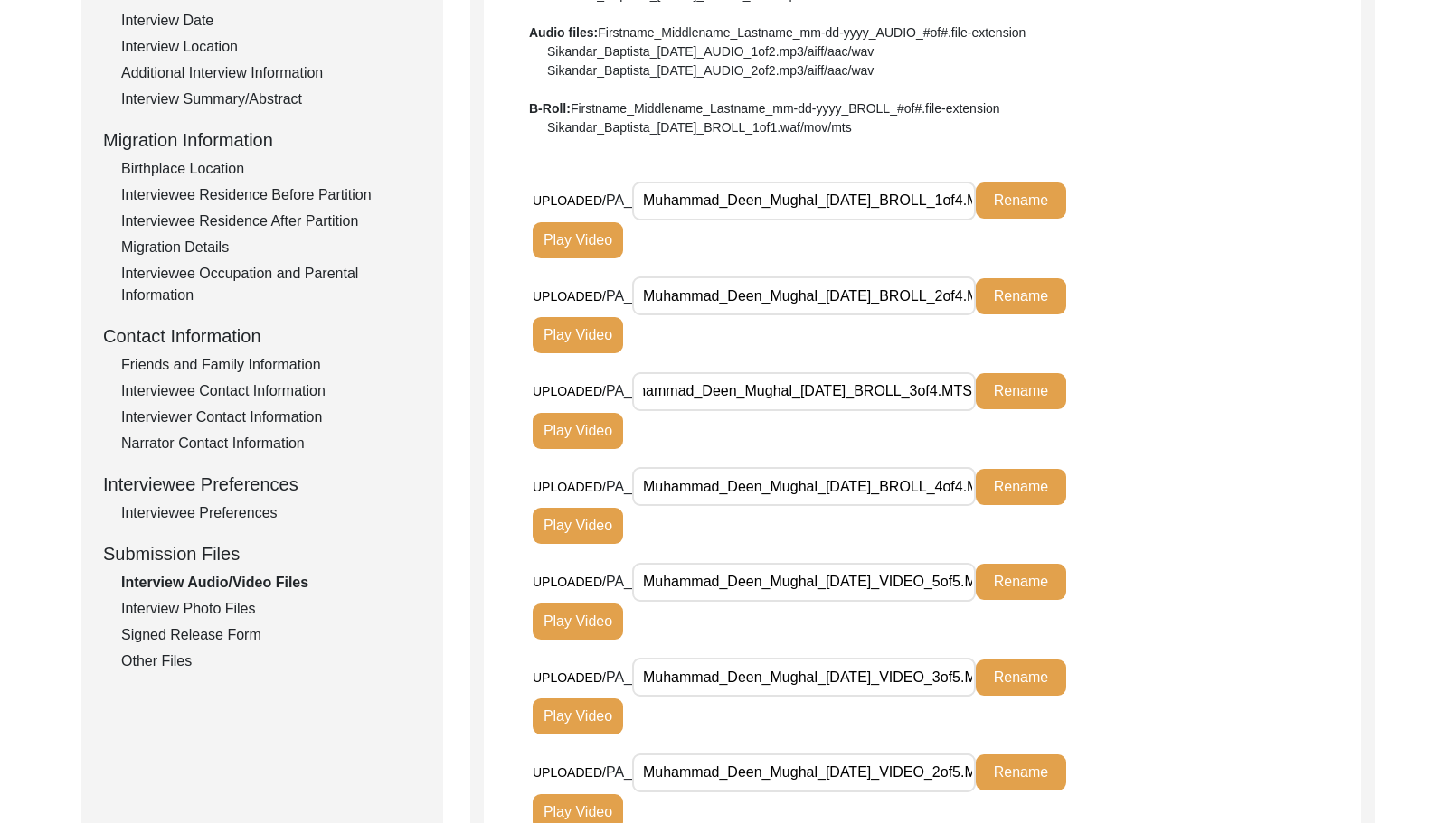
drag, startPoint x: 863, startPoint y: 400, endPoint x: 1168, endPoint y: 398, distance: 305.0
click at [1168, 398] on div "UPLOADED/ PA_ Muhammad_Deen_Mughal_[DATE]_BROLL_3of4.MTS Rename Play Video" at bounding box center [946, 419] width 828 height 96
drag, startPoint x: 809, startPoint y: 494, endPoint x: 1145, endPoint y: 499, distance: 336.0
click at [1145, 499] on div "UPLOADED/ PA_ Muhammad_Deen_Mughal_[DATE]_BROLL_4of4.MTS Rename Play Video" at bounding box center [946, 515] width 828 height 96
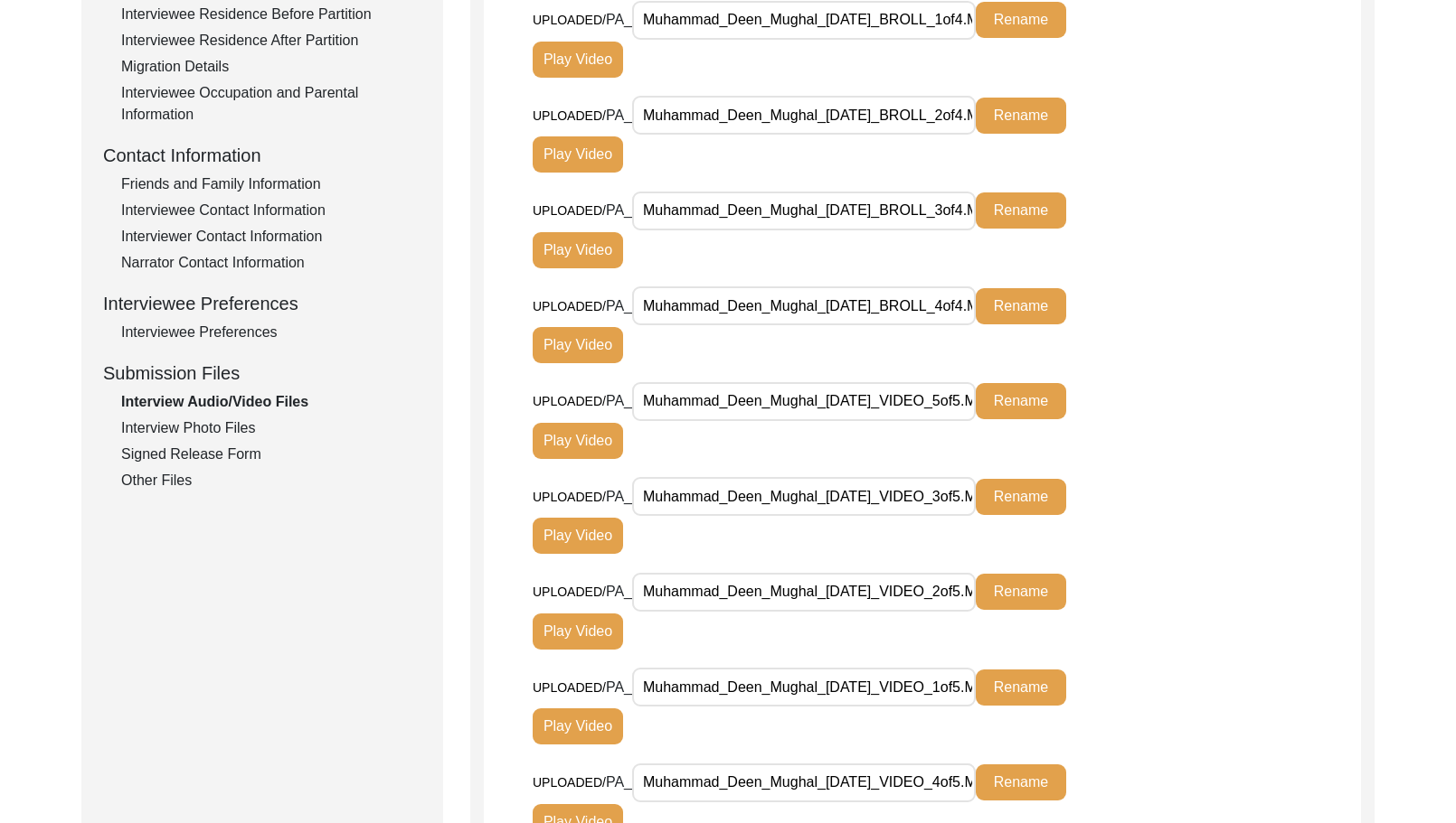
scroll to position [0, 51]
drag, startPoint x: 800, startPoint y: 404, endPoint x: 1181, endPoint y: 405, distance: 381.0
click at [1181, 405] on div "UPLOADED/ PA_ Muhammad_Deen_Mughal_[DATE]_VIDEO_5of5.MTS Rename Play Video" at bounding box center [946, 429] width 828 height 96
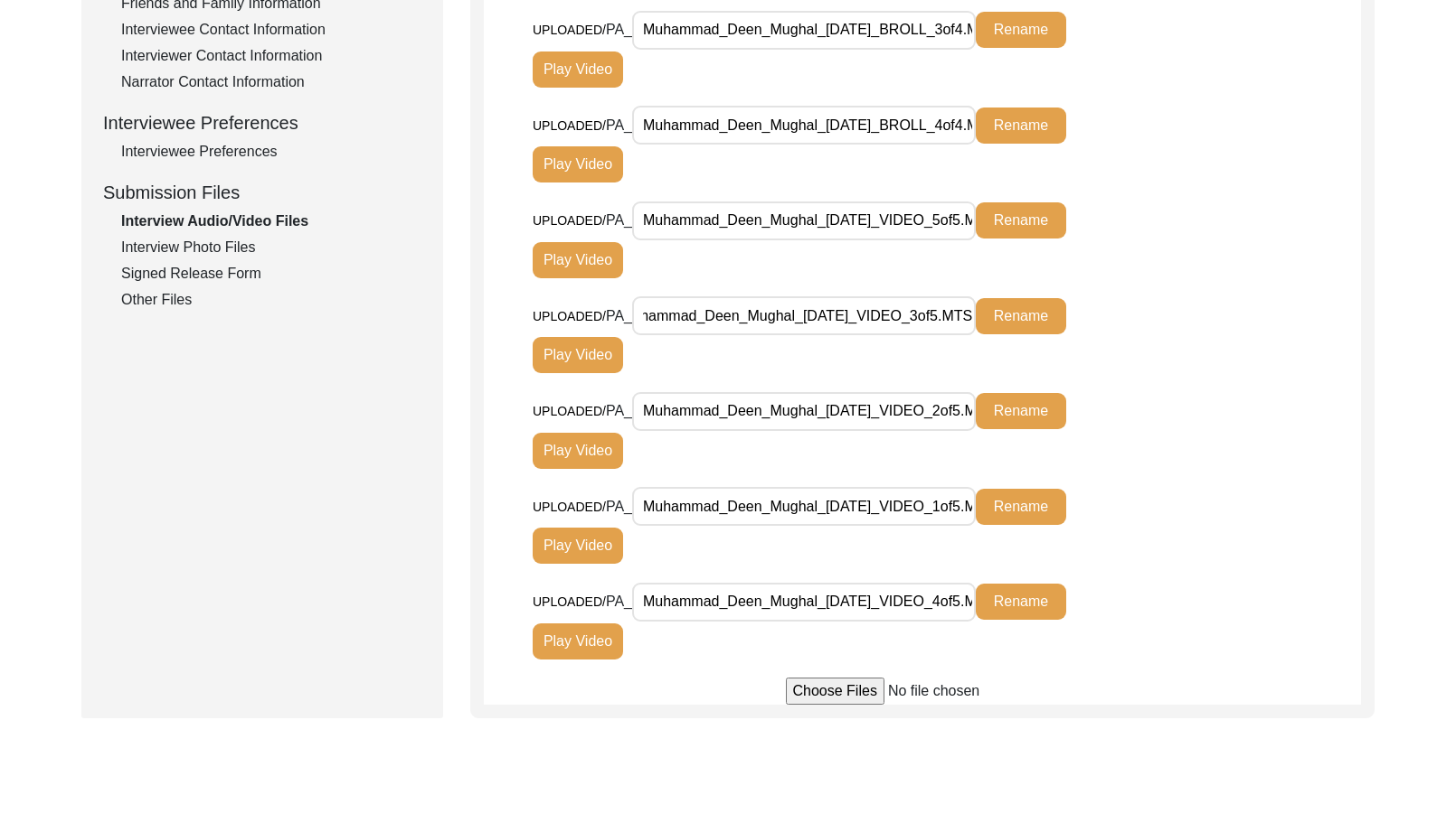
drag, startPoint x: 1018, startPoint y: 324, endPoint x: 1168, endPoint y: 331, distance: 150.2
click at [1168, 331] on div "UPLOADED/ PA_ Muhammad_Deen_Mughal_[DATE]_VIDEO_3of5.MTS Rename Play Video" at bounding box center [946, 344] width 828 height 96
drag, startPoint x: 890, startPoint y: 406, endPoint x: 1220, endPoint y: 410, distance: 330.0
click at [1220, 408] on div "UPLOADED/ PA_ Muhammad_Deen_Mughal_[DATE]_VIDEO_2of5.MTS Rename Play Video" at bounding box center [946, 439] width 828 height 96
drag, startPoint x: 909, startPoint y: 497, endPoint x: 1248, endPoint y: 544, distance: 342.2
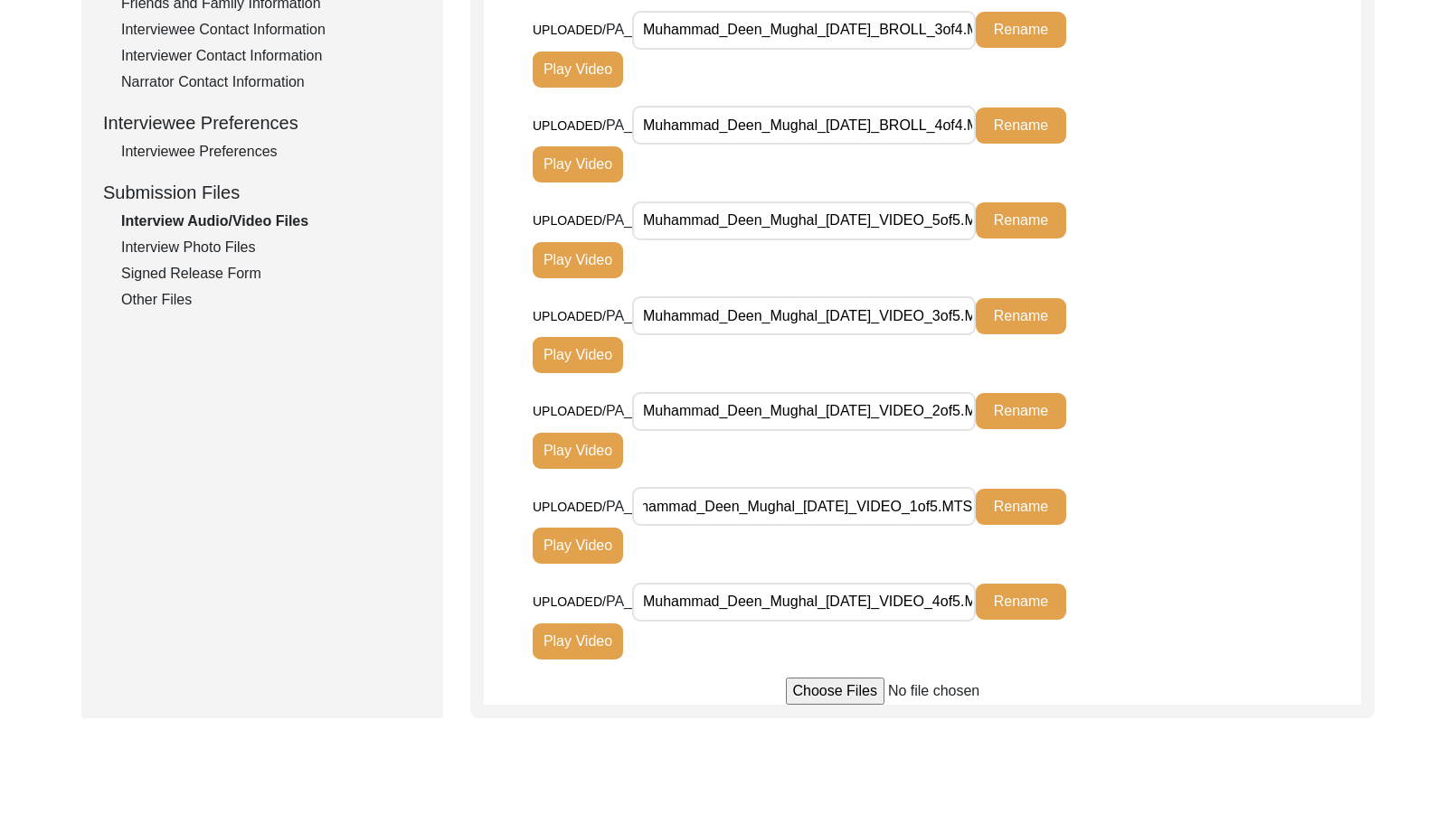
click at [1266, 530] on div "UPLOADED/ PA_ Muhammad_Deen_Mughal_[DATE]_VIDEO_1of5.MTS Rename Play Video" at bounding box center [946, 534] width 828 height 96
drag, startPoint x: 879, startPoint y: 595, endPoint x: 1118, endPoint y: 605, distance: 239.2
click at [1107, 605] on div "UPLOADED/ PA_ Muhammad_Deen_Mughal_[DATE]_VIDEO_4of5.MTS Rename Play Video" at bounding box center [822, 621] width 579 height 78
click at [1120, 605] on div "UPLOADED/ PA_ Muhammad_Deen_Mughal_[DATE]_VIDEO_4of5.MTS Rename Play Video" at bounding box center [946, 630] width 828 height 96
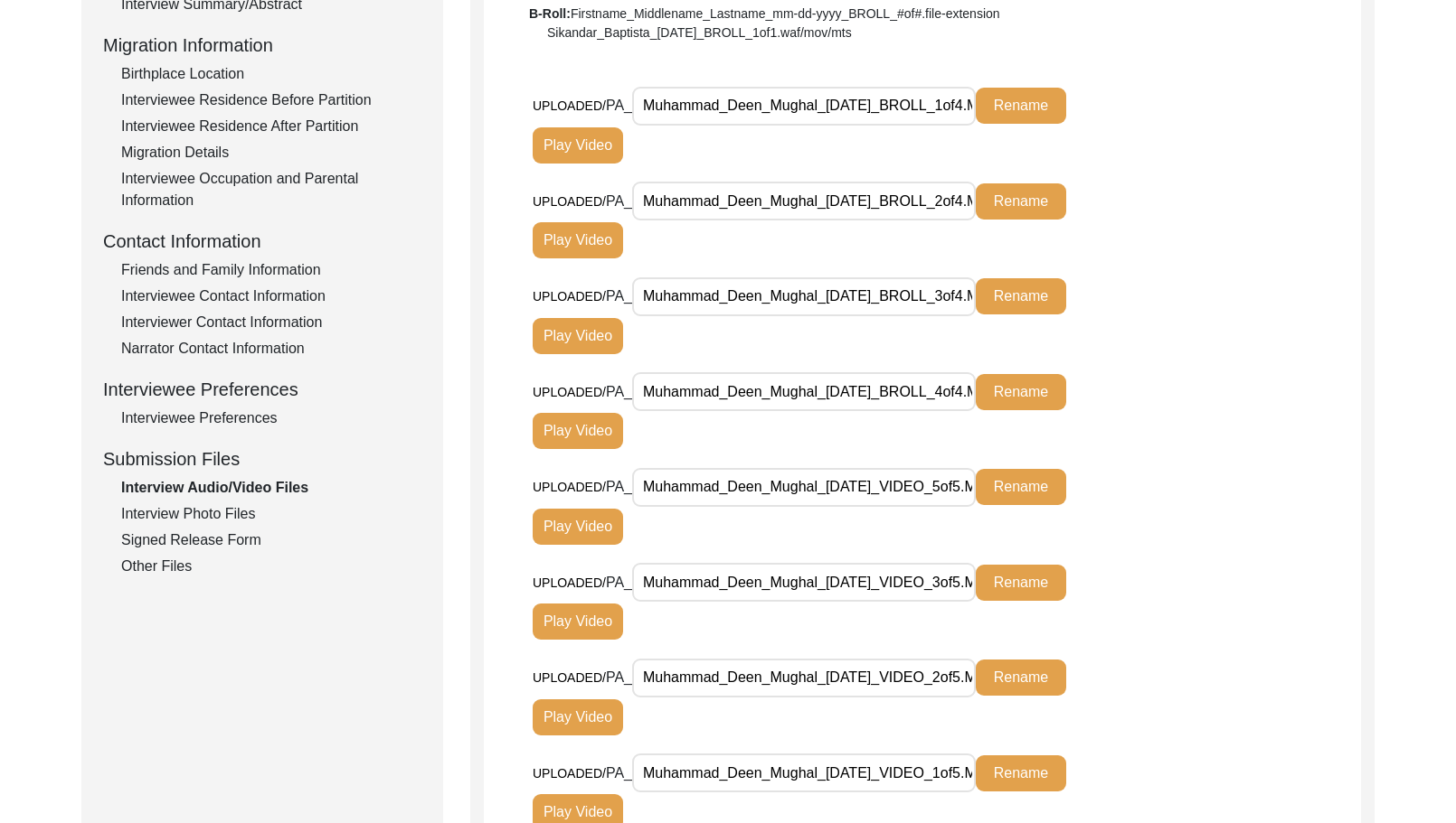
scroll to position [0, 0]
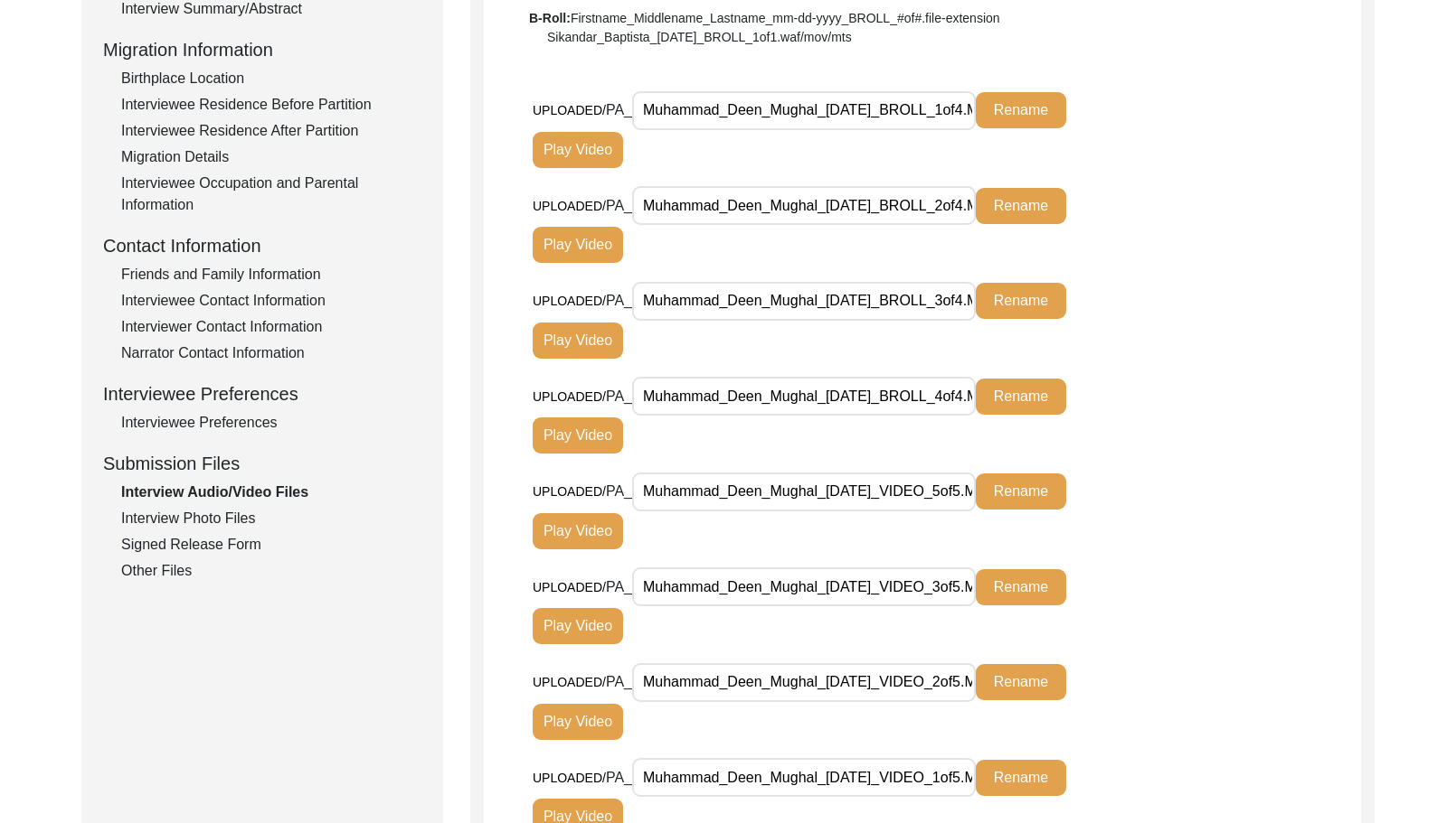
click at [253, 513] on div "Interview Photo Files" at bounding box center [271, 518] width 300 height 22
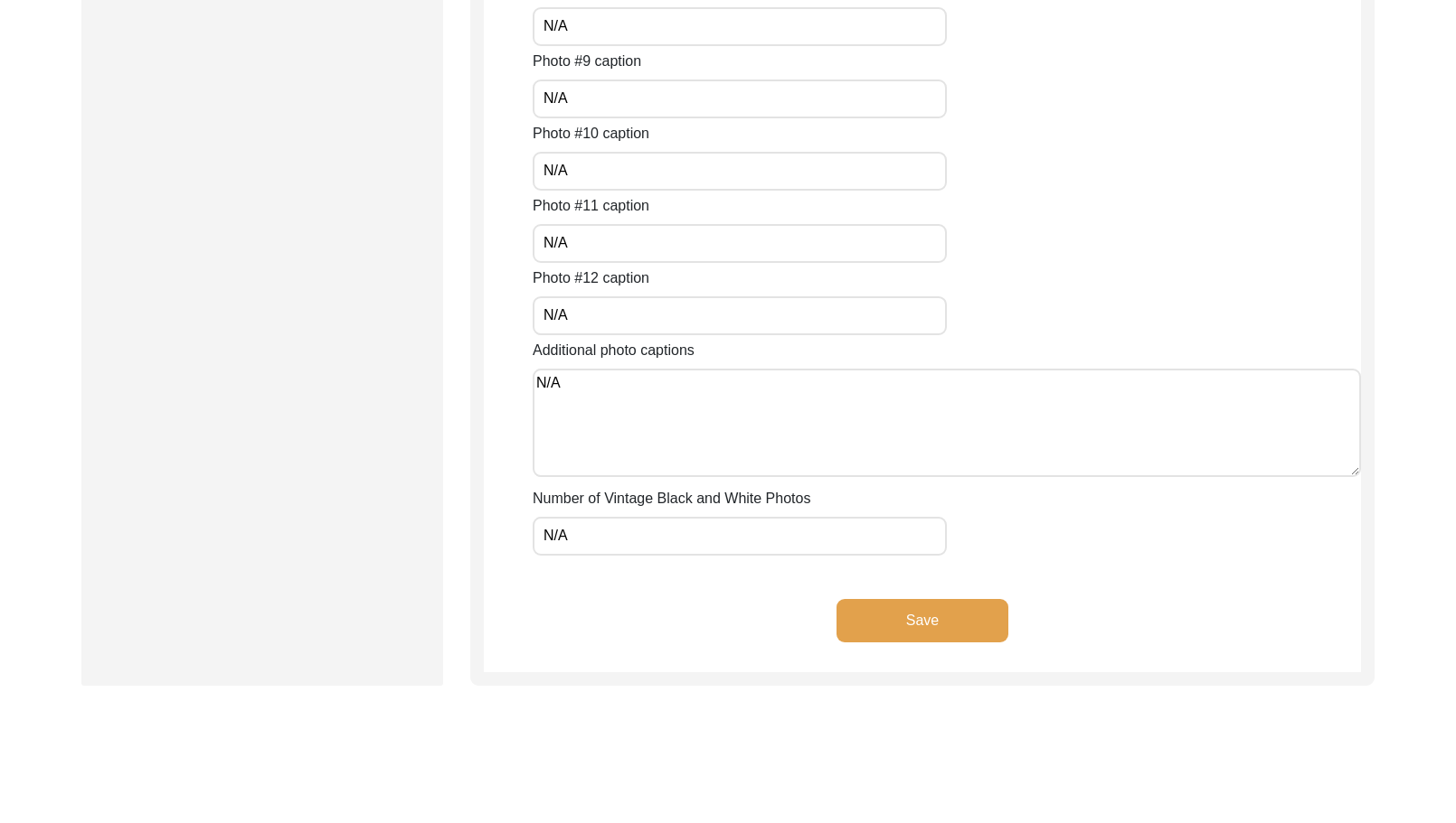
drag, startPoint x: 655, startPoint y: 538, endPoint x: 520, endPoint y: 511, distance: 137.7
drag, startPoint x: 626, startPoint y: 406, endPoint x: 500, endPoint y: 403, distance: 126.0
click at [603, 352] on label "Additional photo captions" at bounding box center [614, 351] width 162 height 22
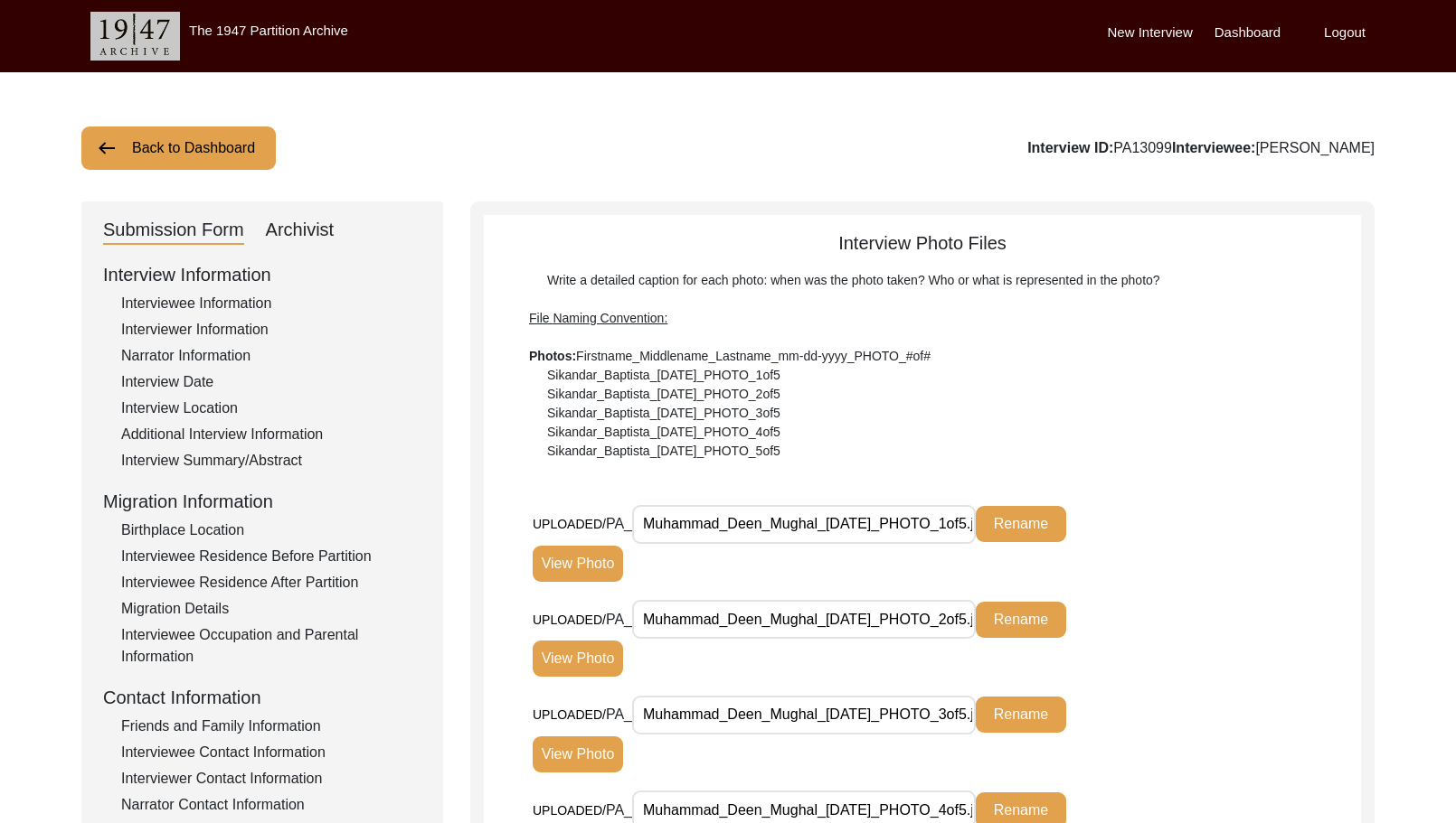
click at [1042, 521] on button "Rename" at bounding box center [1021, 524] width 91 height 36
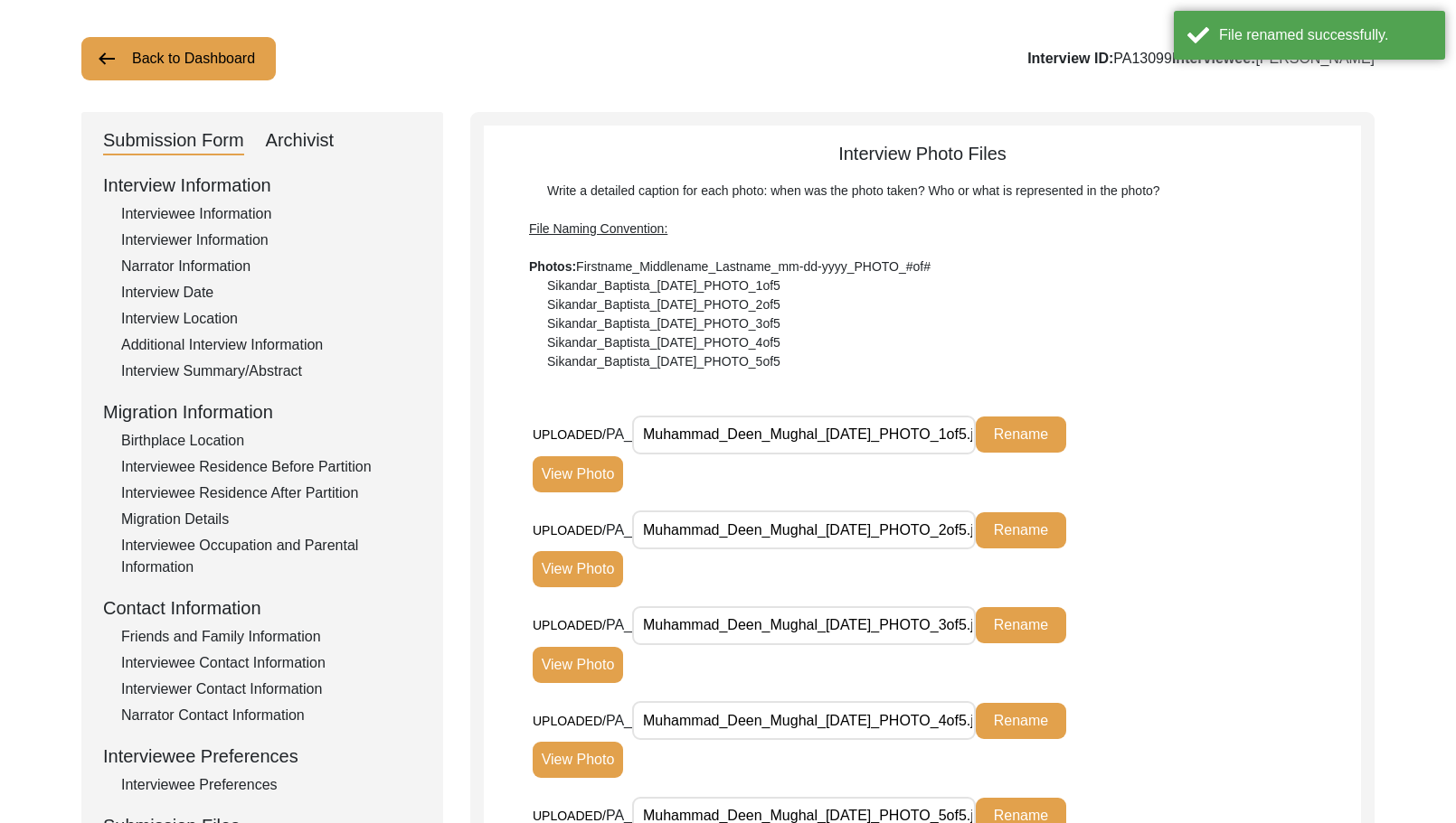
scroll to position [271, 0]
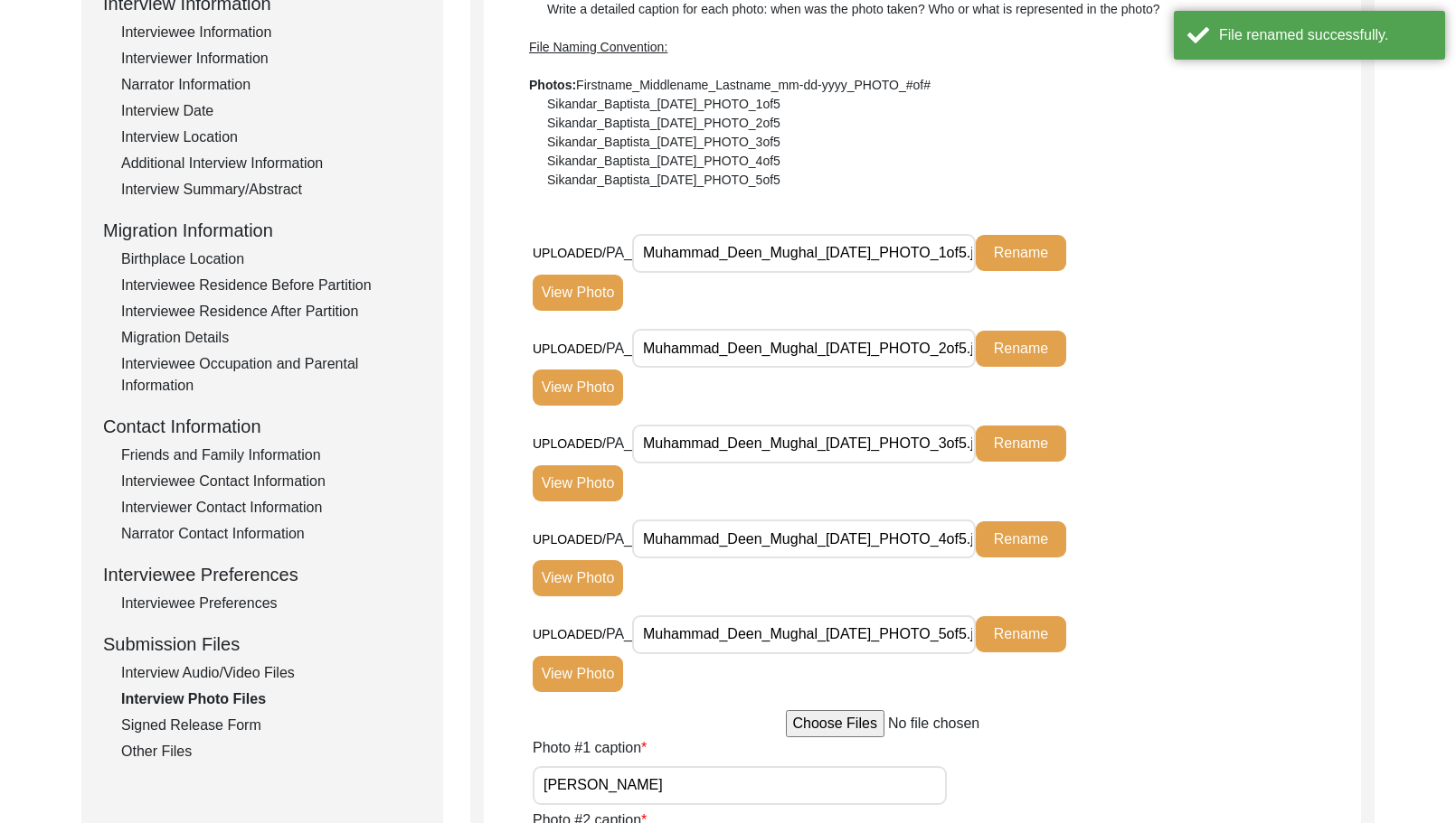
click at [561, 299] on button "View Photo" at bounding box center [577, 292] width 91 height 36
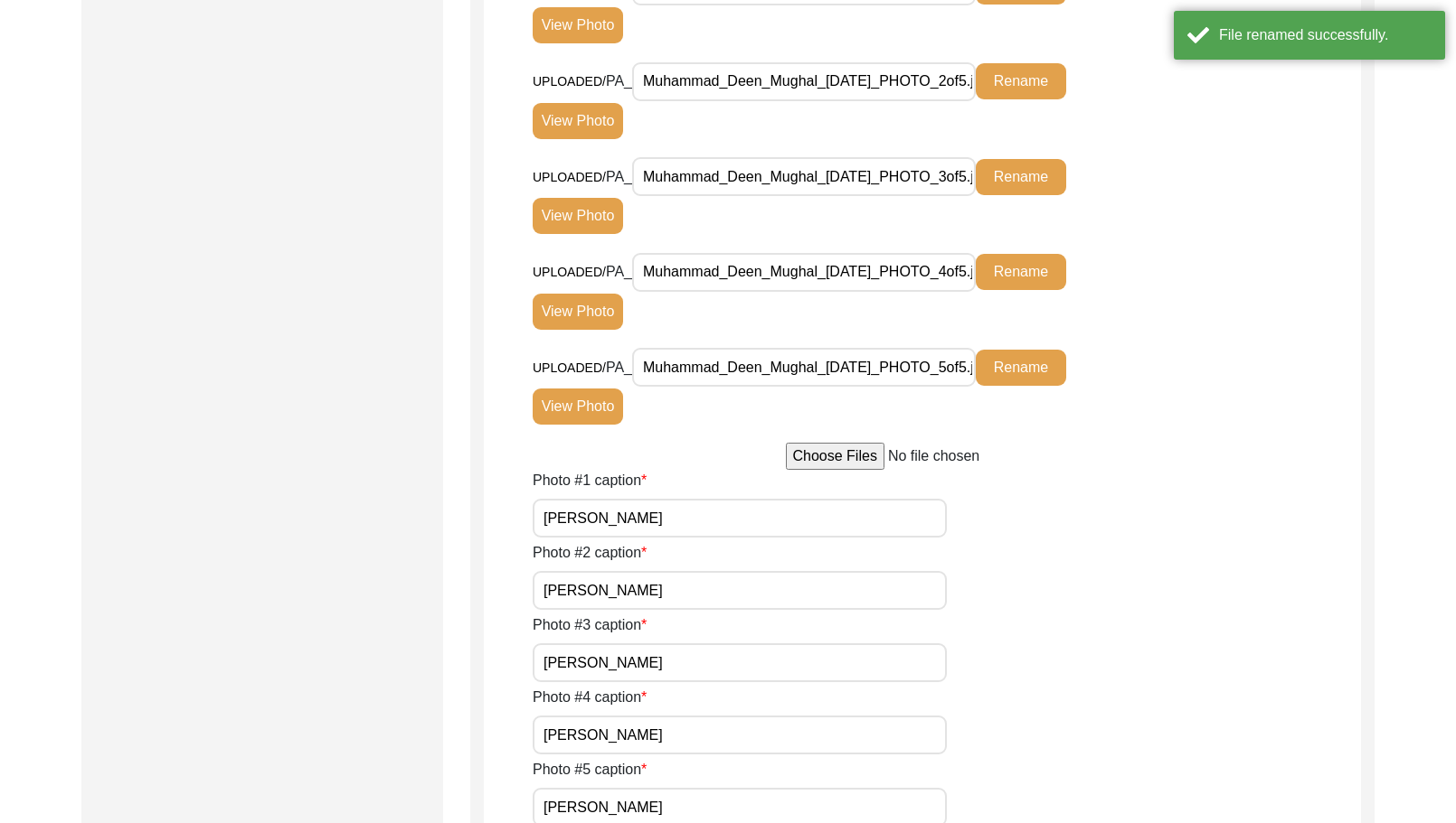
scroll to position [1717, 0]
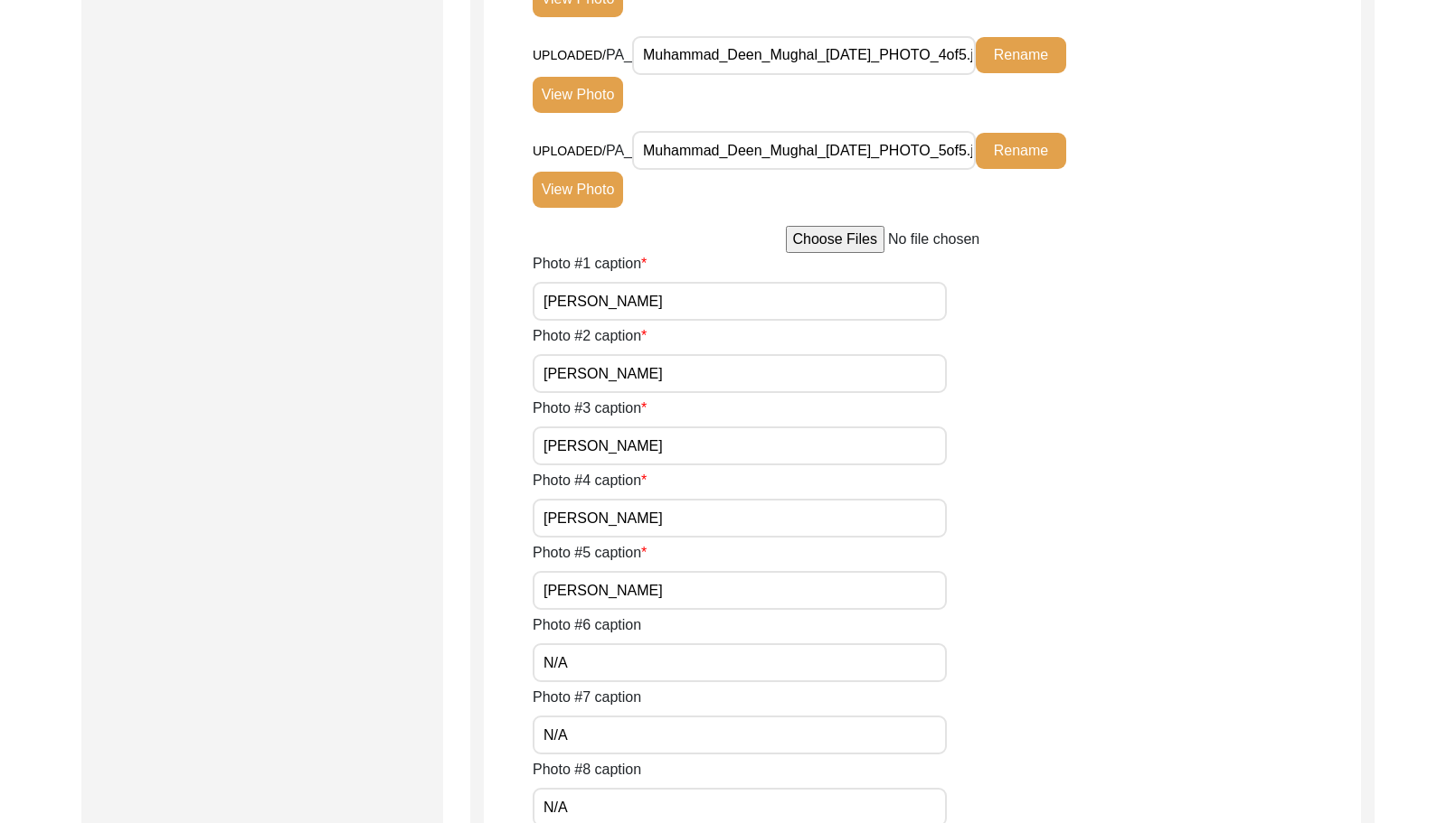
click at [695, 311] on input "[PERSON_NAME]" at bounding box center [739, 301] width 415 height 39
paste input "Mr."
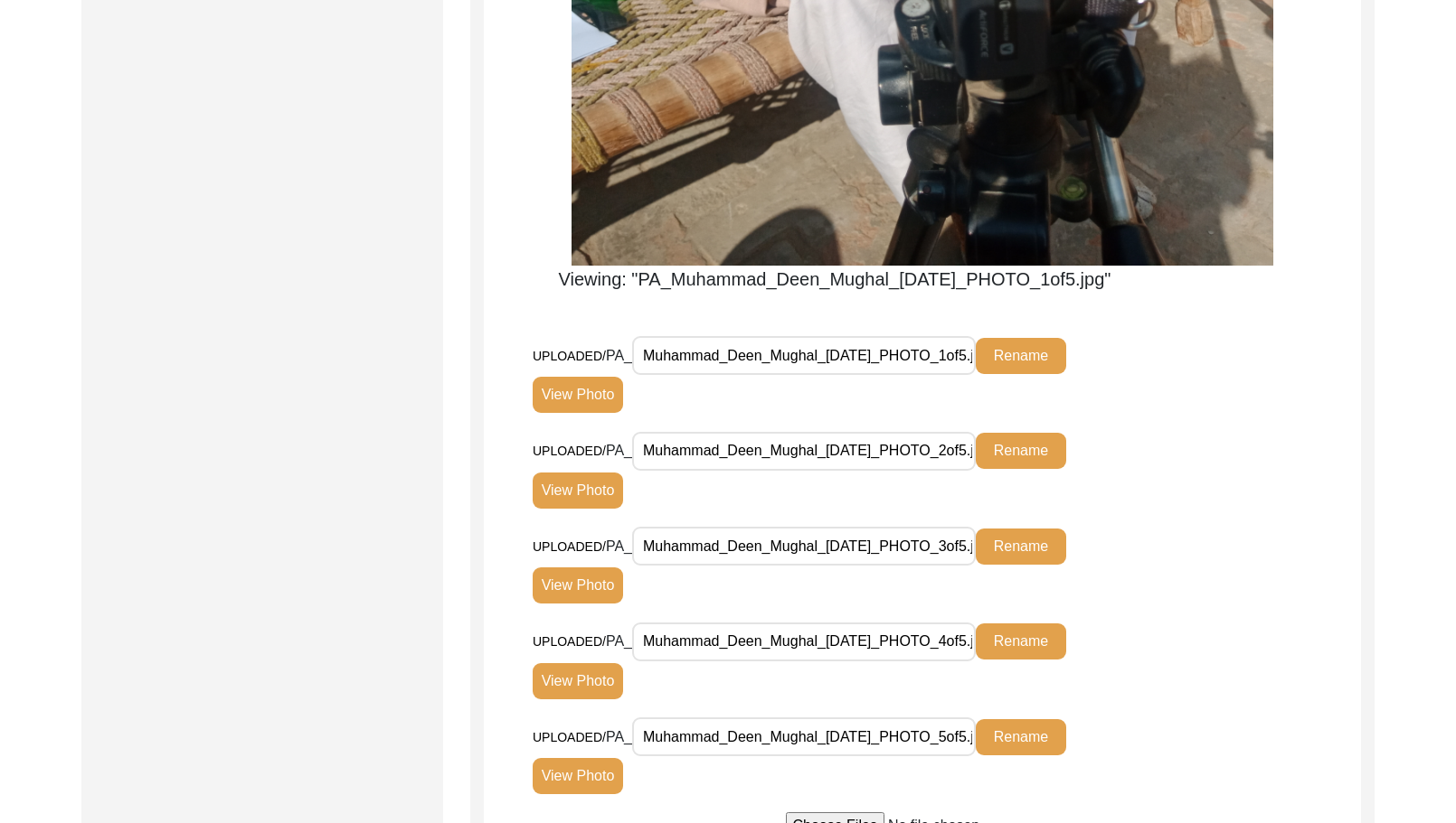
scroll to position [1085, 0]
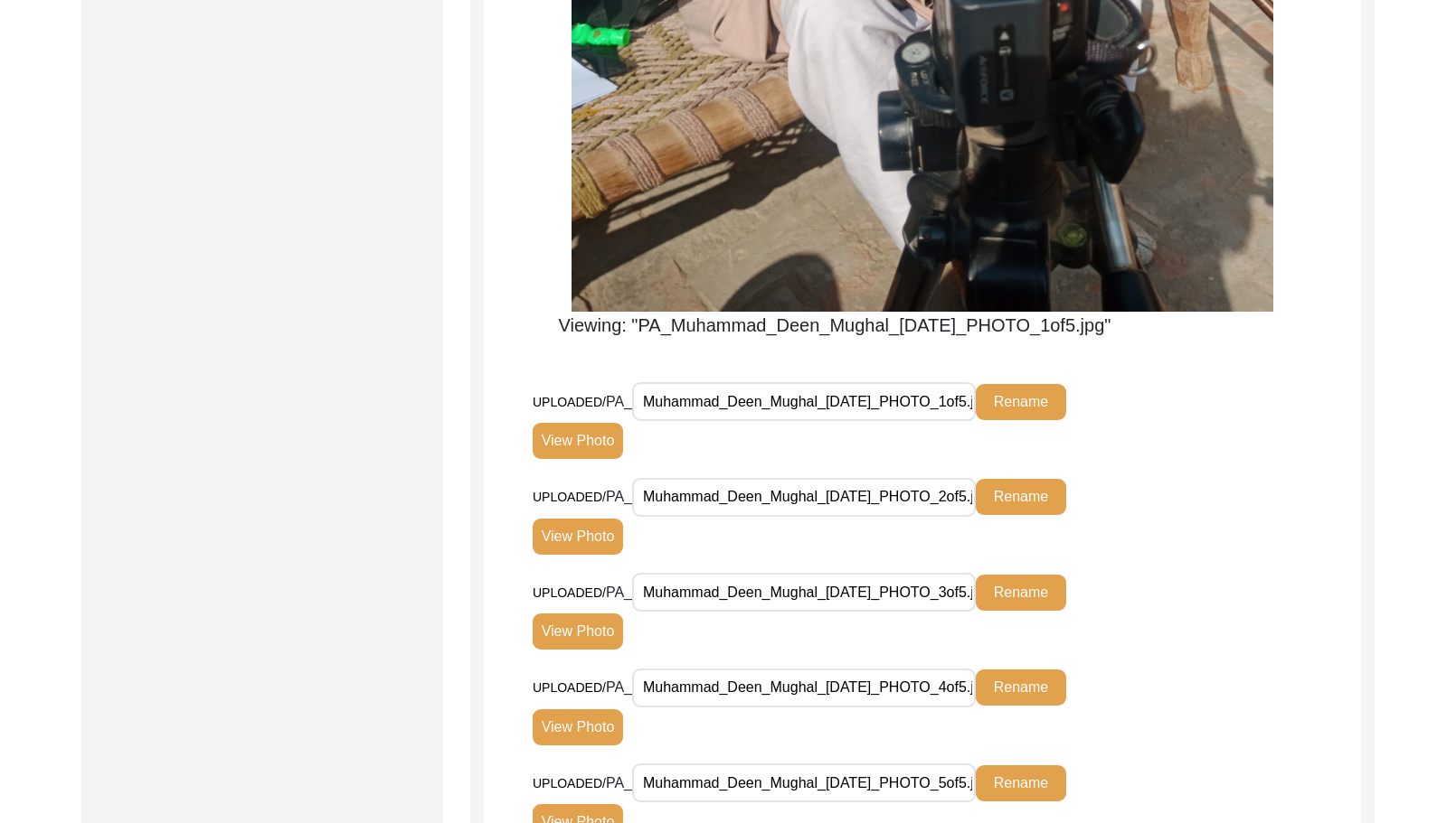
type input "[PERSON_NAME]"
click at [584, 541] on button "View Photo" at bounding box center [577, 537] width 91 height 36
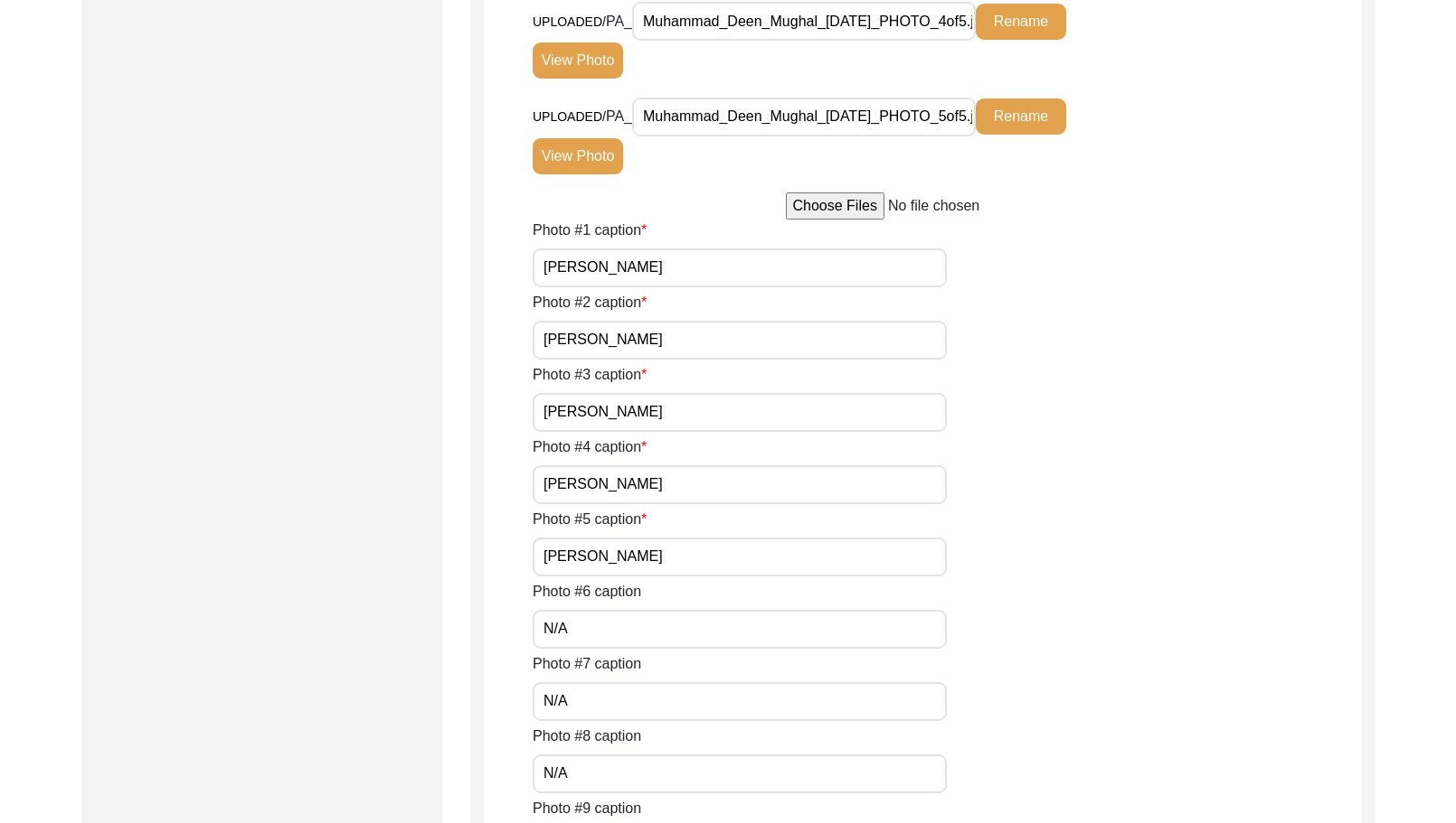
scroll to position [1355, 0]
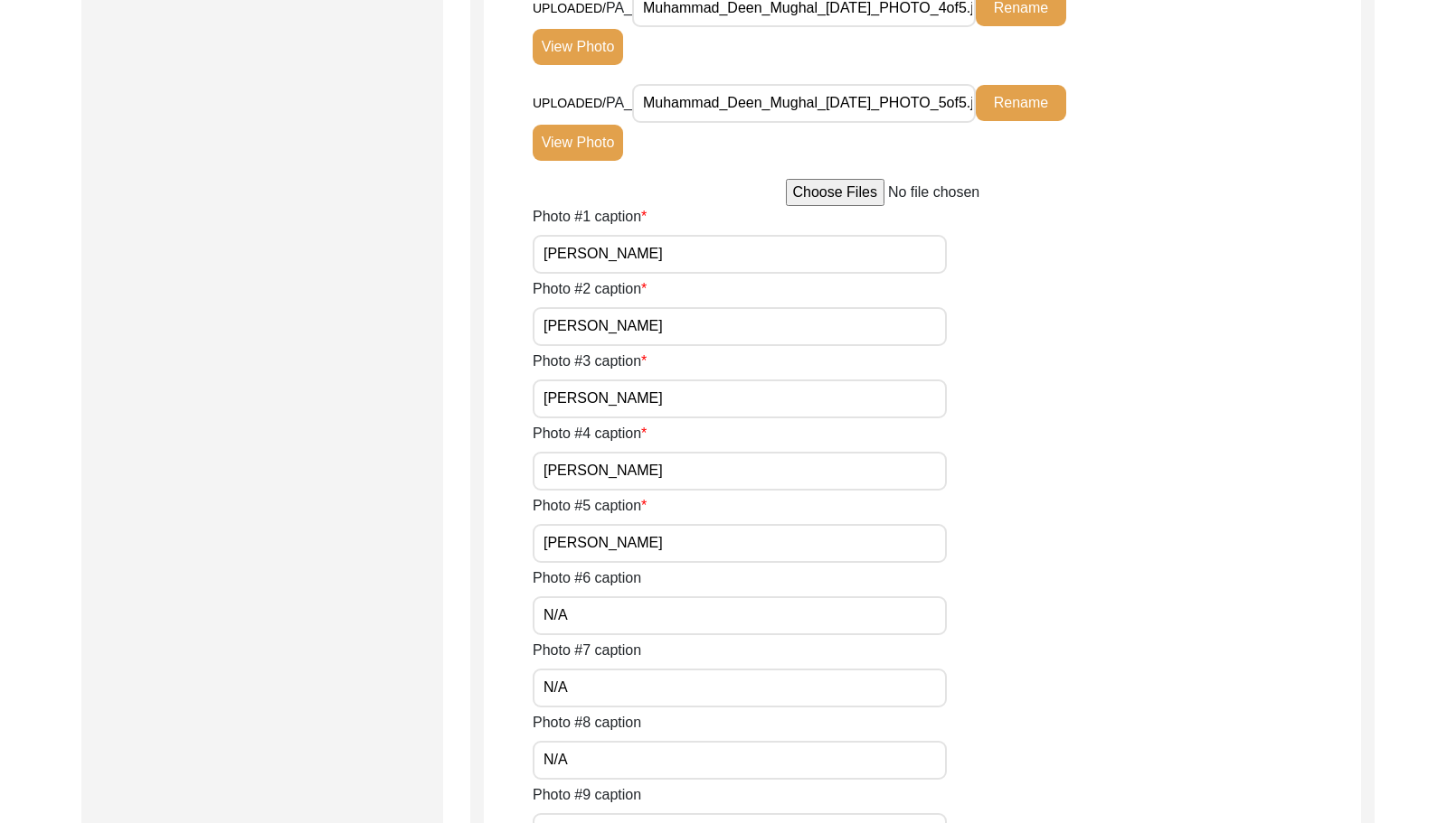
click at [728, 318] on input "[PERSON_NAME]" at bounding box center [739, 327] width 415 height 39
paste input "r."
type input "[PERSON_NAME]"
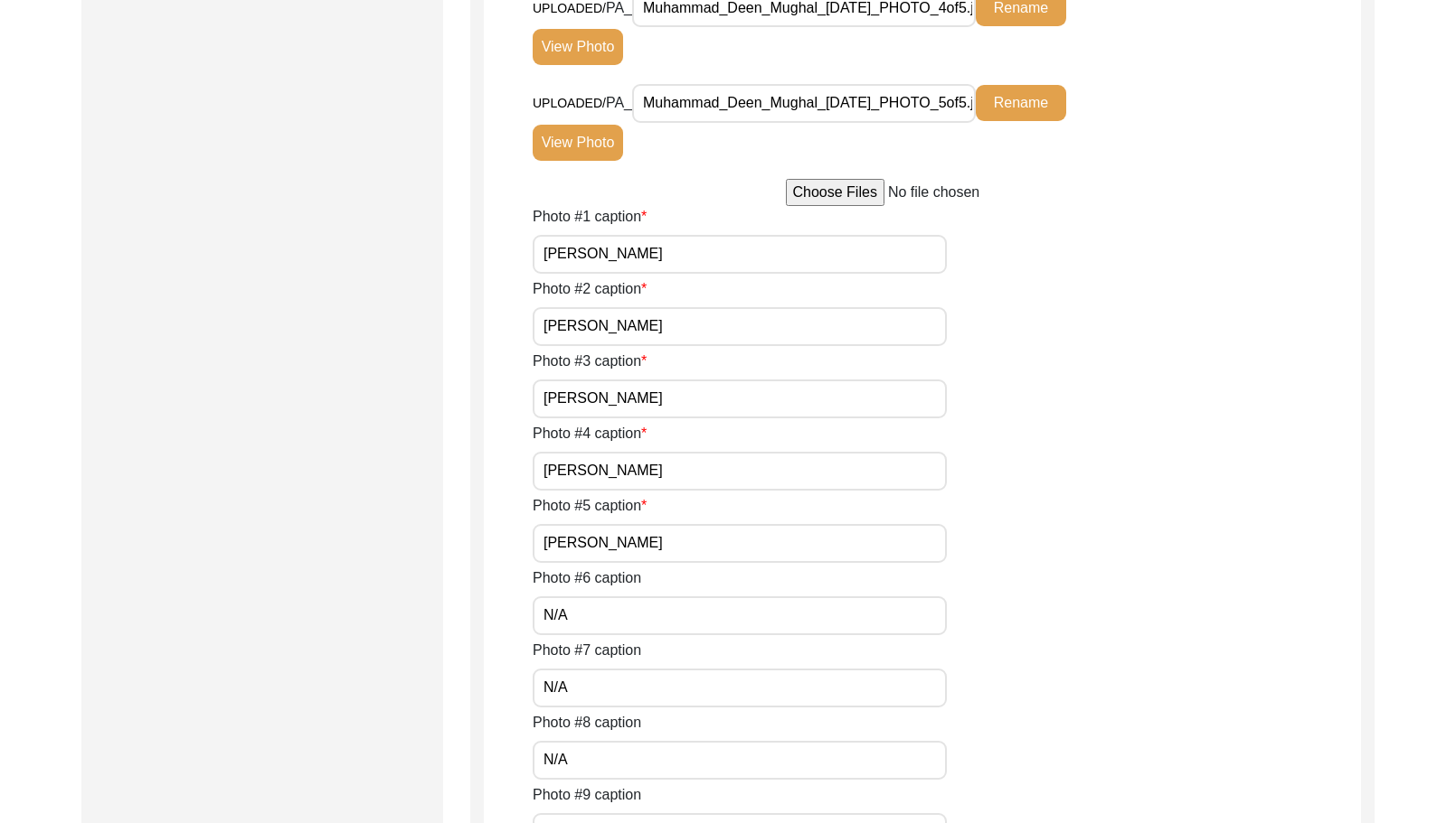
click at [415, 378] on div "Submission Form Archivist Interview Information Interviewee Information Intervi…" at bounding box center [262, 132] width 362 height 2574
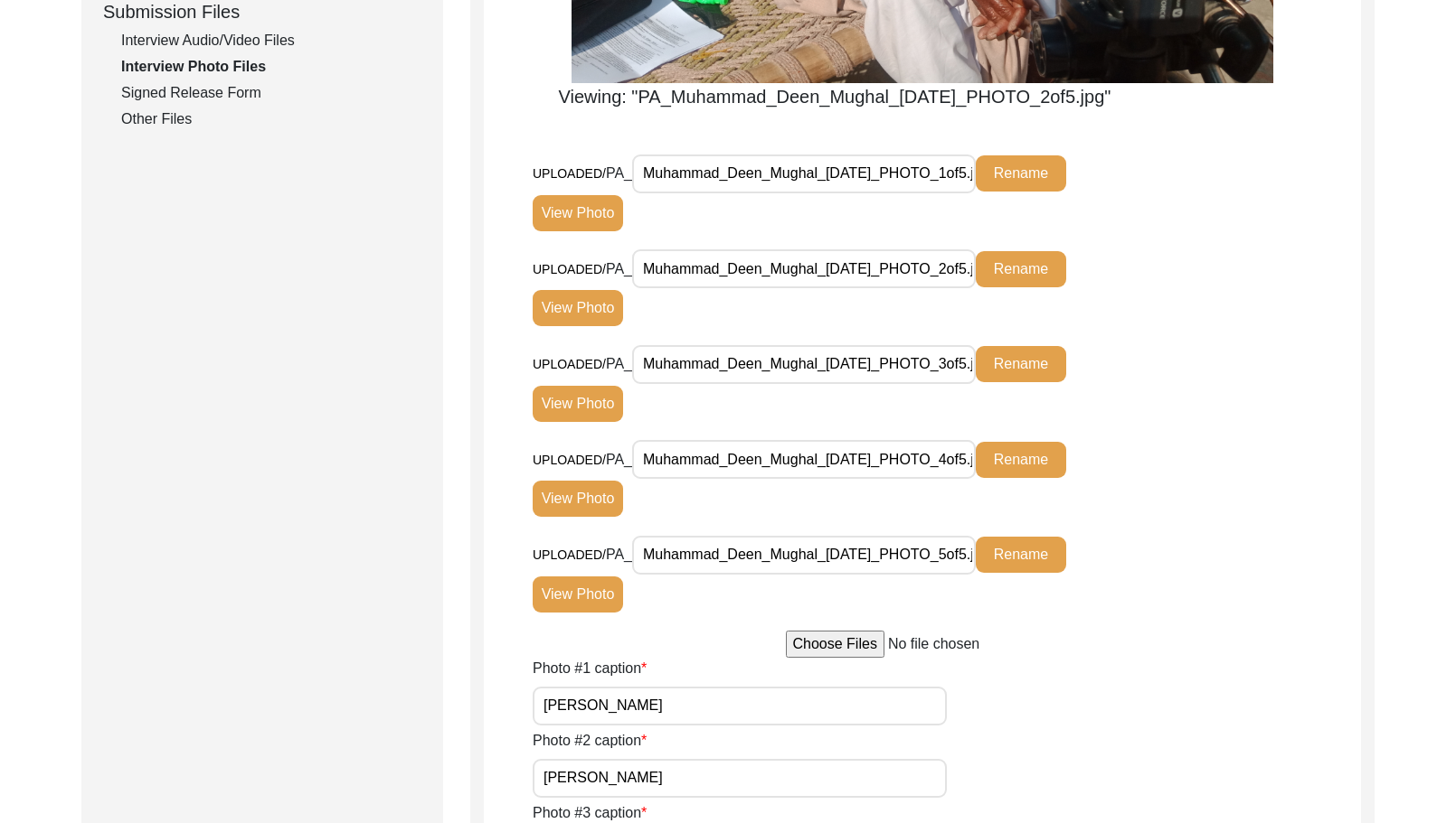
click at [598, 391] on button "View Photo" at bounding box center [577, 404] width 91 height 36
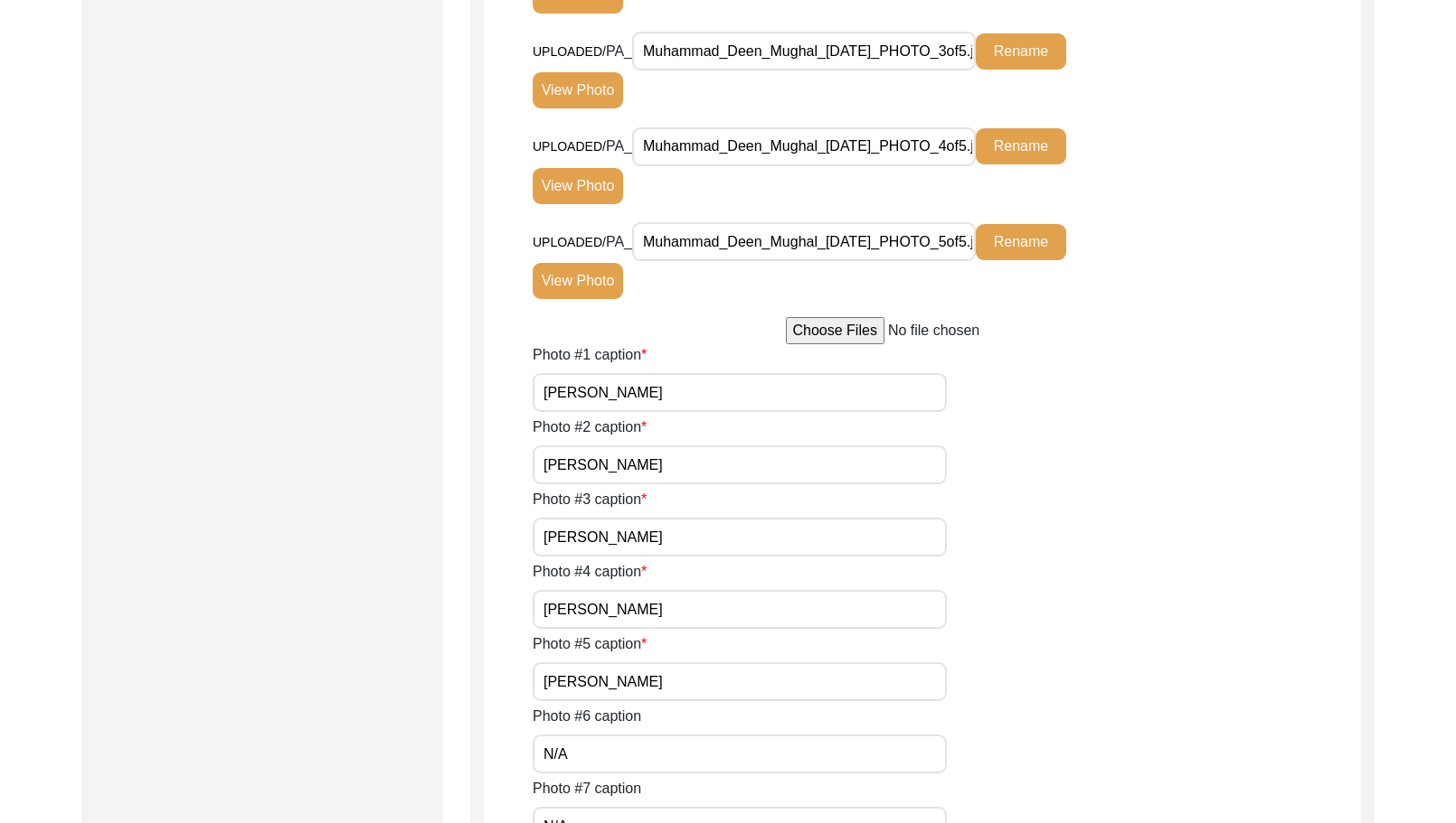
scroll to position [1627, 0]
drag, startPoint x: 745, startPoint y: 543, endPoint x: 468, endPoint y: 503, distance: 279.9
click at [468, 503] on div "Submission Form Archivist Interview Information Interviewee Information Intervi…" at bounding box center [727, 66] width 1293 height 2982
paste input "r."
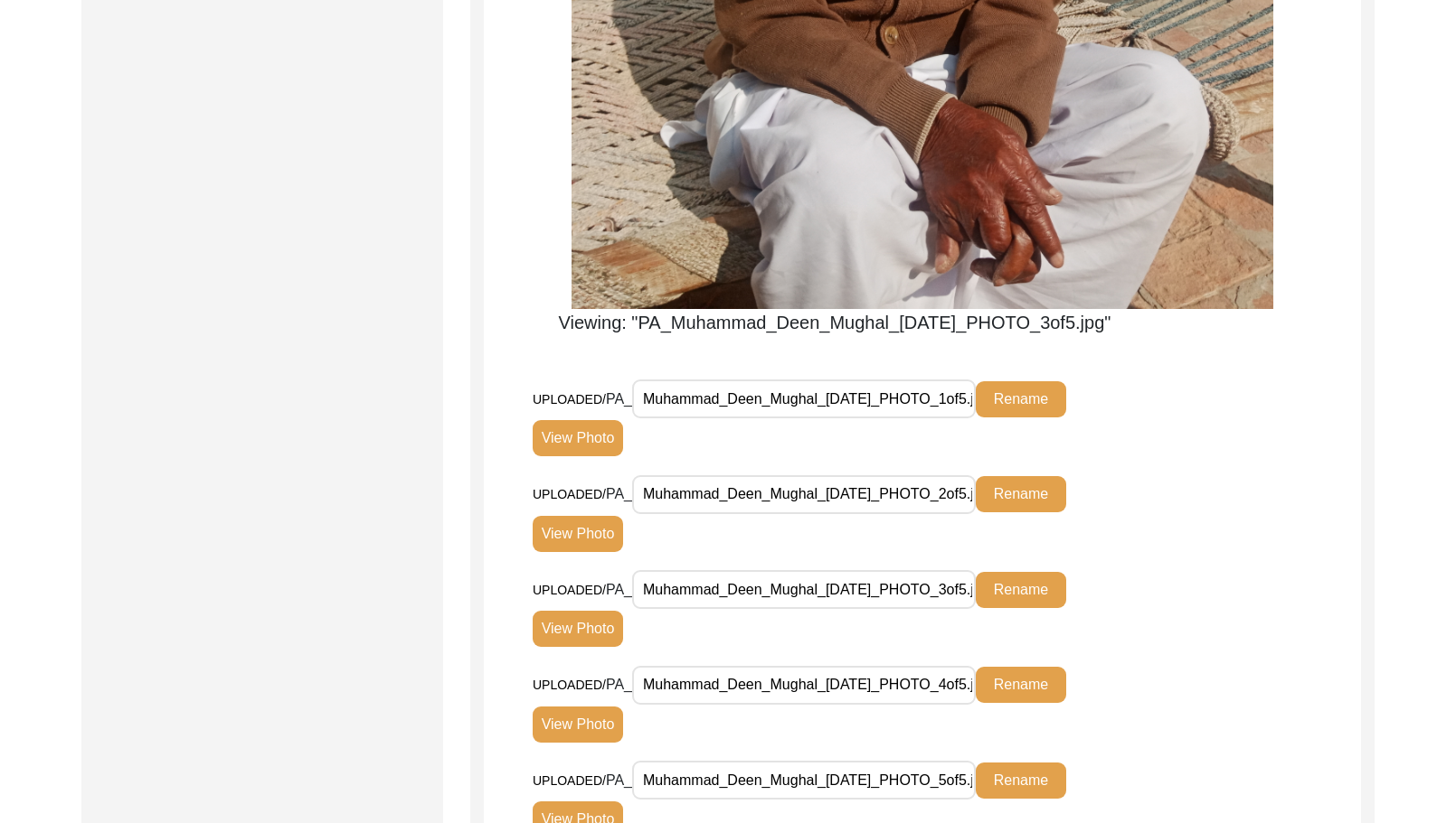
scroll to position [1085, 0]
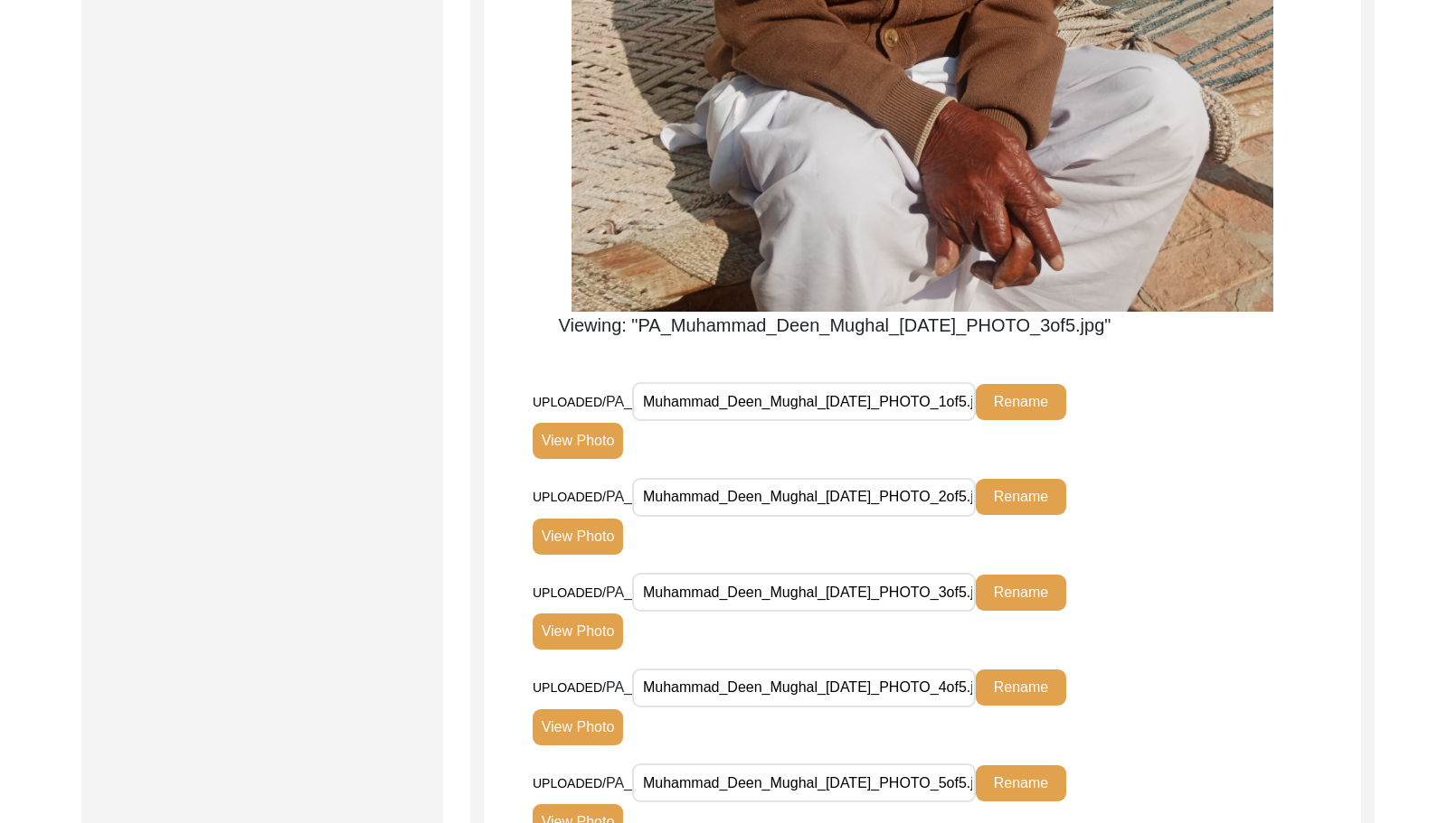
type input "[PERSON_NAME]"
click at [588, 711] on button "View Photo" at bounding box center [577, 728] width 91 height 36
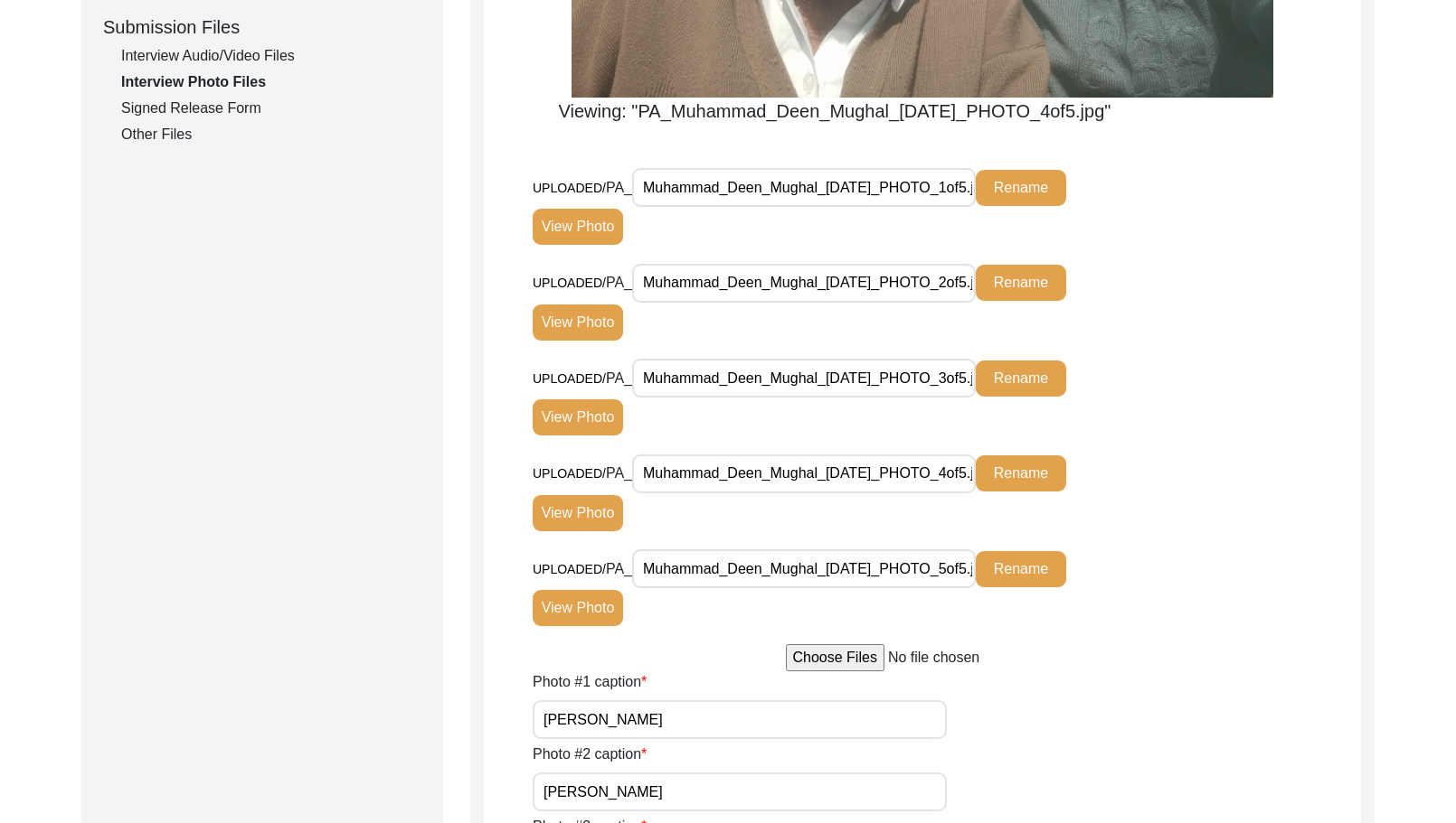
scroll to position [1265, 0]
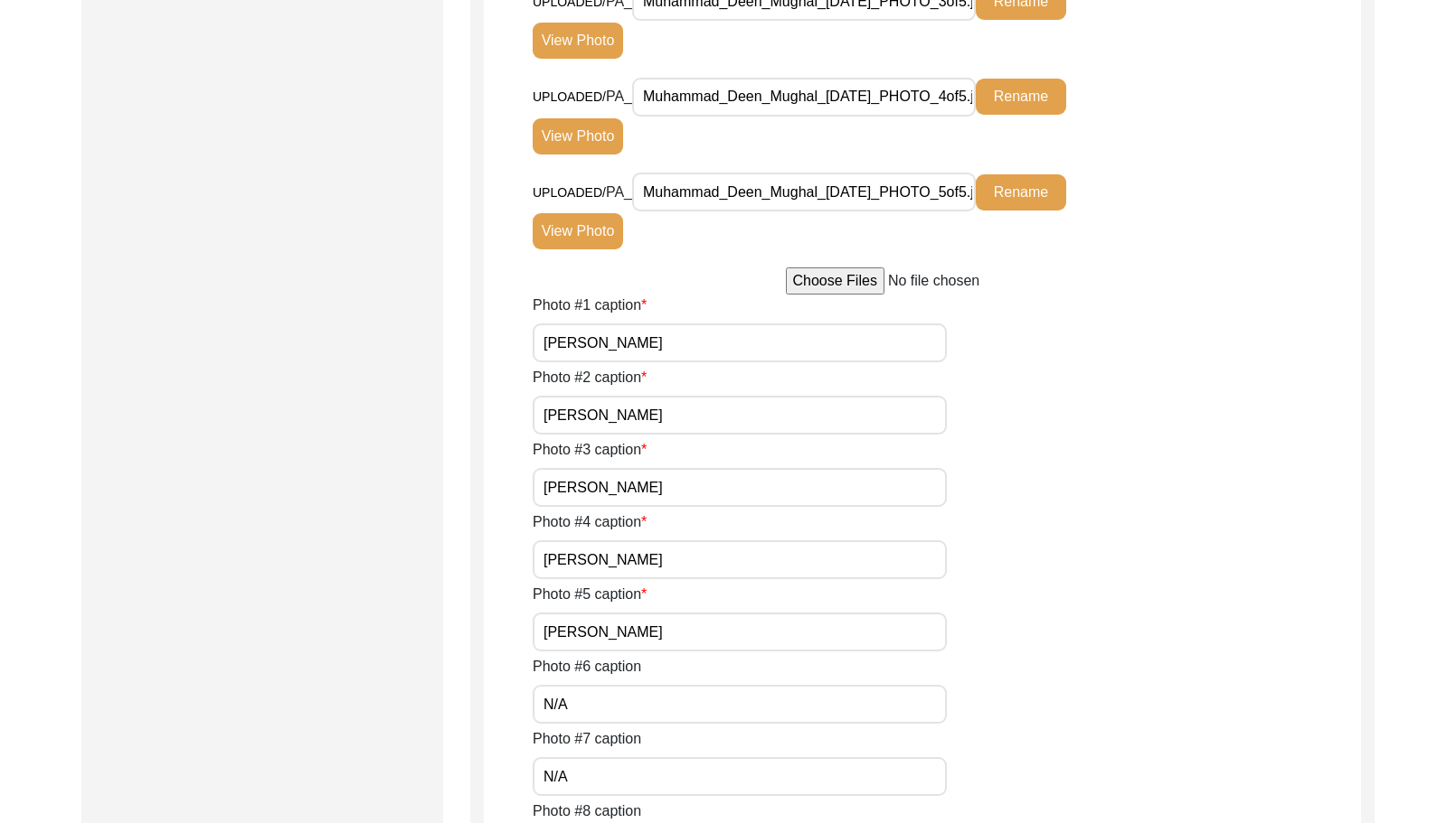
click at [805, 569] on input "[PERSON_NAME]" at bounding box center [739, 559] width 415 height 39
click at [728, 564] on input "[PERSON_NAME]" at bounding box center [739, 559] width 415 height 39
paste input "r. Mughal with interviewer [PERSON_NAME]"
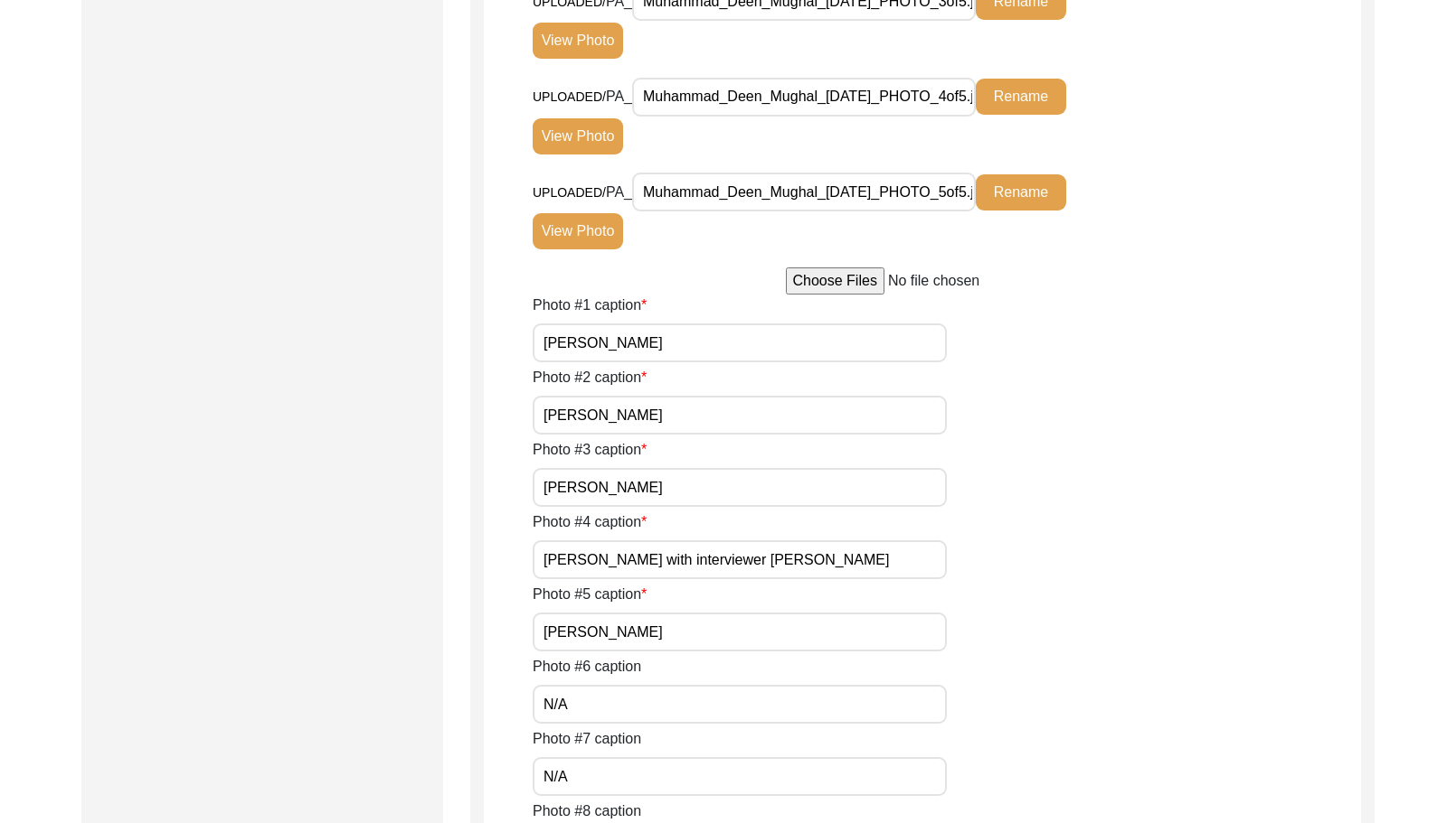
type input "[PERSON_NAME] with interviewer [PERSON_NAME]"
click at [454, 553] on div "Submission Form Archivist Interview Information Interviewee Information Intervi…" at bounding box center [727, 222] width 1293 height 2573
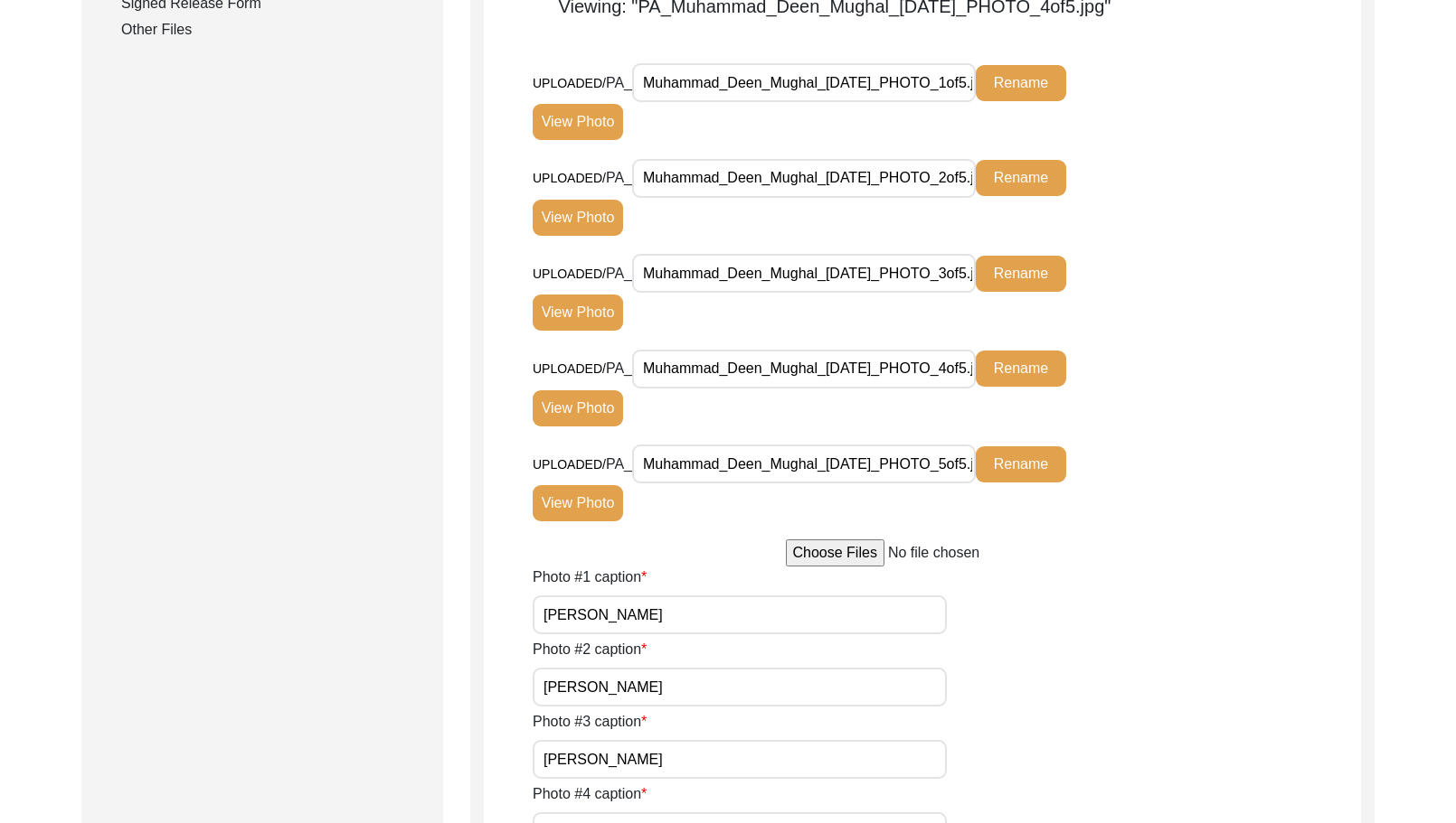
scroll to position [813, 0]
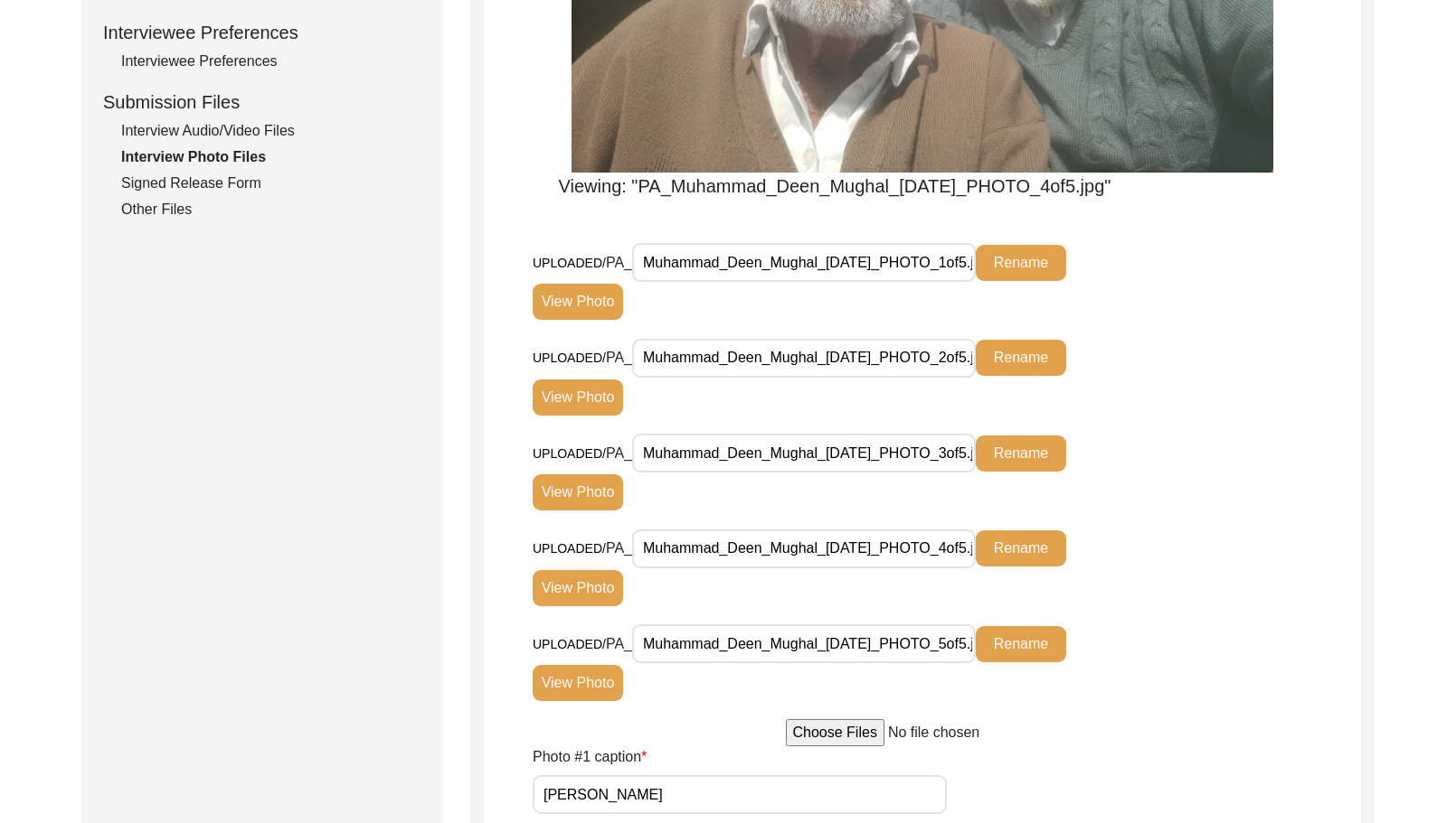
click at [572, 678] on button "View Photo" at bounding box center [577, 683] width 91 height 36
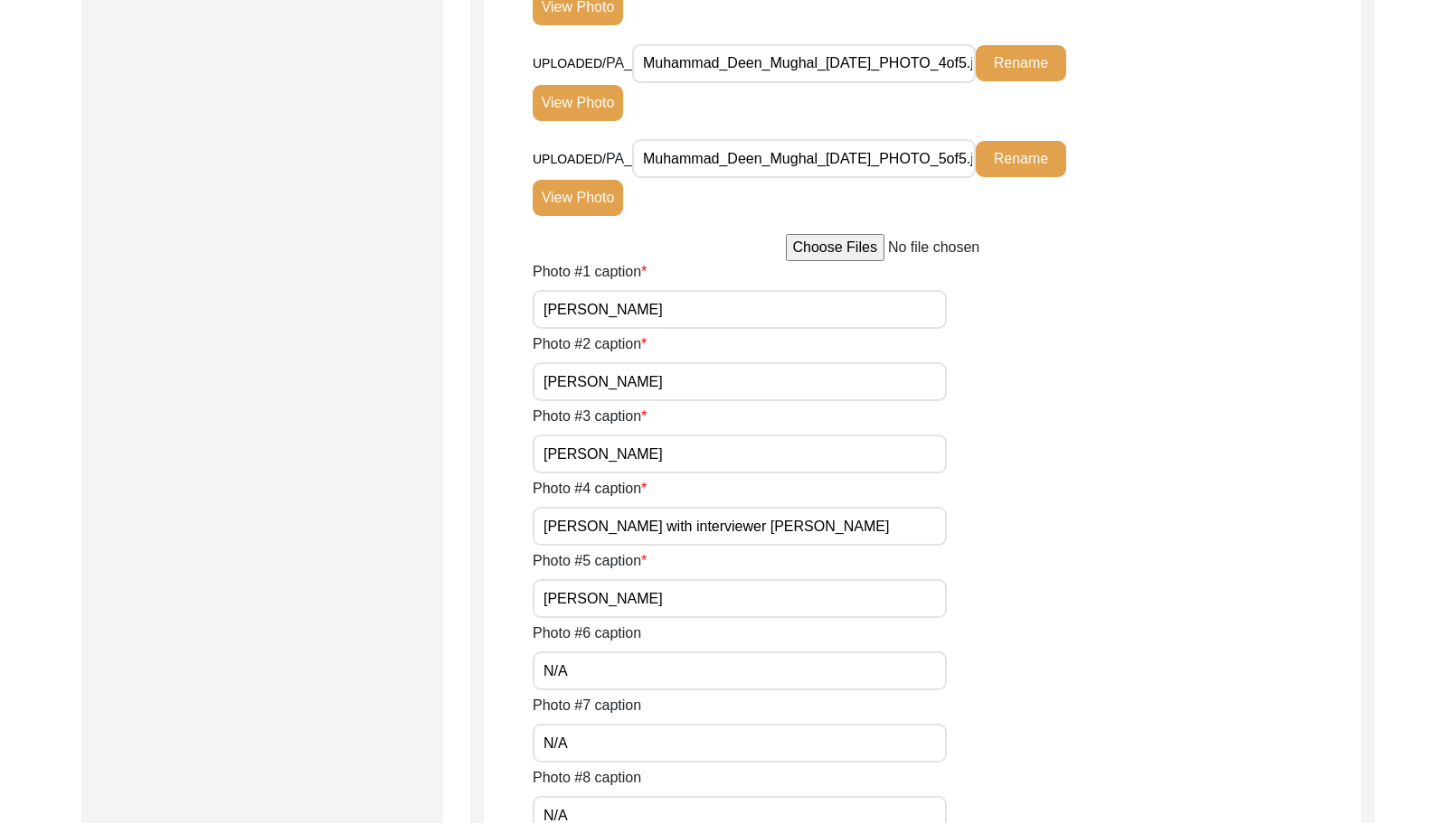
scroll to position [1808, 0]
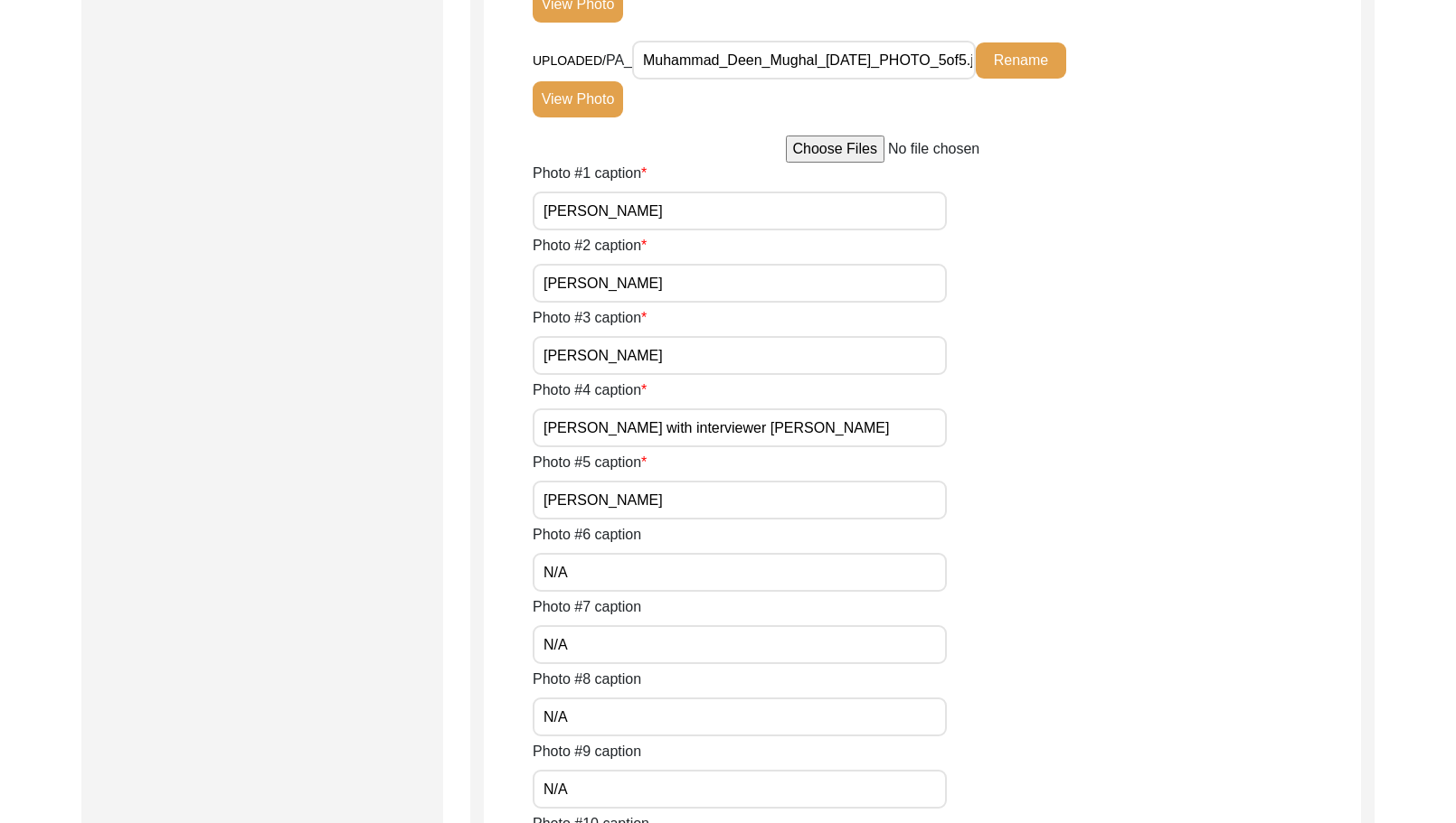
drag, startPoint x: 637, startPoint y: 359, endPoint x: 500, endPoint y: 342, distance: 138.1
drag, startPoint x: 751, startPoint y: 498, endPoint x: 501, endPoint y: 462, distance: 252.6
paste input "r."
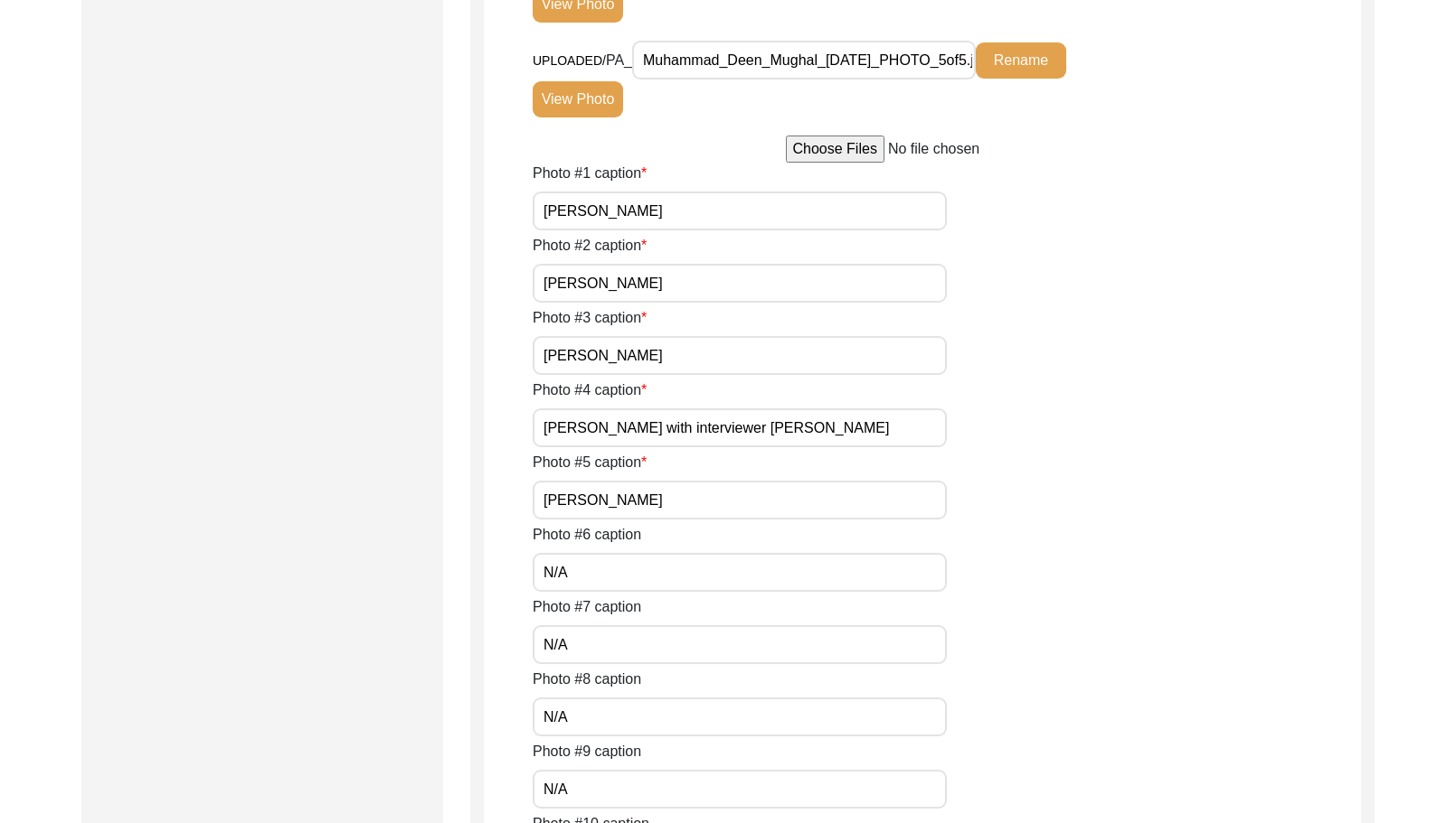
type input "[PERSON_NAME]"
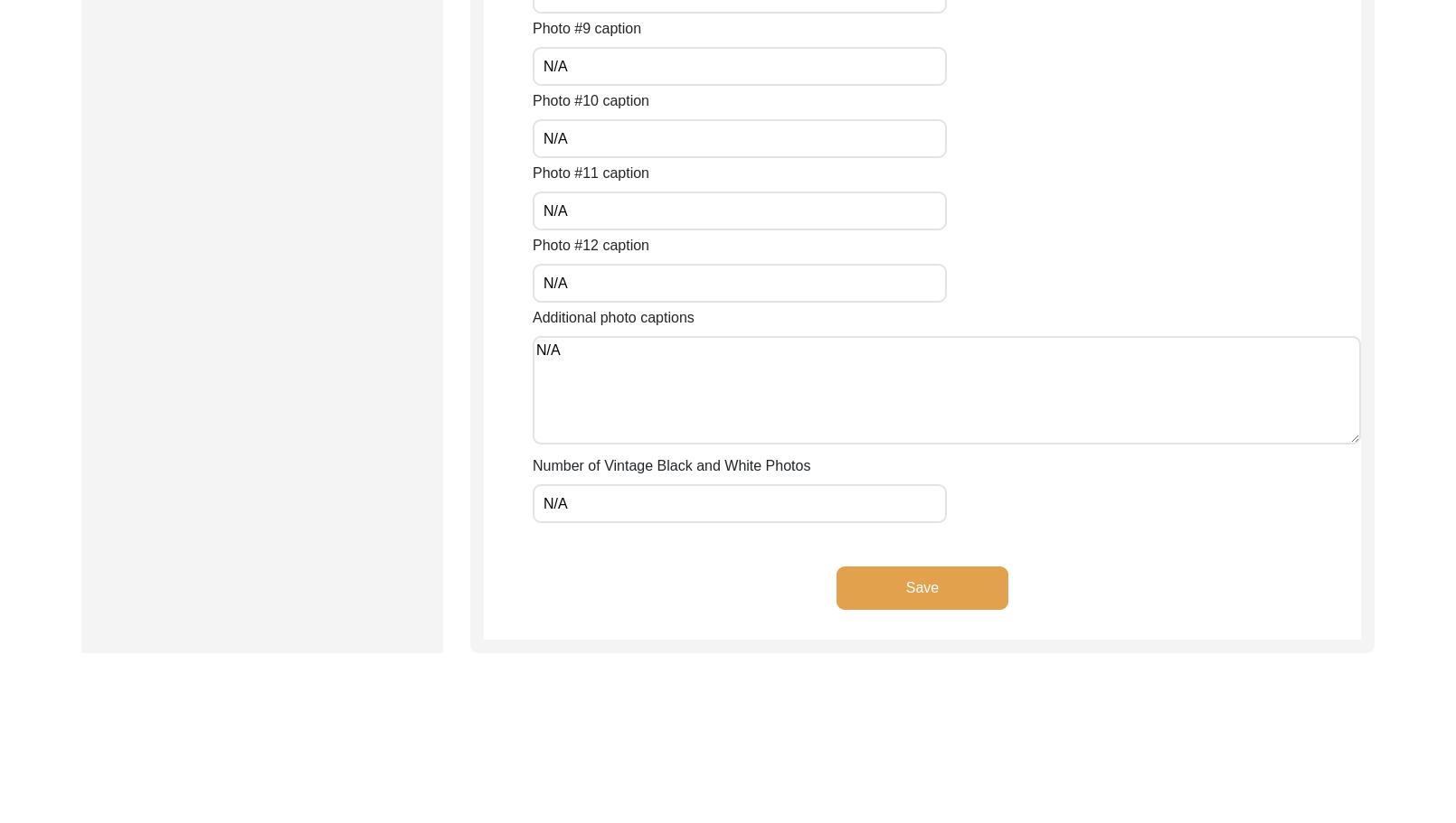
click at [899, 600] on button "Save" at bounding box center [922, 589] width 172 height 44
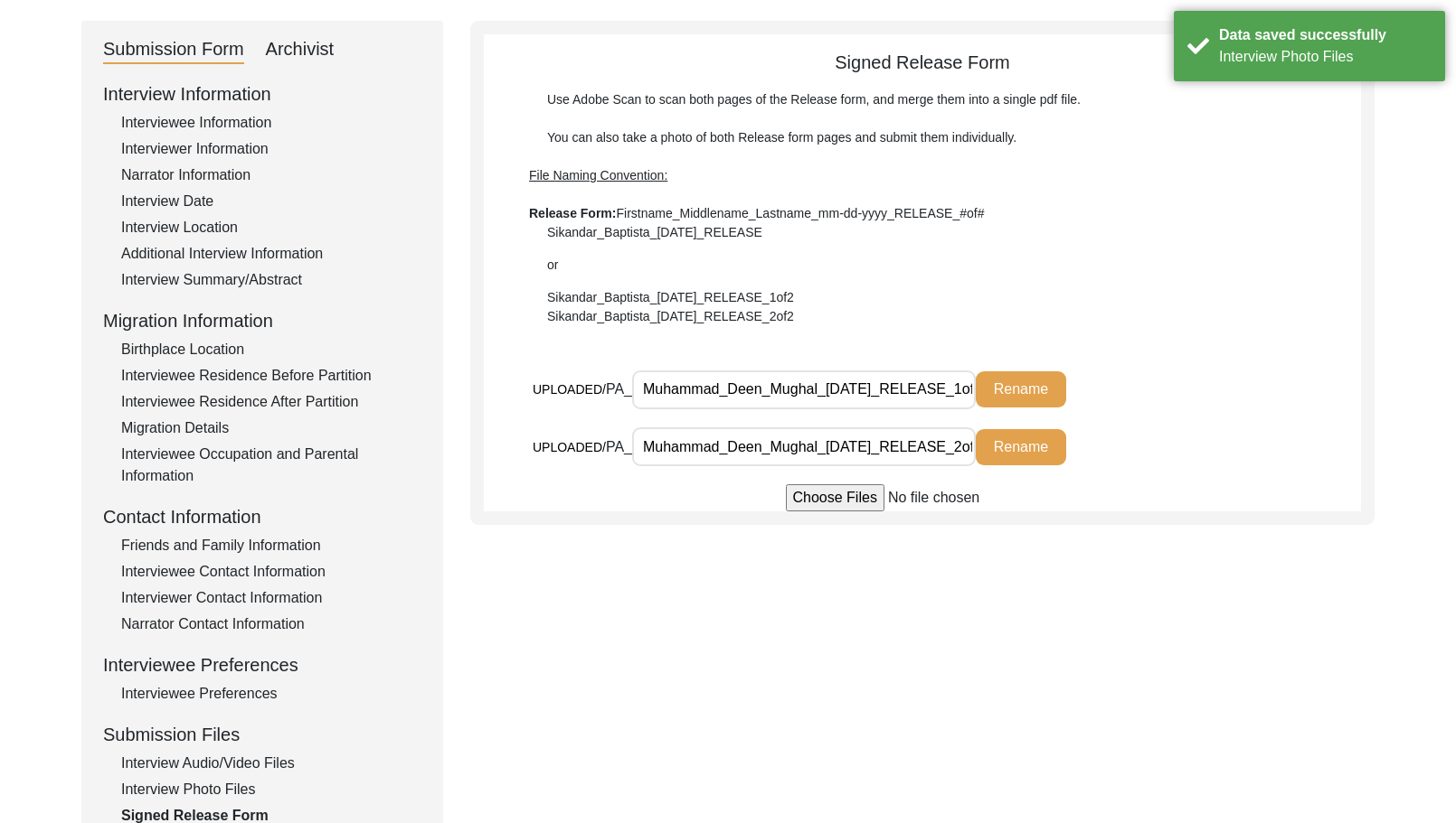
scroll to position [0, 62]
drag, startPoint x: 732, startPoint y: 446, endPoint x: 1209, endPoint y: 452, distance: 477.0
click at [1210, 452] on div "UPLOADED/ PA_ Muhammad_Deen_Mughal_[DATE]_RELEASE_2of2.jpg Rename" at bounding box center [946, 456] width 828 height 58
drag, startPoint x: 842, startPoint y: 380, endPoint x: 1163, endPoint y: 385, distance: 321.0
click at [1163, 385] on div "UPLOADED/ PA_ Muhammad_Deen_Mughal_[DATE]_RELEASE_1of2.jpg Rename" at bounding box center [946, 398] width 828 height 58
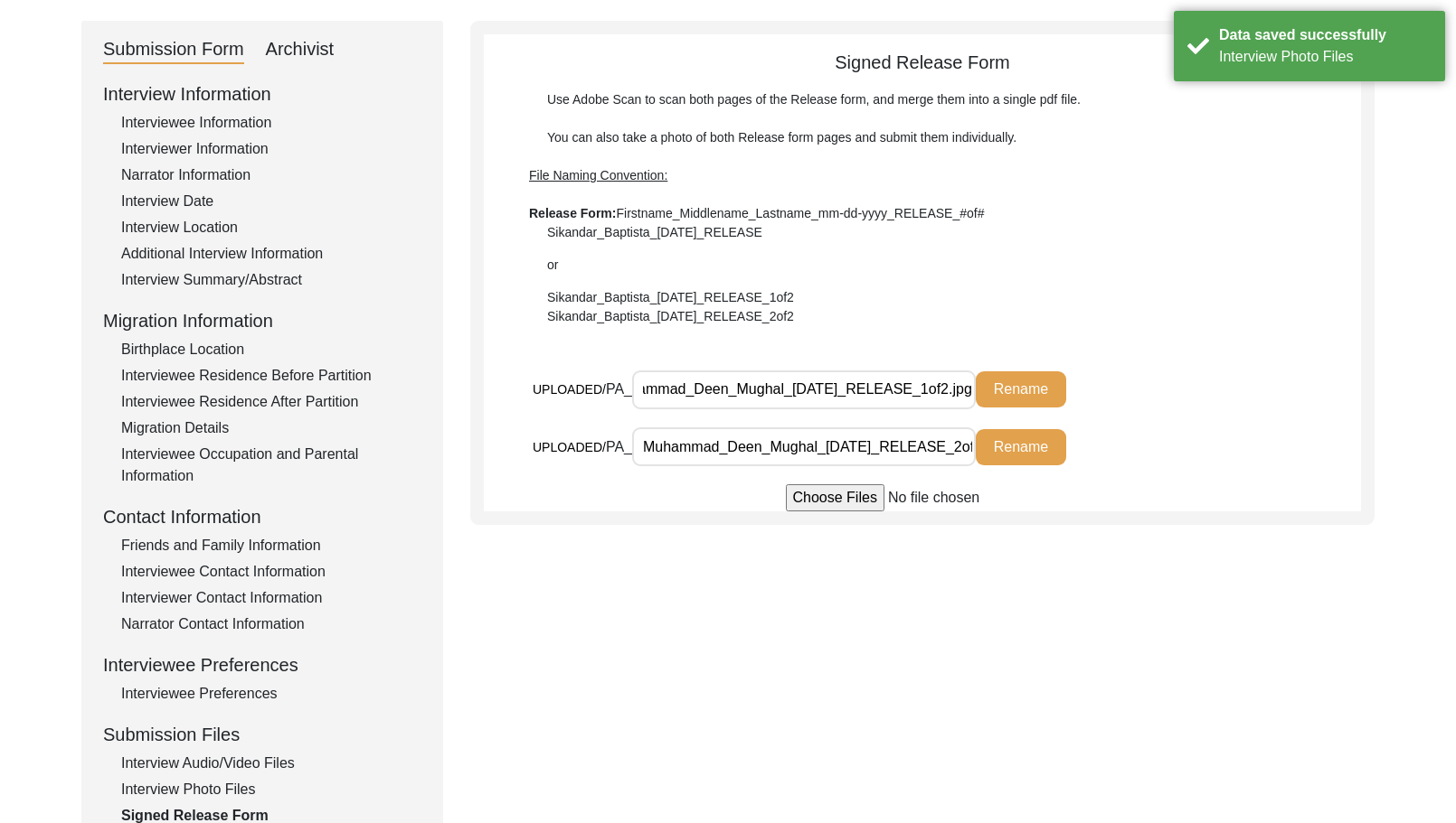
click at [1163, 385] on div "UPLOADED/ PA_ Muhammad_Deen_Mughal_[DATE]_RELEASE_1of2.jpg Rename" at bounding box center [946, 398] width 828 height 58
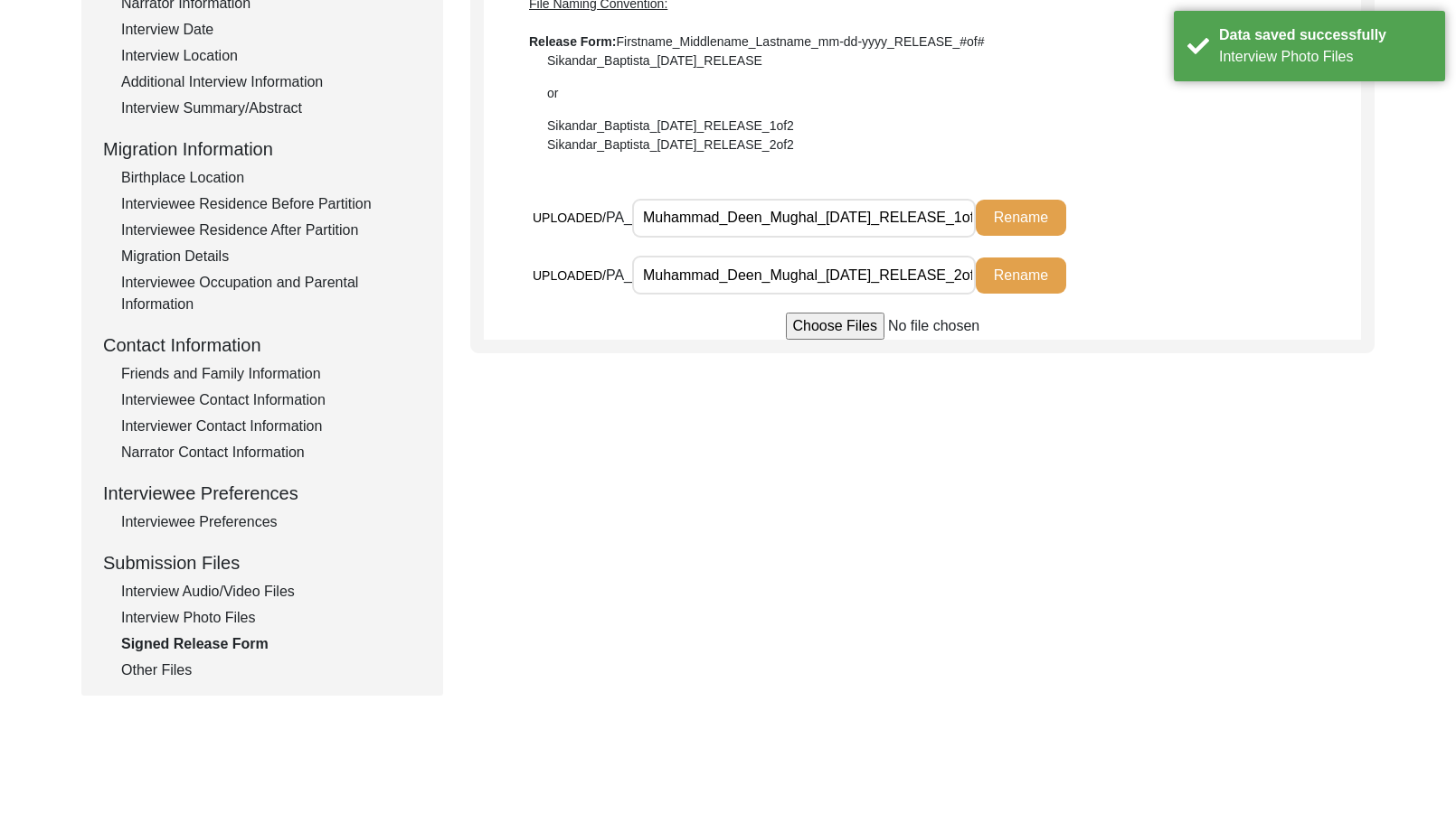
scroll to position [484, 0]
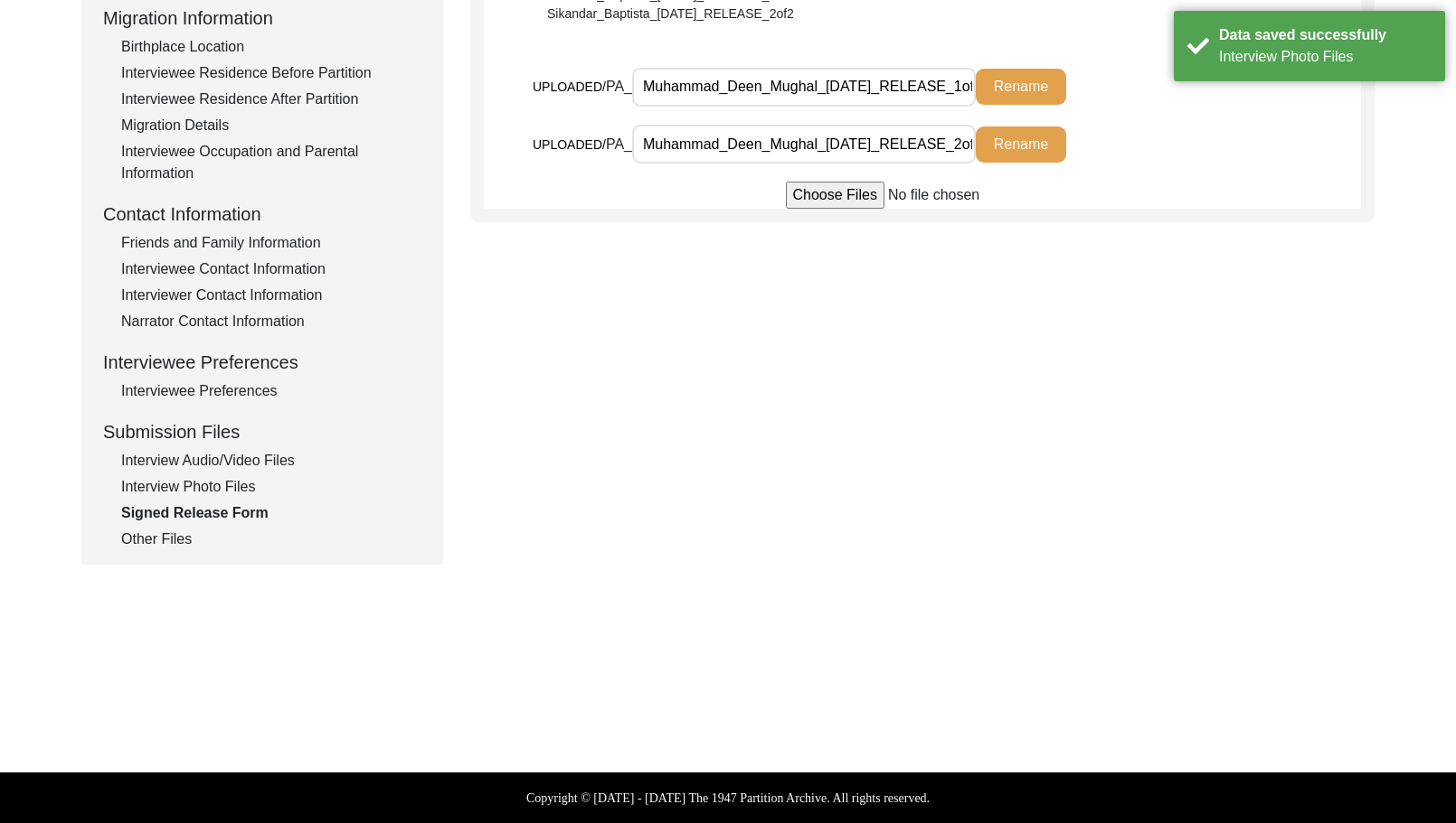
click at [196, 555] on div "Submission Form Archivist Interview Information Interviewee Information Intervi…" at bounding box center [262, 141] width 362 height 847
click at [182, 537] on div "Other Files" at bounding box center [271, 539] width 300 height 22
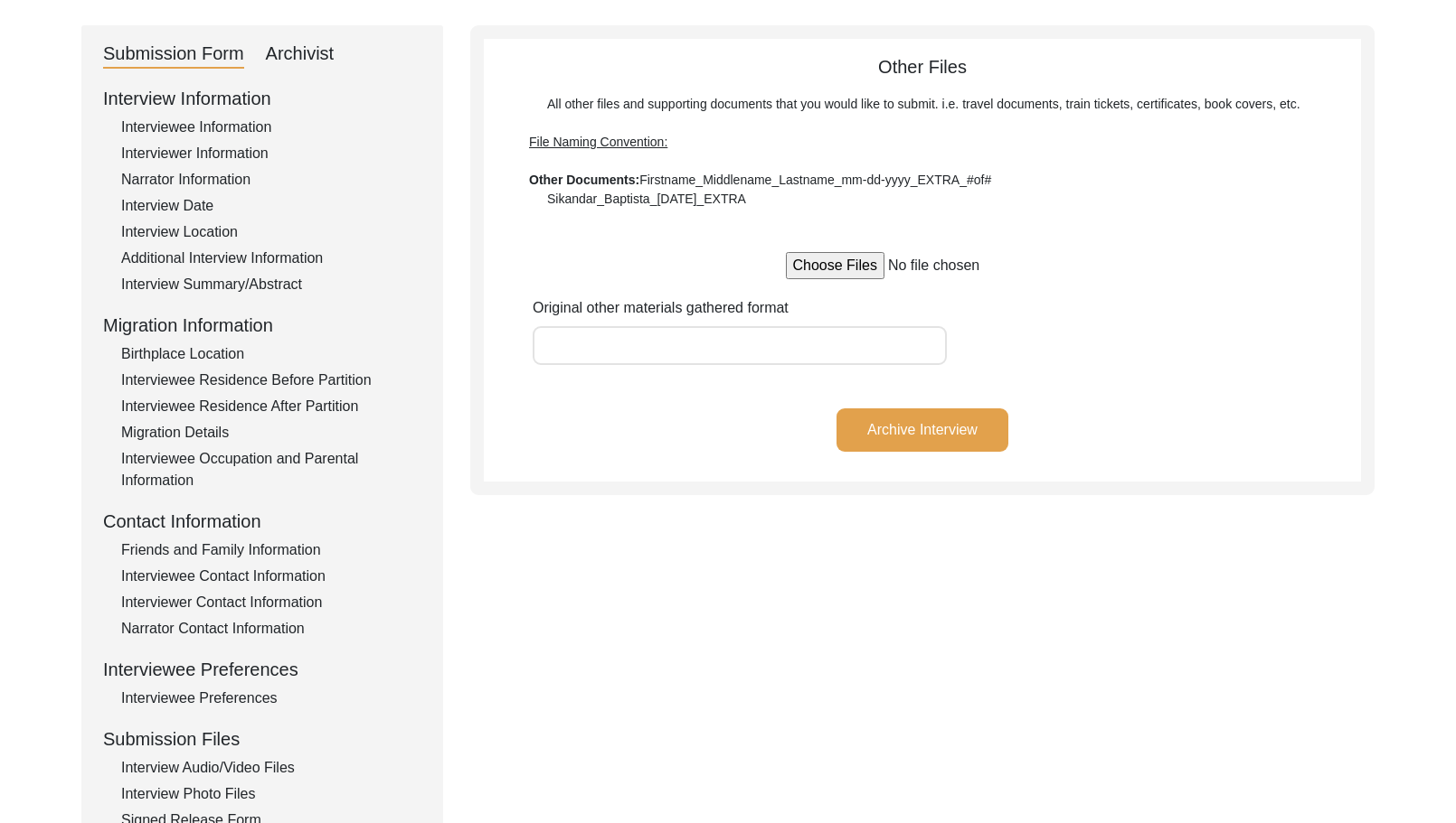
scroll to position [0, 0]
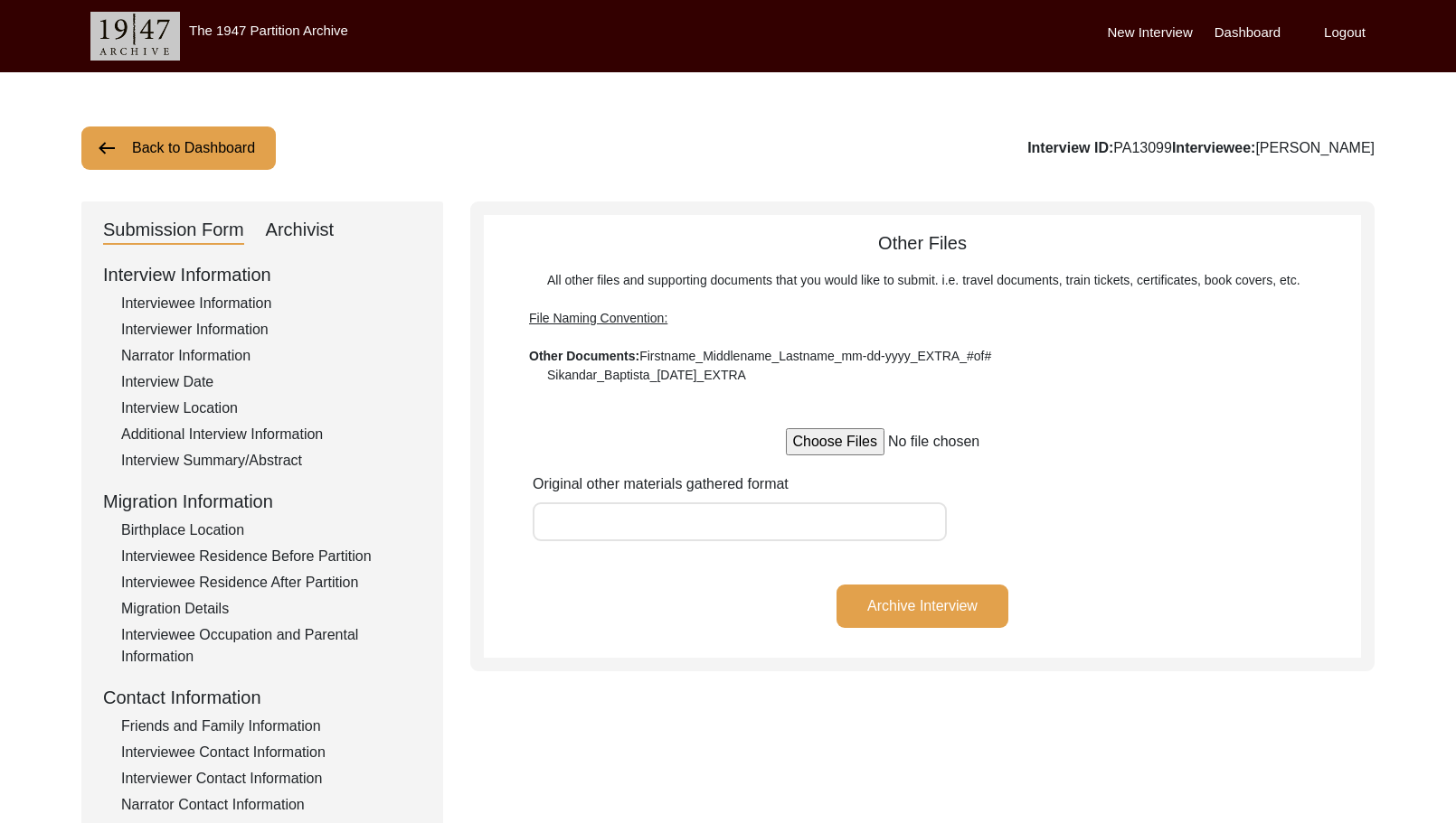
click at [328, 235] on div "Archivist" at bounding box center [300, 231] width 69 height 29
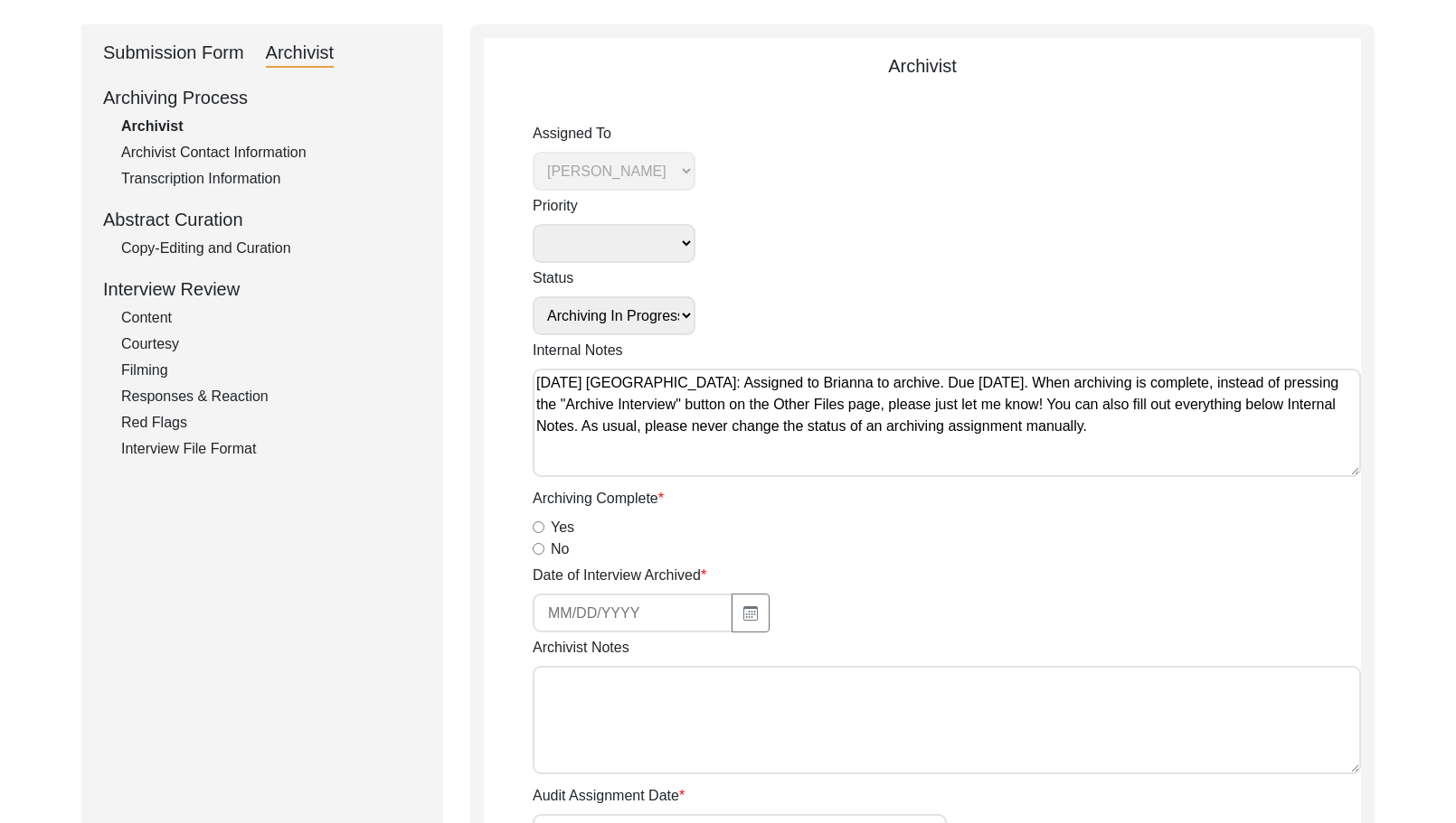
scroll to position [181, 0]
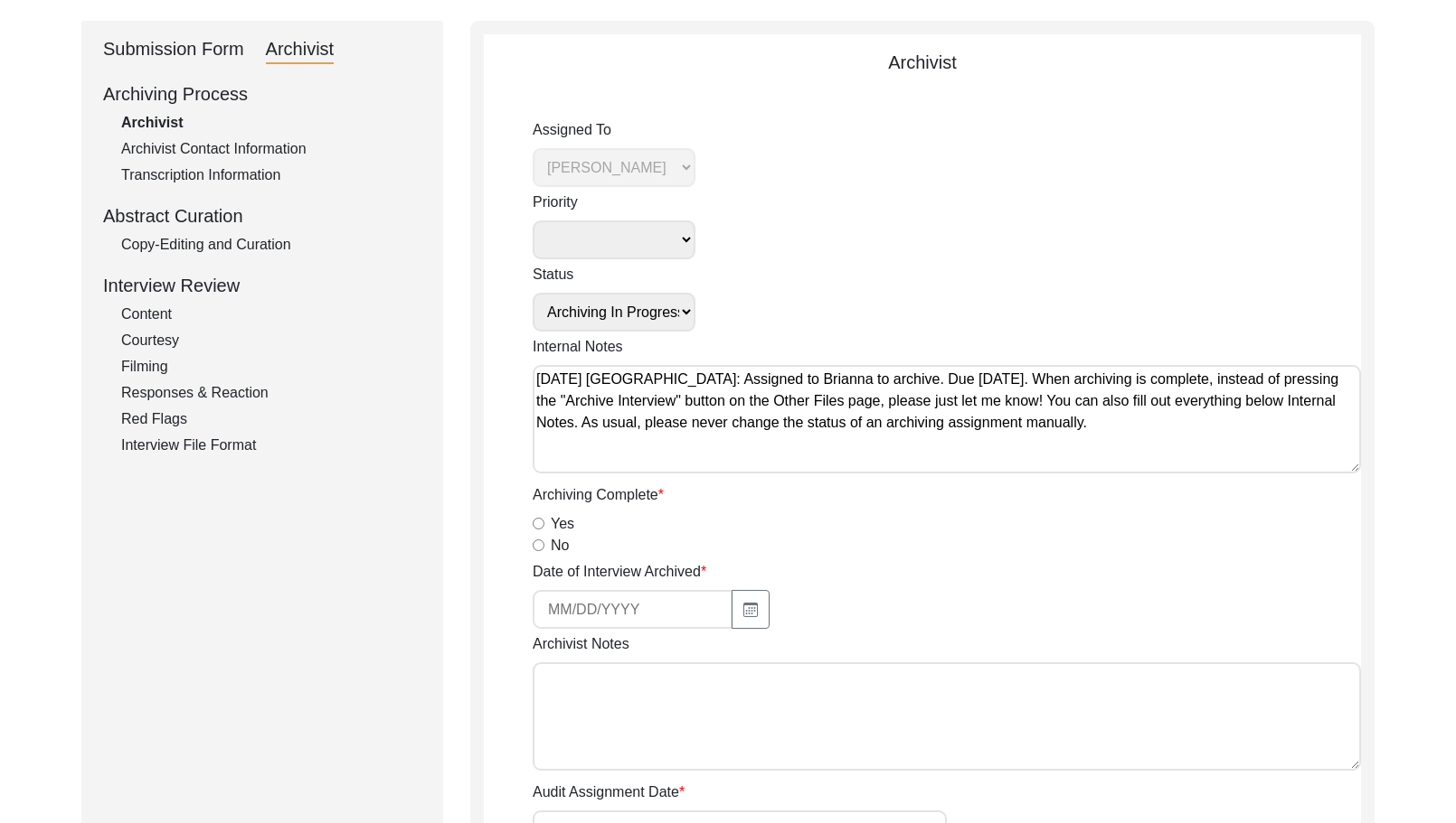
click at [536, 530] on div "Yes" at bounding box center [946, 524] width 828 height 22
click at [540, 523] on input "Yes" at bounding box center [538, 524] width 11 height 11
click at [745, 612] on icon "button" at bounding box center [750, 610] width 14 height 14
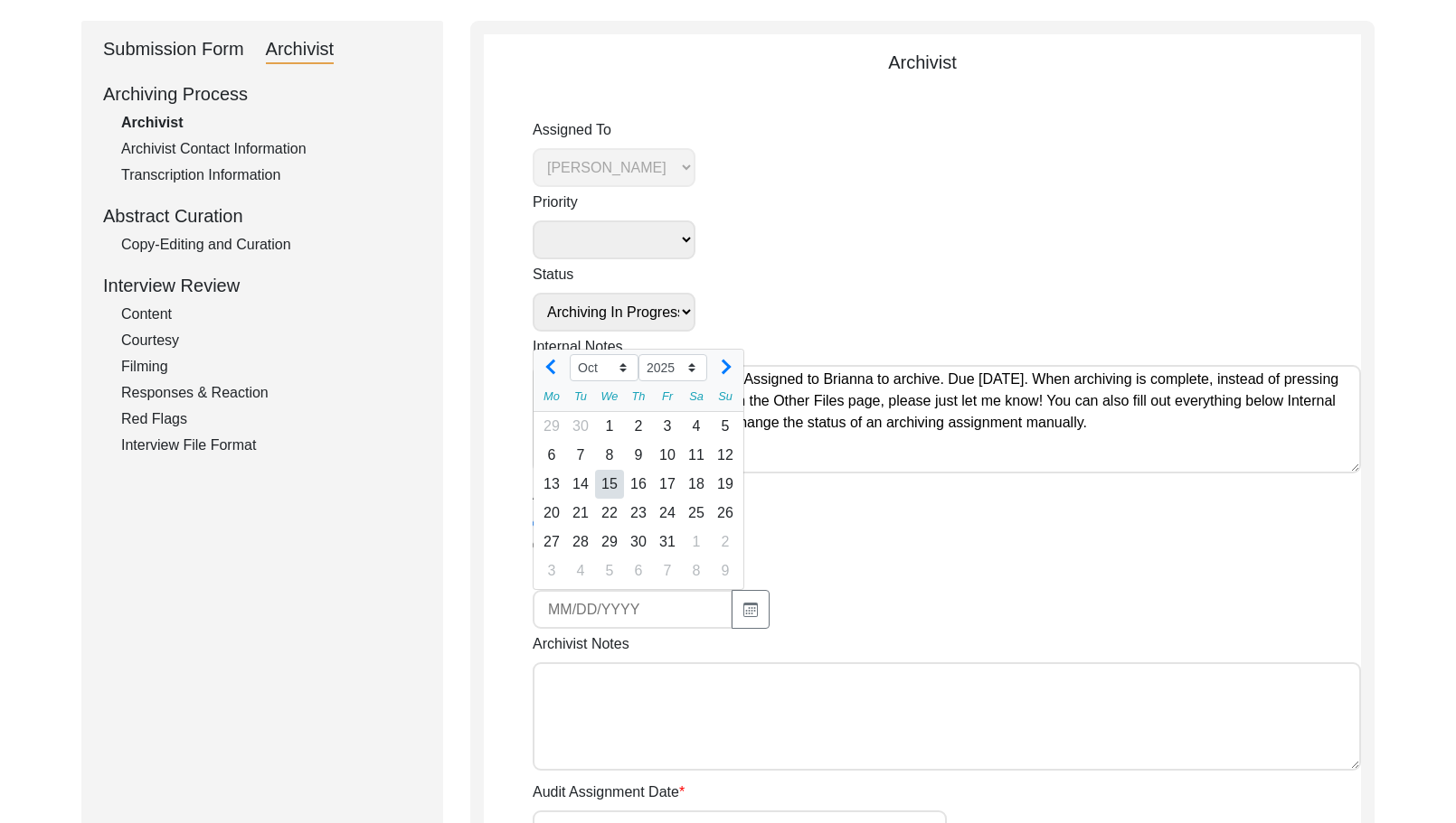
click at [617, 487] on div "15" at bounding box center [609, 484] width 29 height 29
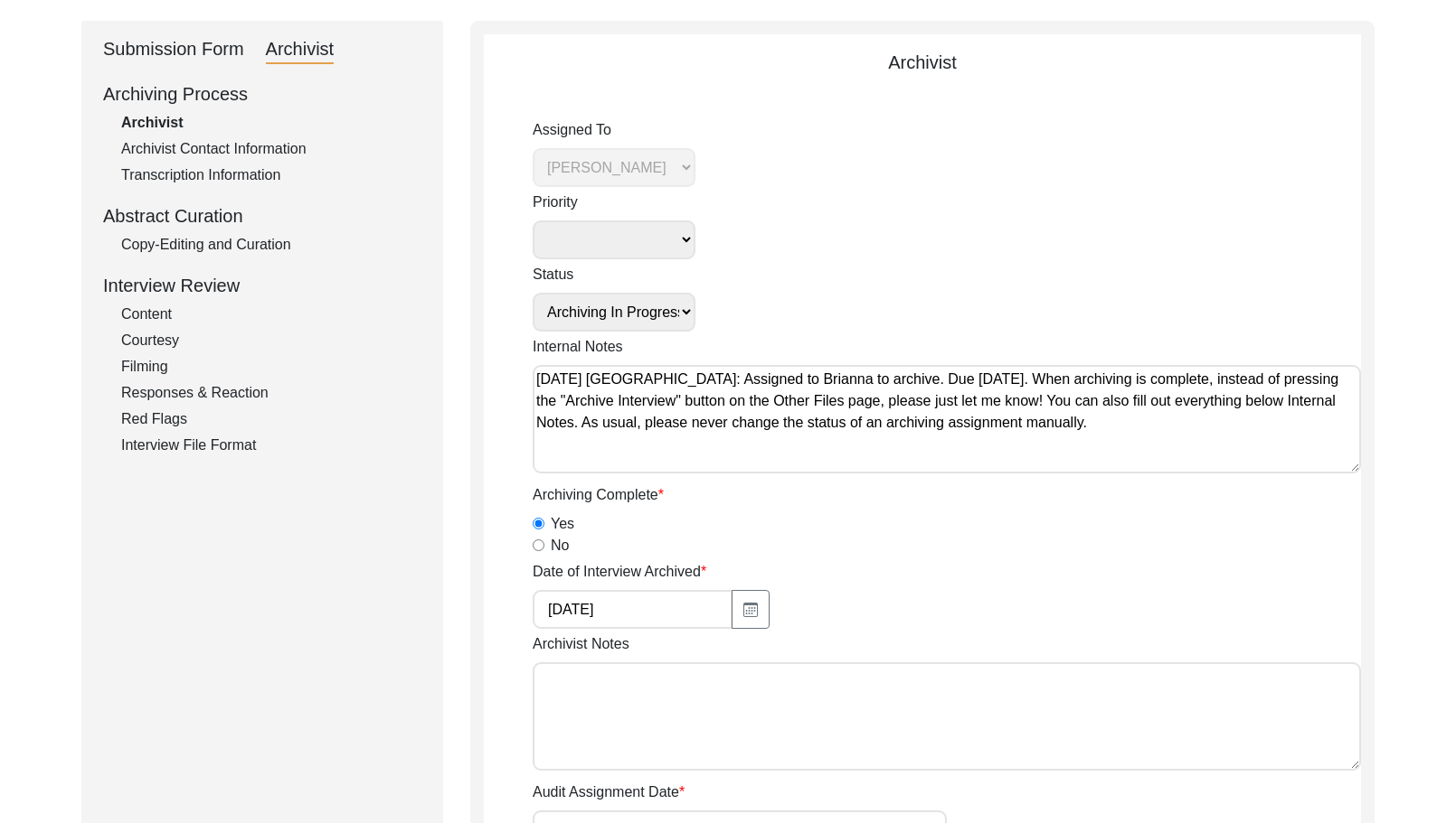
click at [703, 674] on textarea "Archivist Notes" at bounding box center [946, 717] width 828 height 109
click at [824, 677] on textarea "[DATE] [PERSON_NAME]: Archived. Location data pulled from Work in Progress. Met…" at bounding box center [946, 717] width 828 height 109
click at [1293, 682] on textarea "[DATE] [PERSON_NAME]: Archived. Location data pulled from Work in Progress. Met…" at bounding box center [946, 717] width 828 height 109
paste textarea "Loremip dolor sitame con adipi elitse Doeiusmodte Incid: Utlab e dolore magna A…"
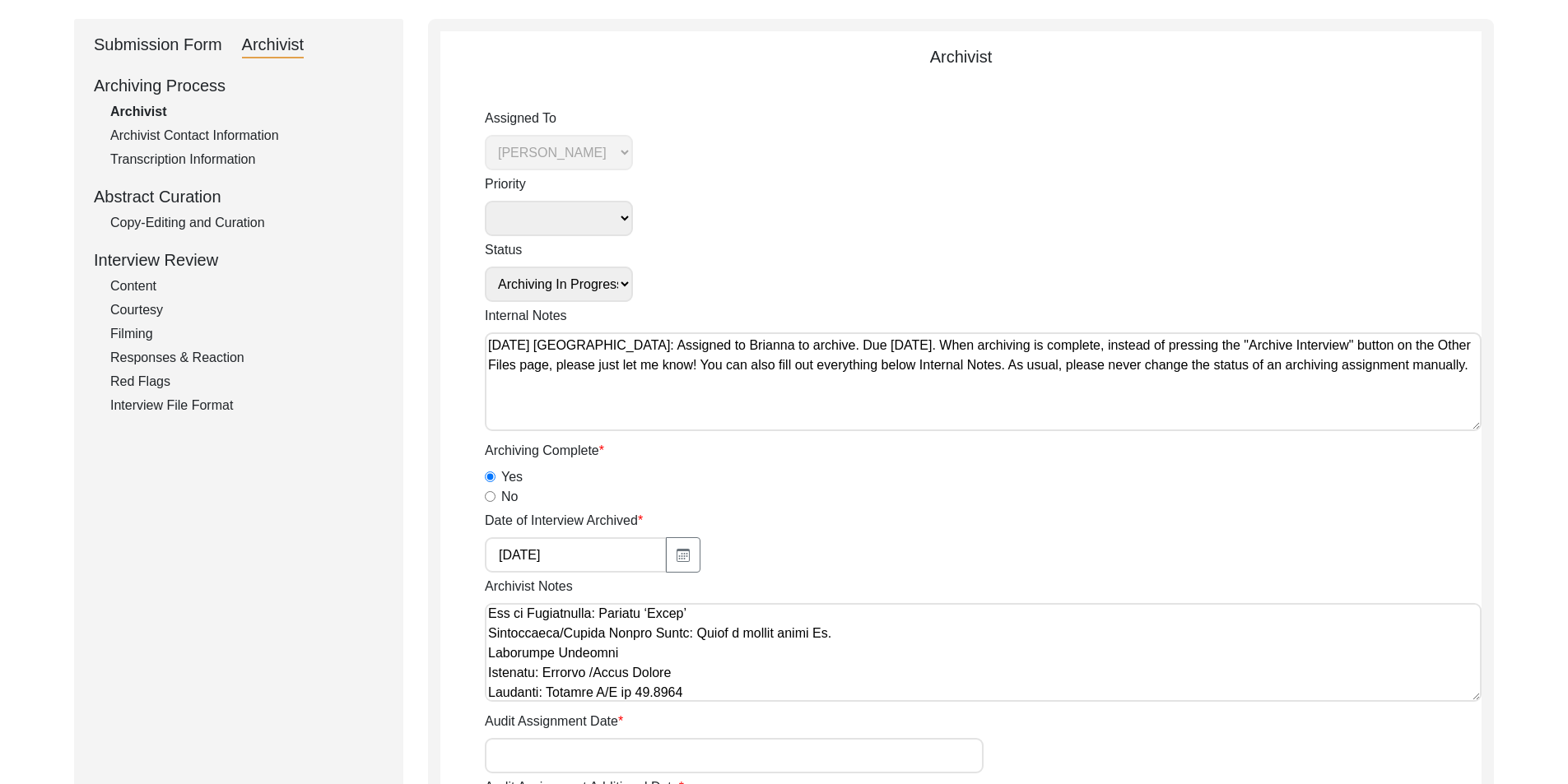
scroll to position [82, 0]
click at [846, 638] on textarea "Archivist Notes" at bounding box center [983, 653] width 996 height 99
click at [792, 643] on textarea "Archivist Notes" at bounding box center [983, 653] width 996 height 99
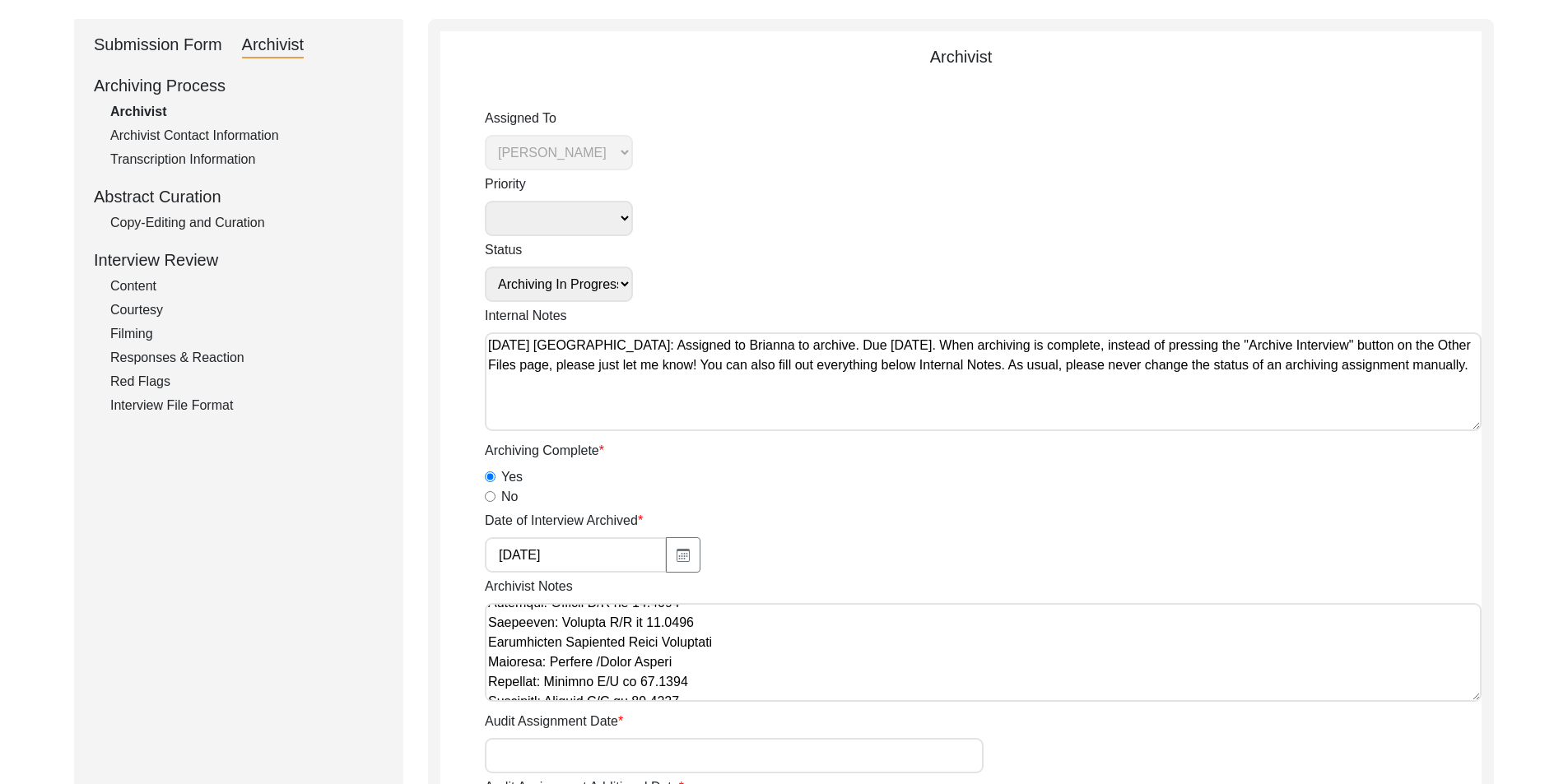
click at [765, 623] on textarea "Archivist Notes" at bounding box center [983, 653] width 996 height 99
click at [810, 639] on textarea "Archivist Notes" at bounding box center [983, 653] width 996 height 99
click at [936, 612] on textarea "Archivist Notes" at bounding box center [983, 653] width 996 height 99
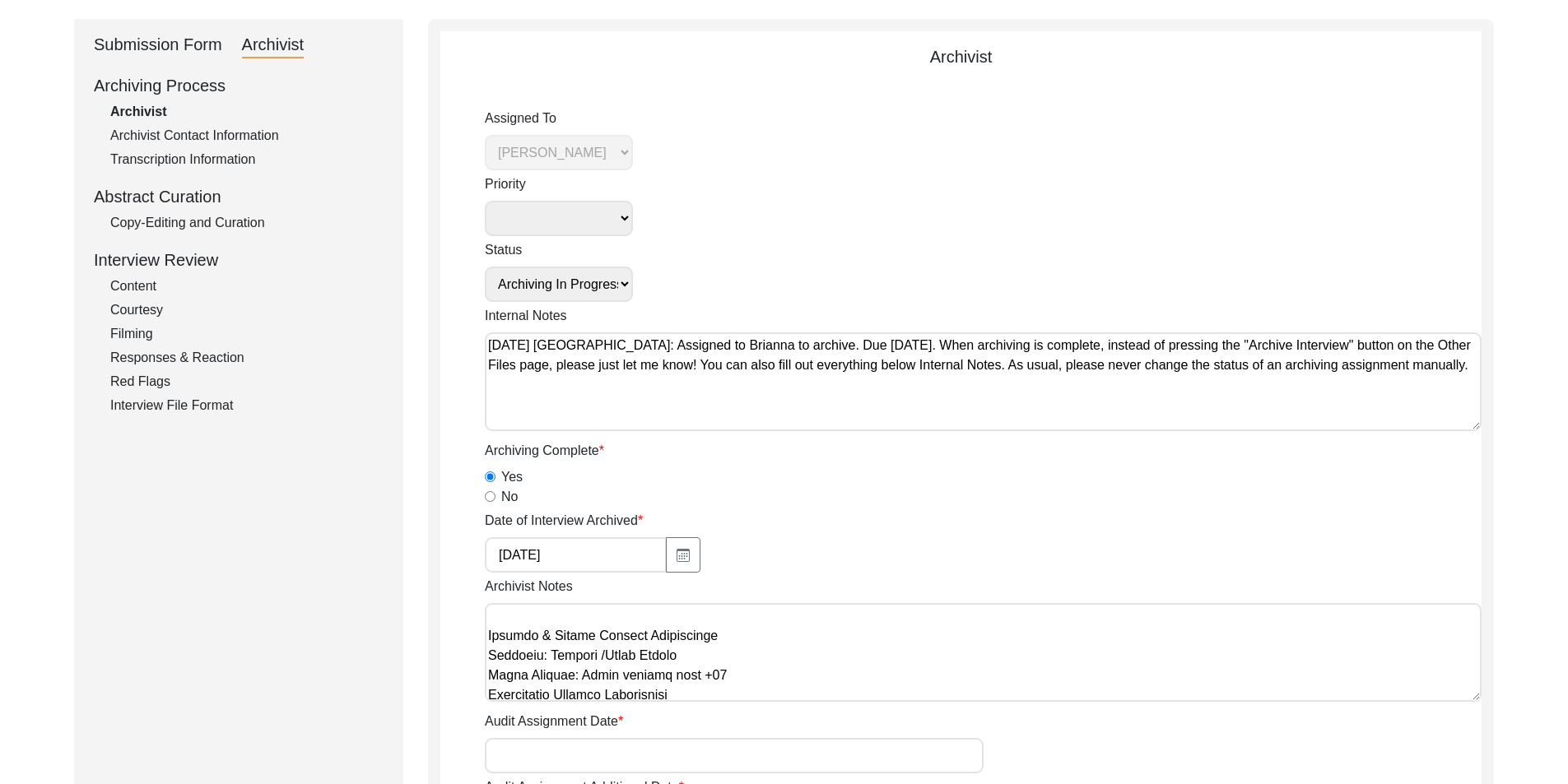
click at [757, 672] on textarea "Archivist Notes" at bounding box center [983, 653] width 996 height 99
click at [730, 683] on textarea "Archivist Notes" at bounding box center [983, 653] width 996 height 99
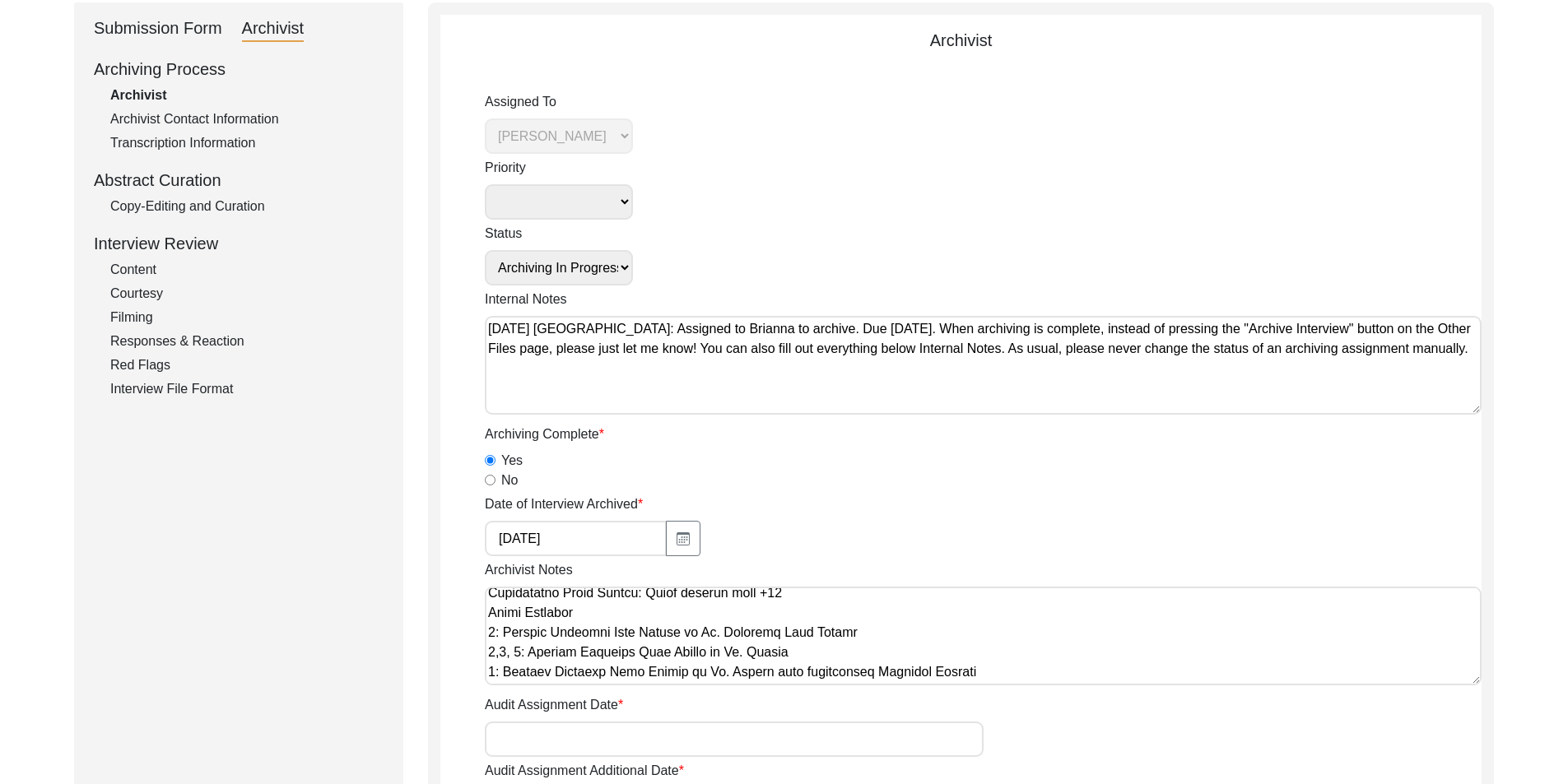
scroll to position [165, 0]
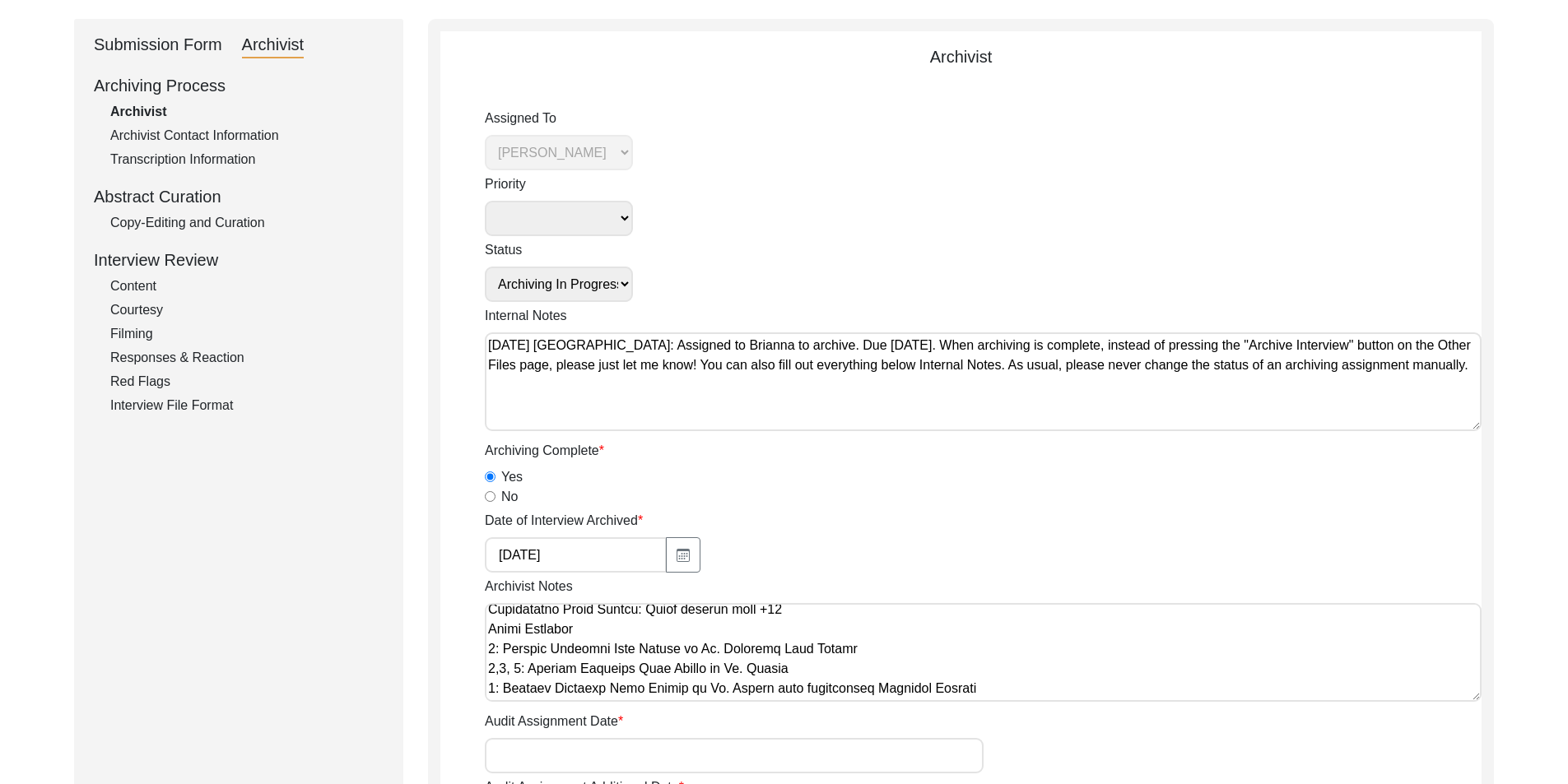
click at [829, 600] on div "Archivist Notes" at bounding box center [983, 642] width 996 height 131
click at [829, 611] on textarea "Archivist Notes" at bounding box center [983, 653] width 996 height 99
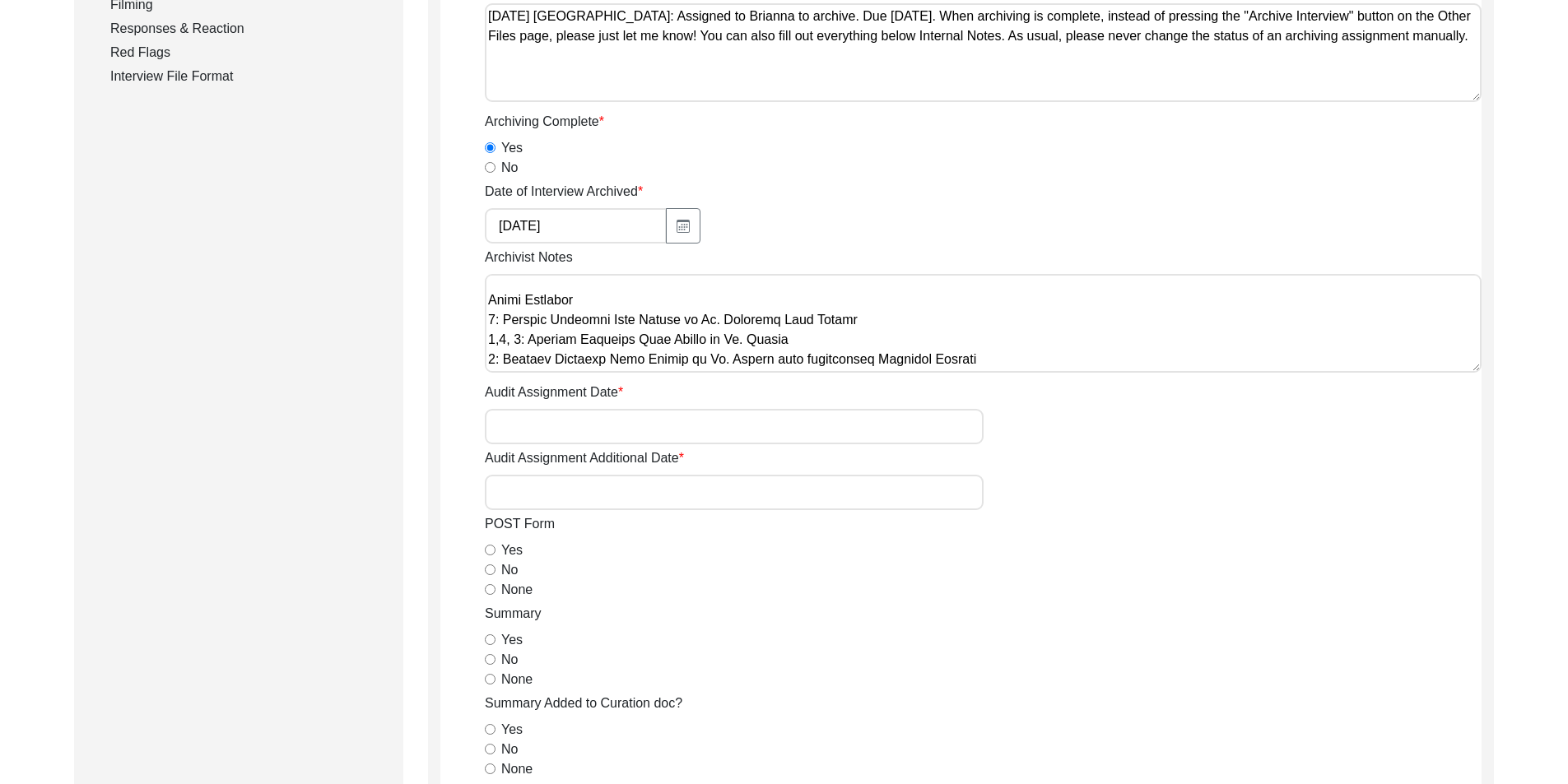
scroll to position [658, 0]
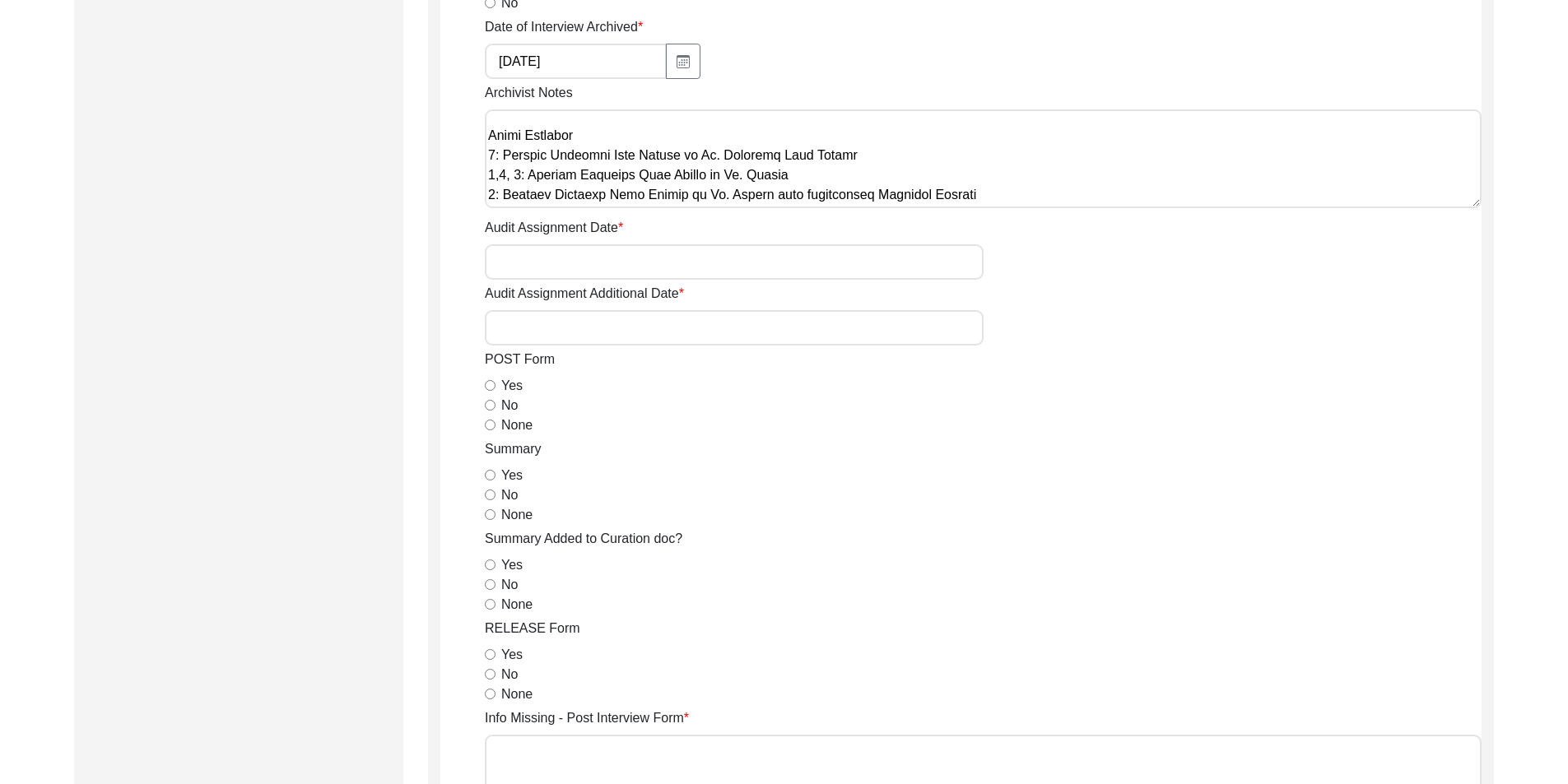
click at [491, 409] on input "No" at bounding box center [490, 405] width 10 height 10
click at [490, 475] on input "Yes" at bounding box center [490, 475] width 10 height 10
click at [489, 426] on input "None" at bounding box center [490, 425] width 10 height 10
click at [491, 587] on input "No" at bounding box center [490, 585] width 10 height 10
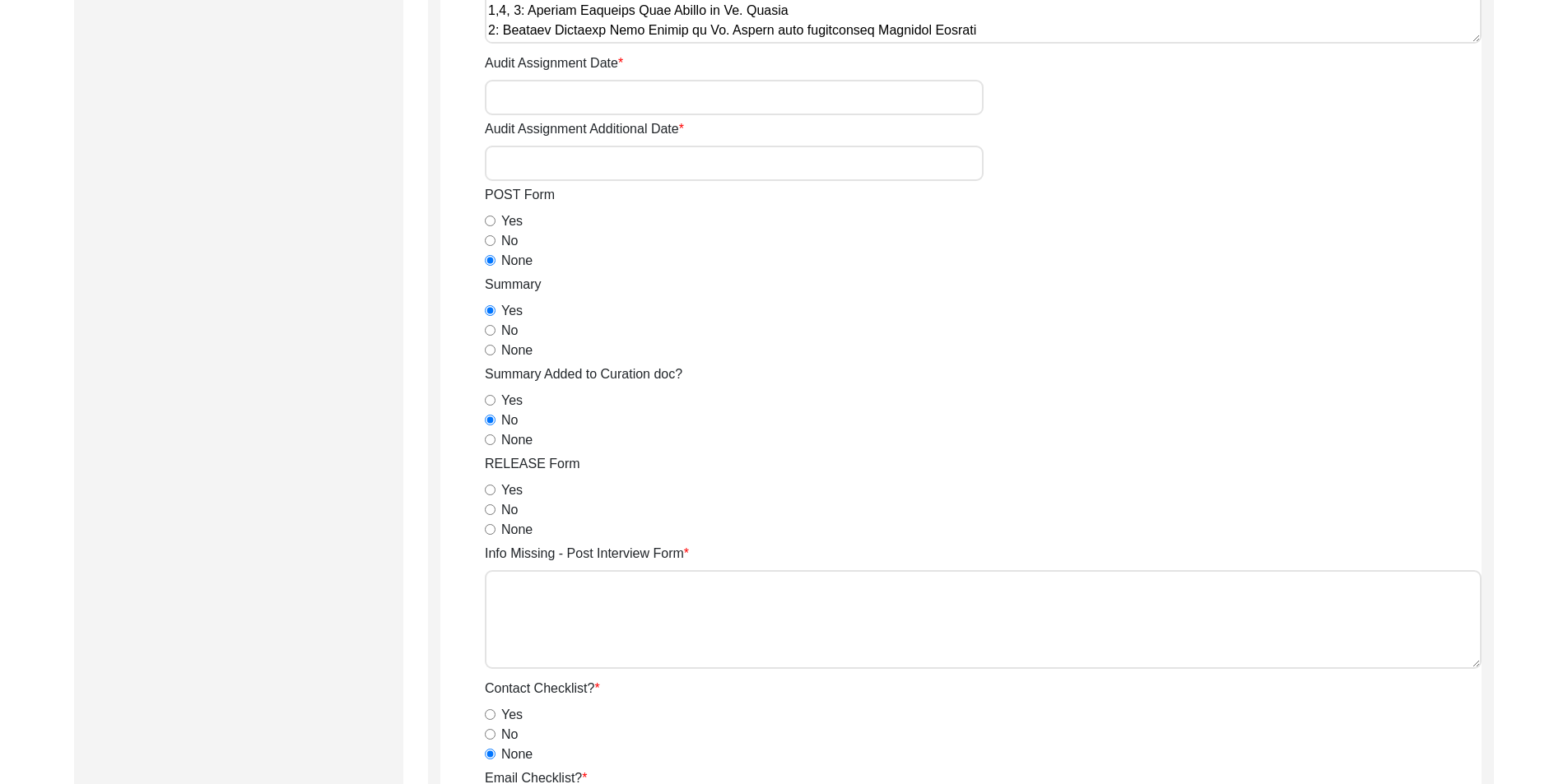
click at [487, 486] on input "Yes" at bounding box center [490, 490] width 10 height 10
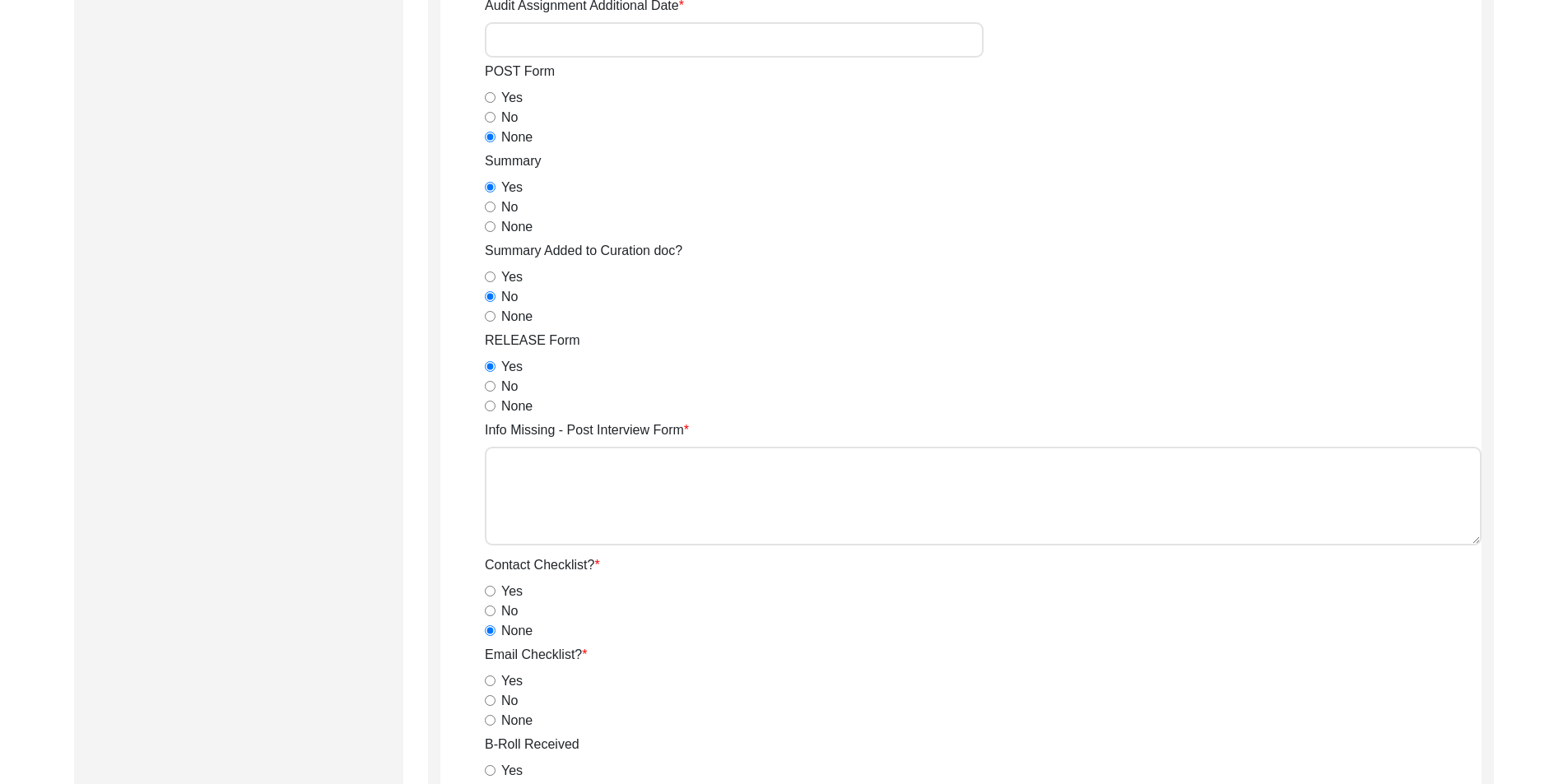
scroll to position [1152, 0]
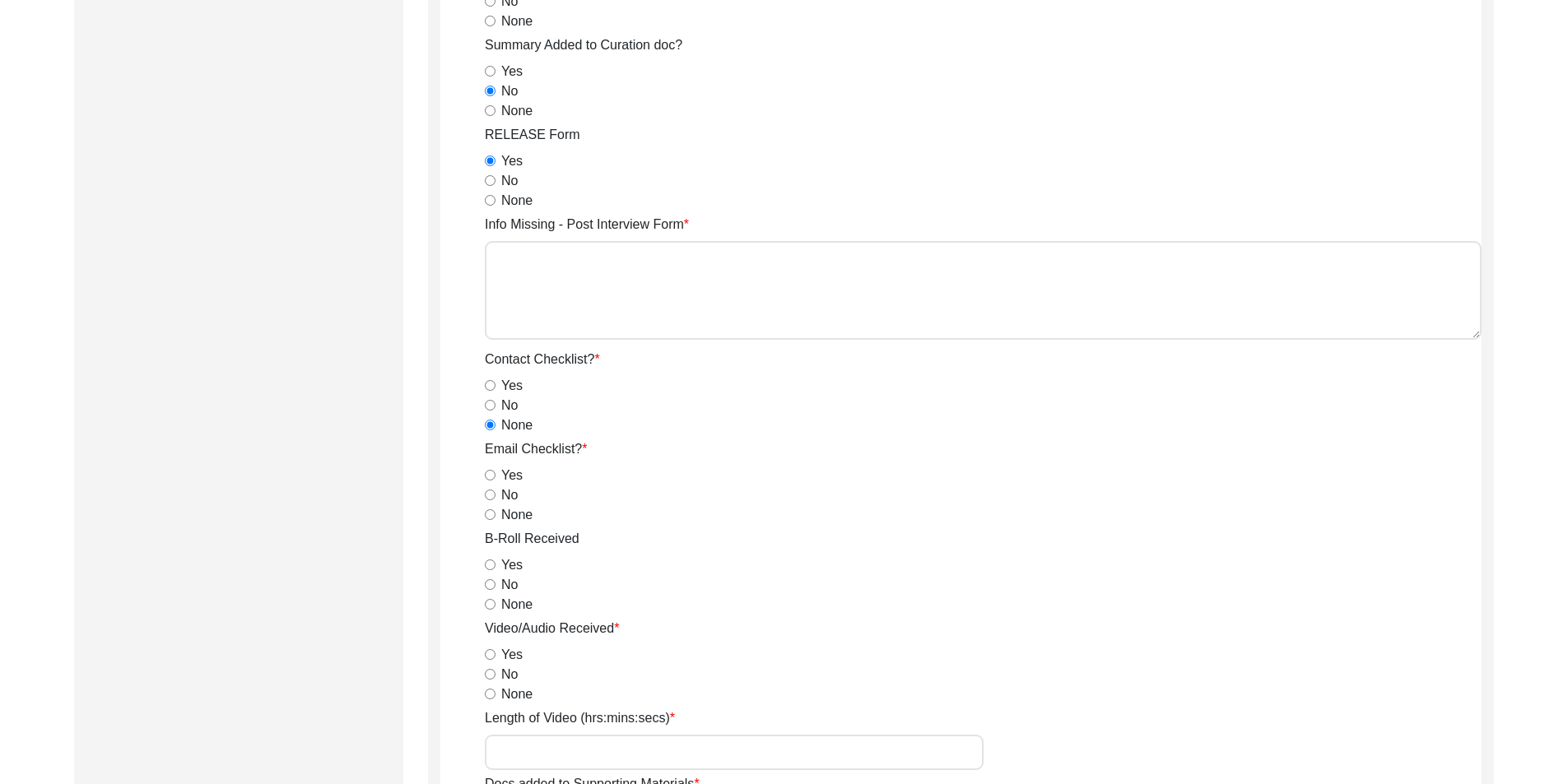
click at [487, 497] on input "No" at bounding box center [490, 495] width 10 height 10
click at [484, 567] on app-archivist-form "Archivist Assigned To [PERSON_NAME] [PERSON_NAME] archivist [PERSON_NAME] [PERS…" at bounding box center [961, 454] width 1041 height 2795
click at [492, 569] on input "Yes" at bounding box center [490, 565] width 10 height 10
click at [487, 653] on input "Yes" at bounding box center [490, 655] width 10 height 10
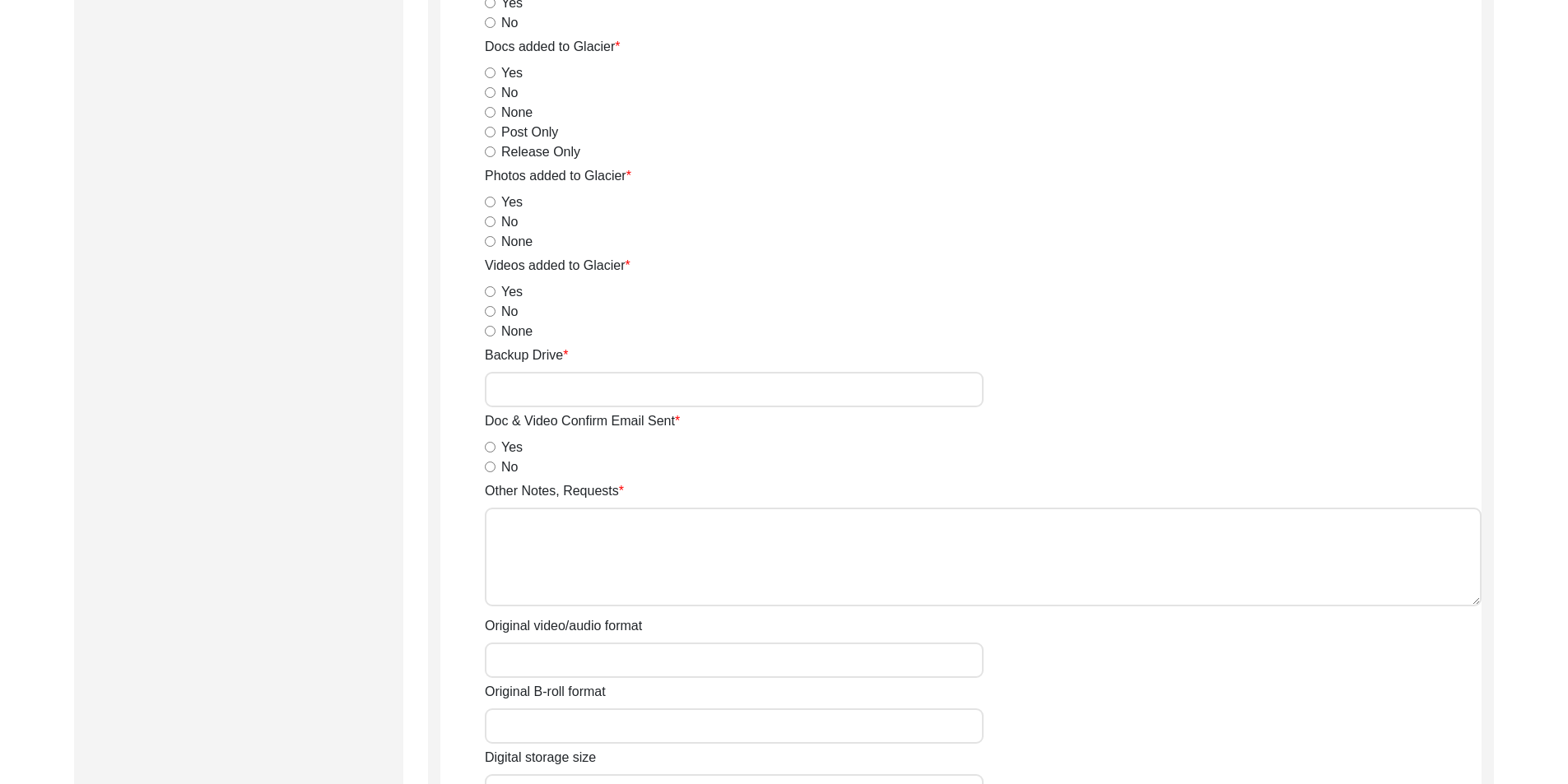
scroll to position [2222, 0]
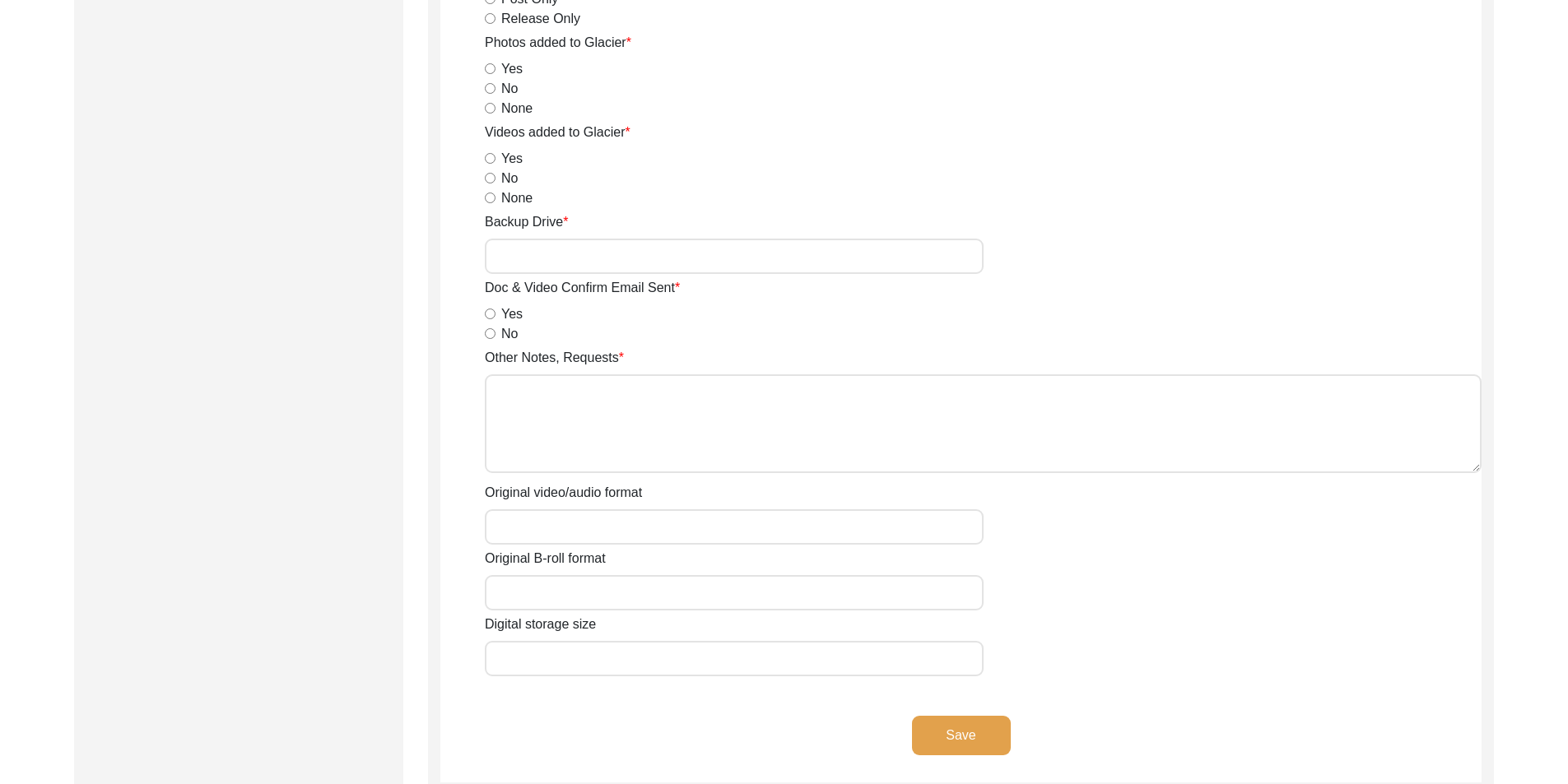
click at [526, 539] on input "Original video/audio format" at bounding box center [734, 526] width 499 height 36
click at [939, 743] on button "Save" at bounding box center [961, 736] width 99 height 40
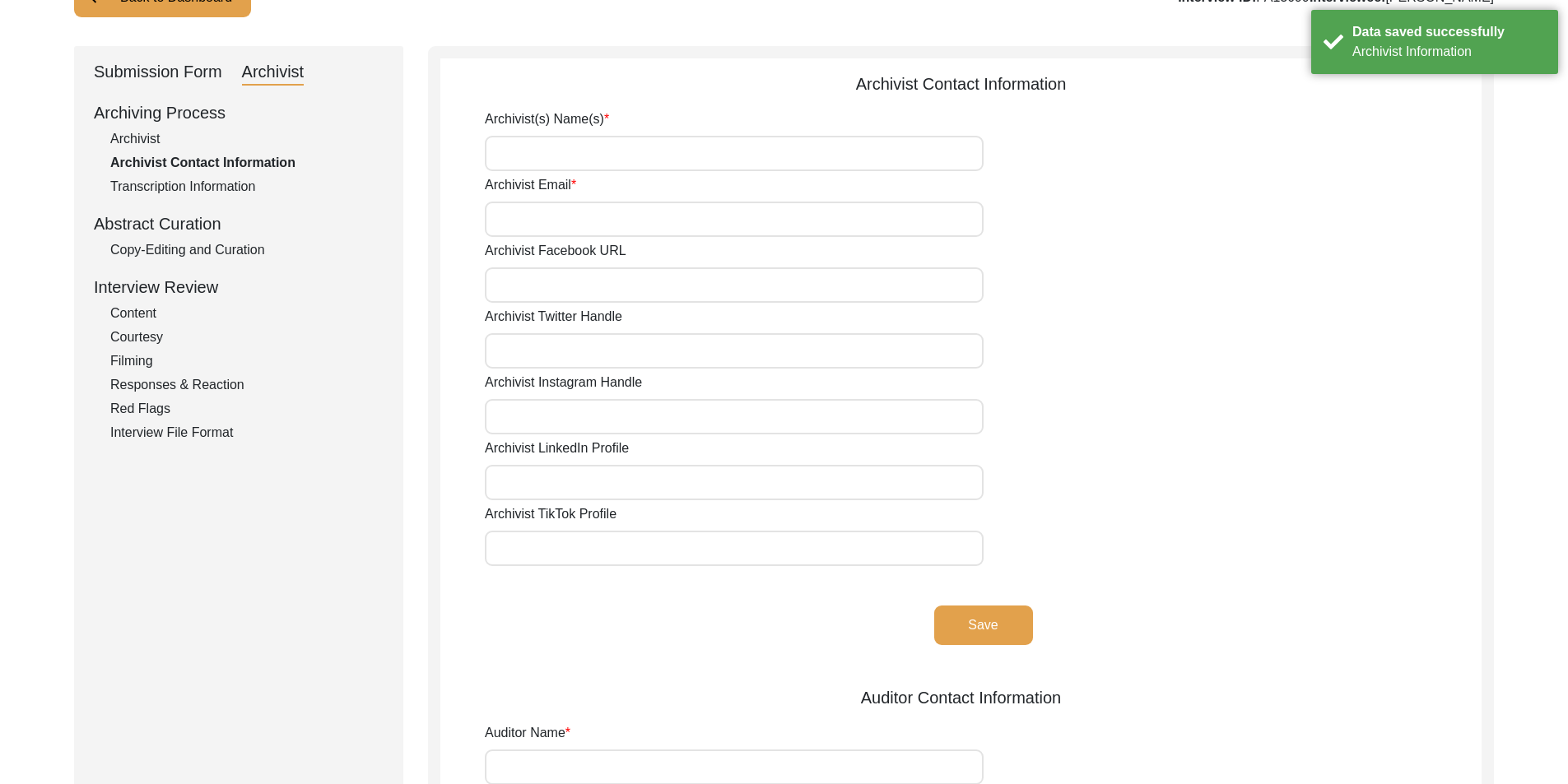
scroll to position [0, 0]
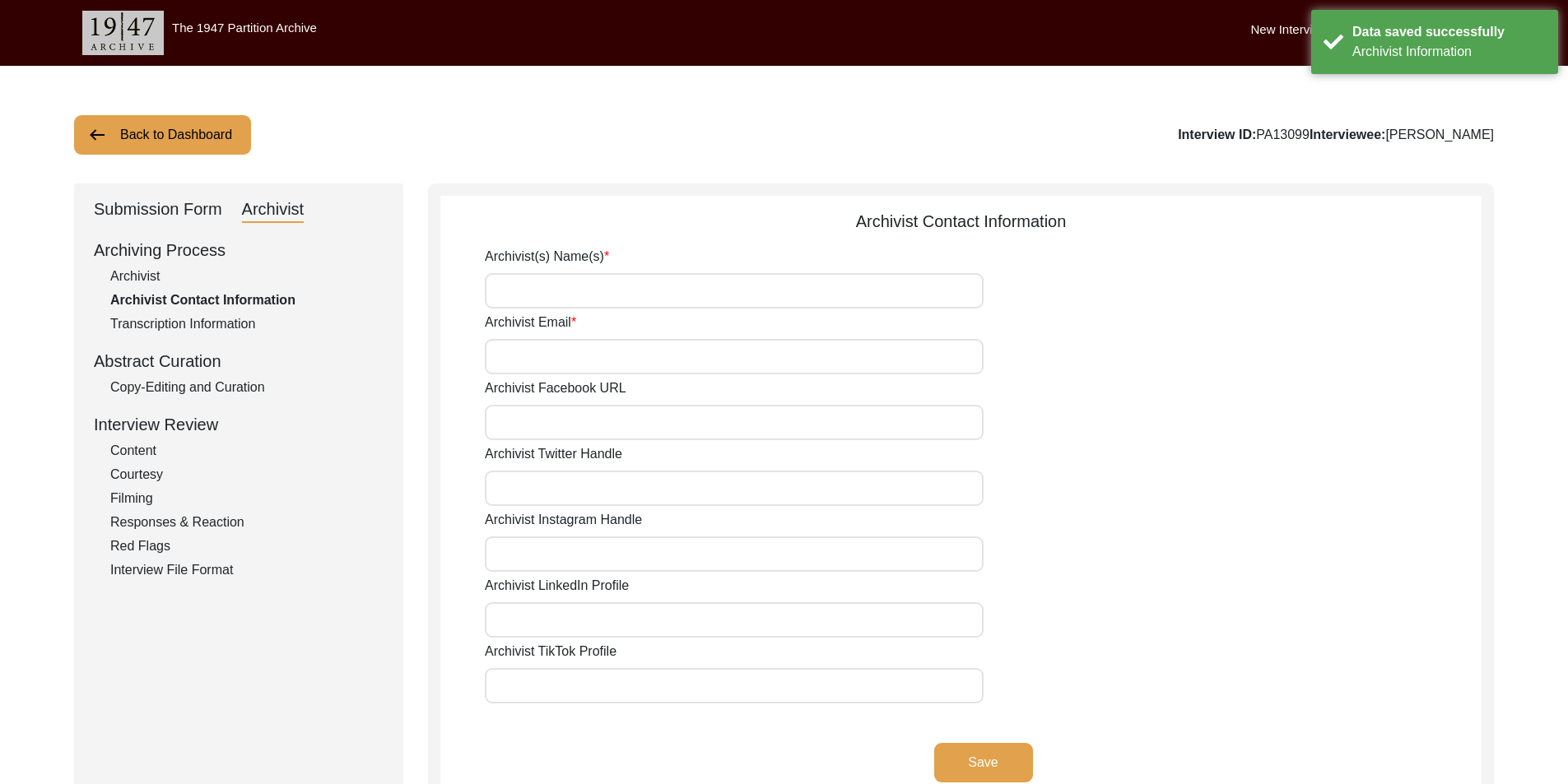
click at [156, 219] on div "Submission Form" at bounding box center [158, 210] width 128 height 26
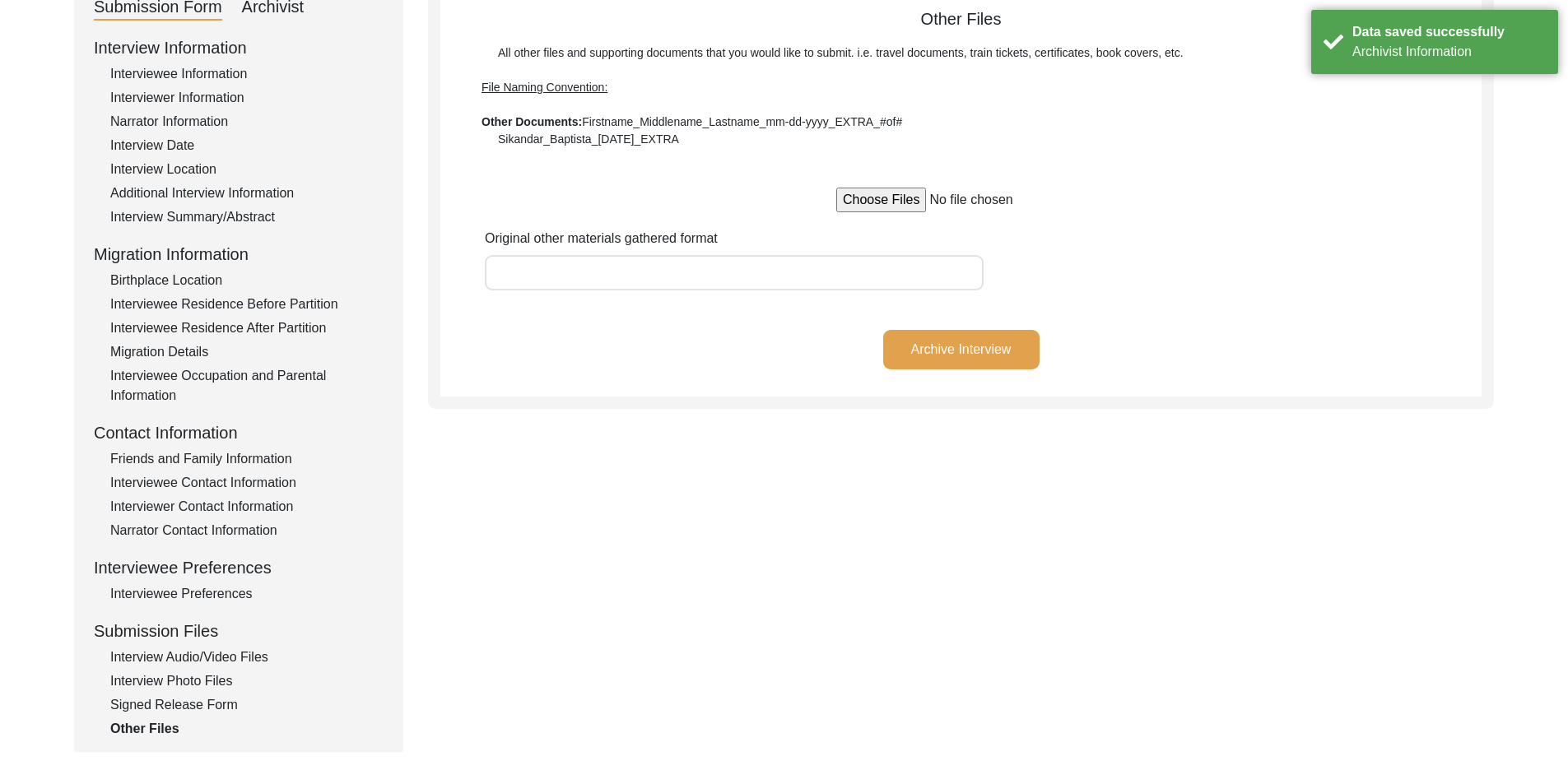
scroll to position [406, 0]
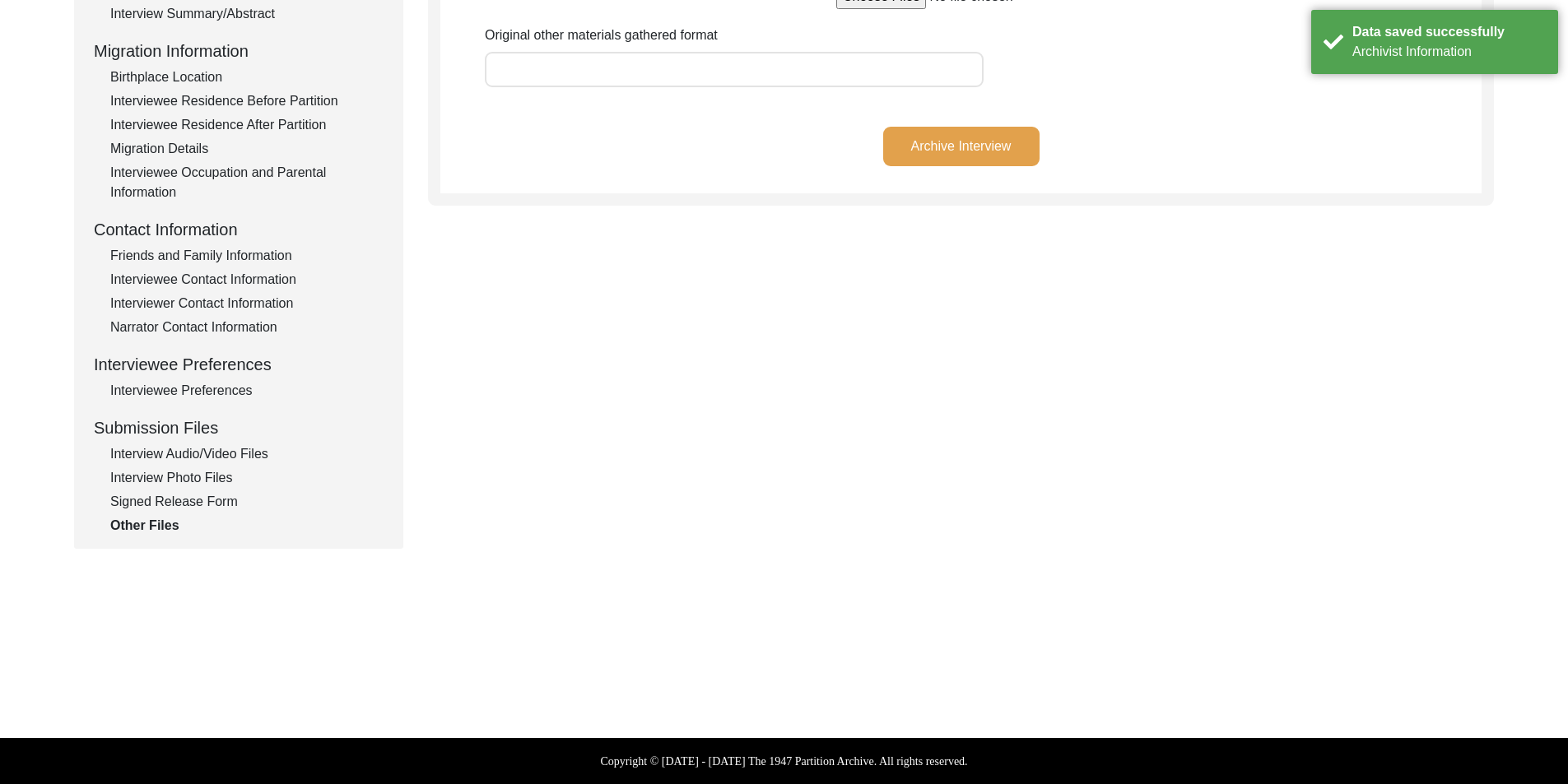
click at [197, 502] on div "Signed Release Form" at bounding box center [246, 501] width 273 height 20
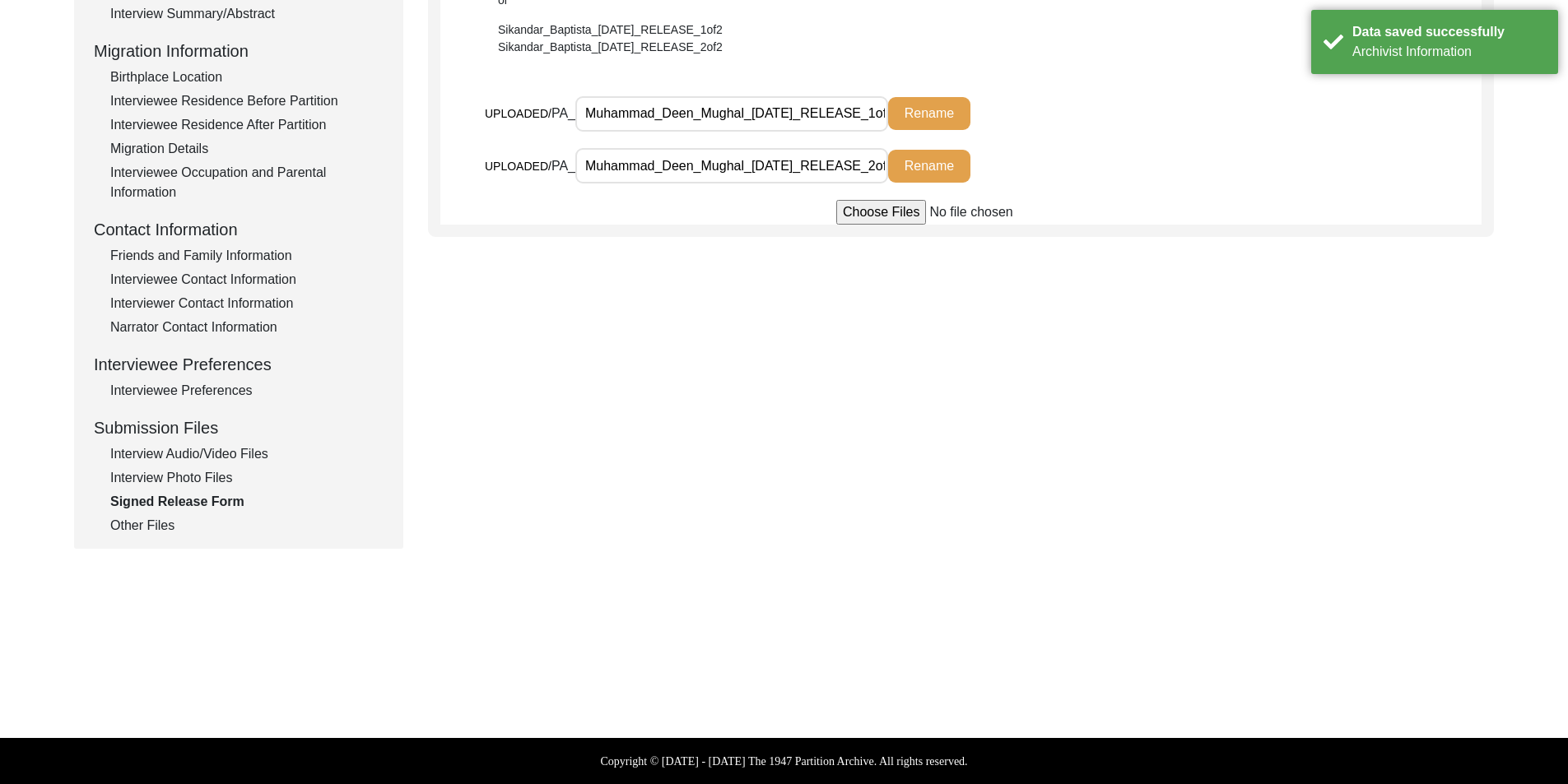
click at [193, 487] on div "Interview Photo Files" at bounding box center [246, 478] width 273 height 20
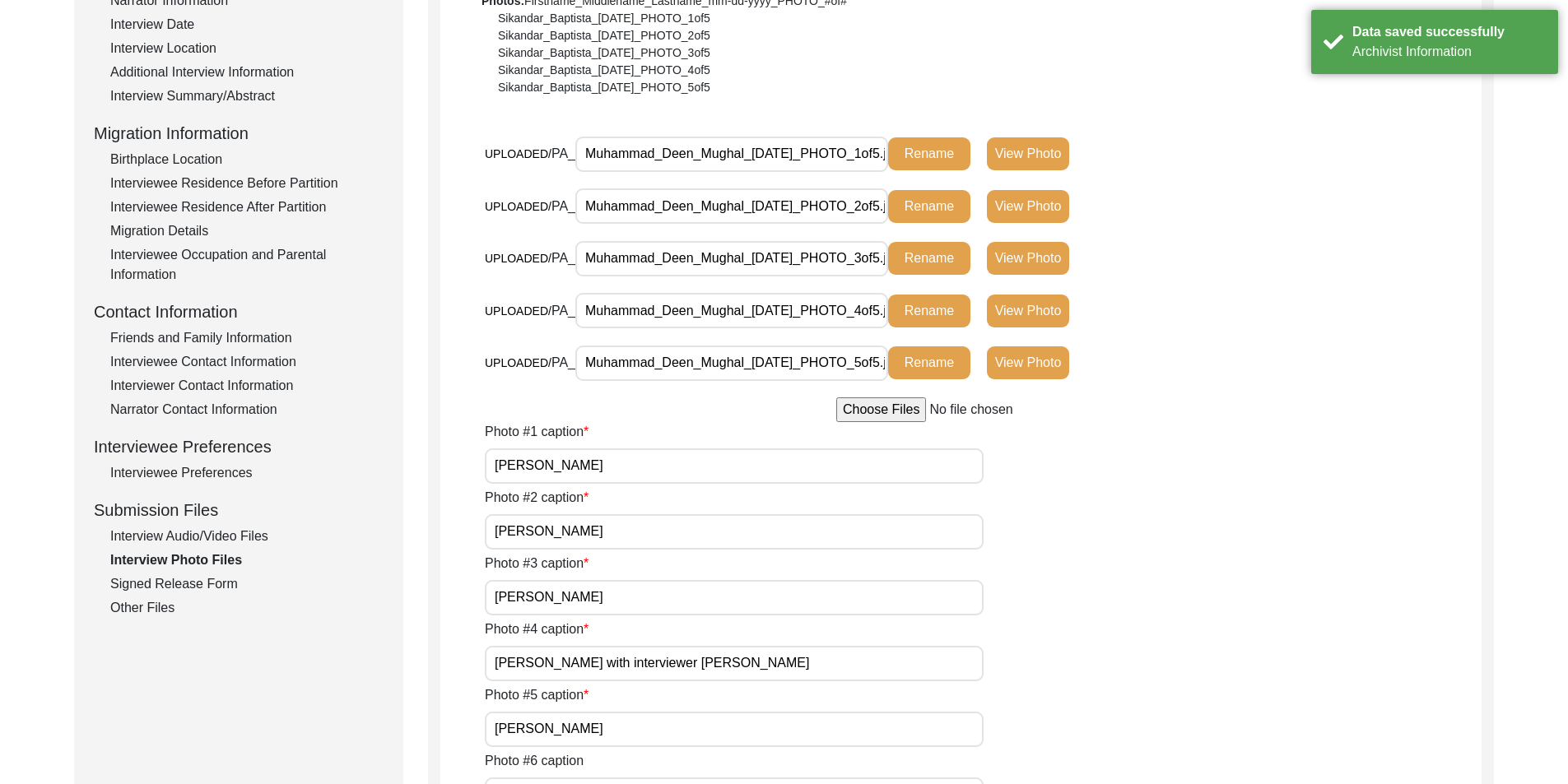
scroll to position [0, 42]
drag, startPoint x: 704, startPoint y: 263, endPoint x: 1081, endPoint y: 267, distance: 377.0
click at [1081, 267] on div "UPLOADED/ PA_ Muhammad_Deen_Mughal_[DATE]_PHOTO_3of5.jpg Rename View Photo" at bounding box center [833, 258] width 698 height 36
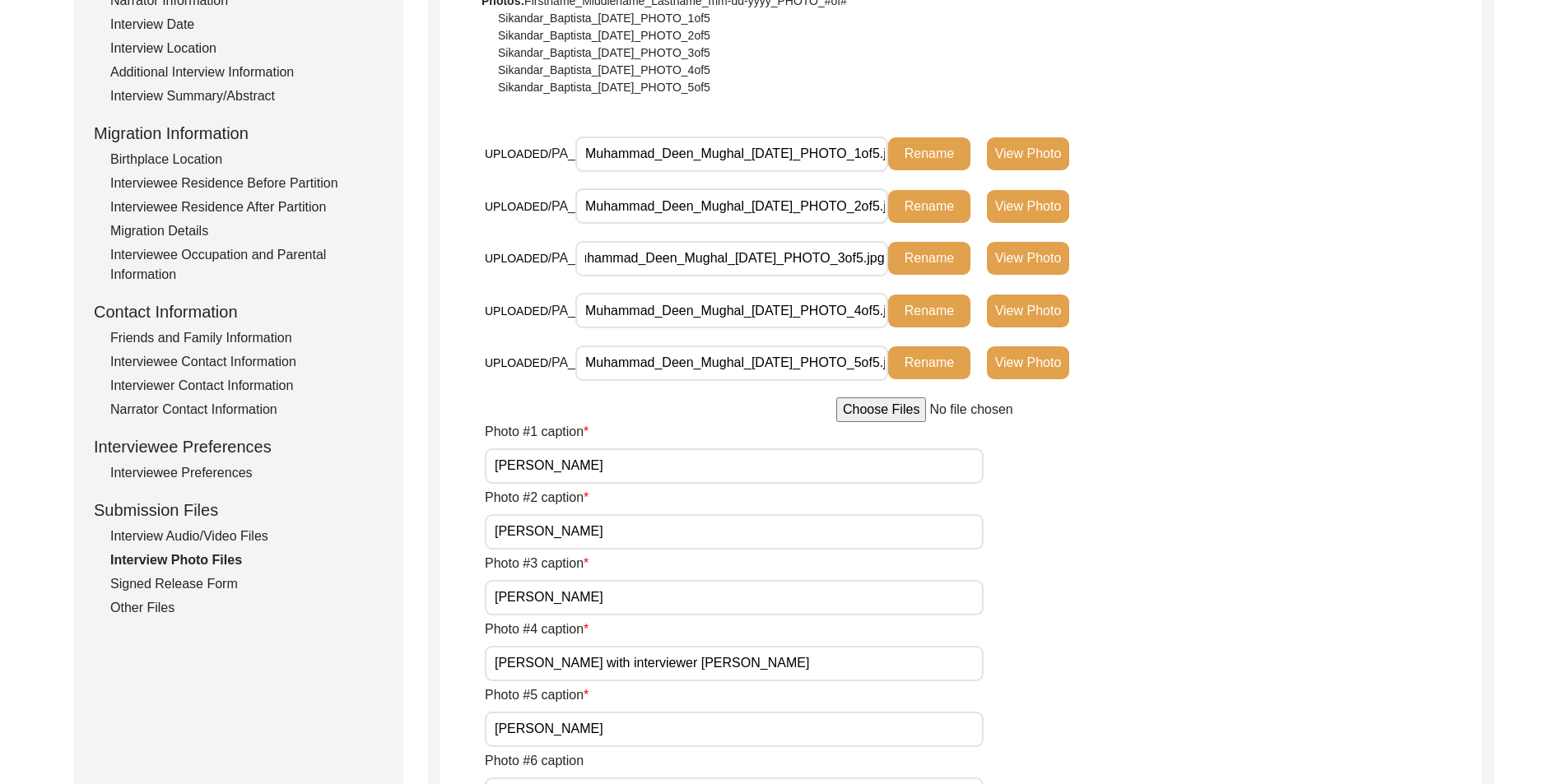
click at [206, 530] on div "Interview Audio/Video Files" at bounding box center [246, 536] width 273 height 20
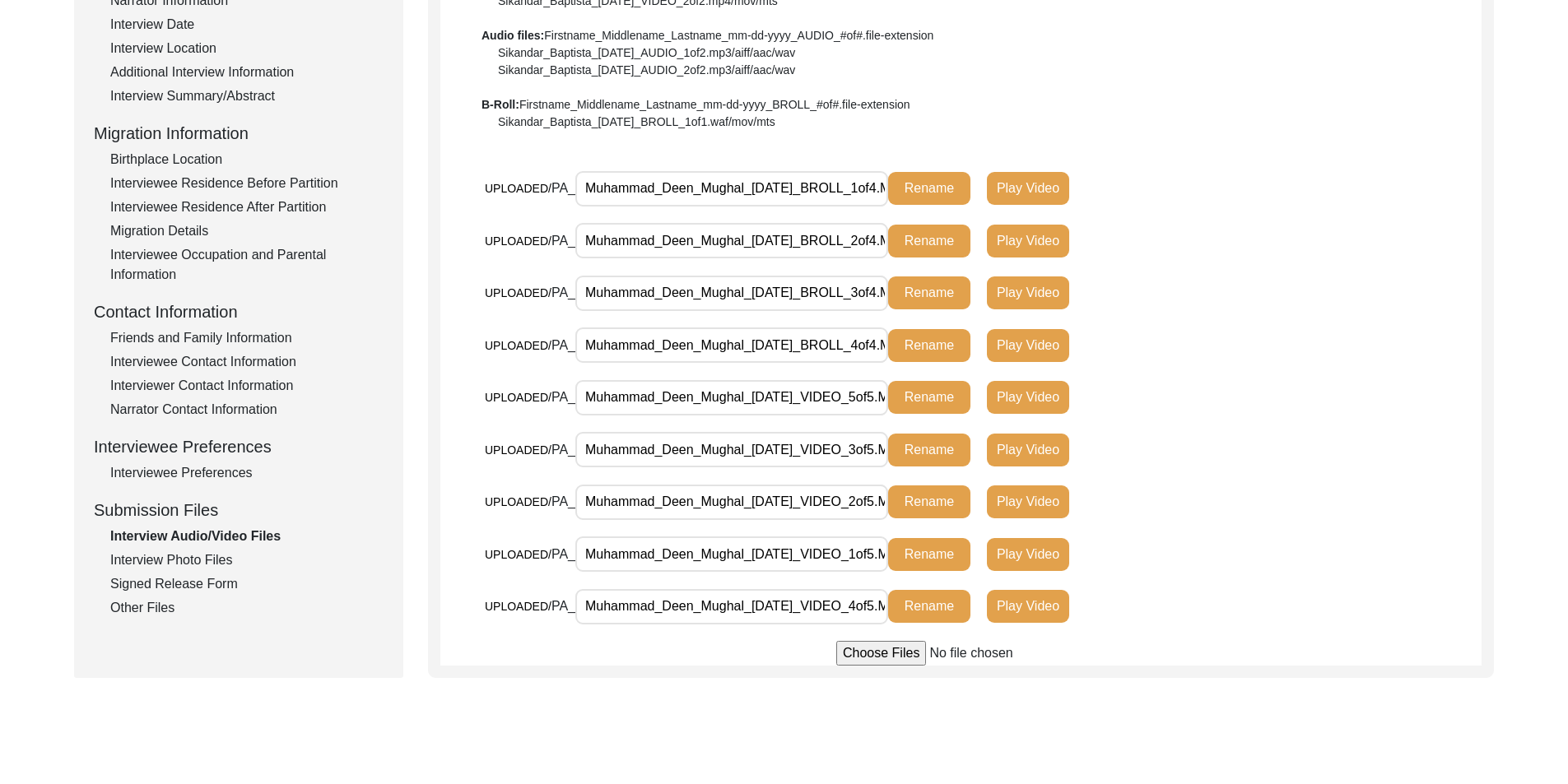
scroll to position [0, 49]
drag, startPoint x: 757, startPoint y: 198, endPoint x: 1249, endPoint y: 191, distance: 492.0
click at [1249, 191] on div "UPLOADED/ PA_ Muhammad_Deen_Mughal_[DATE]_BROLL_1of4.MTS Rename Play Video" at bounding box center [983, 196] width 996 height 53
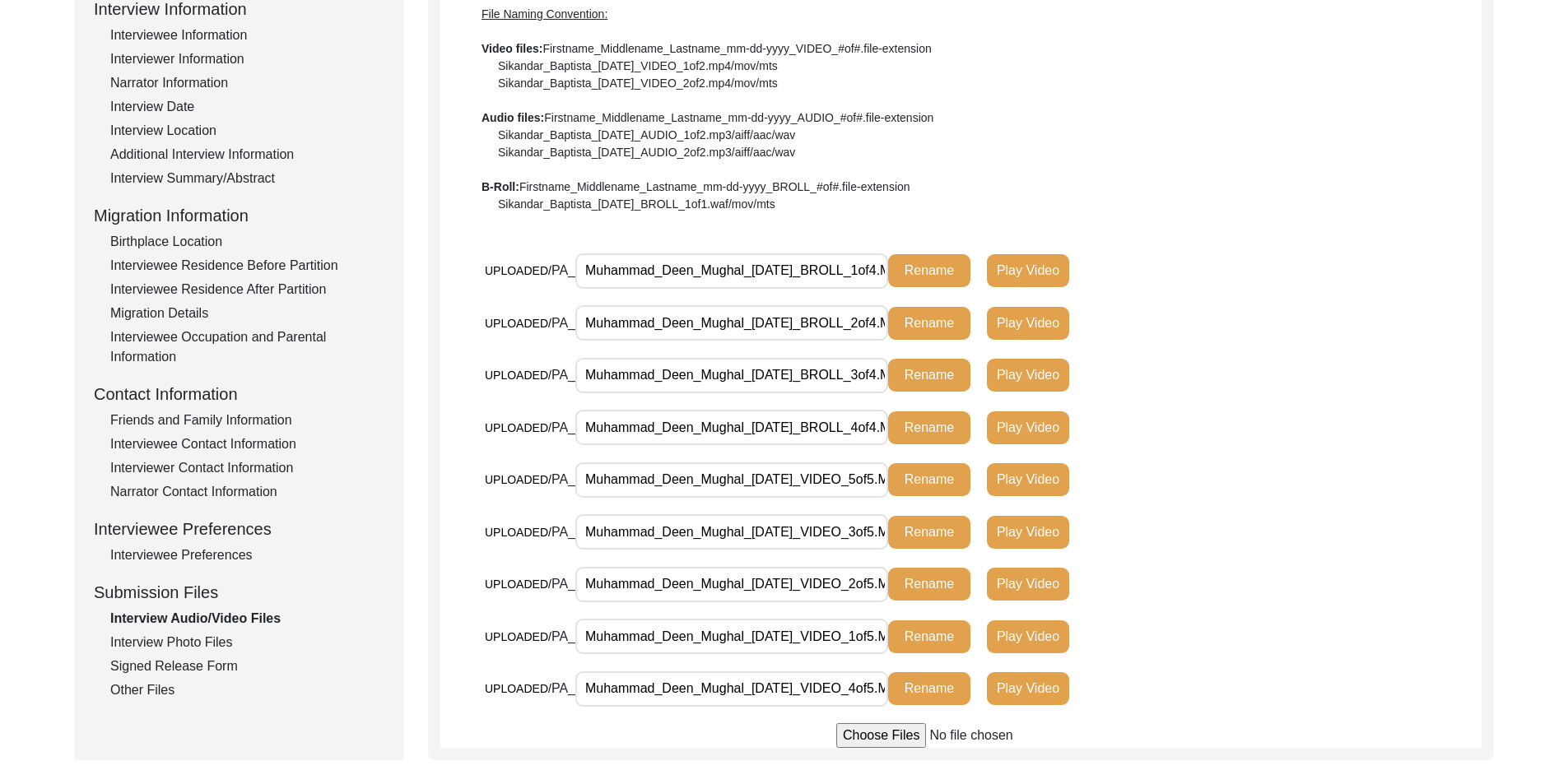
scroll to position [0, 47]
drag, startPoint x: 798, startPoint y: 573, endPoint x: 1274, endPoint y: 554, distance: 476.4
click at [1246, 561] on div "UPLOADED/ PA_ Muhammad_Deen_Mughal_[DATE]_BROLL_1of4.MTS Rename Play Video UPLO…" at bounding box center [983, 487] width 996 height 471
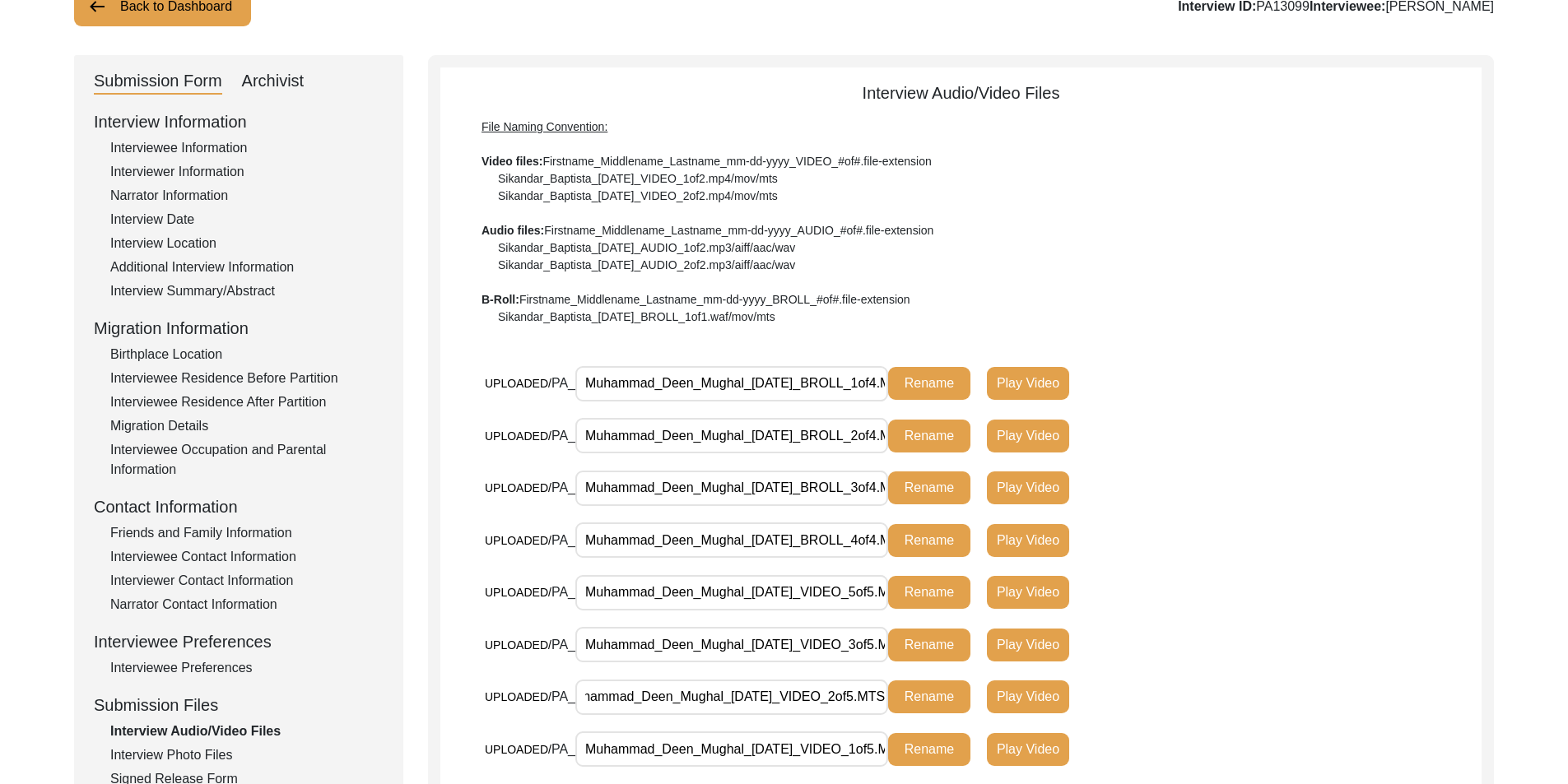
scroll to position [0, 0]
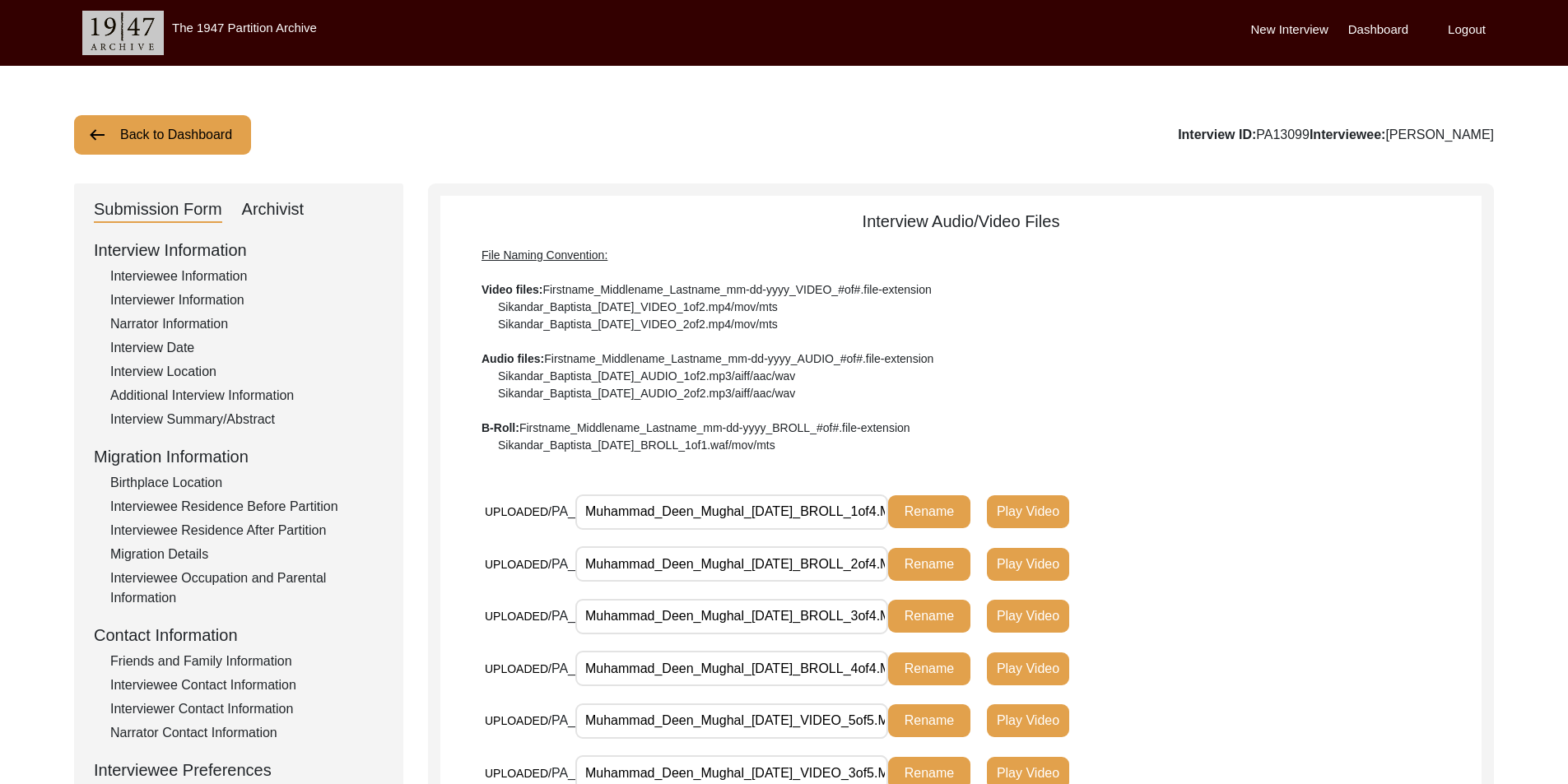
click at [271, 213] on div "Archivist" at bounding box center [273, 210] width 62 height 26
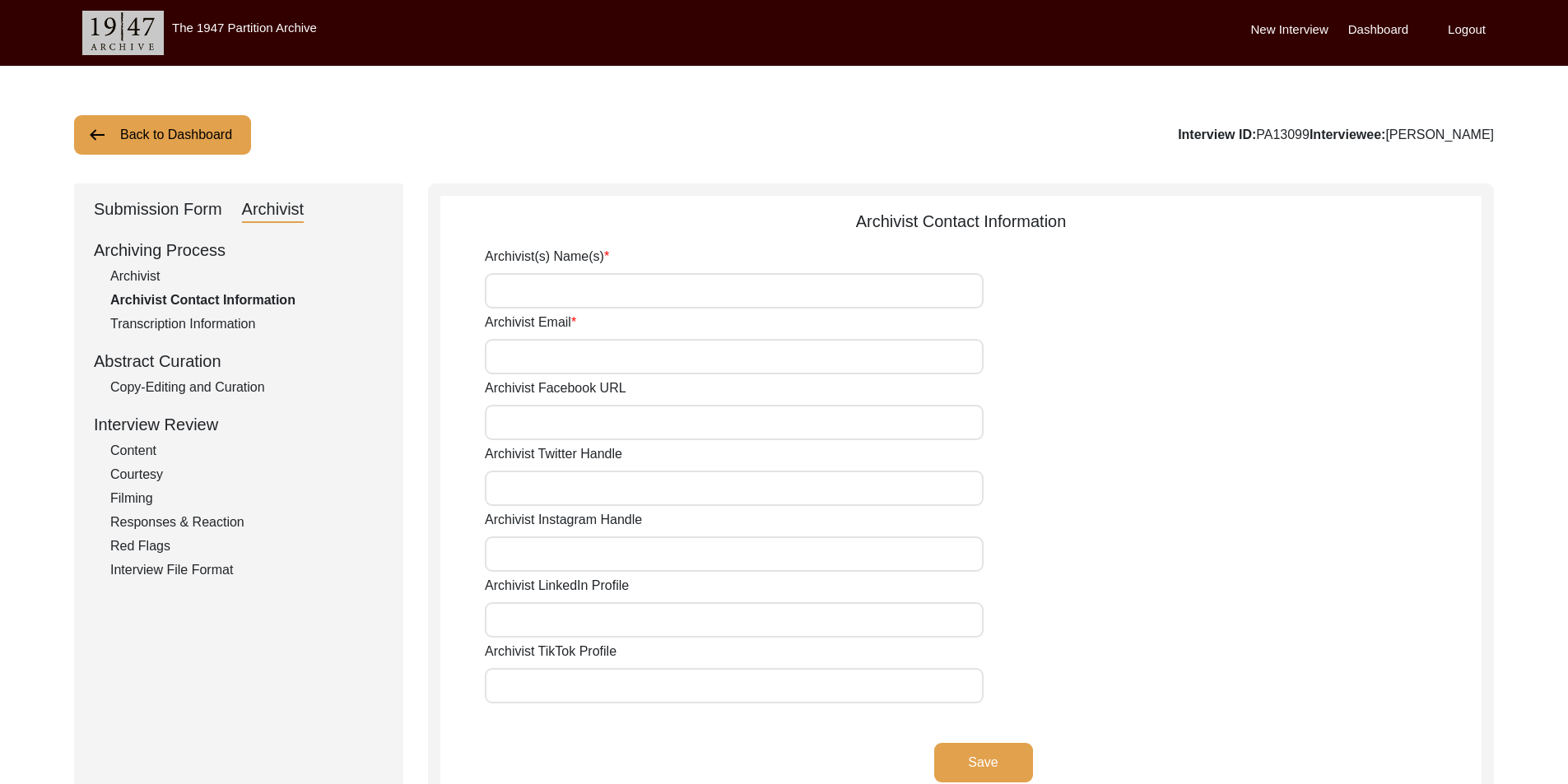
click at [175, 288] on div "Archiving Process Archivist Archivist Contact Information Transcription Informa…" at bounding box center [238, 408] width 290 height 343
click at [168, 278] on div "Archivist" at bounding box center [246, 276] width 273 height 20
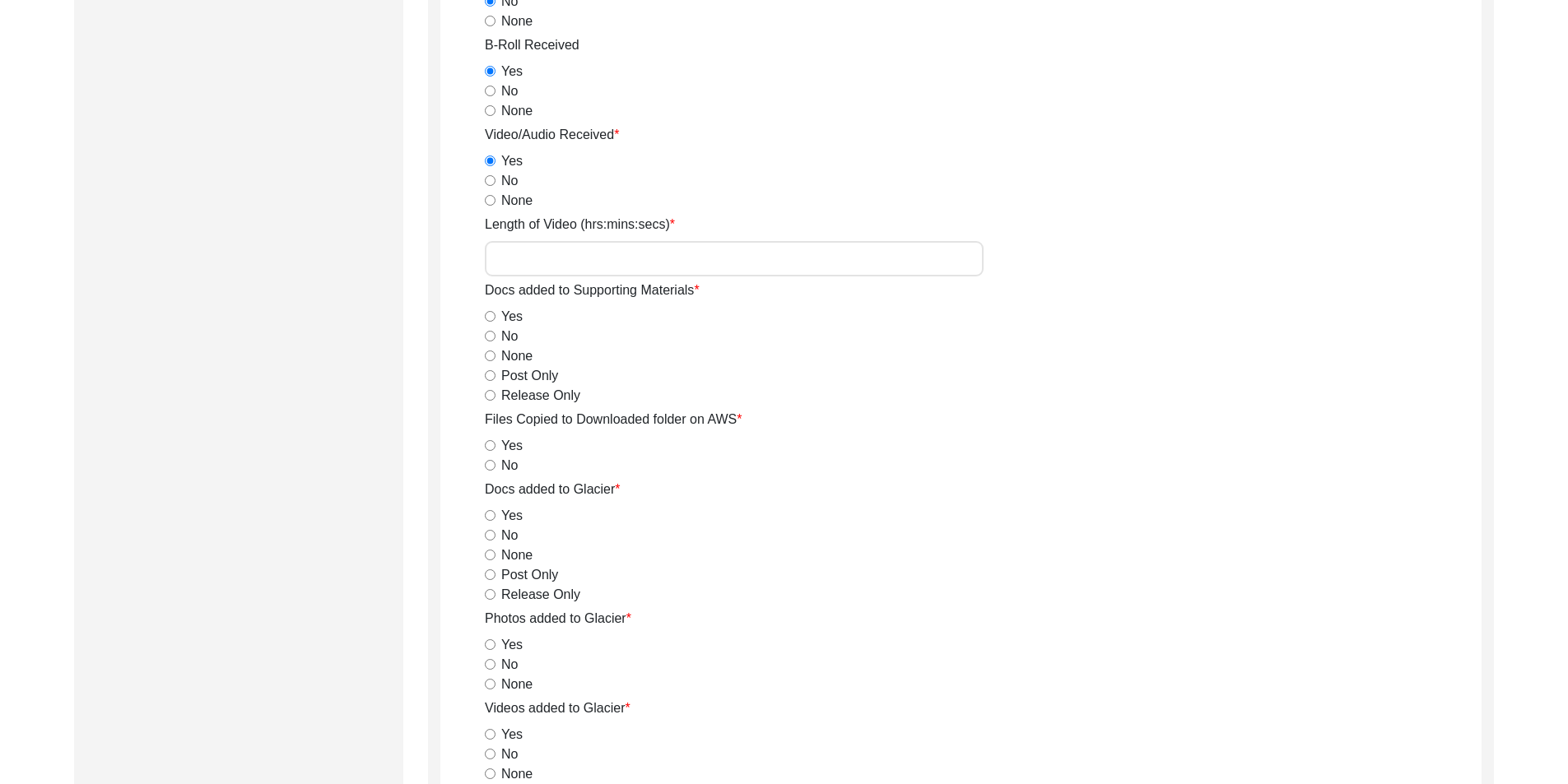
scroll to position [2304, 0]
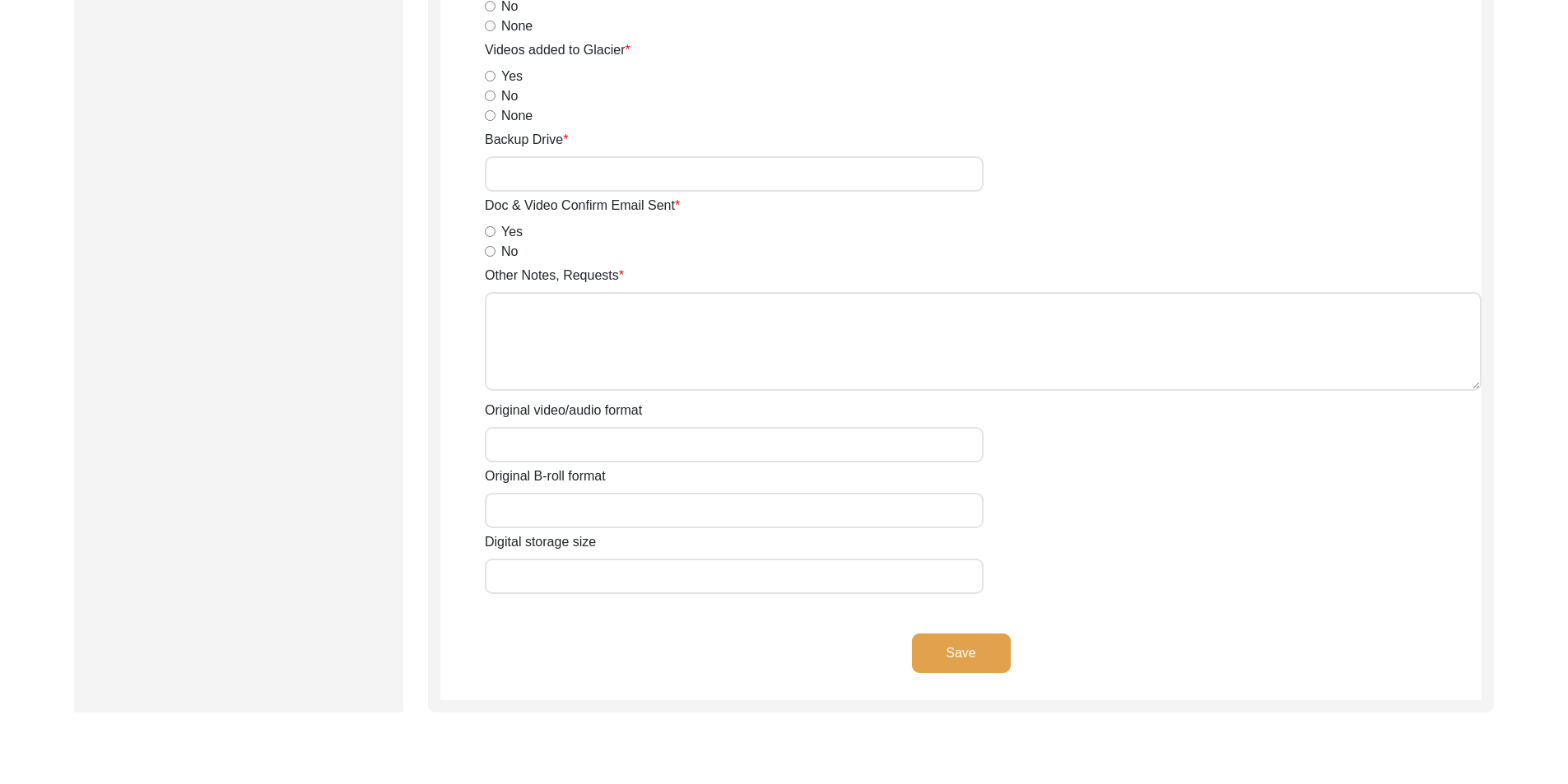
click at [521, 459] on input "Original video/audio format" at bounding box center [734, 444] width 499 height 36
click at [571, 510] on input "Original B-roll format" at bounding box center [734, 510] width 499 height 36
click at [961, 662] on button "Save" at bounding box center [961, 654] width 99 height 40
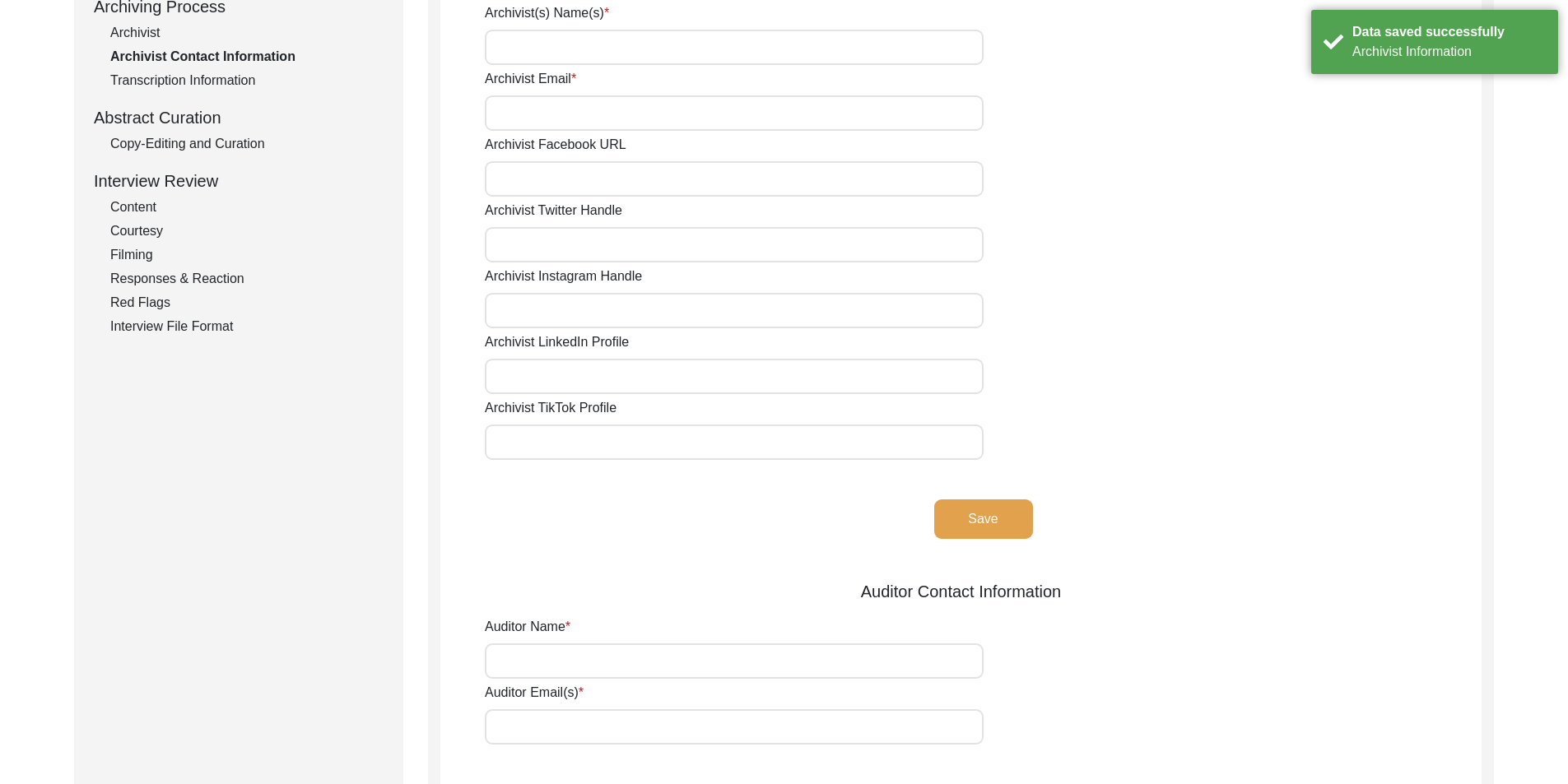
scroll to position [64, 0]
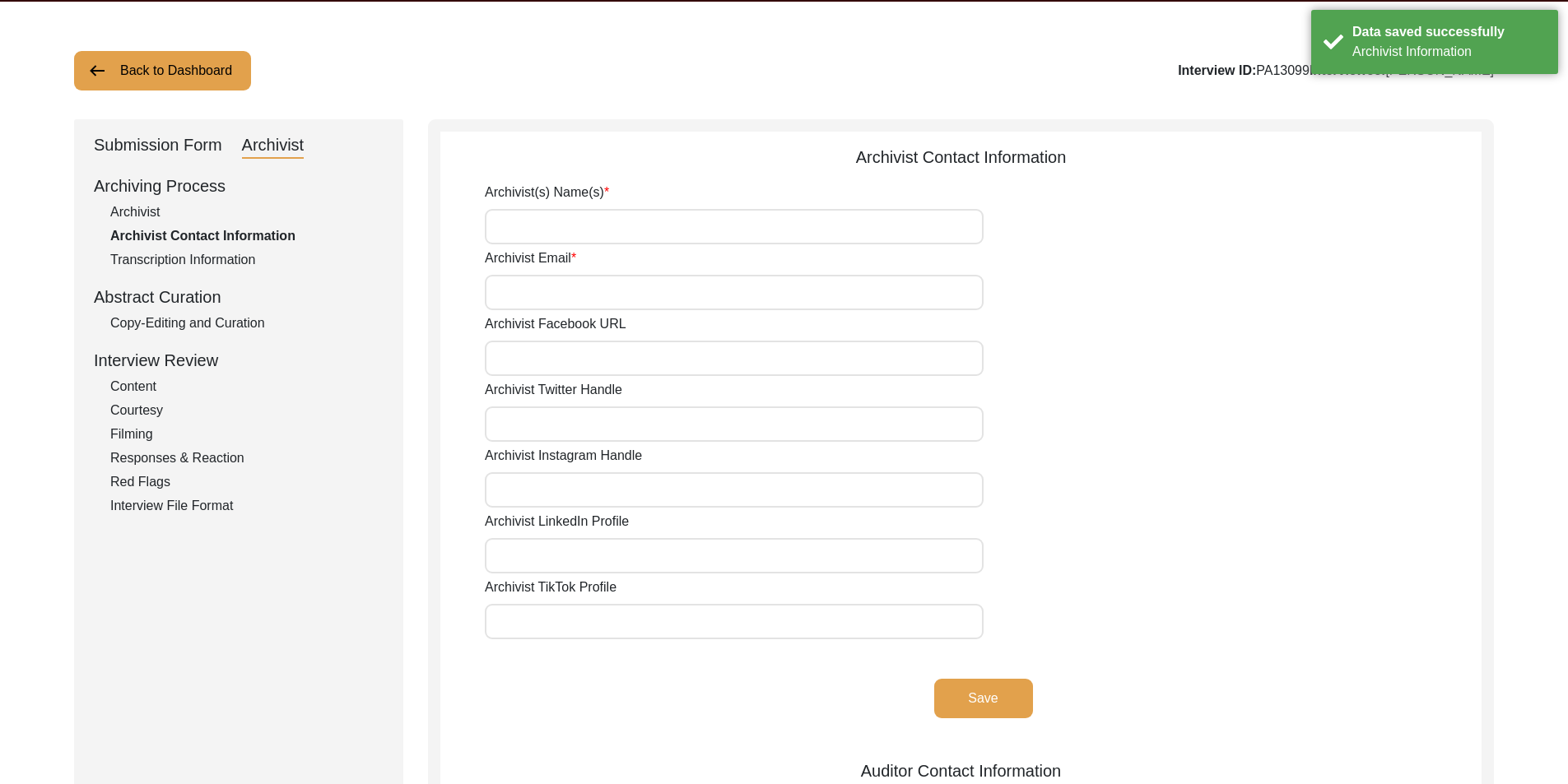
click at [572, 233] on input "Archivist(s) Name(s)" at bounding box center [734, 226] width 499 height 36
drag, startPoint x: 916, startPoint y: 665, endPoint x: 960, endPoint y: 685, distance: 48.3
click at [917, 666] on div "Archivist(s) Name(s) [PERSON_NAME] Archivist Email Archivist Facebook URL Archi…" at bounding box center [983, 464] width 996 height 563
click at [962, 686] on button "Save" at bounding box center [983, 699] width 99 height 40
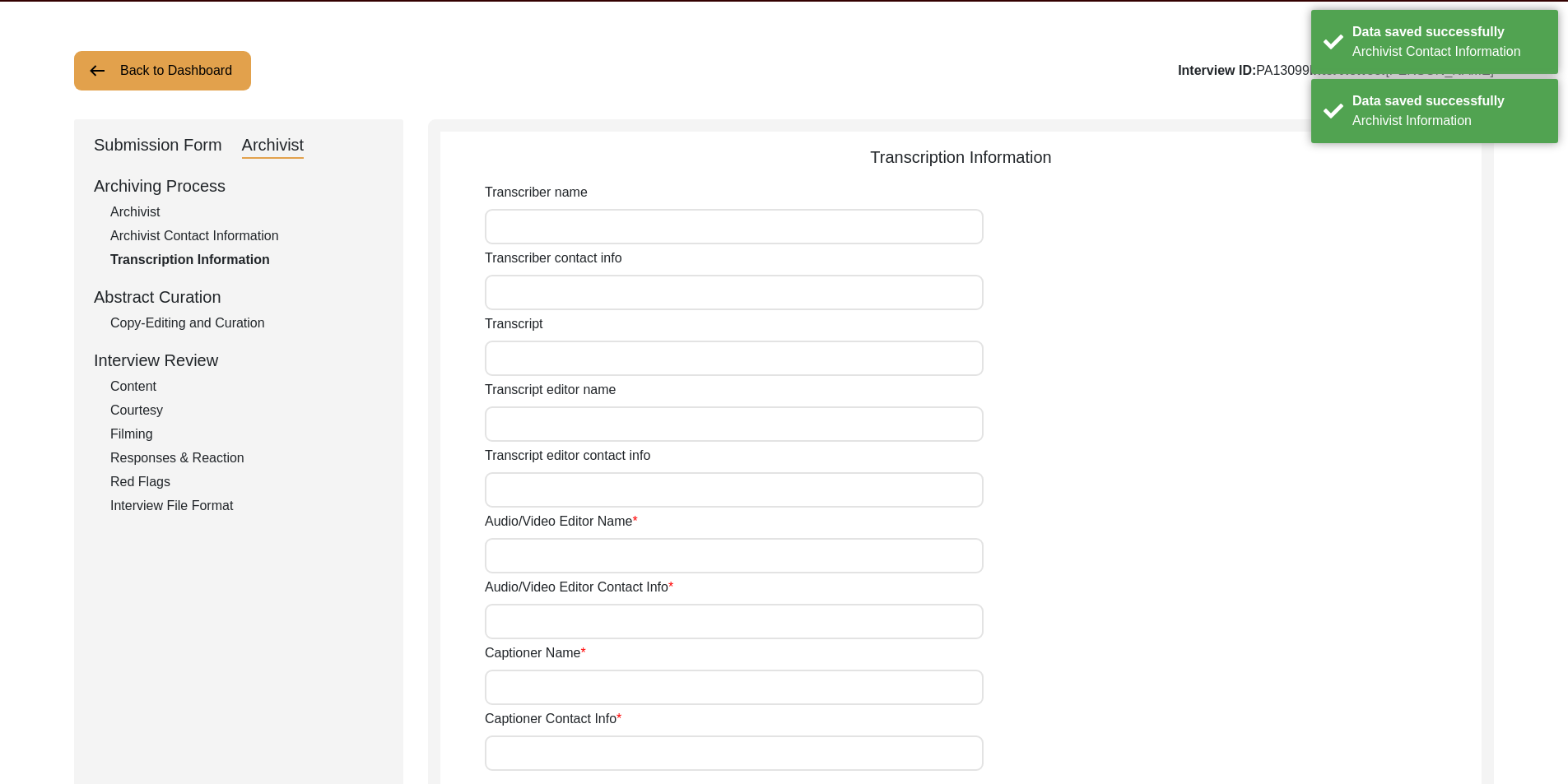
click at [164, 323] on div "Copy-Editing and Curation" at bounding box center [246, 323] width 273 height 20
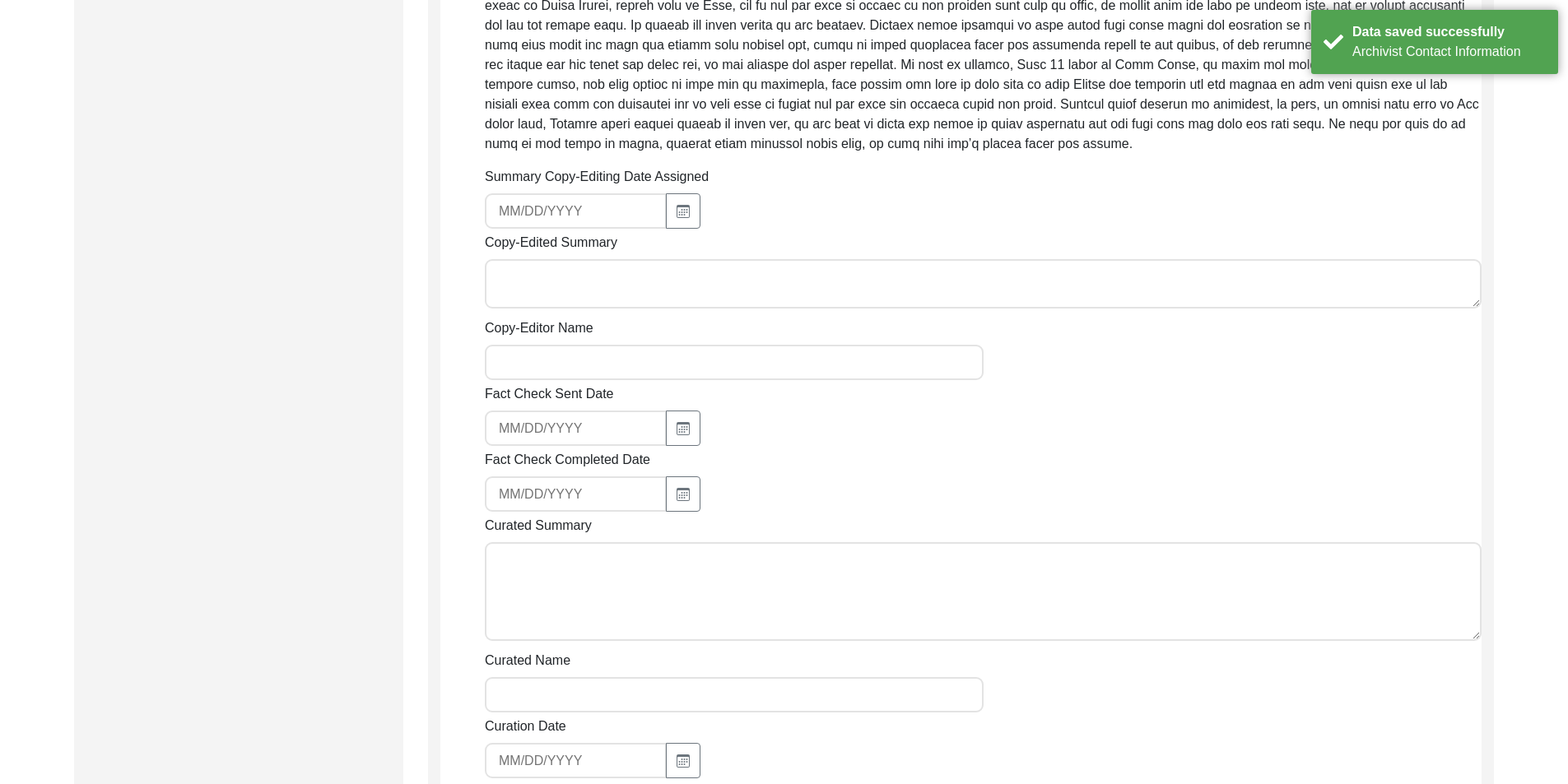
scroll to position [722, 0]
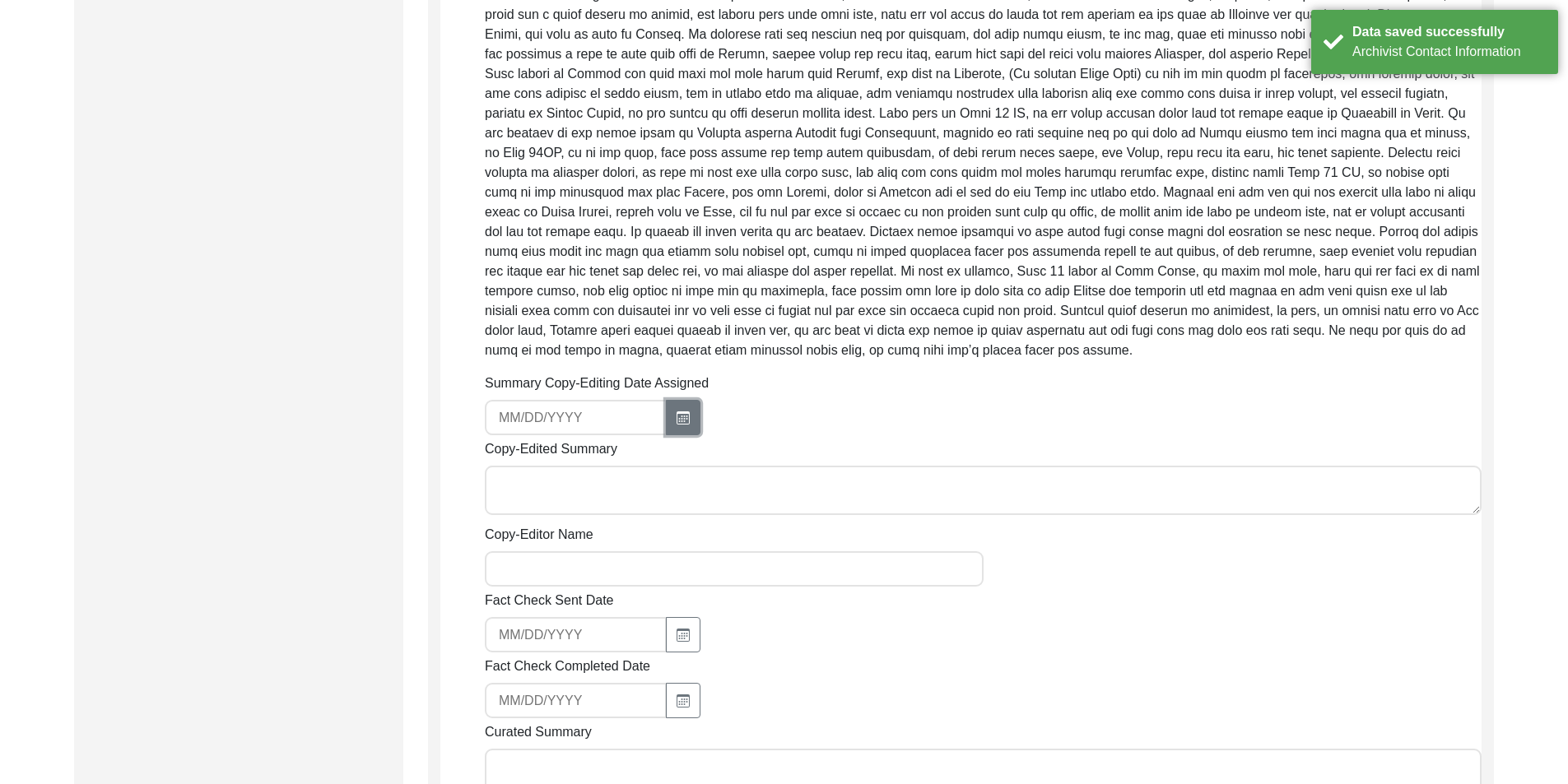
click at [684, 415] on icon "button" at bounding box center [683, 417] width 13 height 13
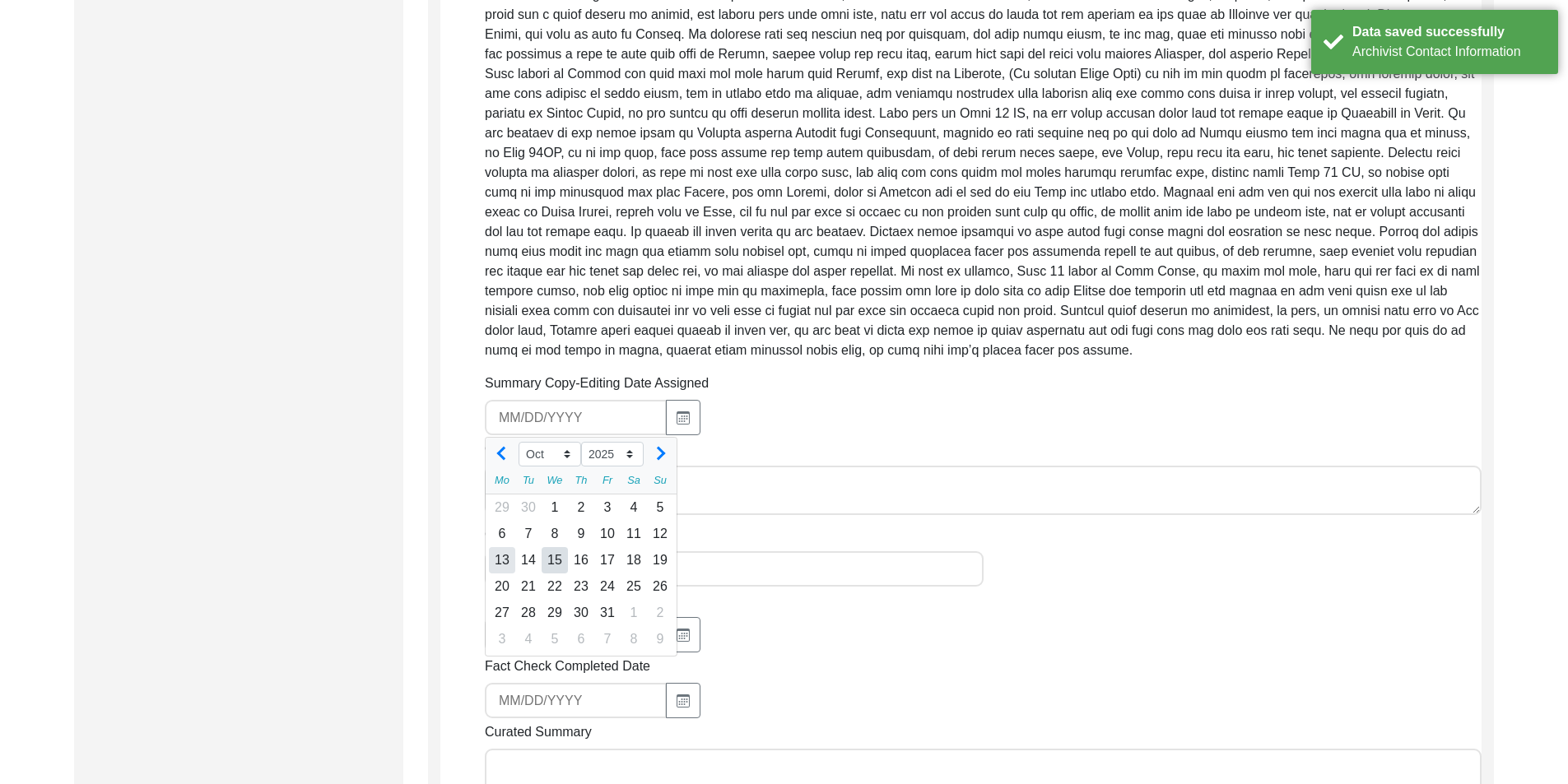
click at [502, 559] on div "13" at bounding box center [502, 560] width 26 height 26
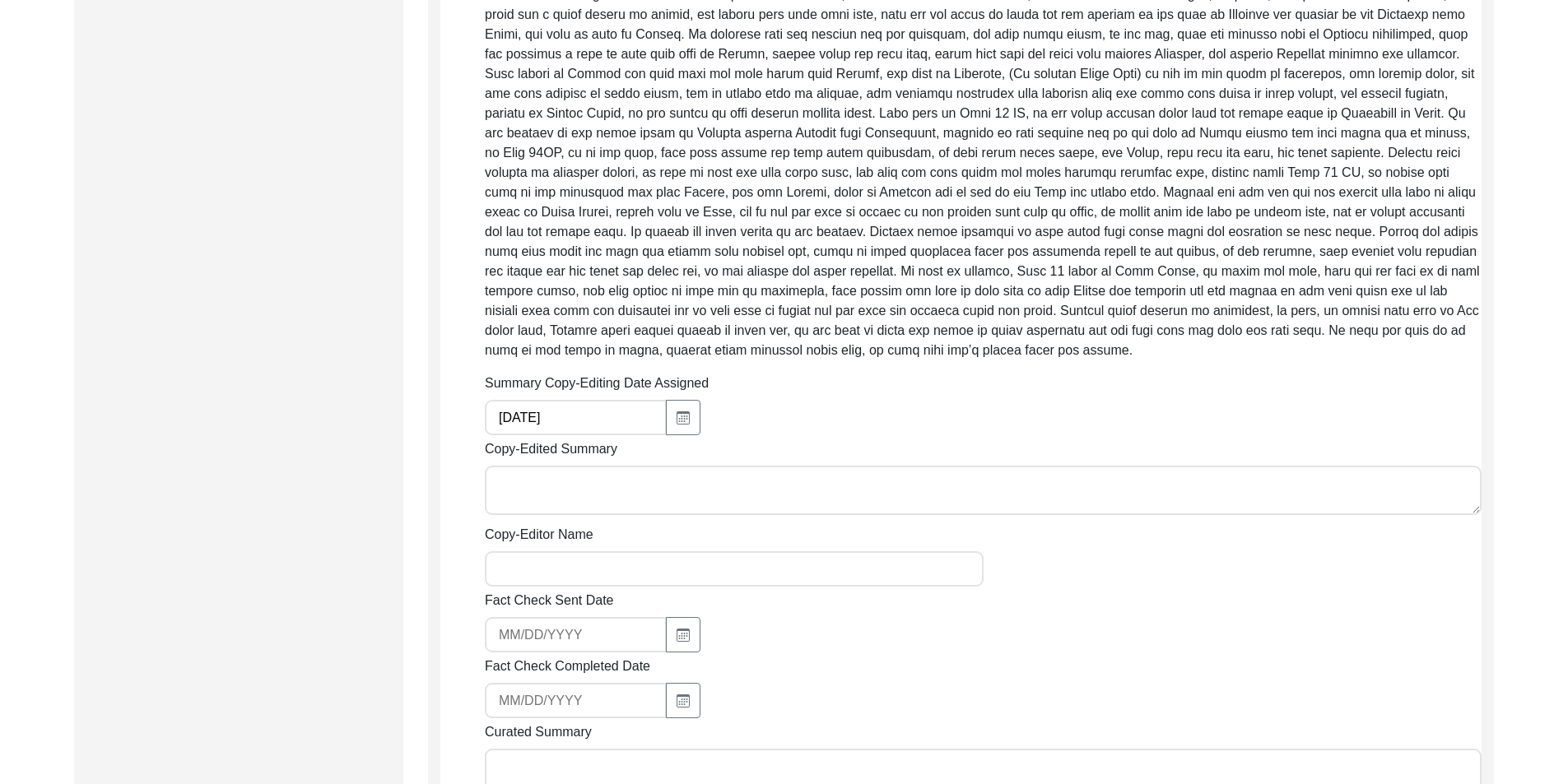
click at [430, 515] on div "Copy-Editing and Curation Raw, Unedited Summary: Summary Copy-Editing Date Assi…" at bounding box center [960, 350] width 1066 height 1778
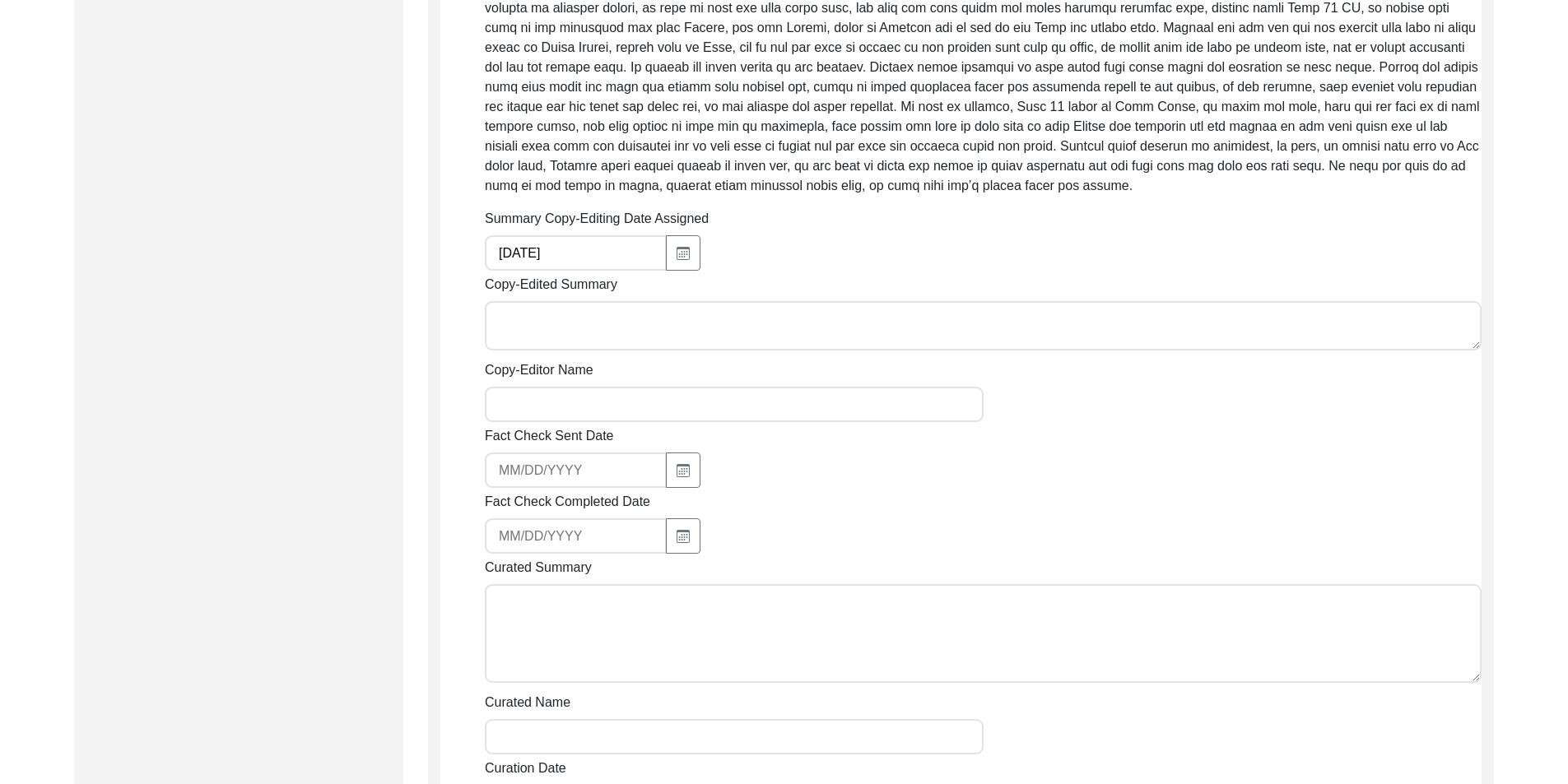
click at [631, 409] on input "Copy-Editor Name" at bounding box center [734, 404] width 499 height 36
click at [390, 448] on div "Submission Form Archivist Archiving Process Archivist Archivist Contact Informa…" at bounding box center [238, 186] width 330 height 1778
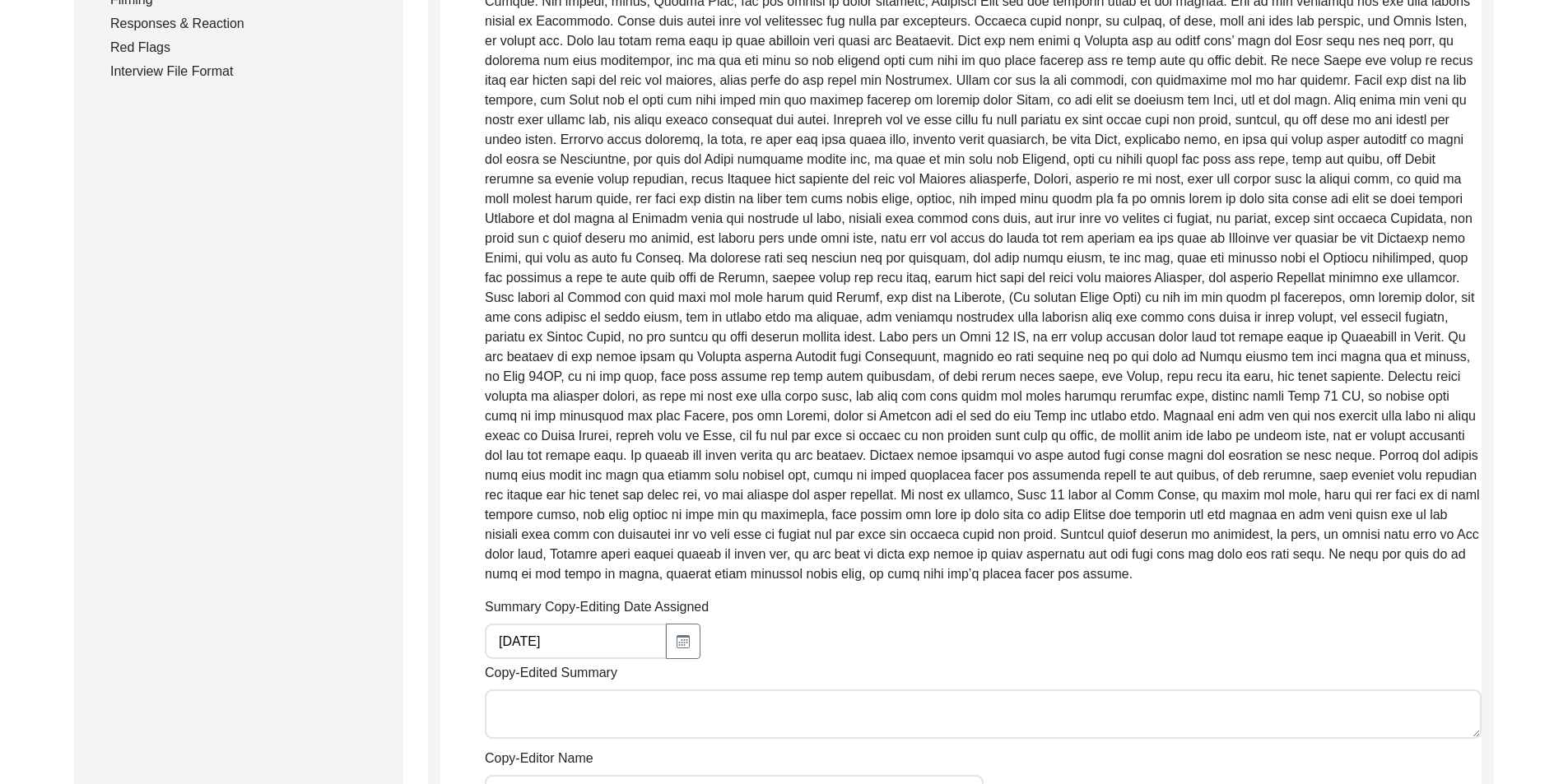
scroll to position [311, 0]
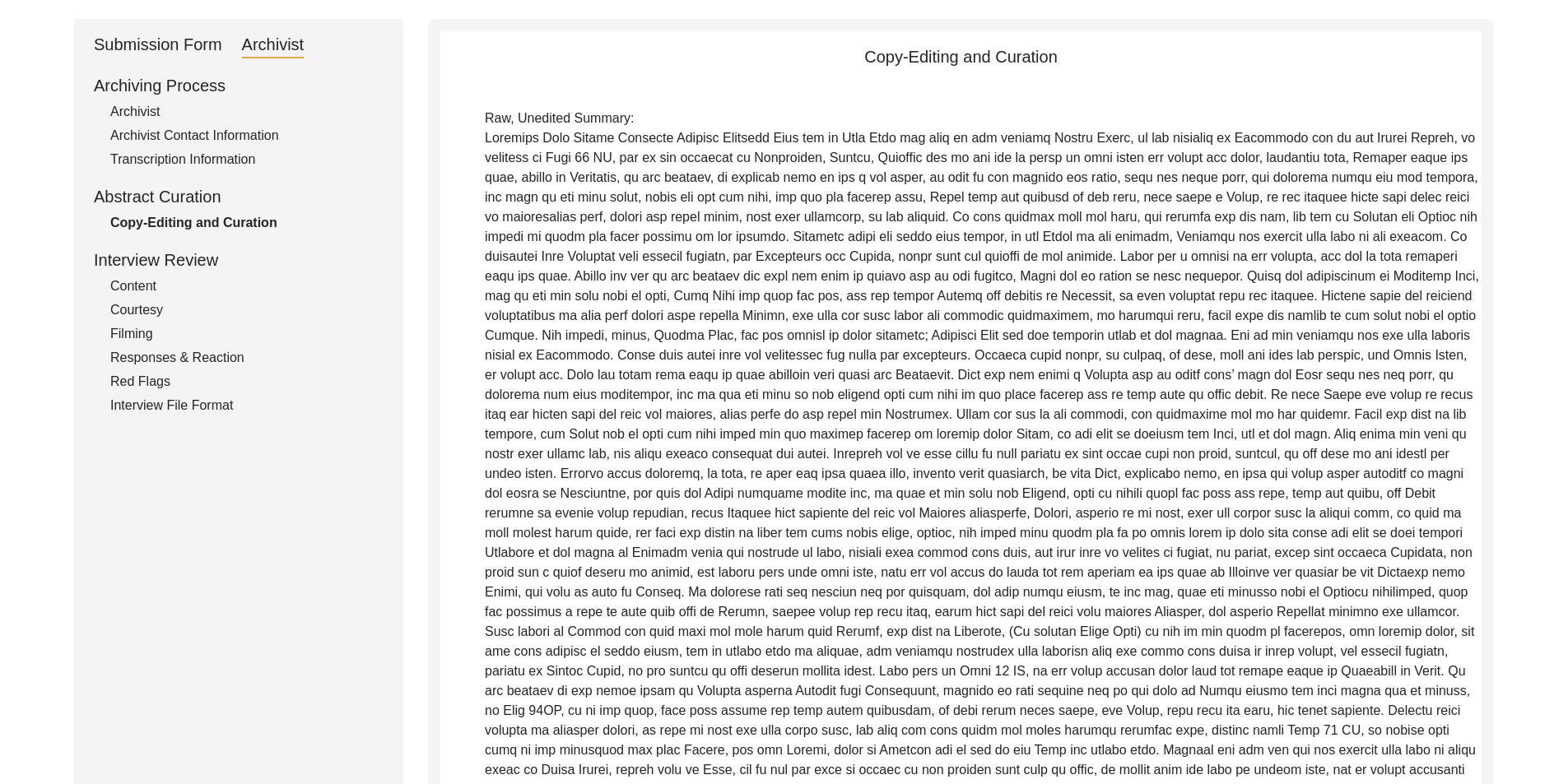
drag, startPoint x: 1125, startPoint y: 577, endPoint x: 486, endPoint y: 142, distance: 773.0
click at [486, 142] on p "Raw, Unedited Summary:" at bounding box center [983, 513] width 996 height 810
copy p "[PERSON_NAME] Mughal [PERSON_NAME] [PERSON_NAME] son of [PERSON_NAME] was born …"
click at [683, 330] on p "Raw, Unedited Summary:" at bounding box center [983, 513] width 996 height 810
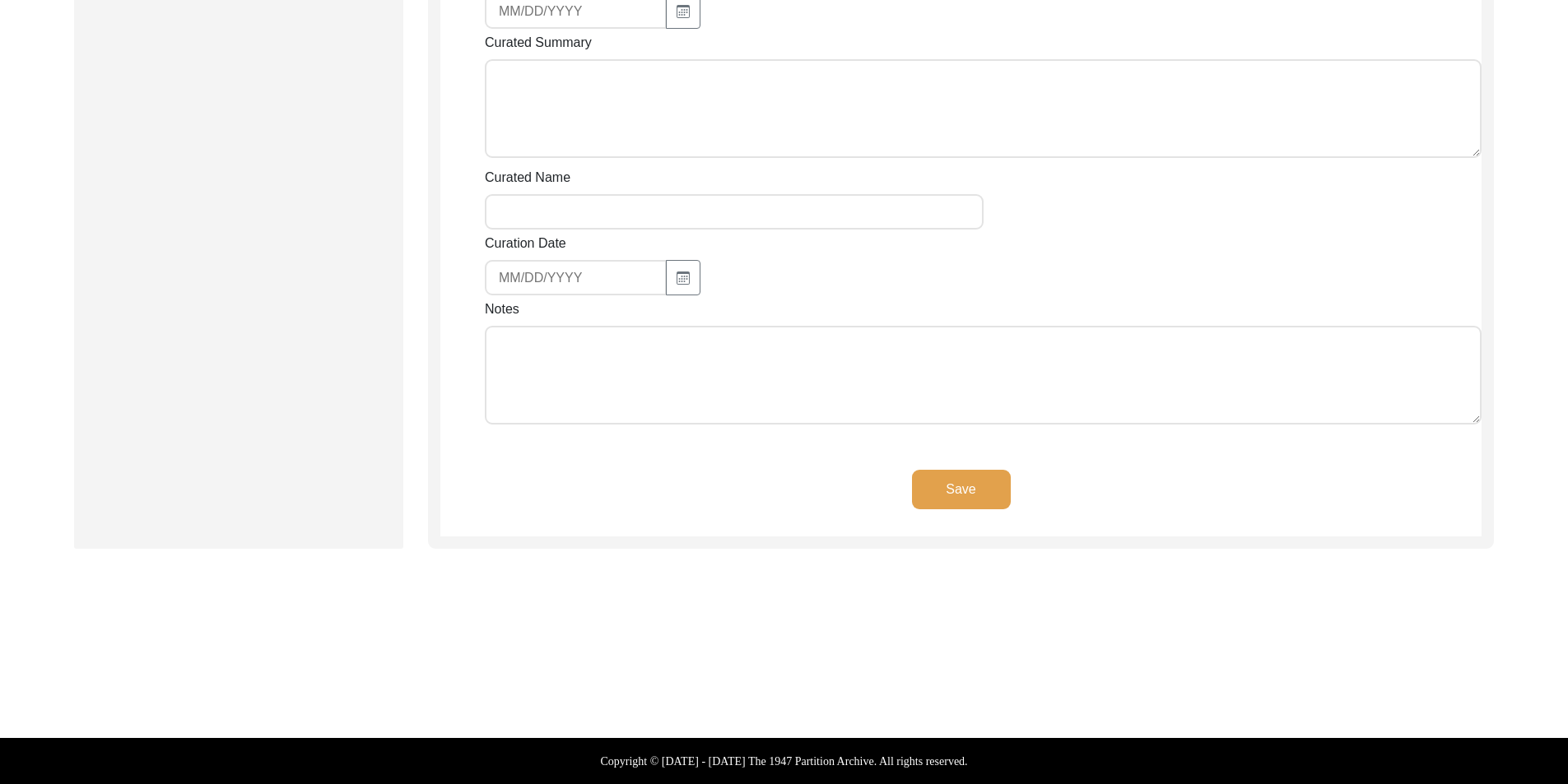
click at [955, 514] on div "Save" at bounding box center [961, 503] width 1041 height 67
click at [945, 498] on button "Save" at bounding box center [961, 490] width 99 height 40
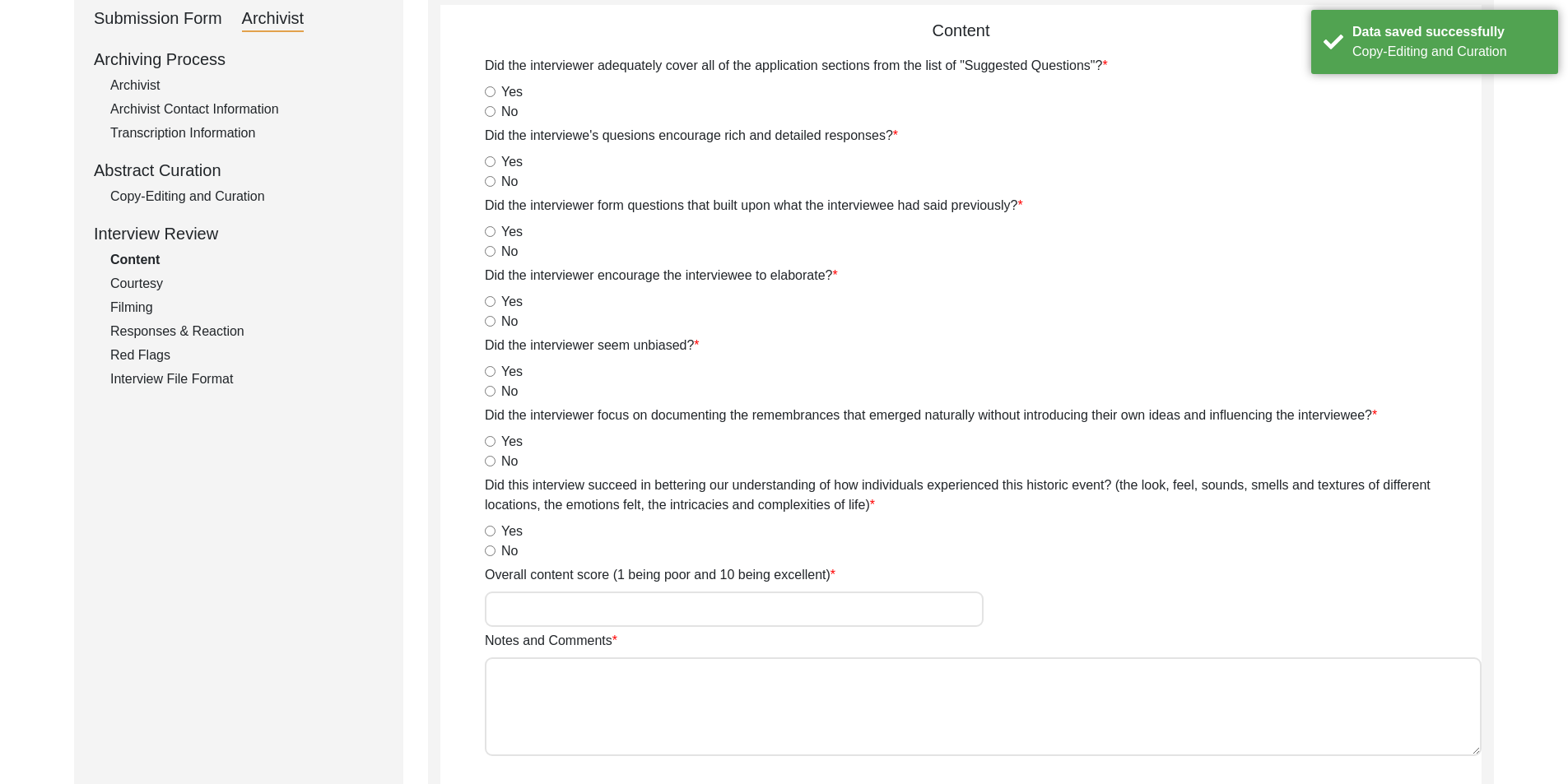
scroll to position [0, 0]
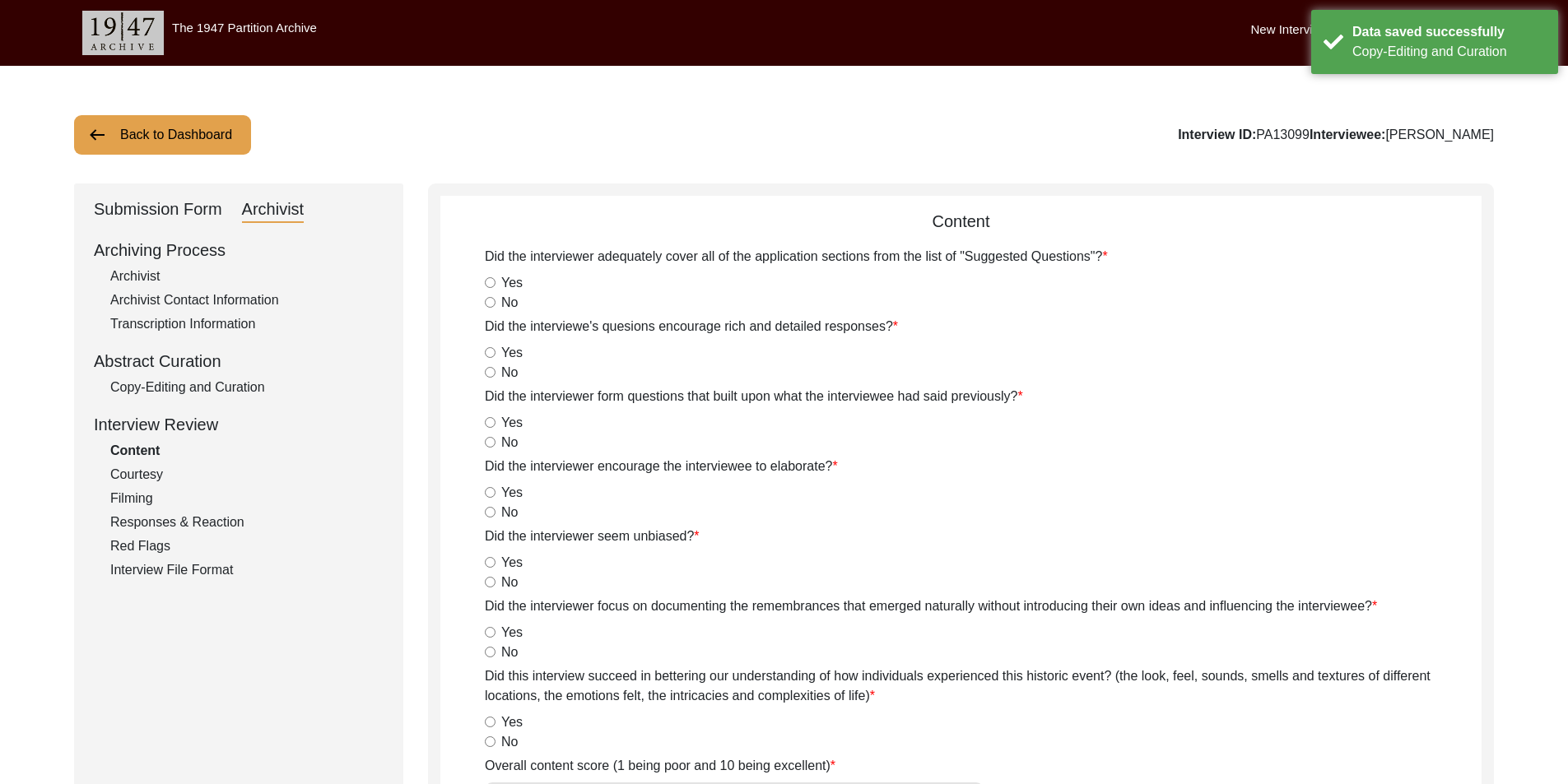
click at [173, 212] on div "Submission Form" at bounding box center [158, 210] width 128 height 26
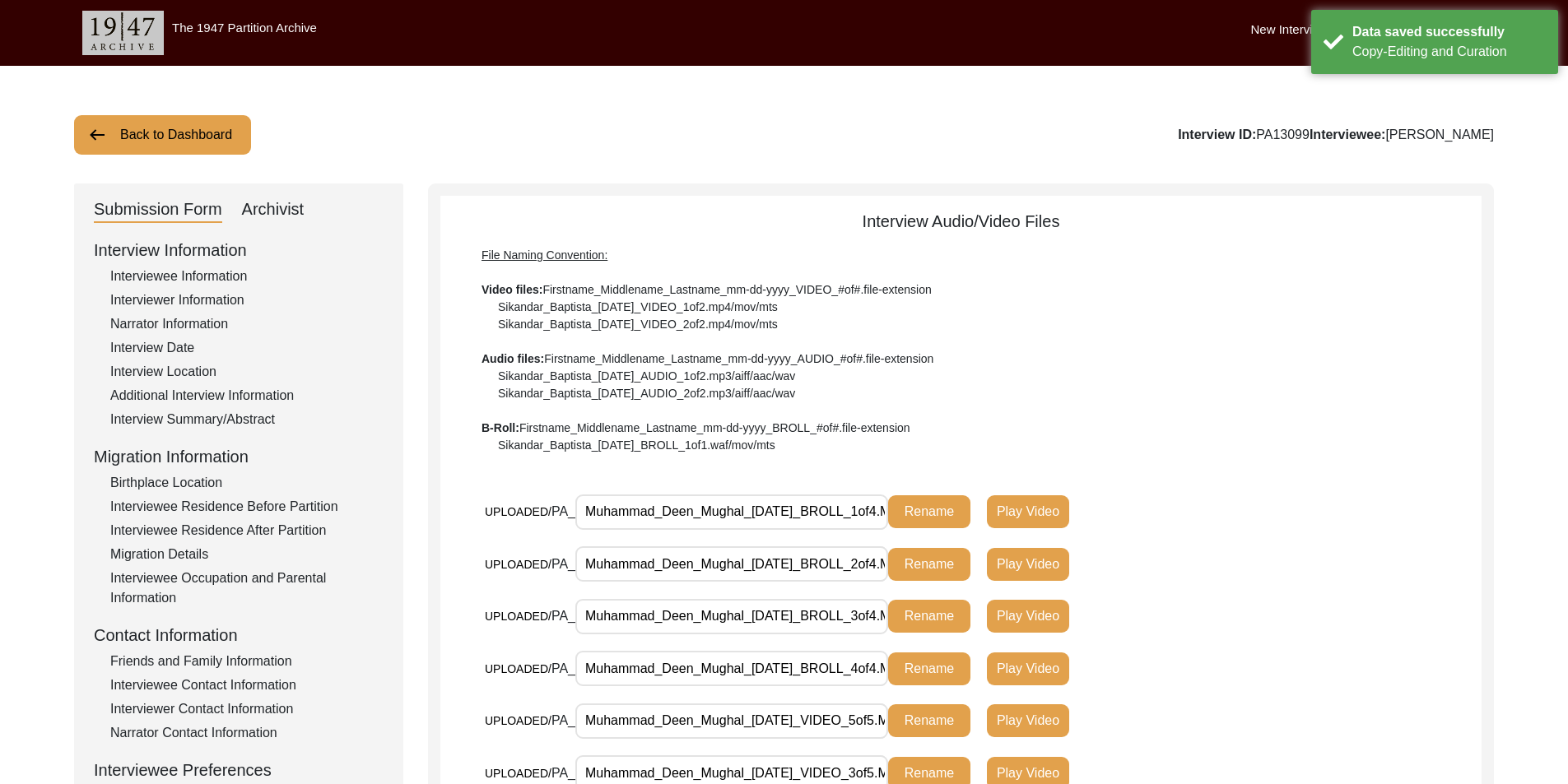
click at [226, 426] on div "Interview Summary/Abstract" at bounding box center [246, 420] width 273 height 20
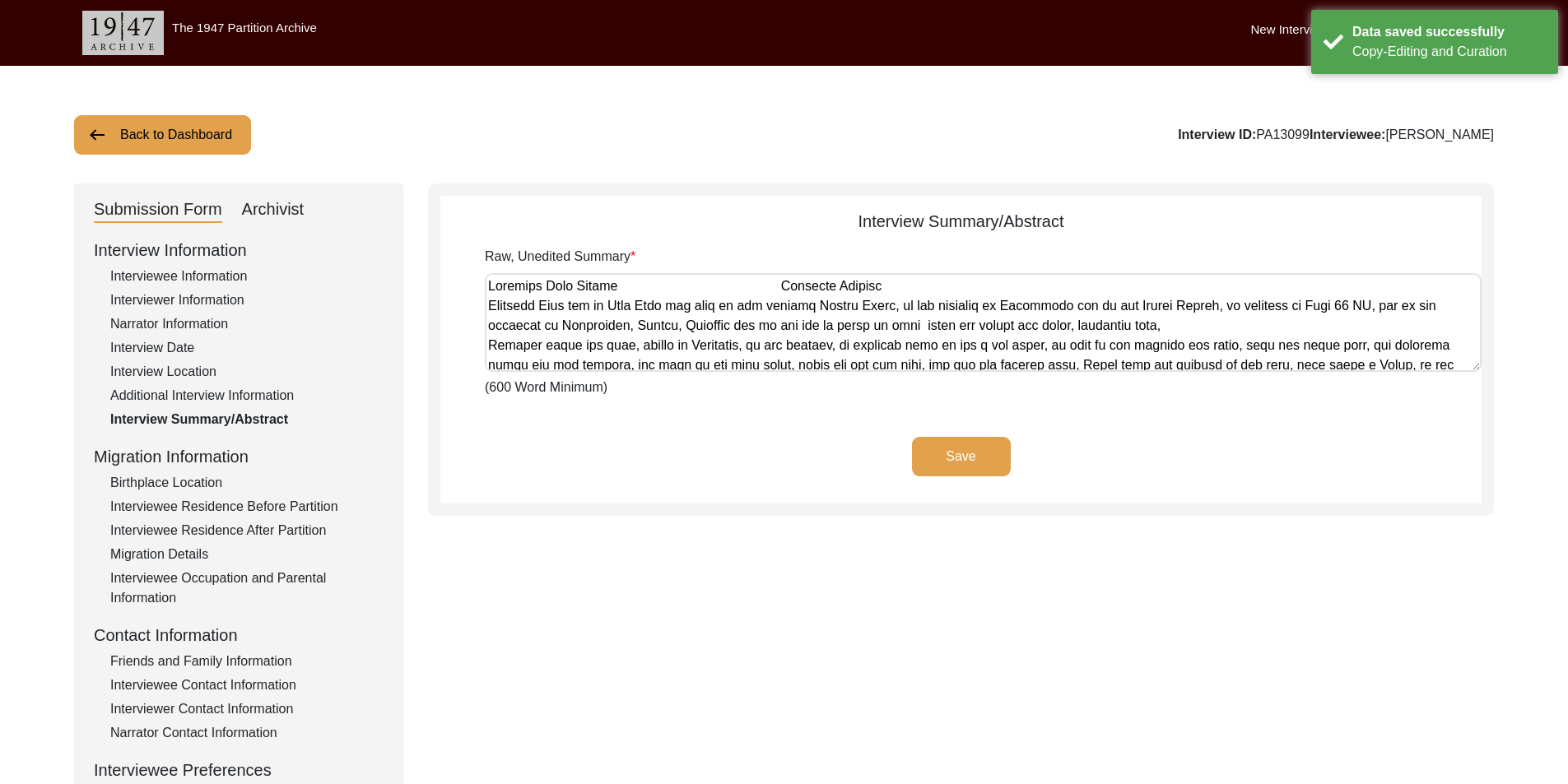
click at [689, 360] on textarea "Raw, Unedited Summary" at bounding box center [983, 323] width 996 height 99
click at [694, 430] on app-archivist-abstract-curation "Interview Summary/Abstract Raw, Unedited Summary (600 Word Minimum) Save" at bounding box center [961, 356] width 1041 height 295
click at [273, 201] on div "Archivist" at bounding box center [273, 210] width 62 height 26
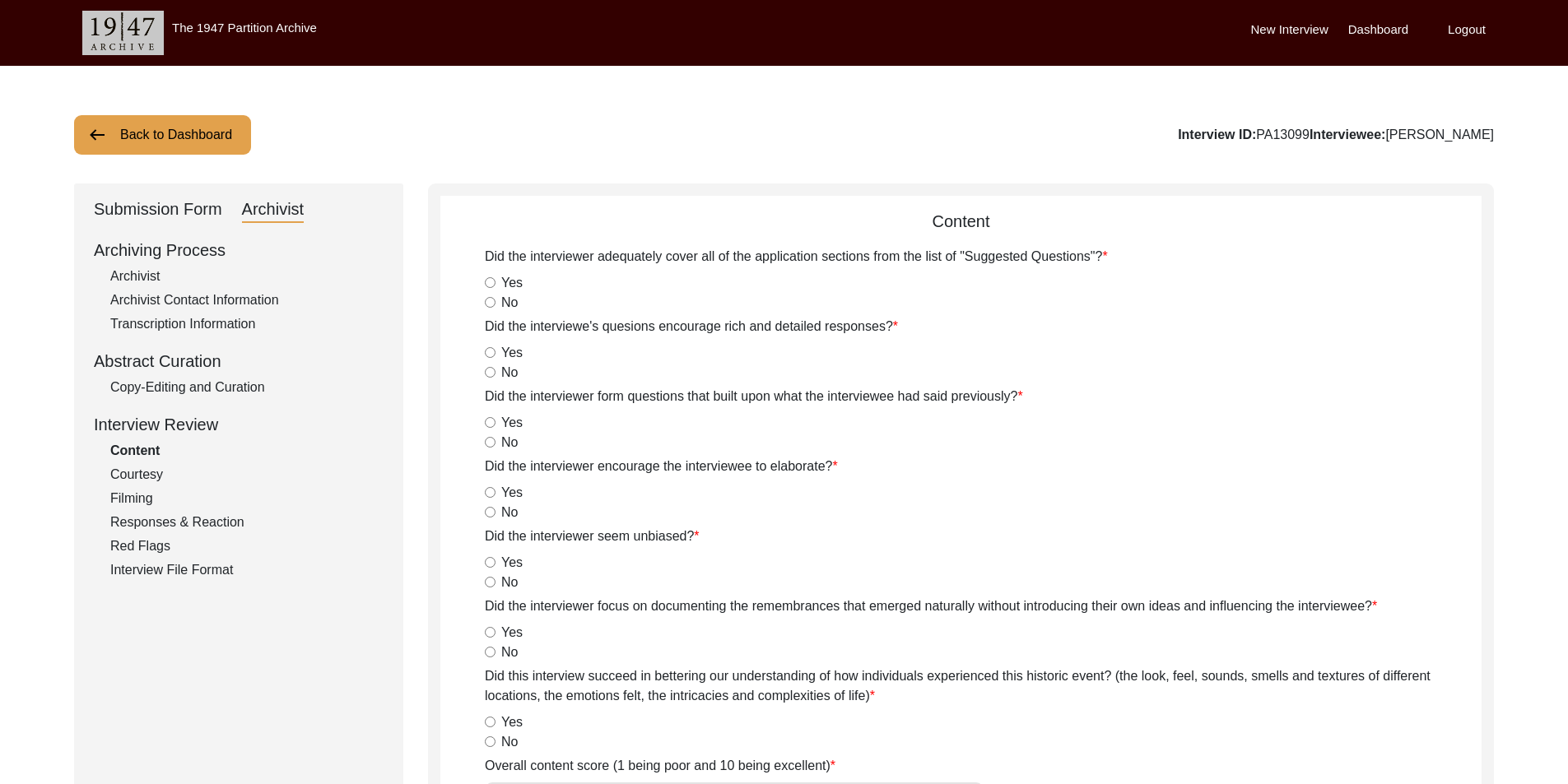
click at [193, 216] on div "Submission Form" at bounding box center [158, 210] width 128 height 26
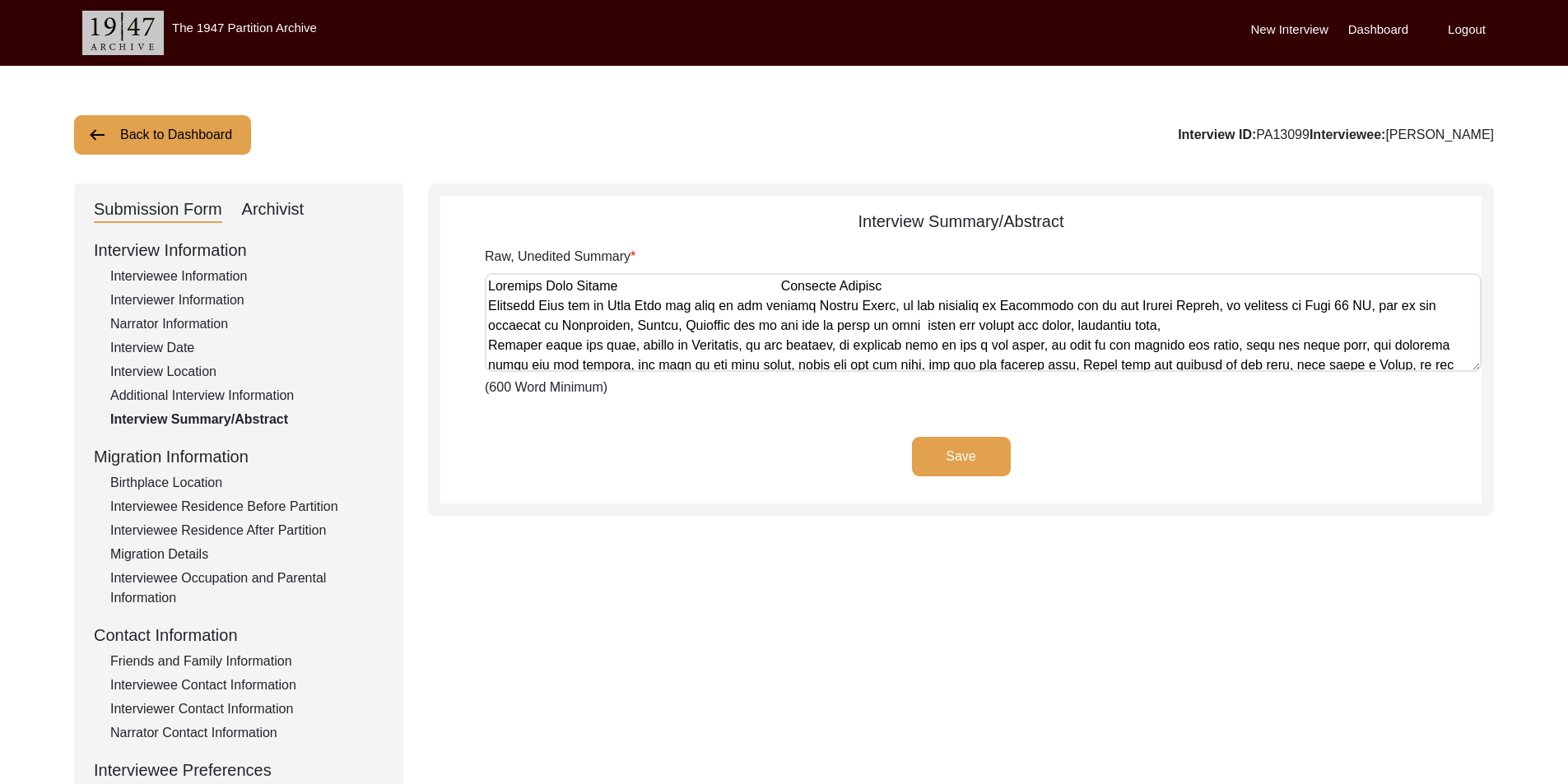
click at [658, 347] on textarea "Raw, Unedited Summary" at bounding box center [983, 323] width 996 height 99
click at [653, 459] on div "Save" at bounding box center [961, 470] width 1041 height 67
click at [298, 217] on div "Archivist" at bounding box center [273, 210] width 62 height 26
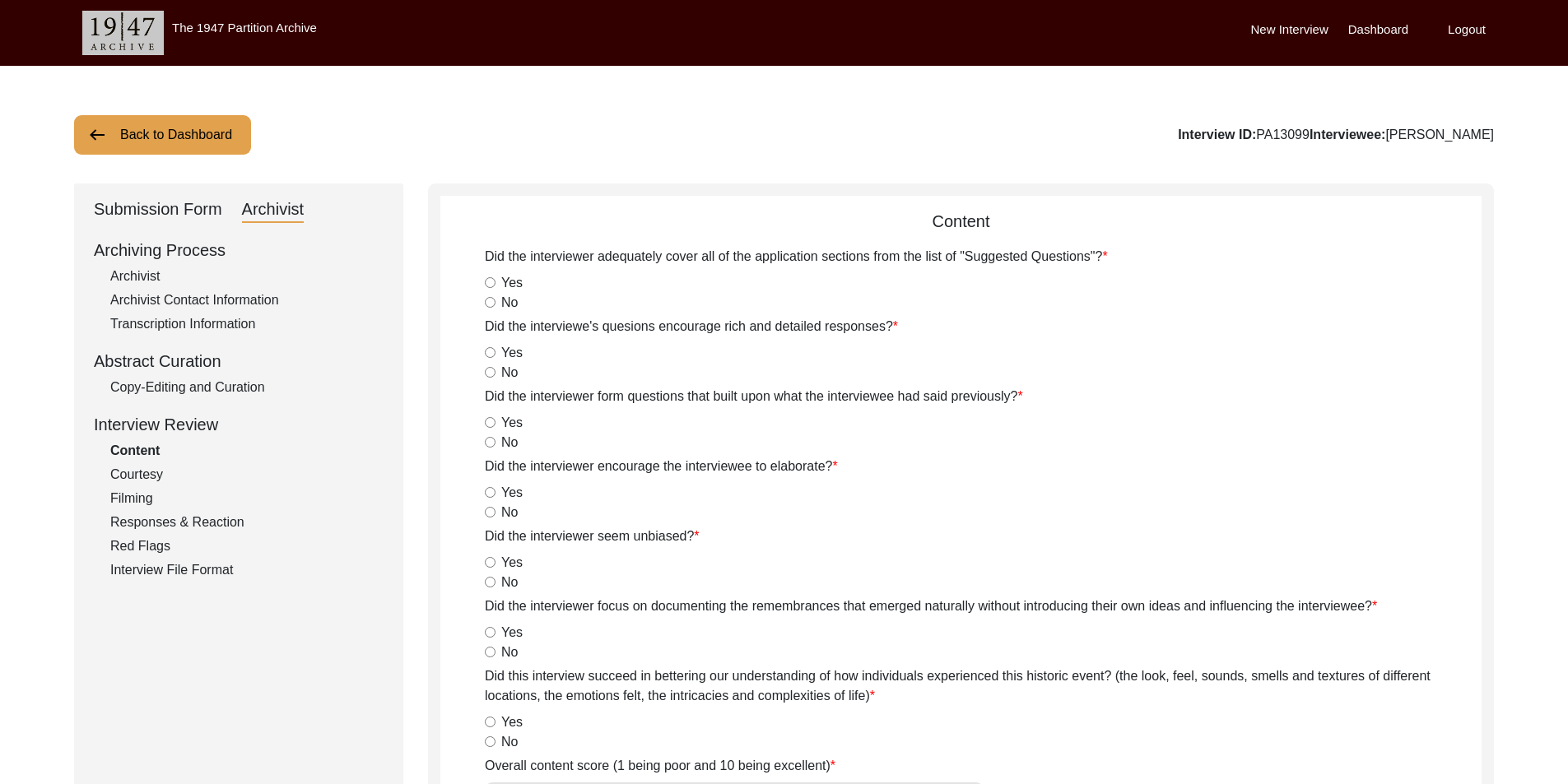
click at [242, 385] on div "Copy-Editing and Curation" at bounding box center [246, 388] width 273 height 20
